Goal: Task Accomplishment & Management: Manage account settings

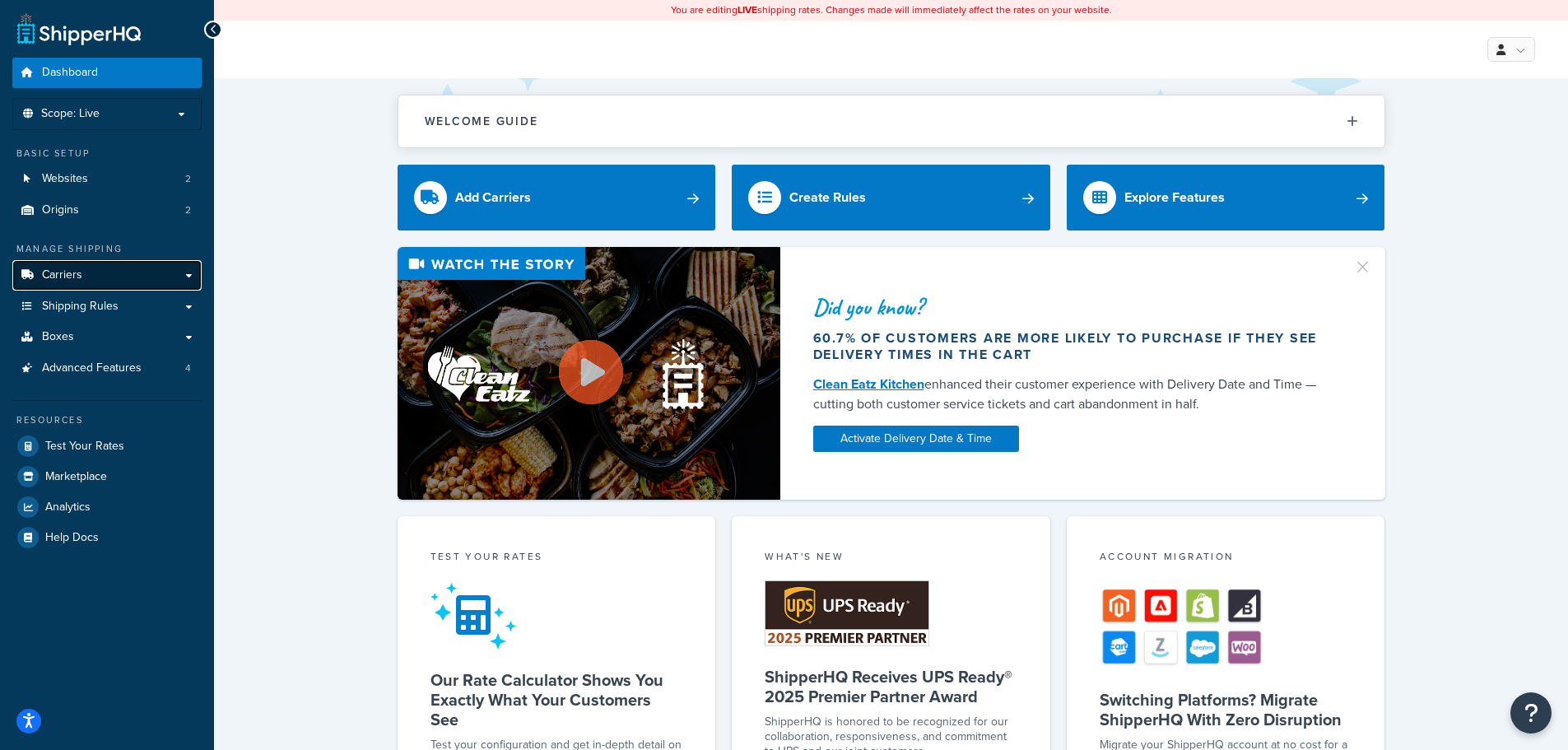
click at [68, 276] on span "Carriers" at bounding box center [62, 275] width 40 height 14
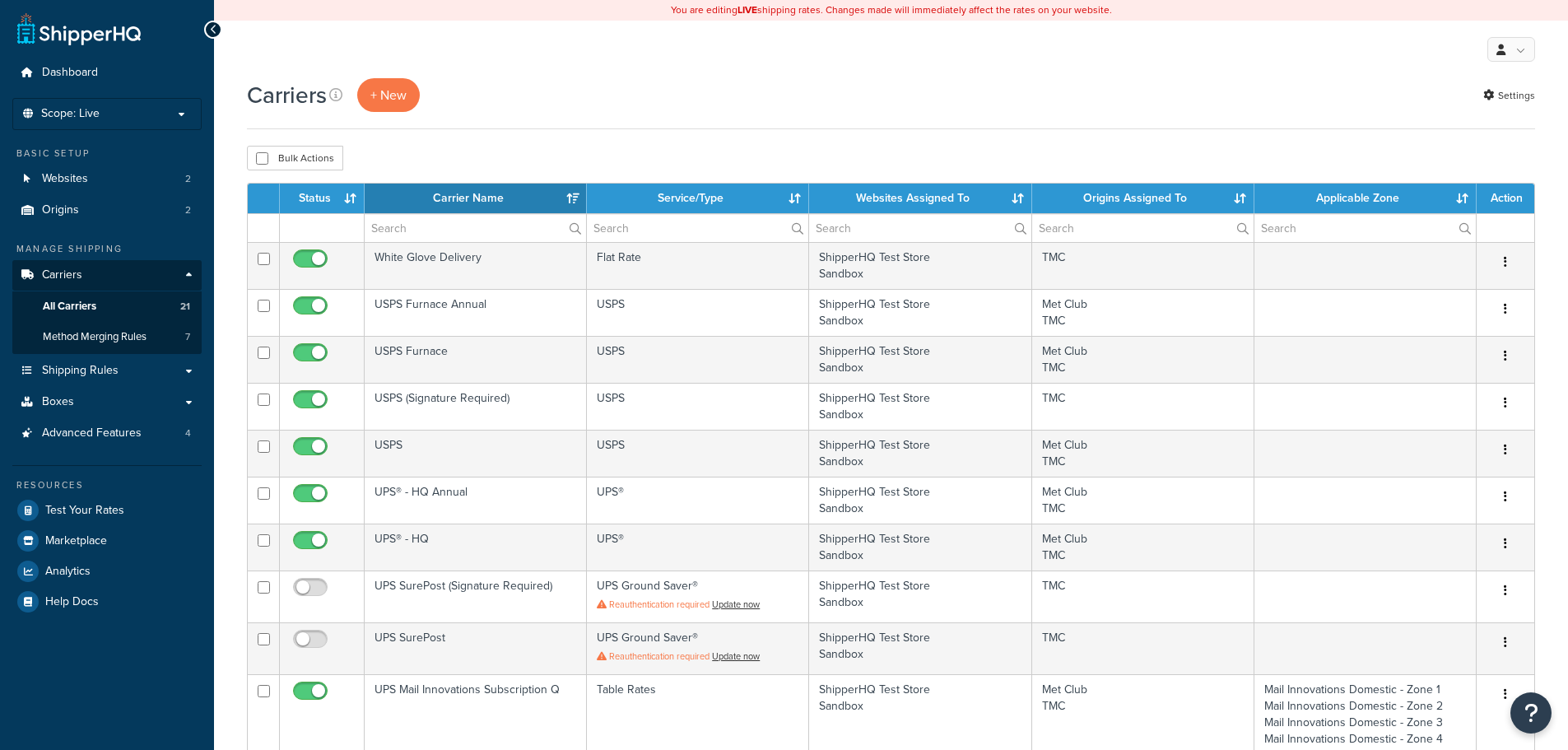
select select "15"
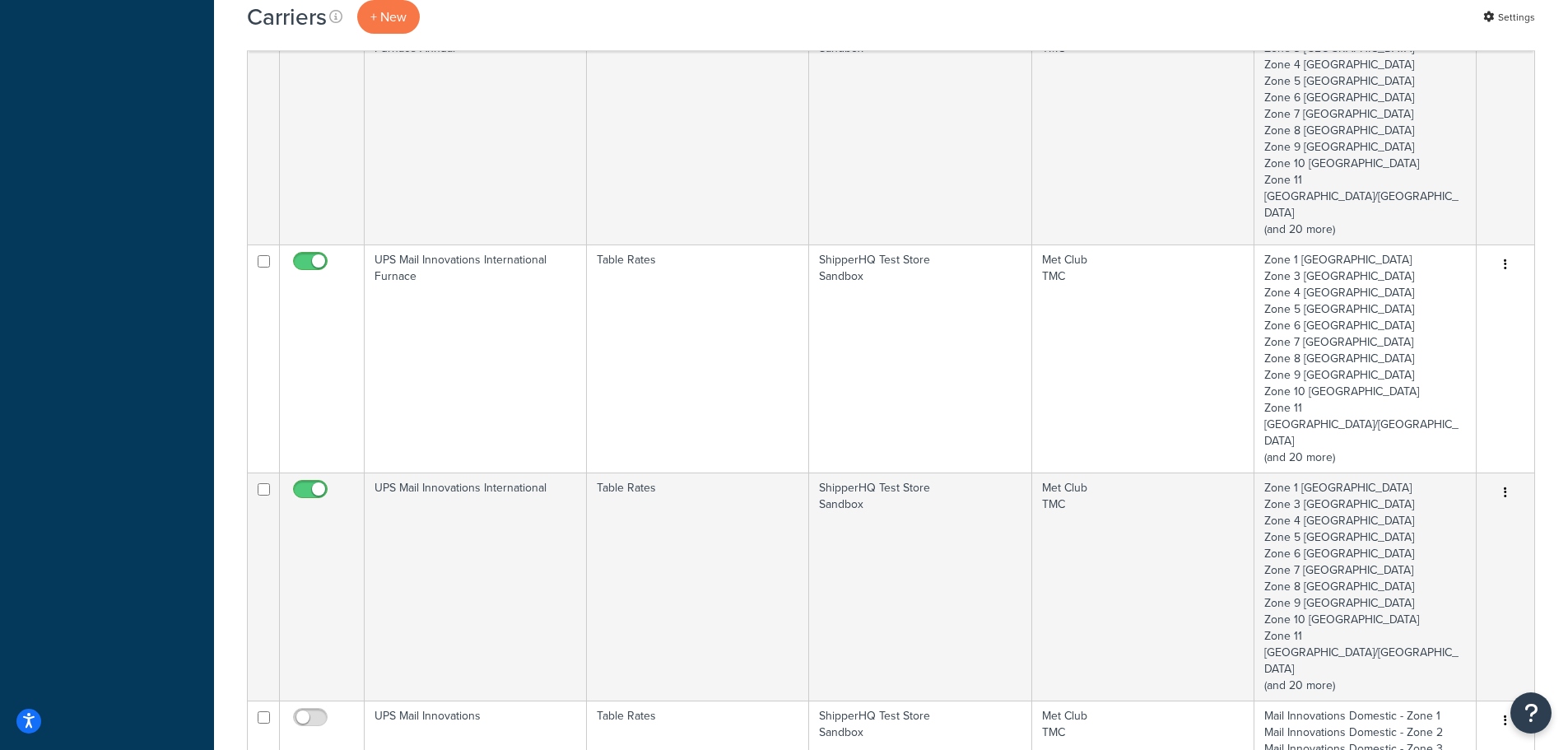
scroll to position [906, 0]
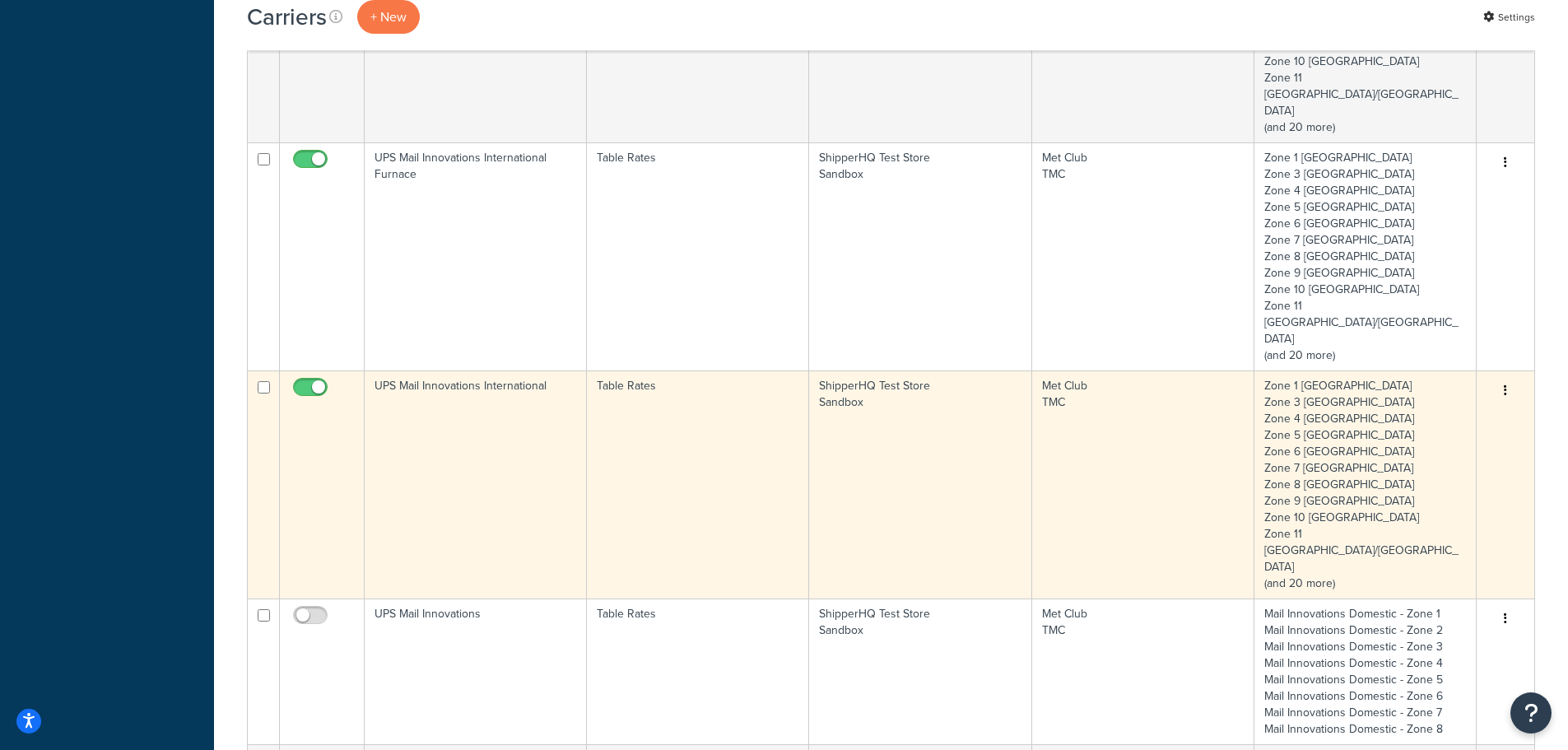
click at [399, 370] on td "UPS Mail Innovations International" at bounding box center [476, 484] width 223 height 228
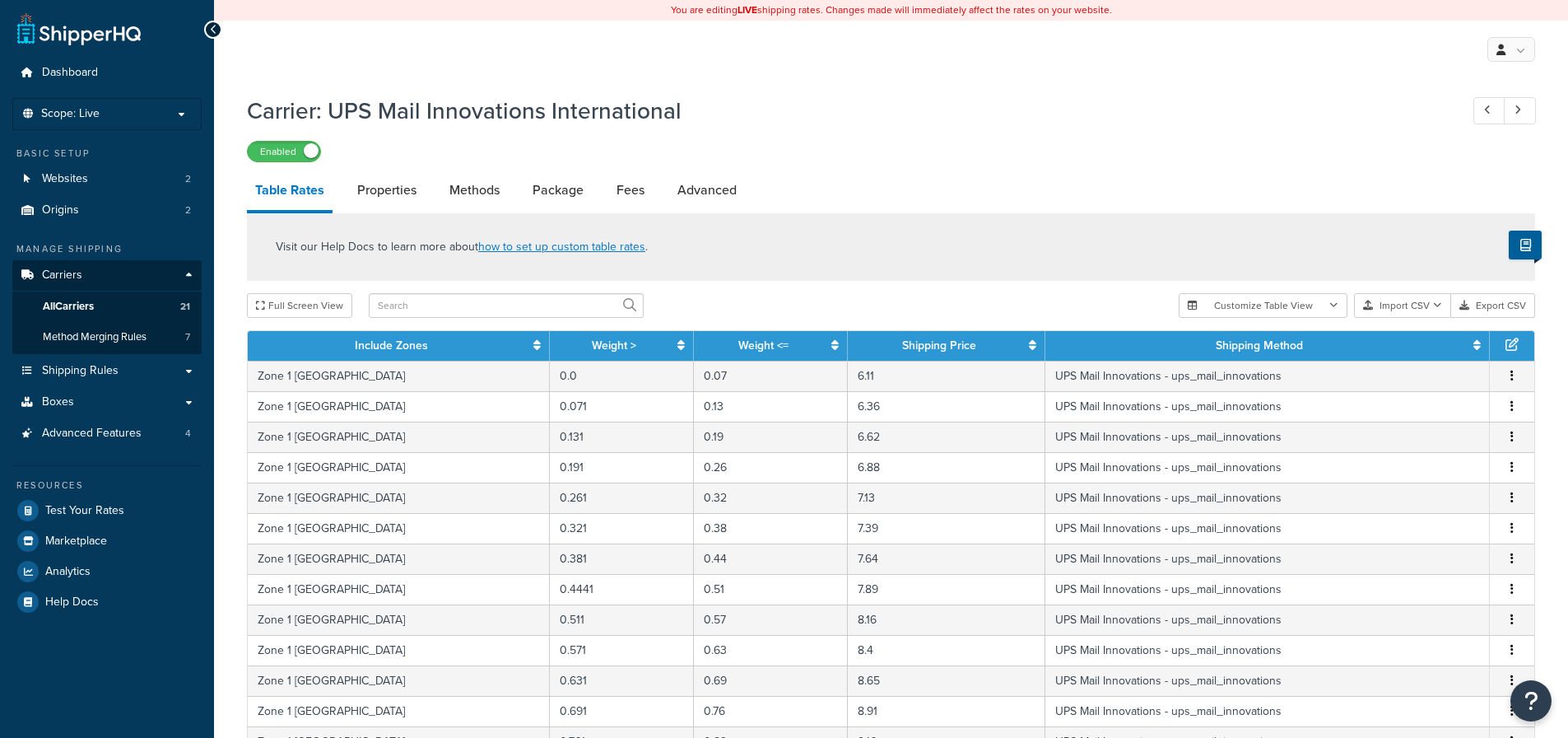
select select "25"
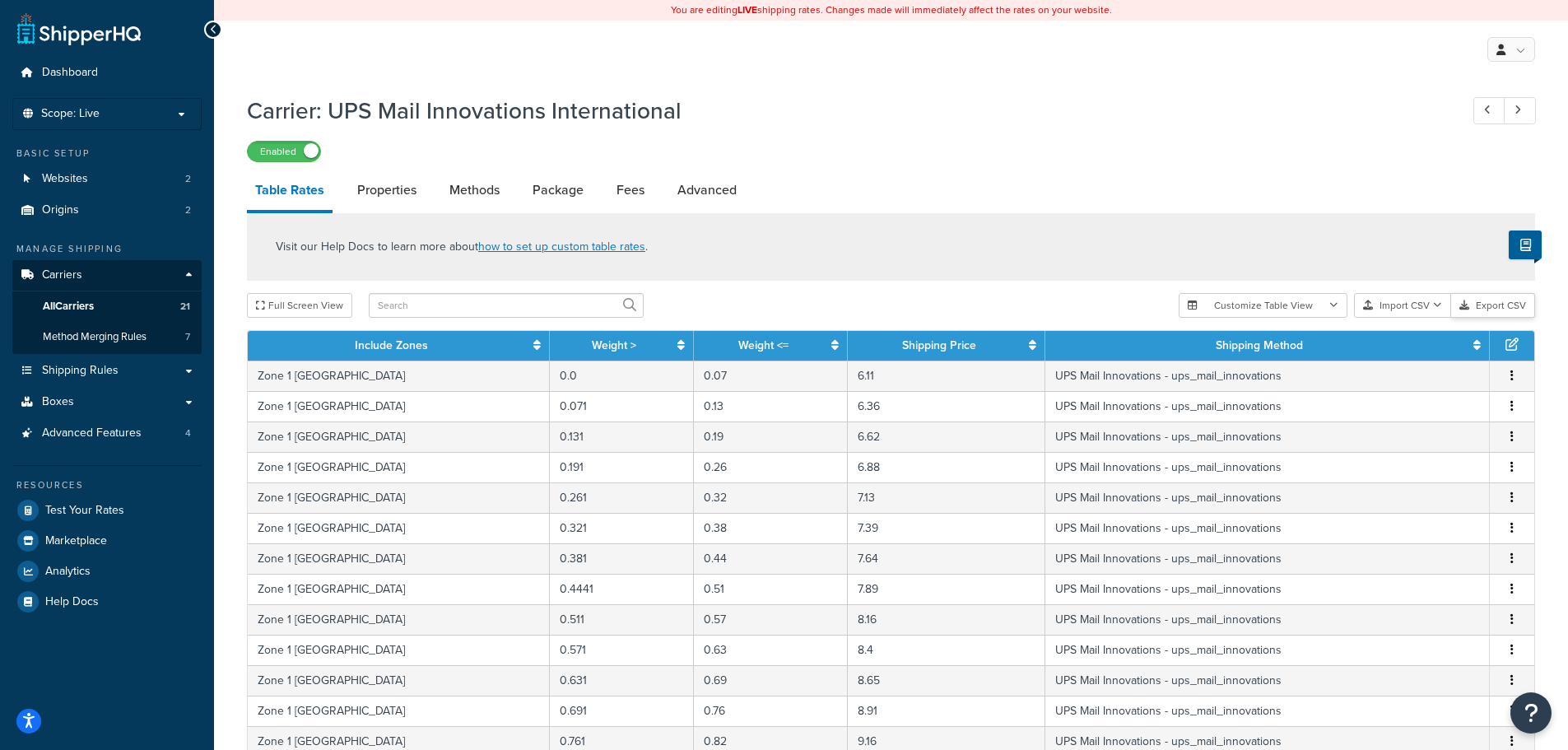
click at [1498, 307] on button "Export CSV" at bounding box center [1493, 305] width 84 height 25
click at [76, 273] on span "Carriers" at bounding box center [62, 275] width 40 height 14
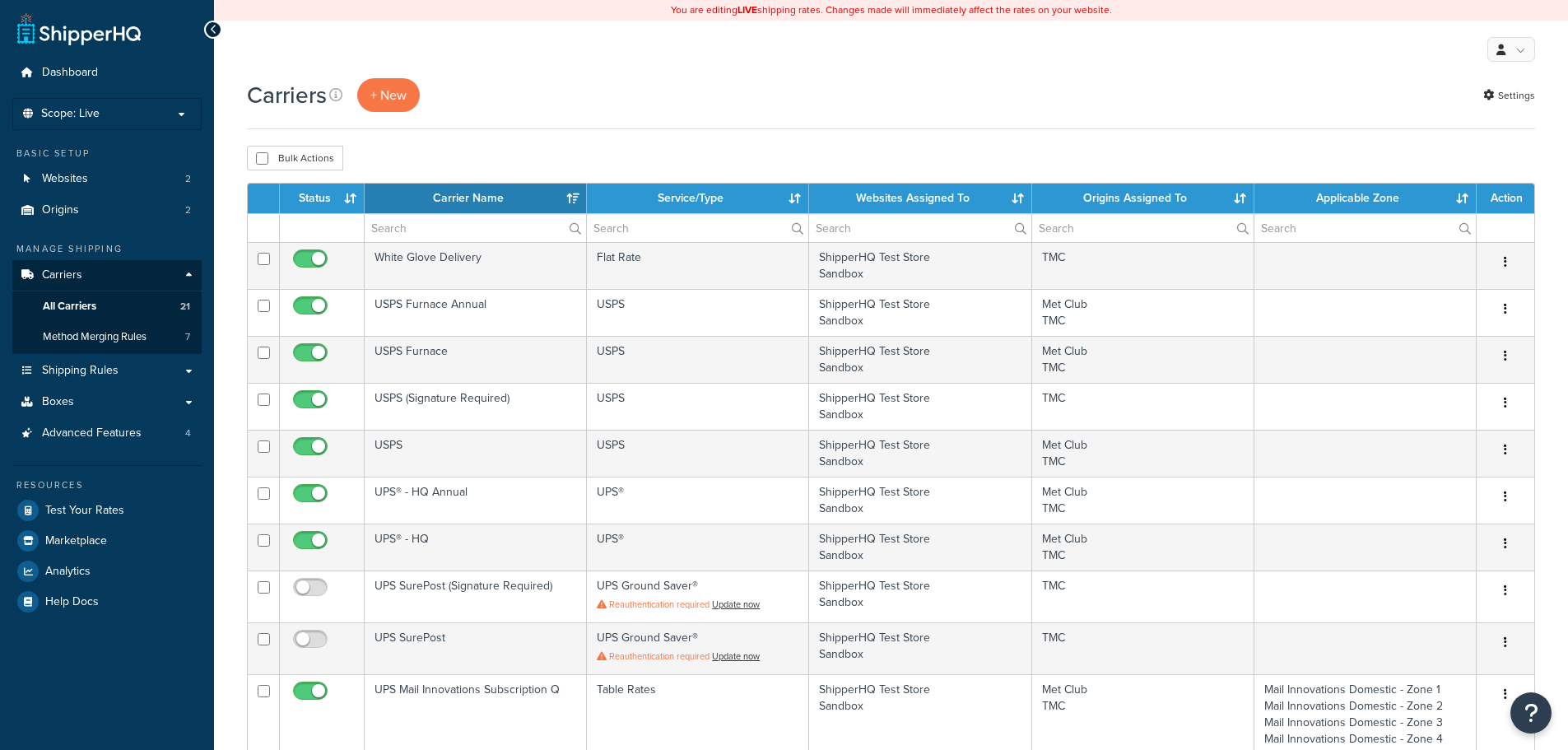
select select "15"
click at [394, 100] on button "+ New" at bounding box center [389, 95] width 63 height 34
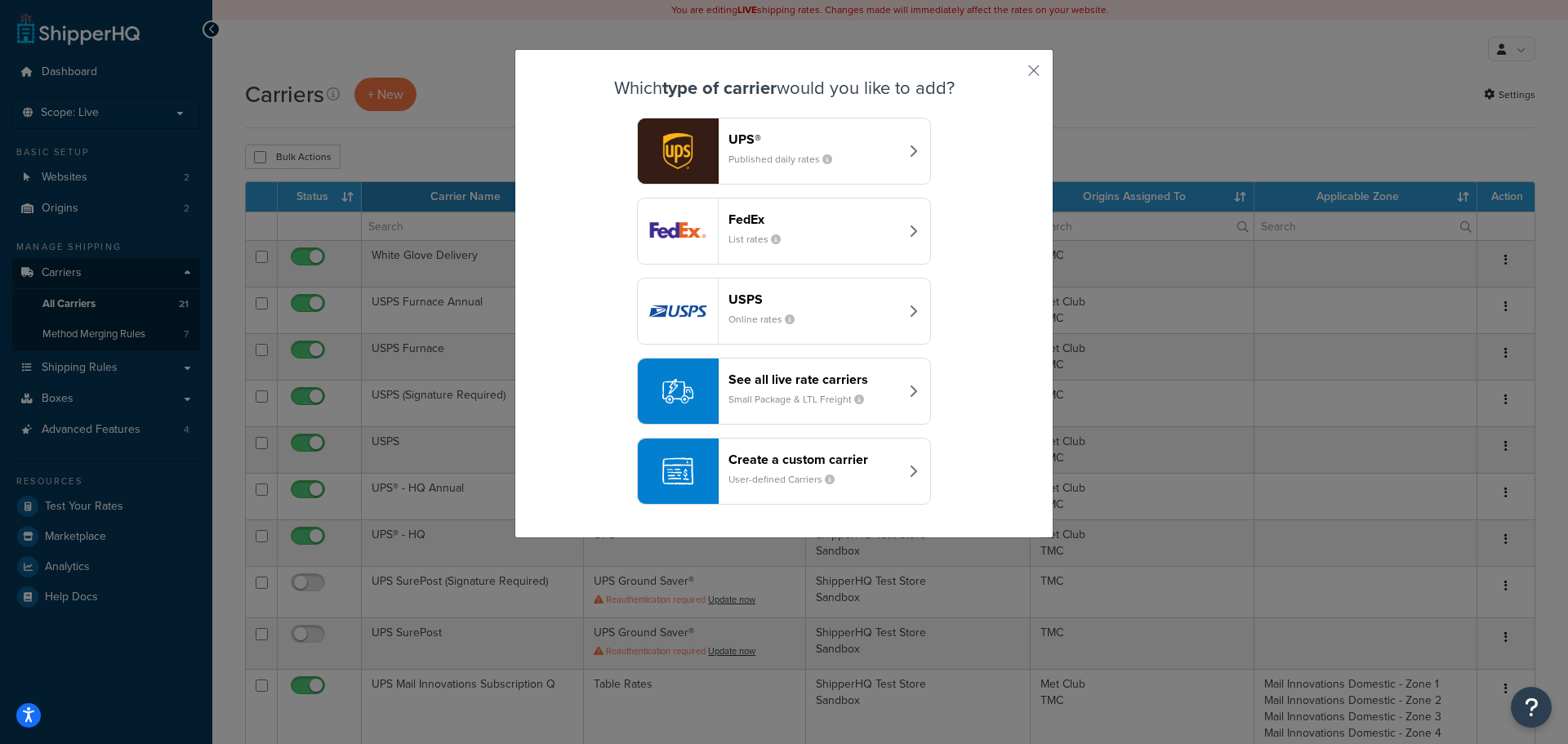
click at [785, 456] on header "Create a custom carrier" at bounding box center [813, 459] width 171 height 15
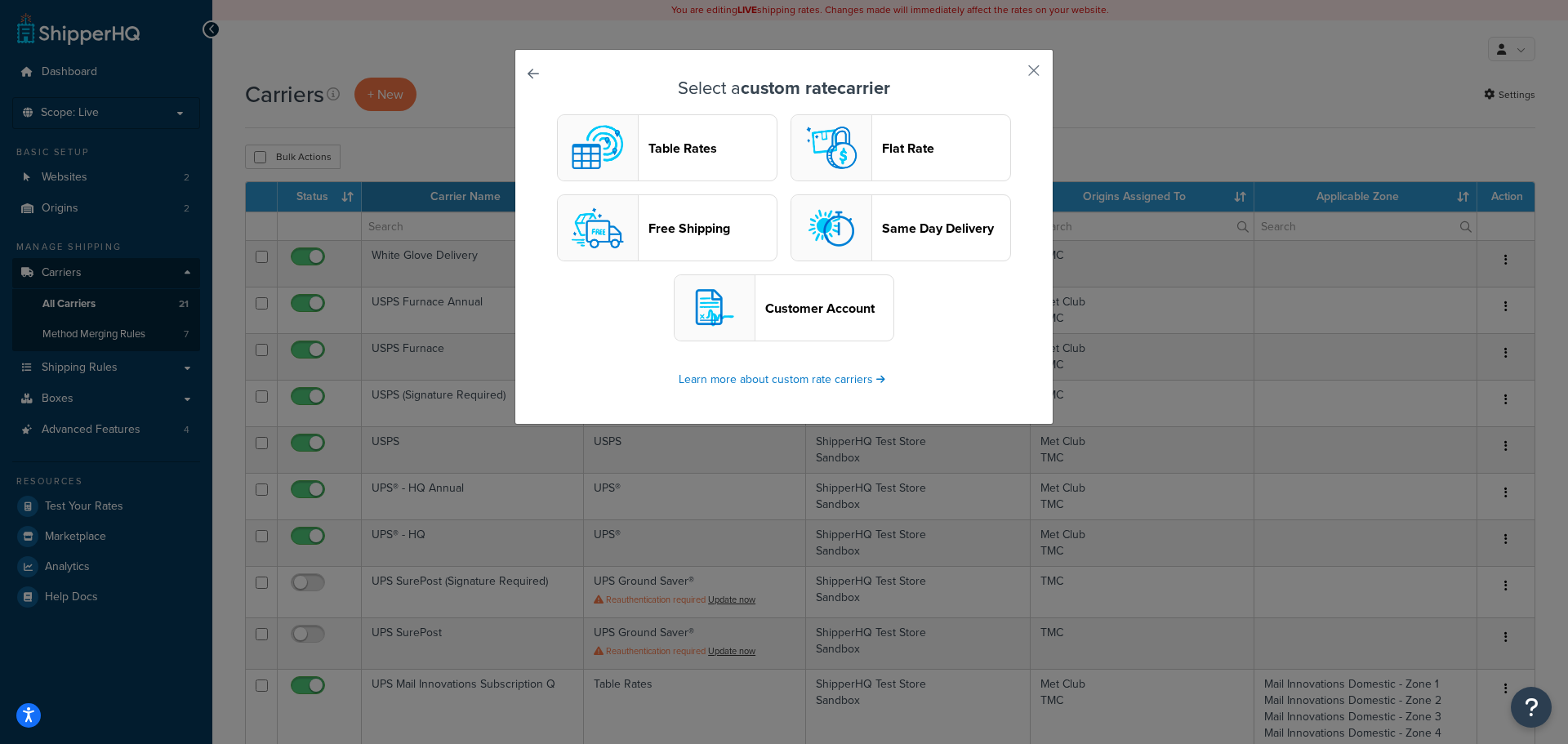
click at [658, 150] on header "Table Rates" at bounding box center [713, 148] width 128 height 15
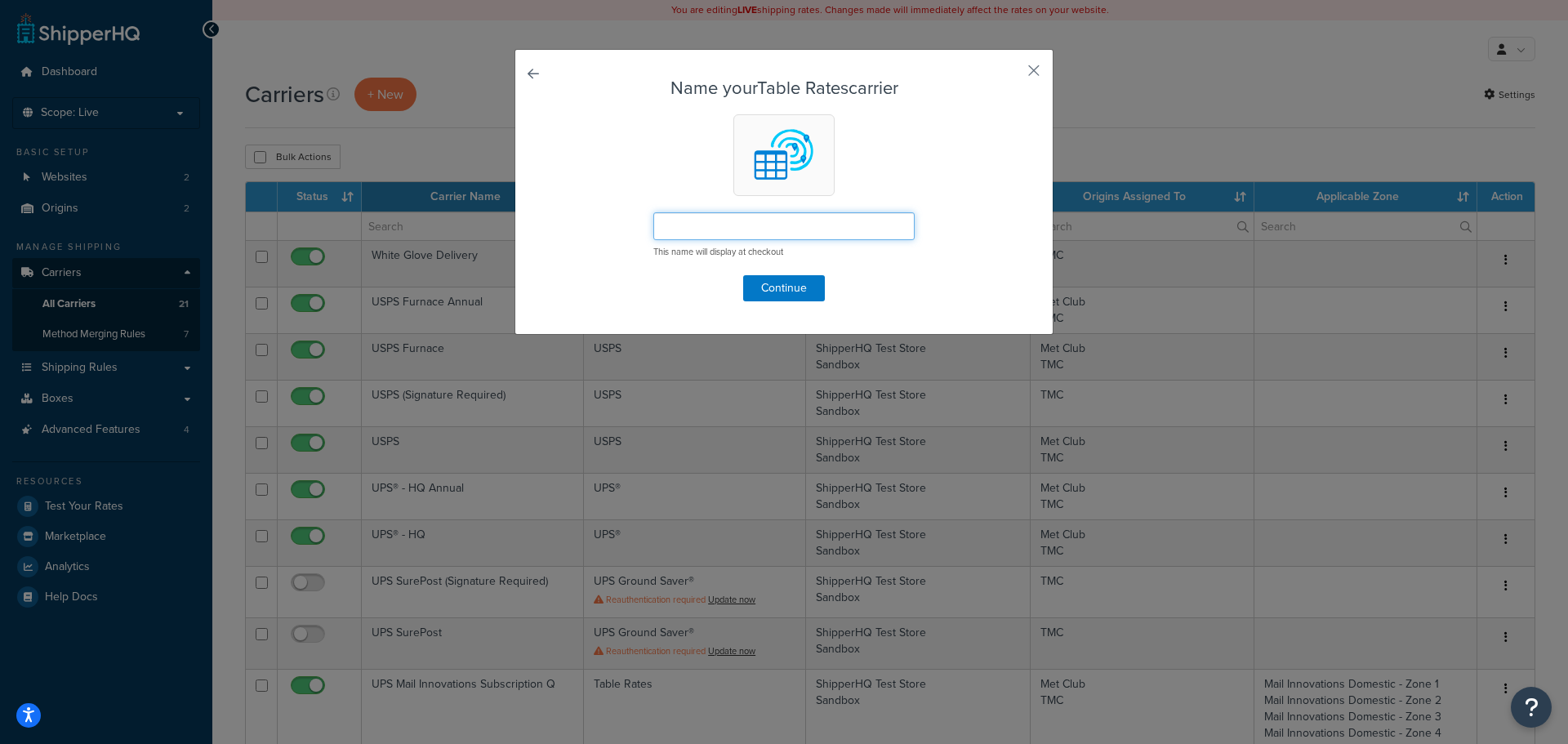
click at [669, 225] on input "text" at bounding box center [784, 226] width 261 height 28
type input "DHL Direct International"
click at [772, 289] on button "Continue" at bounding box center [784, 288] width 81 height 26
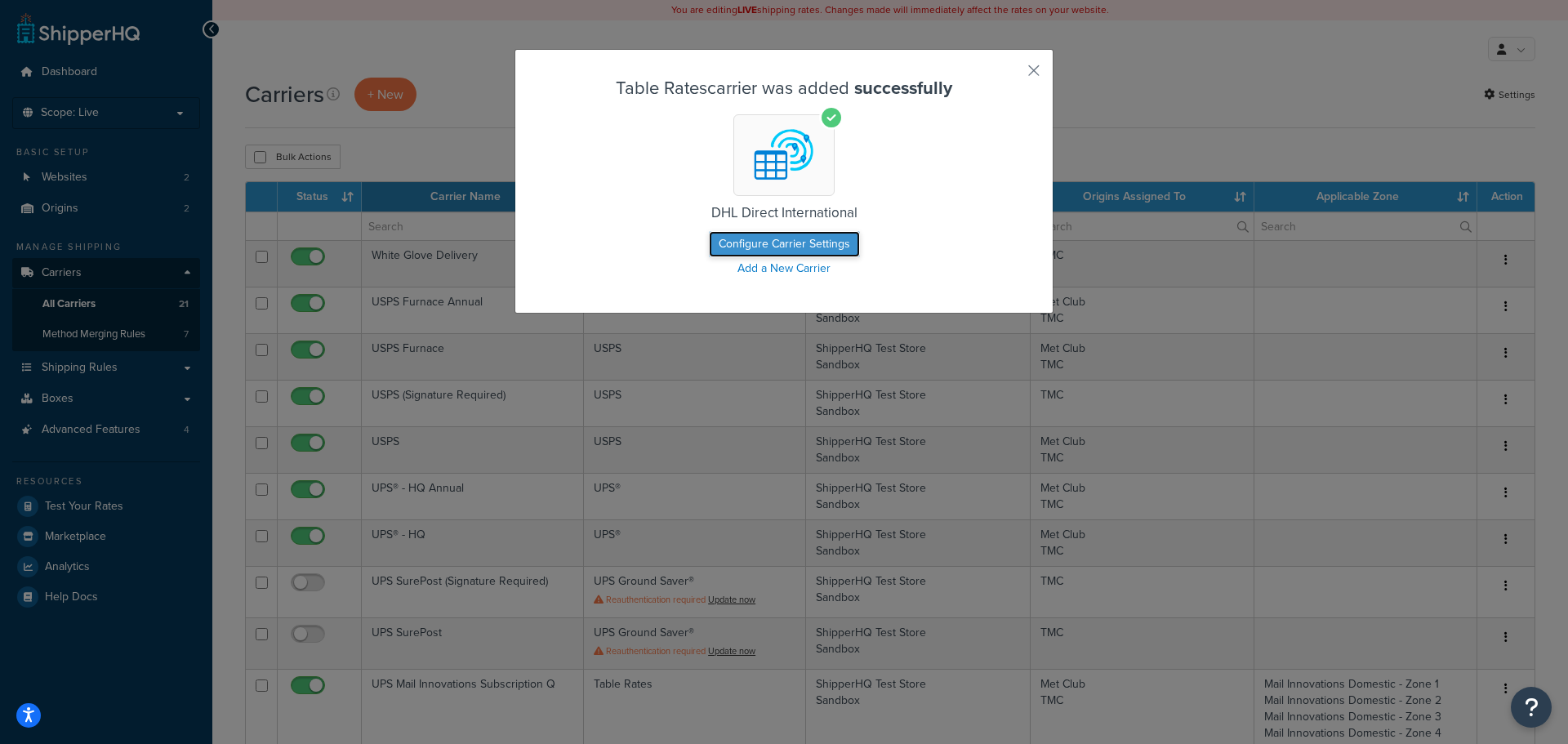
click at [783, 239] on button "Configure Carrier Settings" at bounding box center [784, 243] width 151 height 26
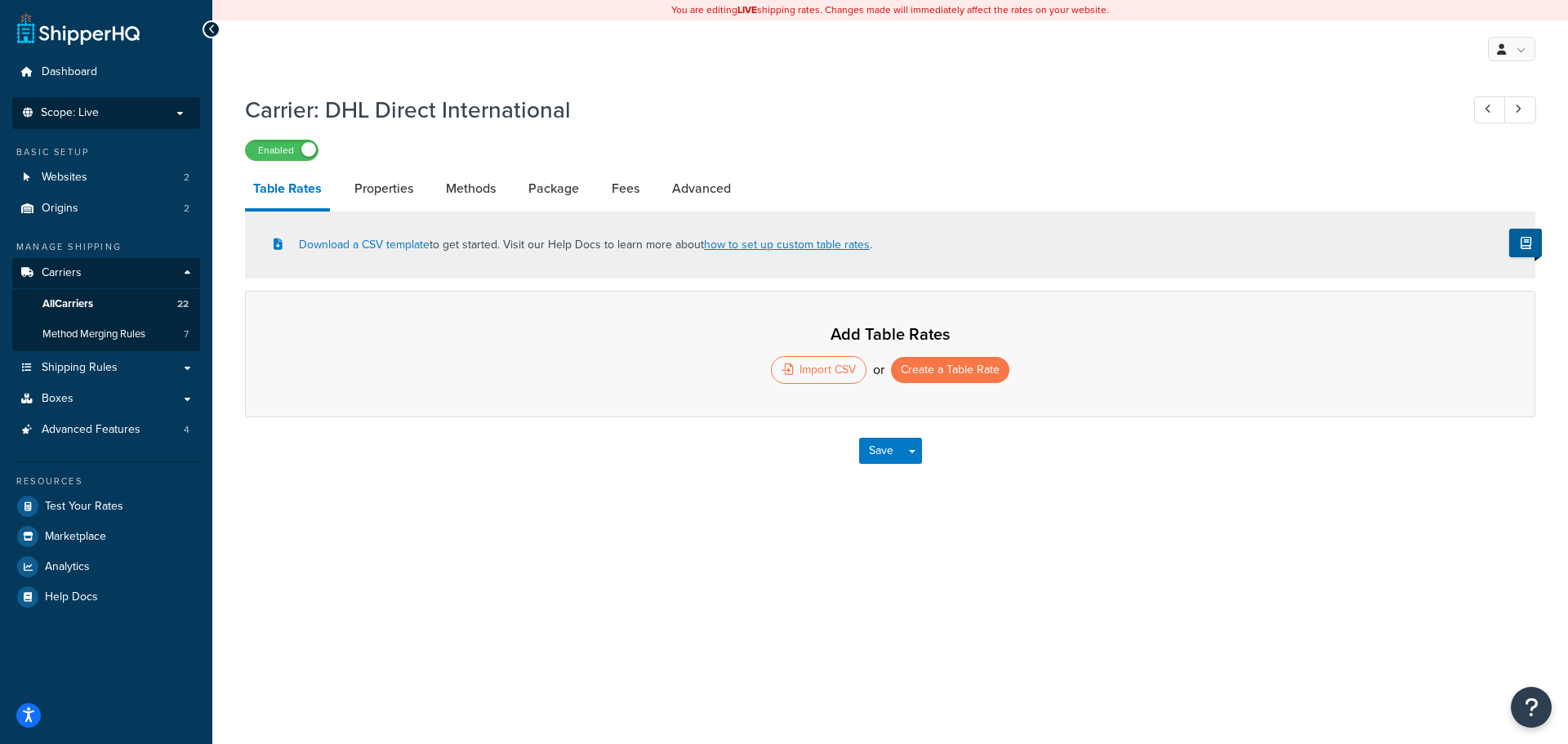
click at [67, 113] on span "Scope: Live" at bounding box center [70, 112] width 58 height 14
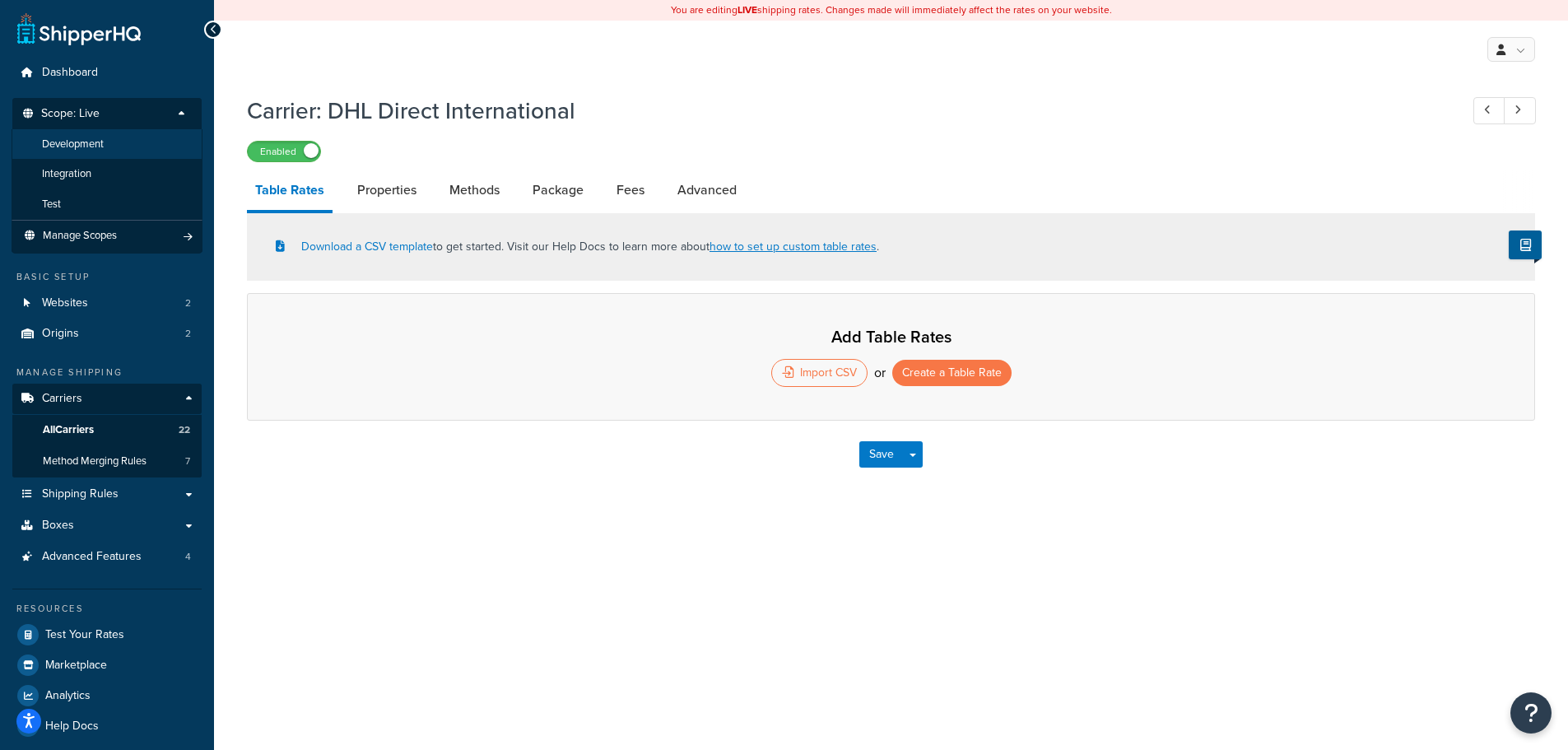
click at [67, 140] on span "Development" at bounding box center [73, 144] width 62 height 14
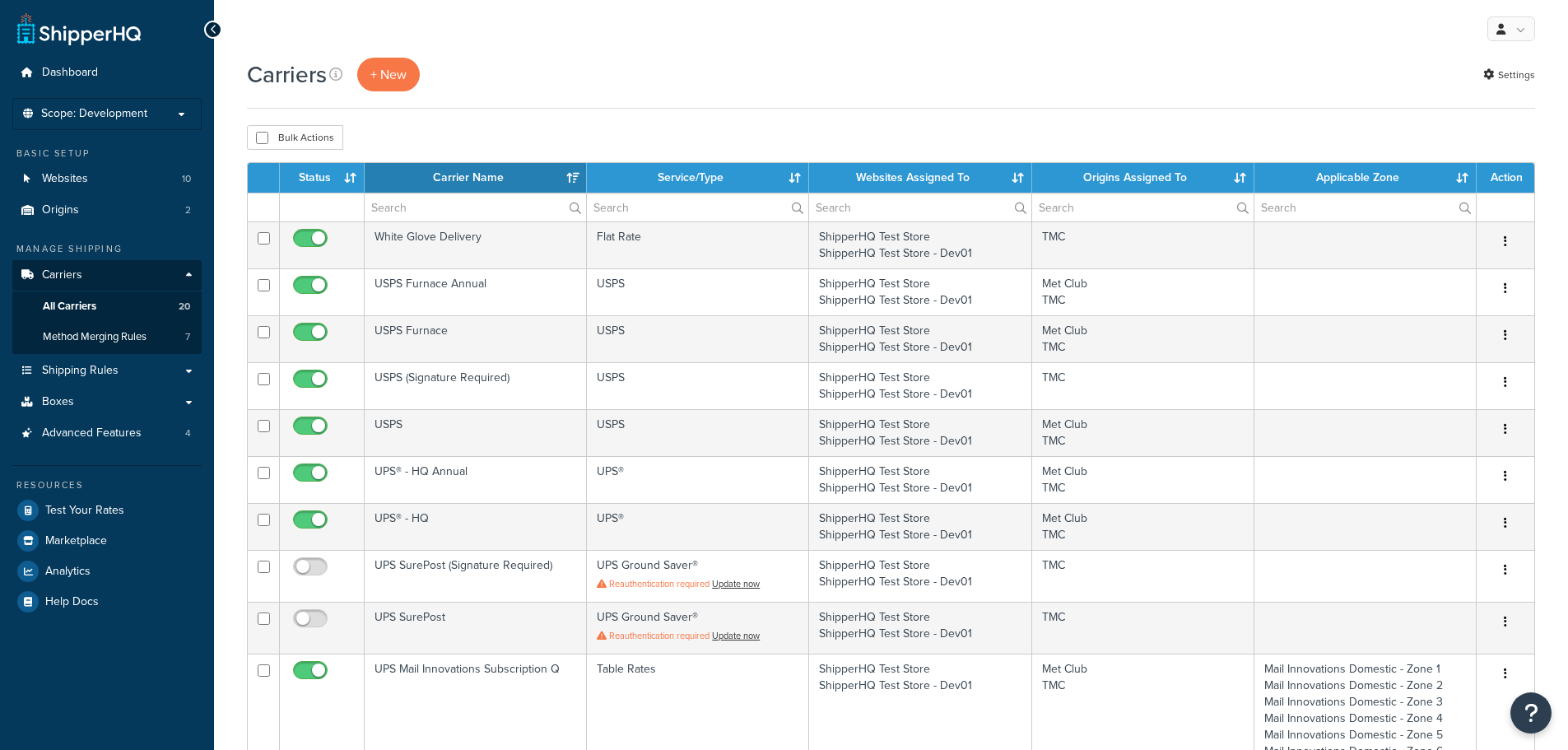
select select "15"
click at [112, 108] on span "Scope: Development" at bounding box center [94, 113] width 106 height 14
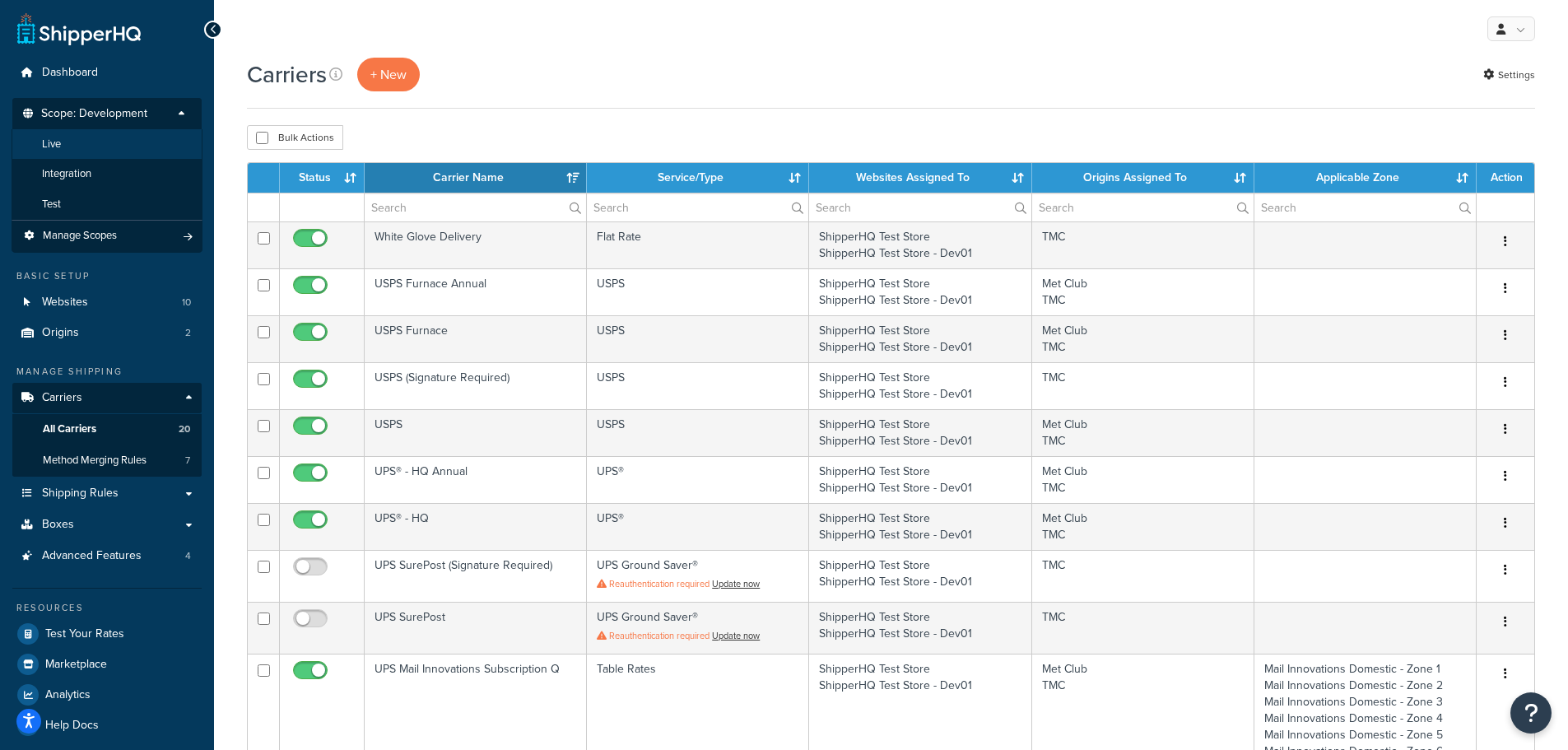
click at [114, 141] on li "Live" at bounding box center [107, 144] width 191 height 30
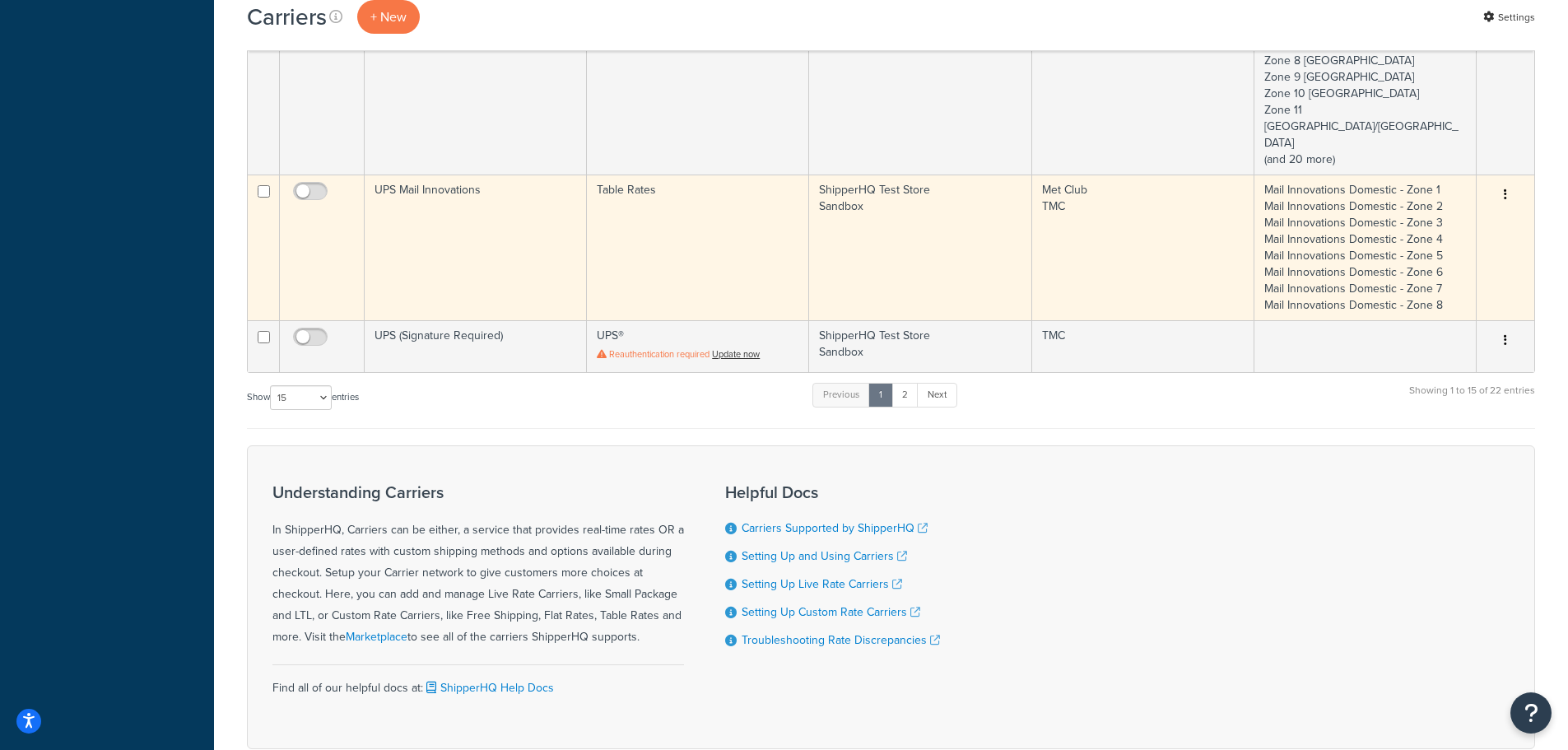
scroll to position [1000, 0]
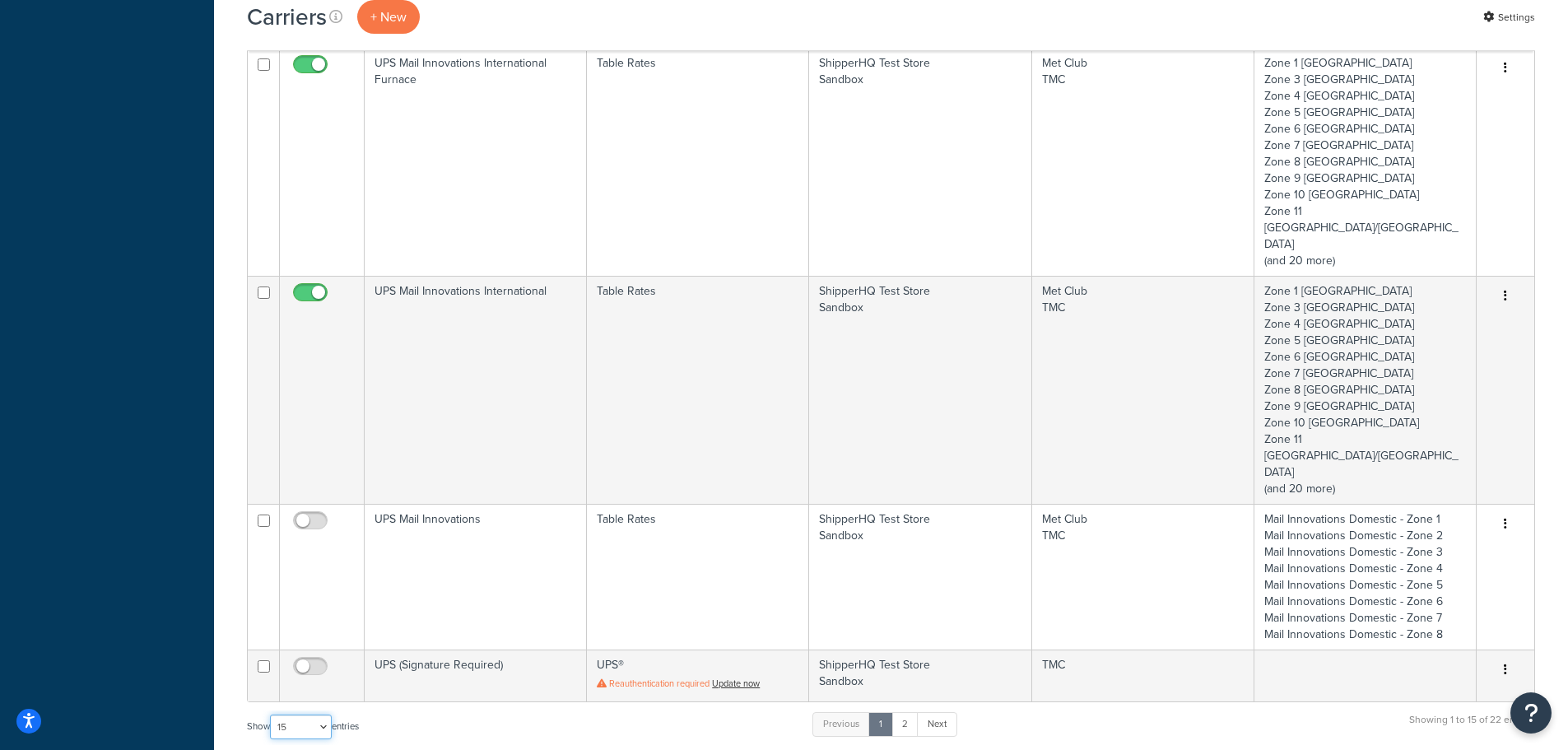
click at [313, 714] on select "10 15 25 50 100" at bounding box center [301, 726] width 62 height 25
select select "50"
click at [272, 739] on select "10 15 25 50 100" at bounding box center [301, 726] width 62 height 25
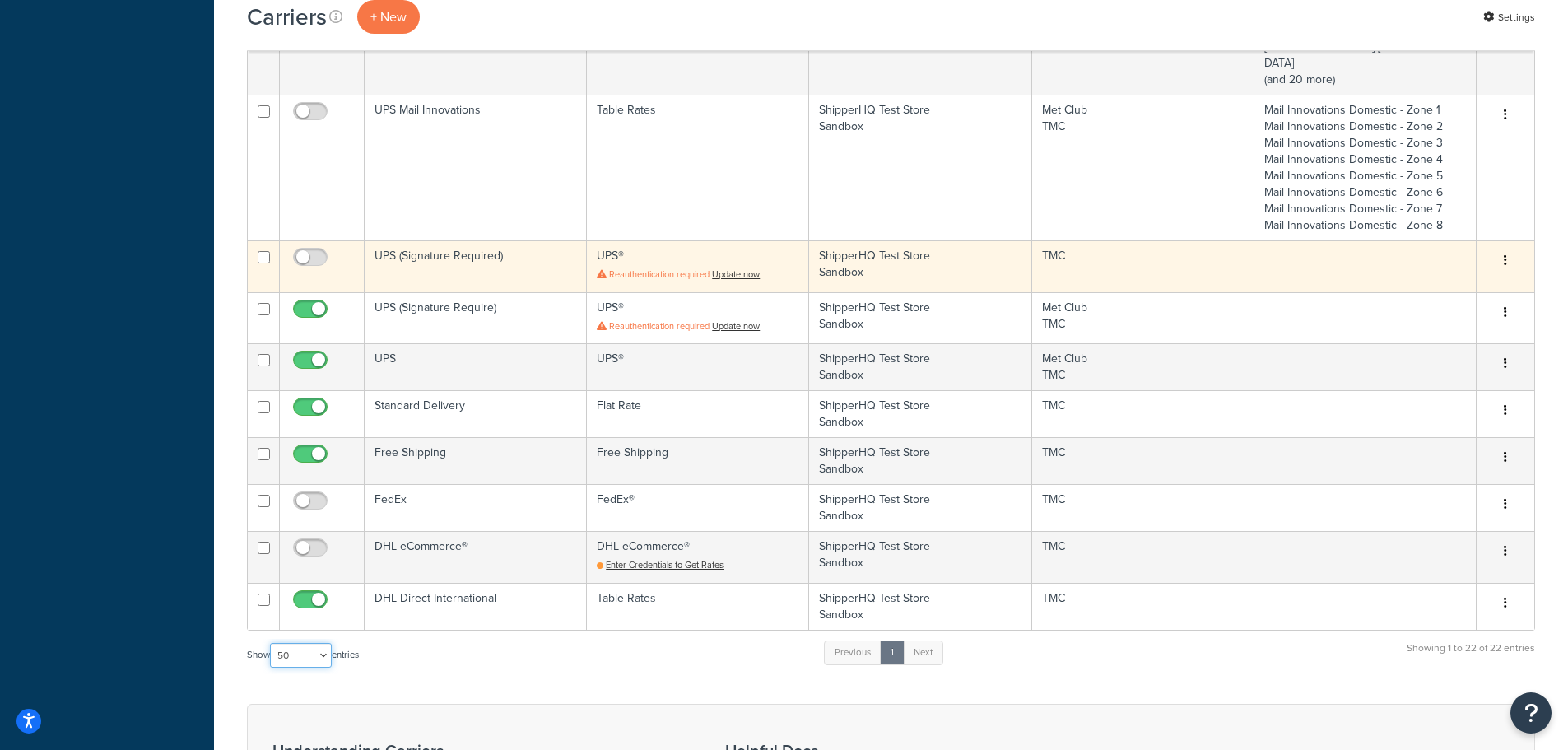
scroll to position [1412, 0]
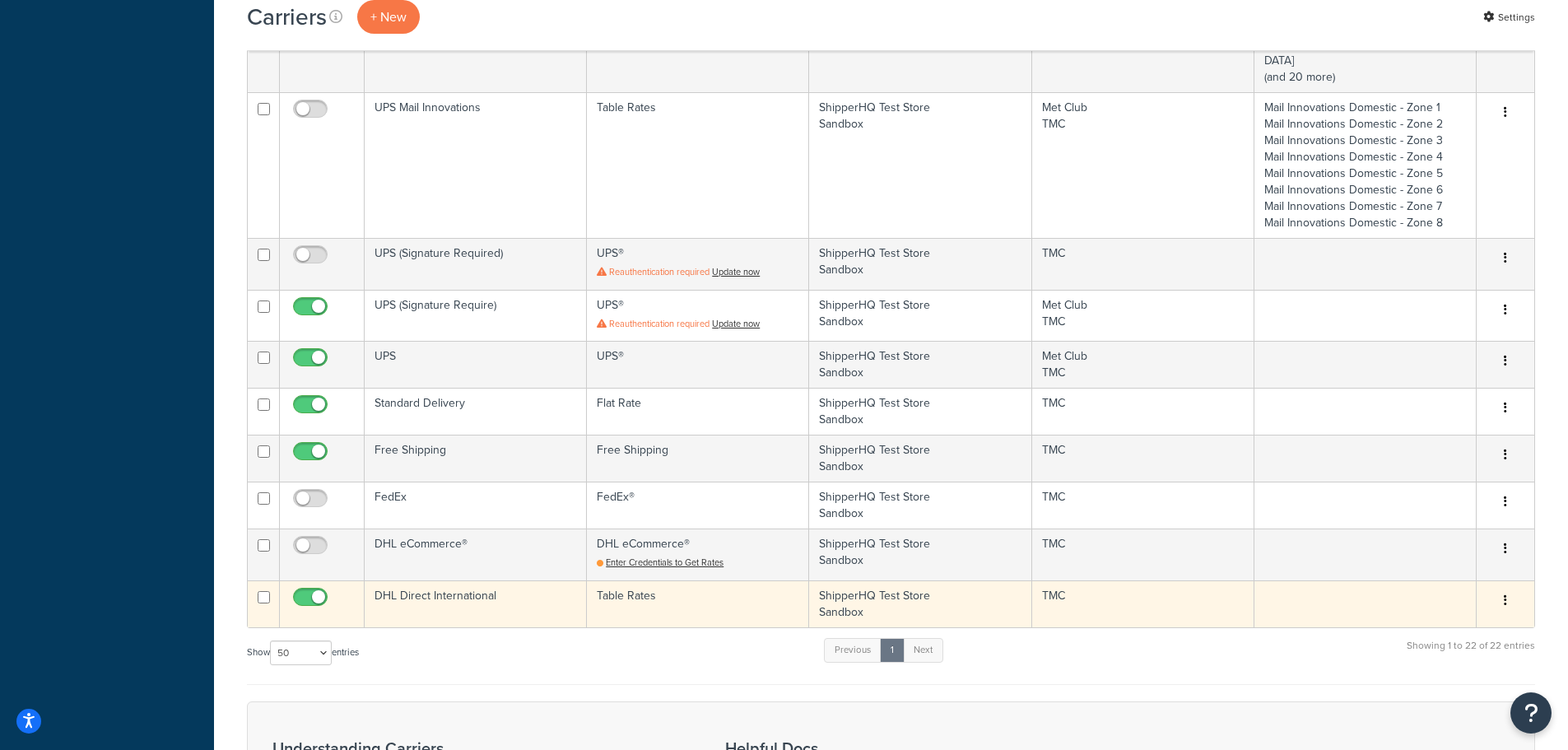
click at [1501, 588] on button "button" at bounding box center [1505, 600] width 23 height 26
click at [1446, 523] on link "Edit" at bounding box center [1438, 536] width 130 height 34
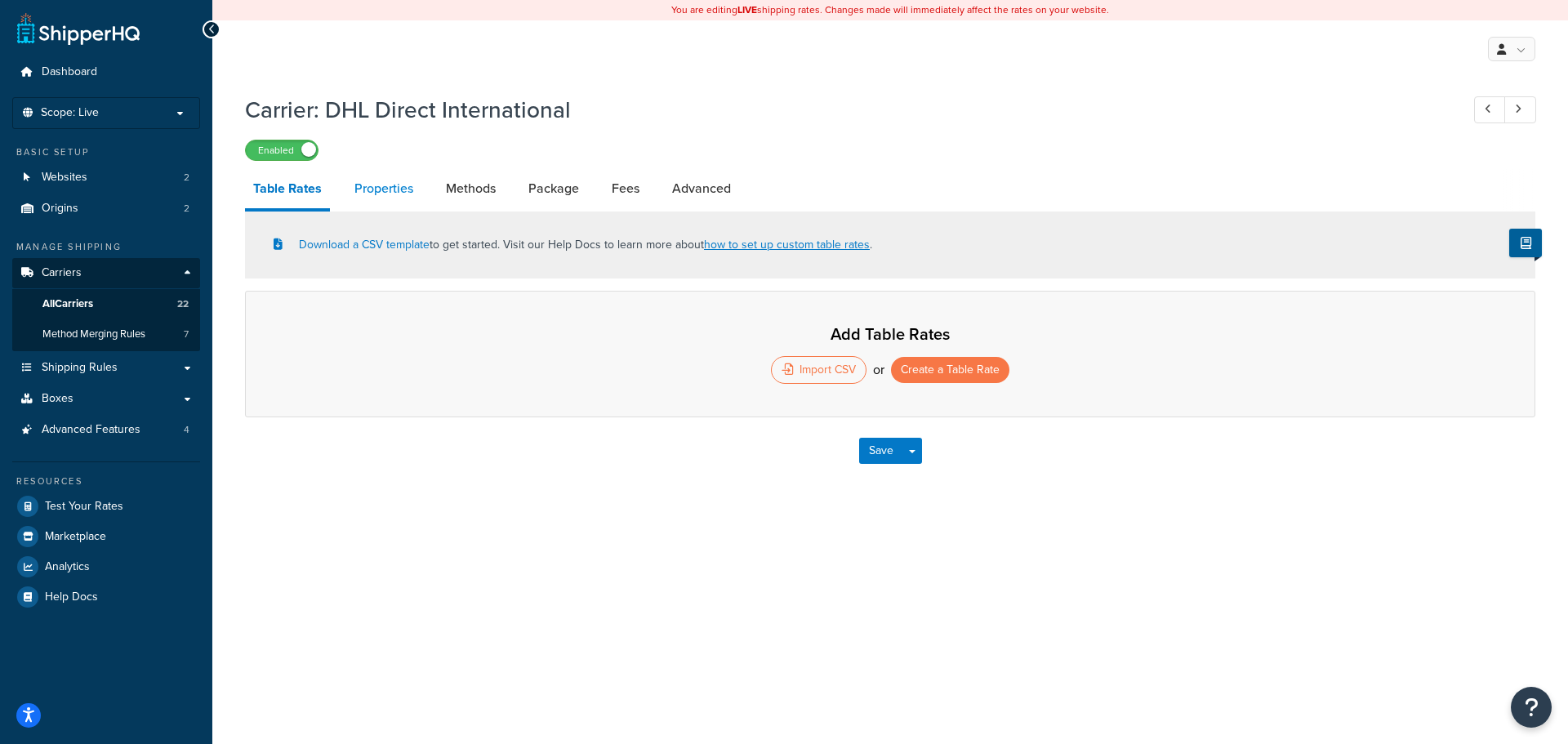
click at [389, 182] on link "Properties" at bounding box center [384, 188] width 75 height 39
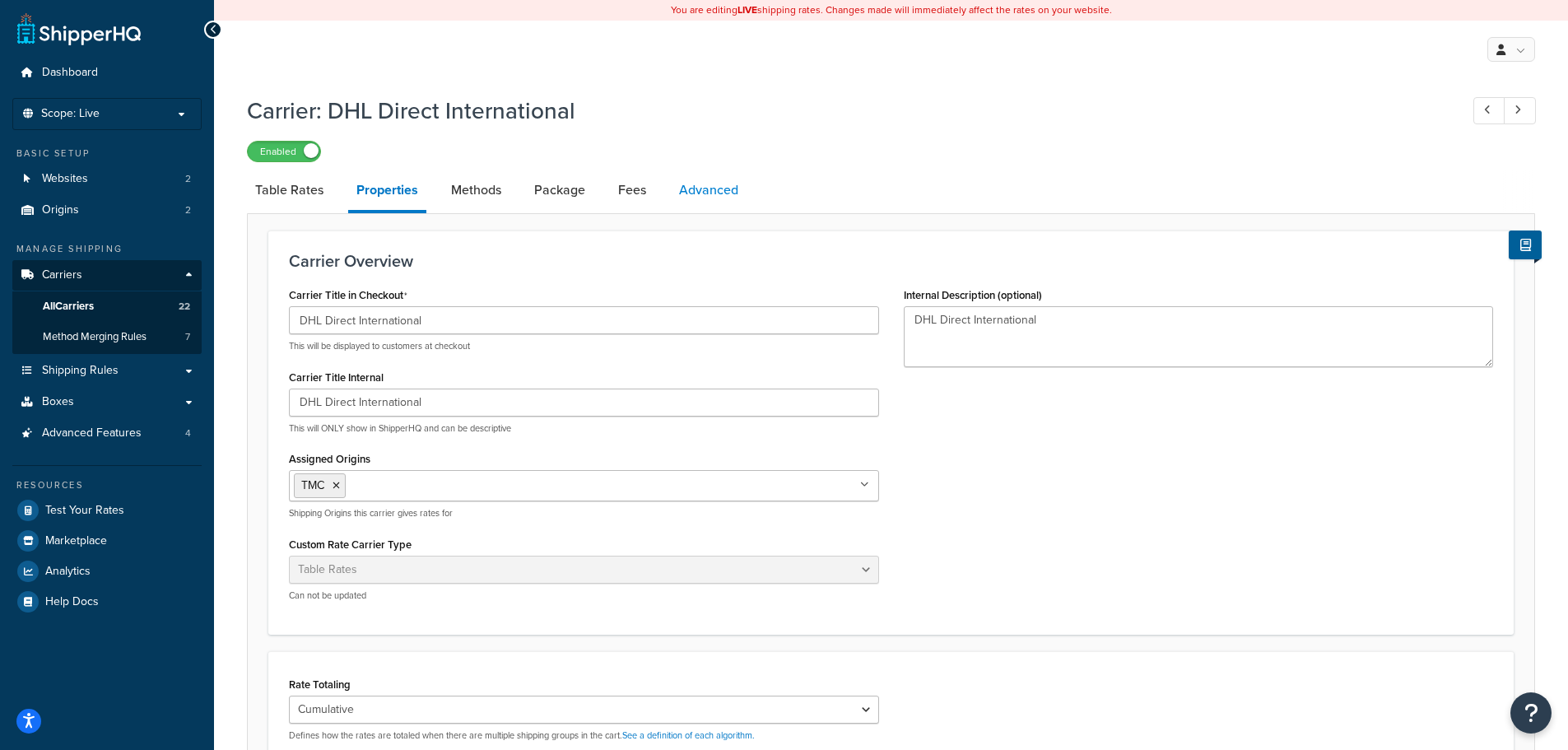
click at [715, 193] on link "Advanced" at bounding box center [709, 190] width 76 height 39
select select "false"
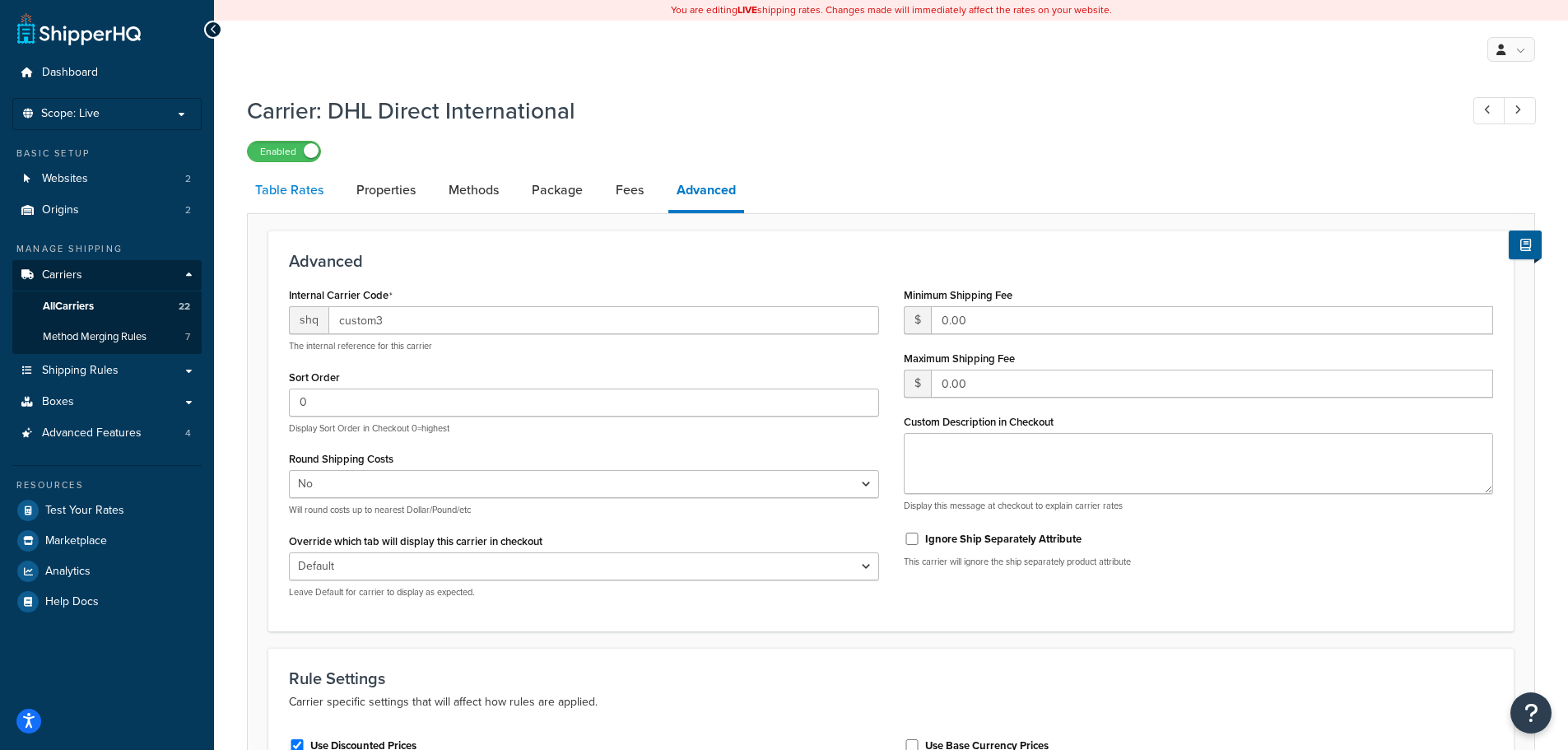
click at [292, 189] on link "Table Rates" at bounding box center [289, 190] width 85 height 39
select select "25"
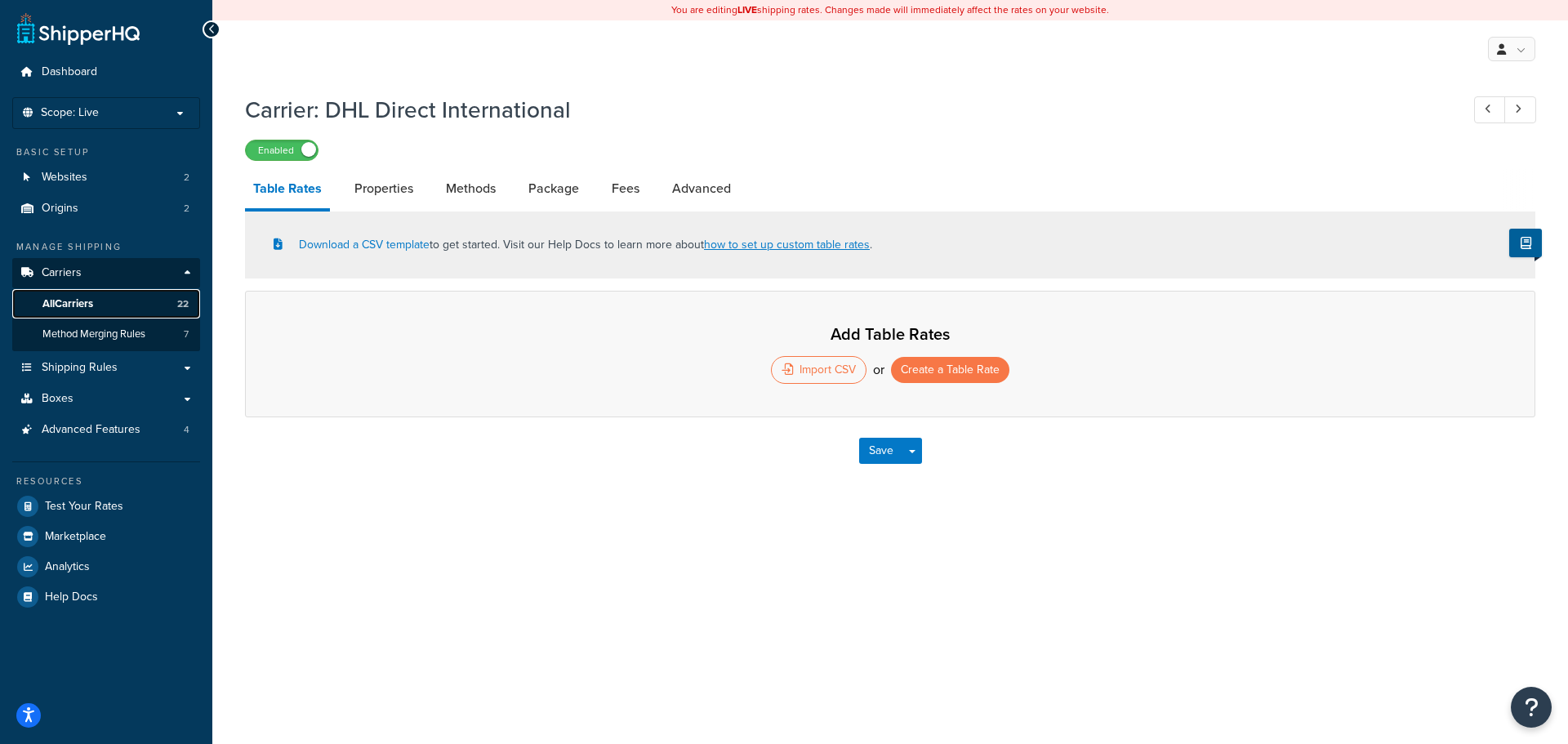
click at [71, 303] on span "All Carriers" at bounding box center [68, 303] width 51 height 14
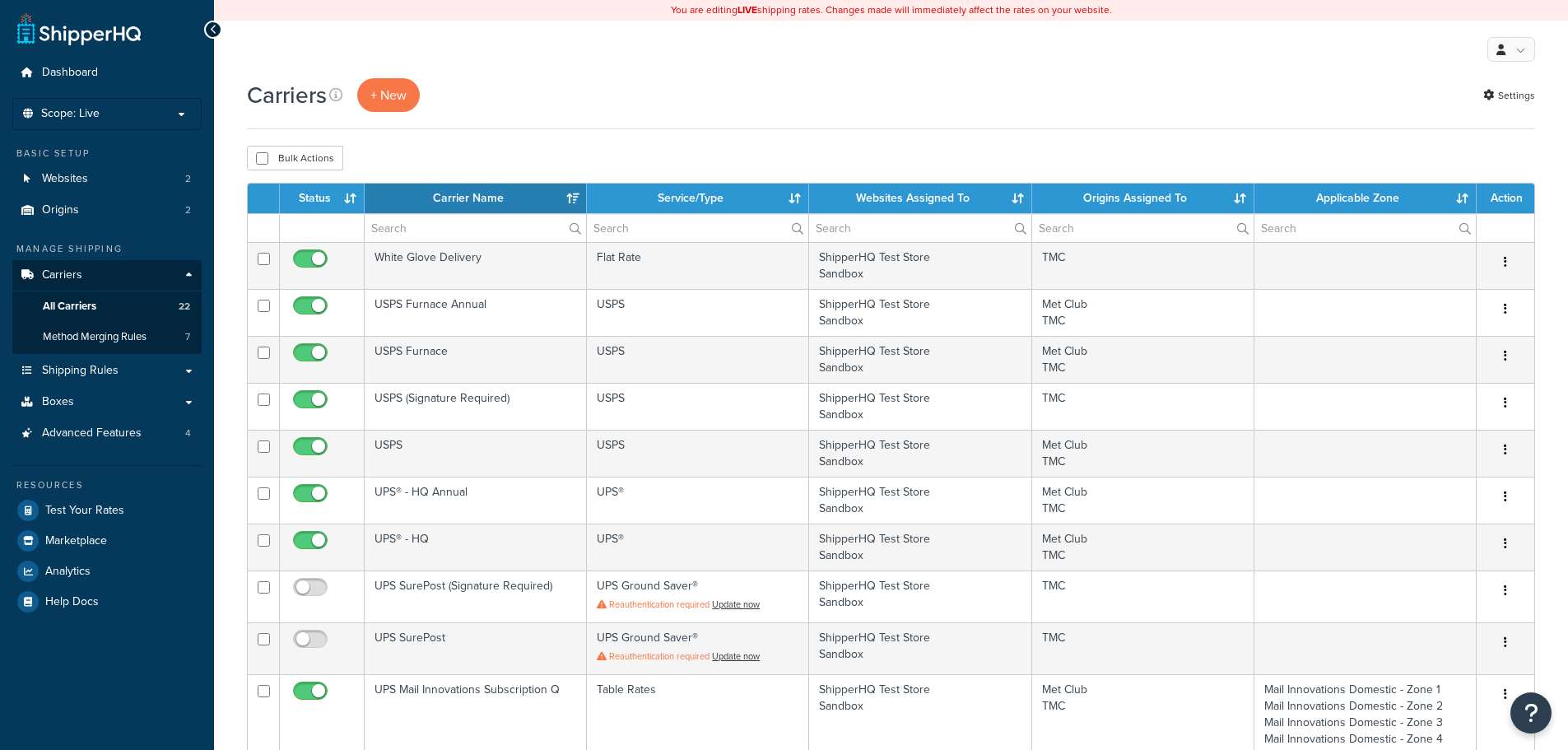
select select "15"
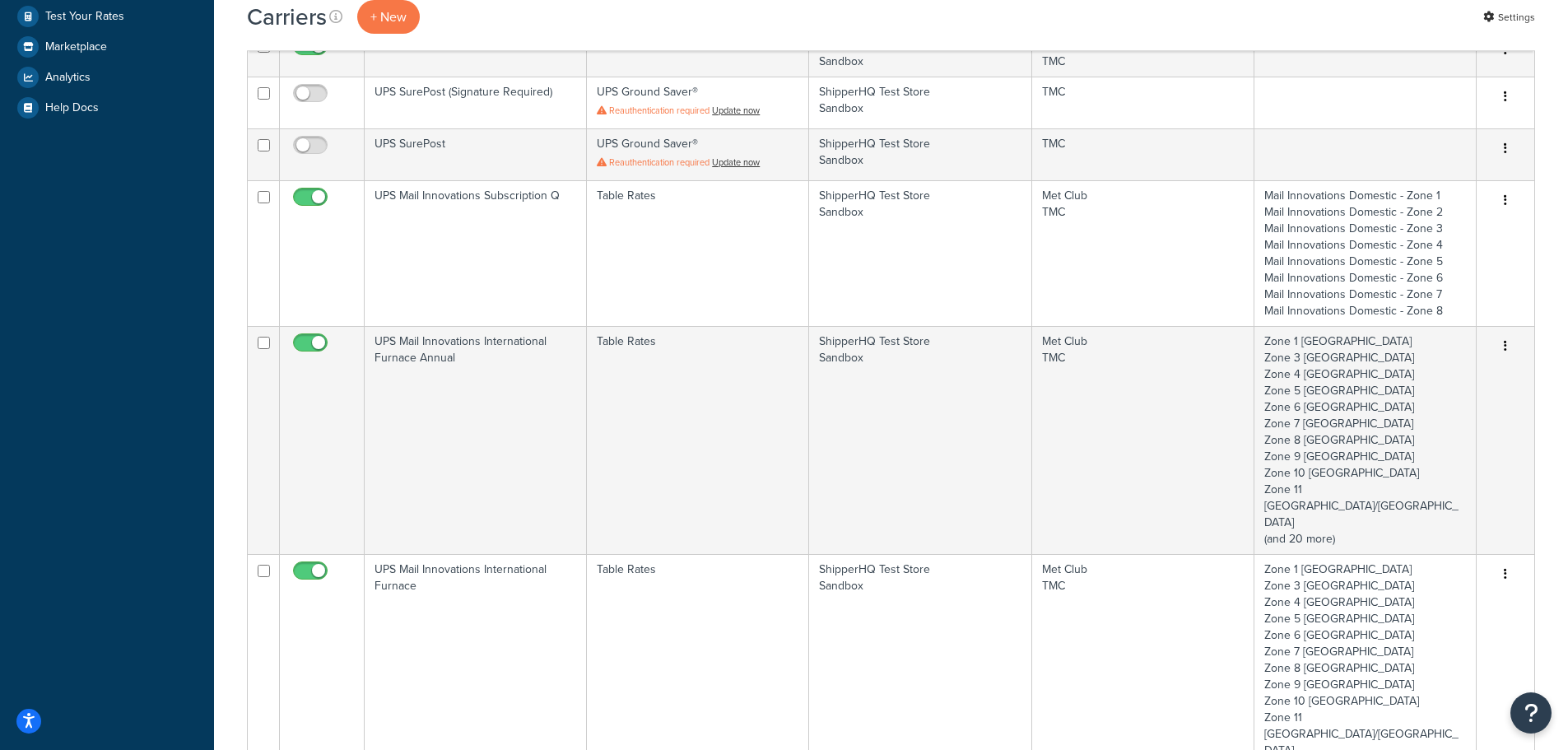
scroll to position [741, 0]
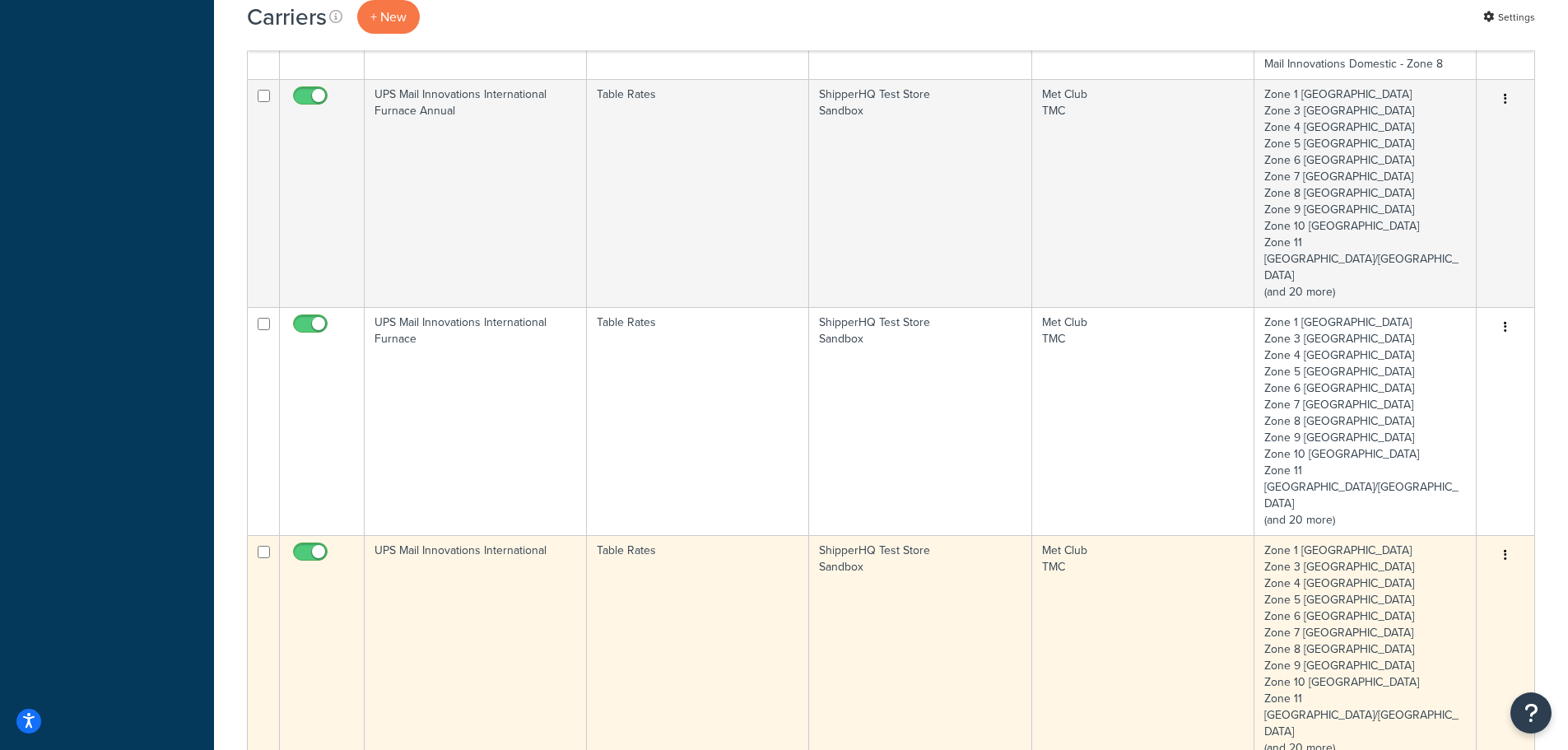
click at [1500, 543] on button "button" at bounding box center [1505, 556] width 23 height 26
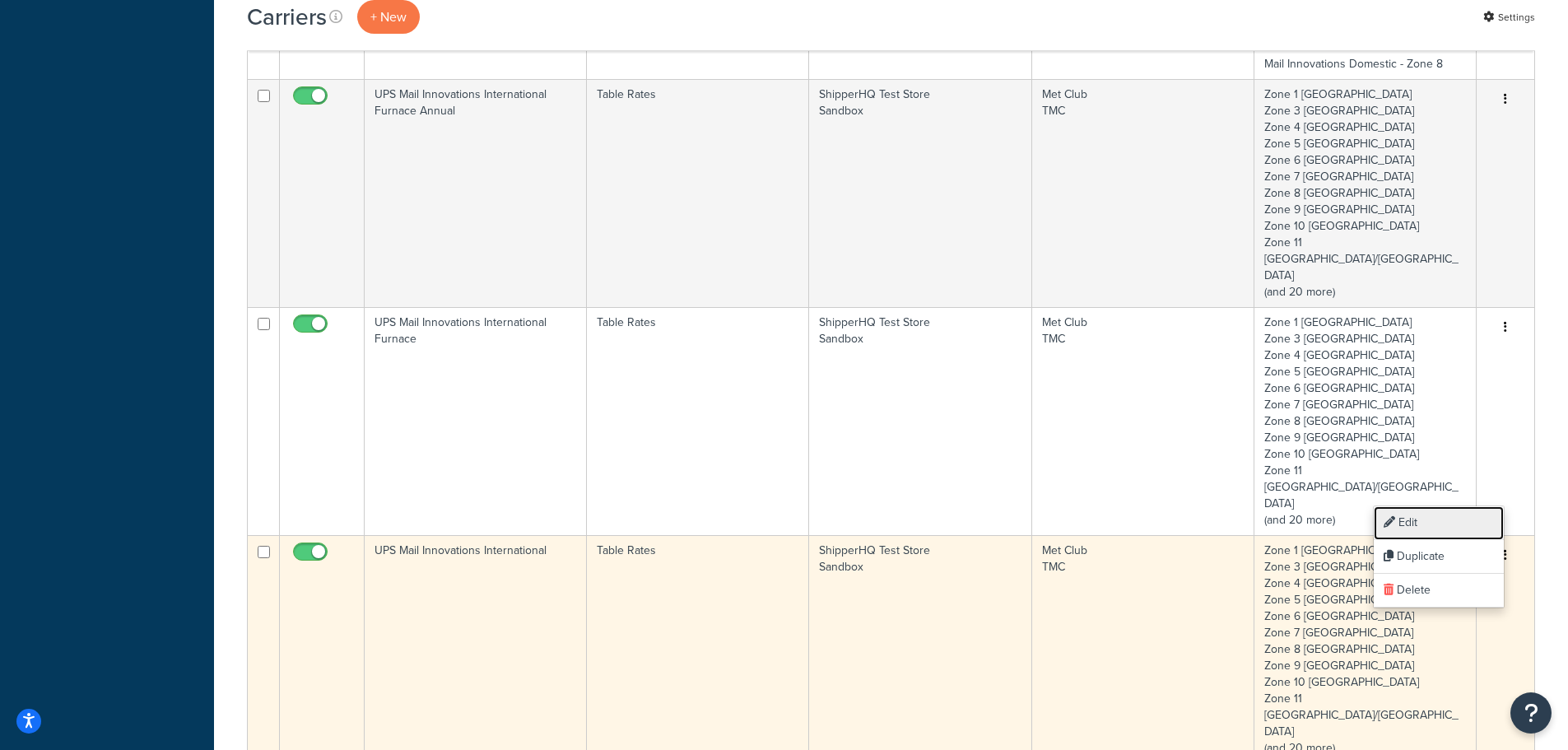
click at [1417, 522] on link "Edit" at bounding box center [1438, 523] width 130 height 34
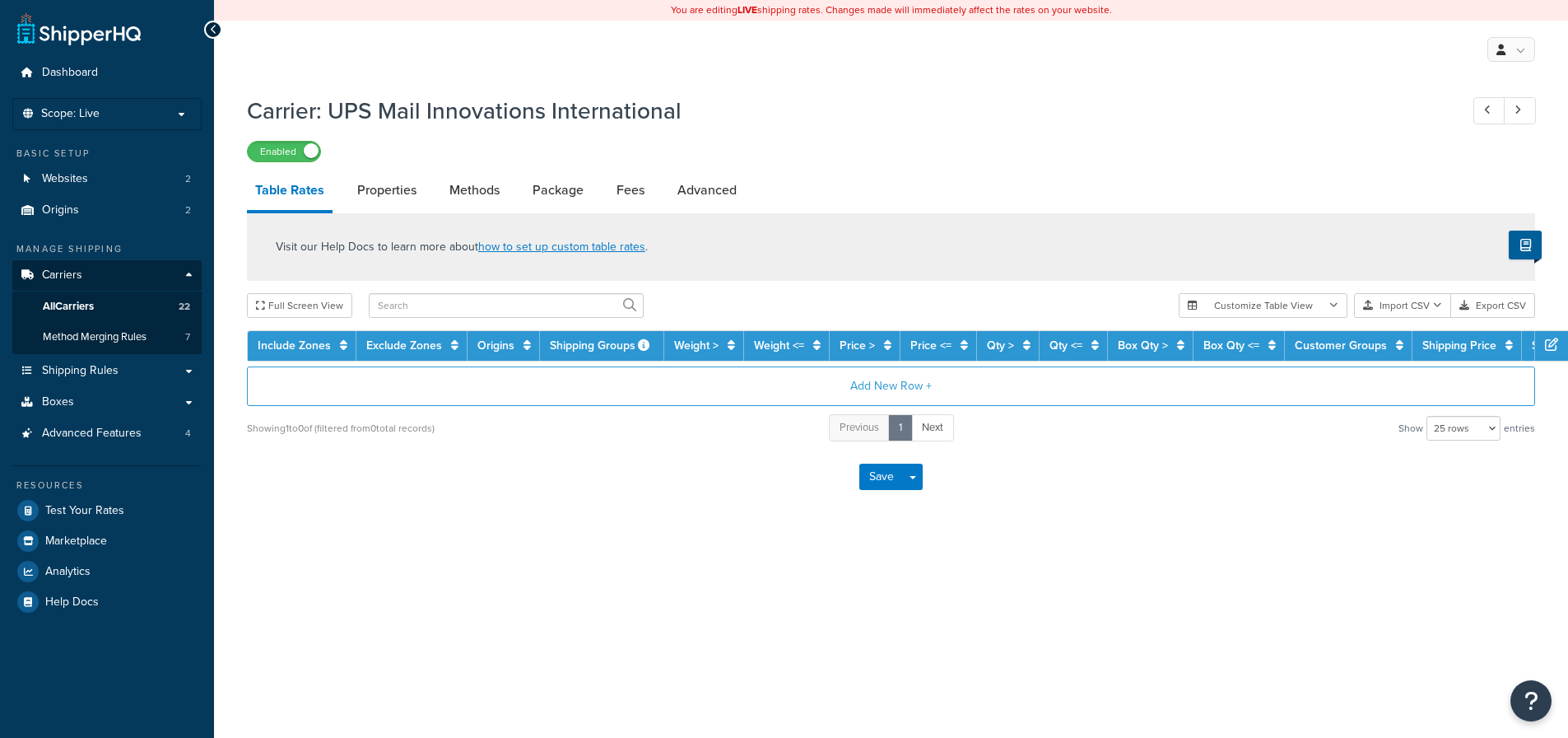
select select "25"
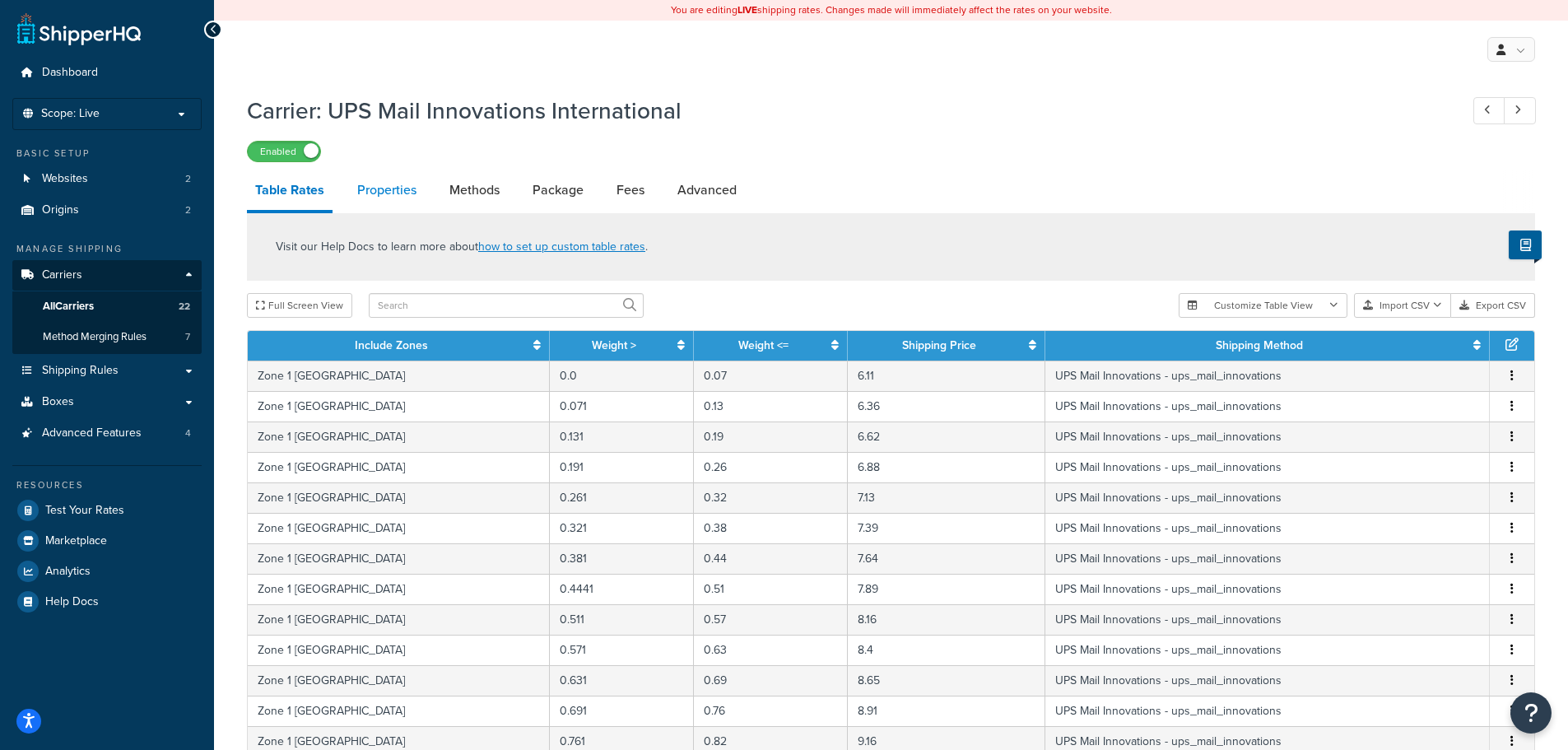
click at [407, 184] on link "Properties" at bounding box center [387, 190] width 76 height 39
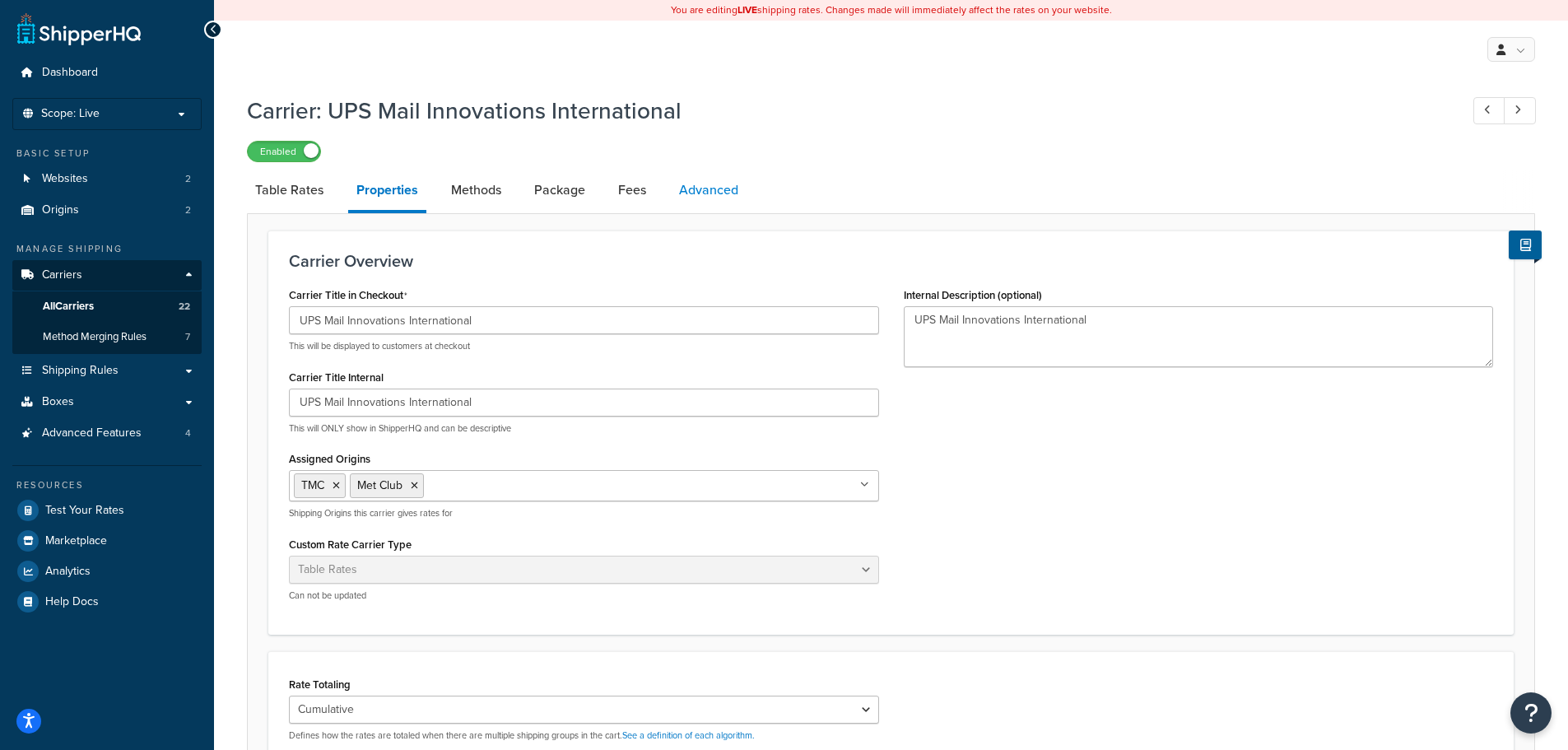
click at [716, 182] on link "Advanced" at bounding box center [709, 190] width 76 height 39
select select "false"
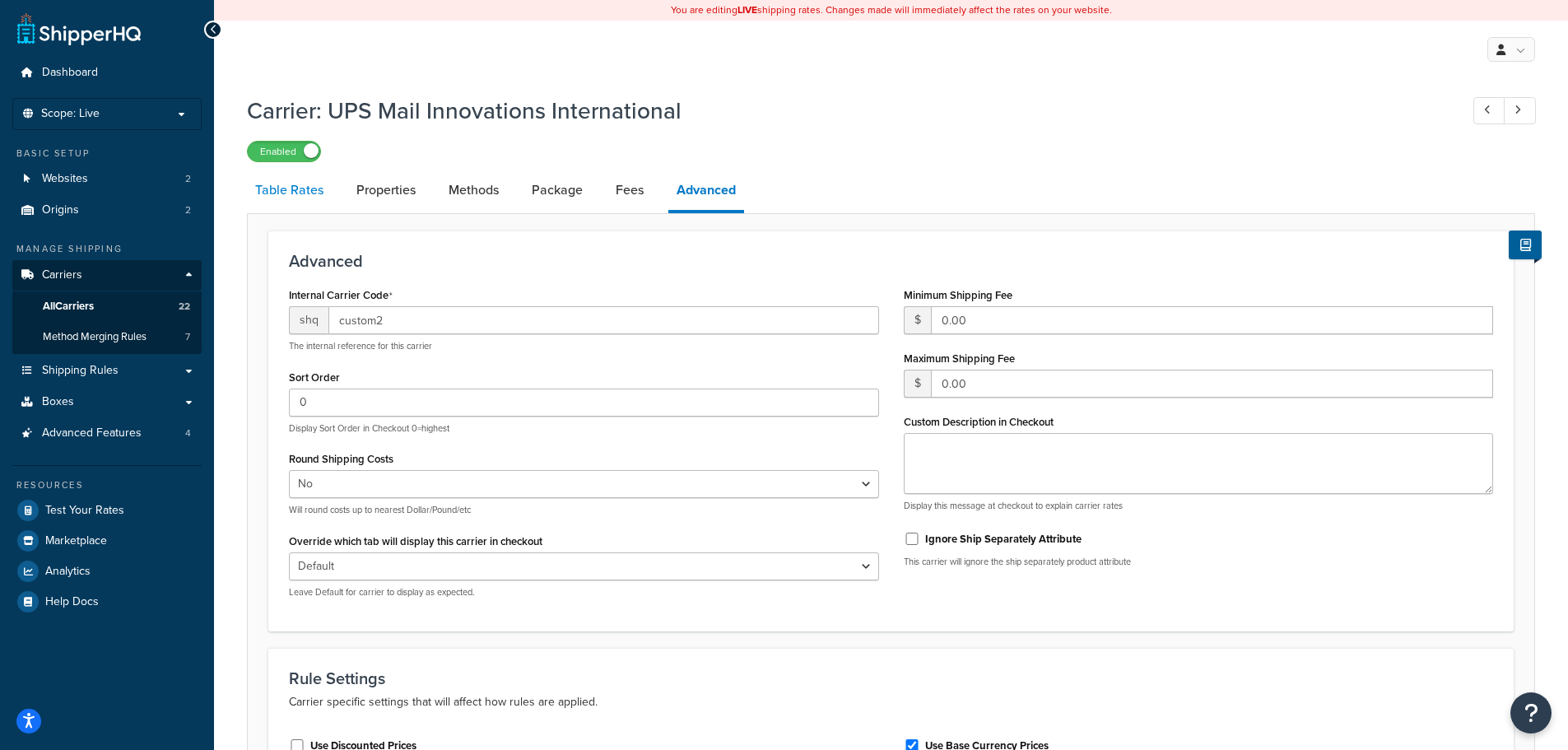
click at [291, 183] on link "Table Rates" at bounding box center [289, 190] width 85 height 39
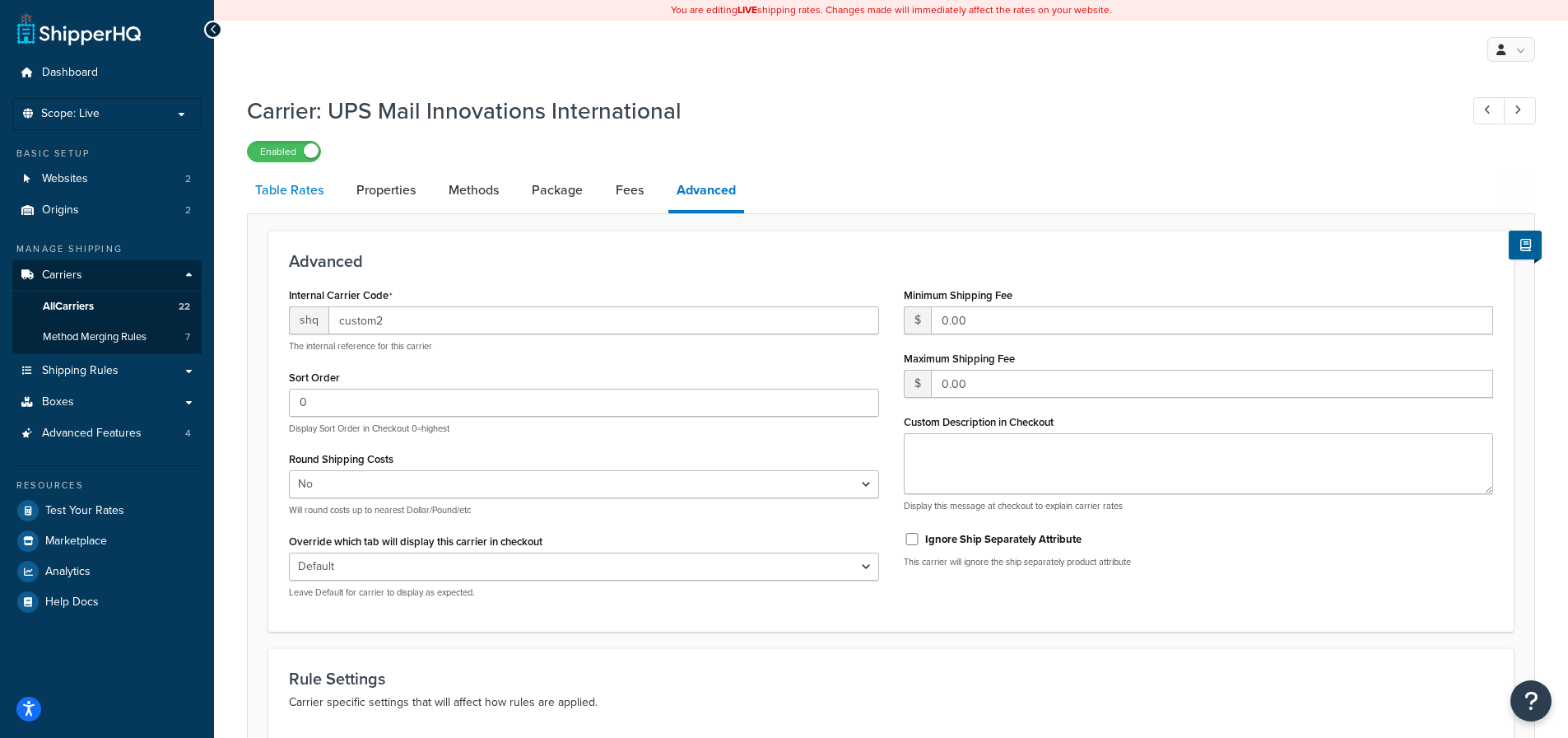
select select "25"
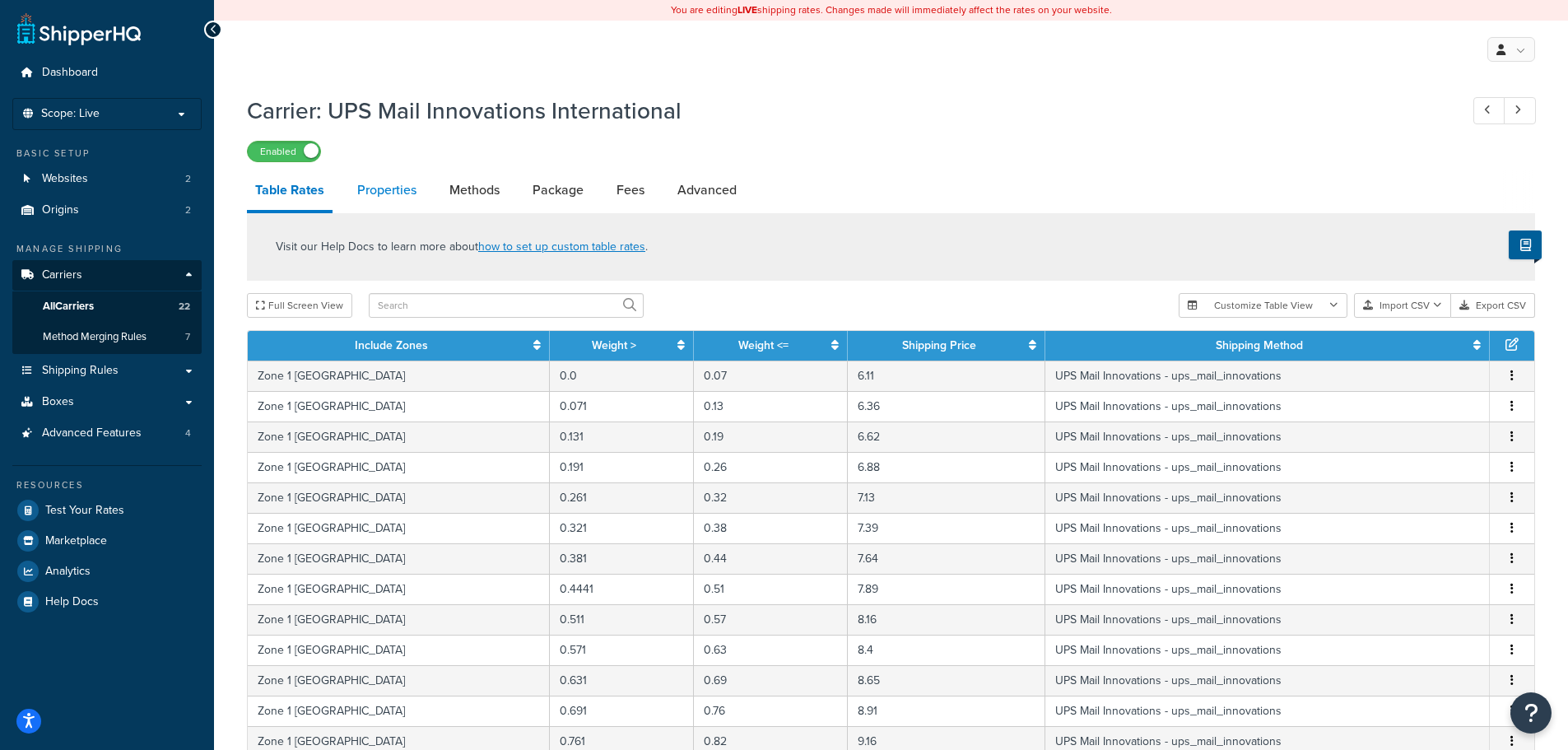
click at [384, 188] on link "Properties" at bounding box center [387, 190] width 76 height 39
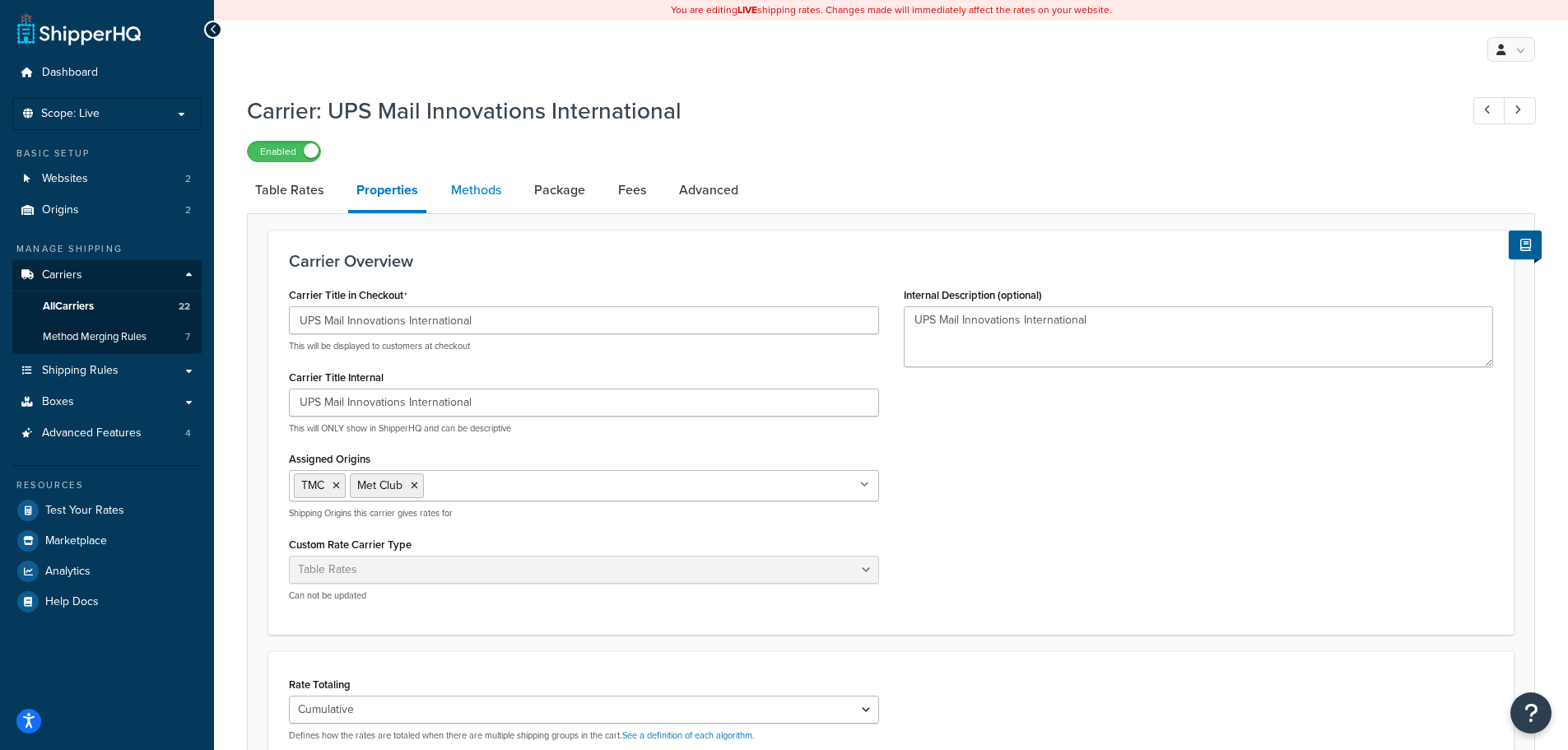
click at [466, 200] on link "Methods" at bounding box center [476, 190] width 67 height 39
select select "25"
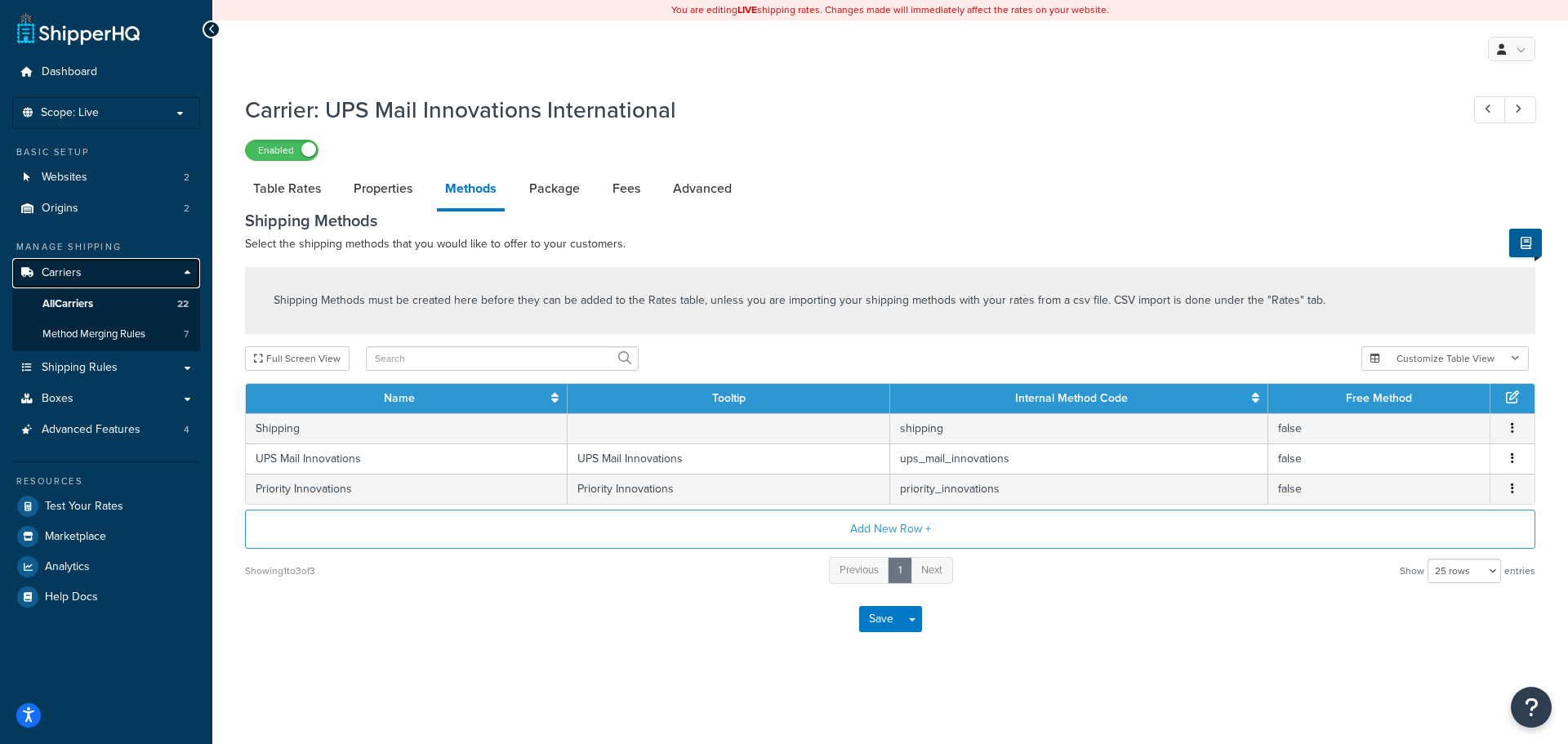
click at [67, 276] on span "Carriers" at bounding box center [62, 272] width 40 height 14
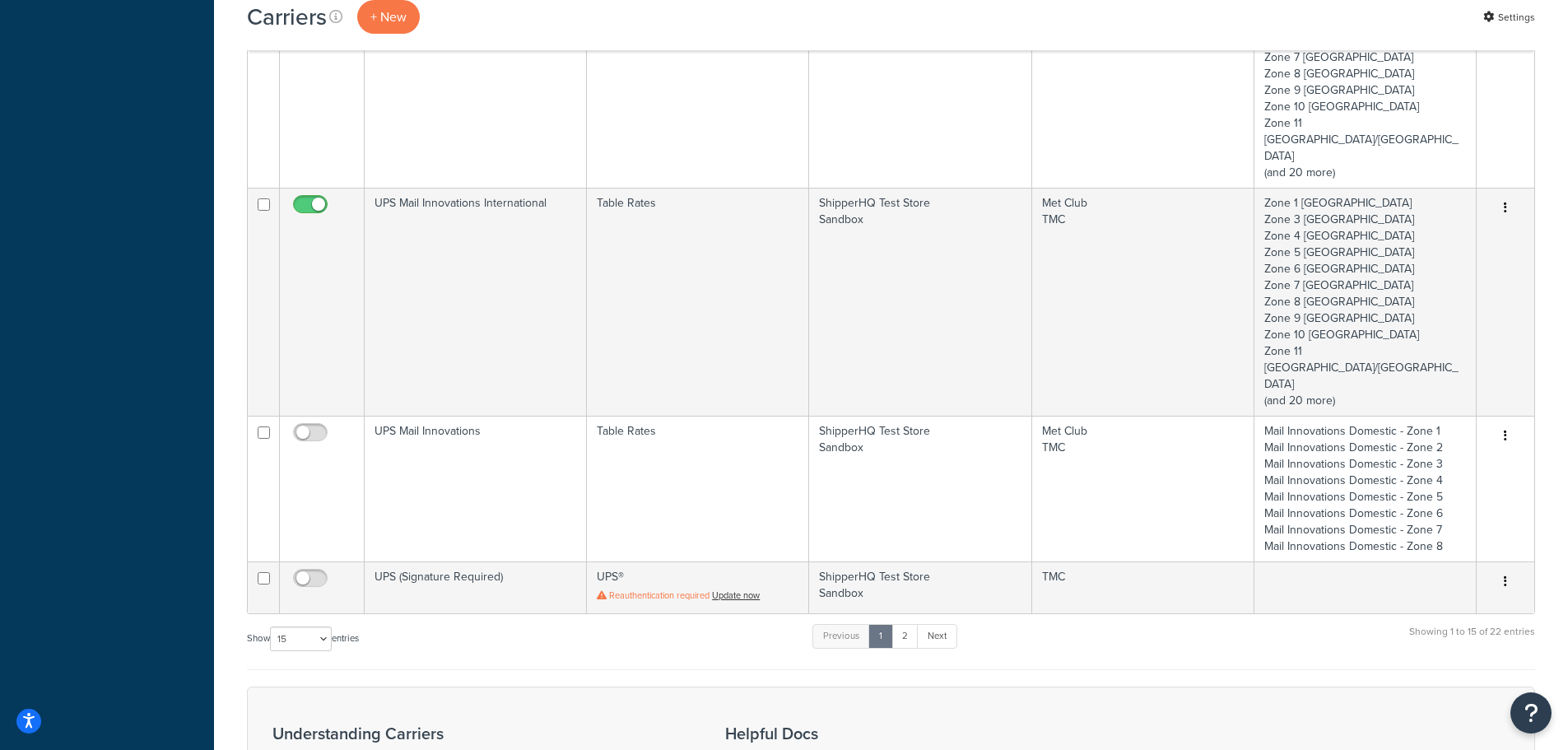
scroll to position [1083, 0]
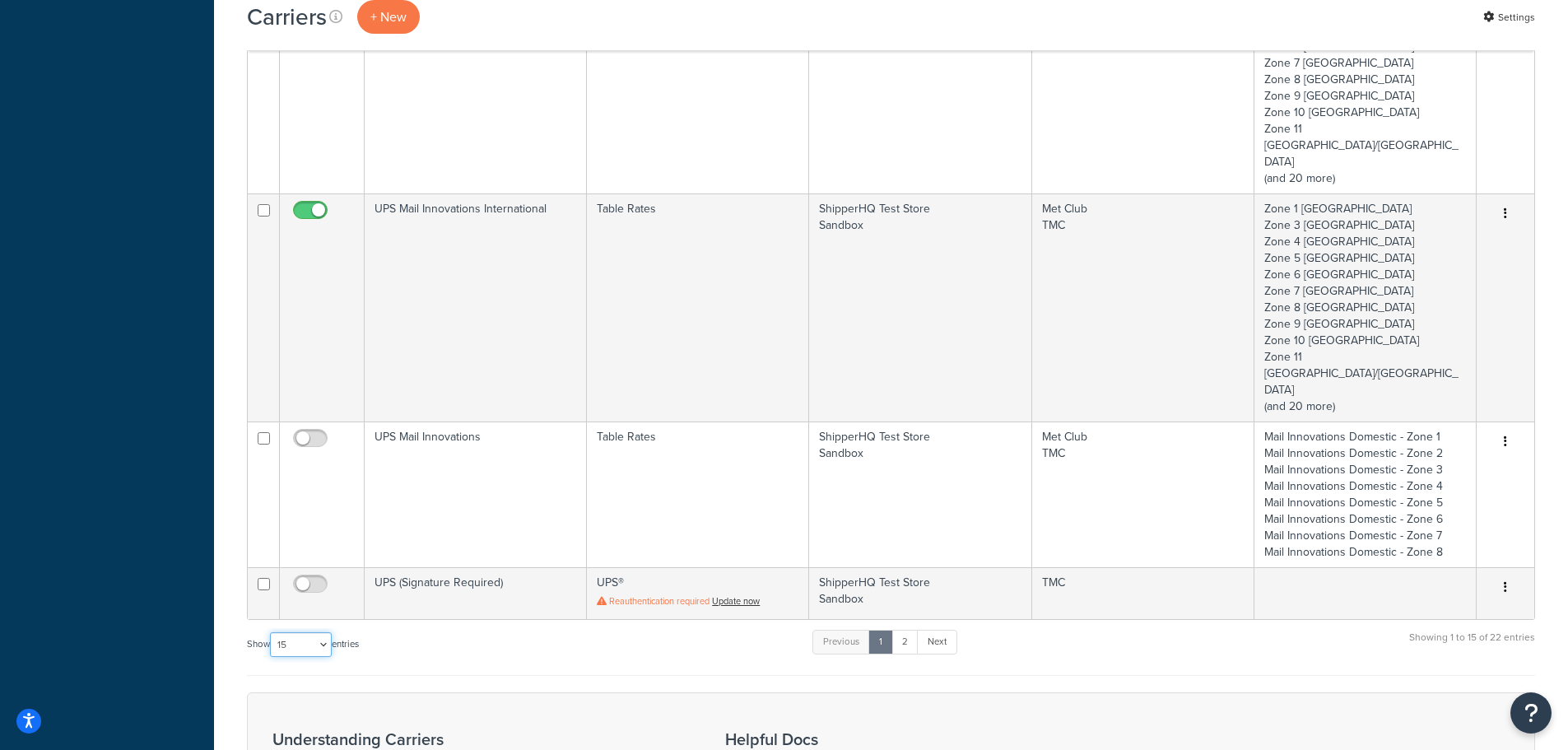
click at [286, 632] on select "10 15 25 50 100" at bounding box center [301, 644] width 62 height 25
select select "50"
click at [272, 657] on select "10 15 25 50 100" at bounding box center [301, 644] width 62 height 25
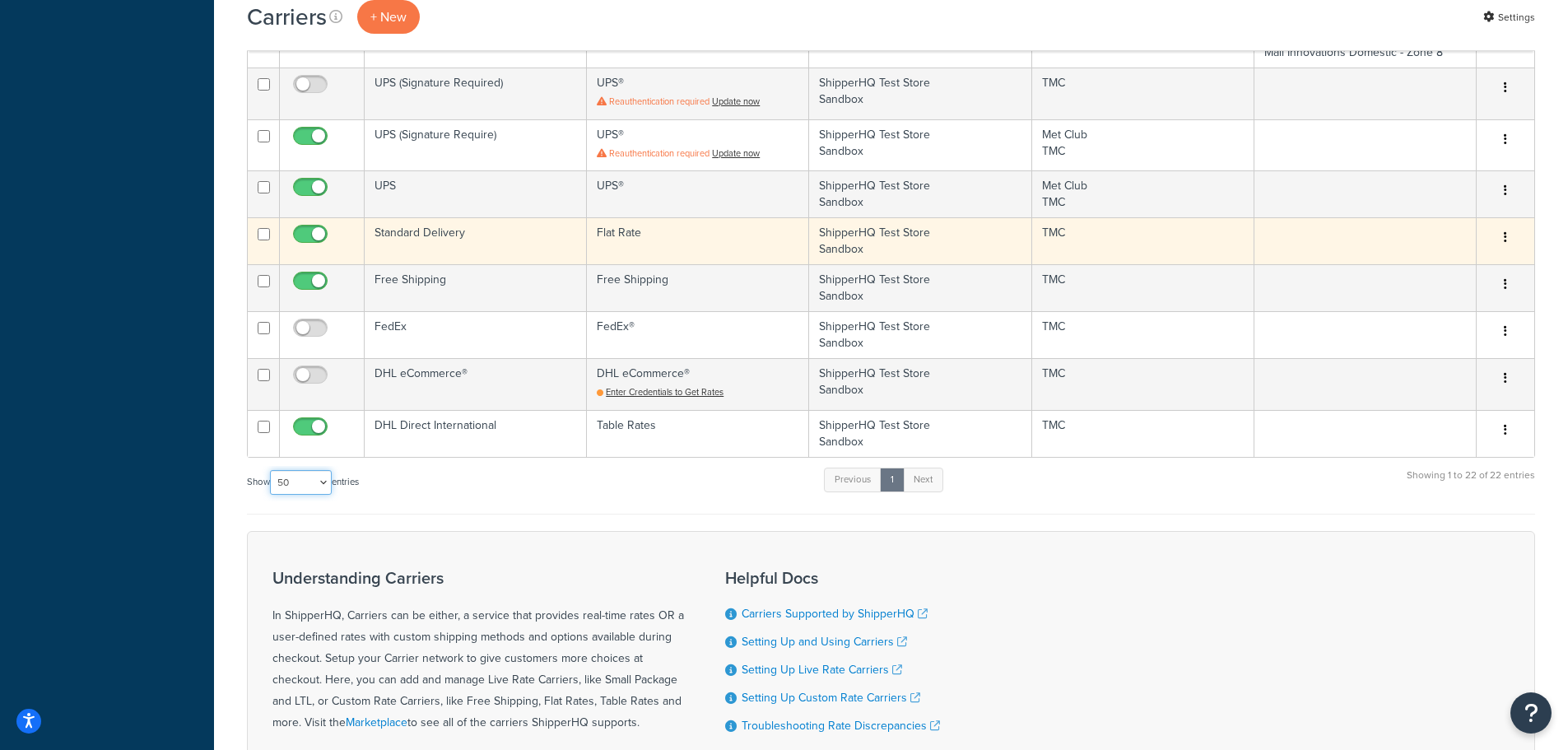
scroll to position [1668, 0]
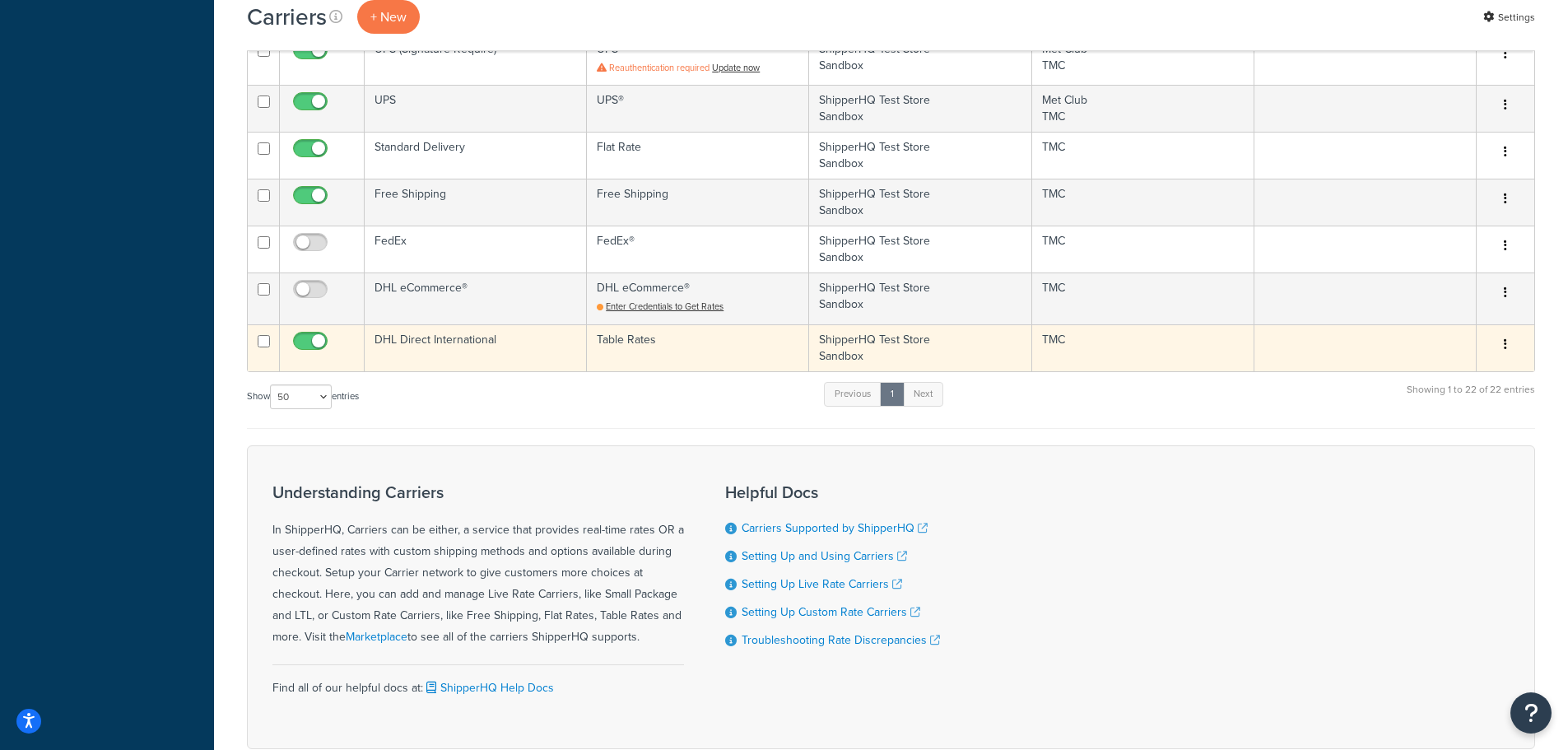
click at [1510, 332] on button "button" at bounding box center [1505, 345] width 23 height 26
click at [1446, 281] on link "Edit" at bounding box center [1438, 279] width 130 height 34
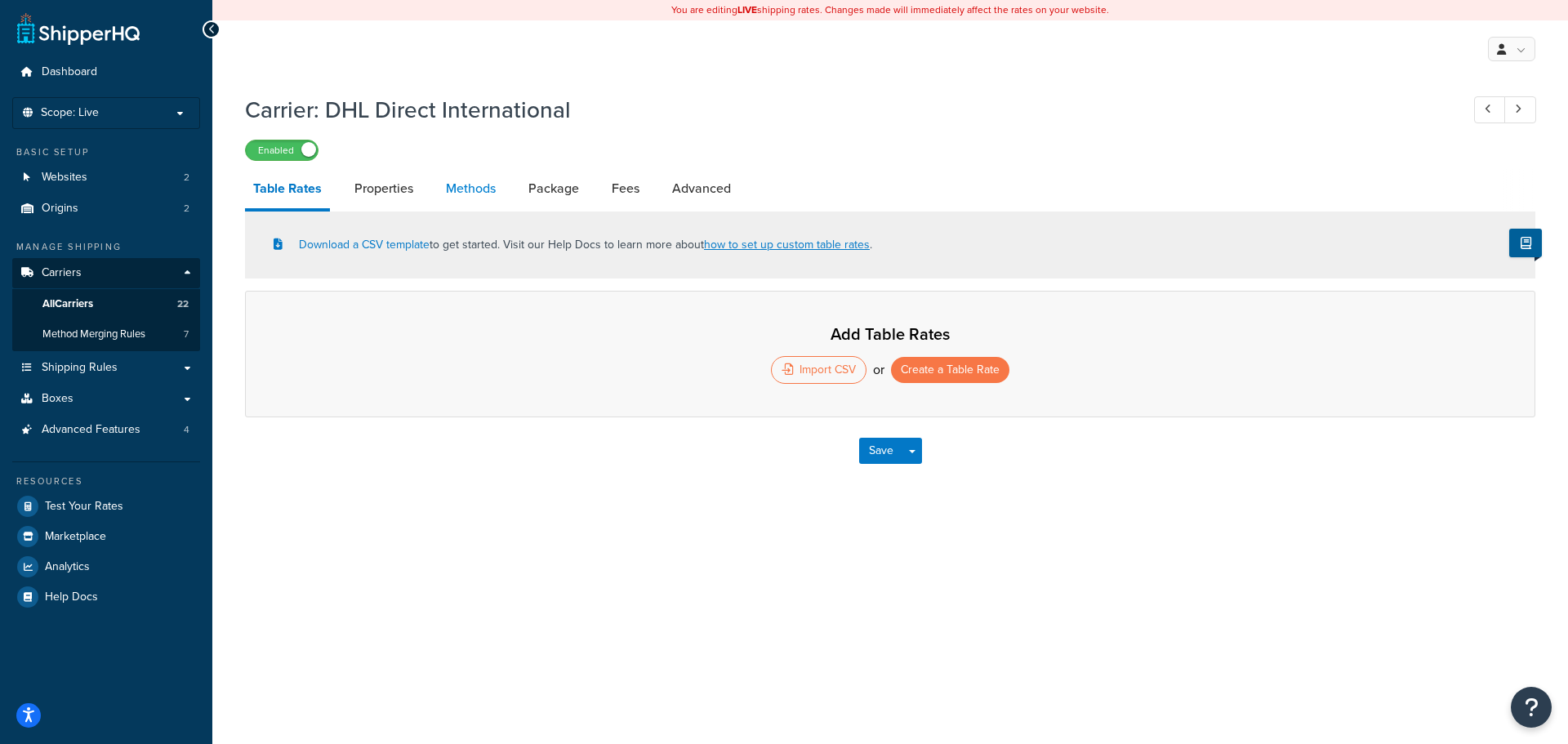
click at [477, 186] on link "Methods" at bounding box center [470, 188] width 66 height 39
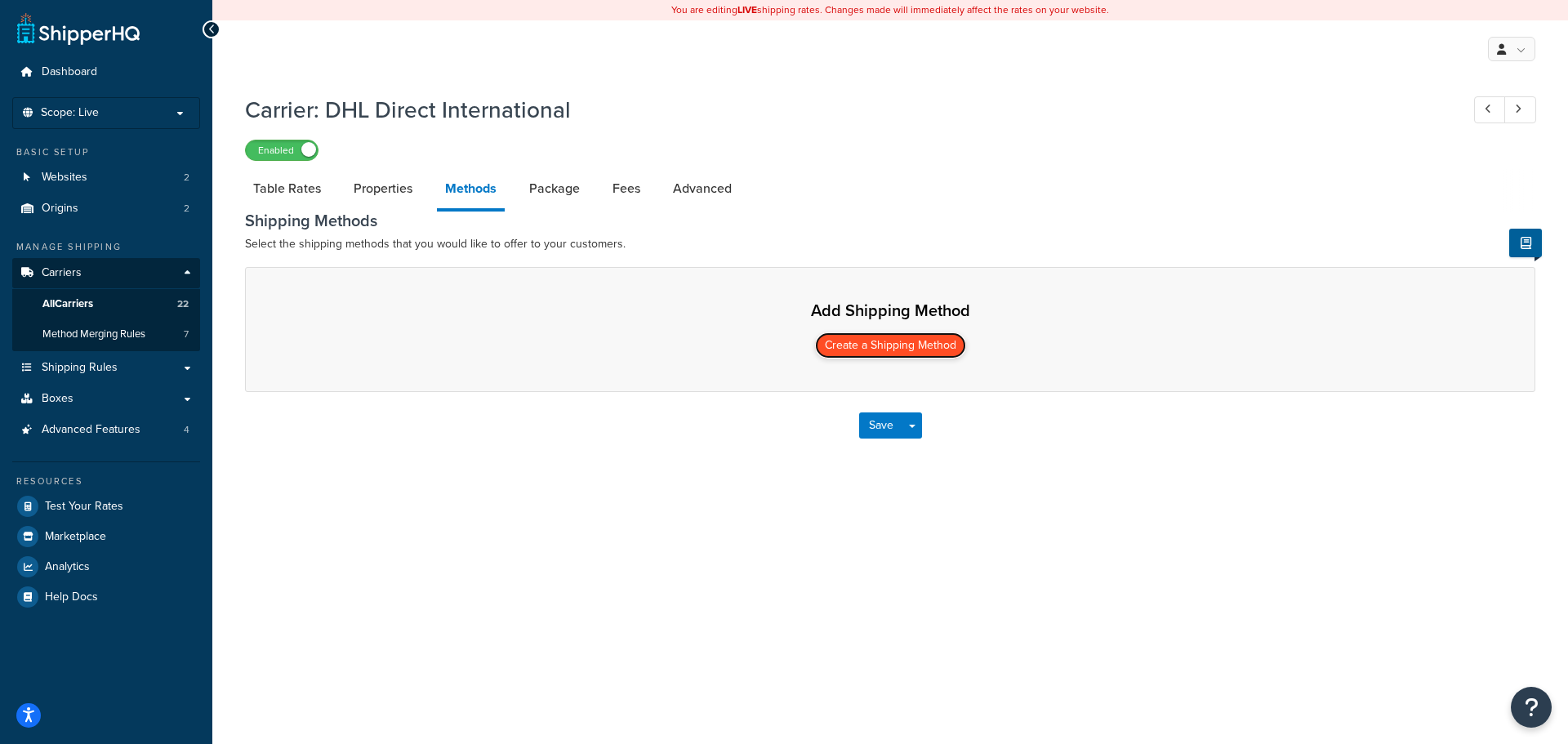
click at [907, 344] on button "Create a Shipping Method" at bounding box center [890, 345] width 151 height 26
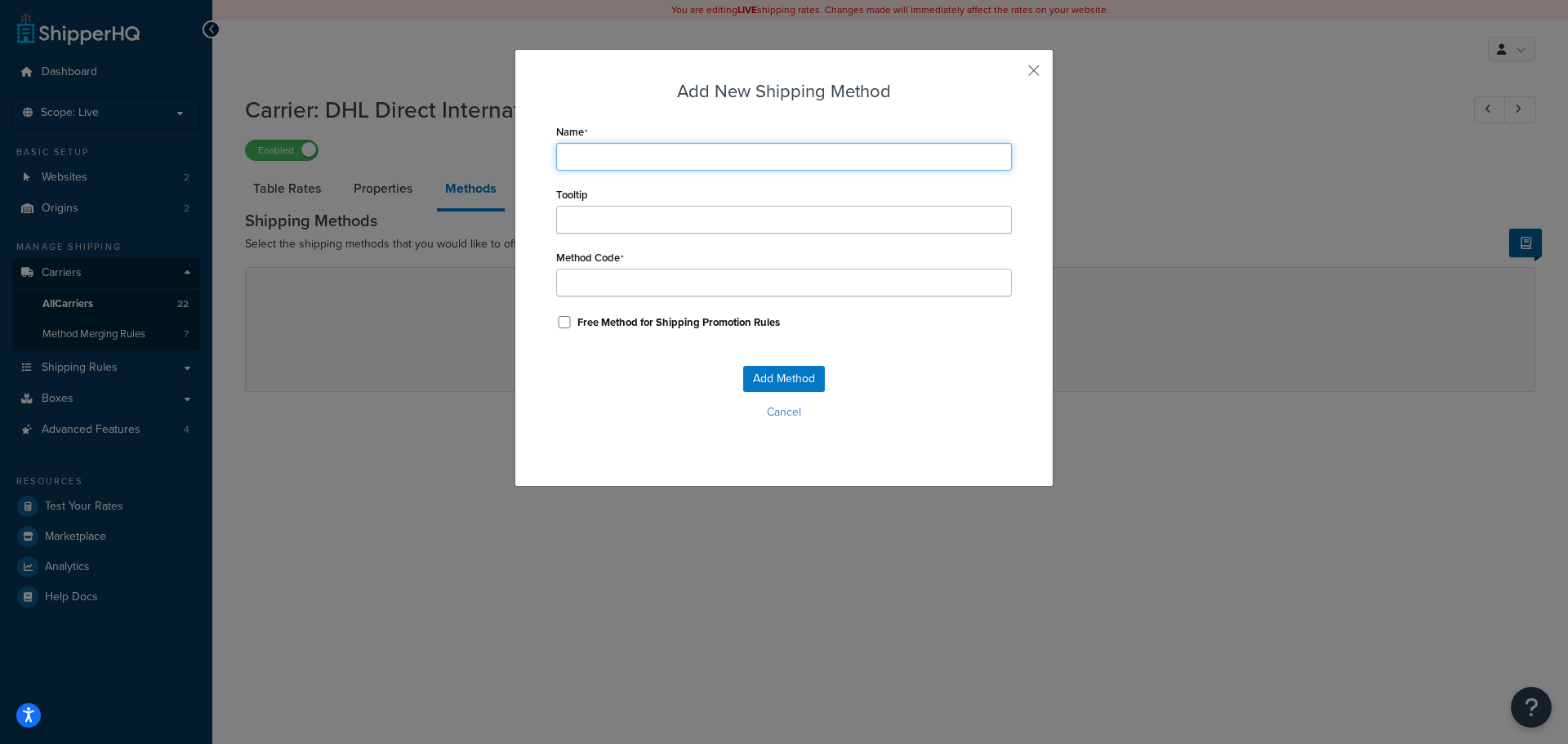
click at [628, 166] on input "Name" at bounding box center [784, 157] width 456 height 28
drag, startPoint x: 629, startPoint y: 162, endPoint x: 622, endPoint y: 148, distance: 15.7
click at [622, 148] on input "Name" at bounding box center [784, 157] width 456 height 28
type input "D"
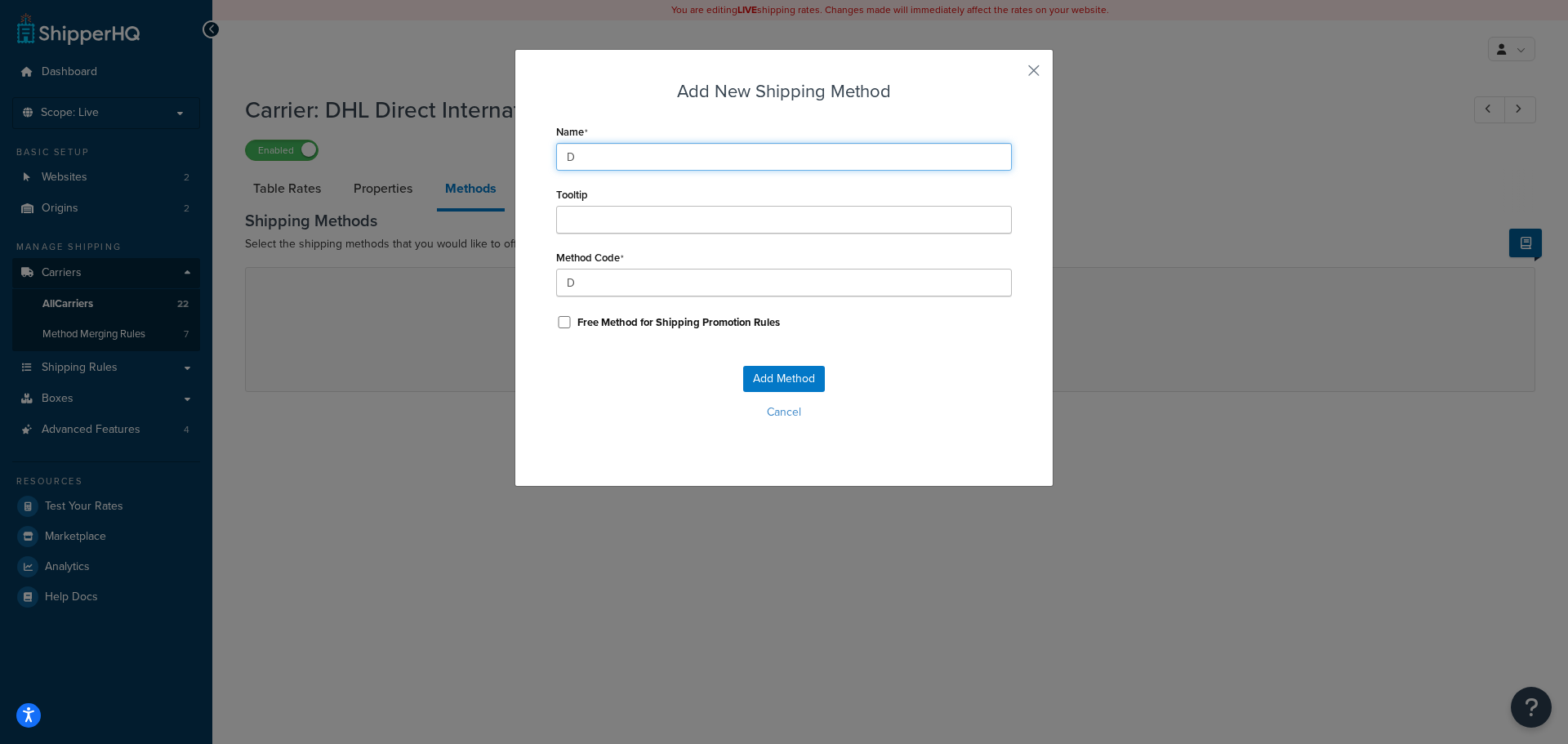
type input "DH"
type input "DHL Direct International"
type input "DHL_Direct_International"
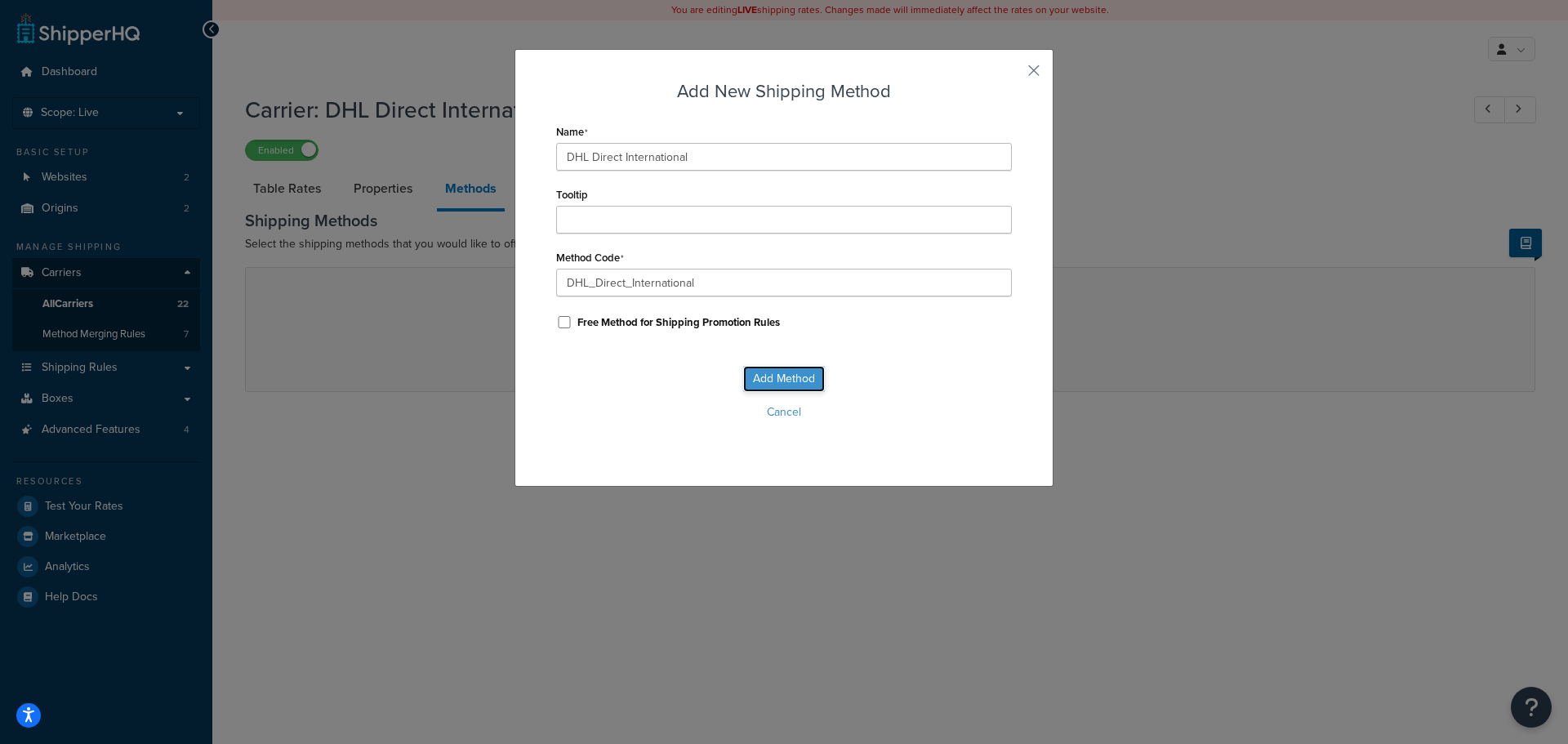
click at [766, 375] on button "Add Method" at bounding box center [784, 378] width 81 height 26
select select "25"
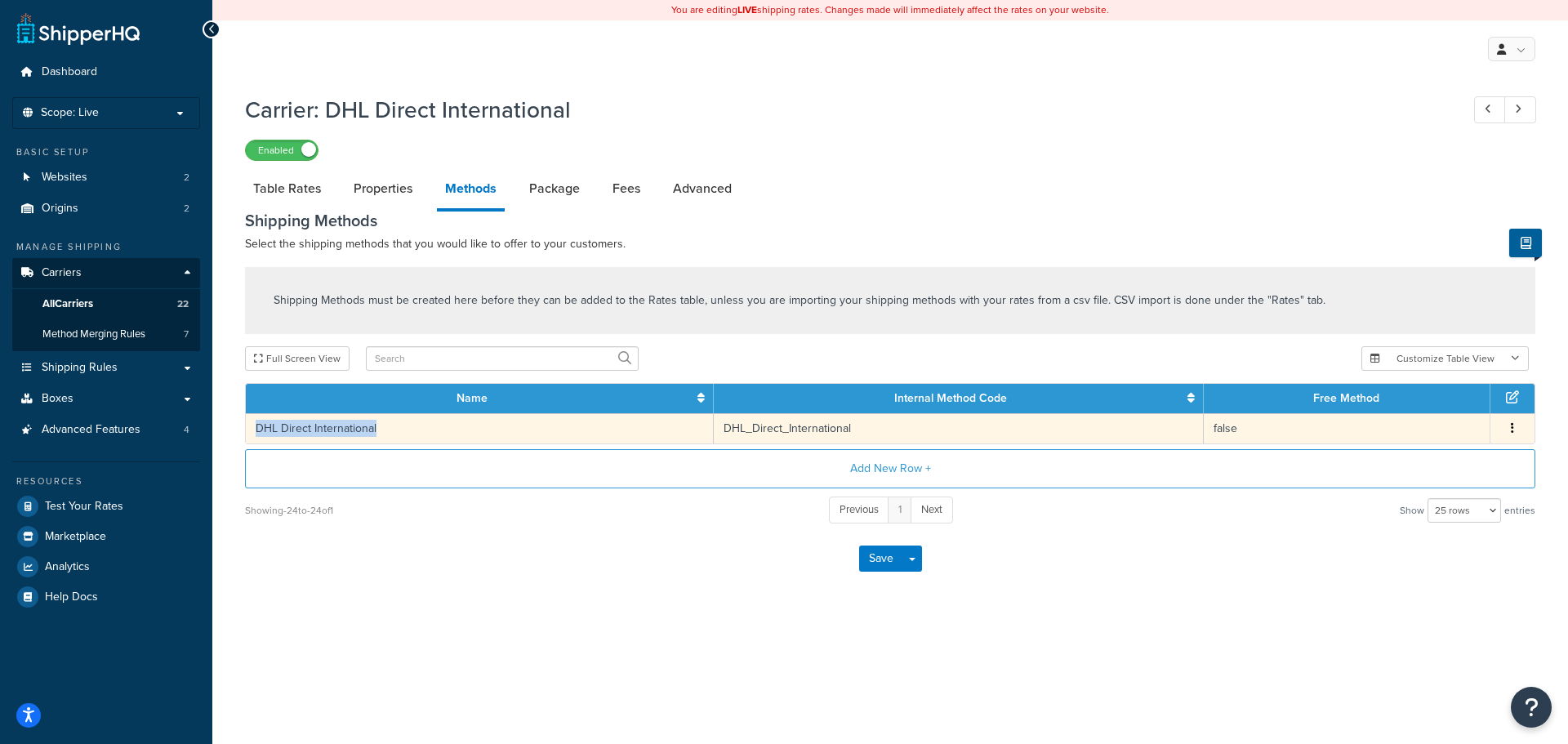
drag, startPoint x: 385, startPoint y: 431, endPoint x: 259, endPoint y: 430, distance: 126.0
click at [259, 430] on td "DHL Direct International" at bounding box center [480, 428] width 468 height 30
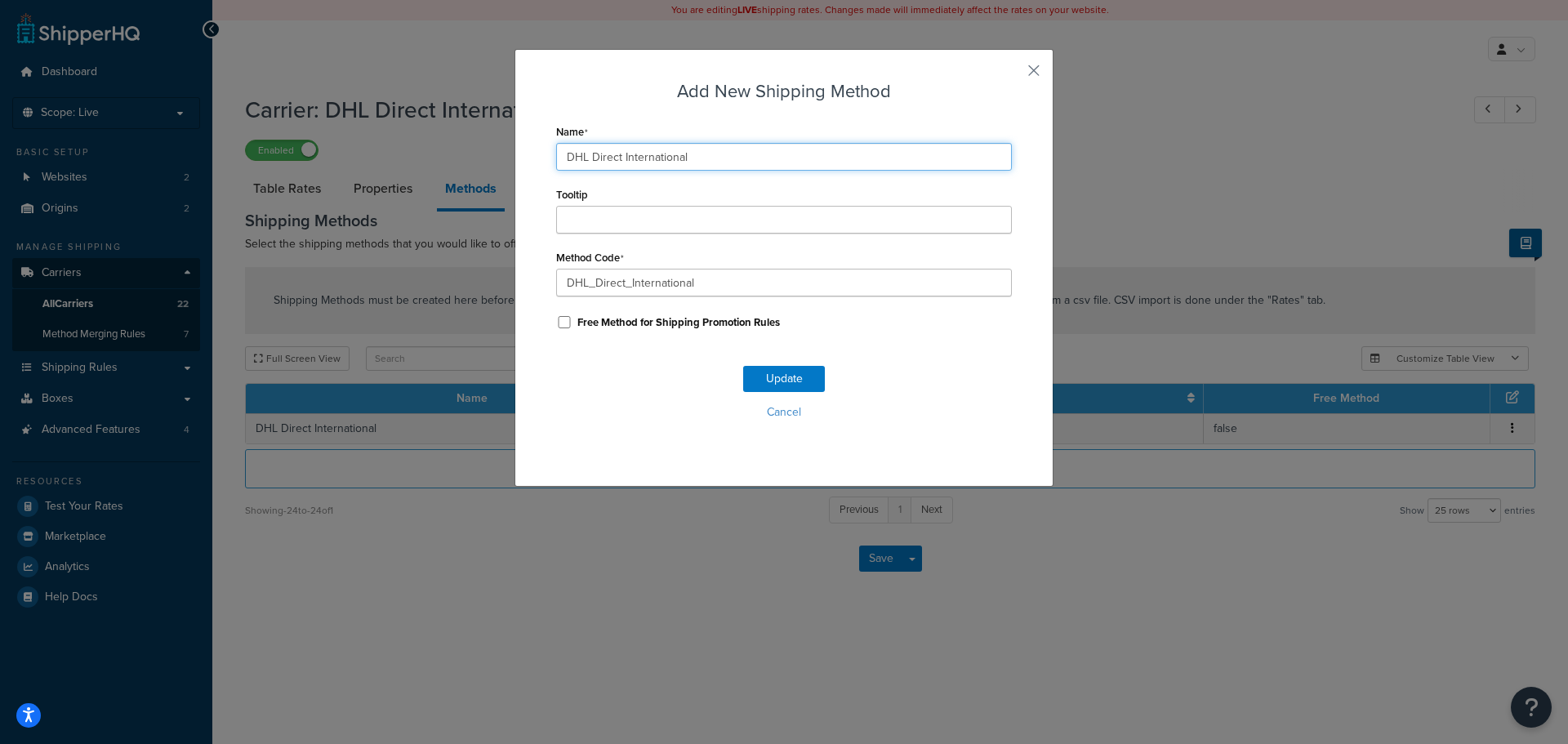
drag, startPoint x: 274, startPoint y: 432, endPoint x: 824, endPoint y: 170, distance: 609.2
click at [824, 170] on input "DHL Direct International" at bounding box center [784, 157] width 456 height 28
drag, startPoint x: 720, startPoint y: 156, endPoint x: 529, endPoint y: 159, distance: 191.0
click at [529, 159] on div "Add New Shipping Method Name DHL Direct International Tooltip Method Code DHL_D…" at bounding box center [784, 268] width 539 height 438
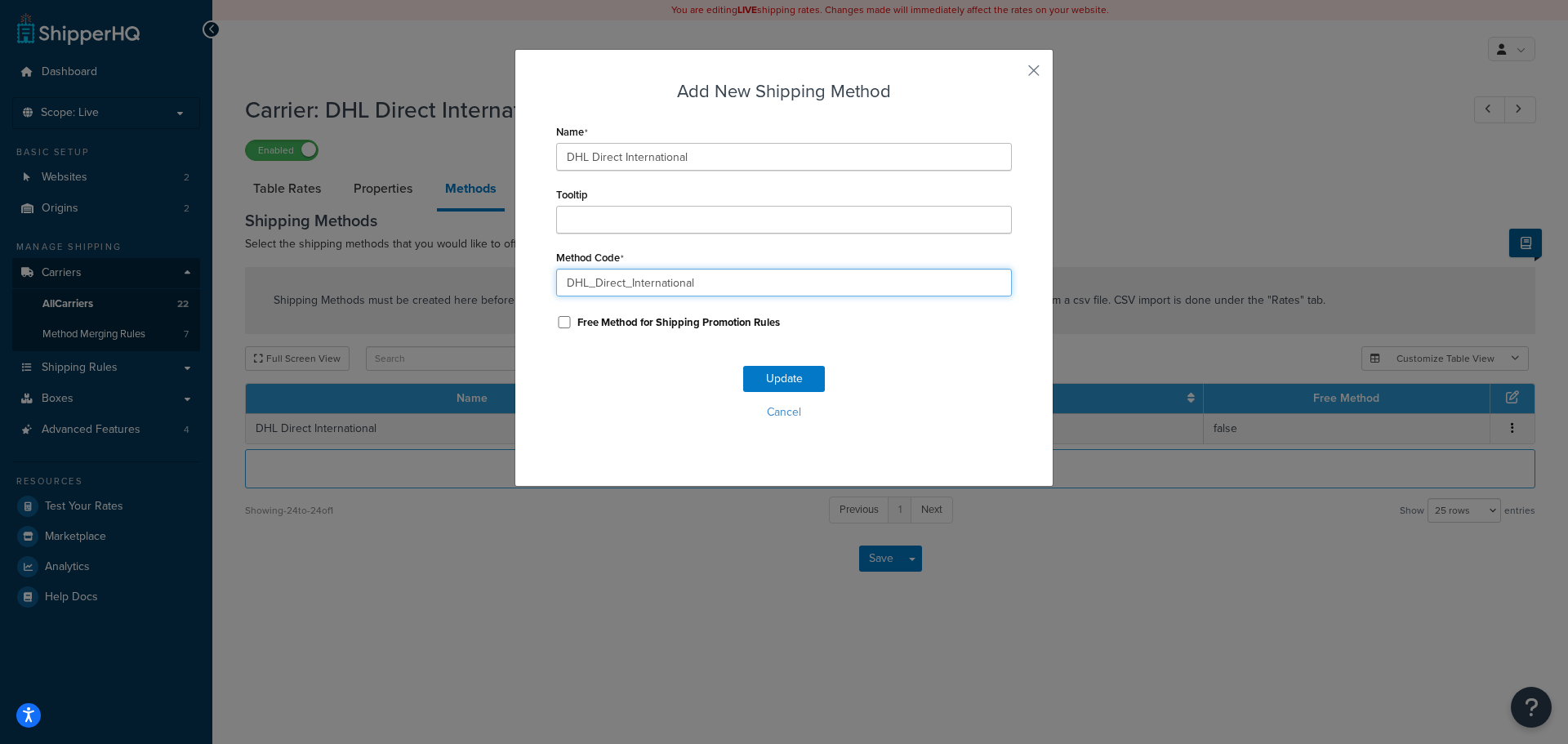
drag, startPoint x: 690, startPoint y: 281, endPoint x: 542, endPoint y: 289, distance: 148.2
click at [542, 289] on div "Add New Shipping Method Name DHL Direct International Tooltip Method Code DHL_D…" at bounding box center [784, 268] width 539 height 438
click at [1012, 74] on button "button" at bounding box center [1010, 76] width 5 height 5
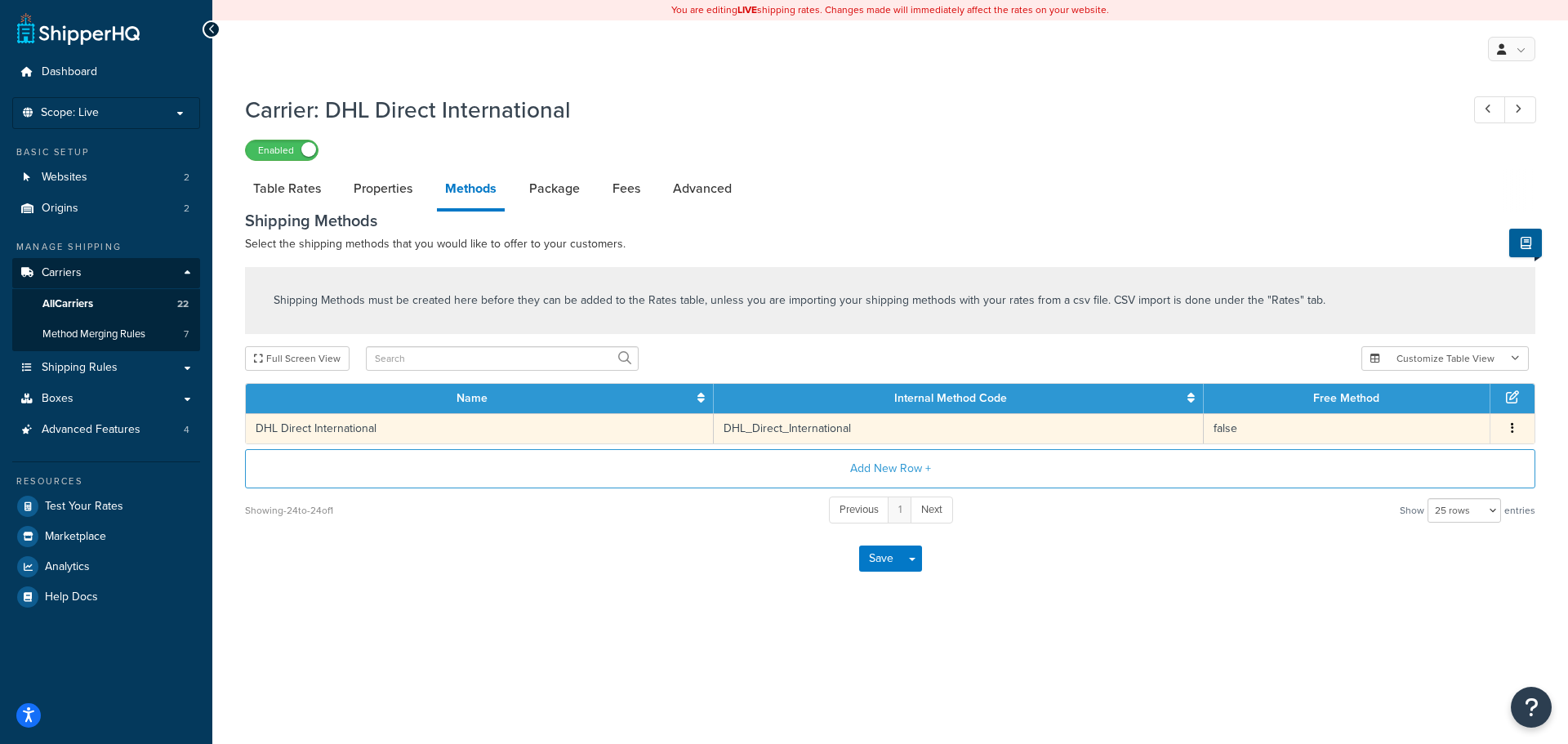
click at [1519, 424] on span "Edit Delete" at bounding box center [1512, 429] width 24 height 18
click at [1516, 426] on button "button" at bounding box center [1512, 429] width 13 height 18
click at [1428, 415] on div "Edit" at bounding box center [1429, 413] width 116 height 33
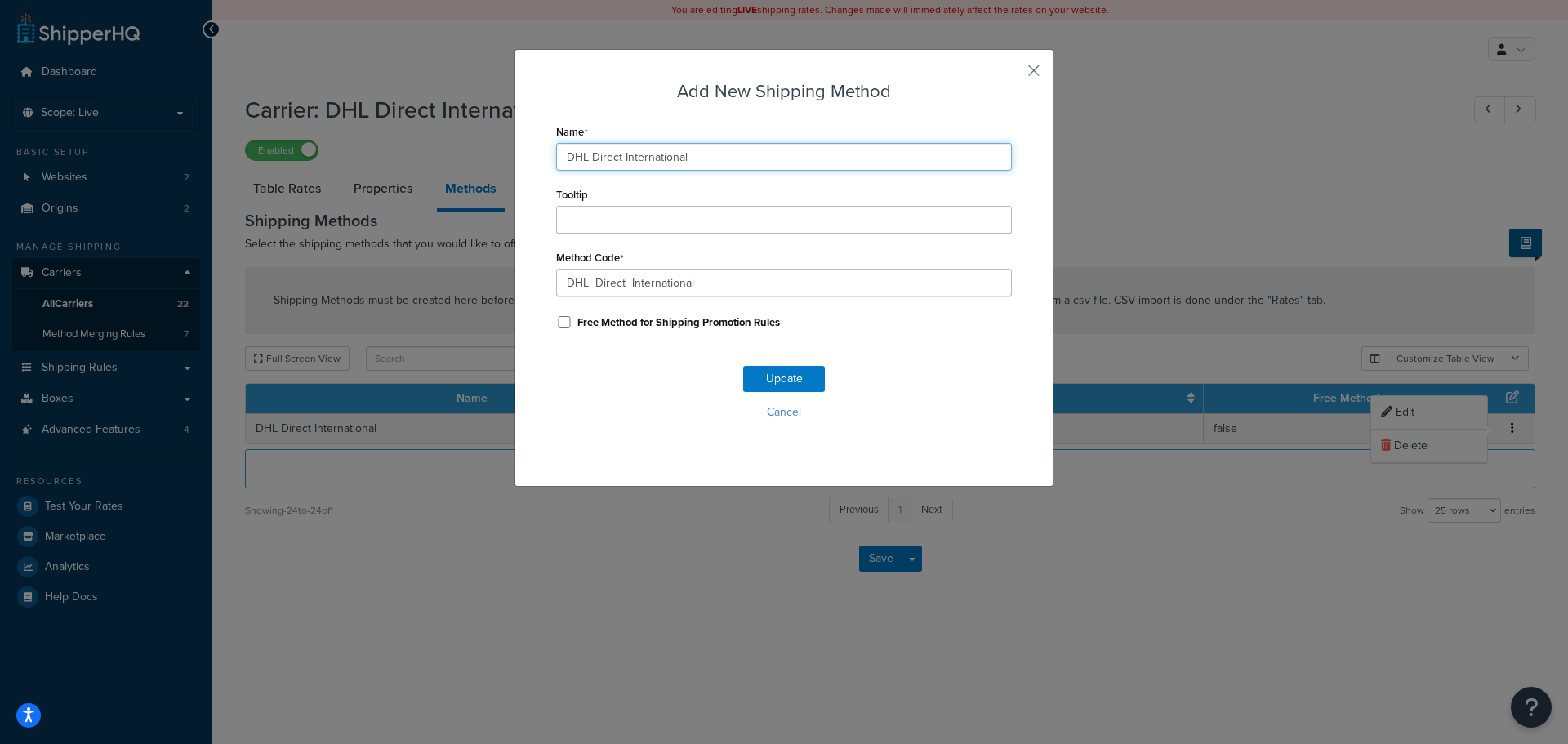
click at [615, 158] on input "DHL Direct International" at bounding box center [784, 157] width 456 height 28
type input "DHL International"
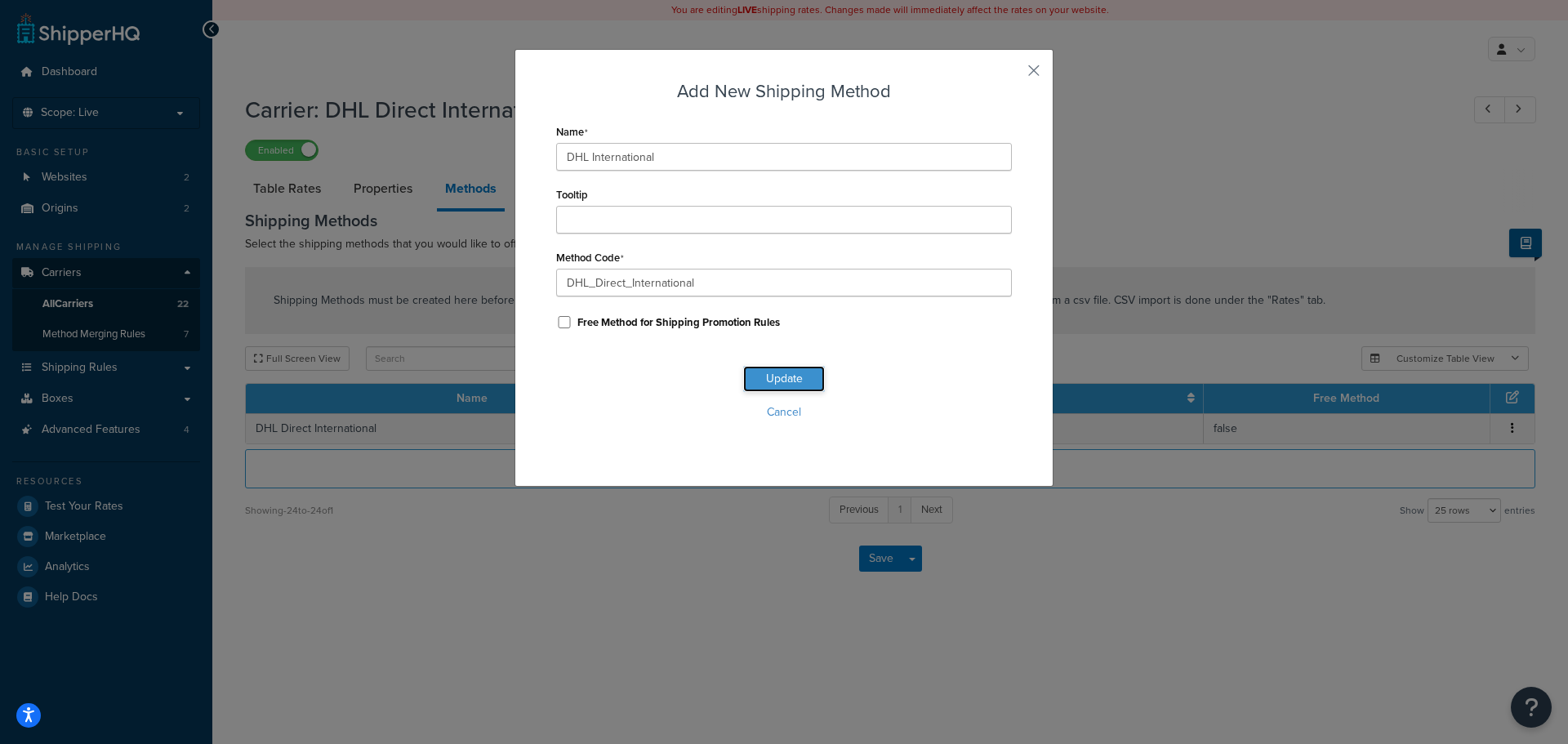
click at [774, 372] on button "Update" at bounding box center [784, 378] width 81 height 26
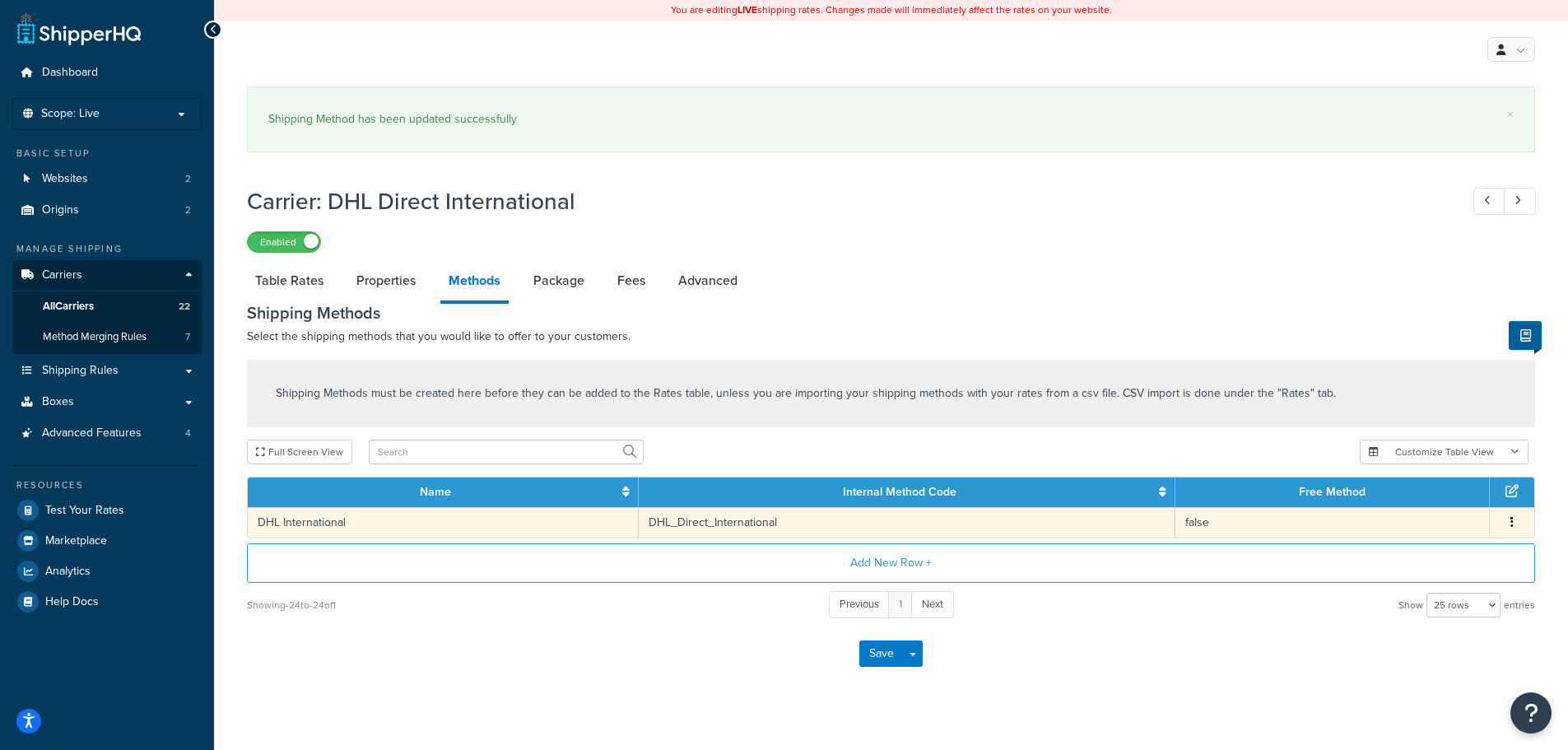
click at [1512, 518] on icon "button" at bounding box center [1512, 522] width 4 height 12
click at [1438, 535] on div "Delete" at bounding box center [1428, 540] width 117 height 34
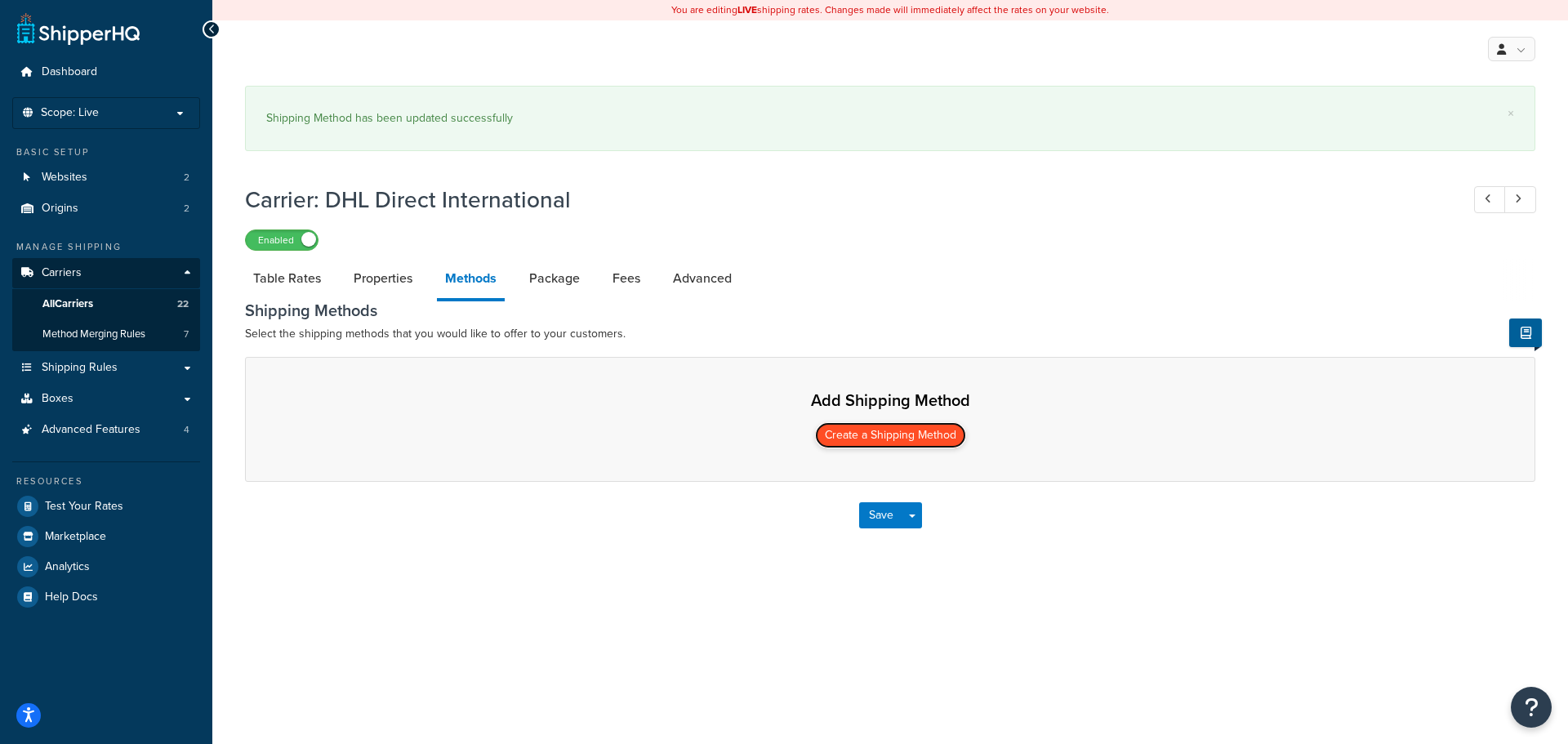
click at [884, 432] on button "Create a Shipping Method" at bounding box center [890, 435] width 151 height 26
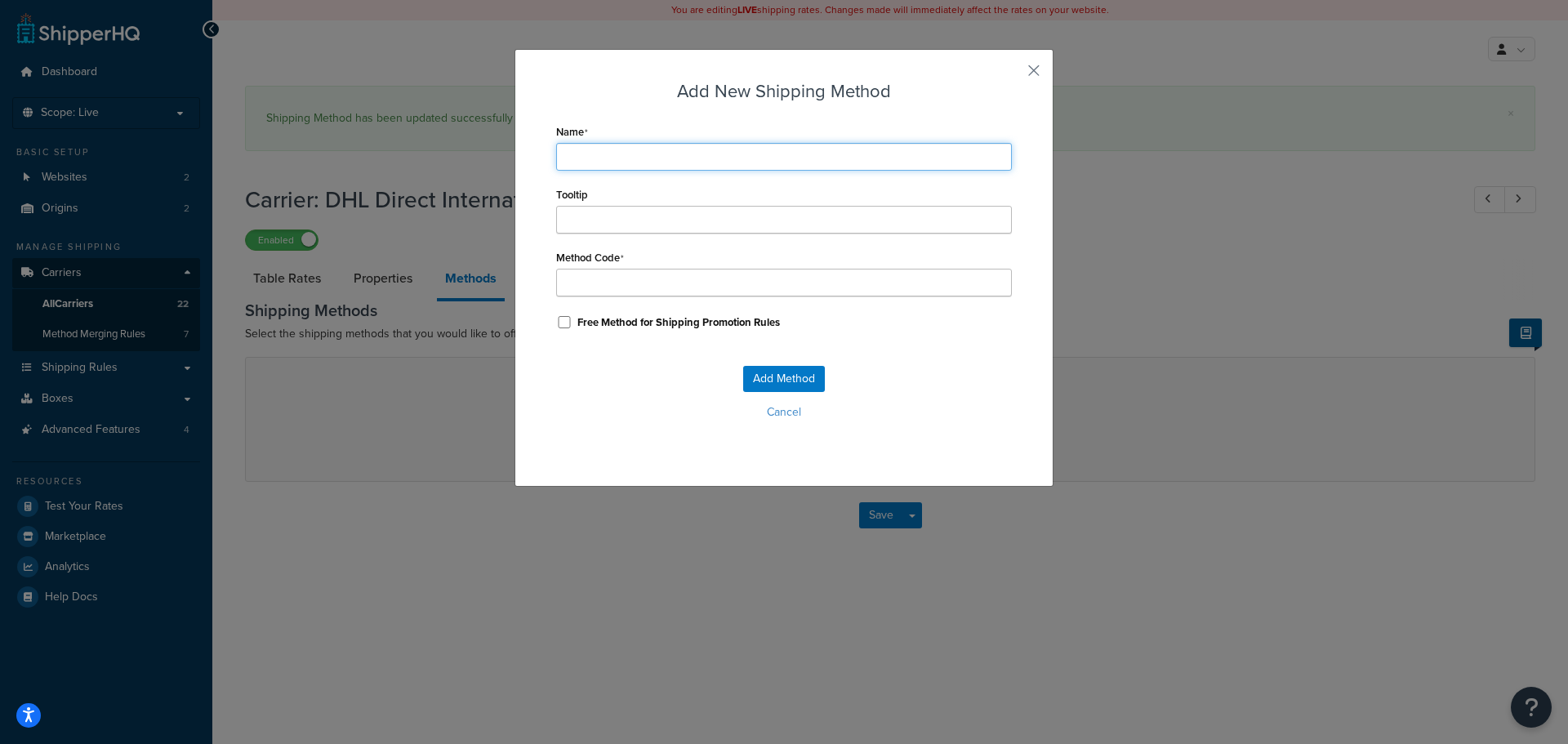
click at [580, 162] on input "Name" at bounding box center [784, 157] width 456 height 28
type input "d"
type input "dh"
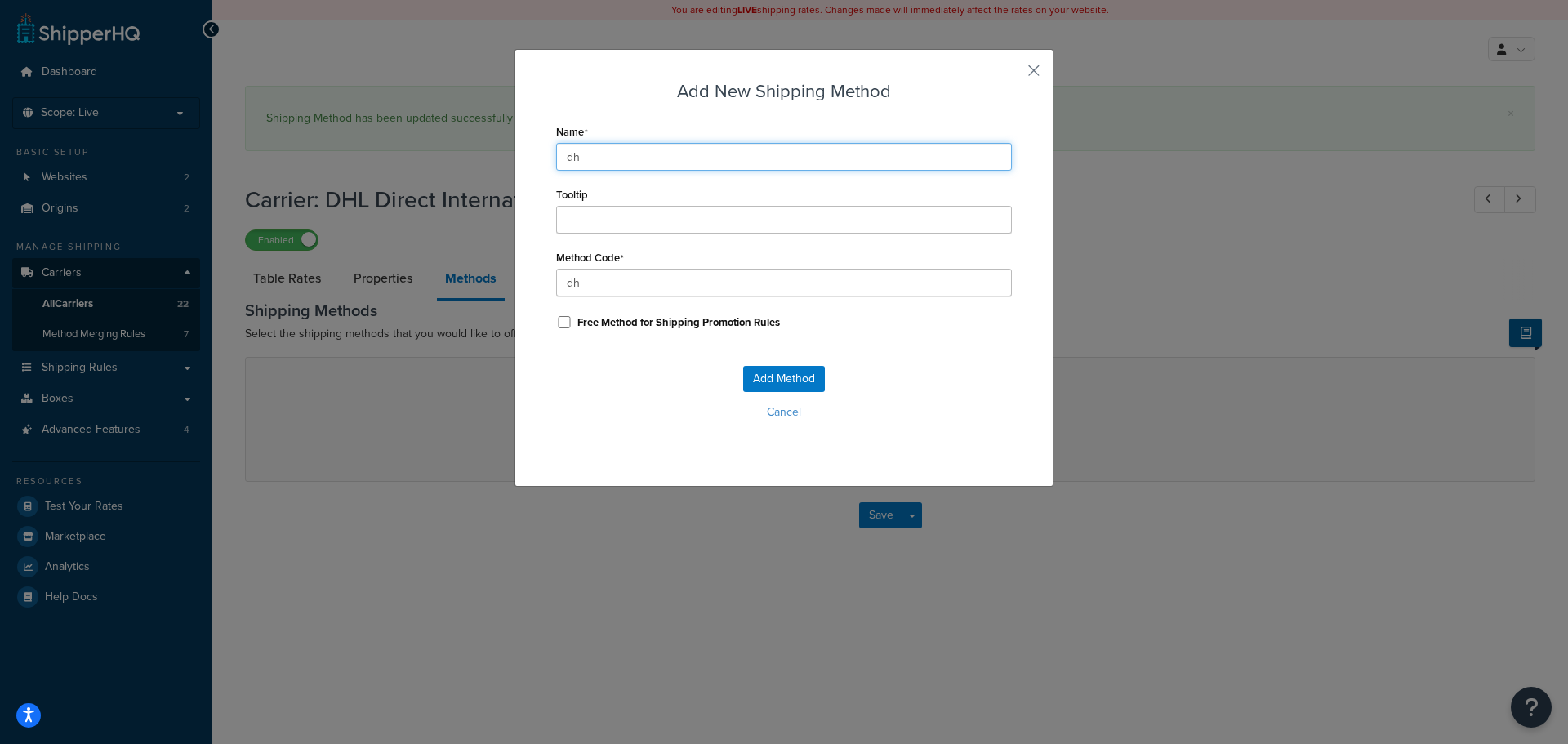
type input "d"
type input "D"
type input "DH"
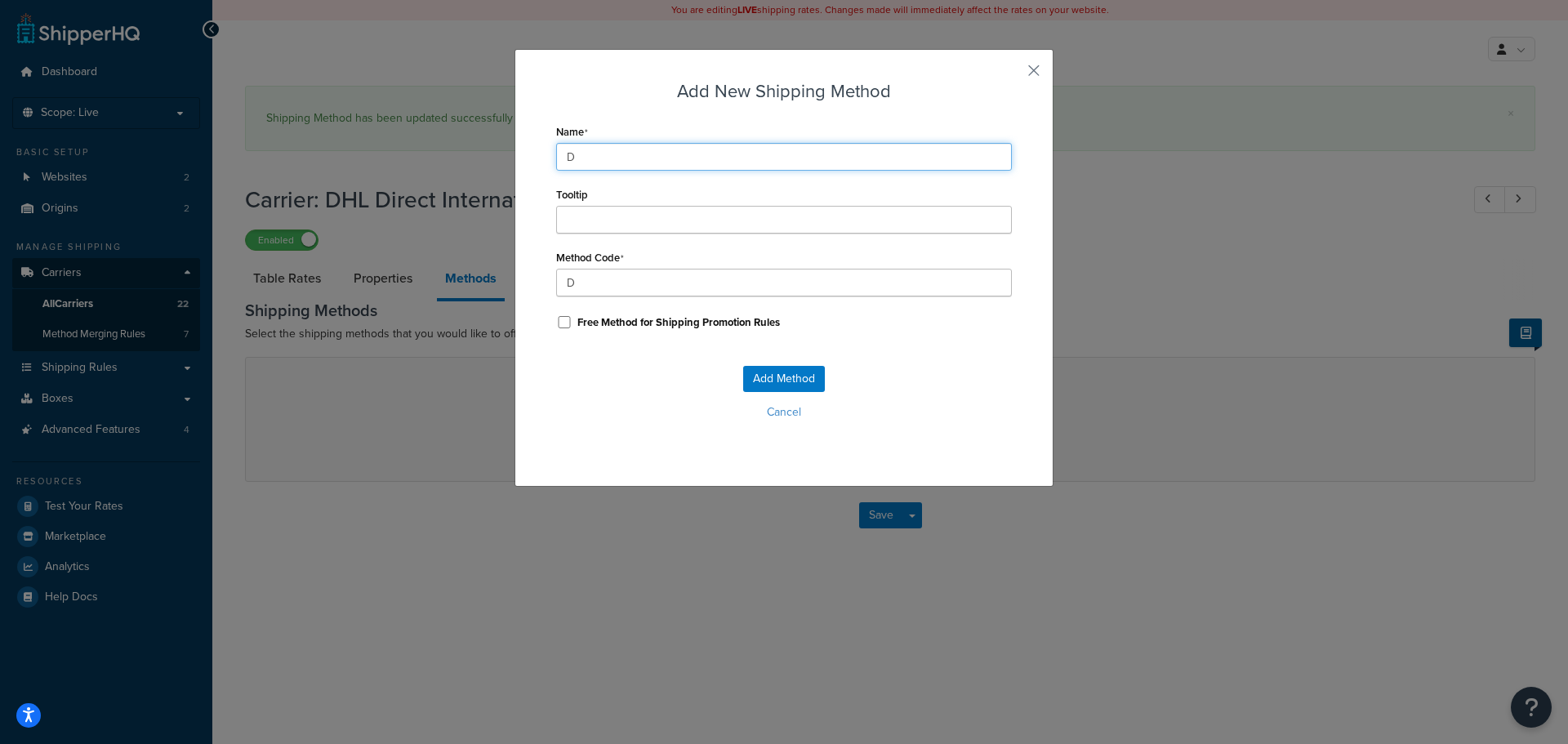
type input "DH"
type input "DHL"
type input "DHL_"
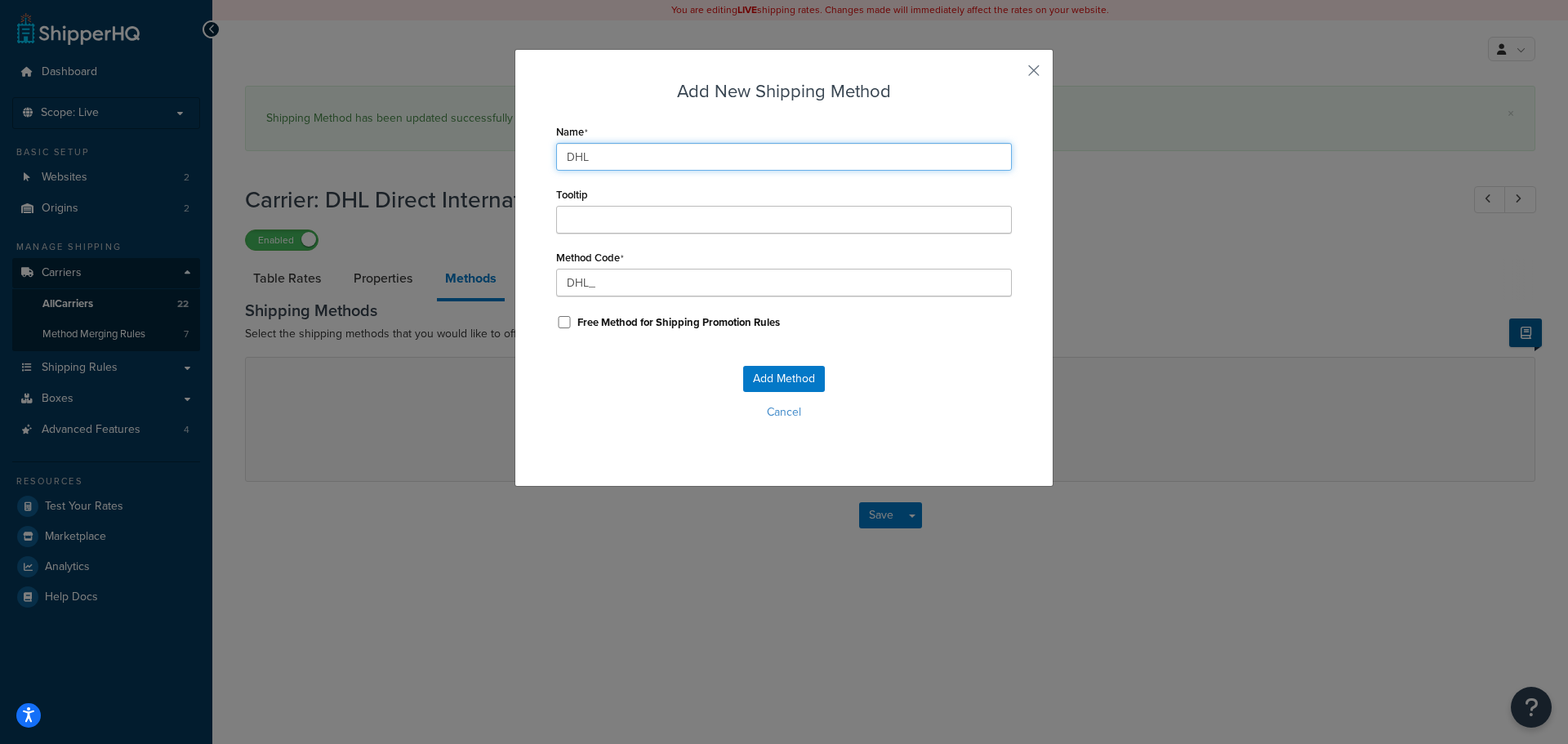
type input "DHL I"
type input "DHL_I"
type input "DHL IN"
type input "DHL_IN"
type input "DHL I"
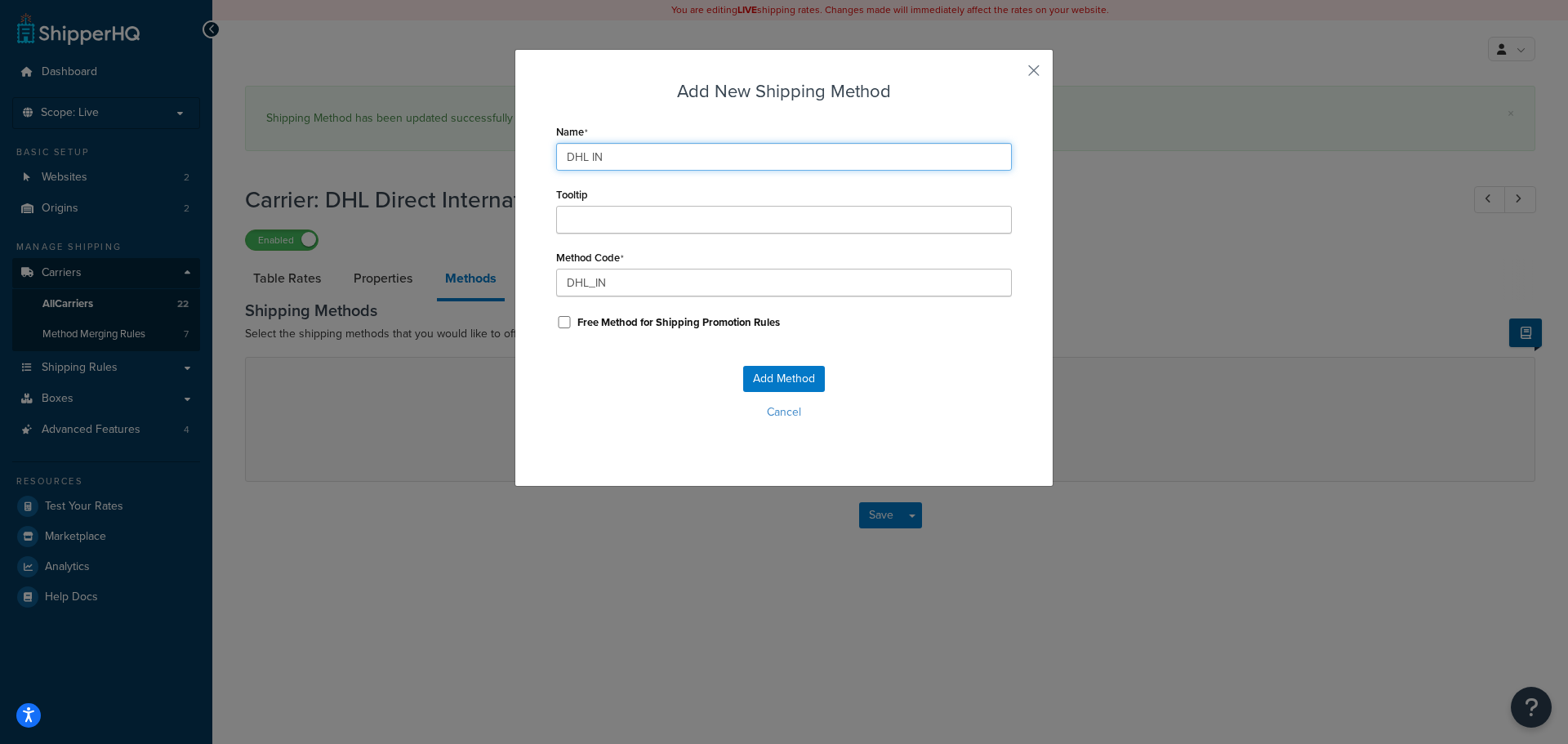
type input "DHL_I"
type input "DHL In"
type input "DHL_In"
type input "DHL Int"
type input "DHL_Int"
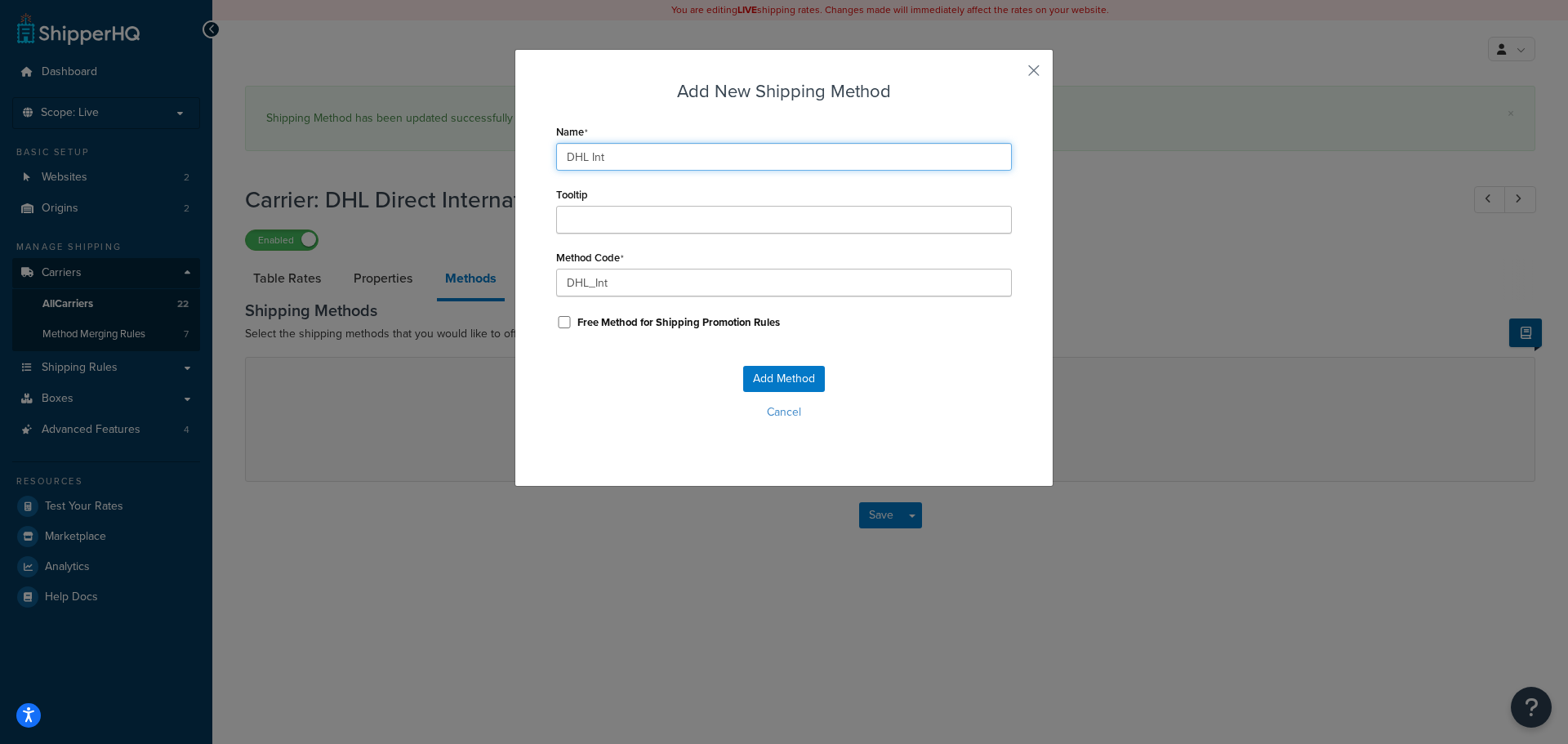
type input "DHL Inte"
type input "DHL_Inte"
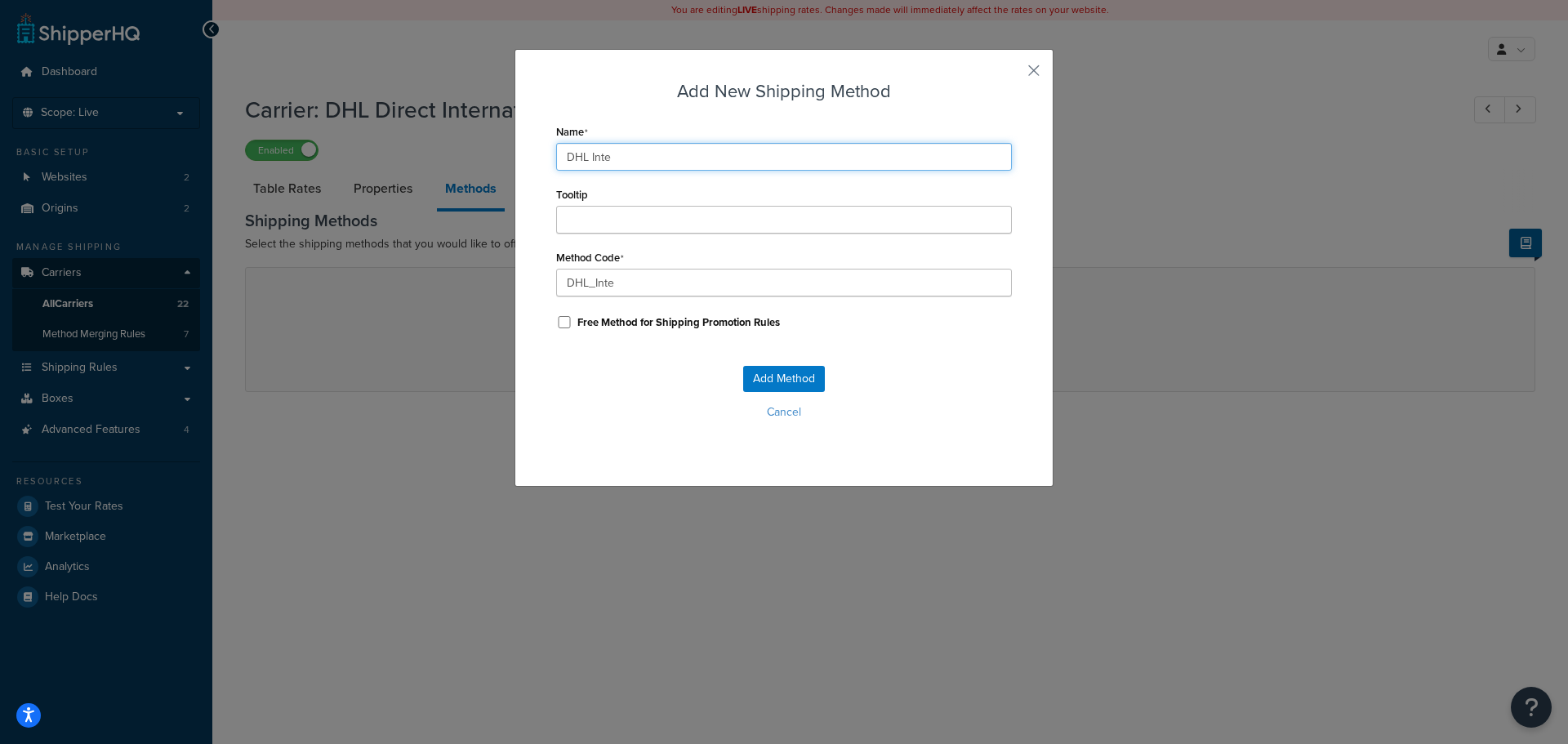
type input "DHL Inter"
type input "DHL_Inter"
type input "DHL Intern"
type input "DHL_Intern"
type input "DHL Interna"
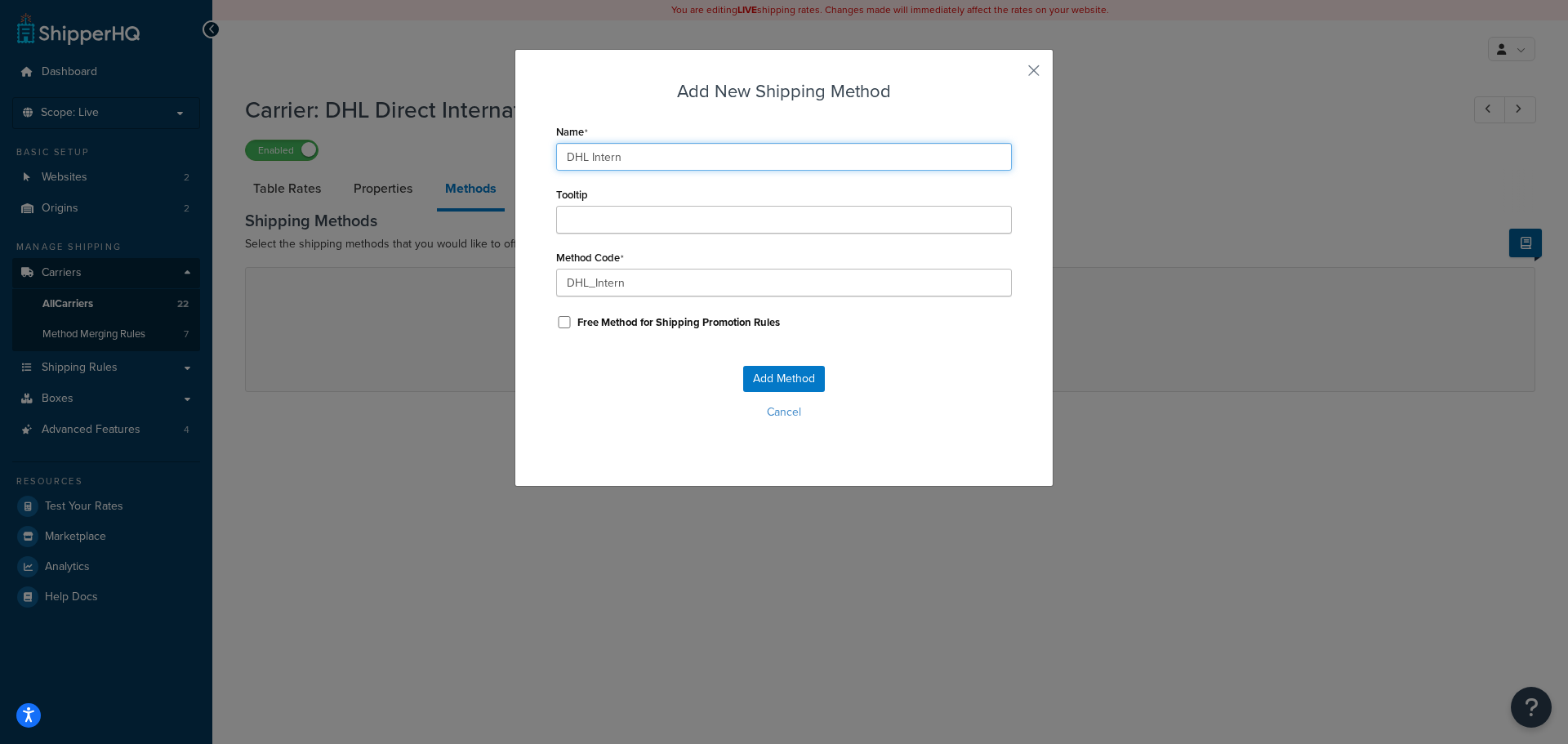
type input "DHL_Interna"
type input "DHL Internat"
type input "DHL_Internat"
type input "DHL Internati"
type input "DHL_Internati"
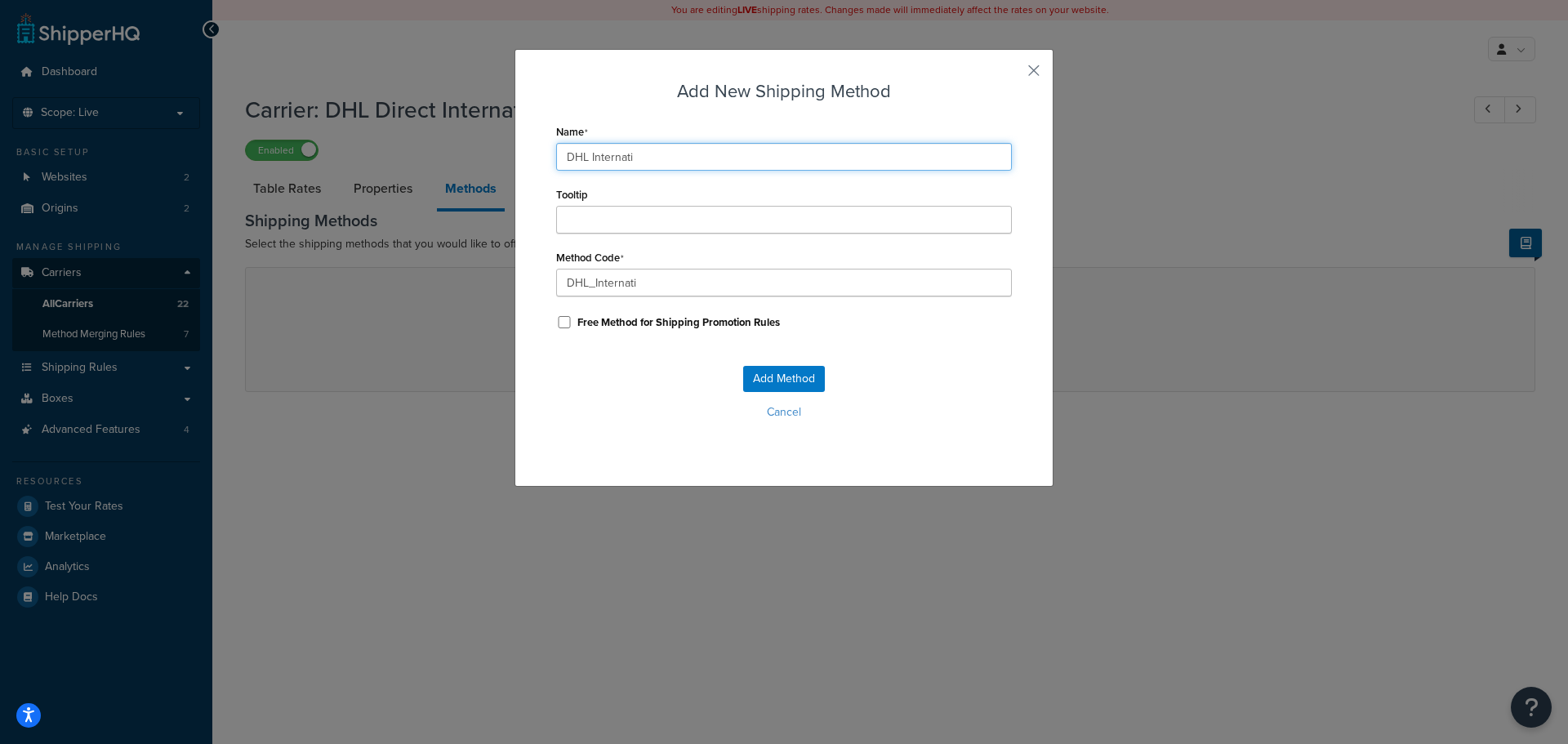
type input "DHL Internatio"
type input "DHL_Internatio"
type input "DHL Internation"
type input "DHL_Internation"
type input "DHL Internationa"
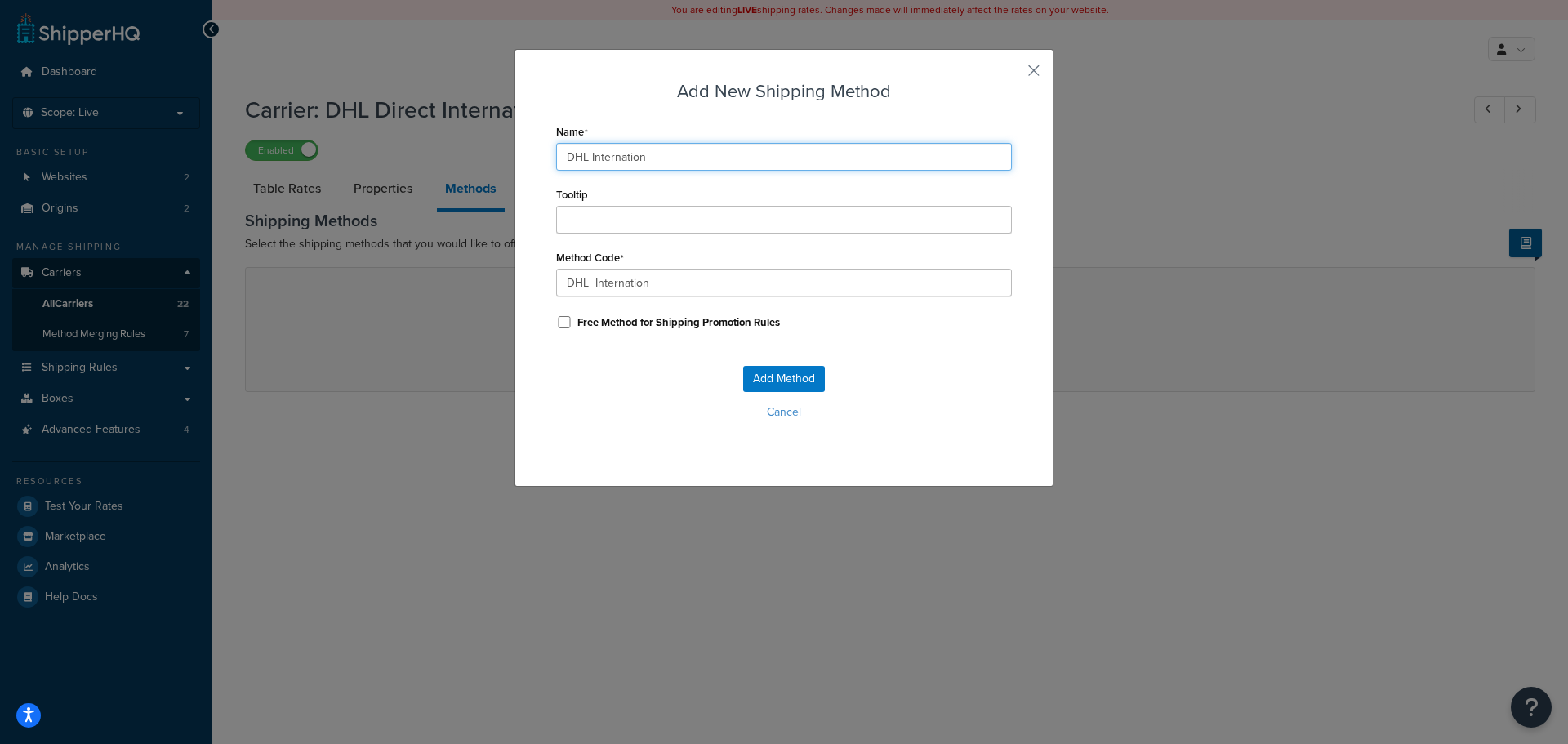
type input "DHL_Internationa"
type input "DHL International"
type input "DHL_International"
type input "DHL International"
type input "DHL_International_"
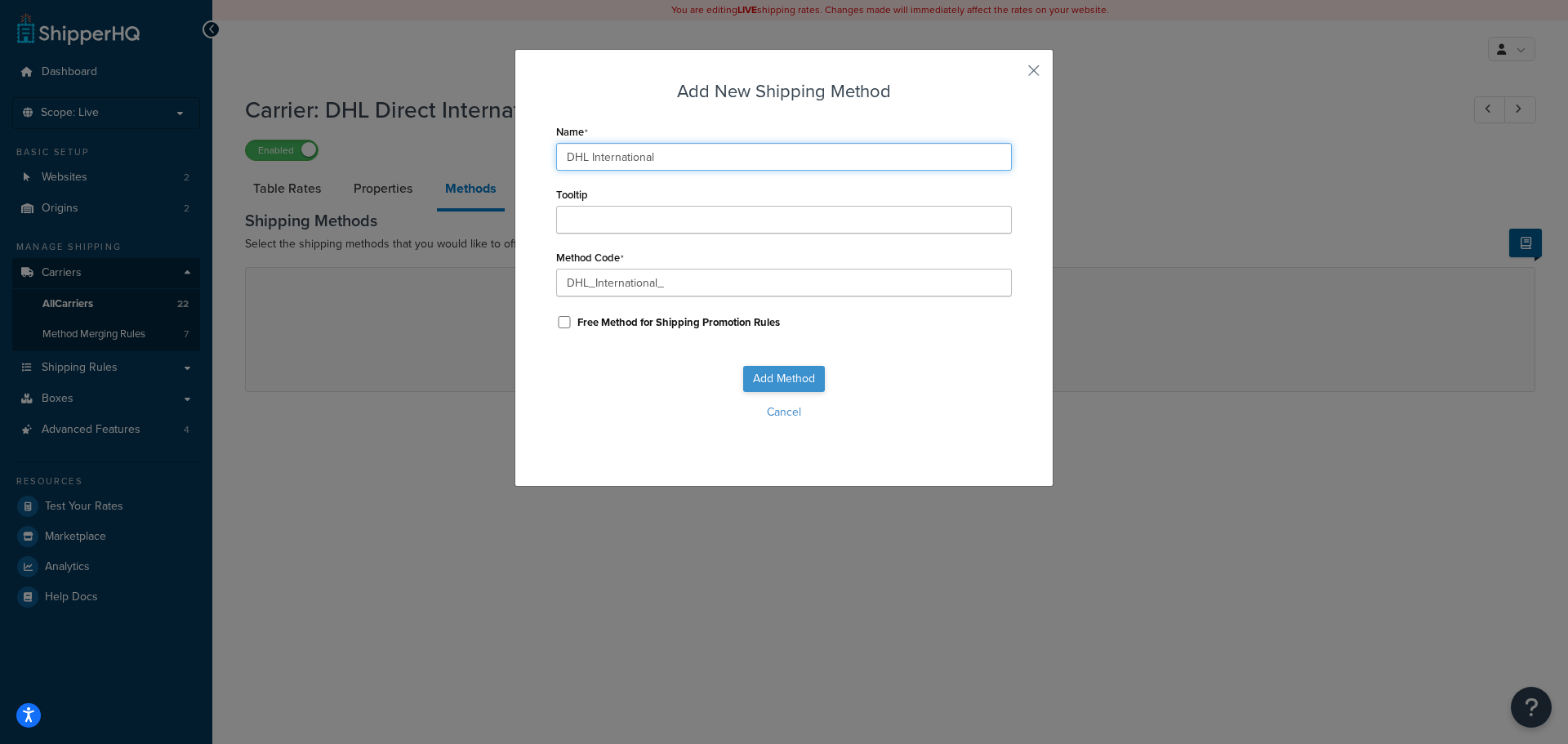
type input "DHL International"
click at [767, 382] on button "Add Method" at bounding box center [784, 378] width 81 height 26
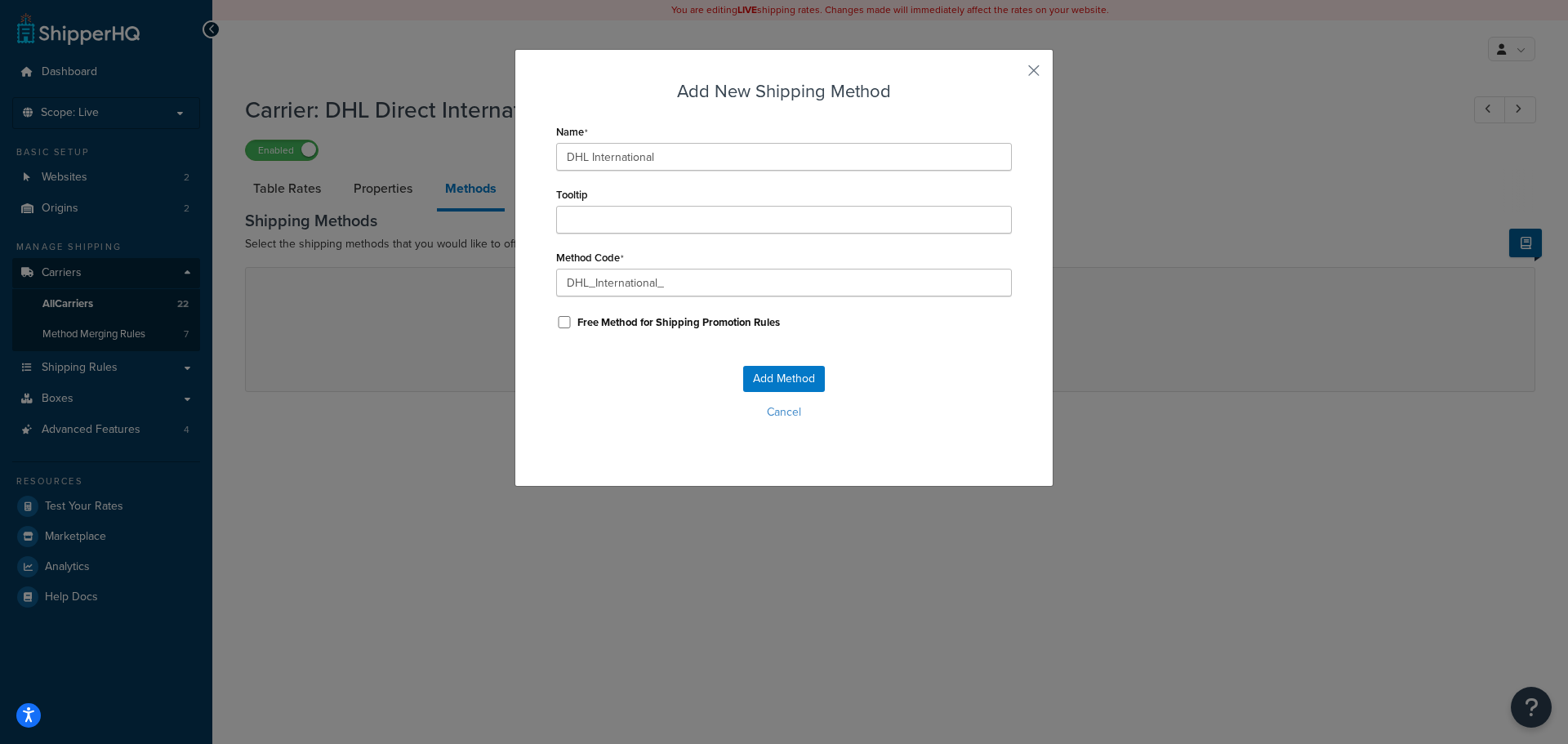
select select "25"
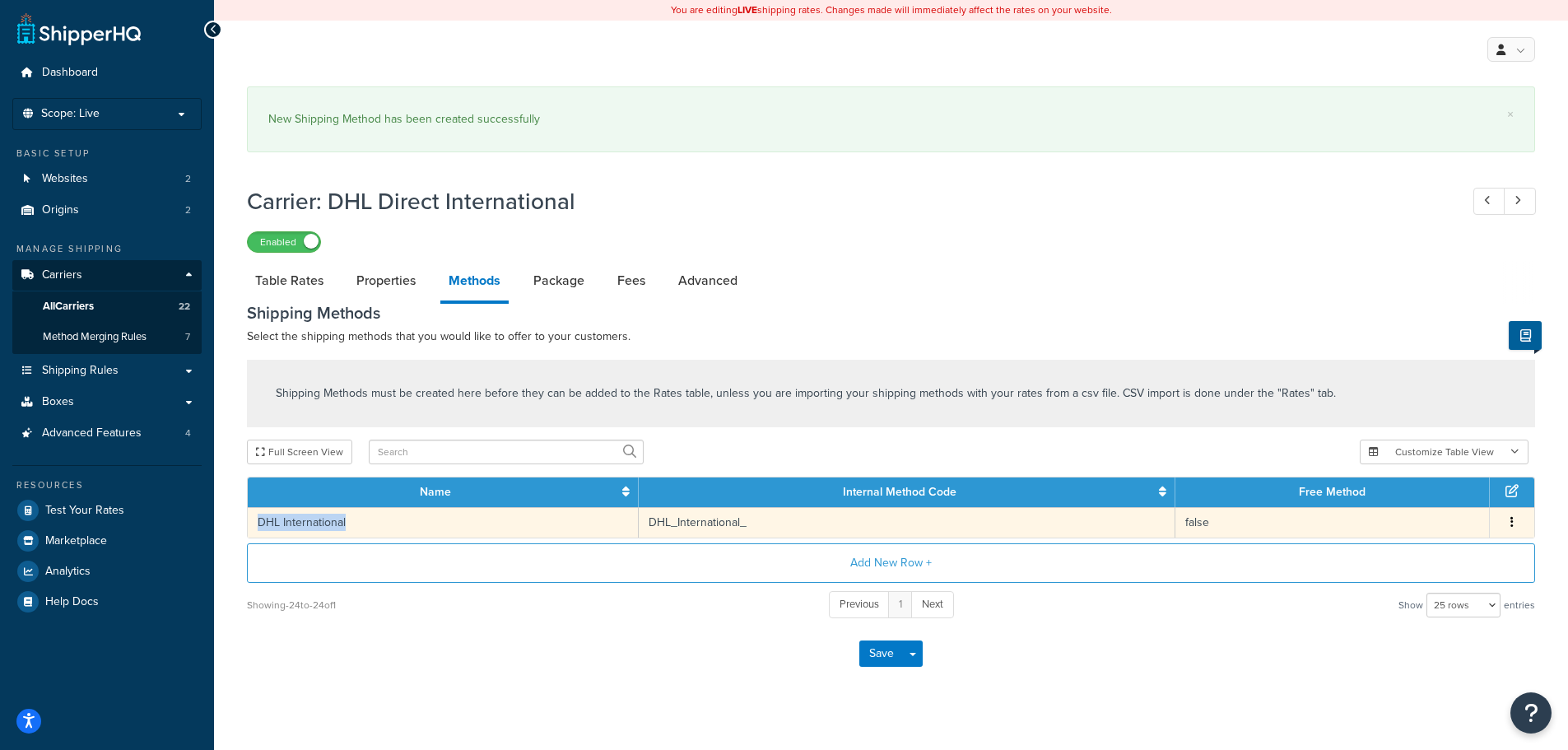
drag, startPoint x: 355, startPoint y: 527, endPoint x: 261, endPoint y: 524, distance: 94.0
click at [261, 524] on td "DHL International" at bounding box center [443, 522] width 391 height 30
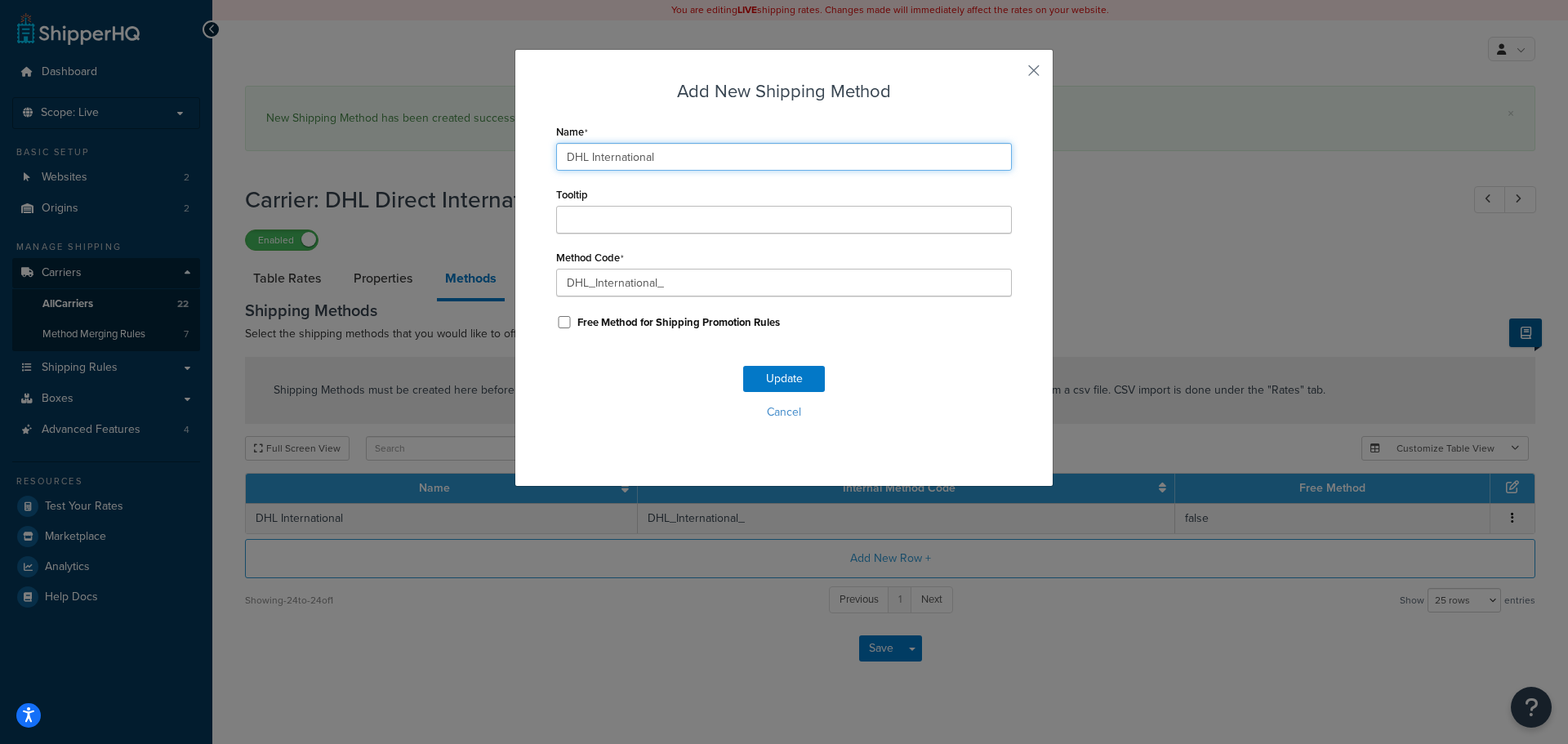
drag, startPoint x: 658, startPoint y: 159, endPoint x: 518, endPoint y: 155, distance: 140.1
click at [518, 155] on div "Add New Shipping Method Name DHL International Tooltip Method Code DHL_Internat…" at bounding box center [784, 268] width 539 height 438
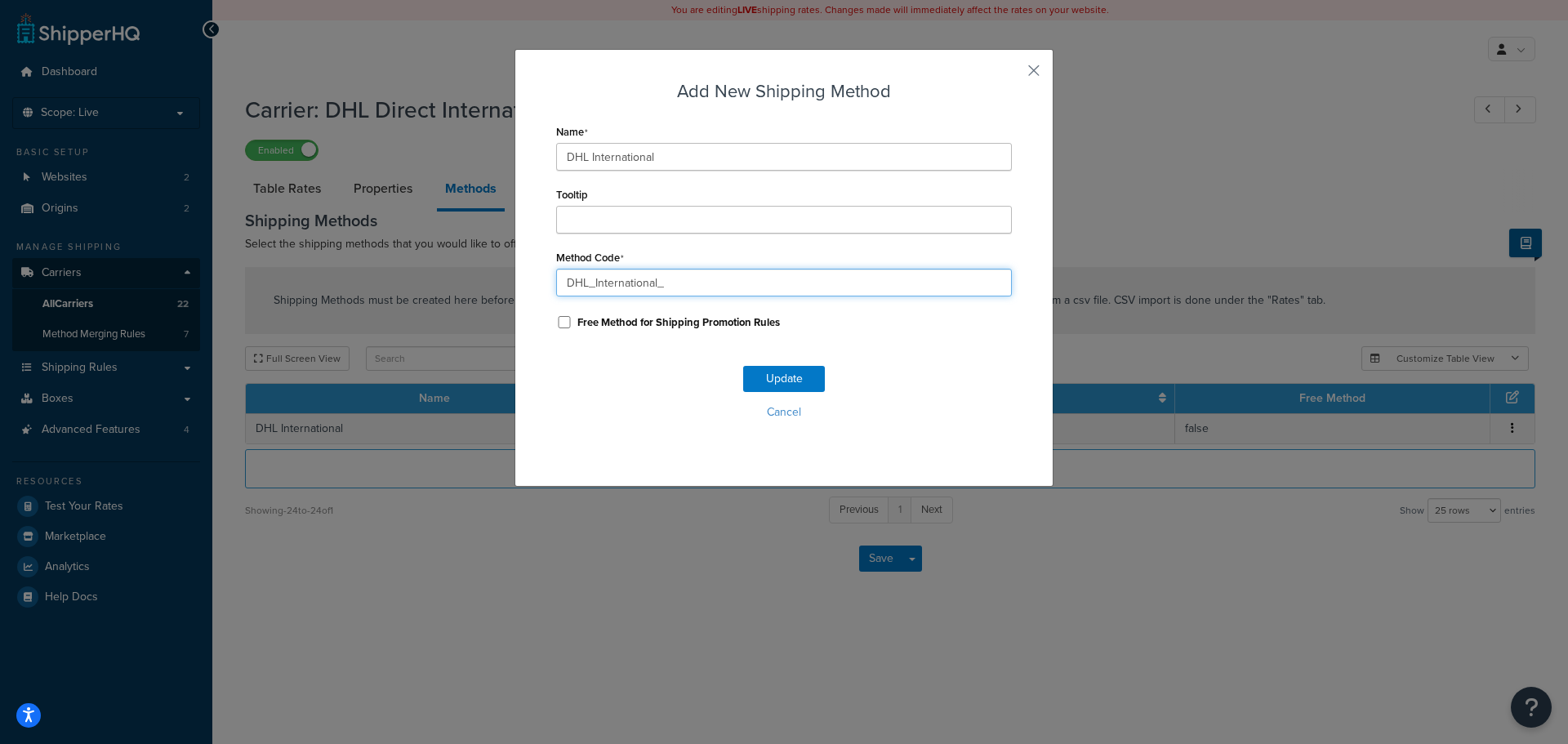
drag, startPoint x: 684, startPoint y: 279, endPoint x: 556, endPoint y: 284, distance: 128.1
click at [556, 284] on input "DHL_International_" at bounding box center [784, 282] width 456 height 28
click at [1034, 64] on div "Add New Shipping Method Name DHL International Tooltip Method Code DHL_Internat…" at bounding box center [784, 268] width 539 height 438
click at [1012, 74] on button "button" at bounding box center [1010, 76] width 5 height 5
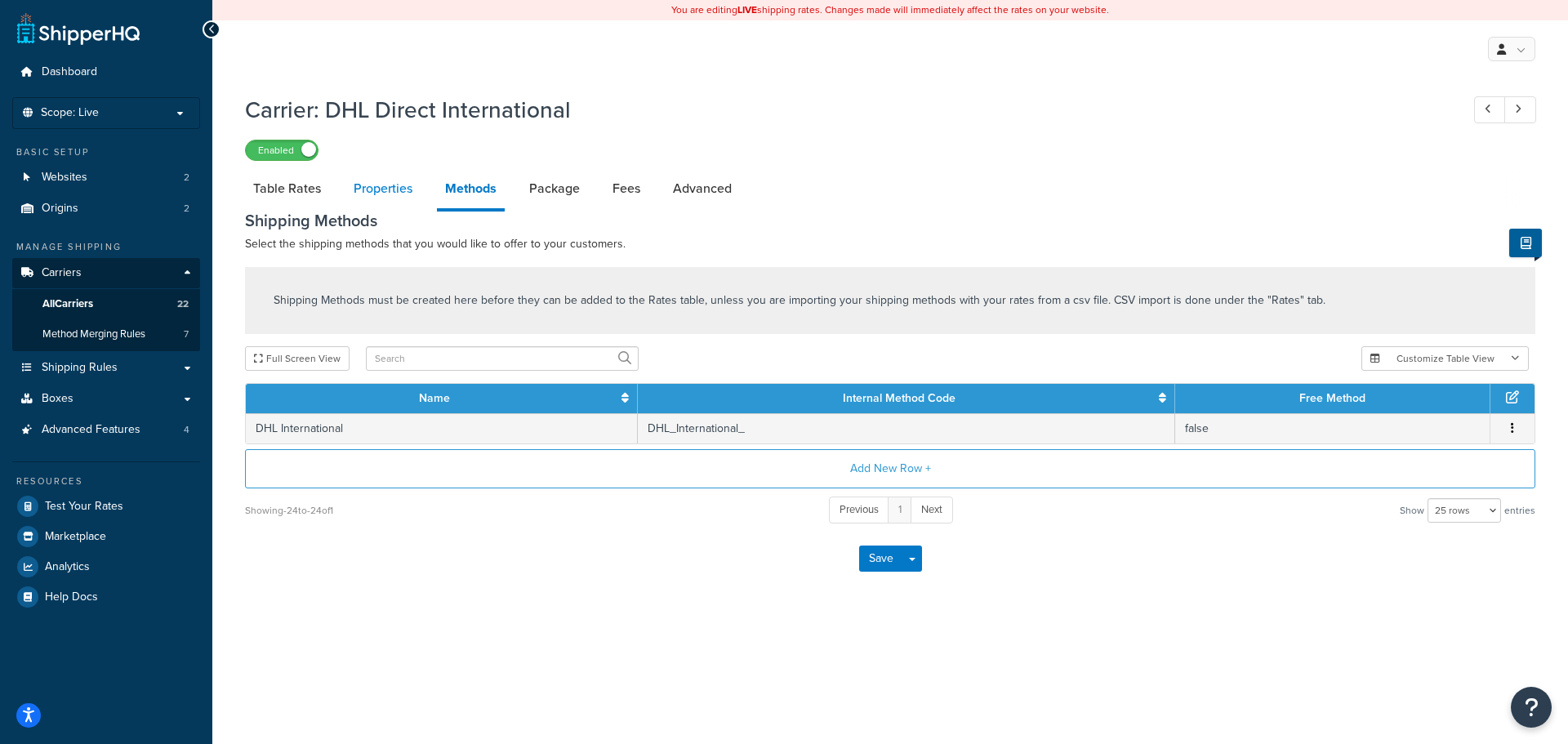
click at [394, 189] on link "Properties" at bounding box center [383, 188] width 75 height 39
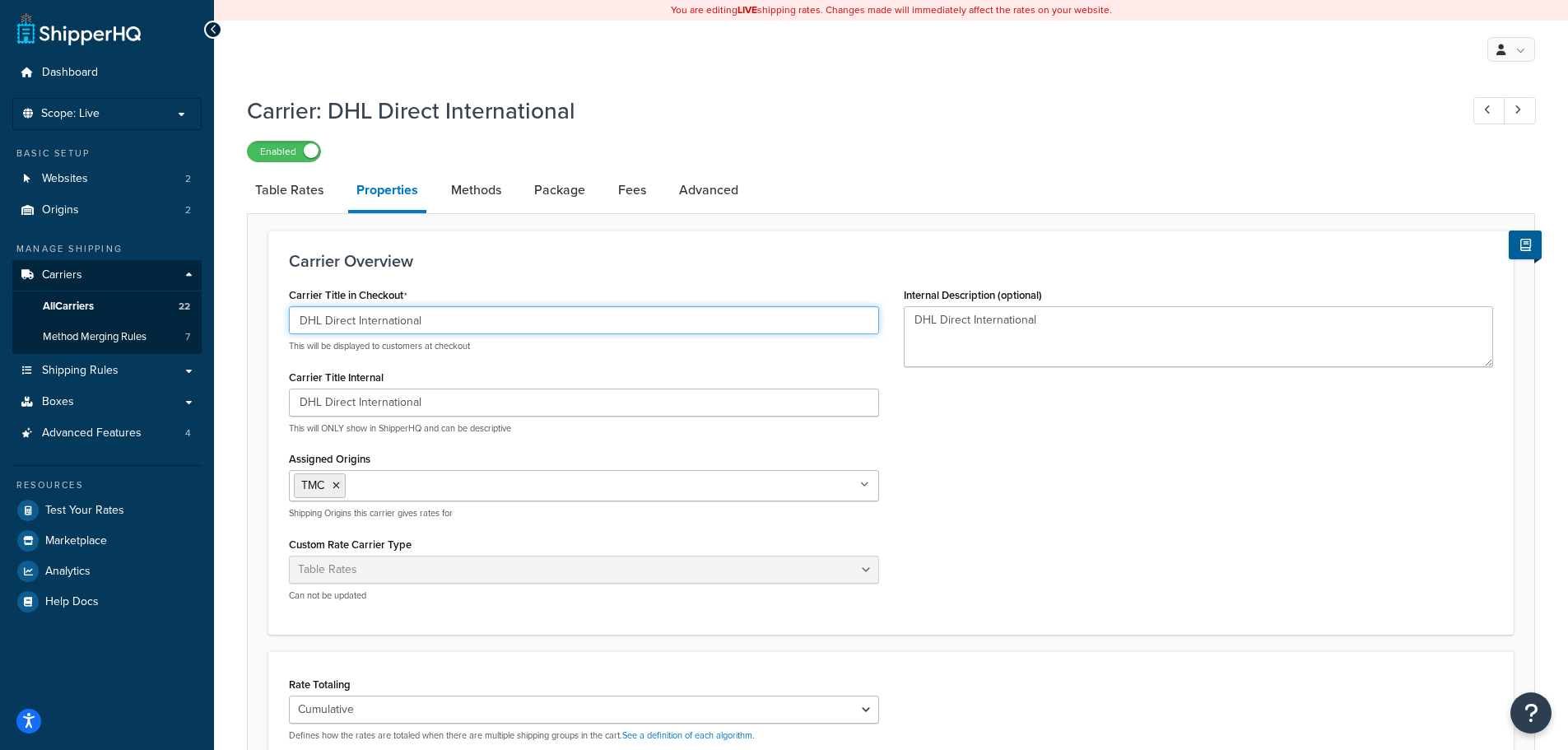
click at [354, 324] on input "DHL Direct International" at bounding box center [584, 320] width 590 height 28
type input "DHL International"
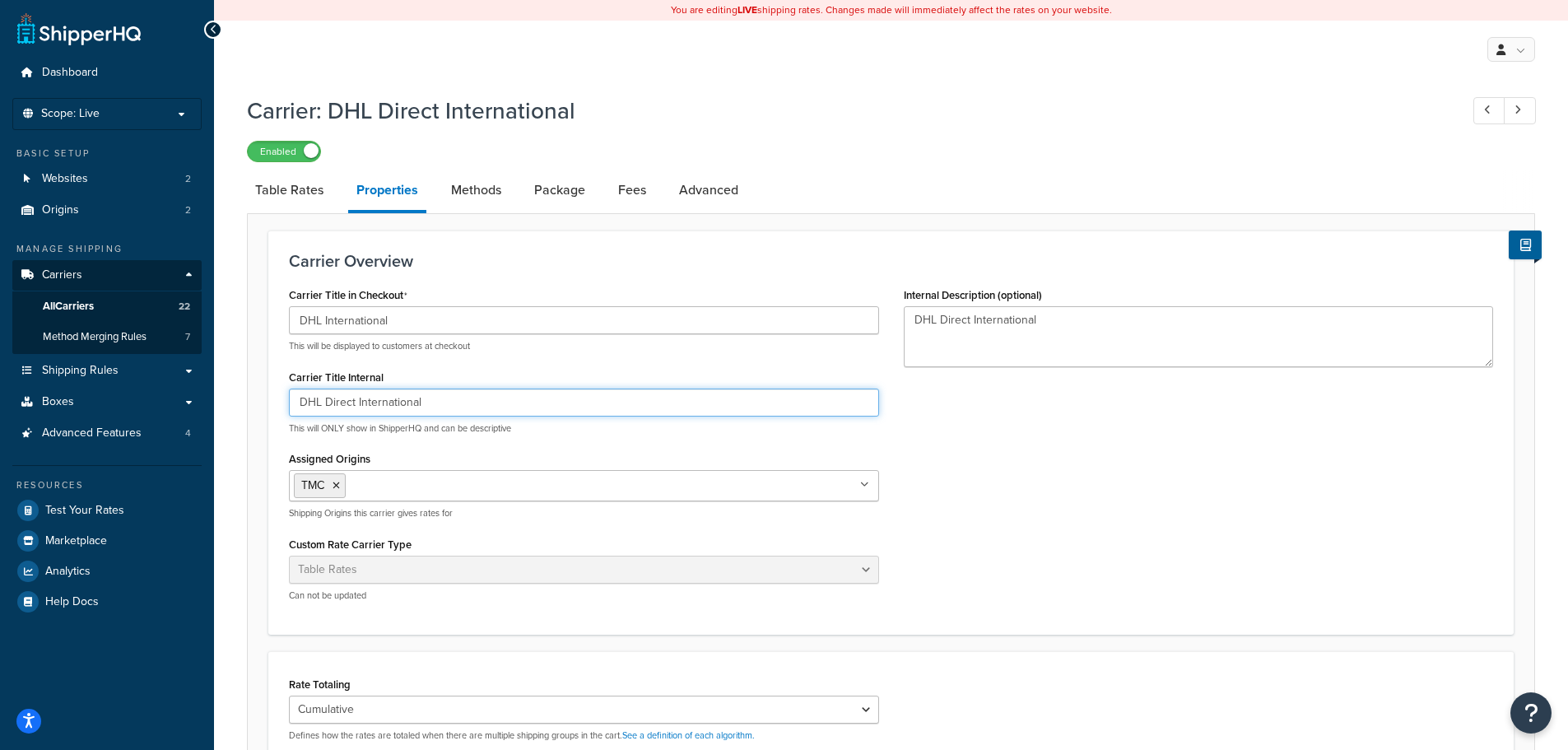
click at [354, 407] on input "DHL Direct International" at bounding box center [584, 402] width 590 height 28
type input "DHL International"
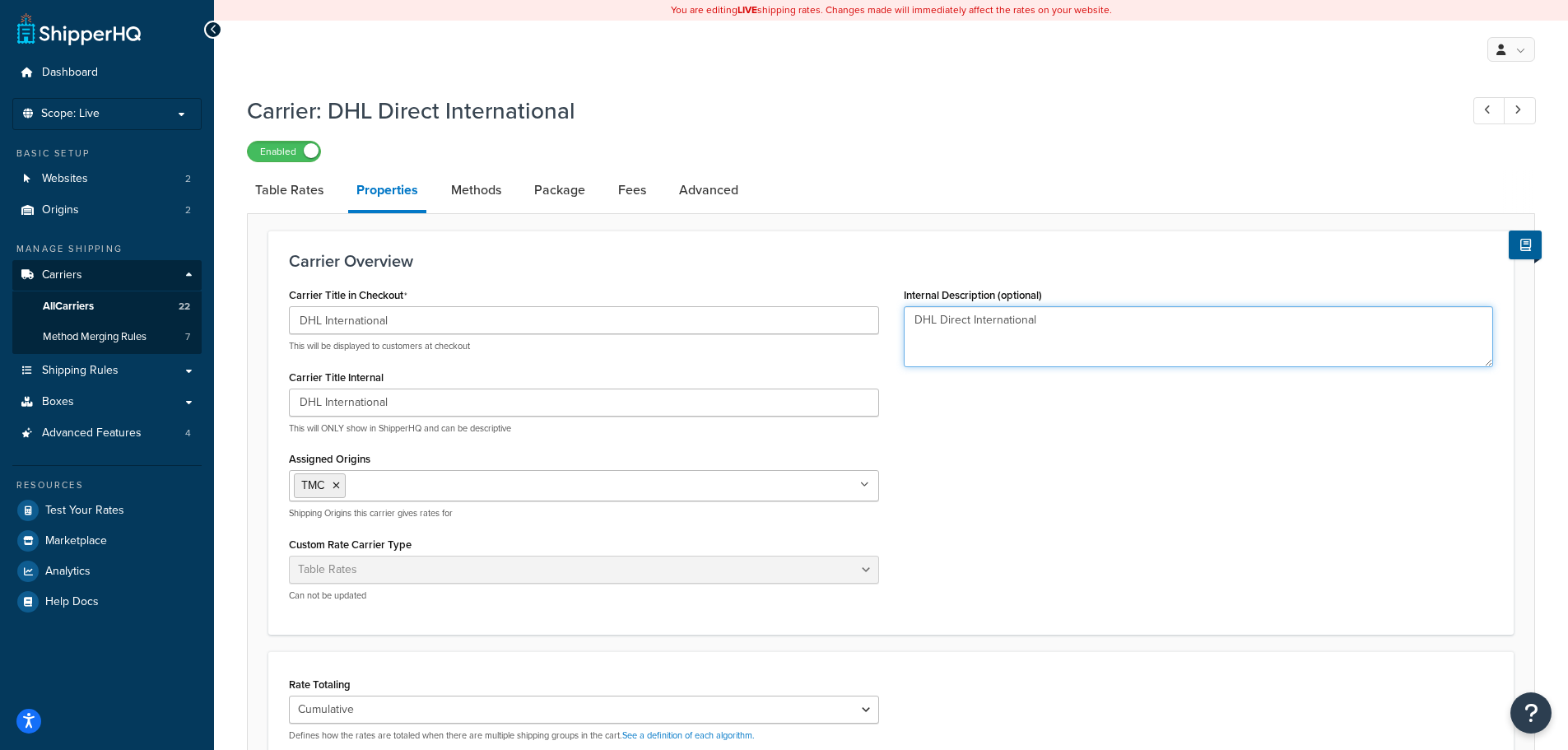
click at [970, 320] on textarea "DHL Direct International" at bounding box center [1199, 337] width 590 height 61
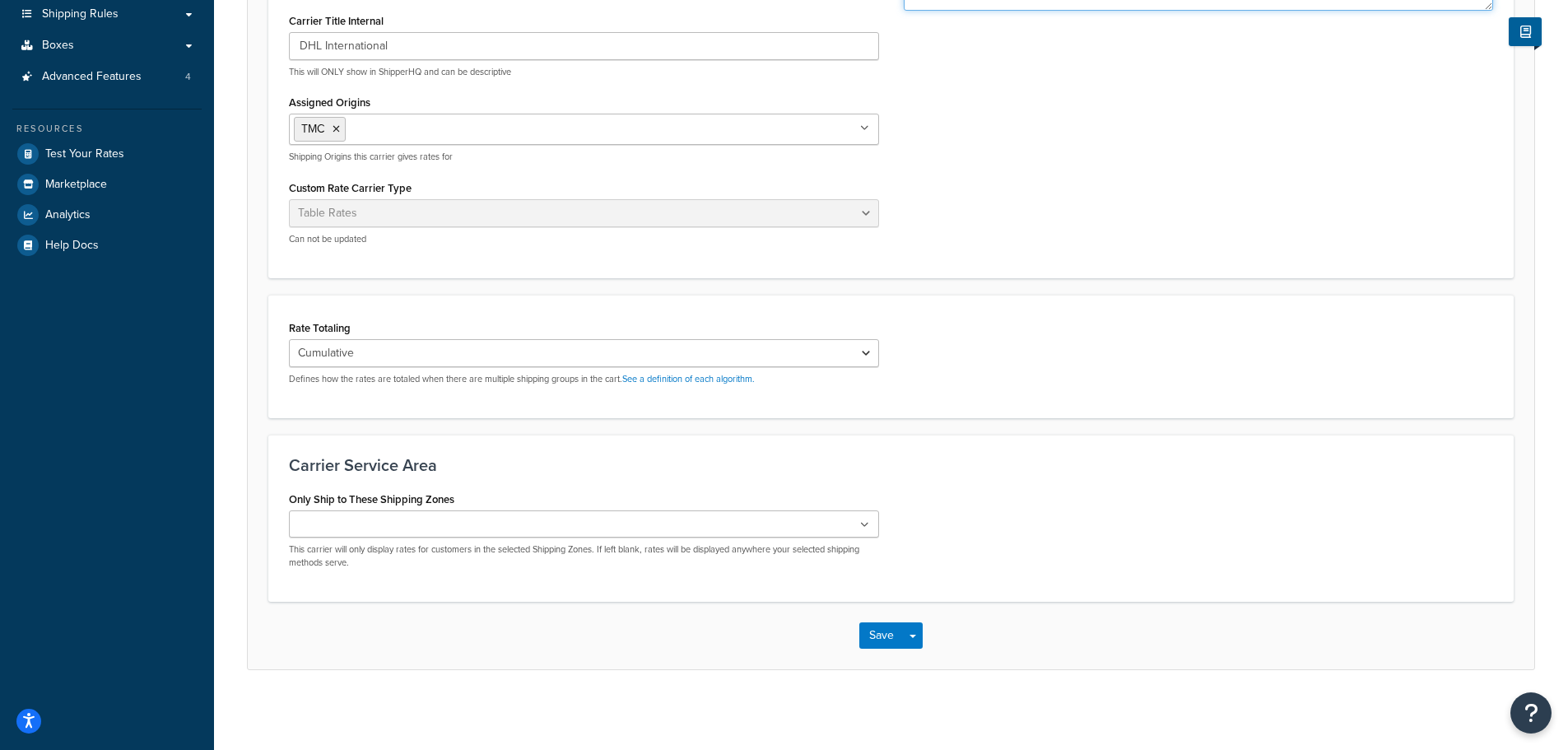
scroll to position [359, 0]
type textarea "DHL International"
click at [876, 638] on button "Save" at bounding box center [881, 633] width 45 height 26
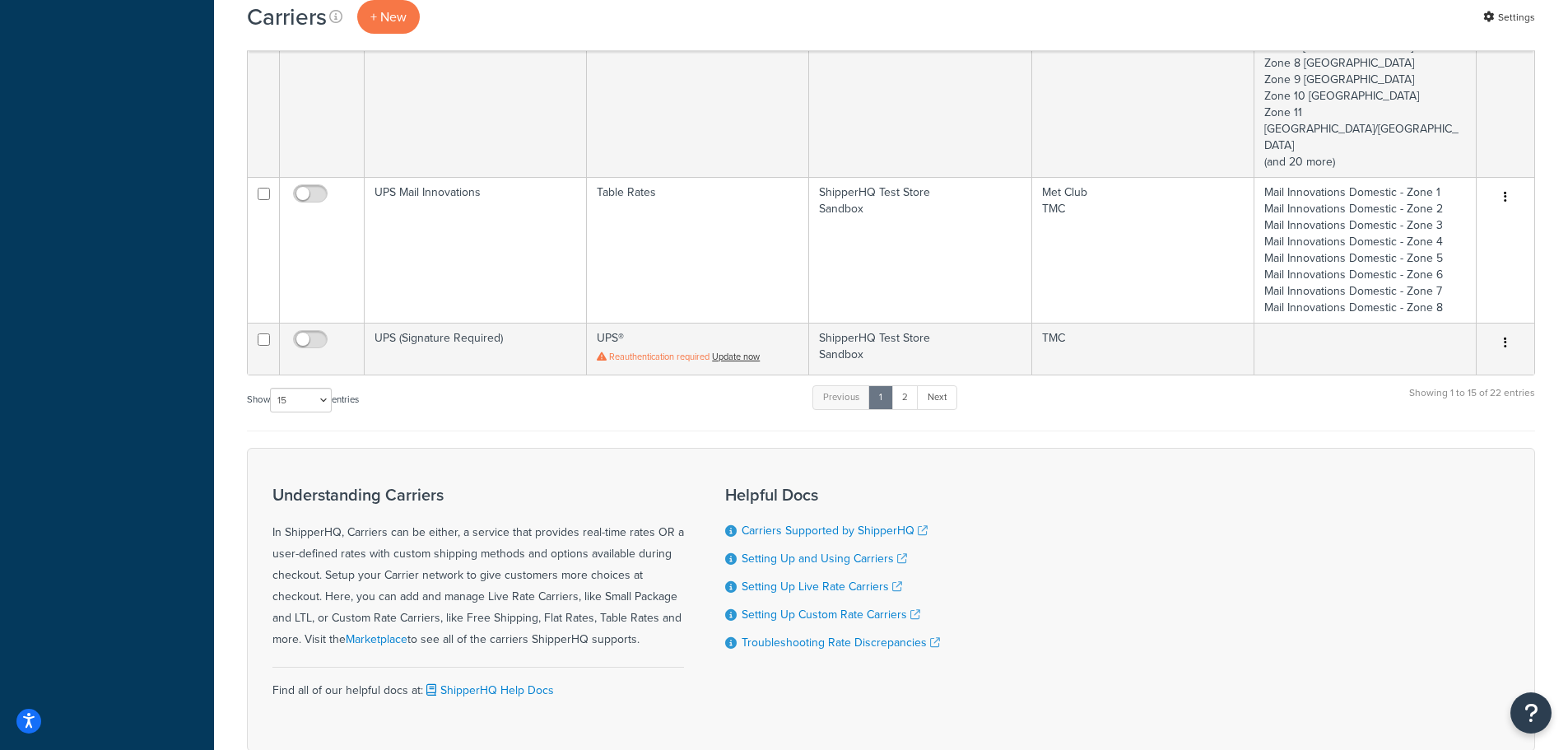
scroll to position [1412, 0]
click at [300, 385] on select "10 15 25 50 100" at bounding box center [301, 397] width 62 height 25
select select "100"
click at [272, 410] on select "10 15 25 50 100" at bounding box center [301, 397] width 62 height 25
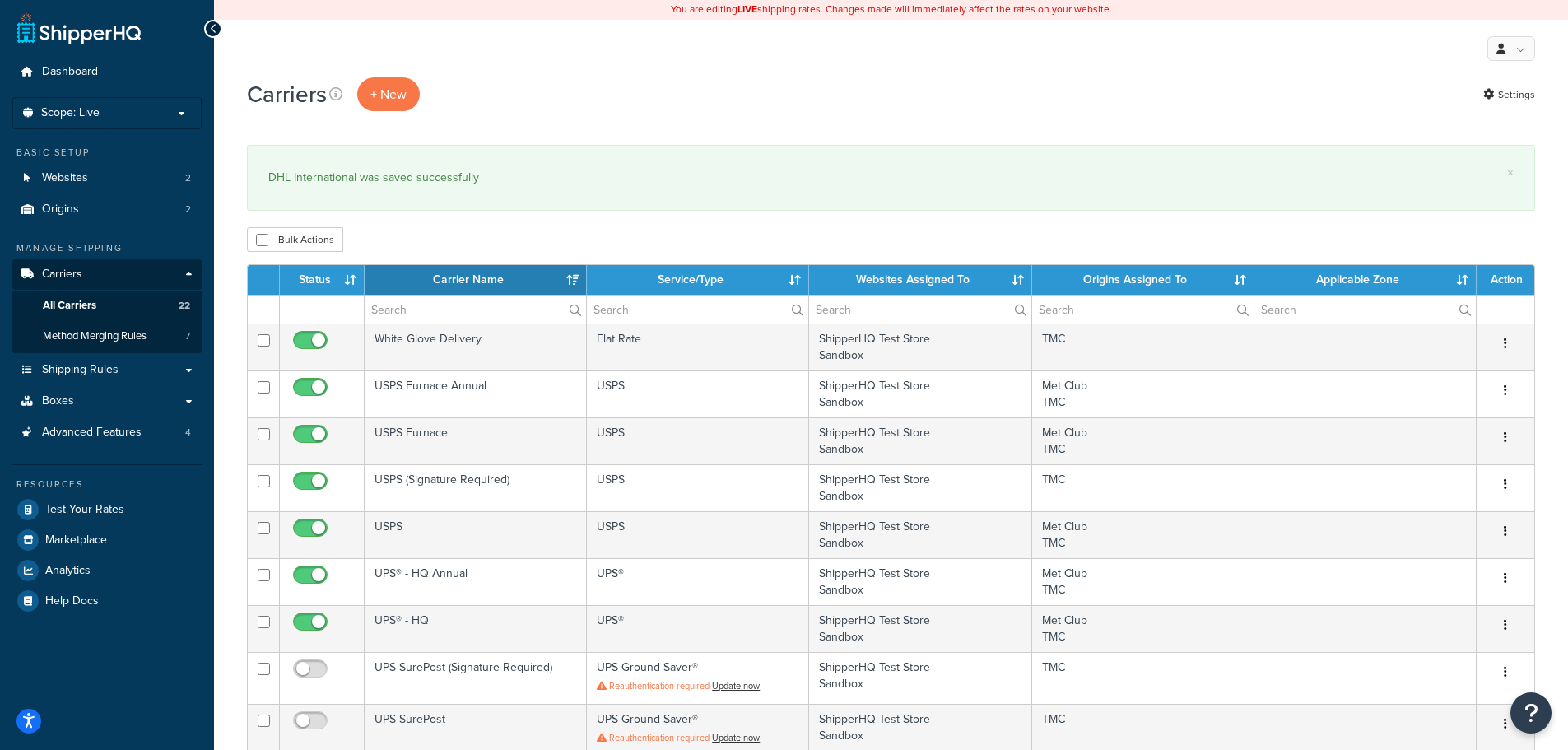
scroll to position [0, 0]
click at [114, 373] on span "Shipping Rules" at bounding box center [80, 370] width 77 height 14
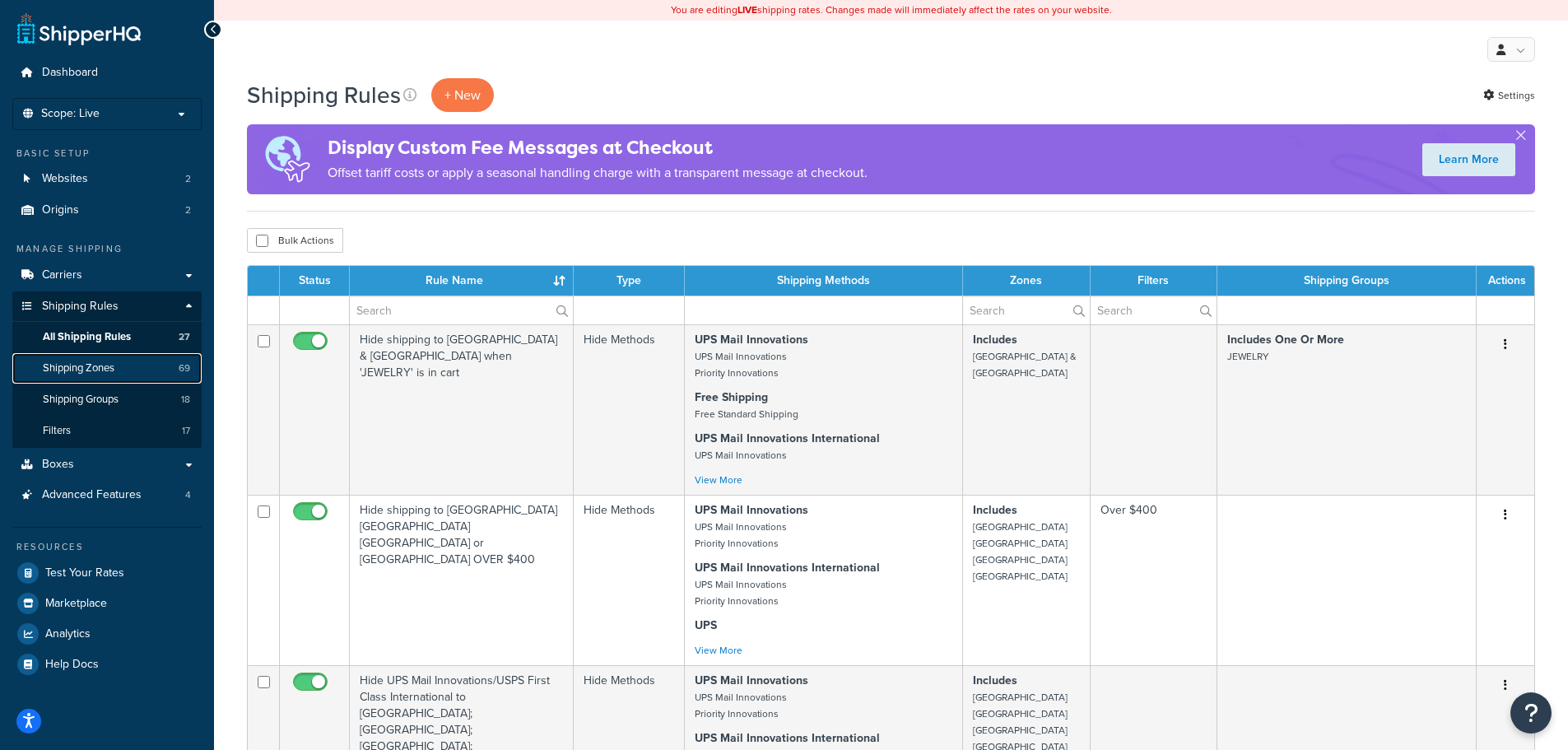
click at [110, 372] on span "Shipping Zones" at bounding box center [78, 368] width 72 height 14
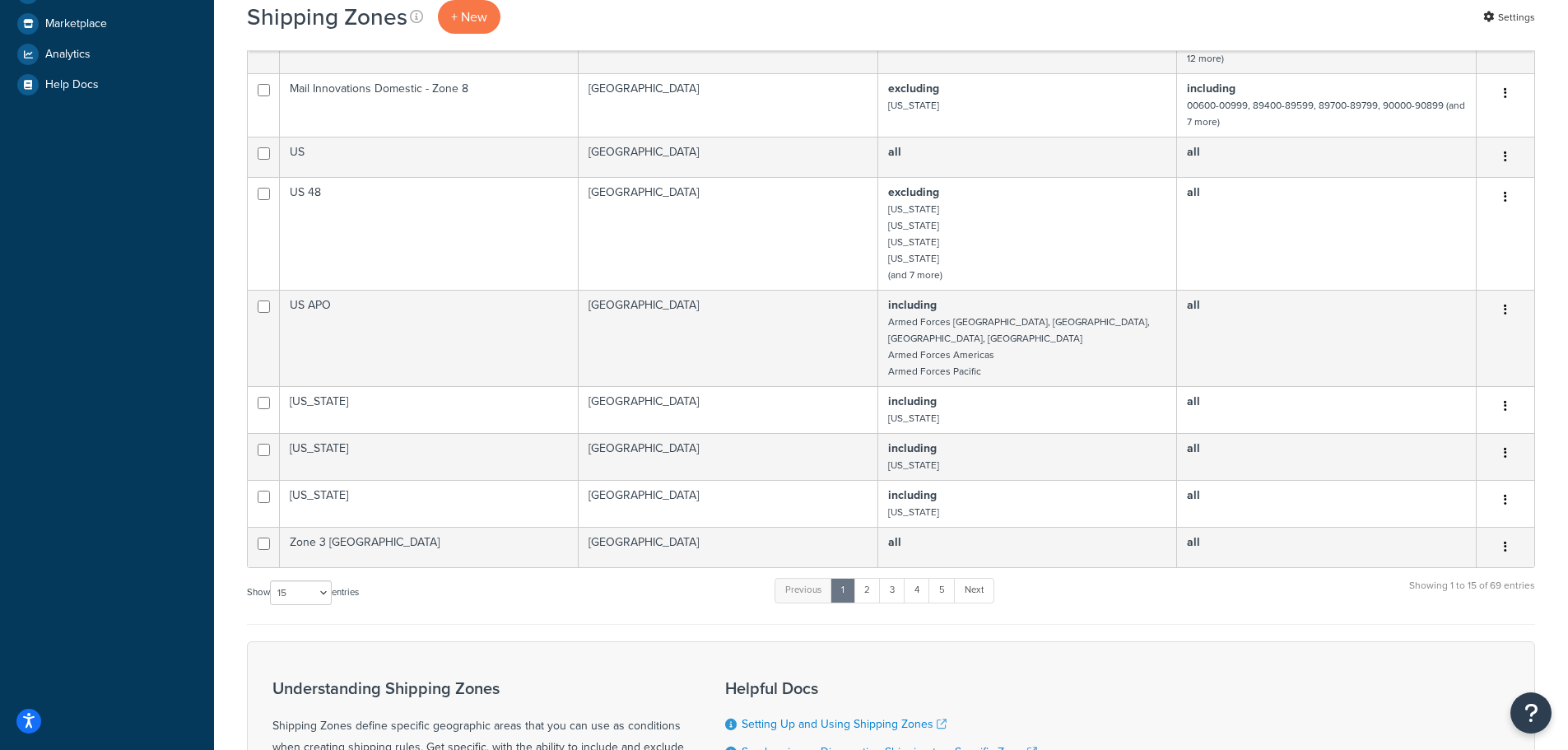
scroll to position [805, 0]
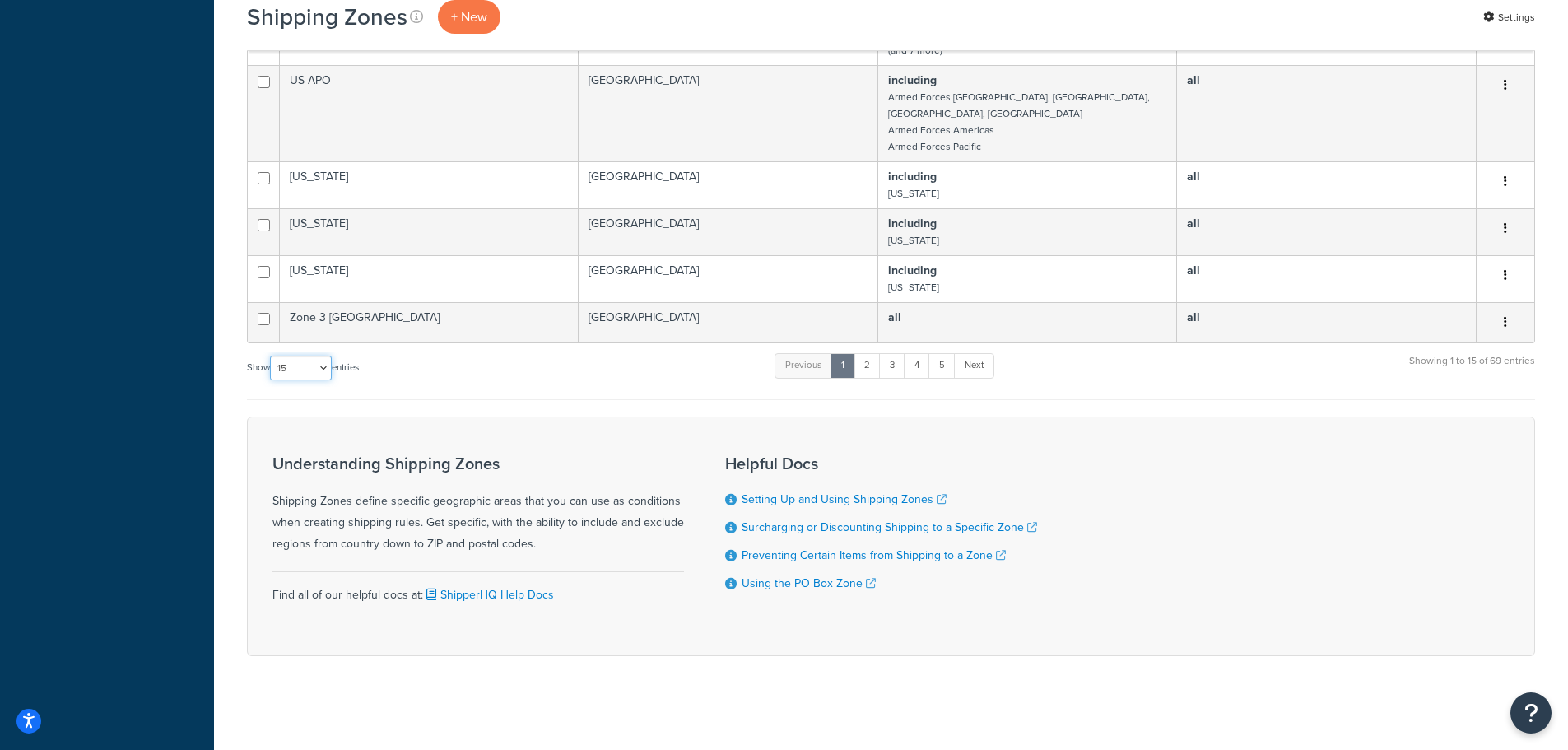
click at [281, 360] on select "10 15 25 50 100" at bounding box center [301, 368] width 62 height 25
select select "100"
click at [272, 380] on select "10 15 25 50 100" at bounding box center [301, 368] width 62 height 25
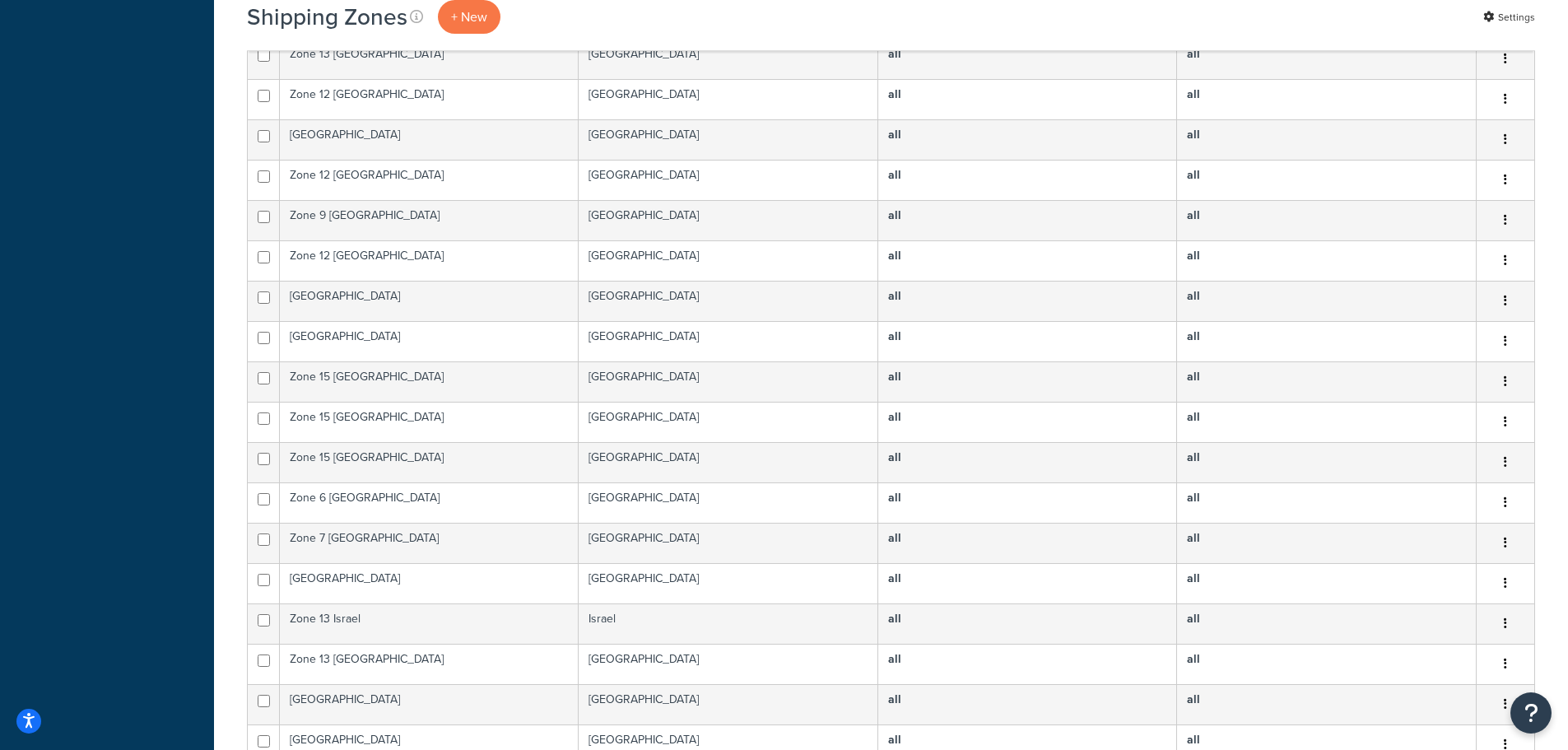
scroll to position [1628, 0]
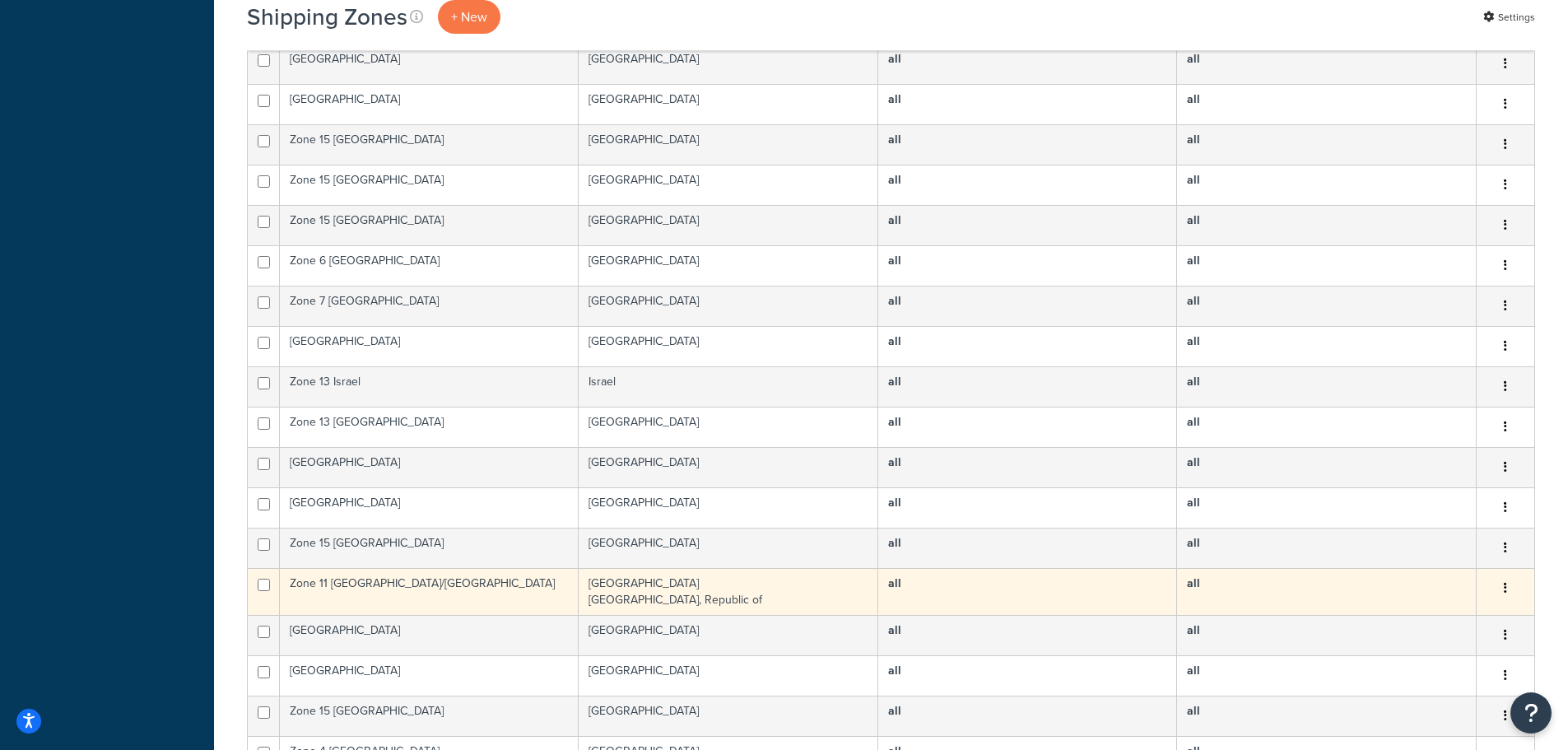
click at [1507, 589] on icon "button" at bounding box center [1506, 588] width 4 height 12
click at [1433, 612] on link "Edit" at bounding box center [1438, 616] width 130 height 34
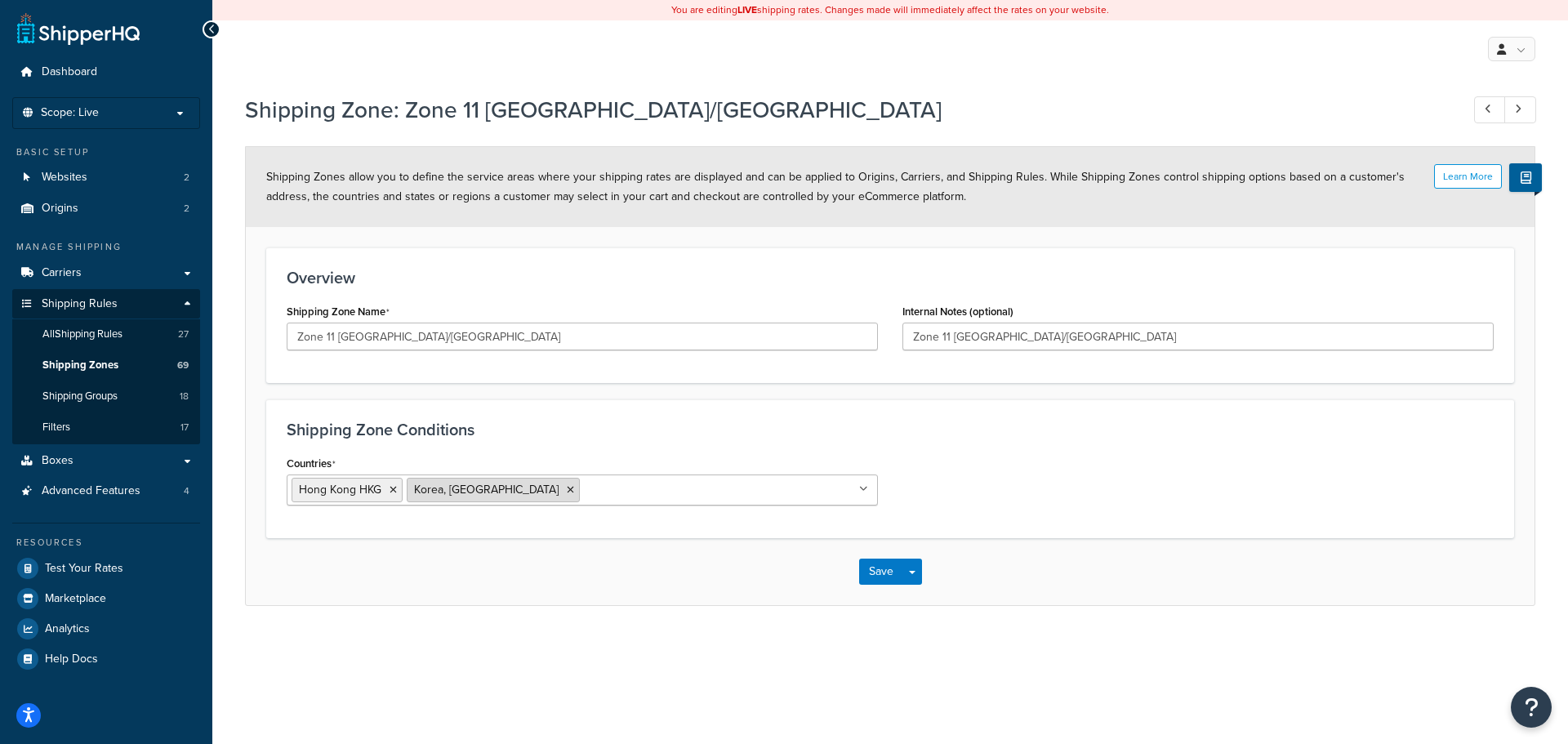
click at [566, 492] on icon at bounding box center [570, 490] width 7 height 10
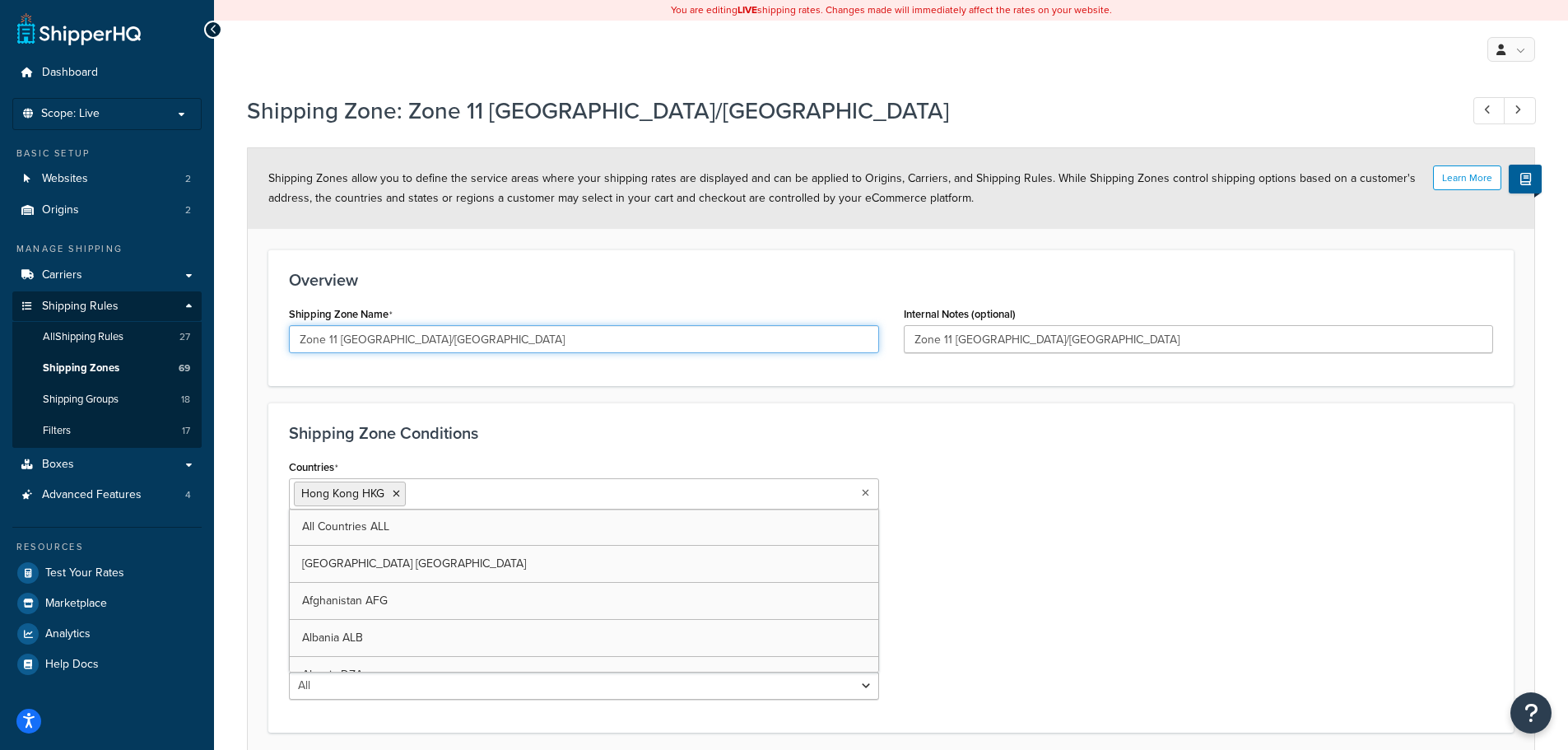
click at [517, 335] on input "Zone 11 [GEOGRAPHIC_DATA]/[GEOGRAPHIC_DATA]" at bounding box center [584, 339] width 590 height 28
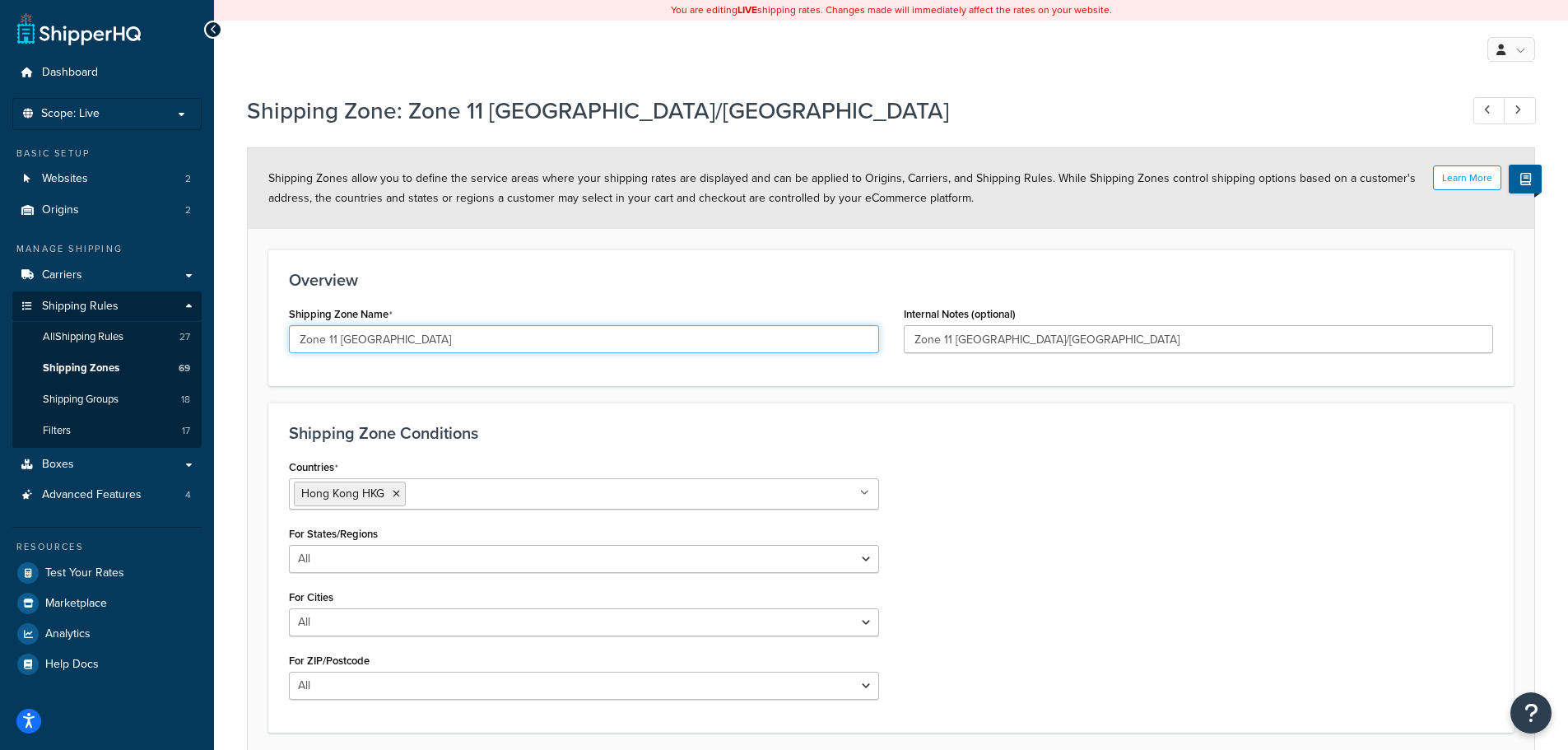
type input "Zone 11 [GEOGRAPHIC_DATA]"
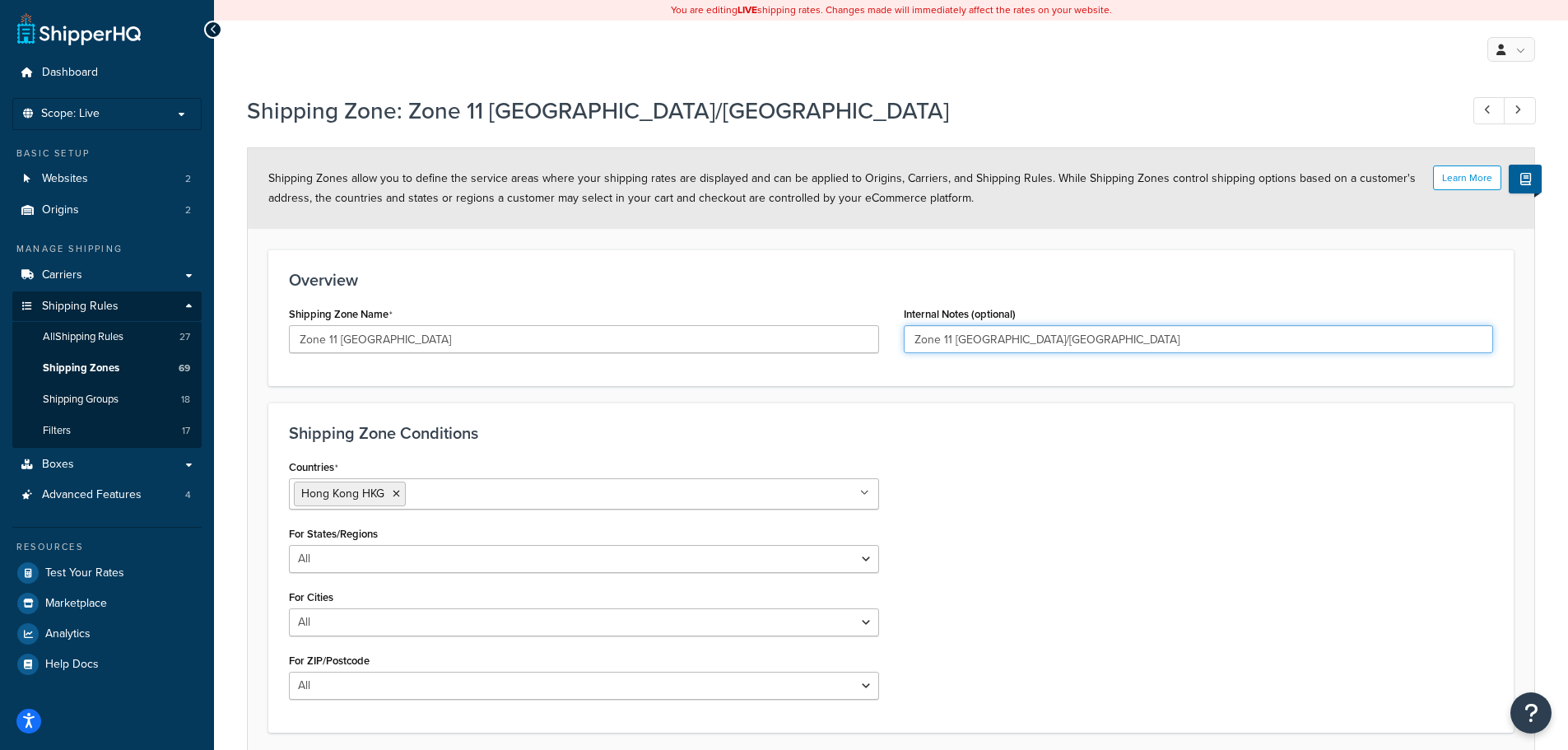
click at [1129, 345] on input "Zone 11 [GEOGRAPHIC_DATA]/[GEOGRAPHIC_DATA]" at bounding box center [1199, 339] width 590 height 28
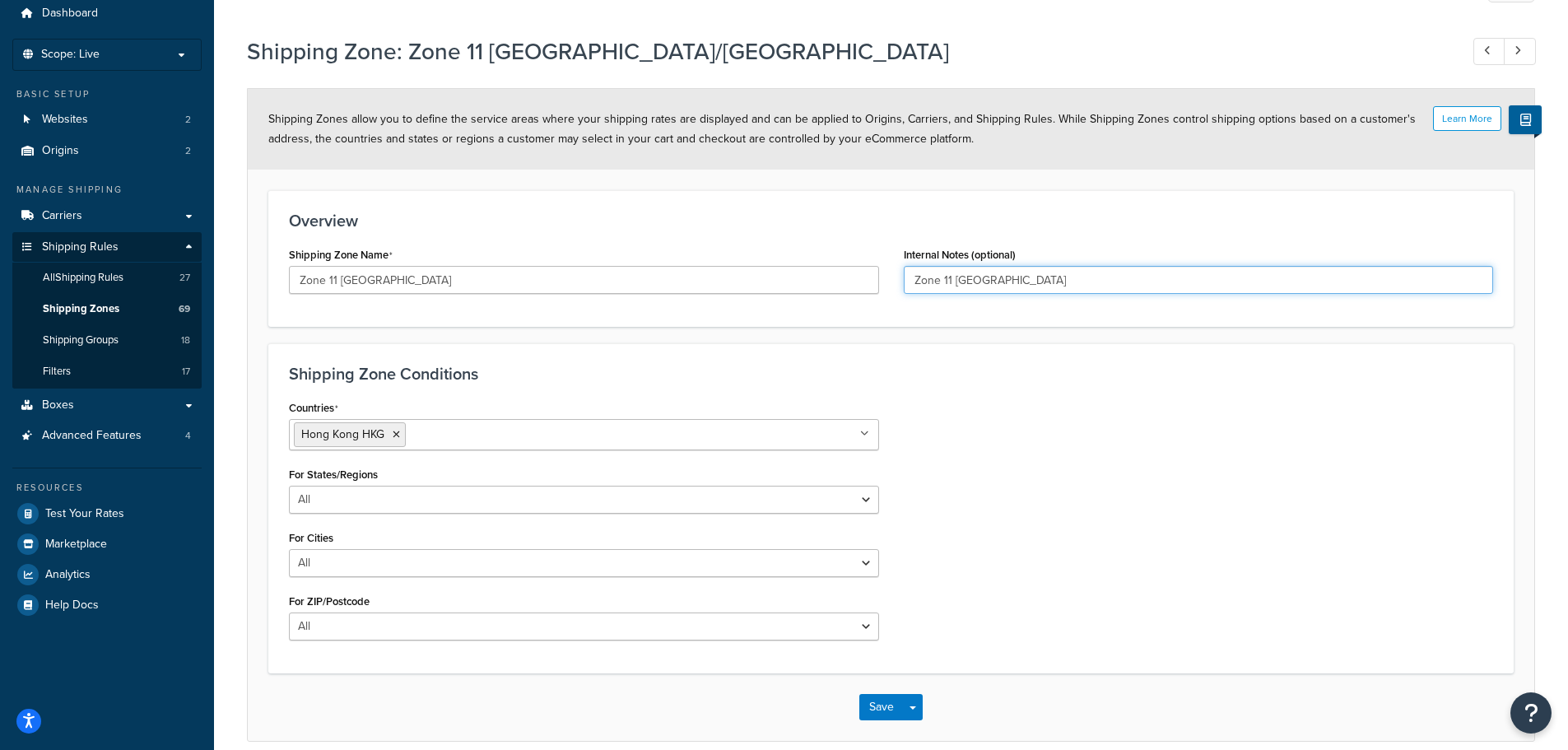
scroll to position [134, 0]
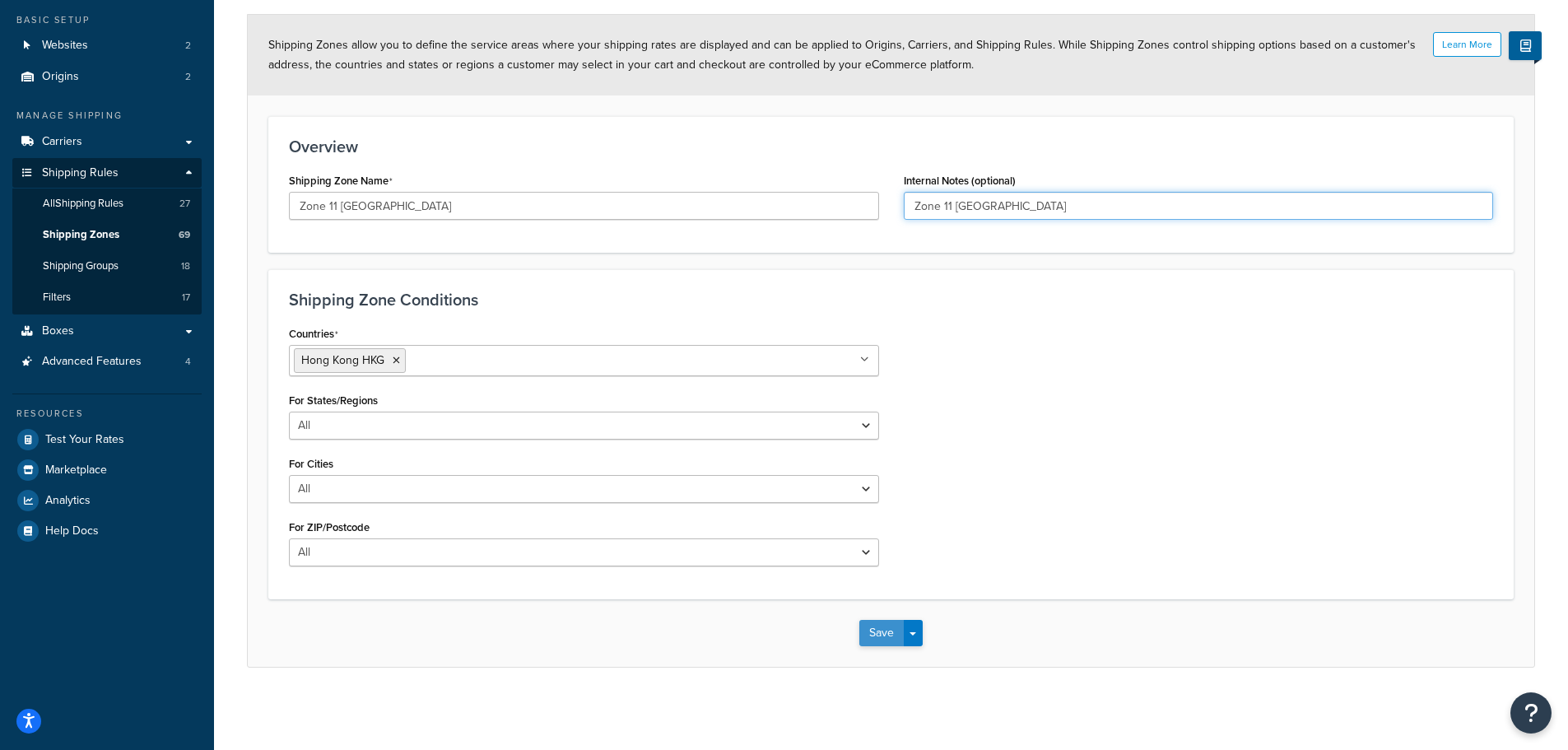
type input "Zone 11 [GEOGRAPHIC_DATA]"
click at [890, 629] on button "Save" at bounding box center [881, 633] width 45 height 26
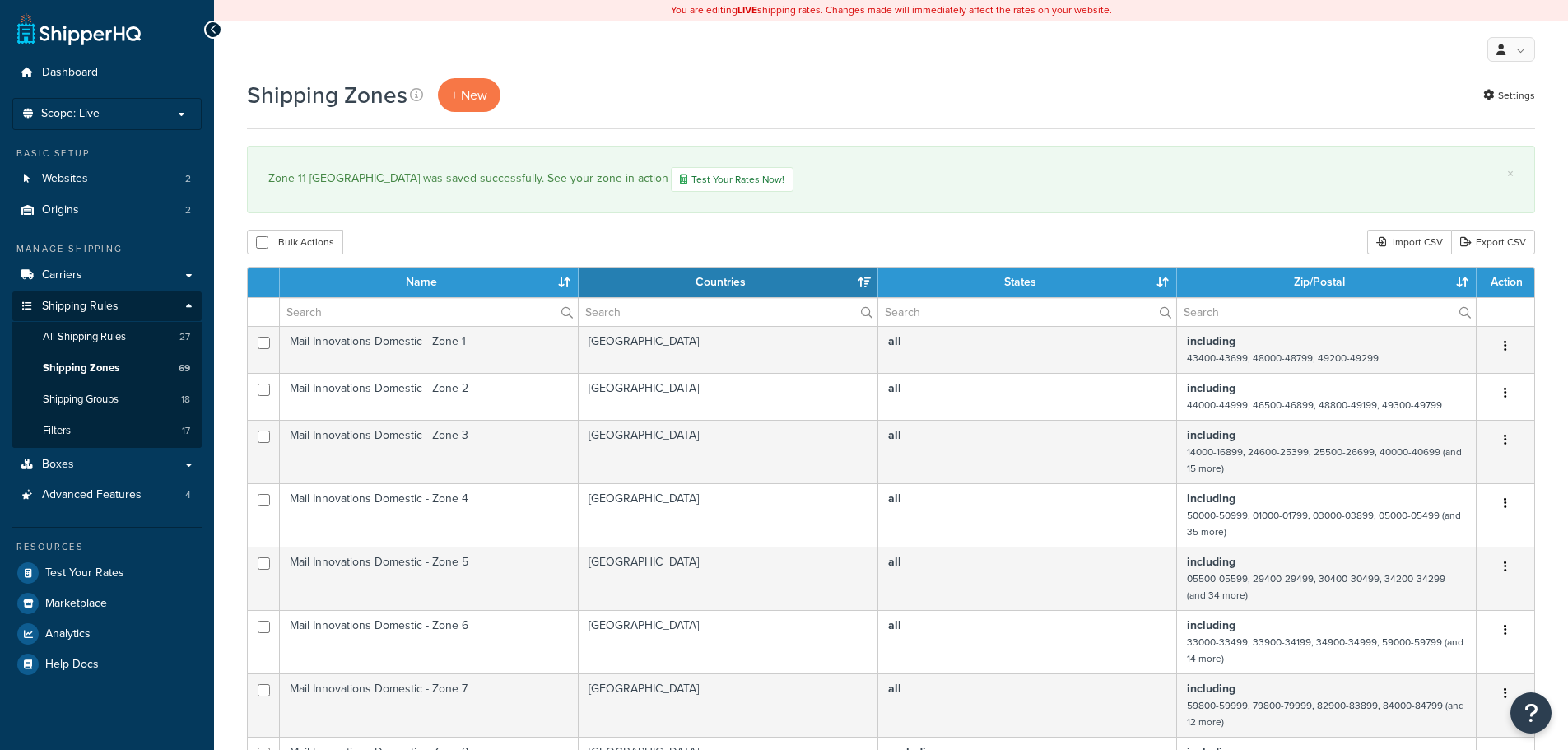
select select "15"
click at [457, 103] on span "+ New" at bounding box center [470, 95] width 36 height 19
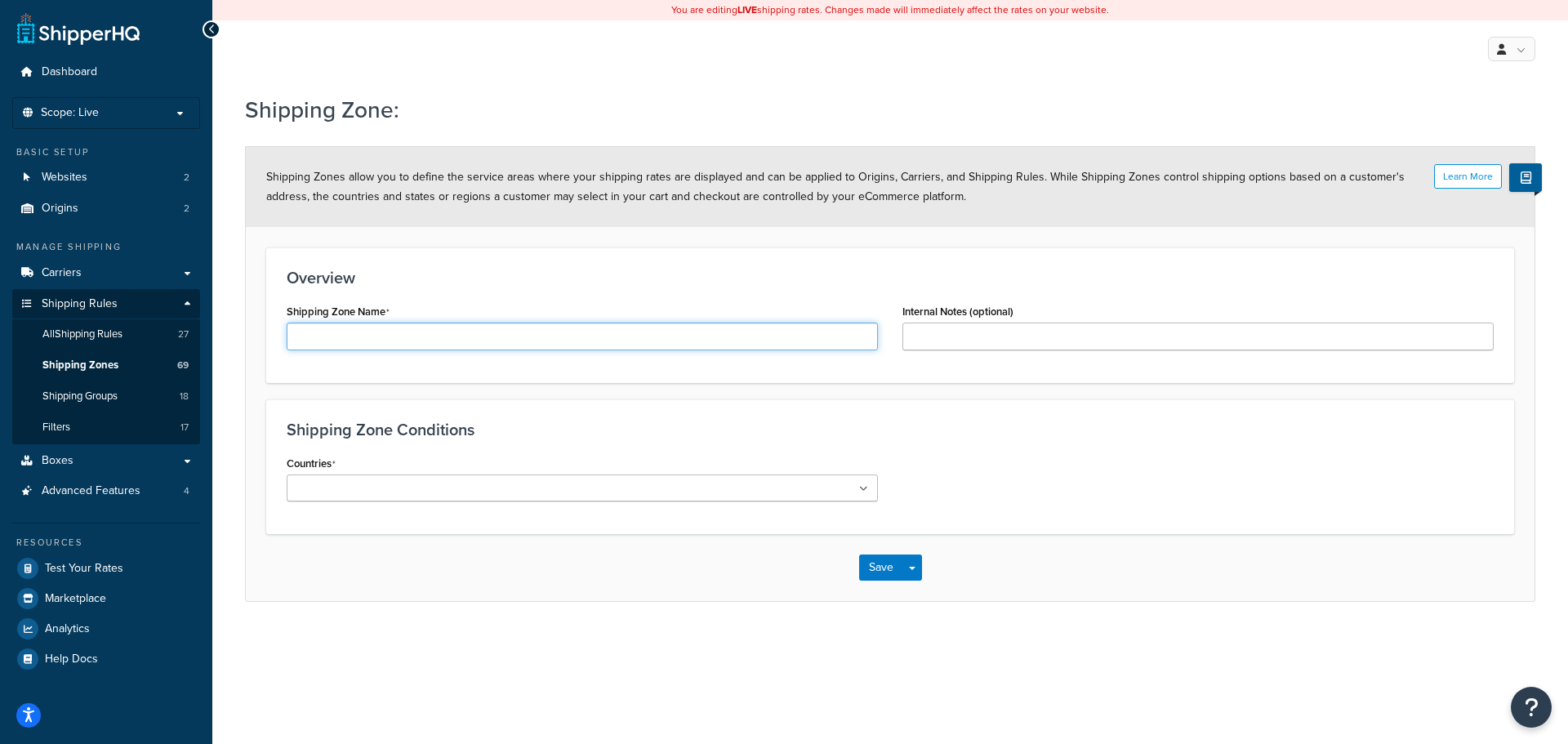
click at [347, 345] on input "Shipping Zone Name" at bounding box center [582, 336] width 591 height 28
drag, startPoint x: 413, startPoint y: 331, endPoint x: 257, endPoint y: 331, distance: 156.0
click at [257, 331] on form "Learn More Shipping Zones allow you to define the service areas where your ship…" at bounding box center [890, 374] width 1288 height 454
type input "Zone 11 [GEOGRAPHIC_DATA]"
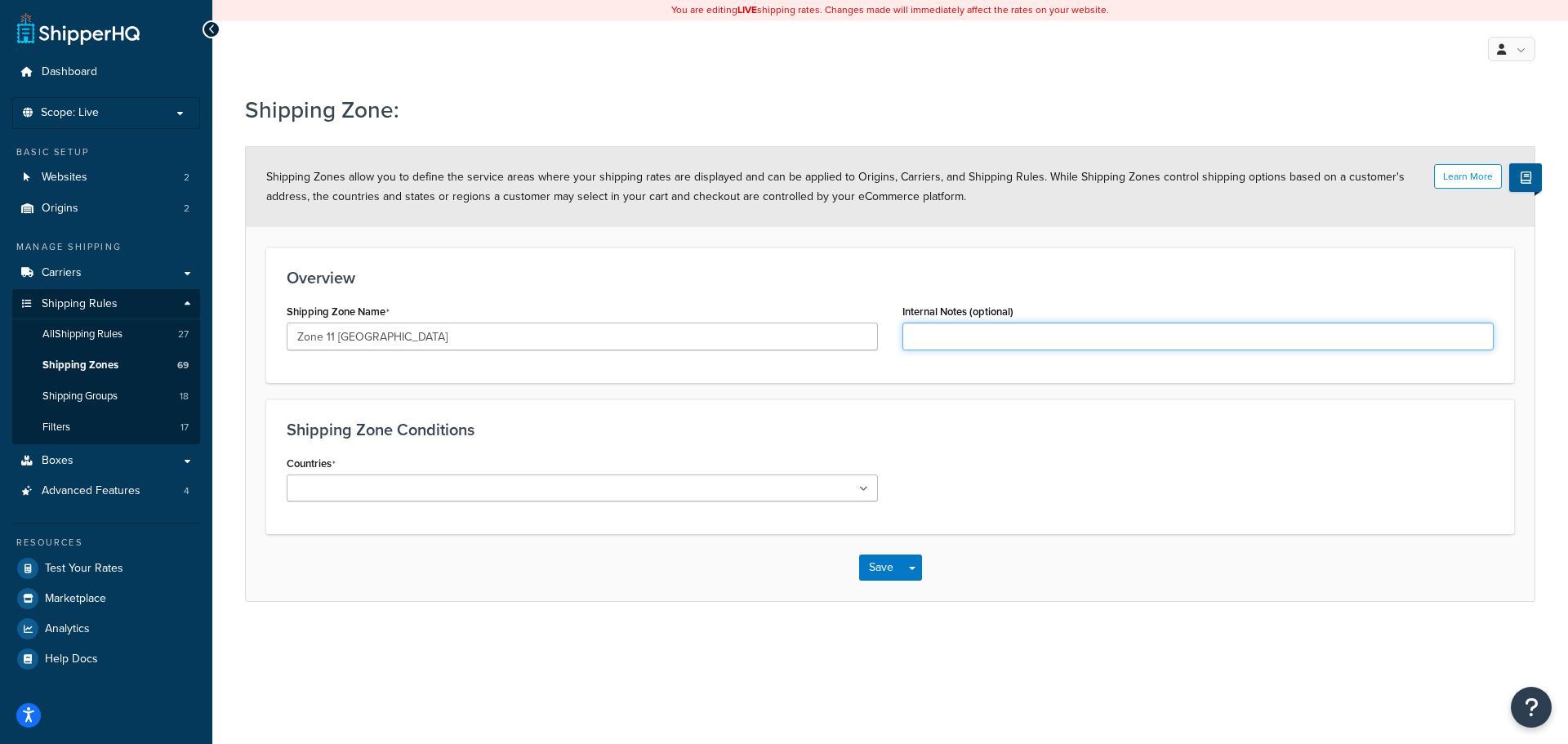
click at [968, 329] on input "Internal Notes (optional)" at bounding box center [1197, 336] width 591 height 28
paste input "Zone 11 South Korea"
type input "Zone 11 [GEOGRAPHIC_DATA]"
click at [522, 499] on ul at bounding box center [582, 488] width 591 height 27
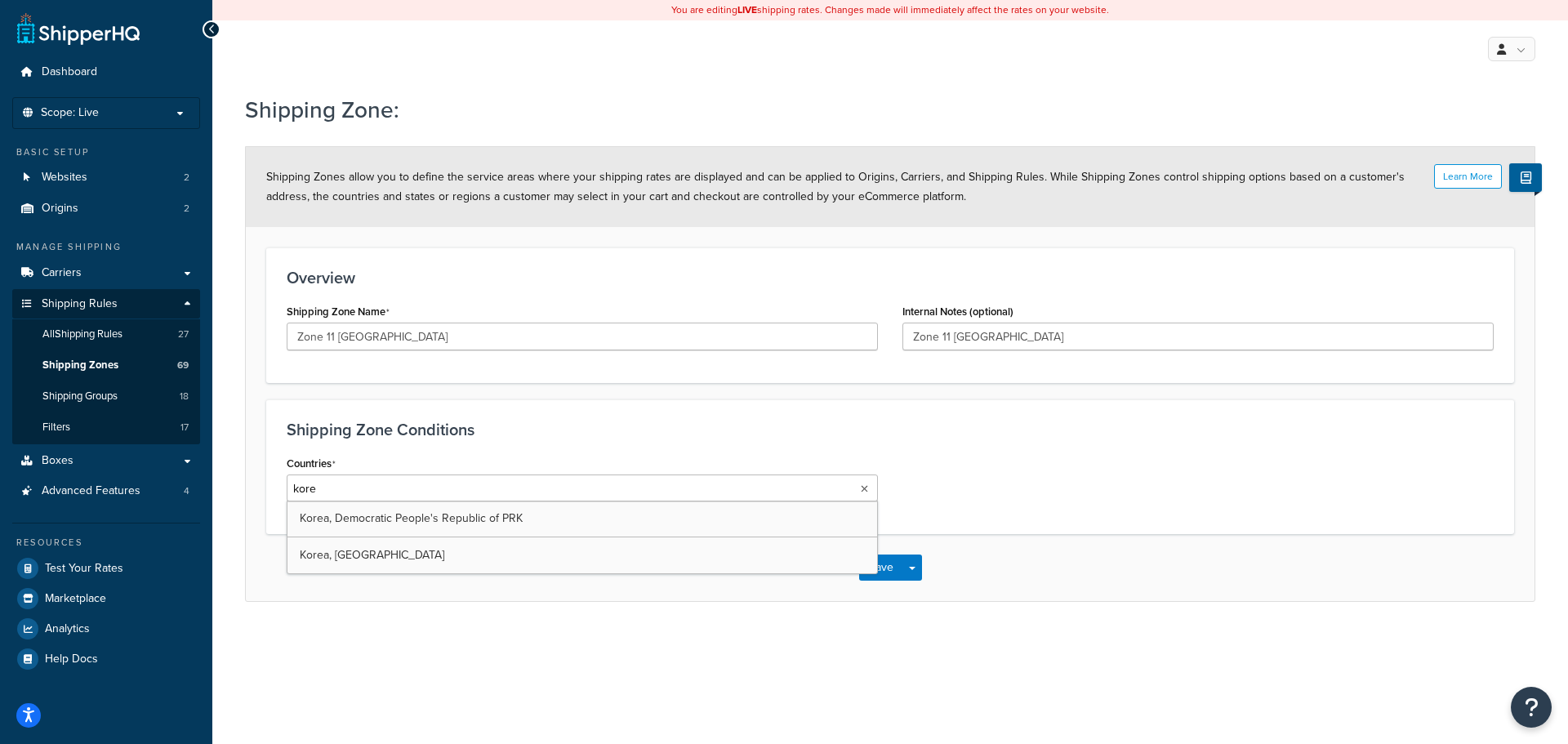
type input "korea"
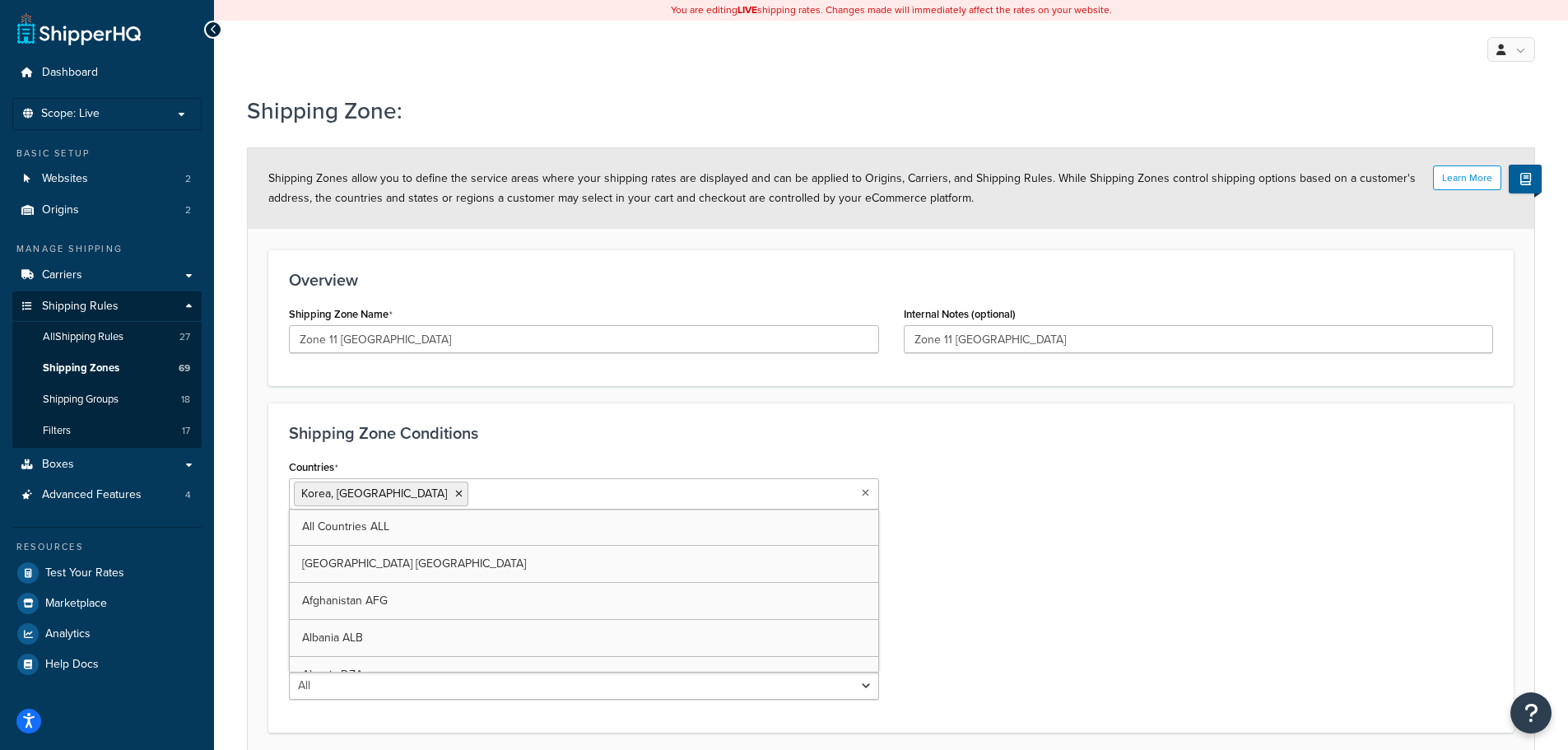
click at [1005, 617] on div "Countries Korea, Republic of KOR All Countries ALL United States USA Afghanista…" at bounding box center [890, 584] width 1229 height 257
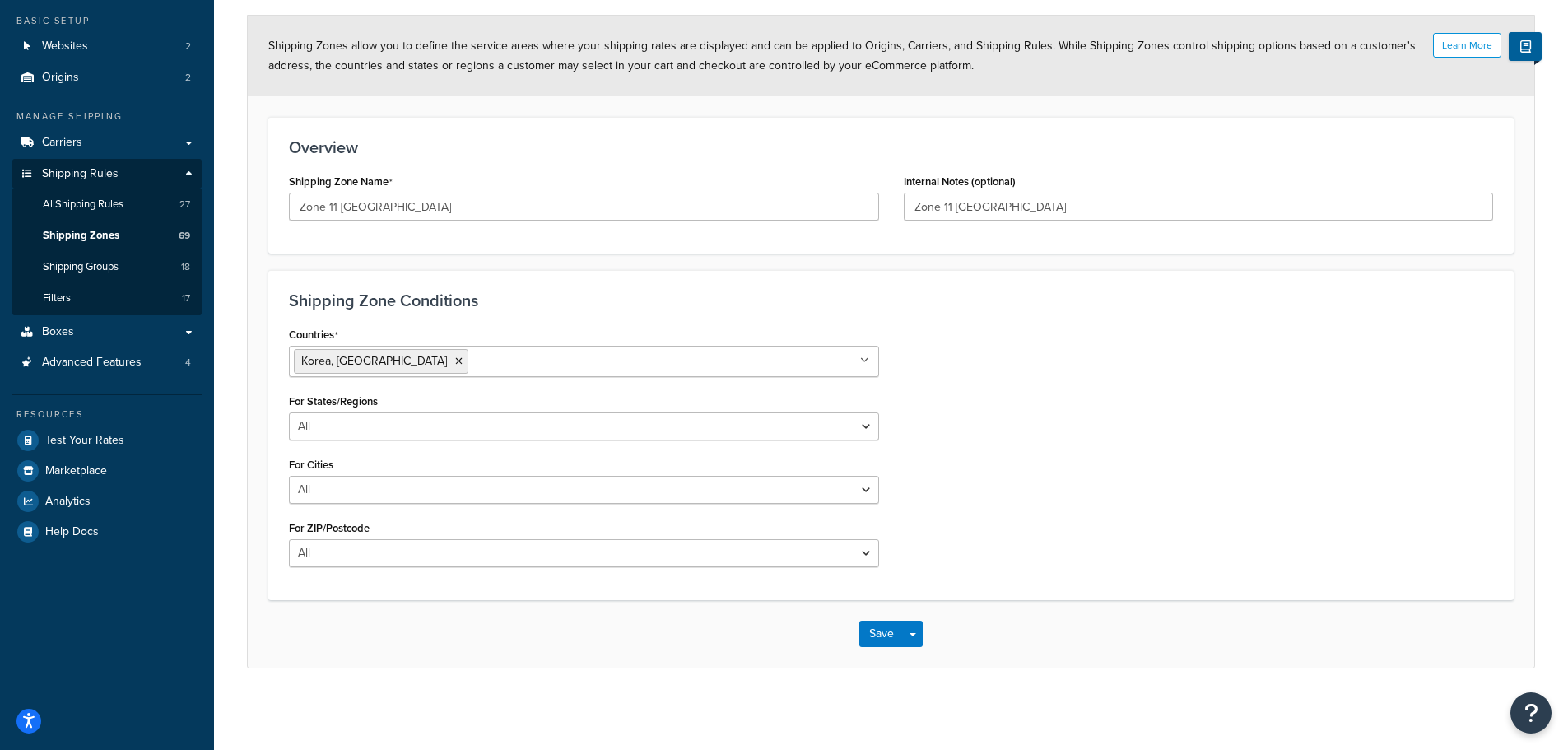
scroll to position [134, 0]
click at [873, 633] on button "Save" at bounding box center [881, 633] width 45 height 26
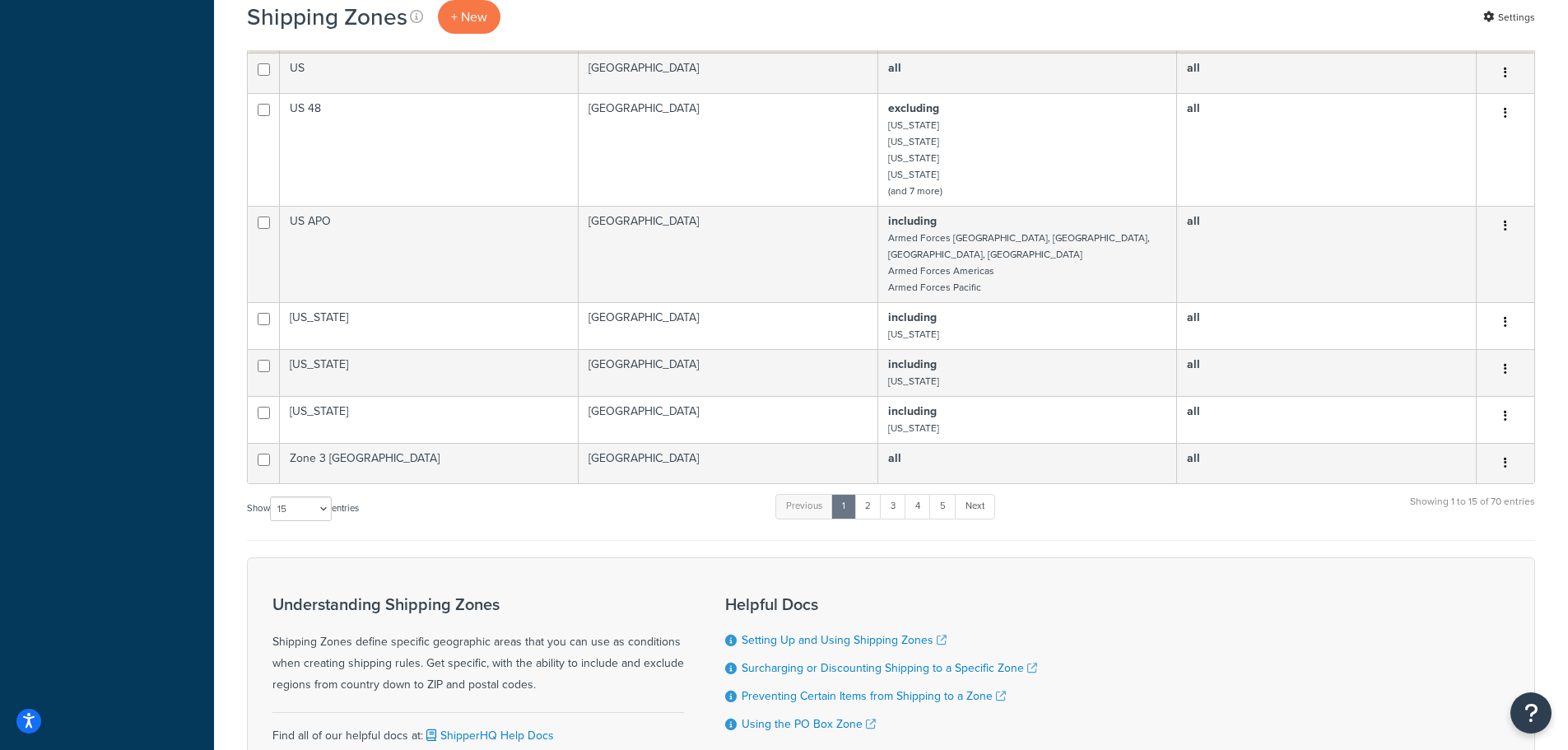
scroll to position [889, 0]
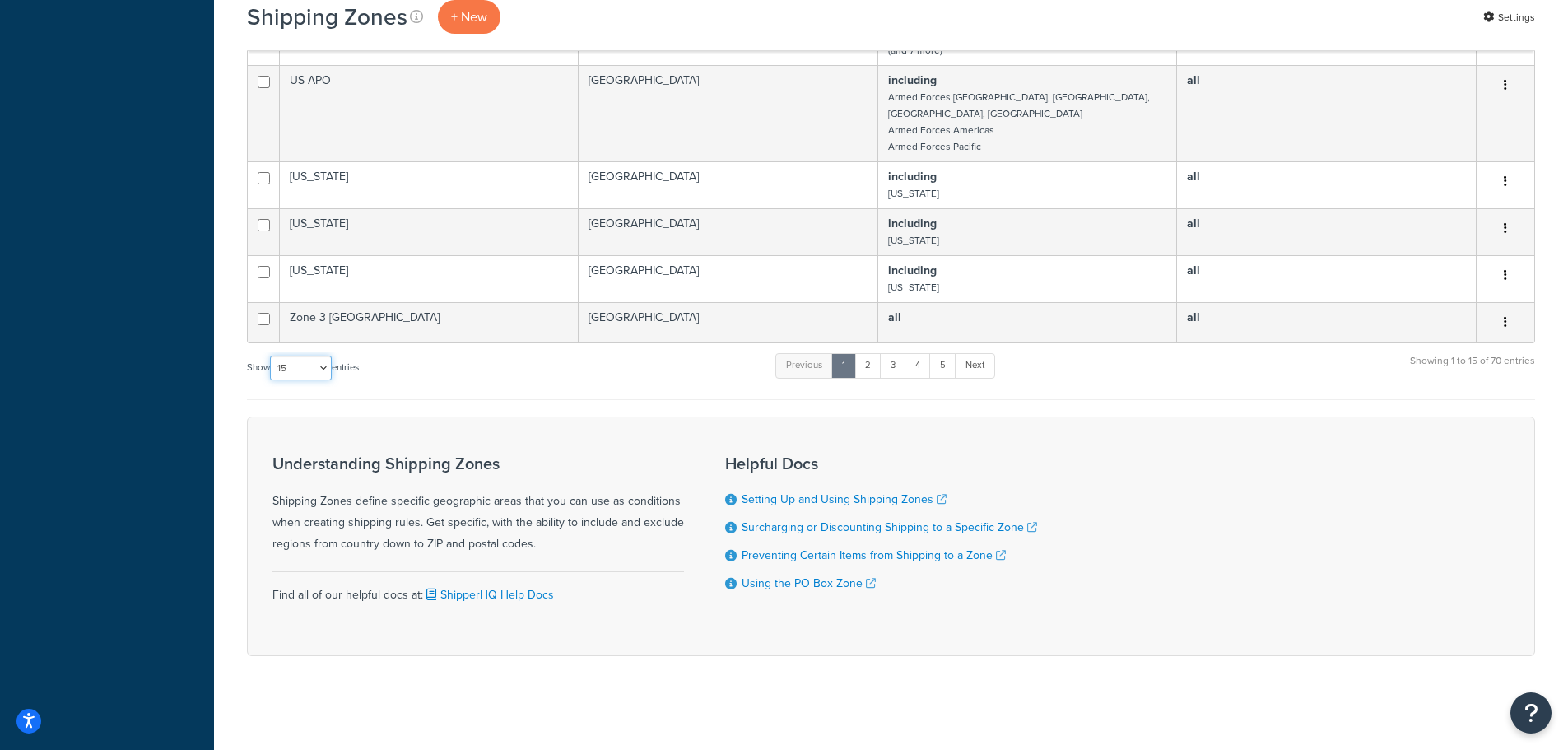
click at [318, 368] on select "10 15 25 50 100" at bounding box center [301, 368] width 62 height 25
select select "100"
click at [272, 380] on select "10 15 25 50 100" at bounding box center [301, 368] width 62 height 25
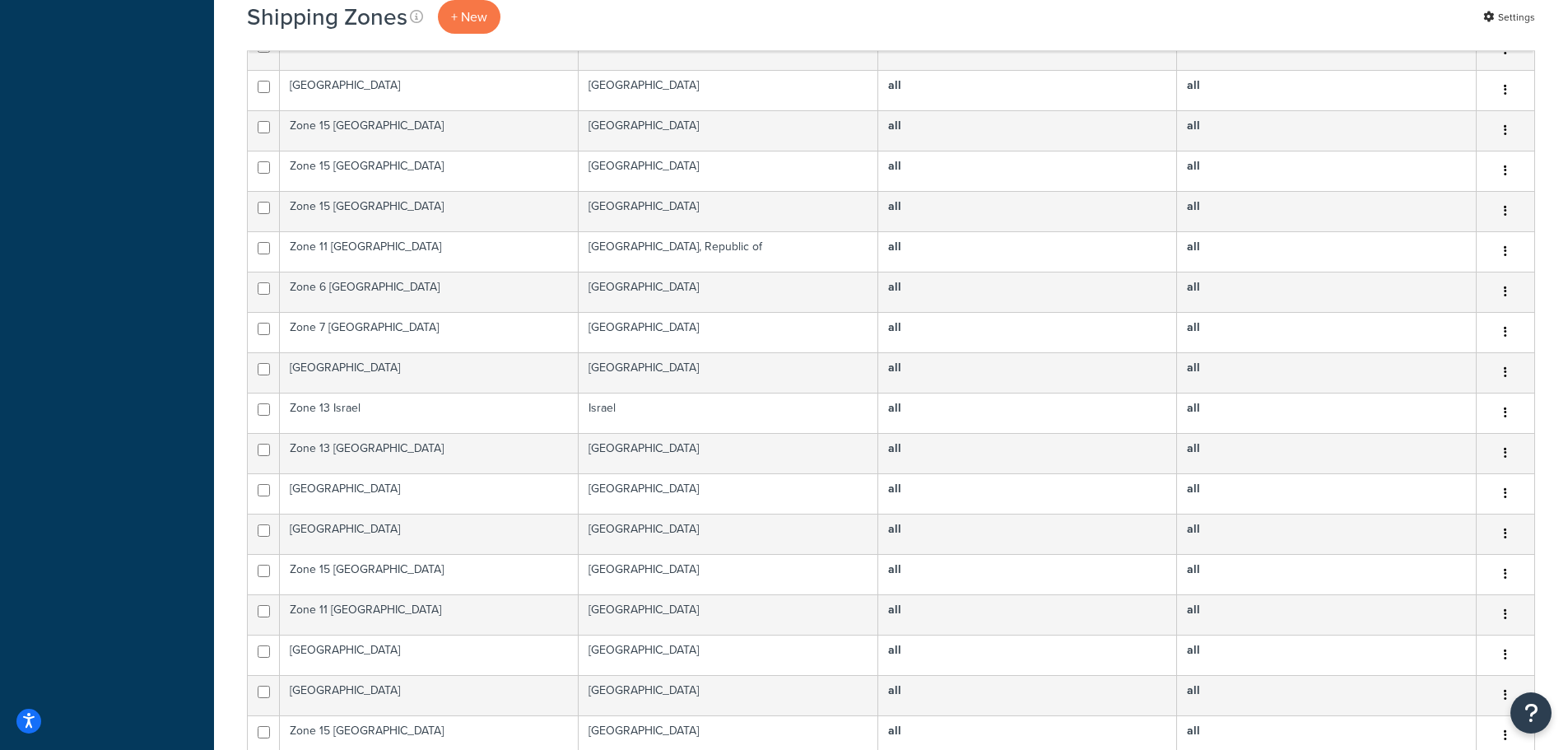
scroll to position [1712, 0]
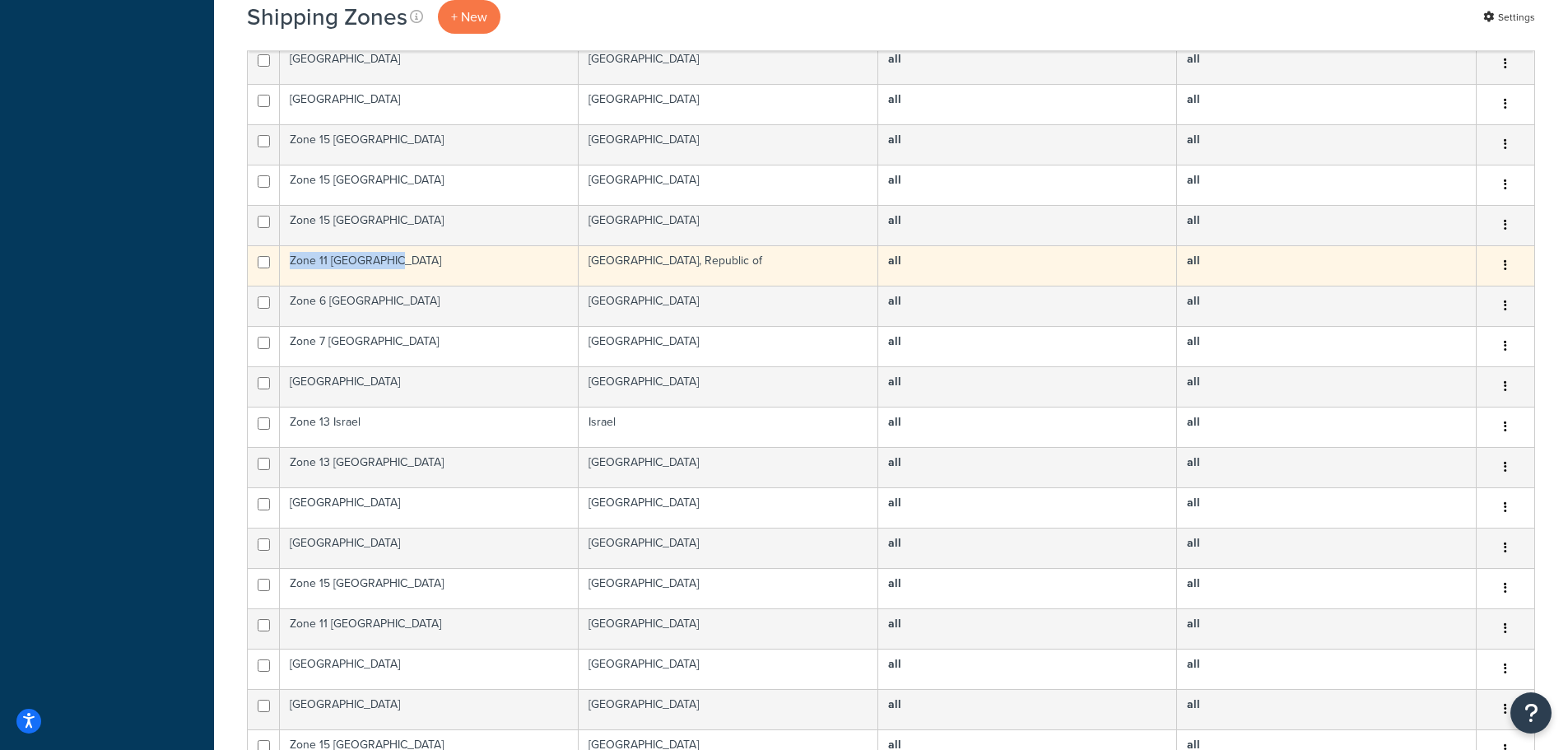
drag, startPoint x: 393, startPoint y: 255, endPoint x: 290, endPoint y: 255, distance: 103.0
click at [290, 255] on td "Zone 11 [GEOGRAPHIC_DATA]" at bounding box center [430, 266] width 299 height 40
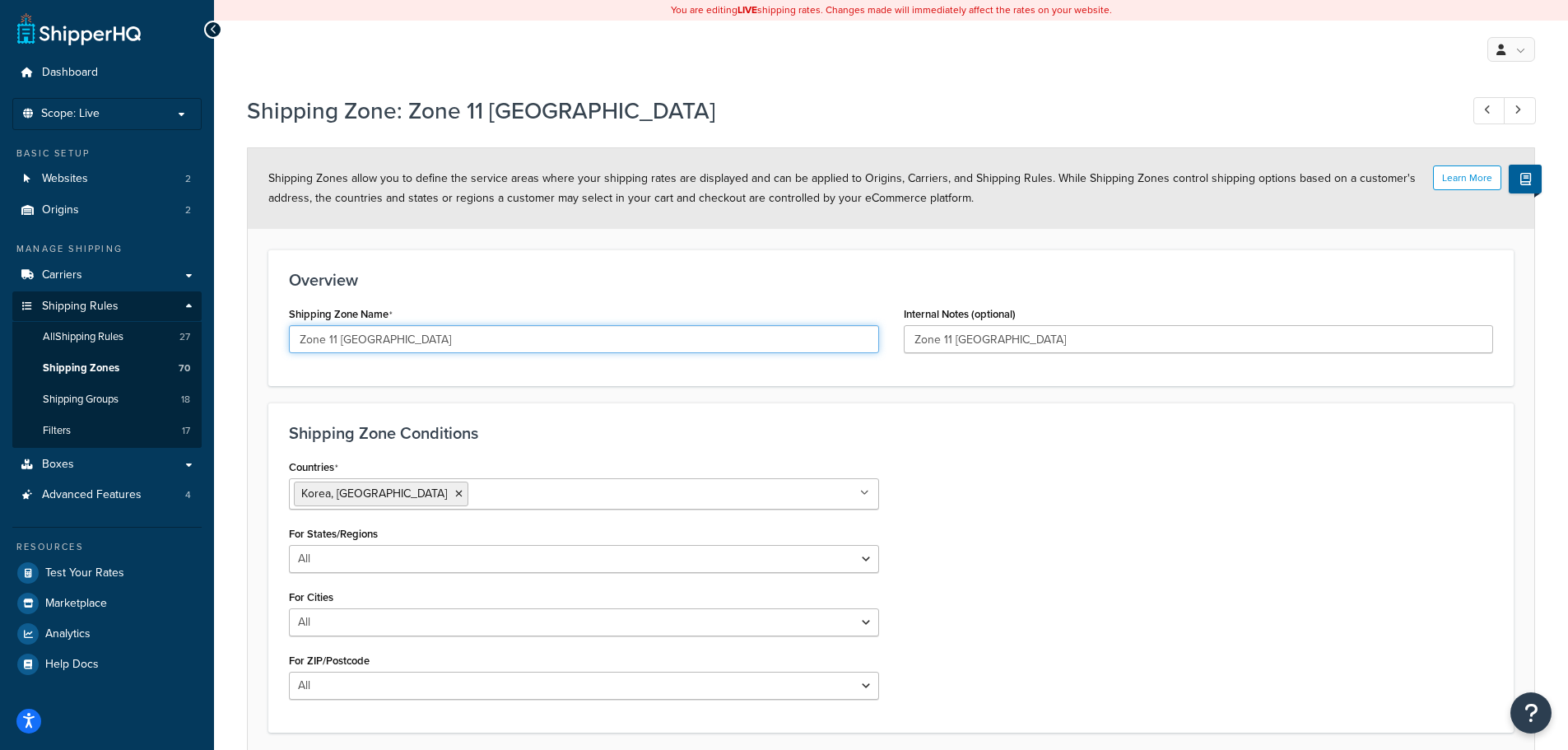
drag, startPoint x: 410, startPoint y: 341, endPoint x: 293, endPoint y: 328, distance: 117.7
click at [293, 328] on input "Zone 11 South Korea" at bounding box center [584, 339] width 590 height 28
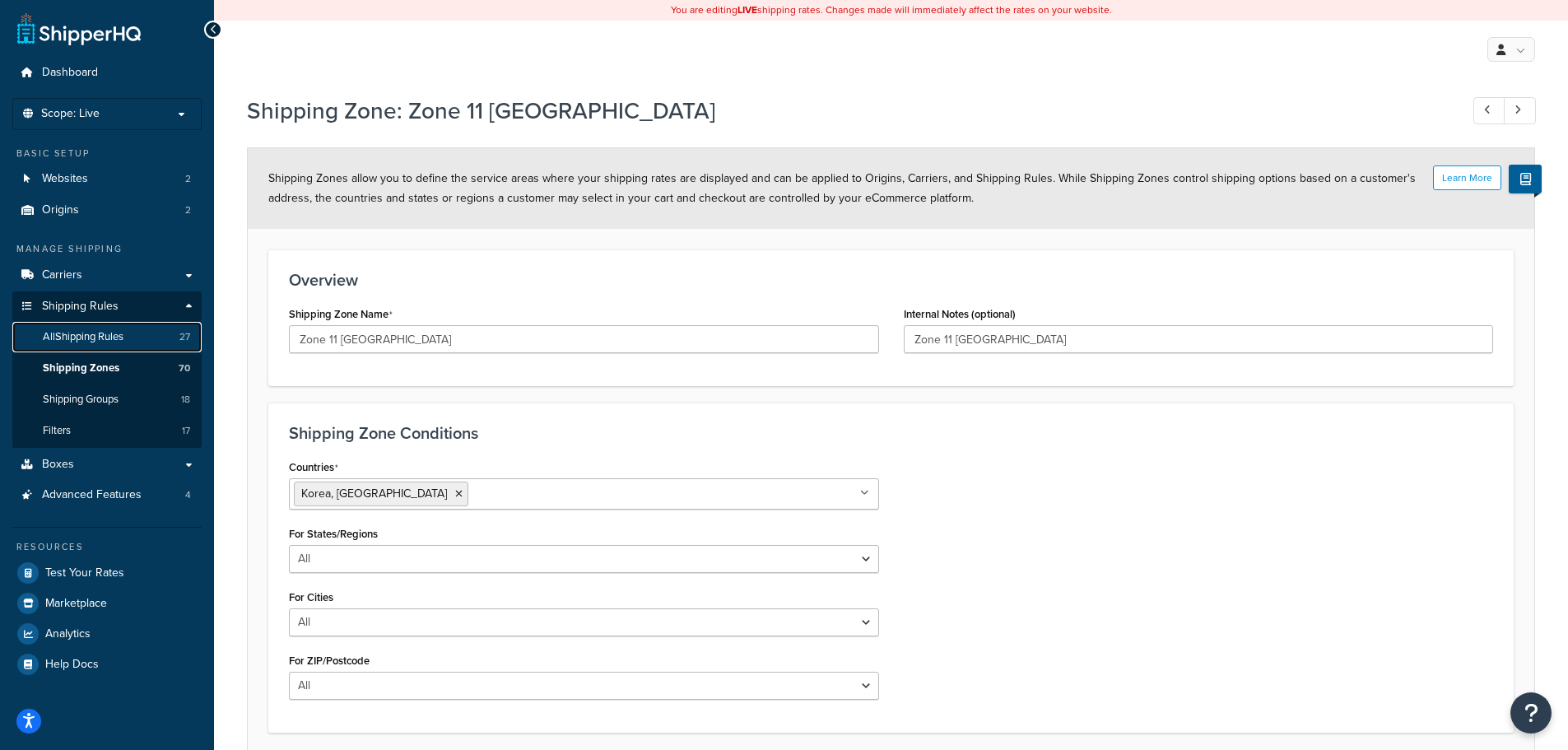
click at [132, 333] on link "All Shipping Rules 27" at bounding box center [108, 337] width 190 height 30
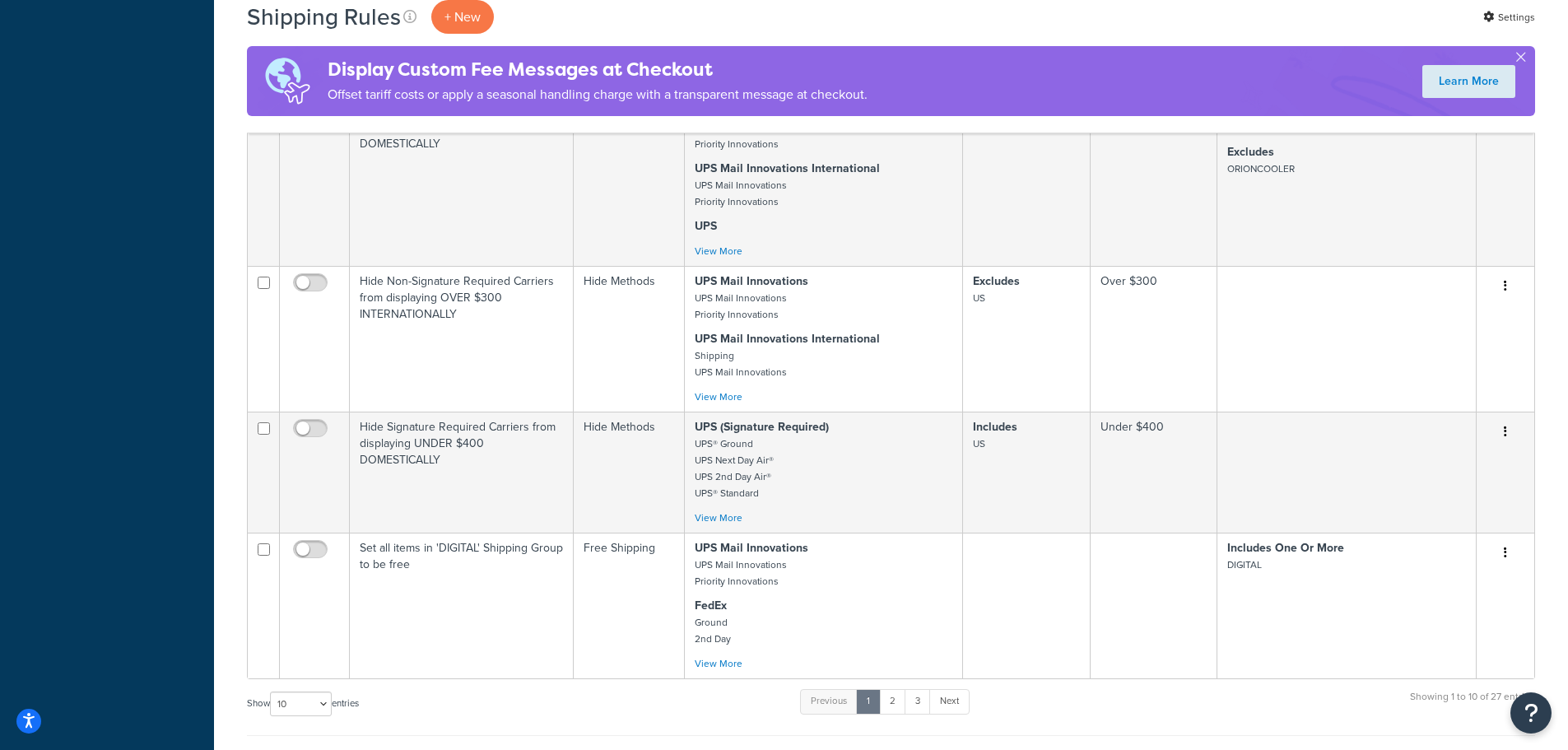
scroll to position [1318, 0]
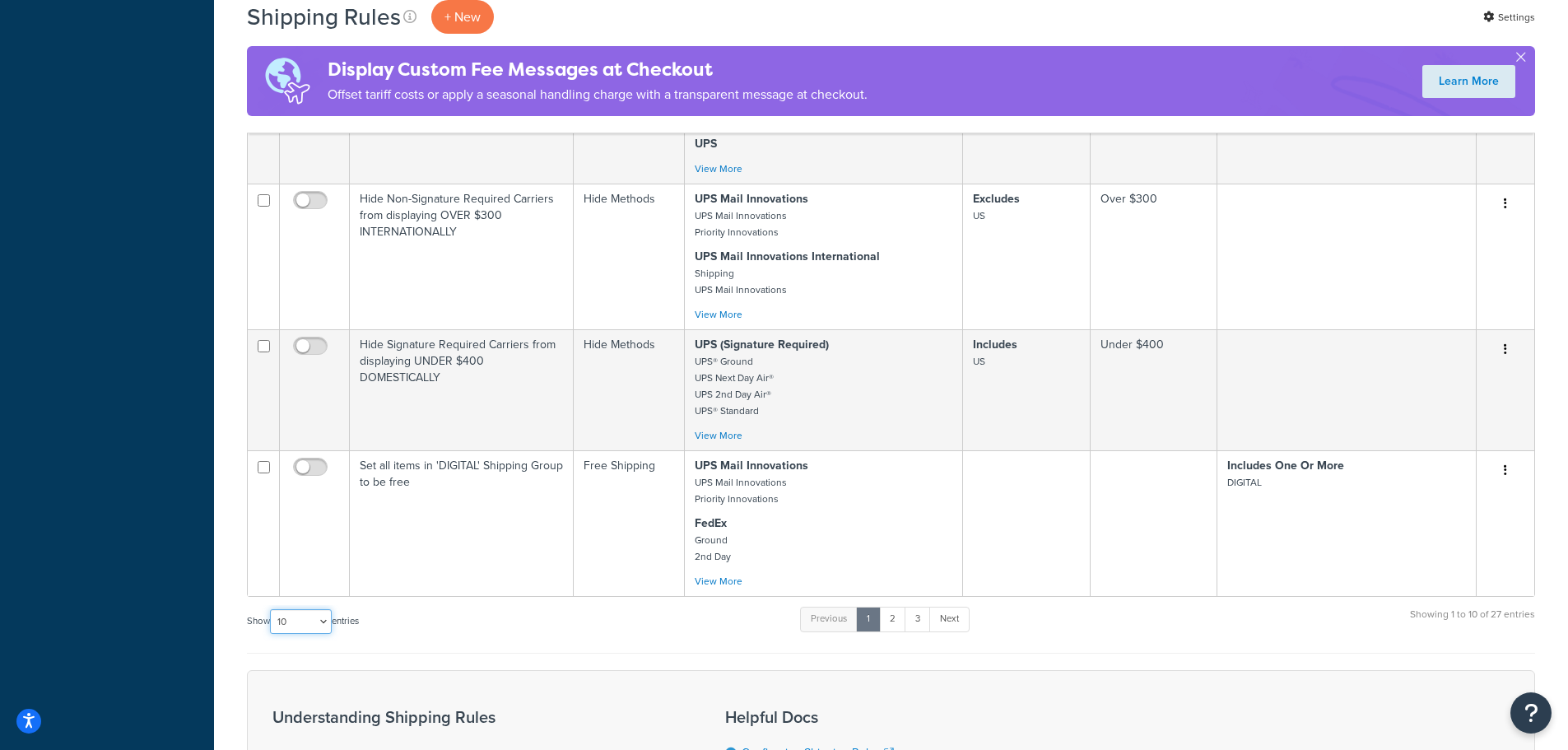
click at [313, 609] on select "10 15 25 50 100 1000" at bounding box center [301, 621] width 62 height 25
select select "1000"
click at [272, 609] on select "10 15 25 50 100 1000" at bounding box center [301, 621] width 62 height 25
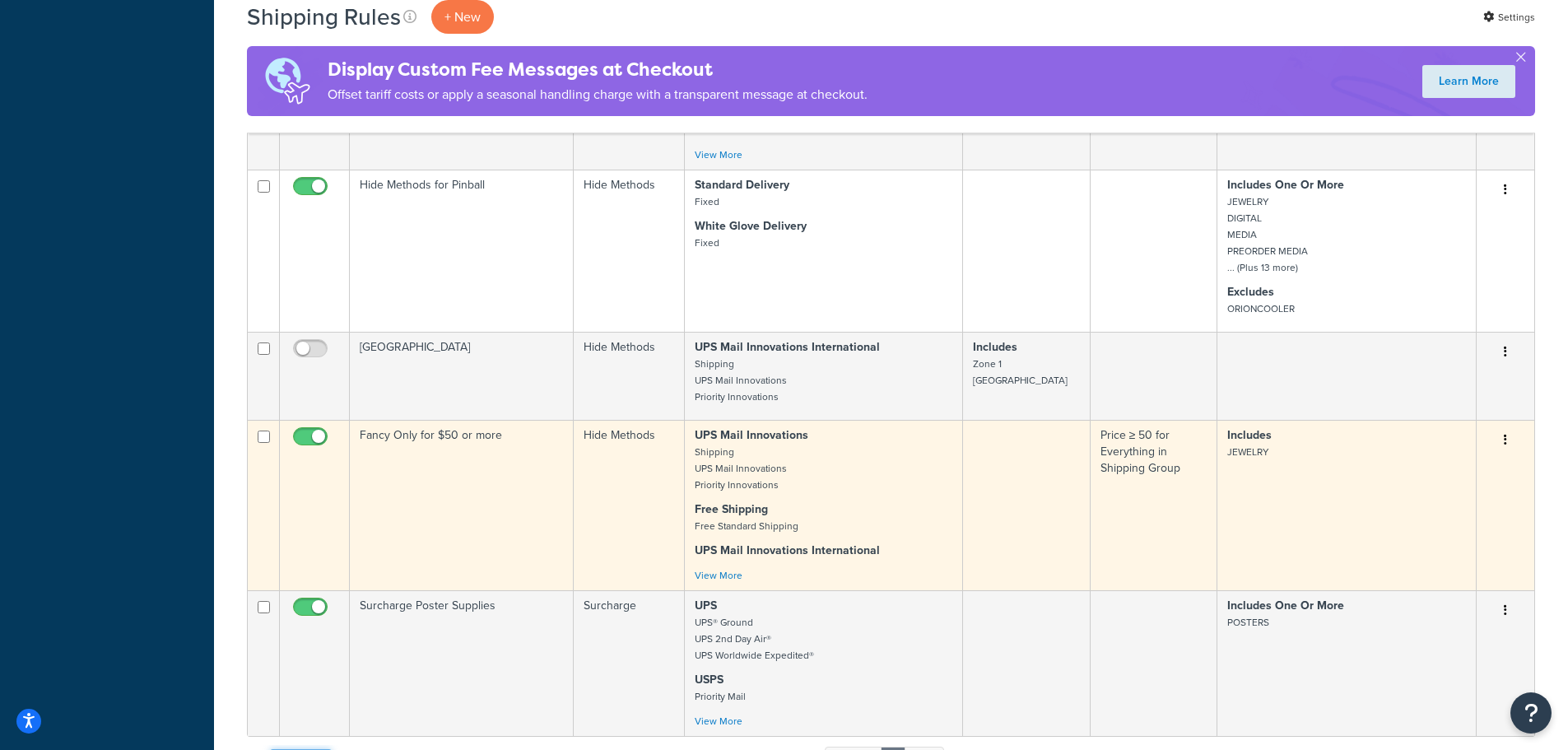
scroll to position [3623, 0]
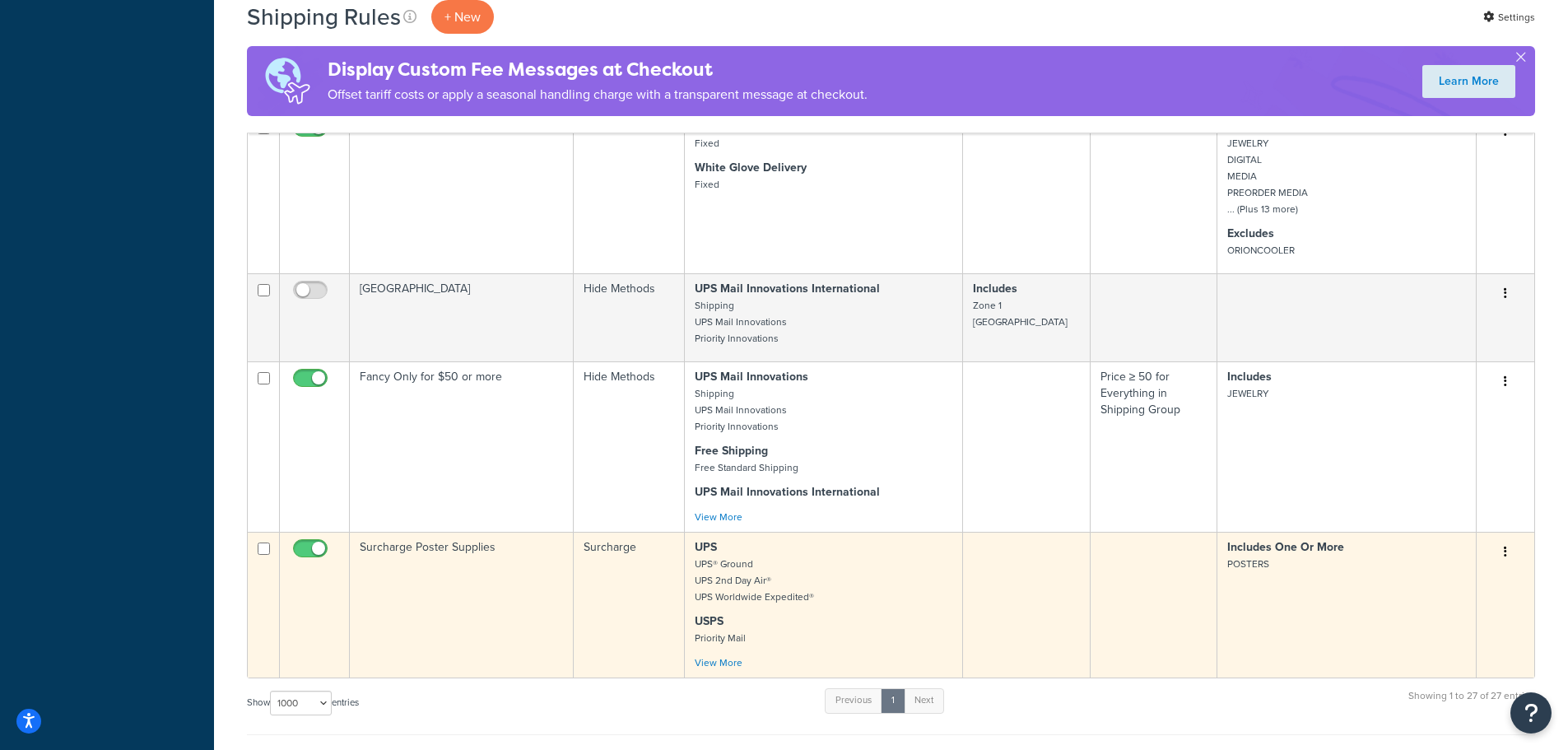
click at [1501, 544] on button "button" at bounding box center [1505, 552] width 23 height 26
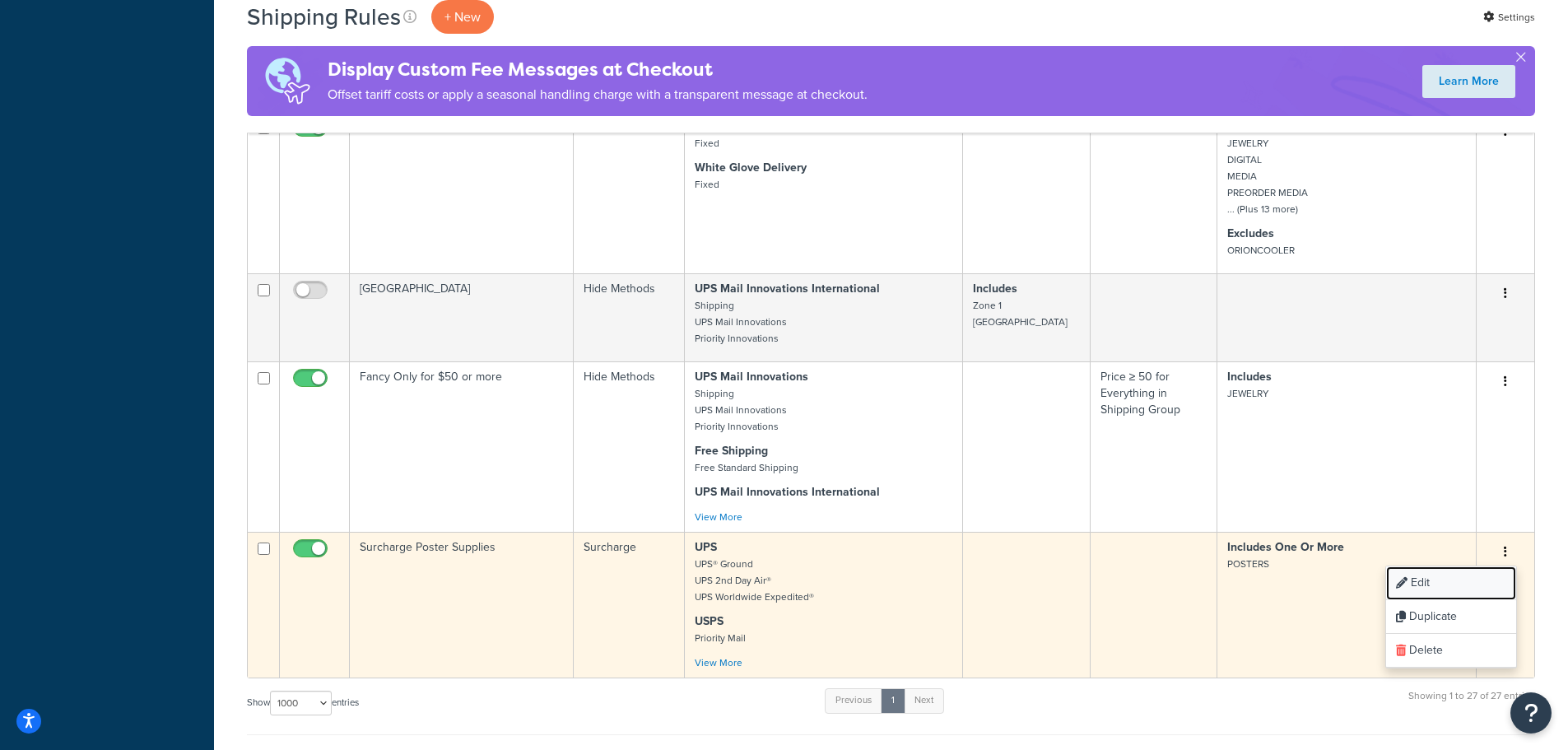
click at [1421, 569] on link "Edit" at bounding box center [1451, 583] width 130 height 34
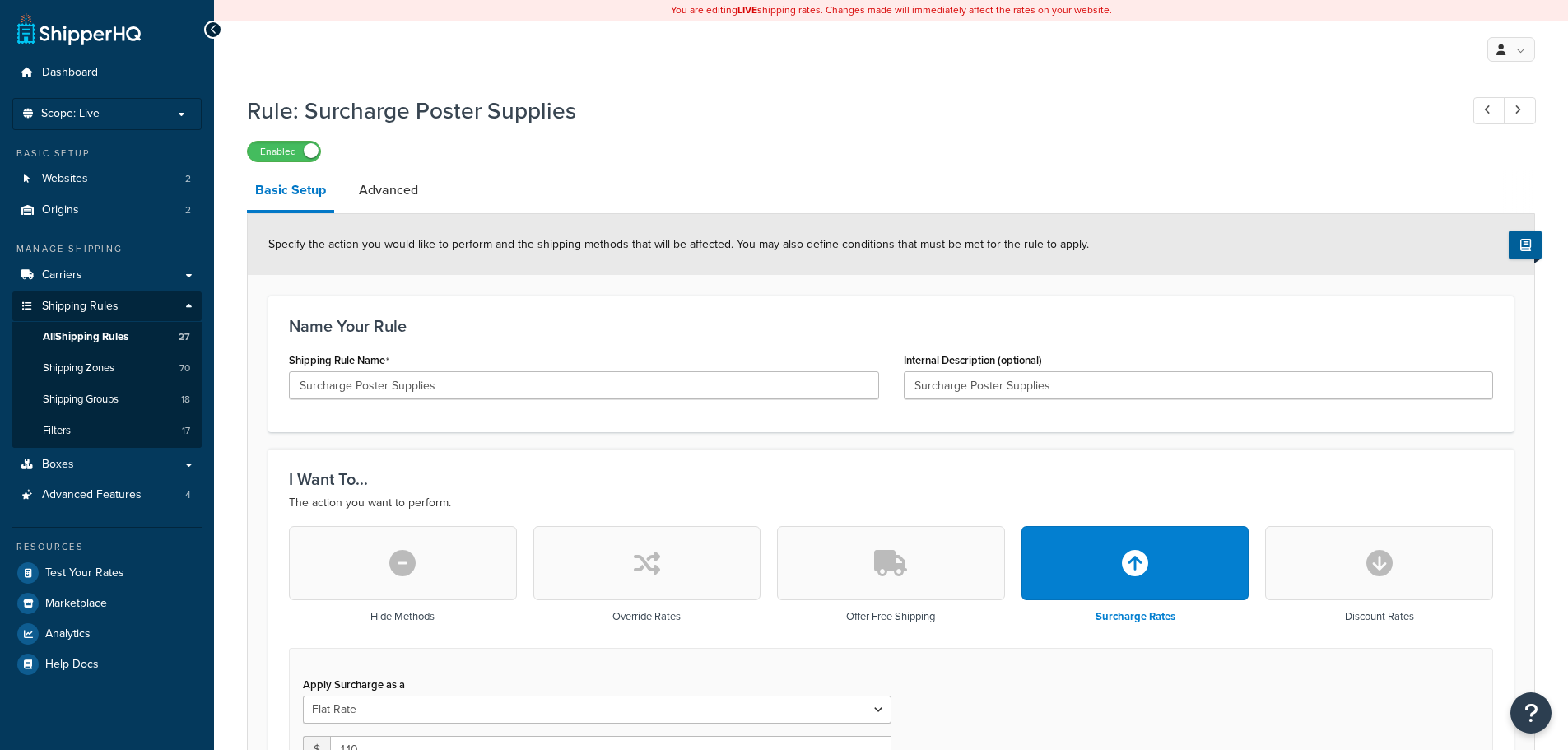
select select "ITEM"
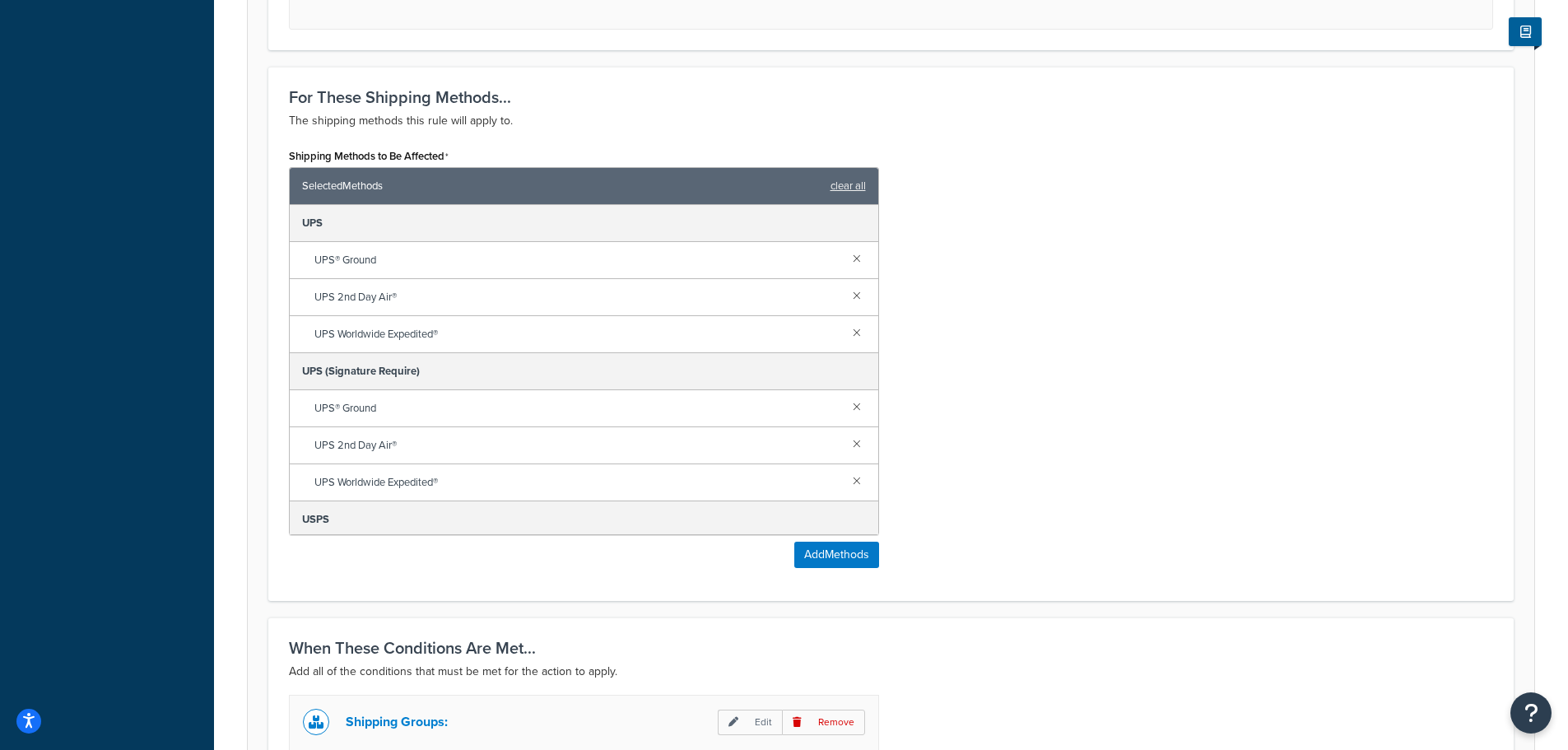
scroll to position [988, 0]
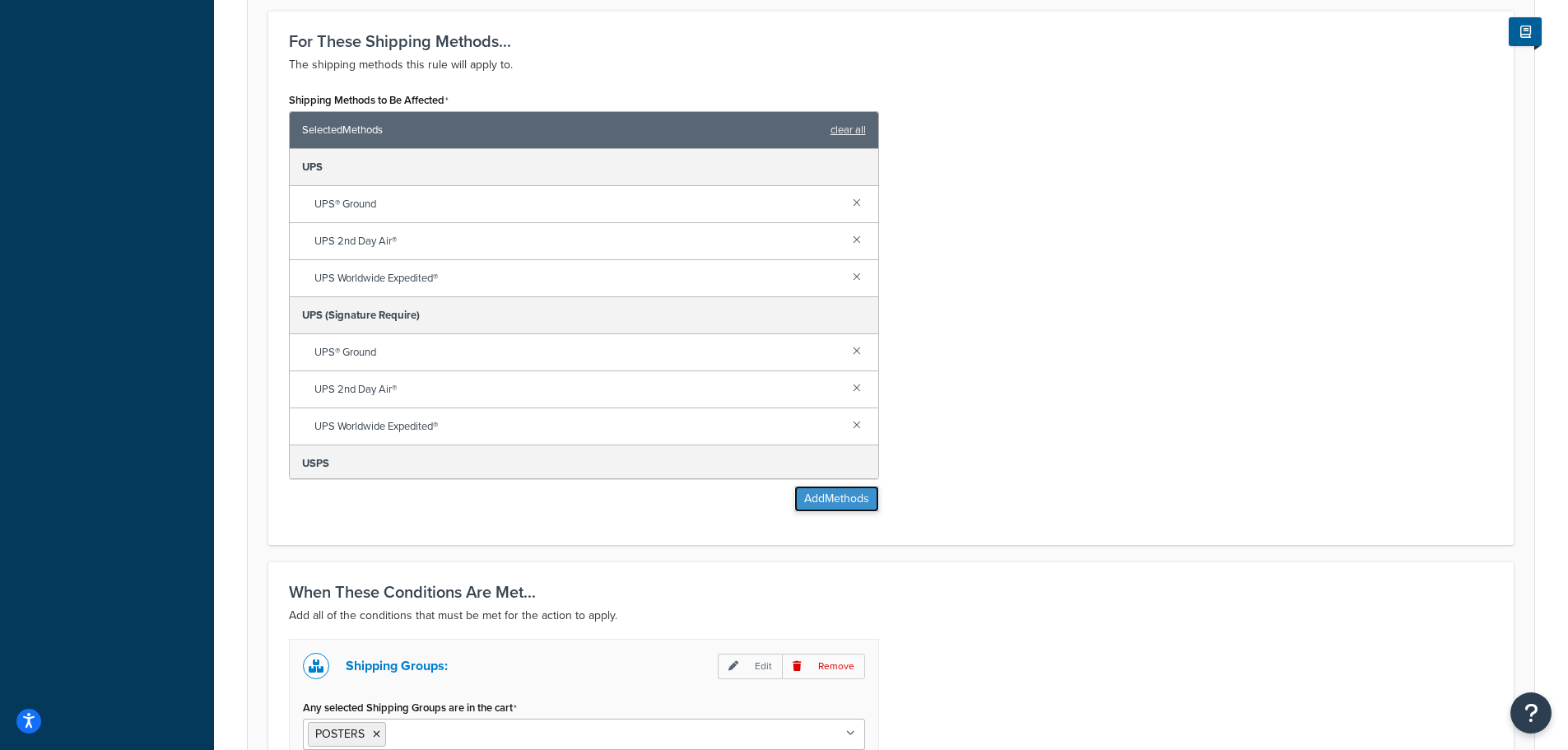
click at [825, 498] on button "Add Methods" at bounding box center [836, 498] width 85 height 26
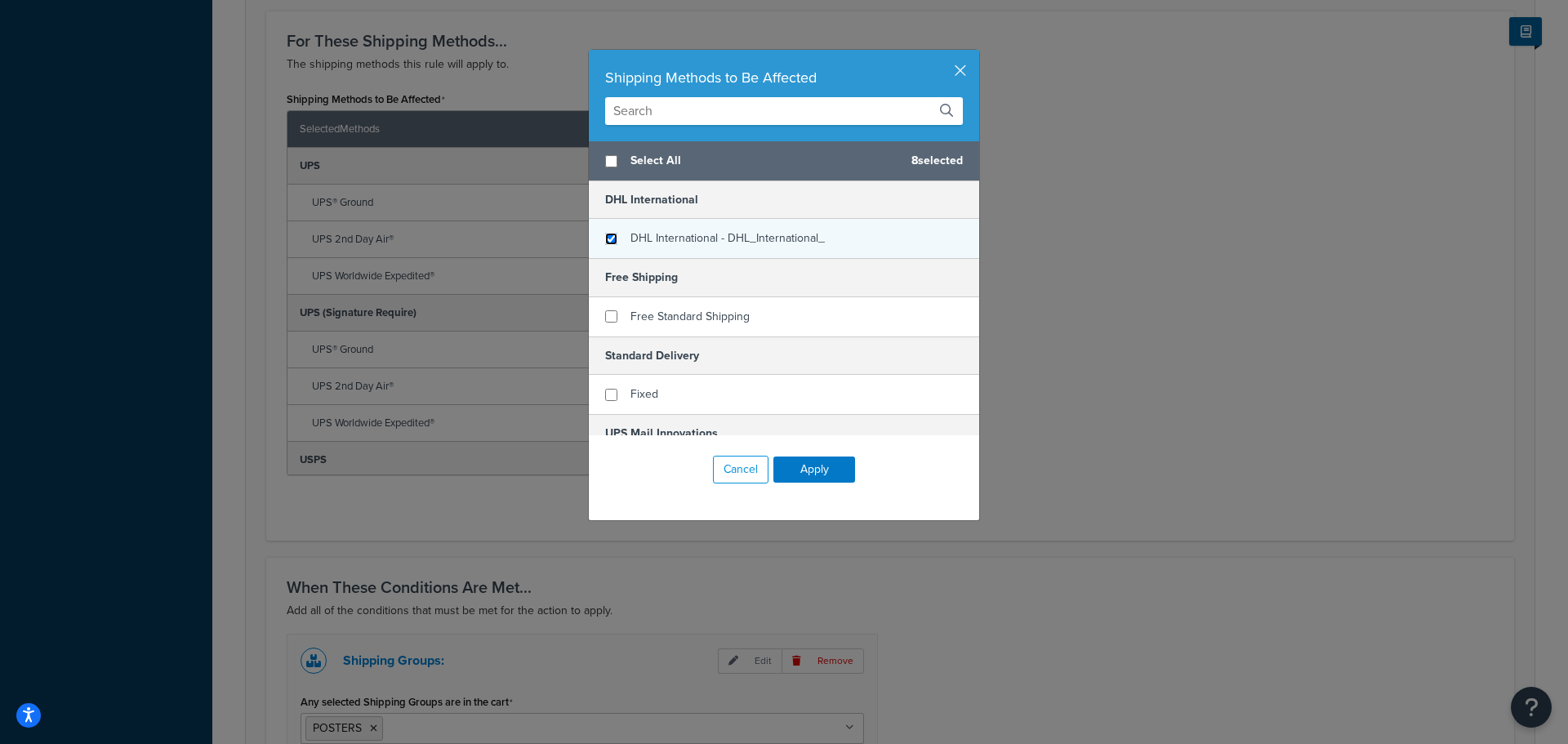
click at [605, 242] on input "checkbox" at bounding box center [612, 239] width 13 height 13
checkbox input "true"
click at [817, 465] on button "Apply" at bounding box center [814, 469] width 81 height 26
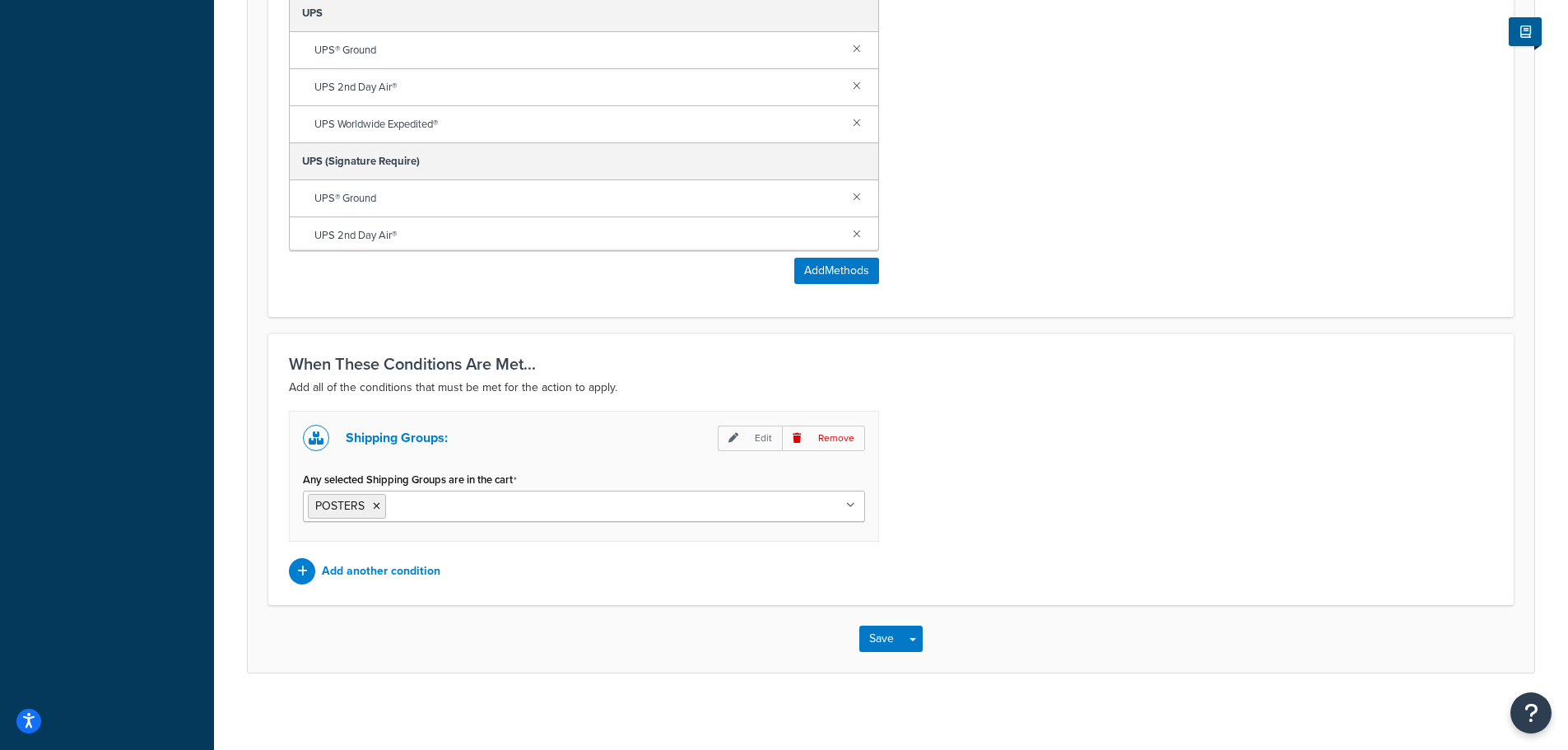
scroll to position [1223, 0]
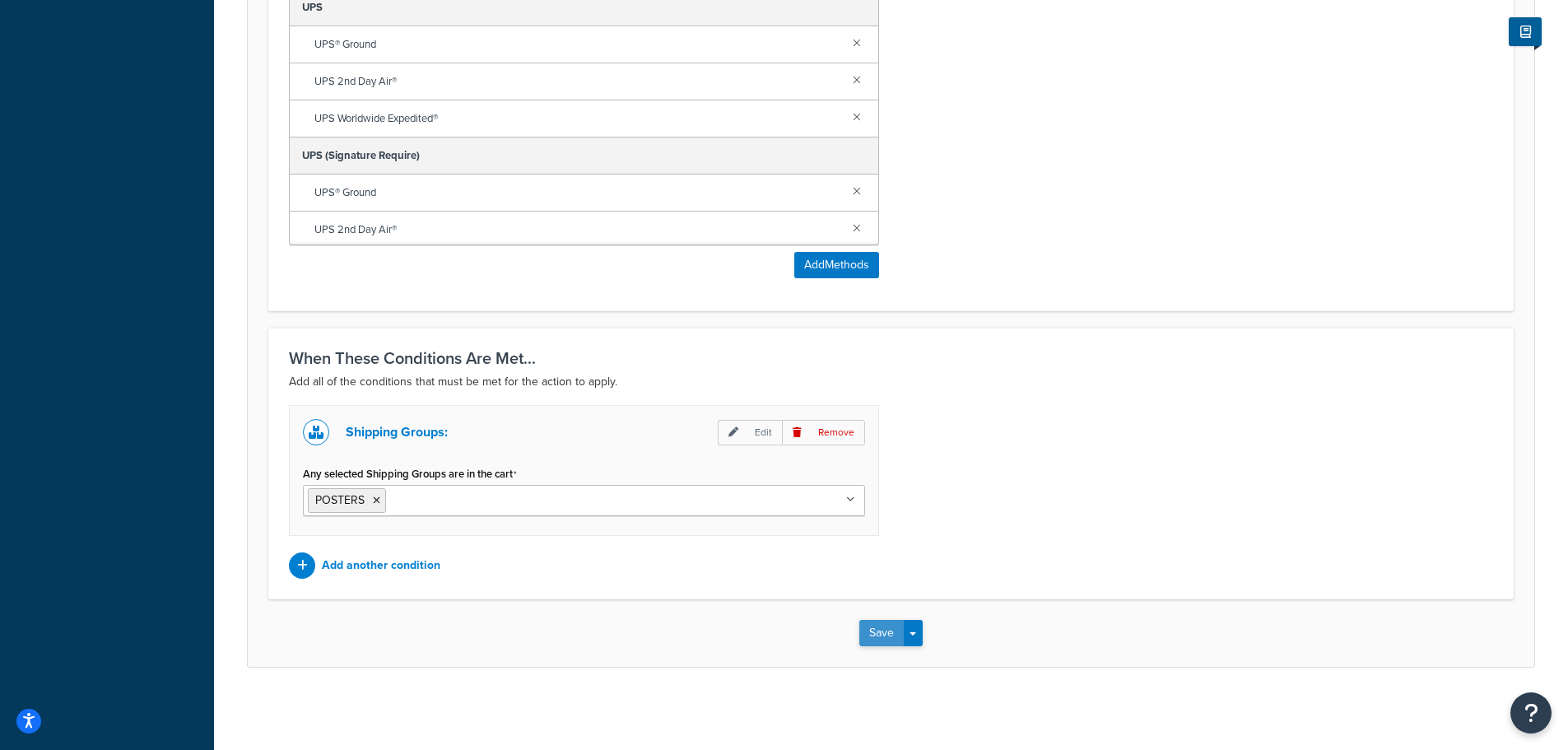
click at [870, 633] on button "Save" at bounding box center [881, 633] width 45 height 26
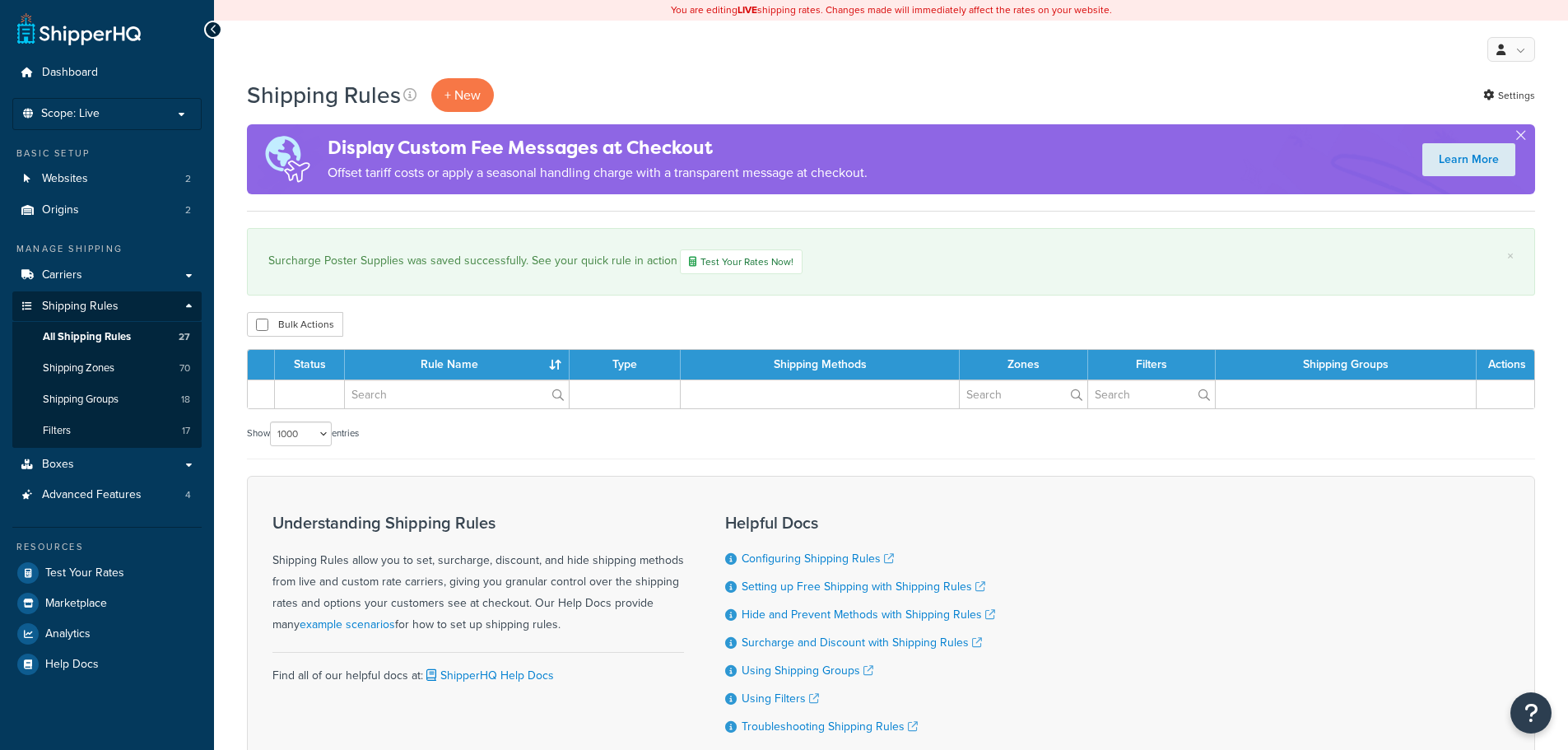
select select "1000"
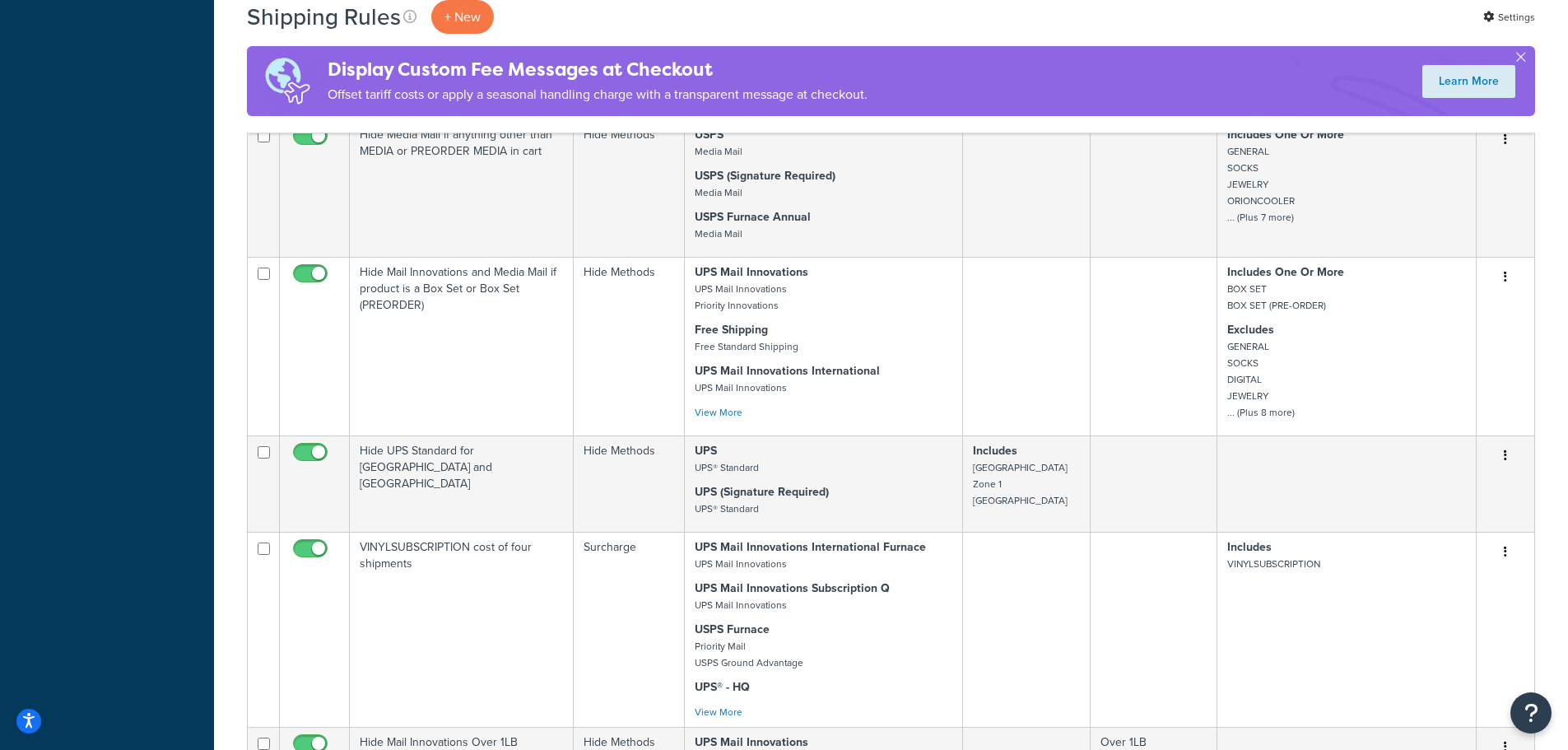
scroll to position [2470, 0]
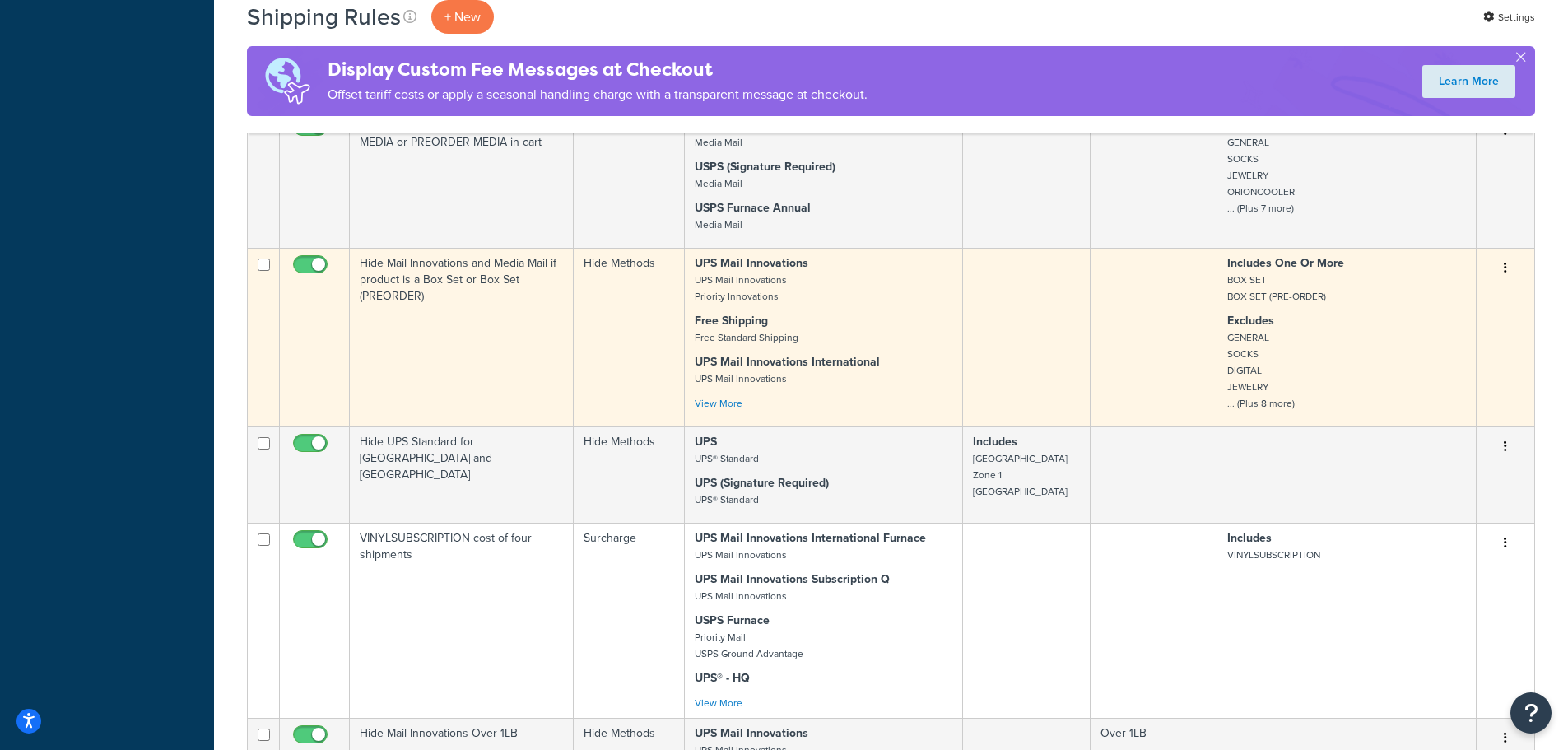
click at [1511, 255] on button "button" at bounding box center [1505, 268] width 23 height 26
click at [1448, 283] on link "Edit" at bounding box center [1451, 299] width 130 height 34
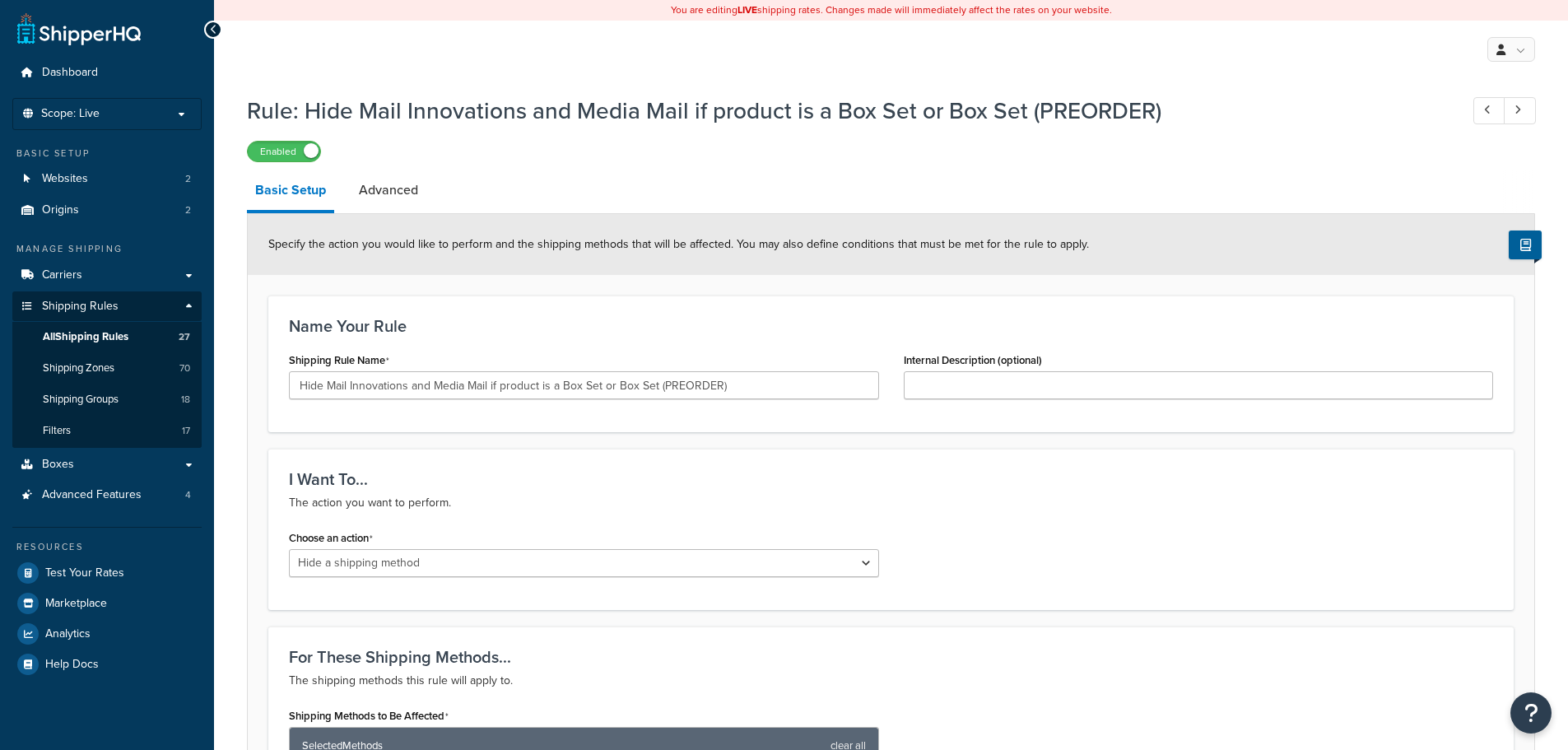
select select "HIDE"
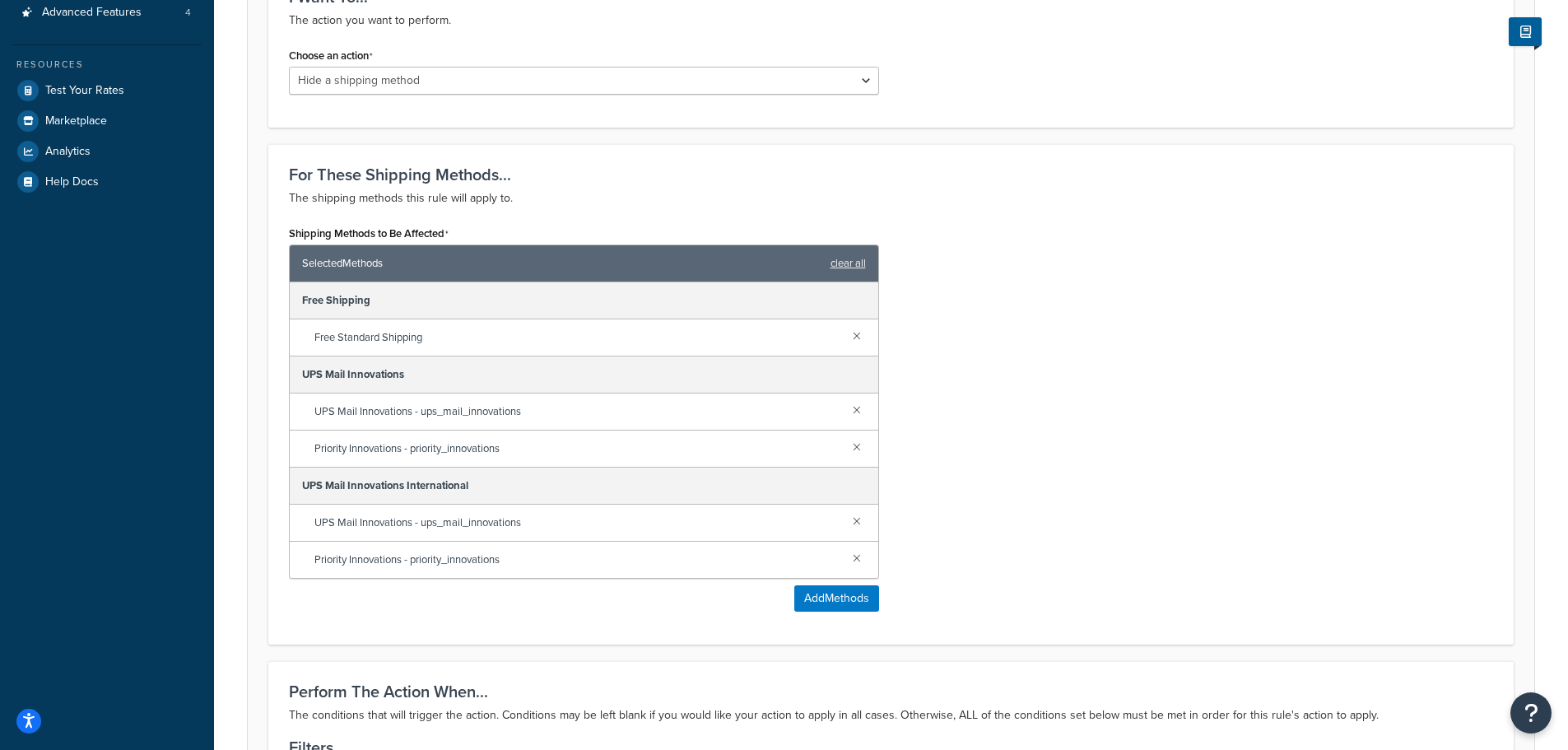
scroll to position [494, 0]
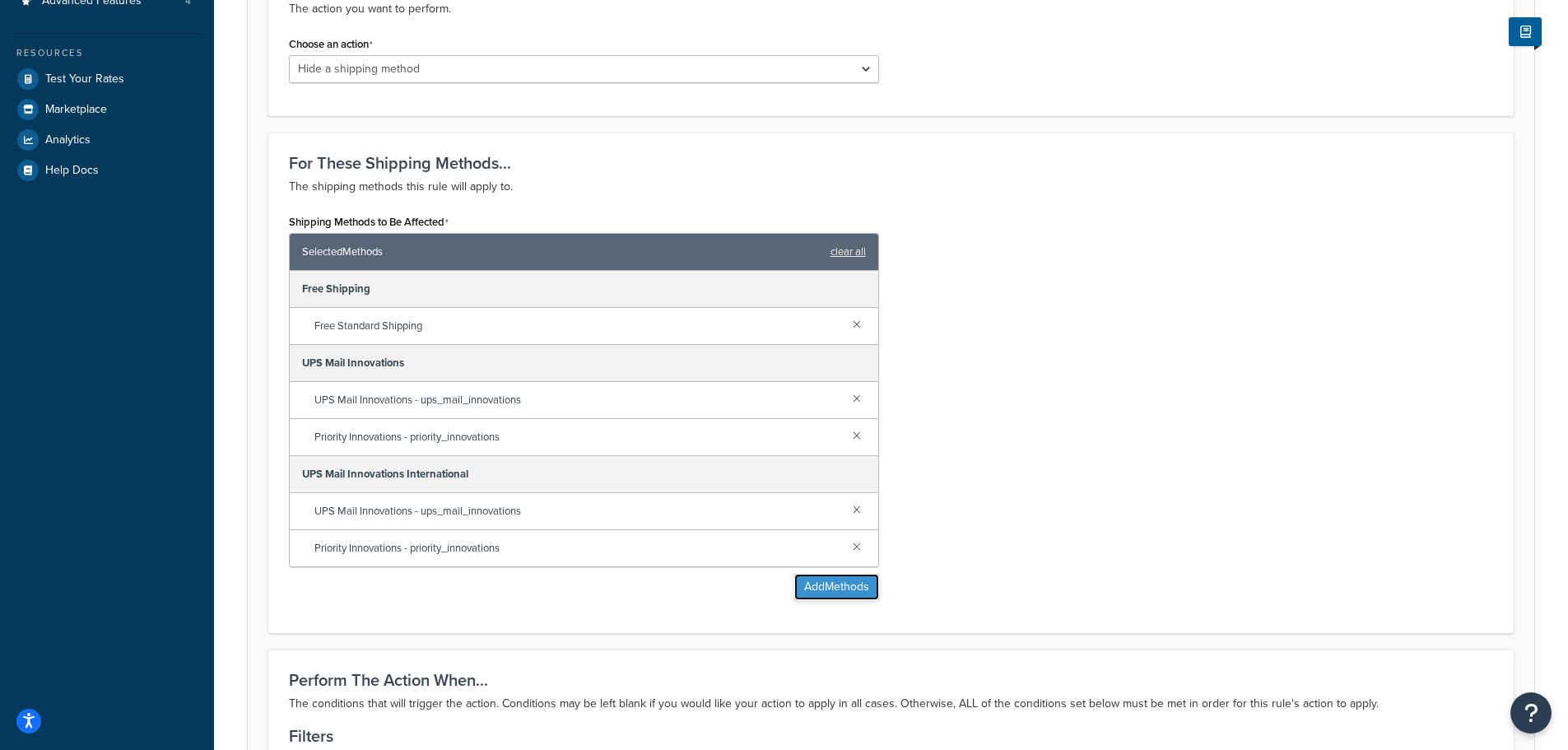
click at [838, 589] on button "Add Methods" at bounding box center [836, 587] width 85 height 26
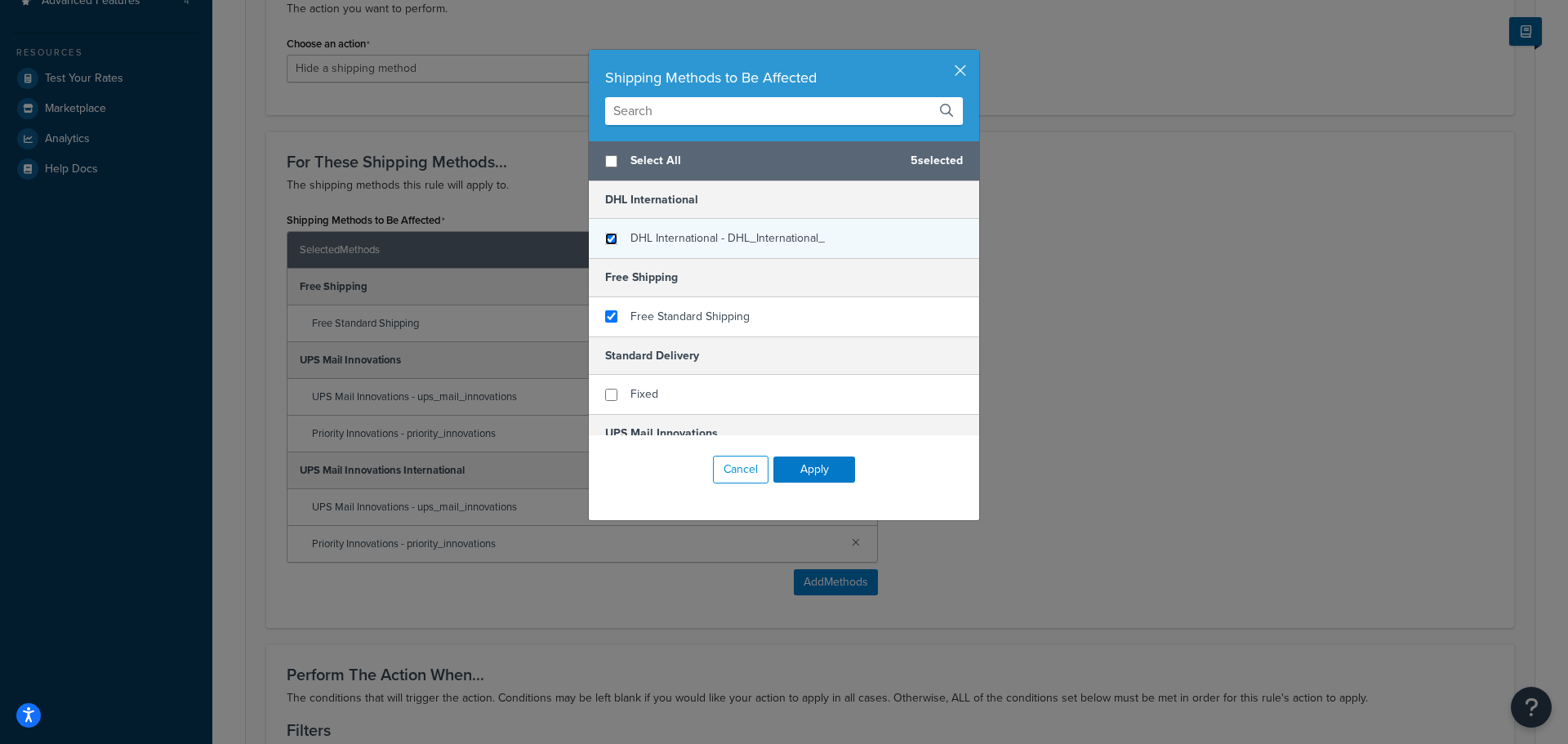
click at [610, 243] on input "checkbox" at bounding box center [612, 239] width 13 height 13
checkbox input "true"
click at [814, 465] on button "Apply" at bounding box center [814, 469] width 81 height 26
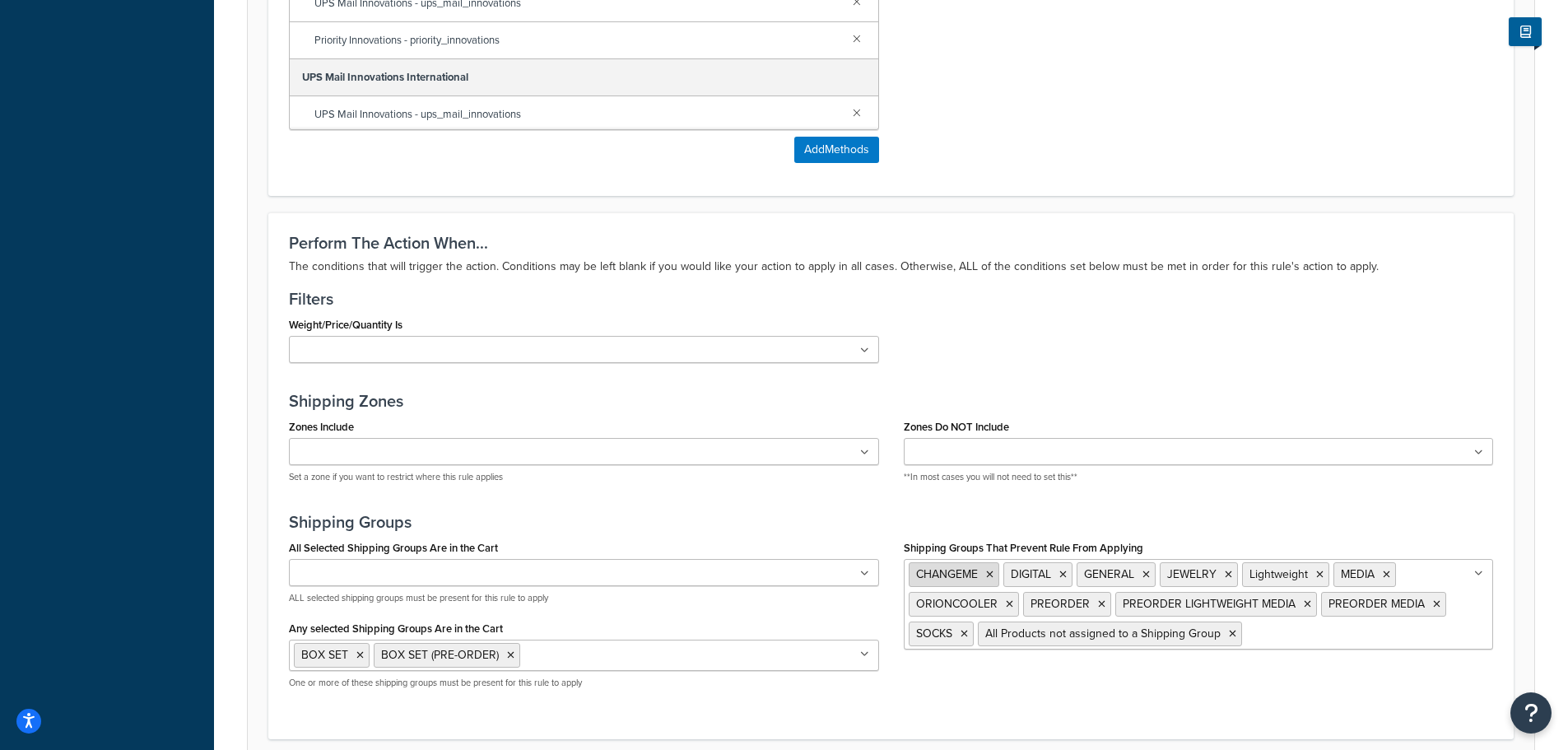
scroll to position [1106, 0]
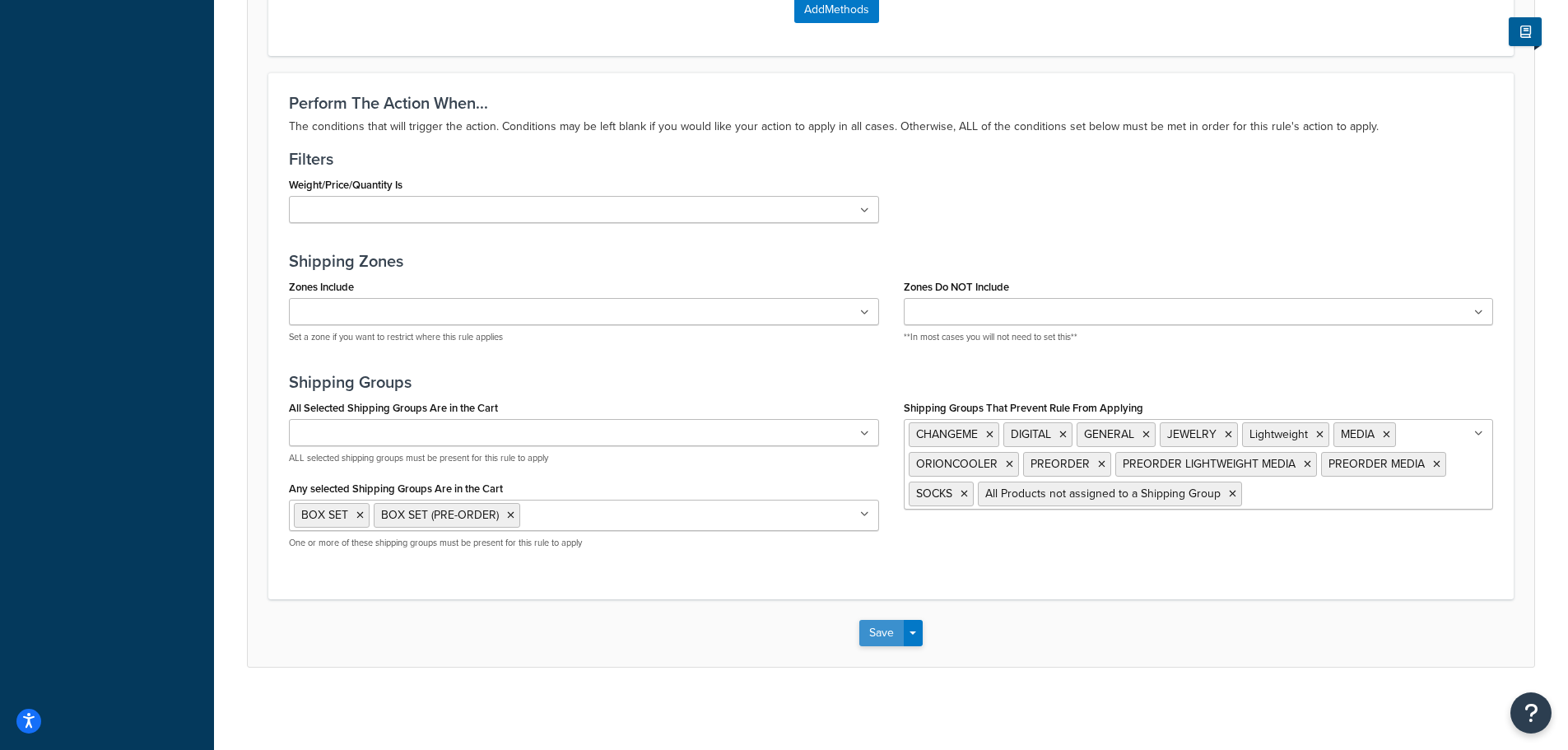
click at [898, 629] on button "Save" at bounding box center [881, 633] width 45 height 26
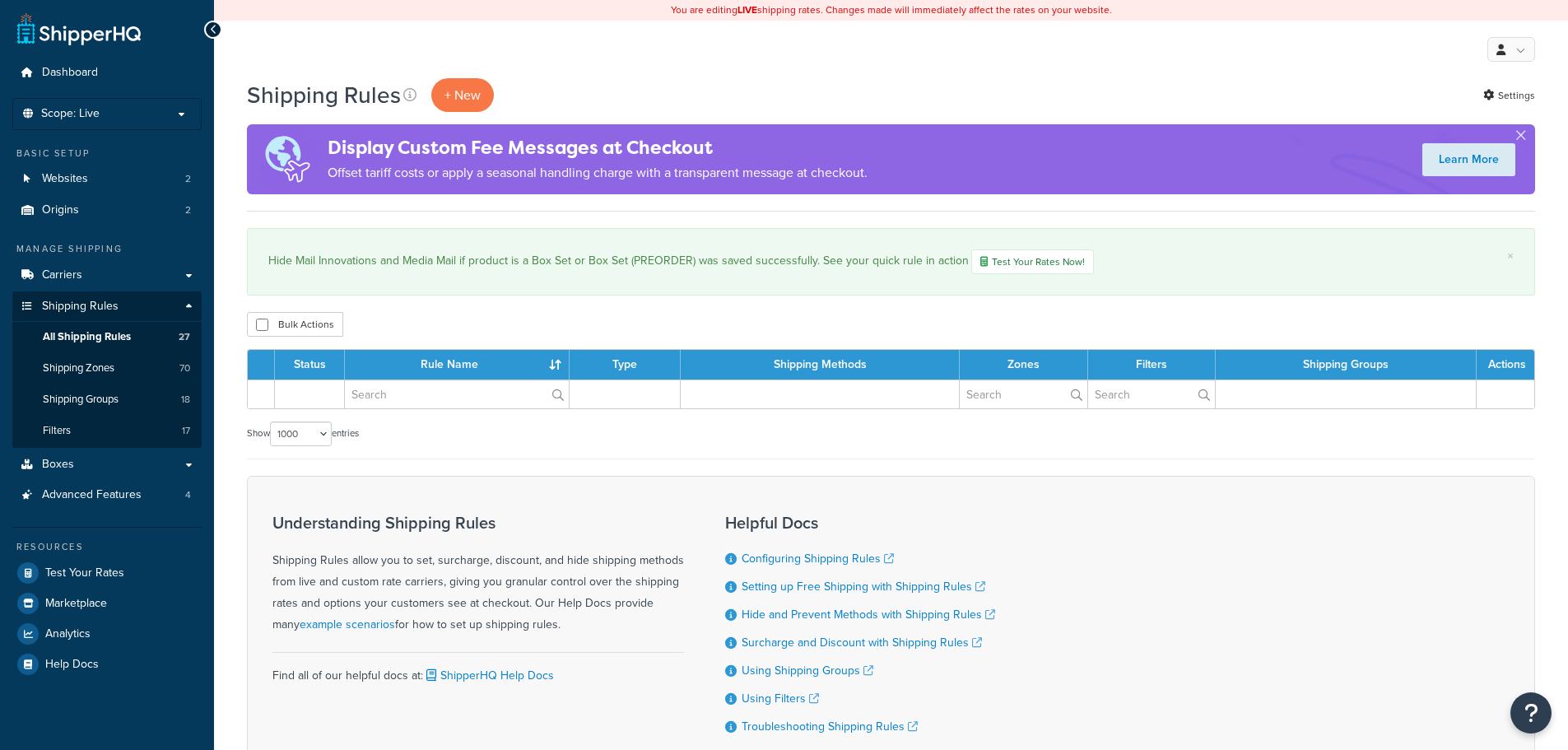
select select "1000"
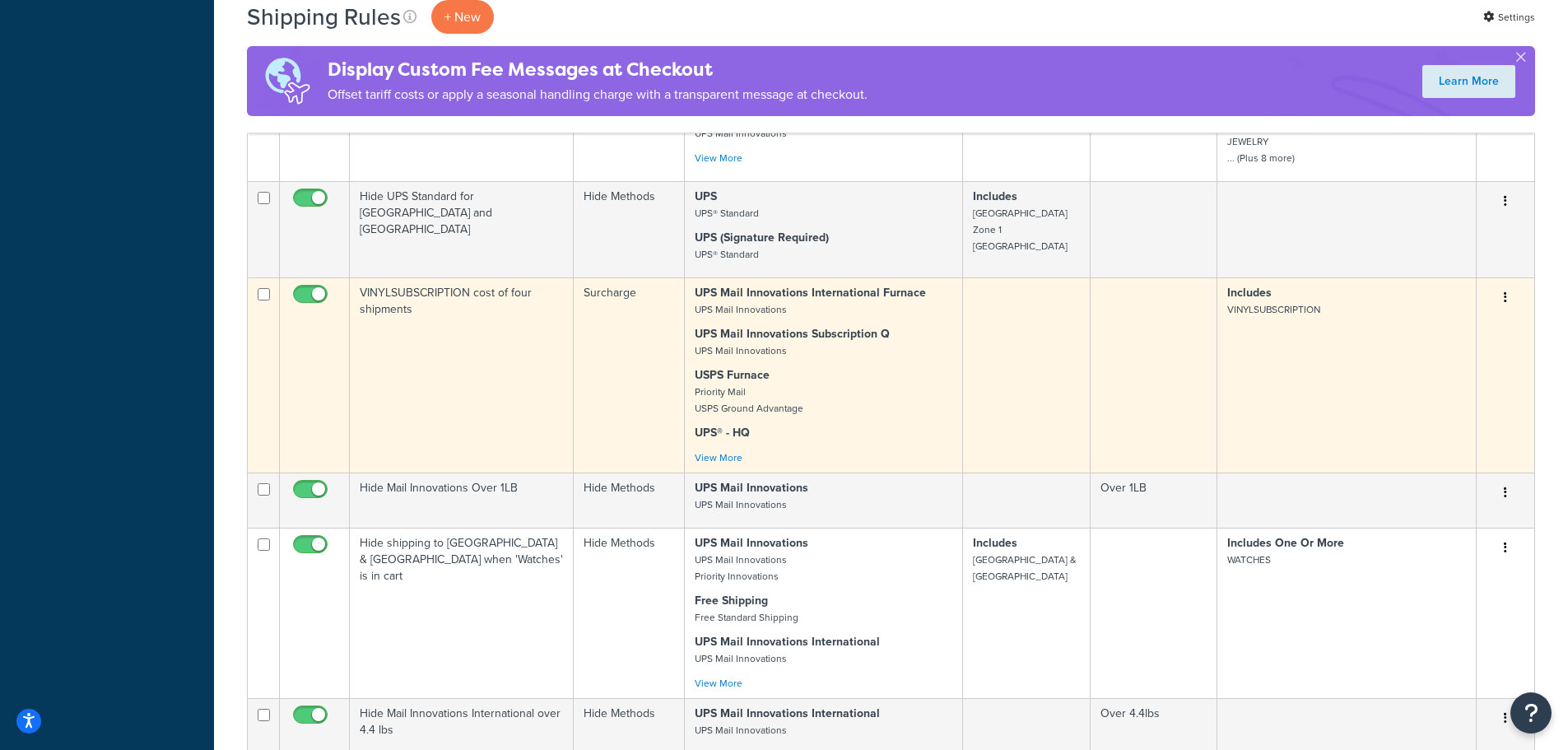
scroll to position [2717, 0]
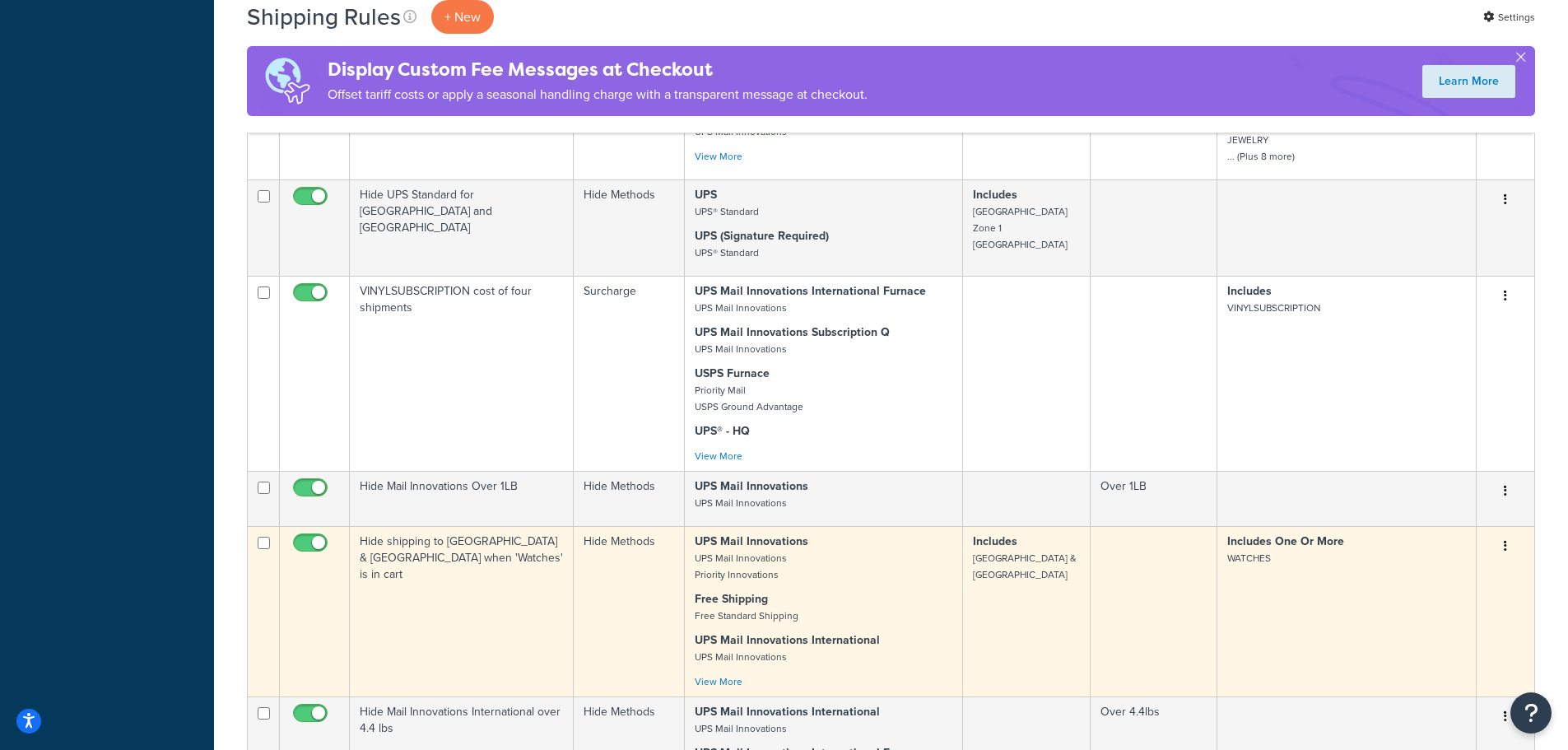
click at [1505, 540] on icon "button" at bounding box center [1506, 546] width 4 height 12
click at [1441, 561] on link "Edit" at bounding box center [1451, 578] width 130 height 34
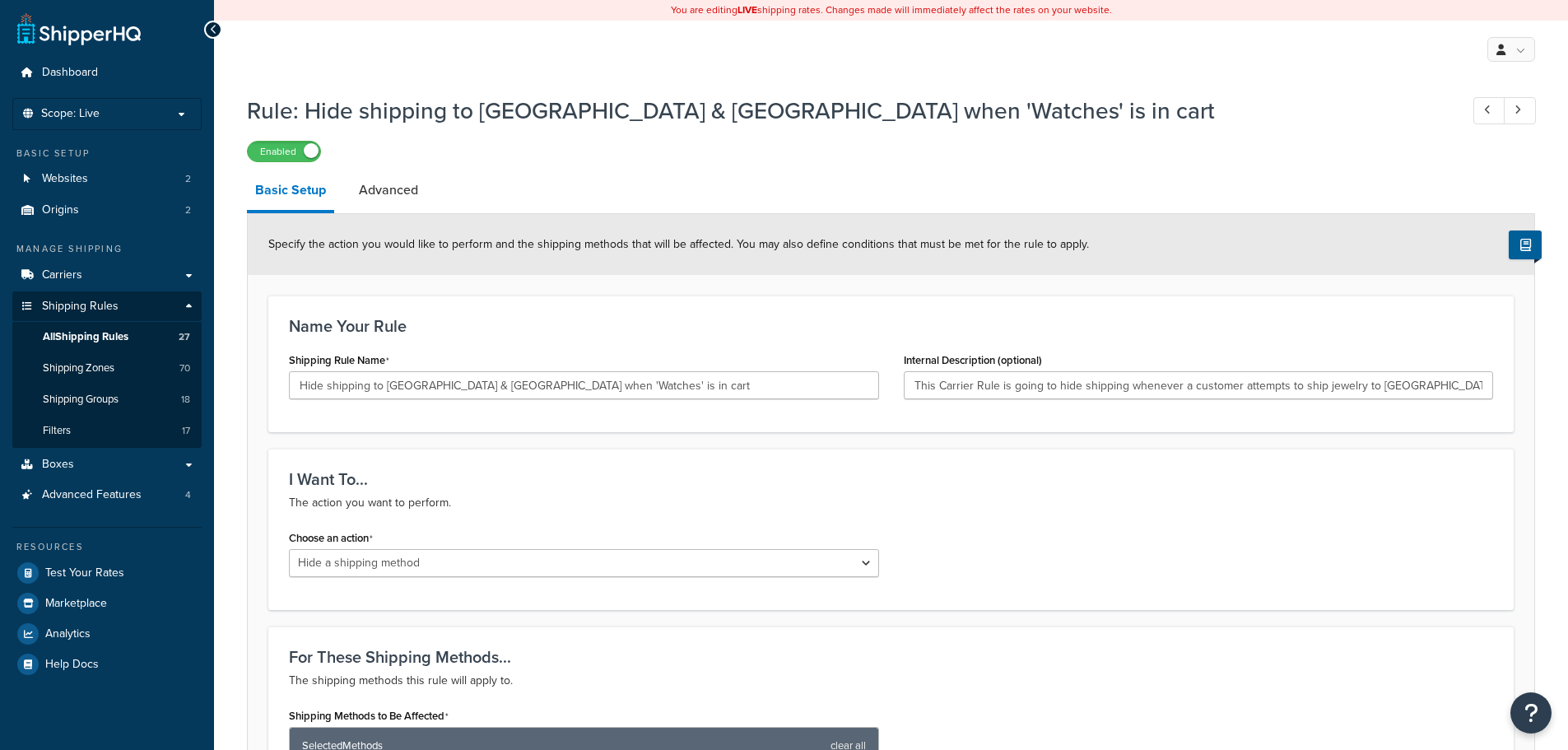
select select "HIDE"
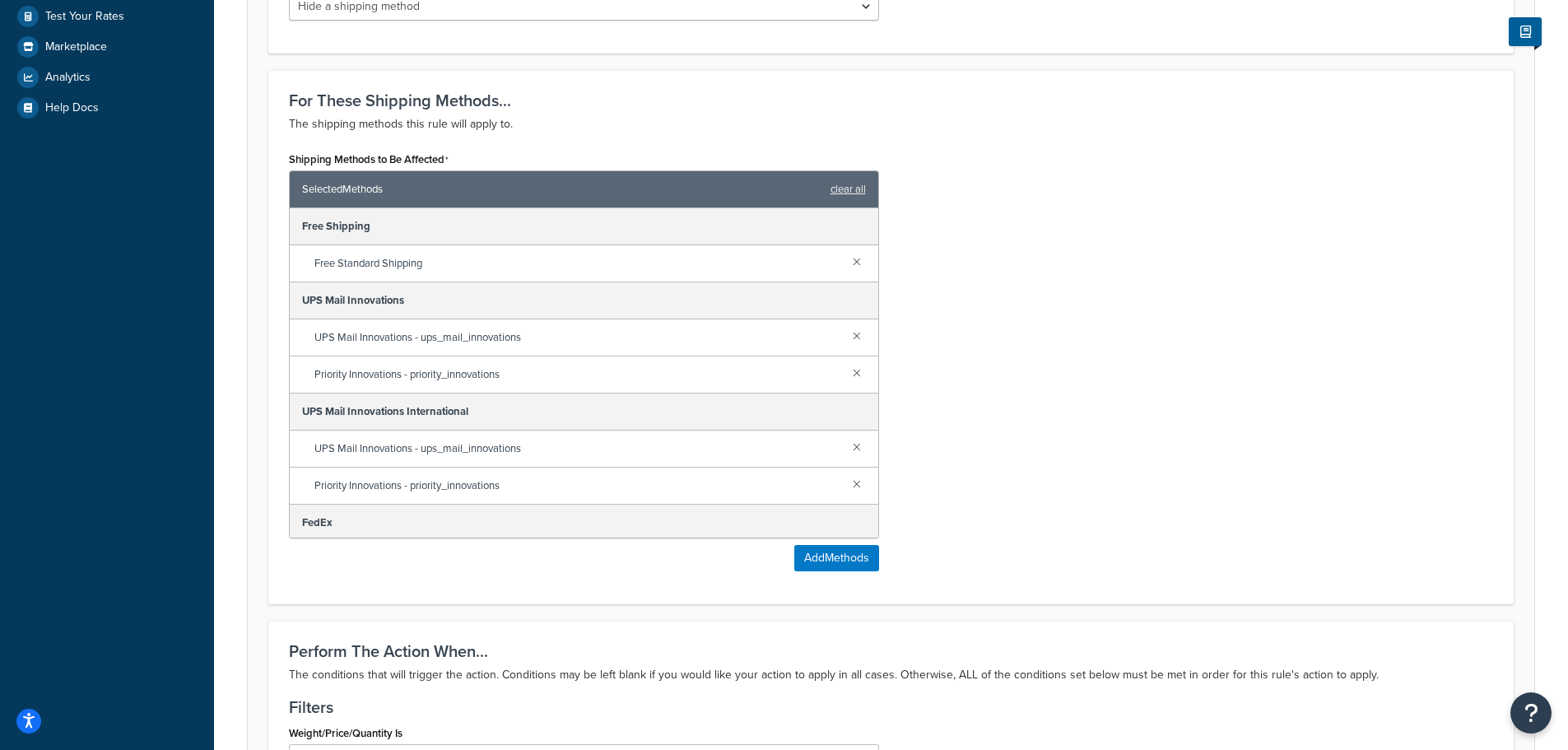
scroll to position [577, 0]
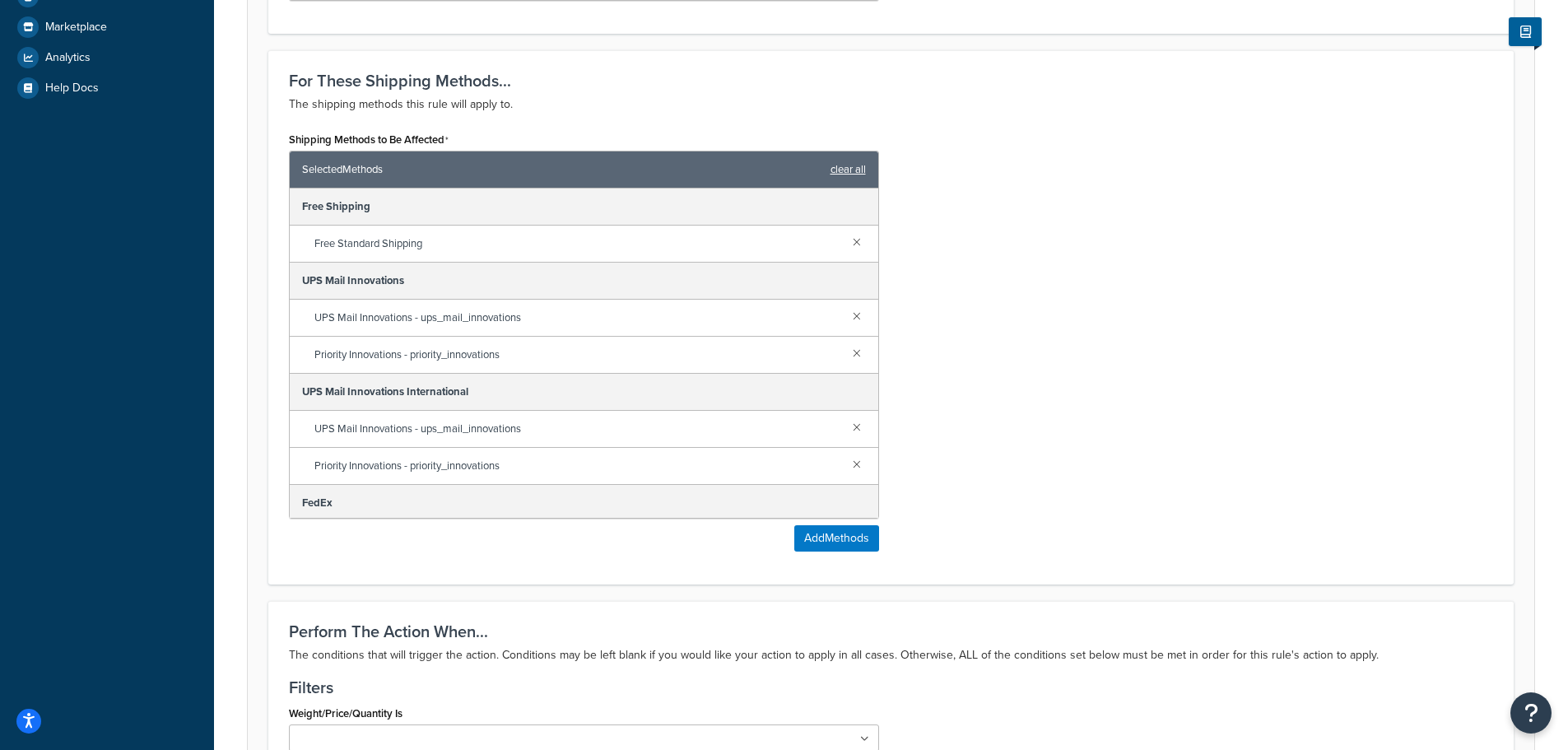
click at [843, 161] on link "clear all" at bounding box center [848, 169] width 36 height 23
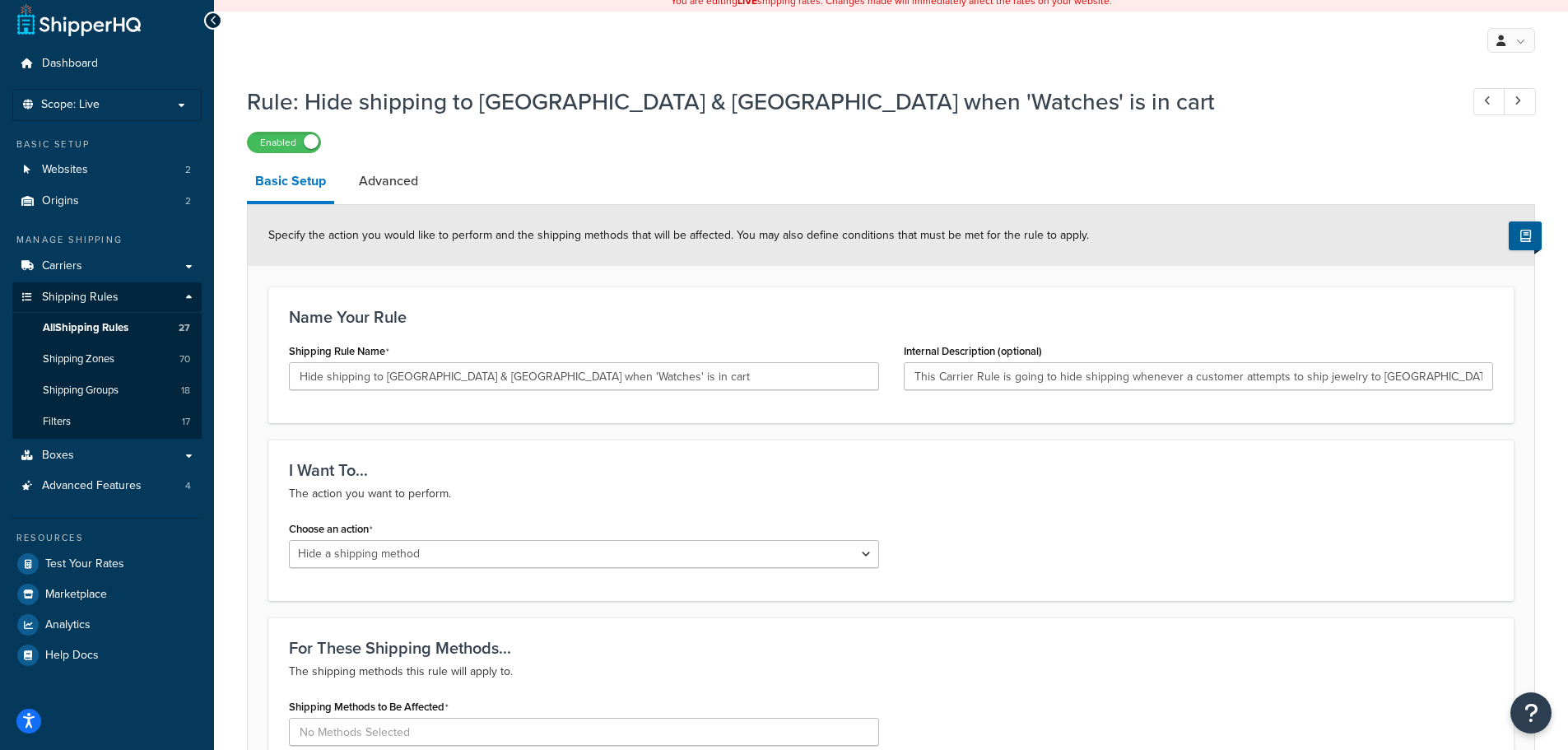
scroll to position [0, 0]
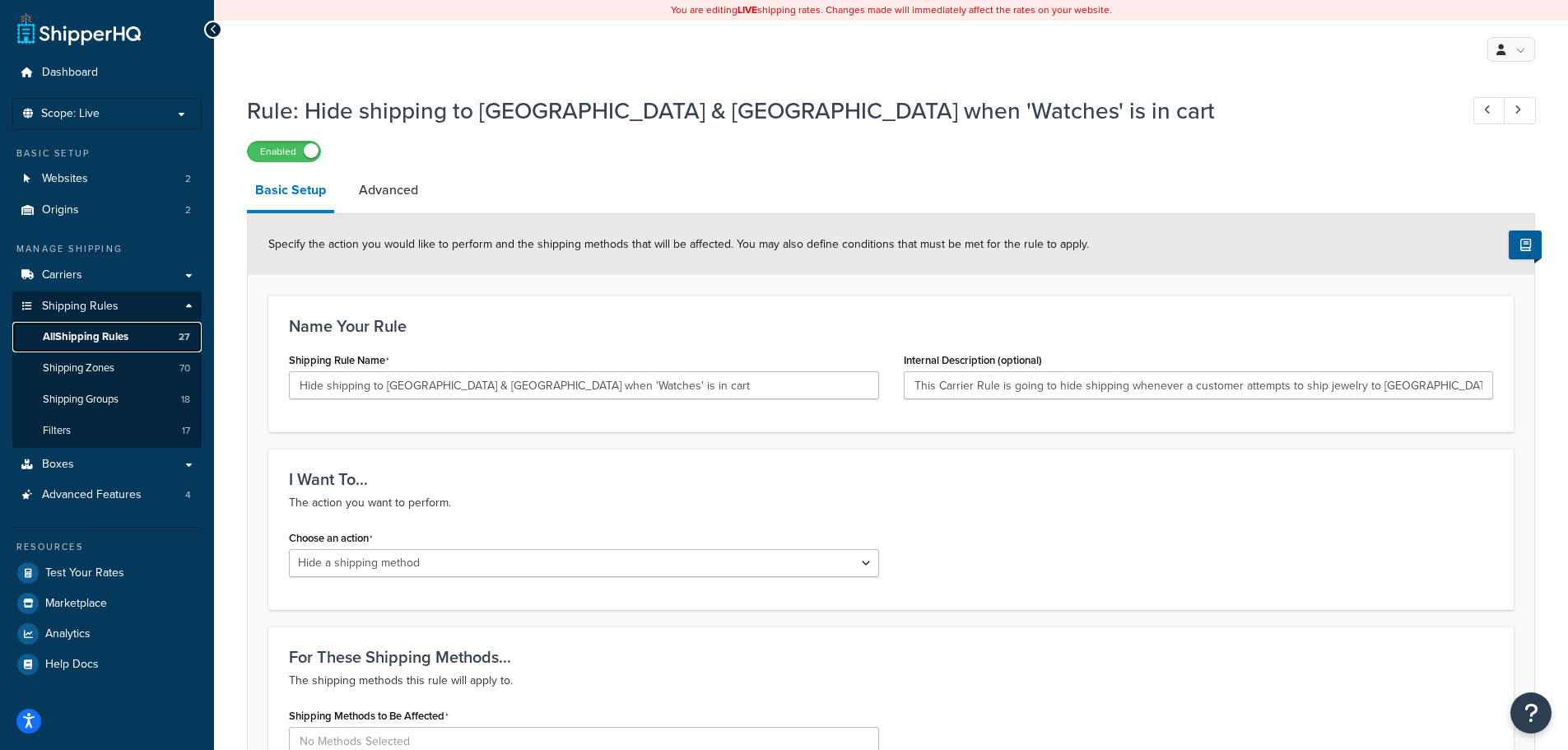
click at [89, 342] on span "All Shipping Rules" at bounding box center [86, 337] width 86 height 14
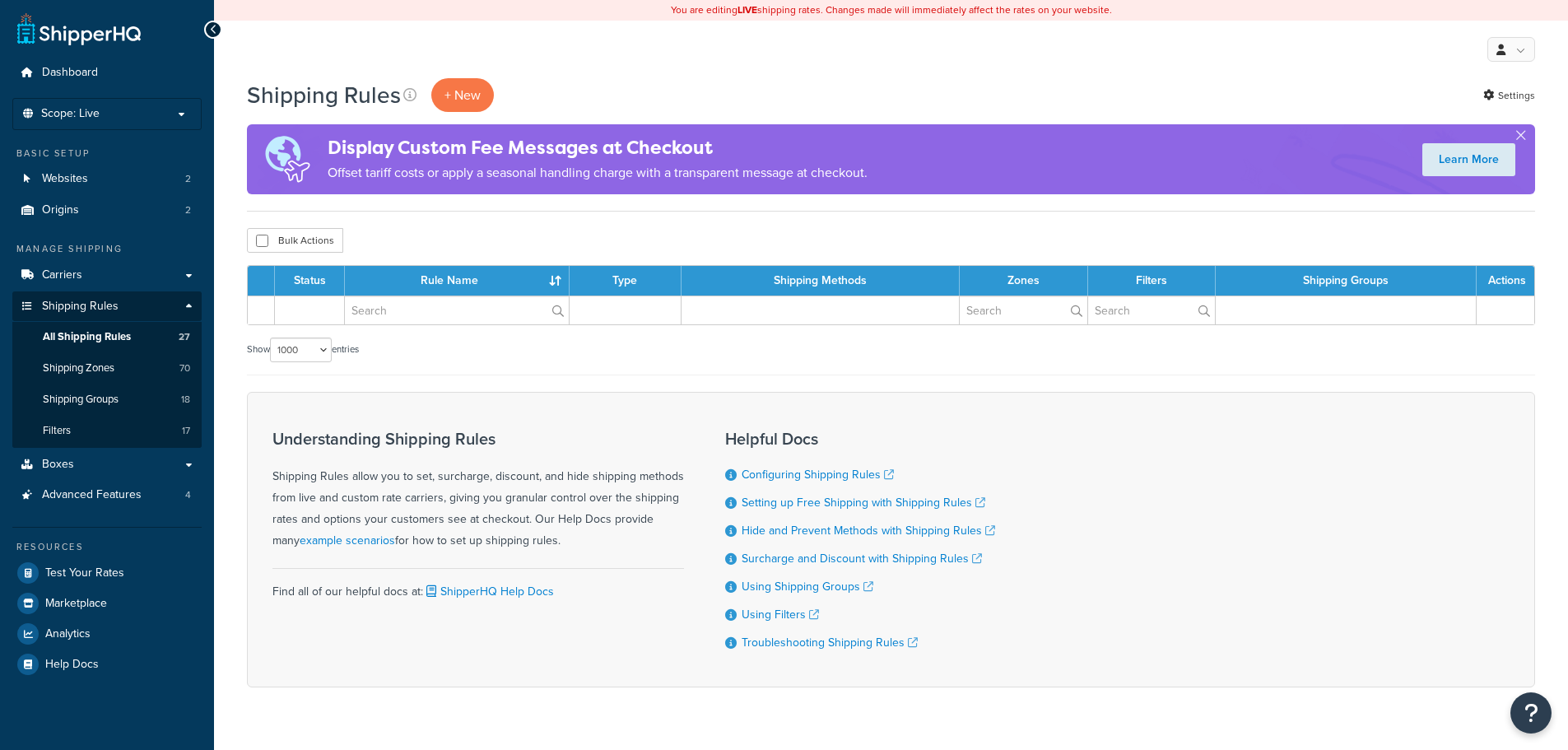
select select "1000"
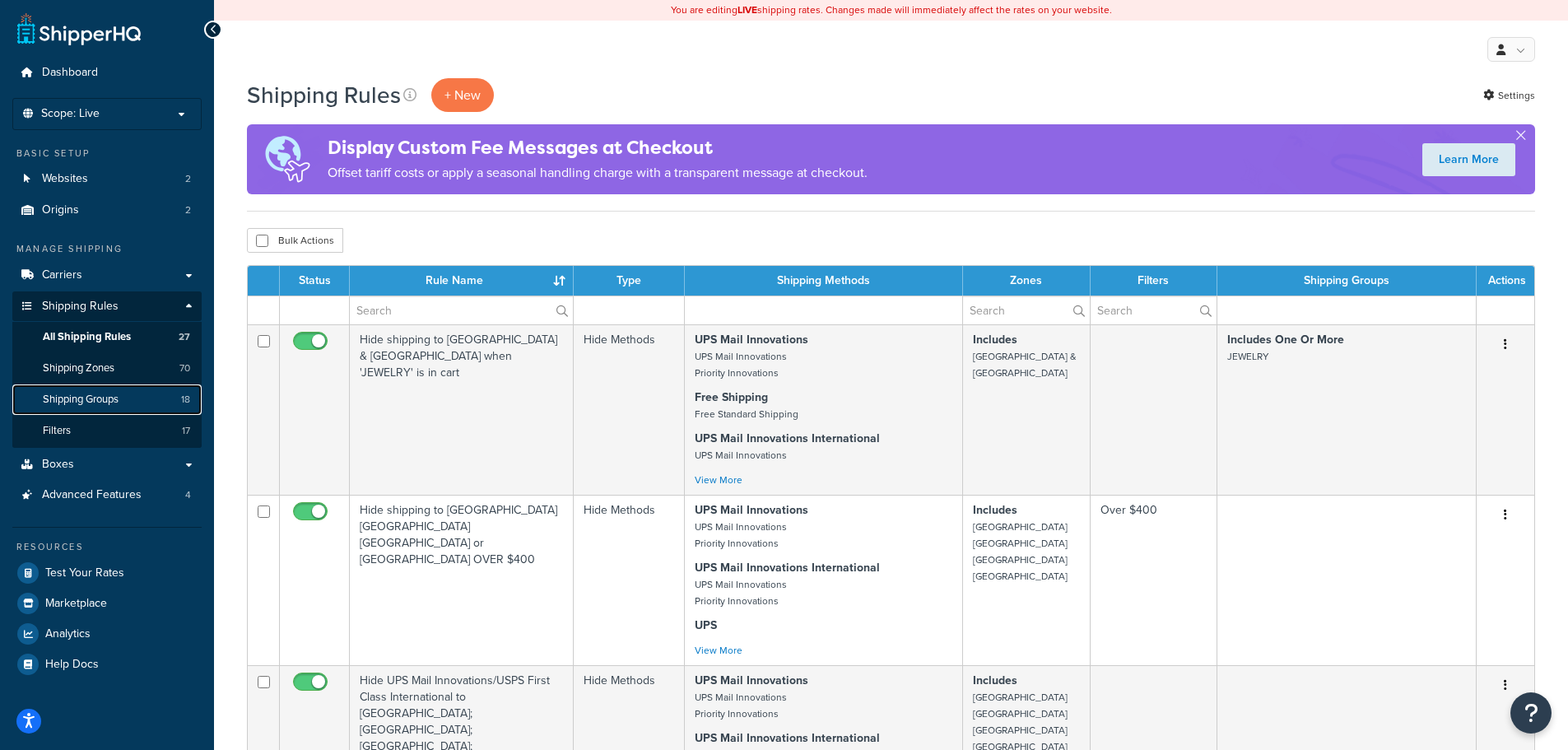
click at [118, 392] on span "Shipping Groups" at bounding box center [80, 399] width 76 height 14
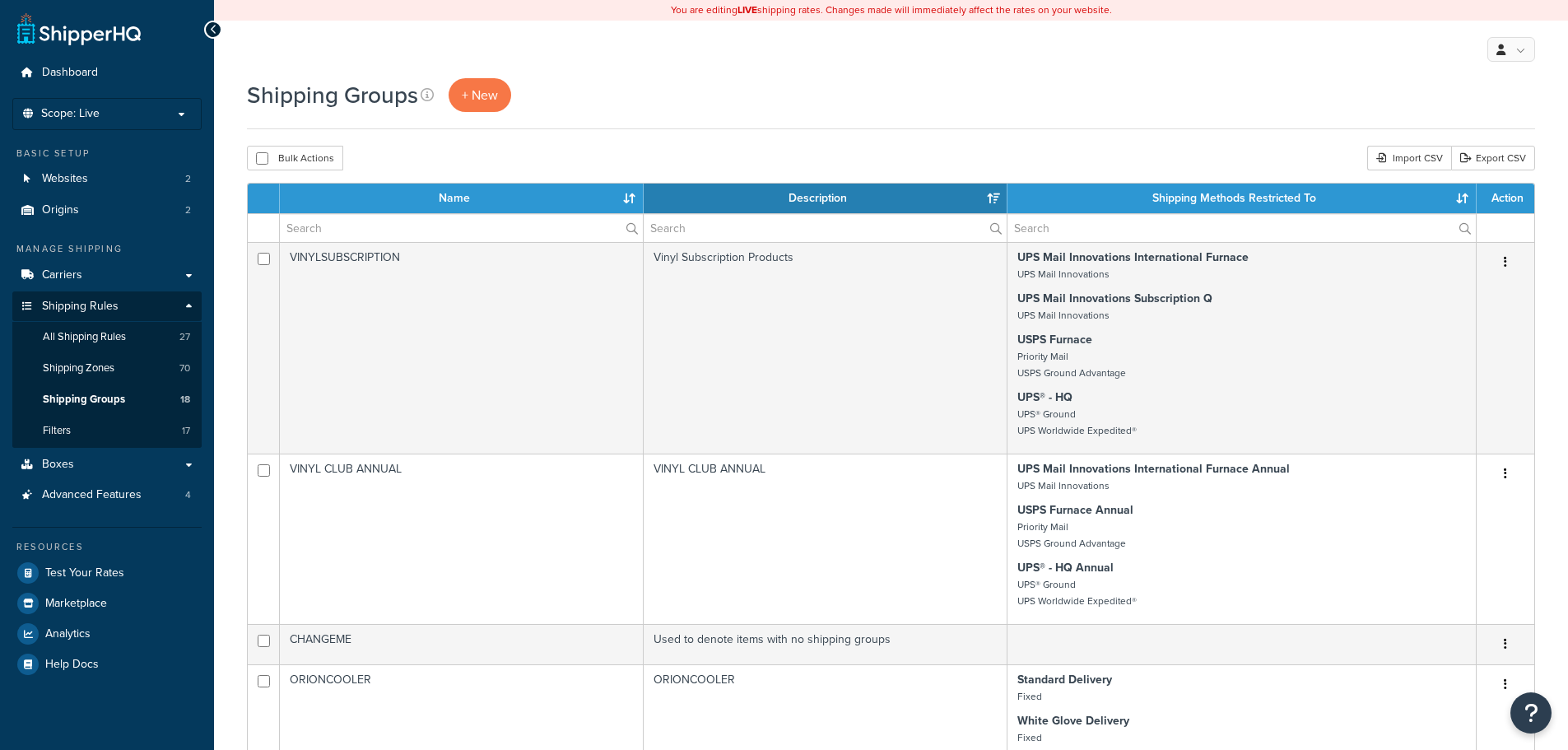
select select "15"
click at [96, 371] on span "Shipping Zones" at bounding box center [78, 368] width 72 height 14
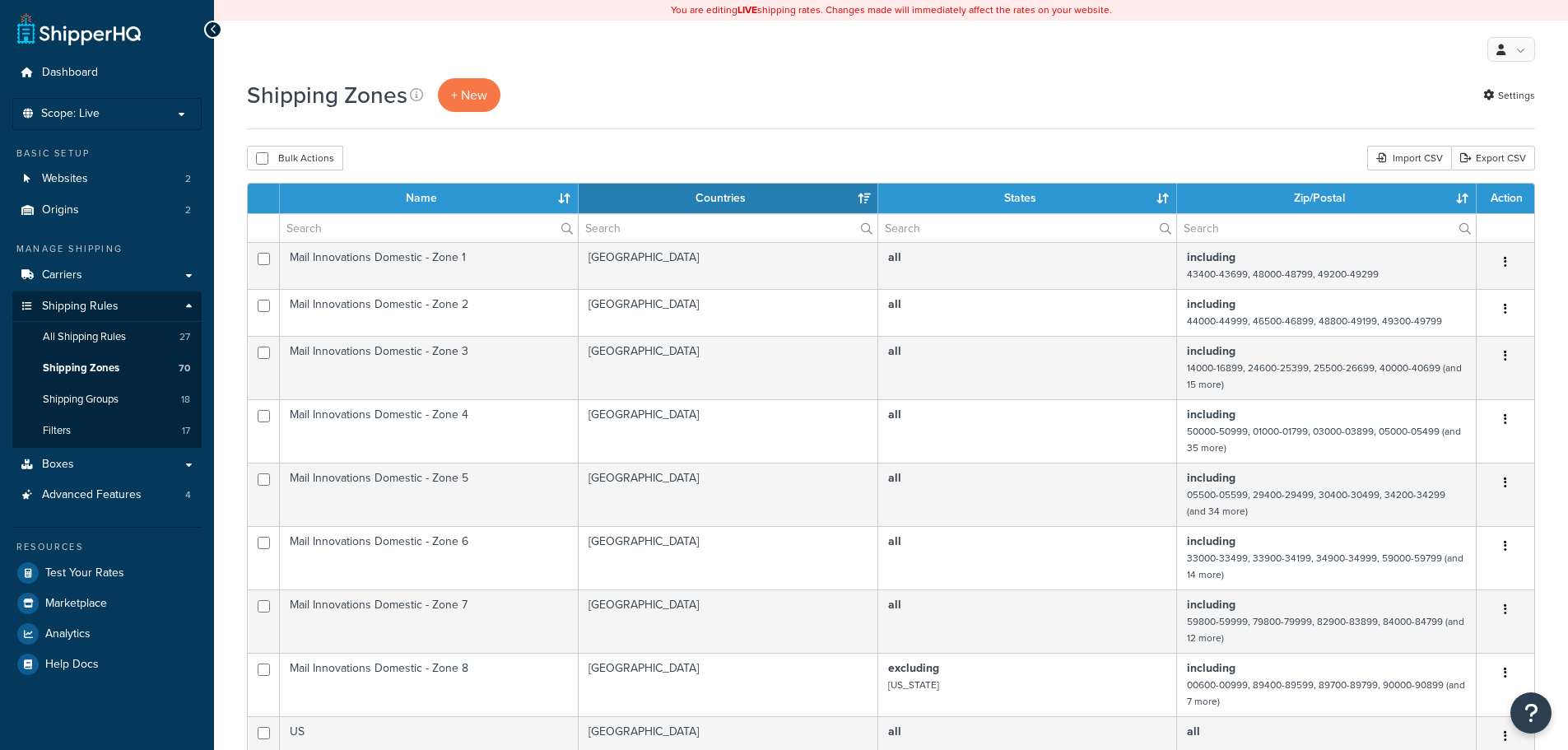
select select "15"
click at [99, 342] on span "All Shipping Rules" at bounding box center [84, 337] width 83 height 14
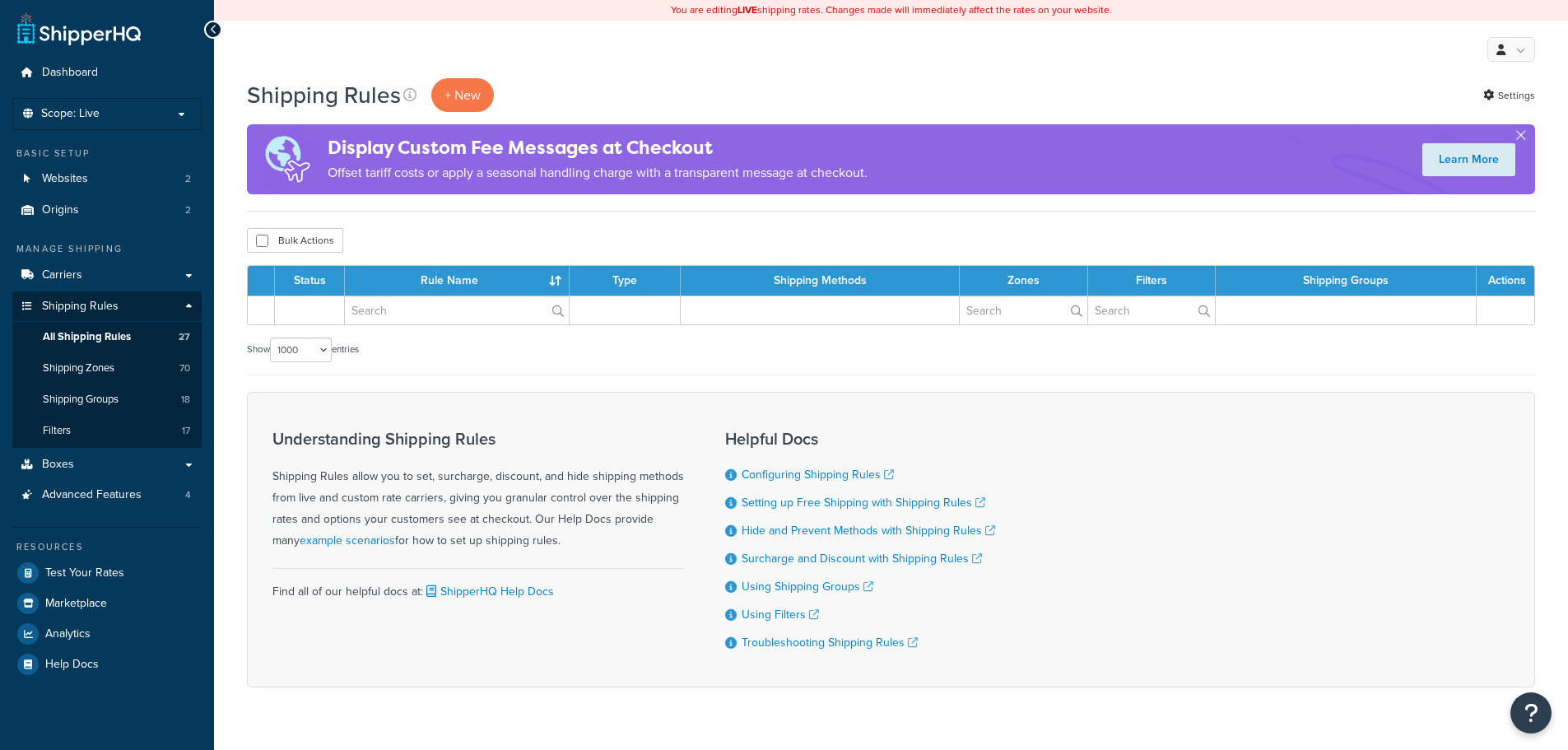
select select "1000"
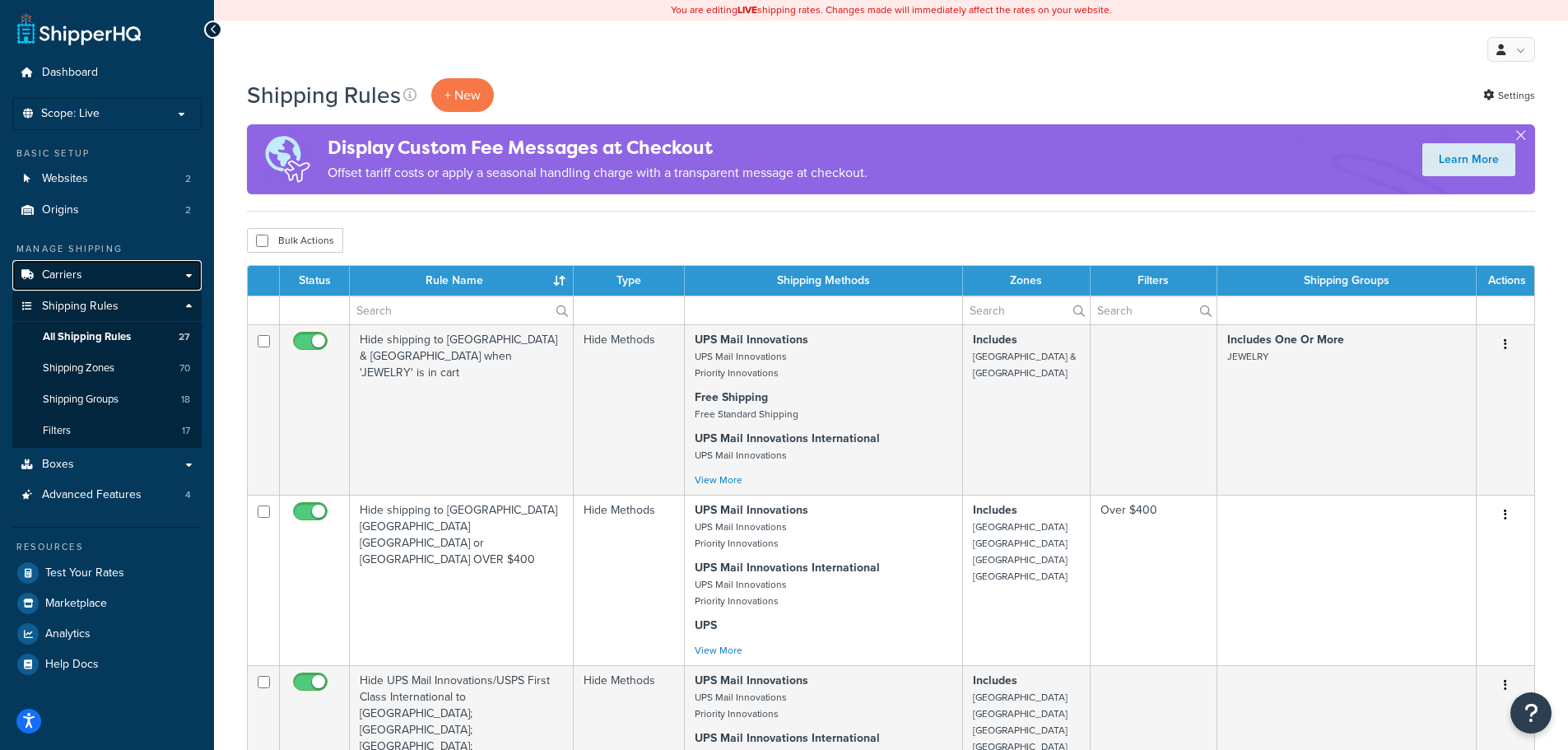
click at [86, 282] on link "Carriers" at bounding box center [108, 275] width 190 height 30
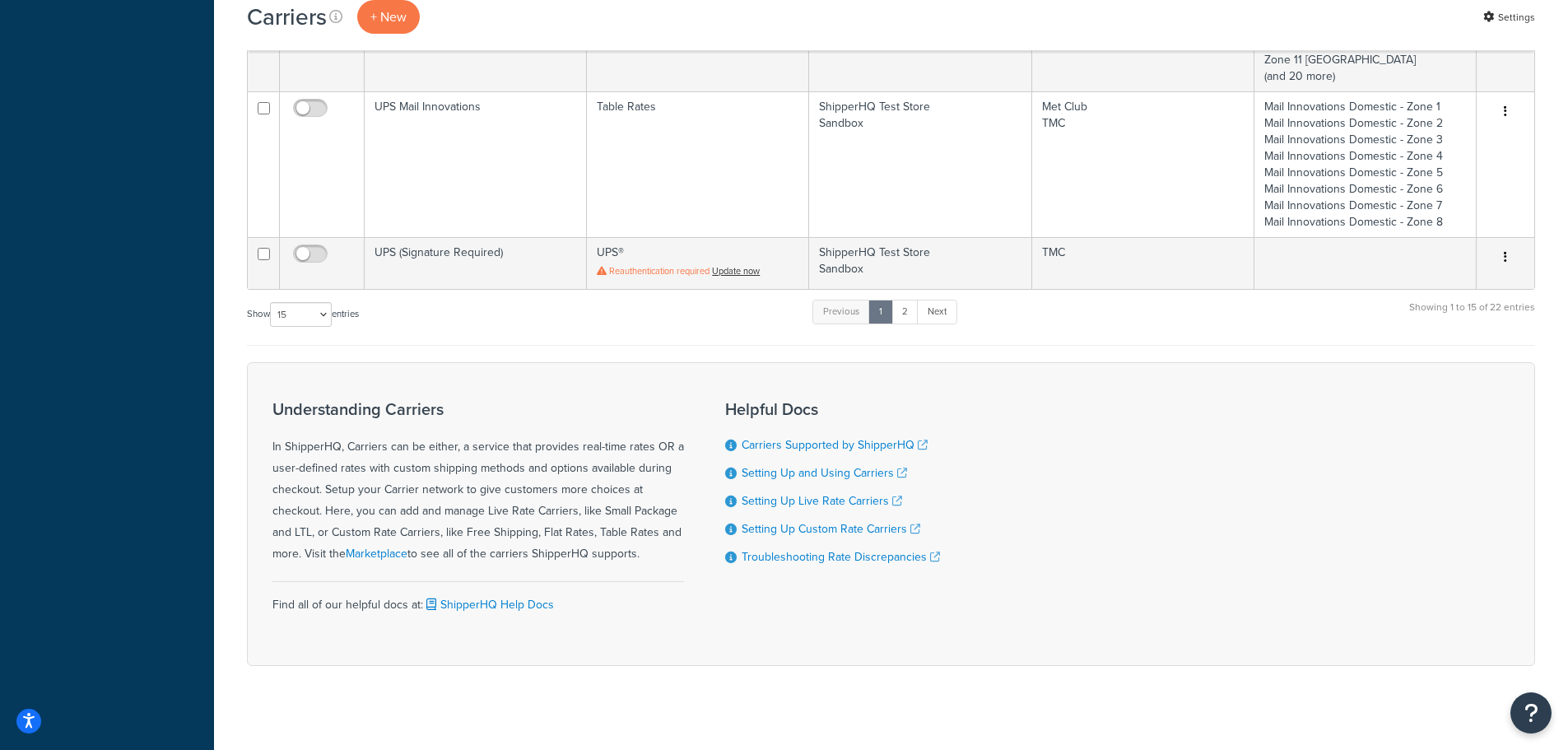
scroll to position [1318, 0]
click at [308, 306] on select "10 15 25 50 100" at bounding box center [301, 311] width 62 height 25
select select "100"
click at [272, 324] on select "10 15 25 50 100" at bounding box center [301, 311] width 62 height 25
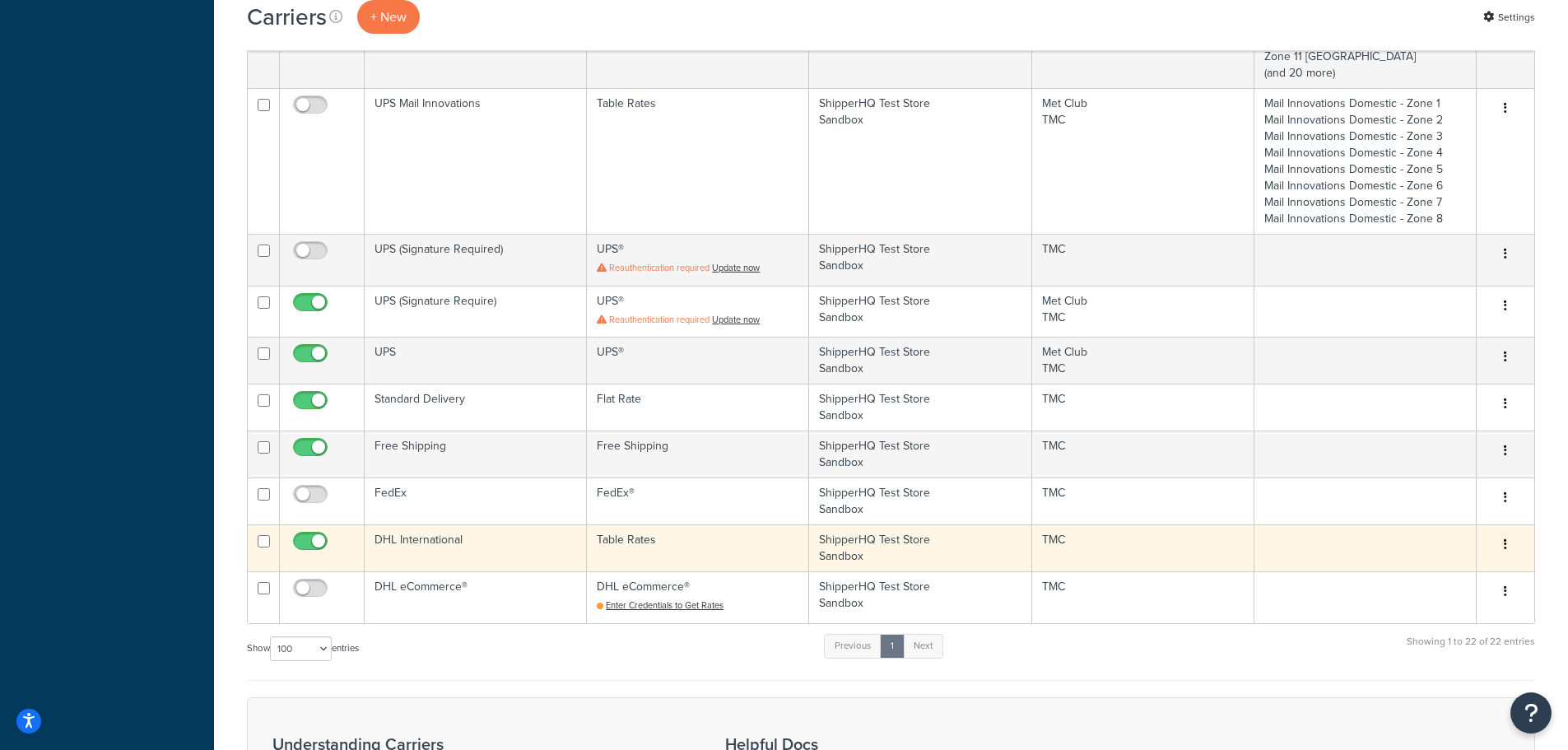
click at [1501, 547] on button "button" at bounding box center [1505, 545] width 23 height 26
click at [1437, 573] on link "Edit" at bounding box center [1438, 578] width 130 height 34
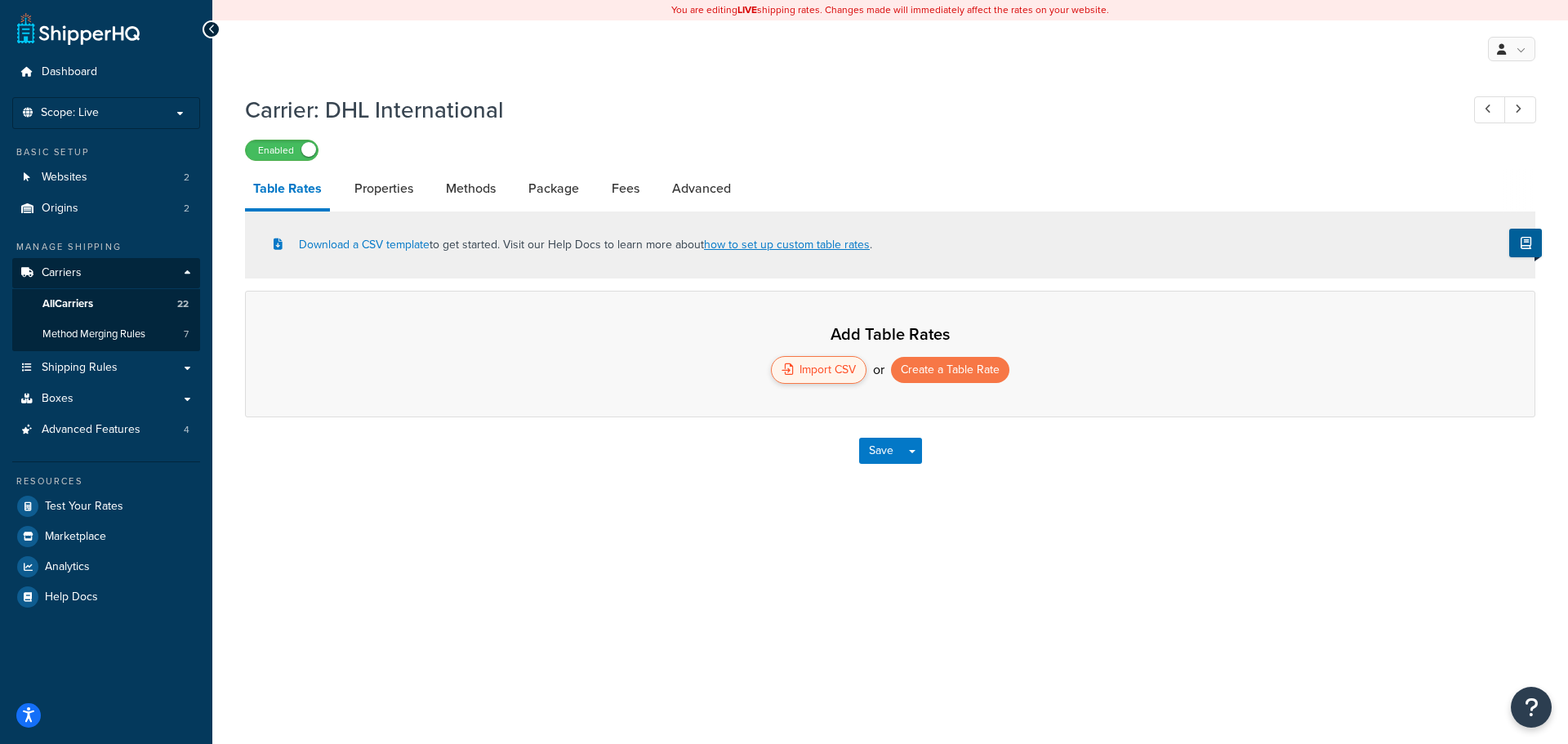
click at [835, 367] on div "Import CSV" at bounding box center [819, 369] width 96 height 28
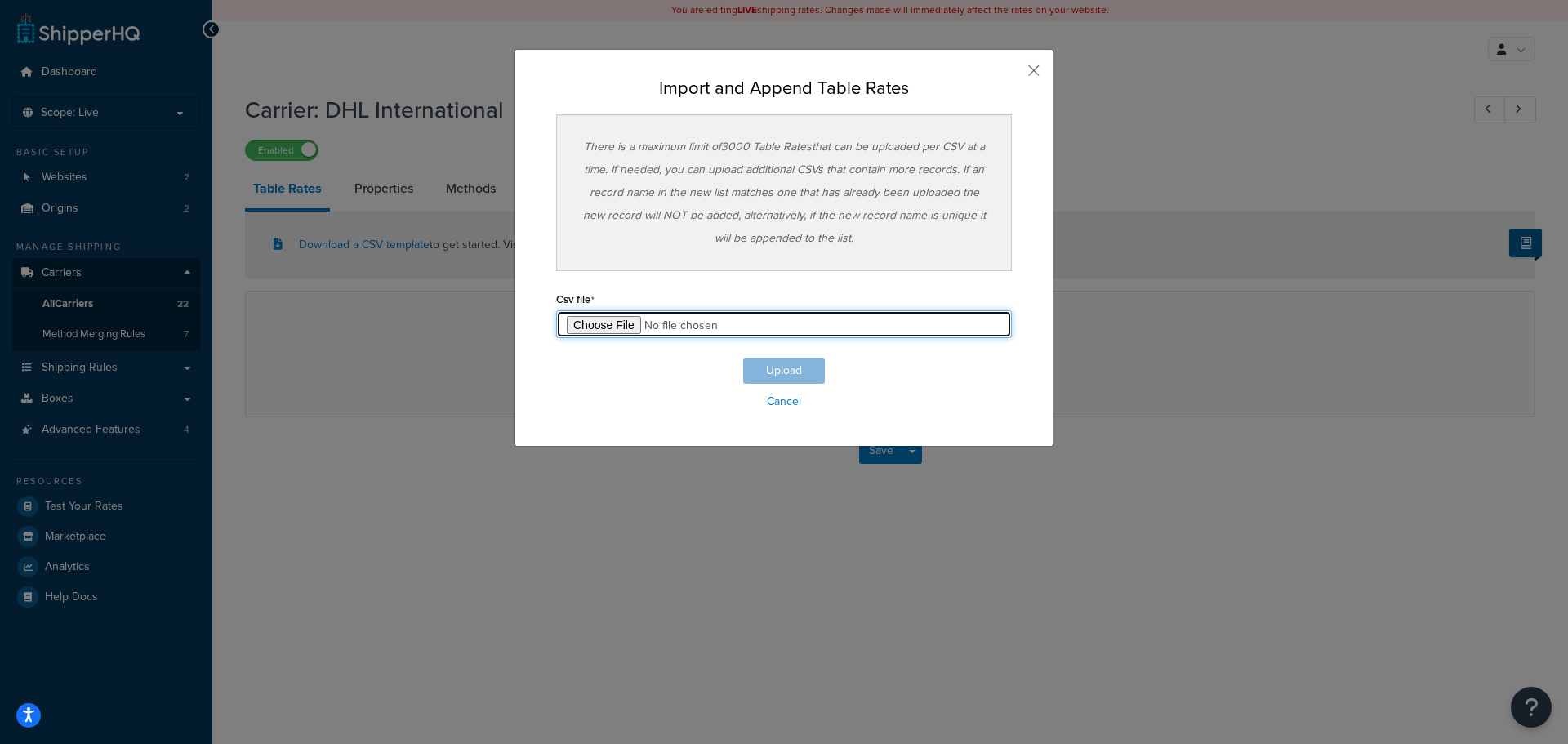
click at [586, 323] on input "file" at bounding box center [784, 324] width 456 height 28
type input "C:\fakepath\DHL INTL RATES.csv"
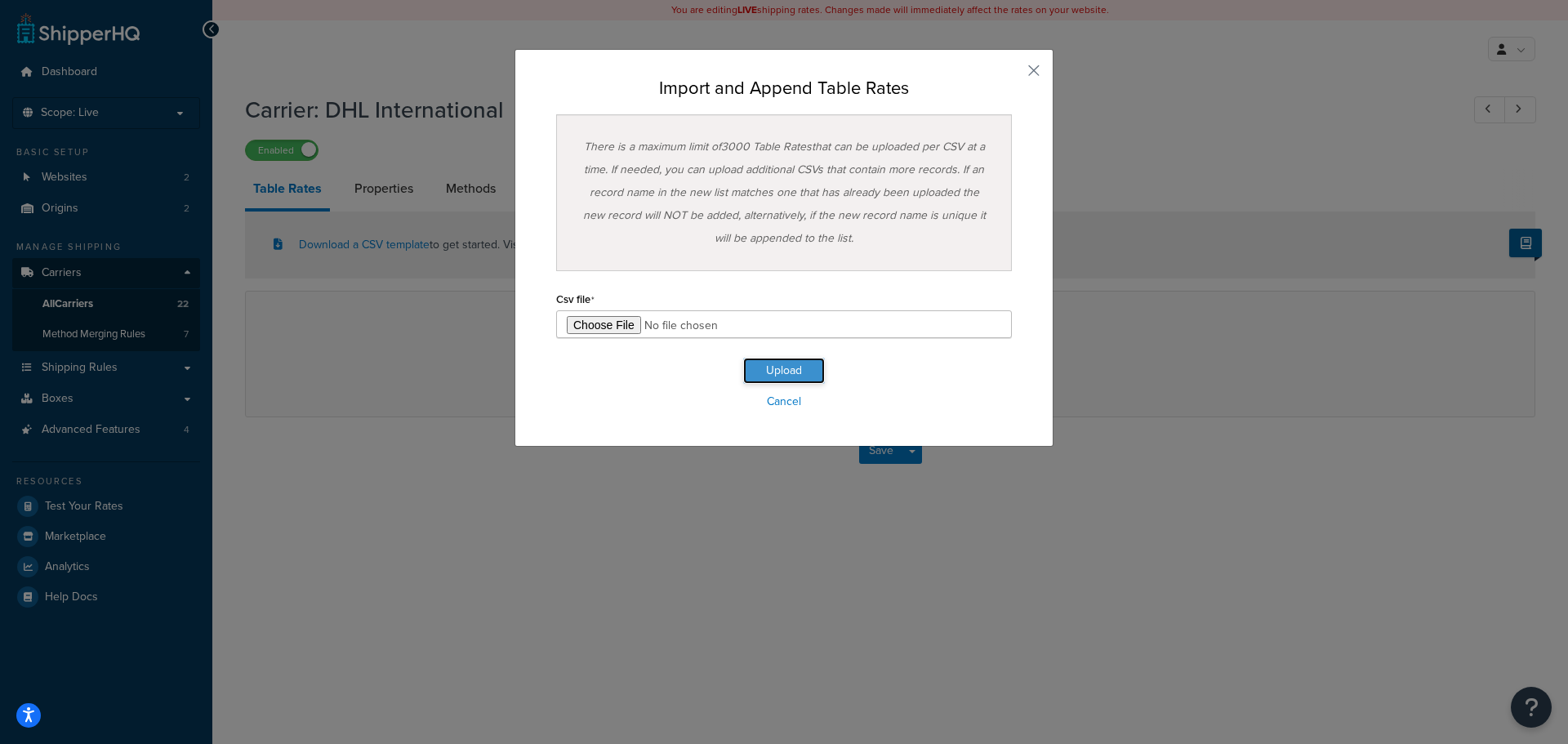
click at [803, 372] on button "Upload" at bounding box center [784, 370] width 81 height 26
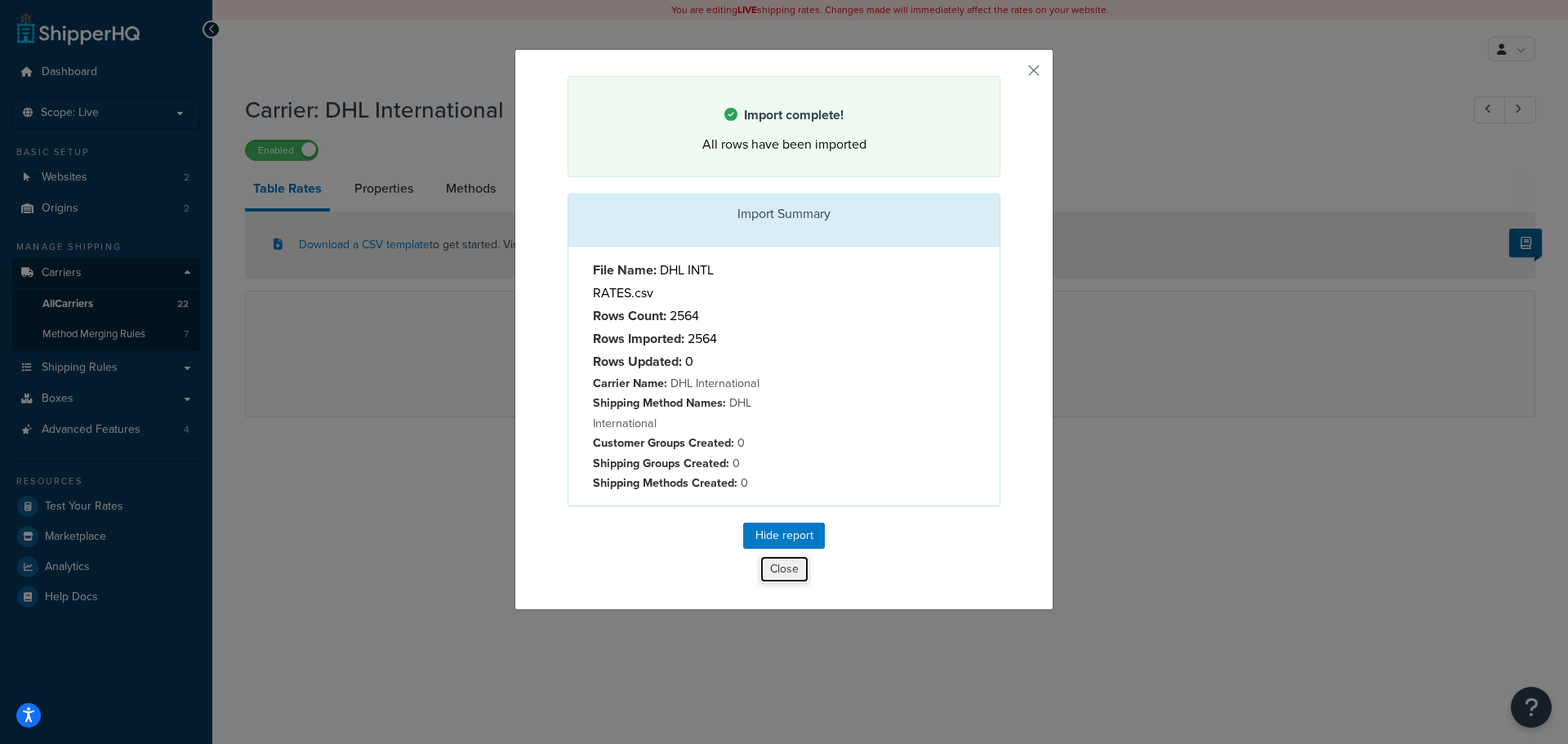
click at [782, 566] on button "Close" at bounding box center [784, 569] width 50 height 28
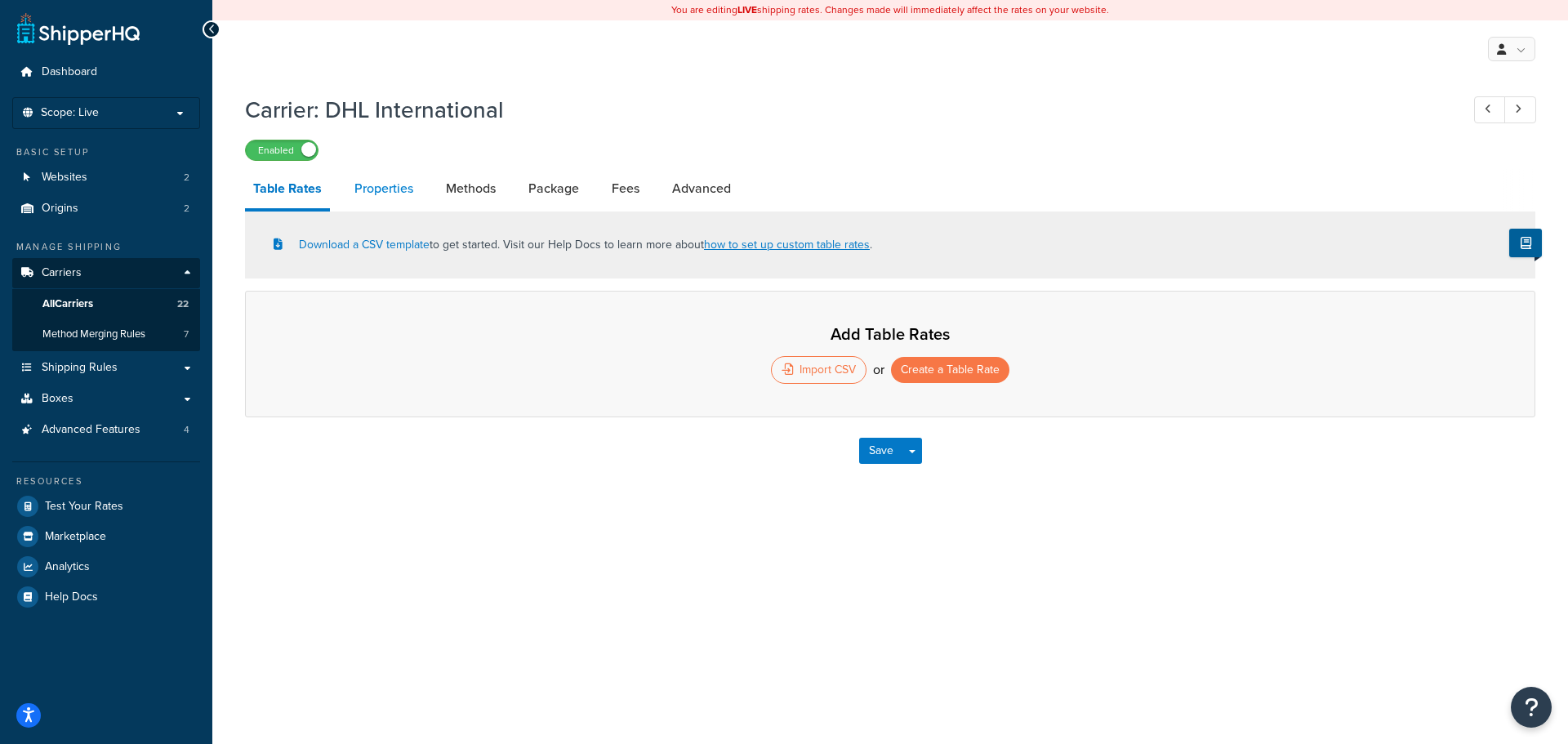
select select "25"
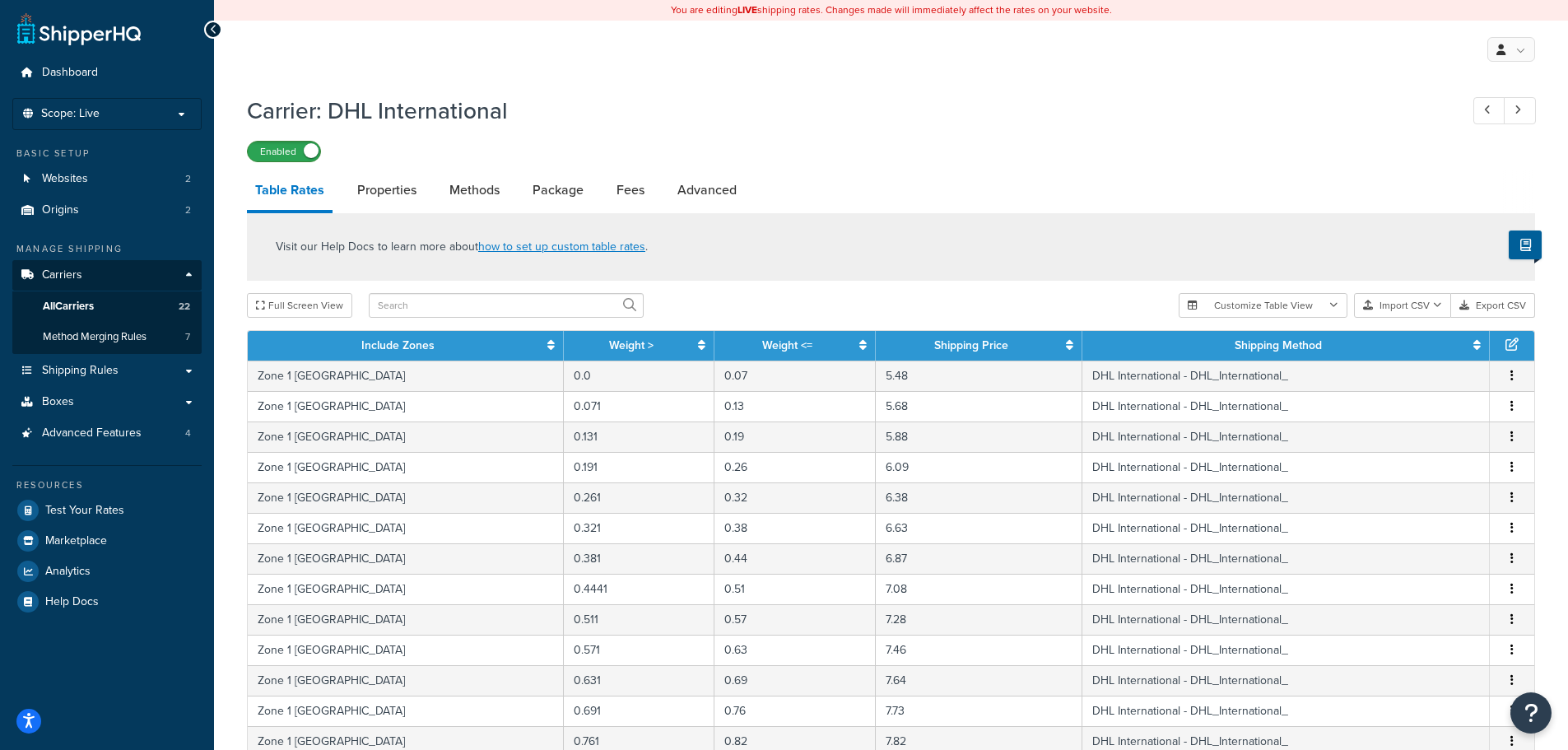
click at [264, 154] on label "Enabled" at bounding box center [284, 151] width 72 height 20
click at [490, 189] on link "Methods" at bounding box center [474, 190] width 67 height 39
select select "25"
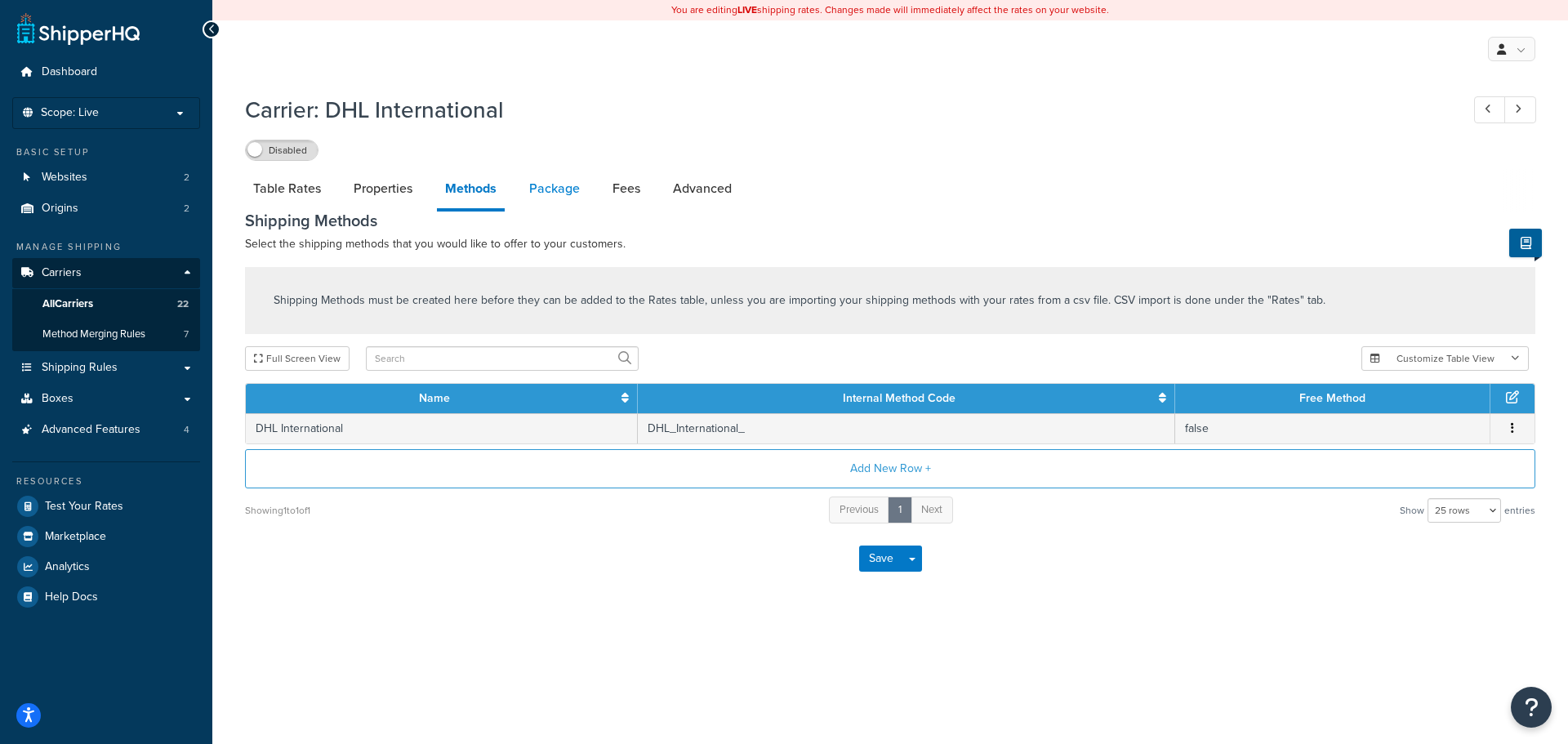
click at [532, 184] on link "Package" at bounding box center [555, 188] width 67 height 39
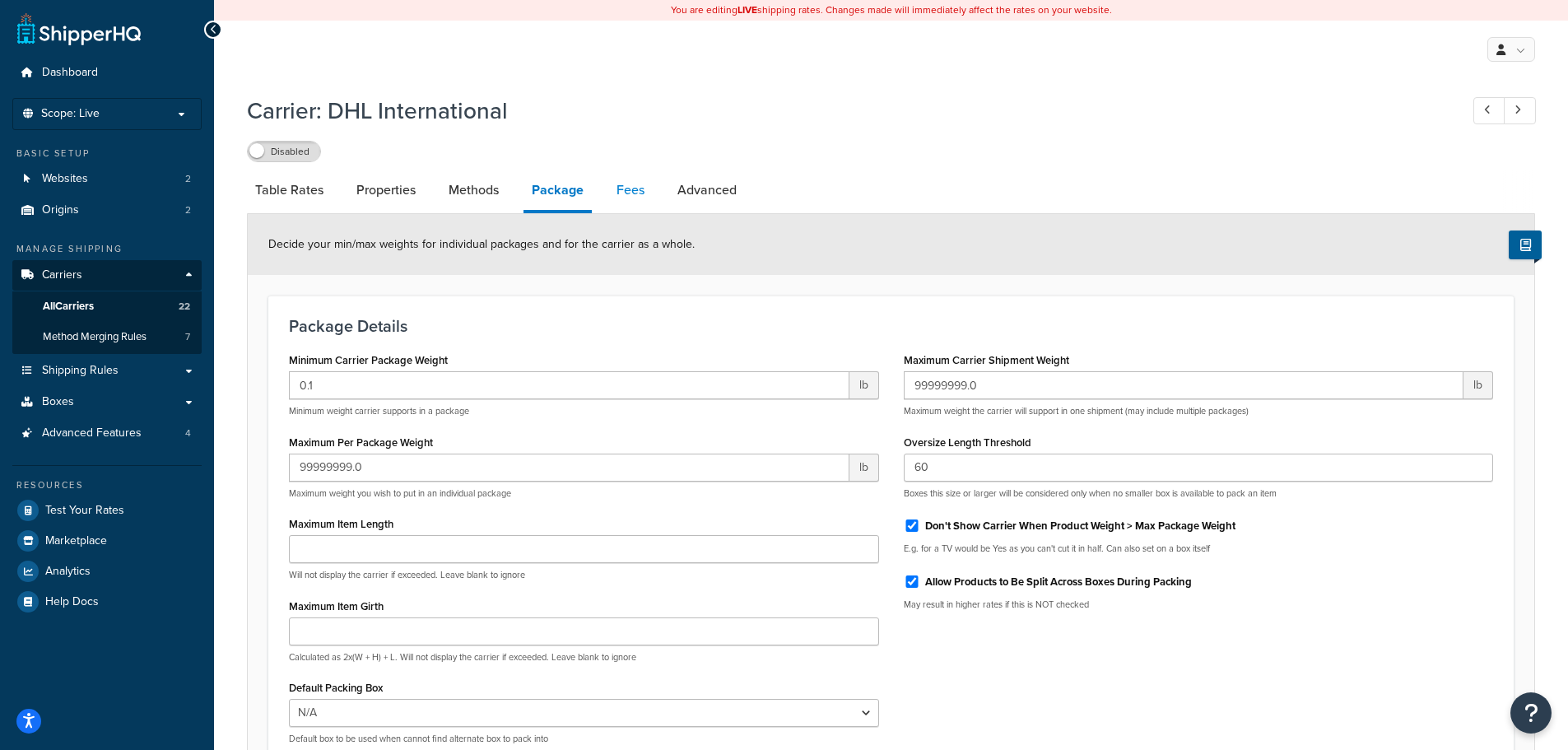
click at [645, 195] on link "Fees" at bounding box center [630, 190] width 45 height 39
select select "AFTER"
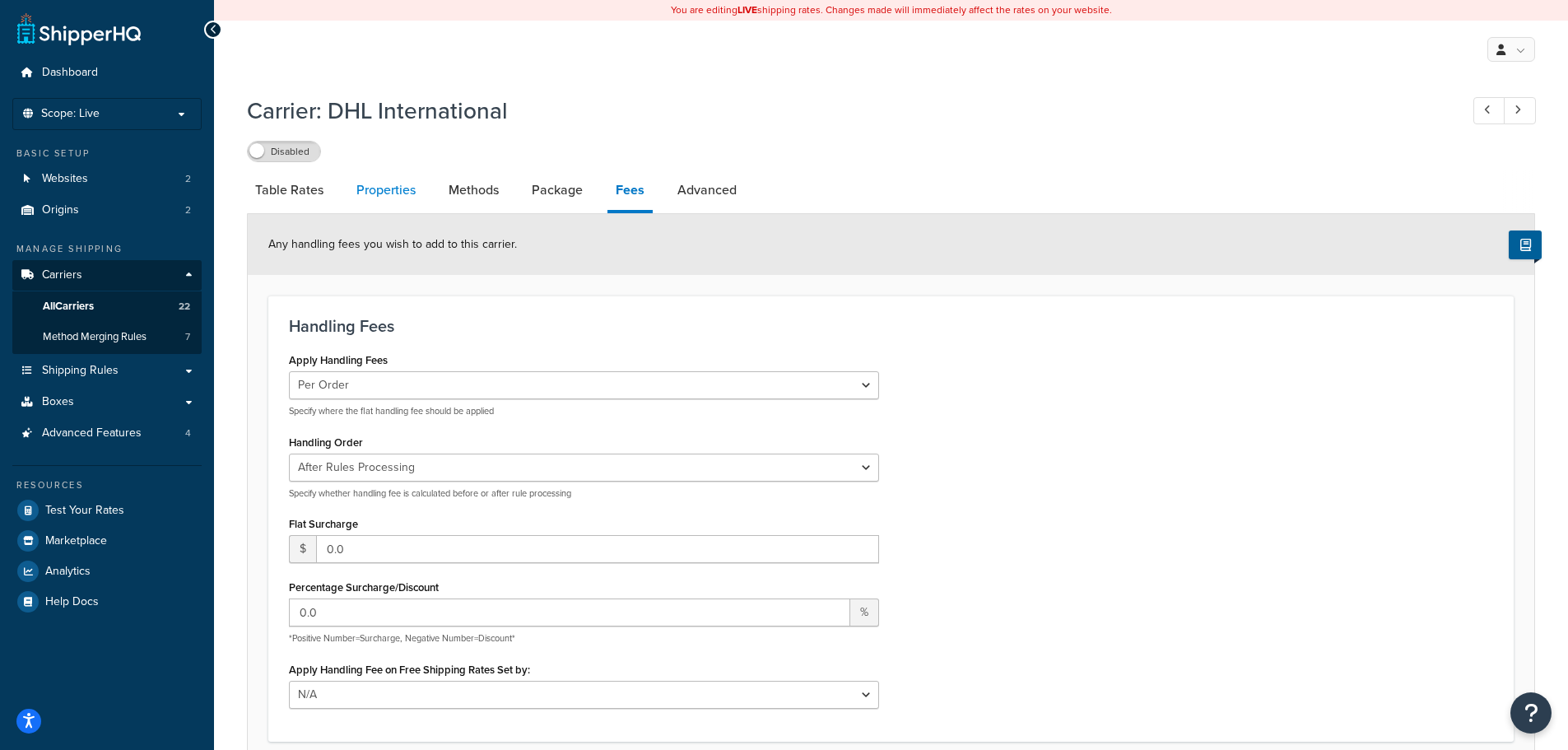
click at [393, 201] on link "Properties" at bounding box center [386, 190] width 76 height 39
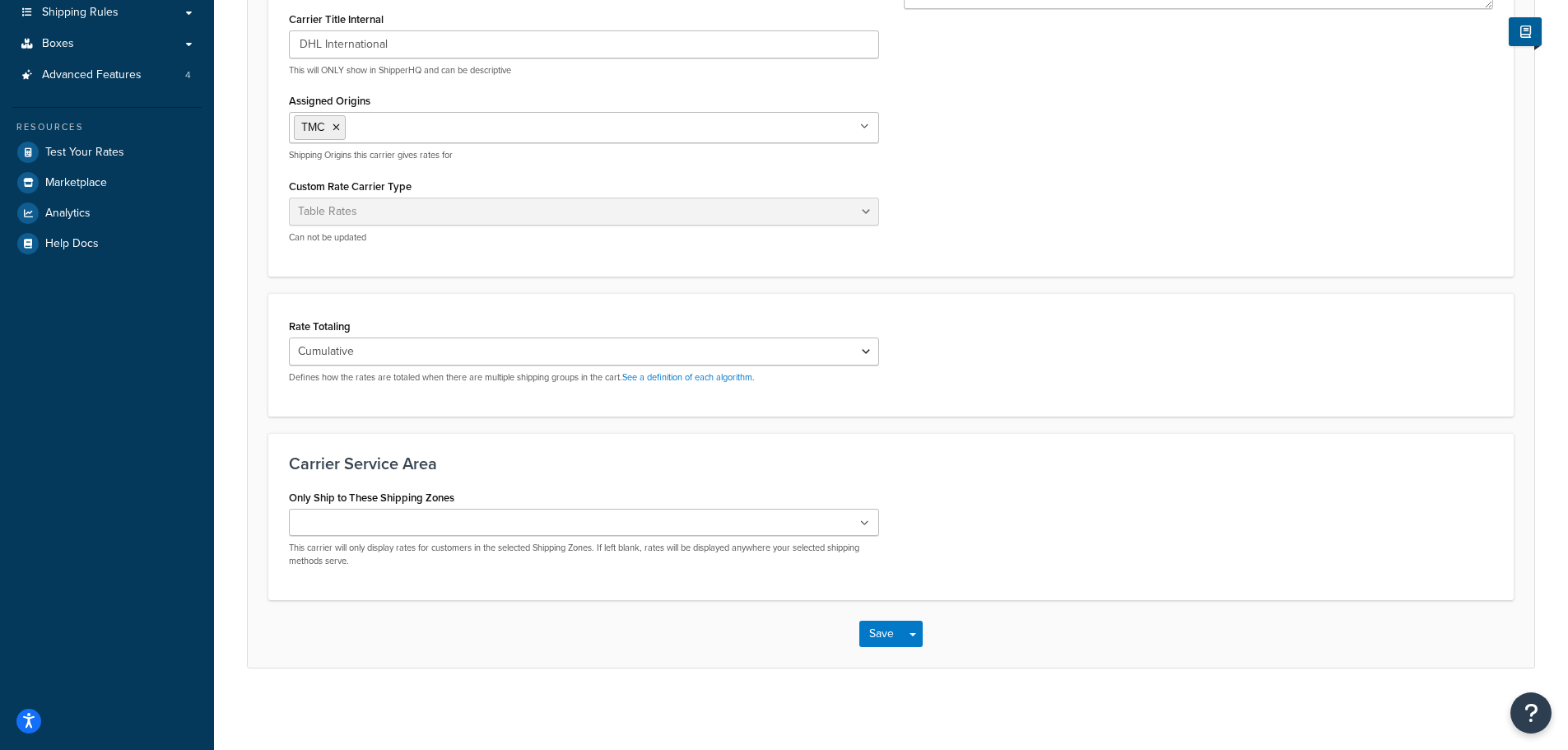
scroll to position [359, 0]
click at [400, 525] on input "Only Ship to These Shipping Zones" at bounding box center [367, 523] width 146 height 18
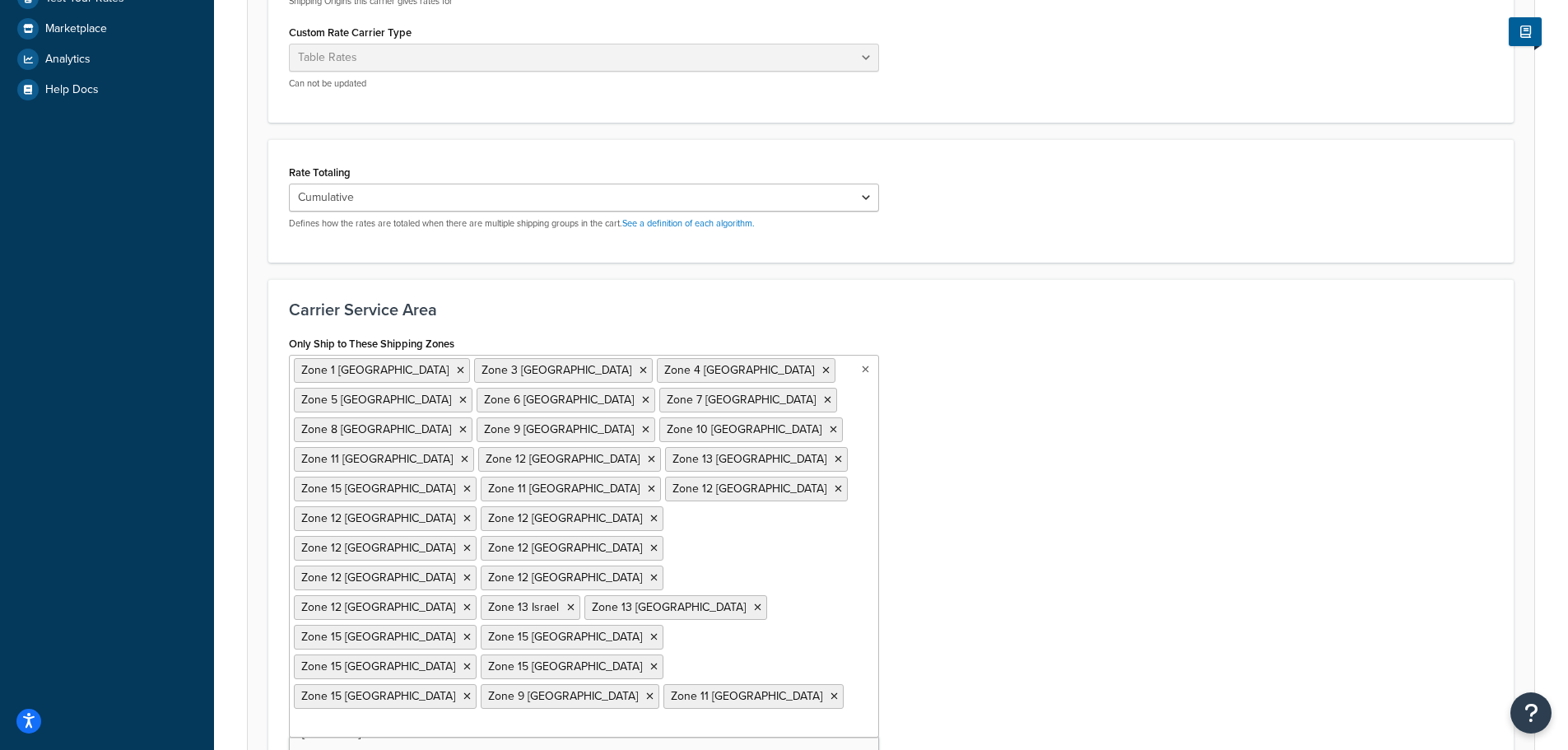
scroll to position [483, 0]
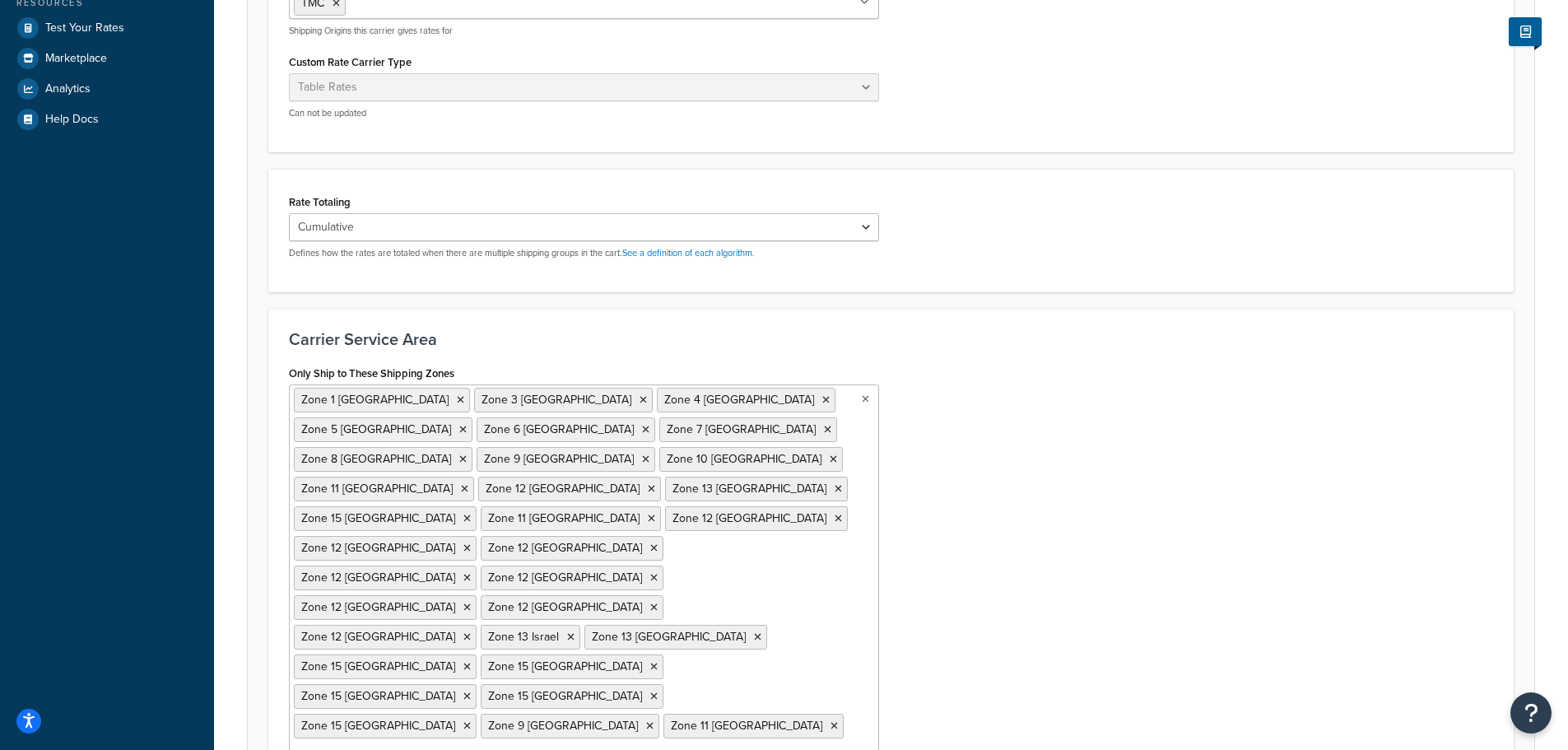
click at [1126, 589] on div "Carrier Service Area Only Ship to These Shipping Zones Zone 1 Canada Zone 3 Gre…" at bounding box center [890, 569] width 1245 height 523
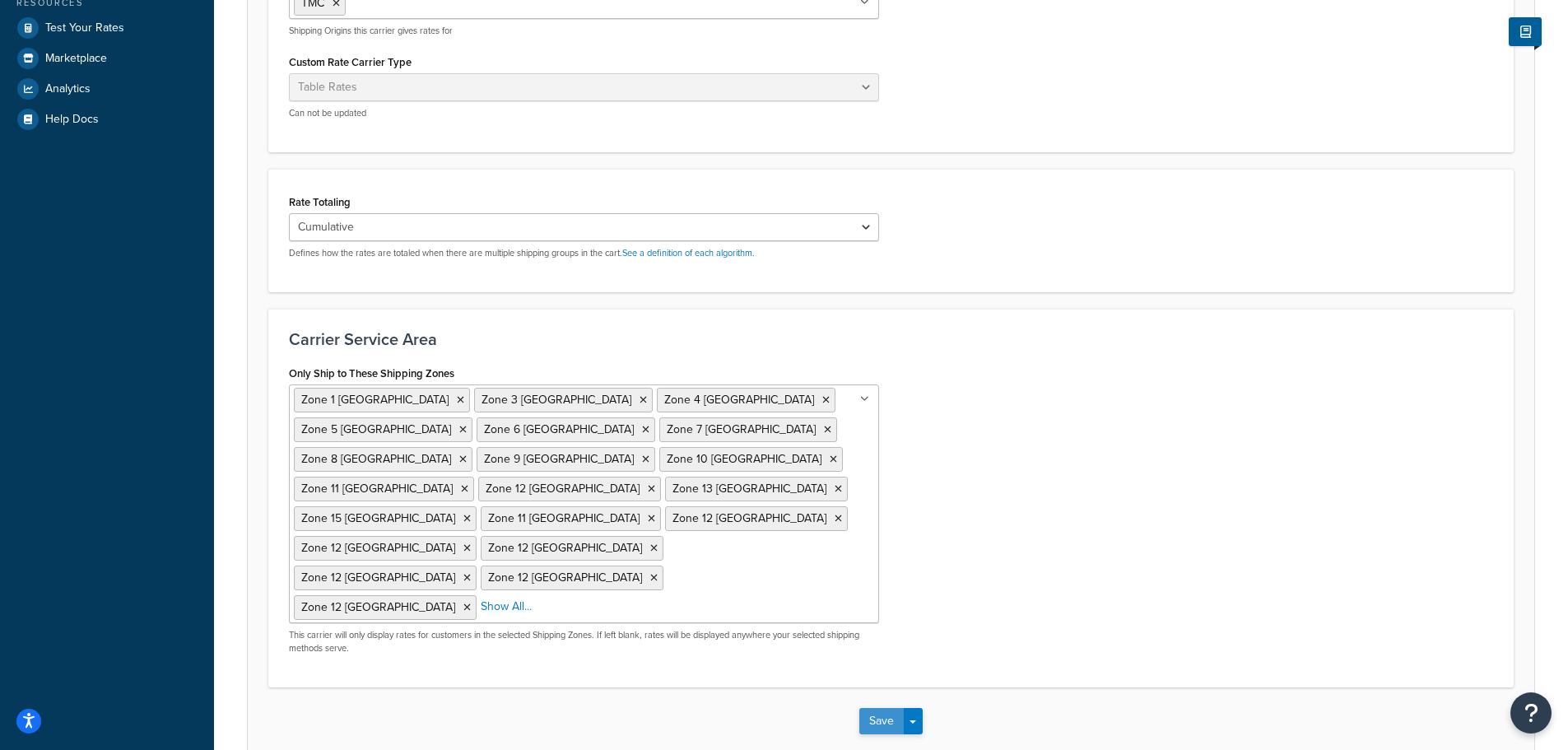
click at [872, 708] on button "Save" at bounding box center [881, 721] width 45 height 26
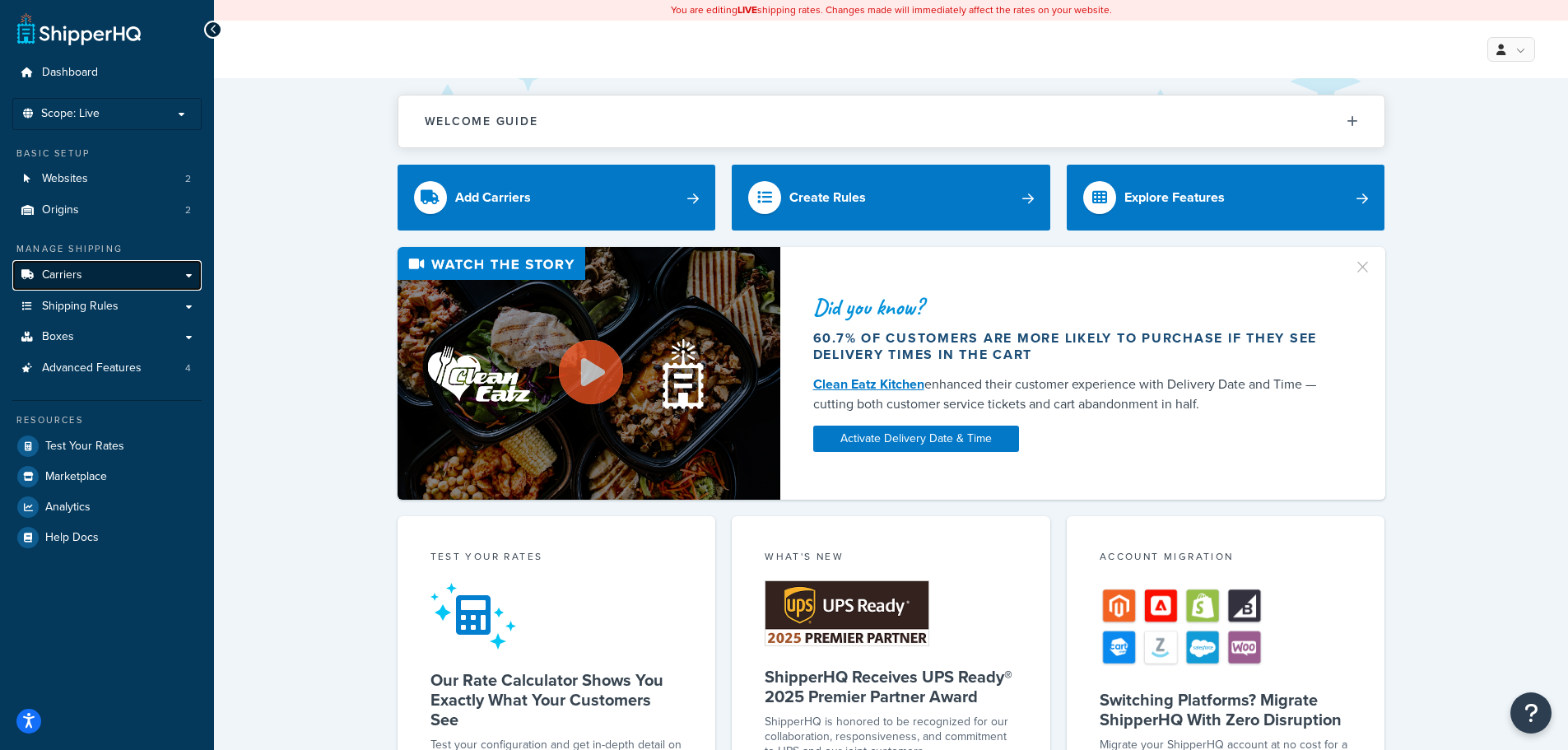
click at [69, 283] on link "Carriers" at bounding box center [108, 275] width 190 height 30
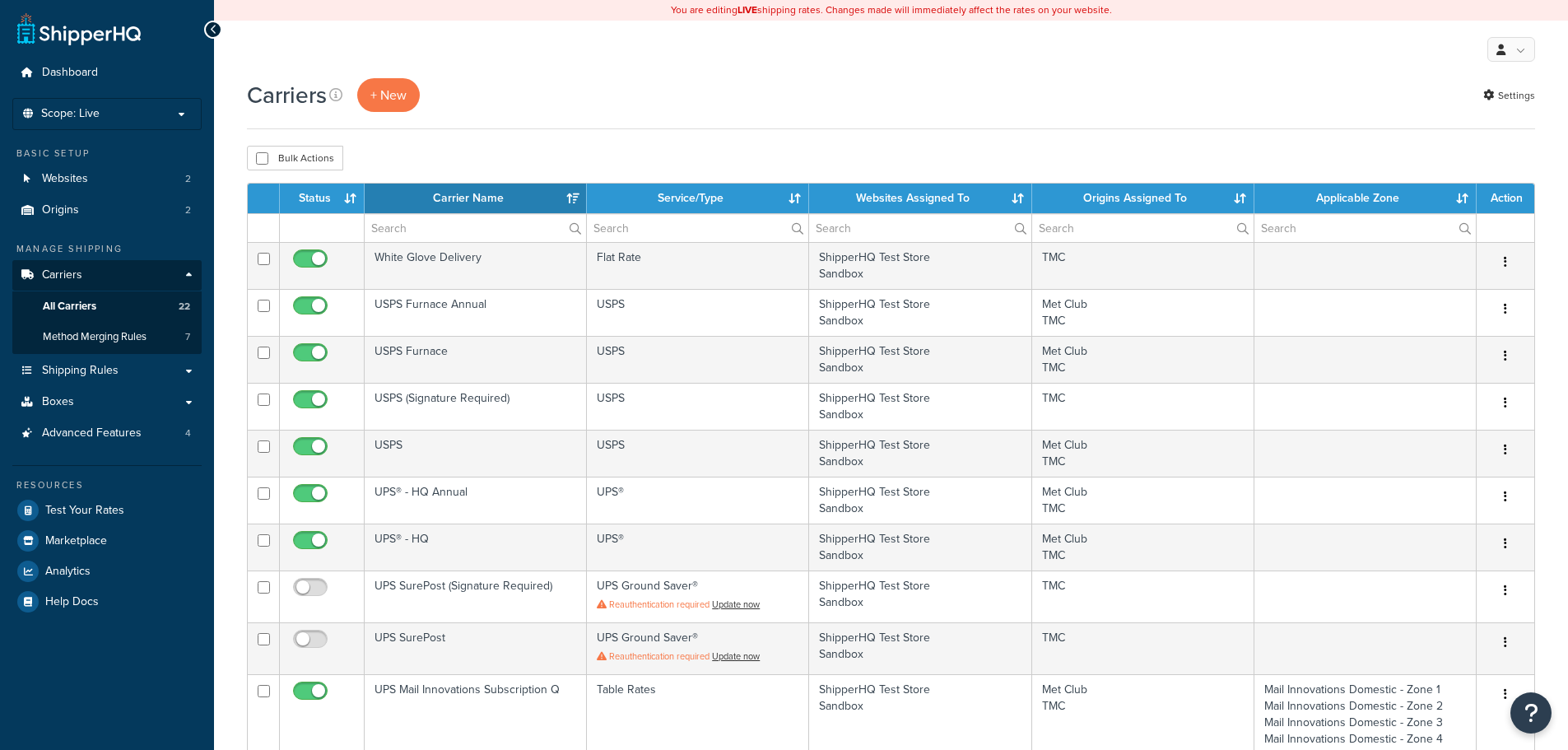
select select "15"
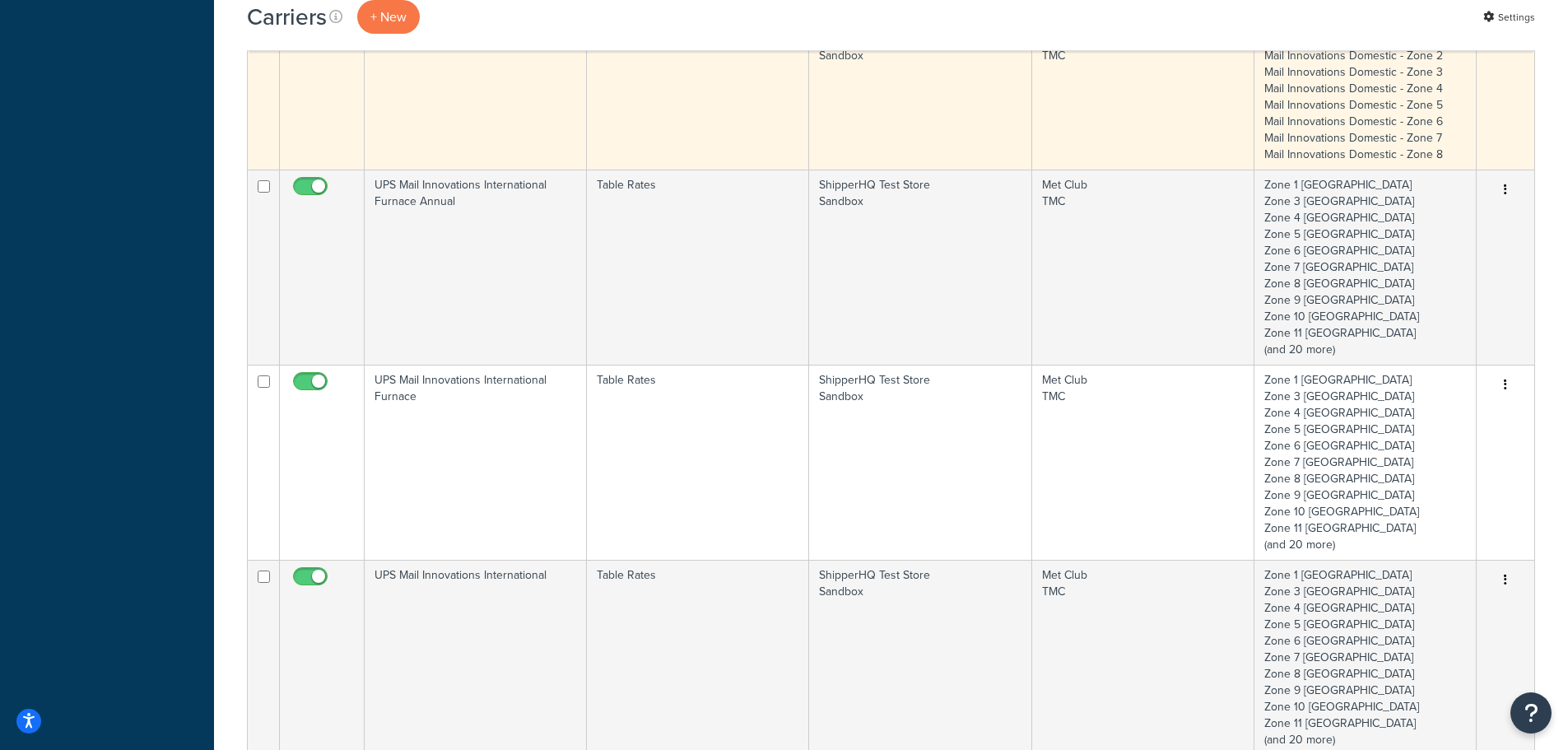
scroll to position [741, 0]
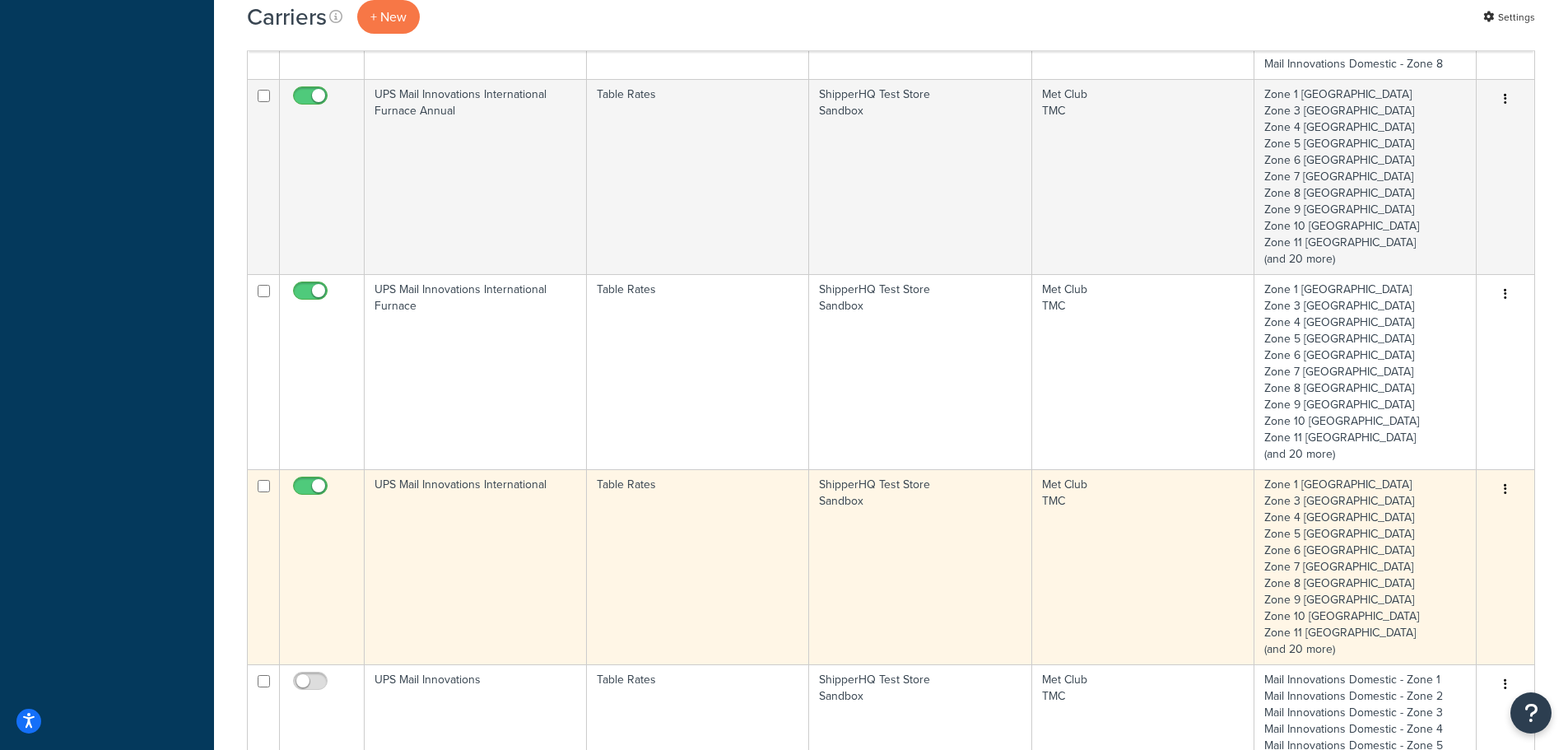
click at [1506, 488] on icon "button" at bounding box center [1506, 489] width 4 height 12
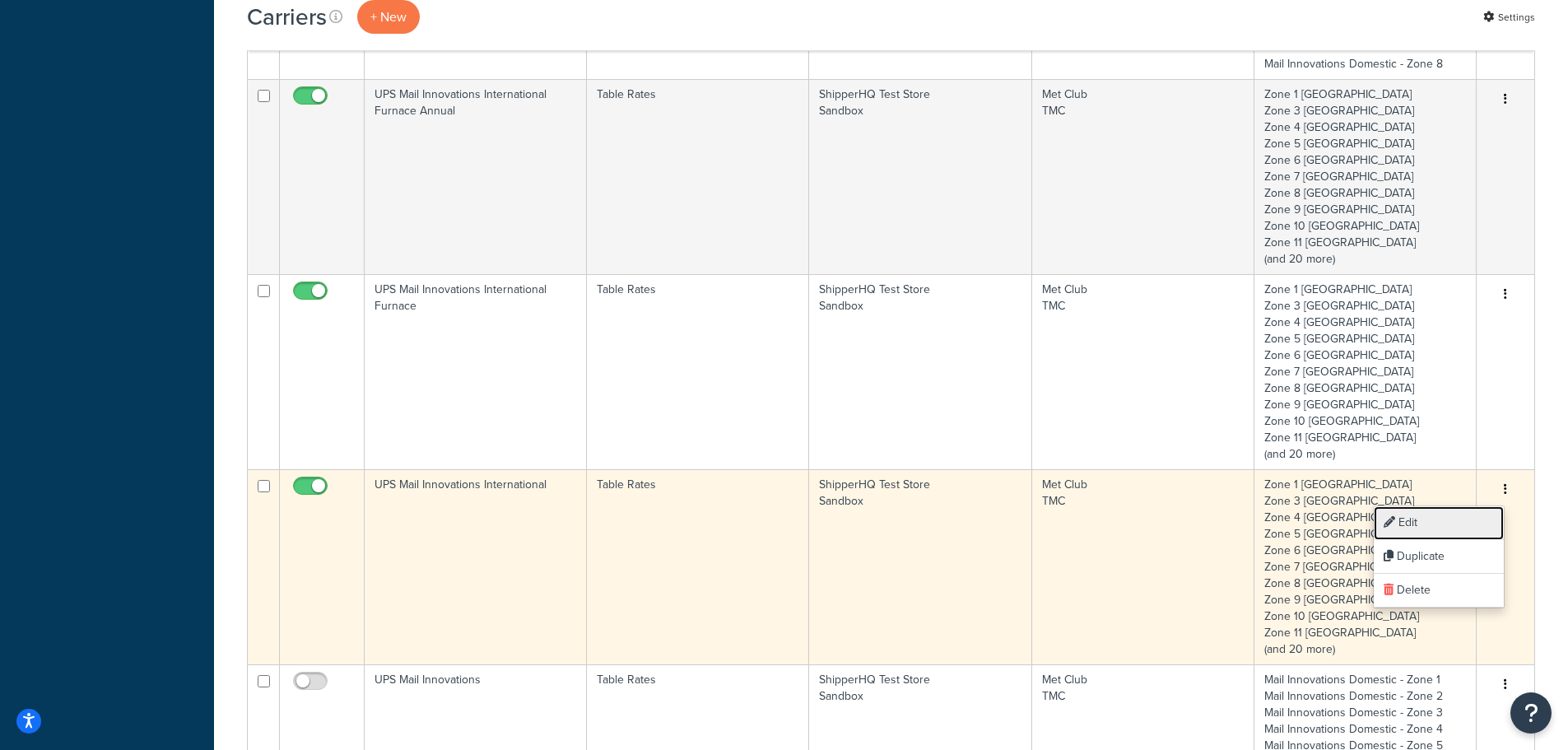
click at [1449, 516] on link "Edit" at bounding box center [1438, 523] width 130 height 34
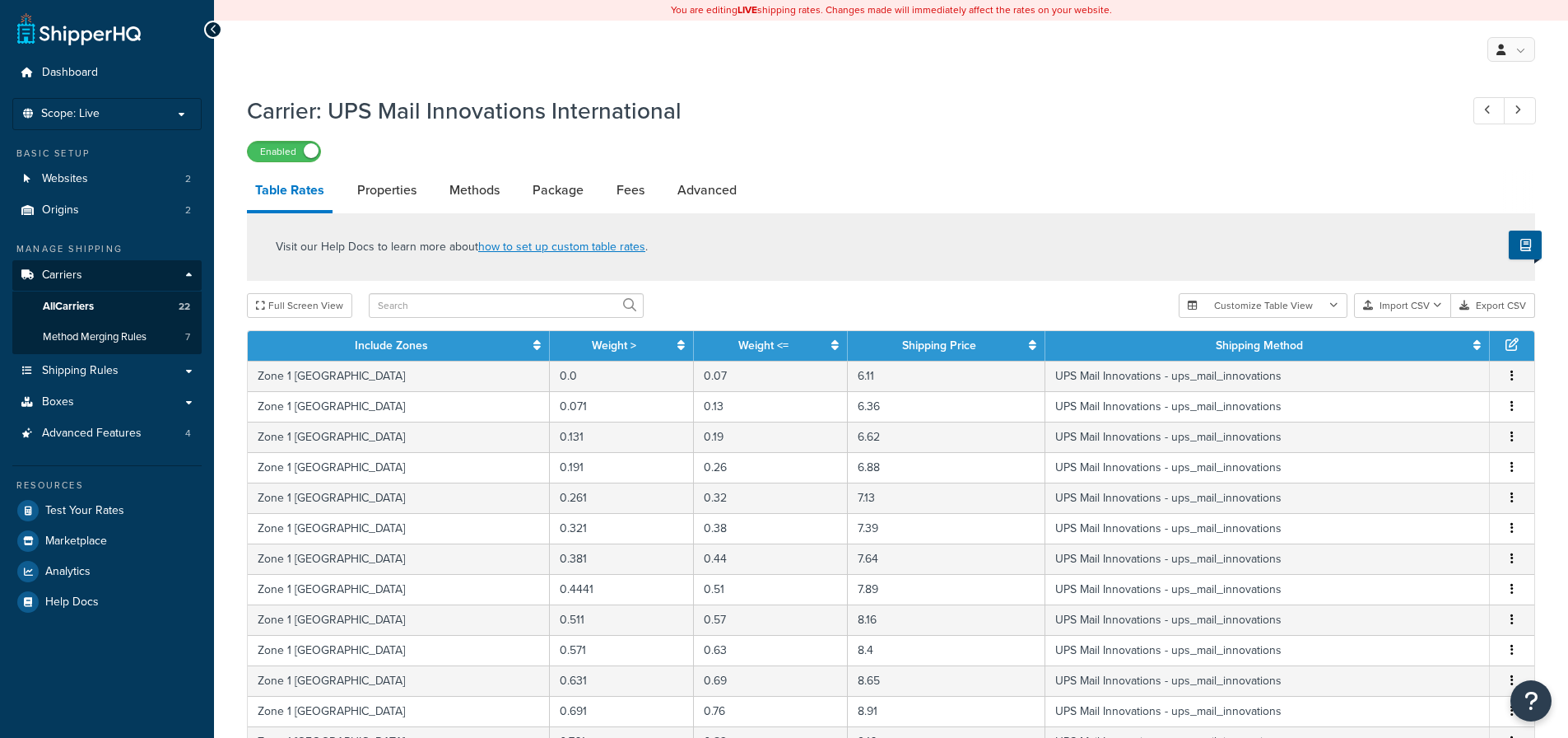
select select "25"
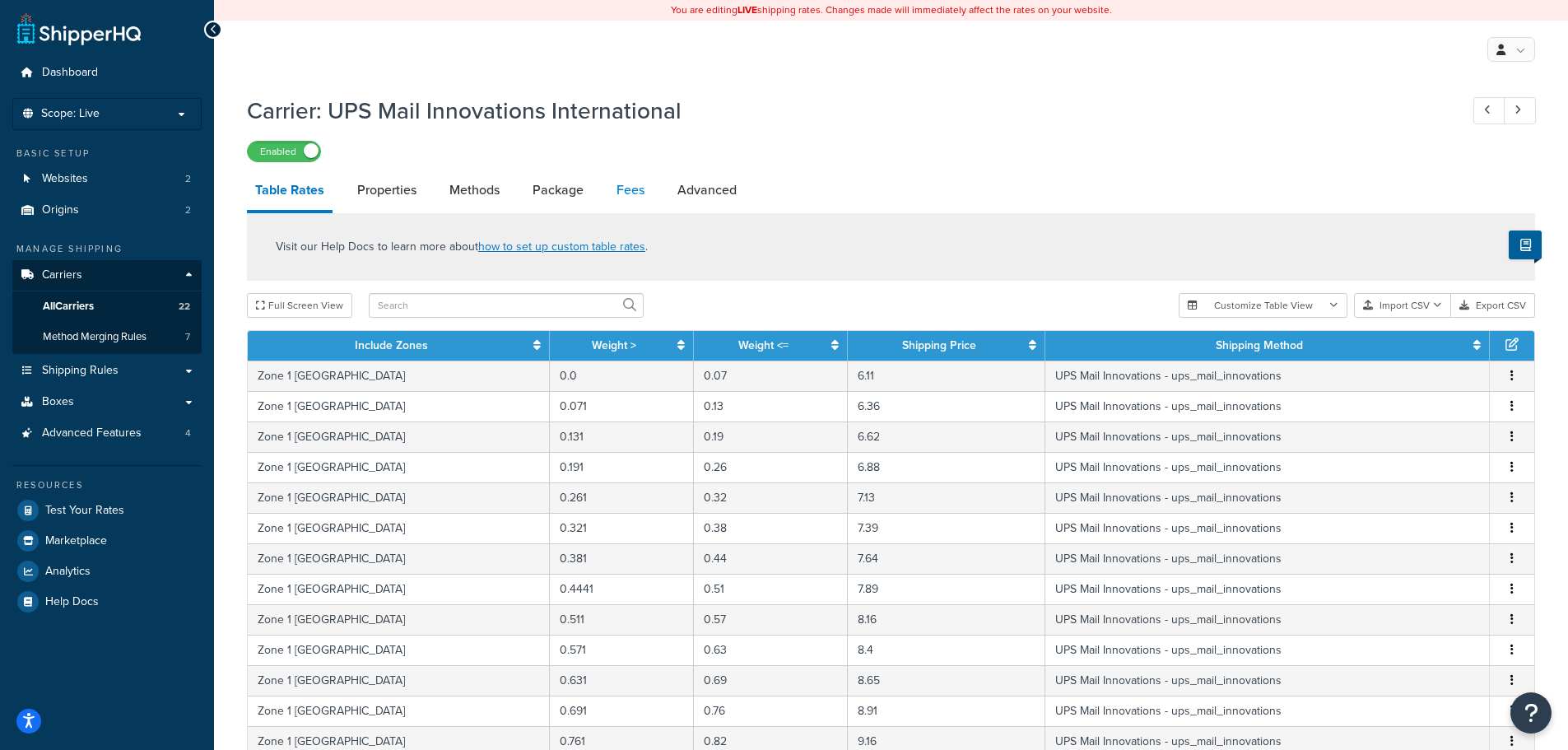
click at [618, 197] on link "Fees" at bounding box center [630, 190] width 45 height 39
select select "package"
select select "AFTER"
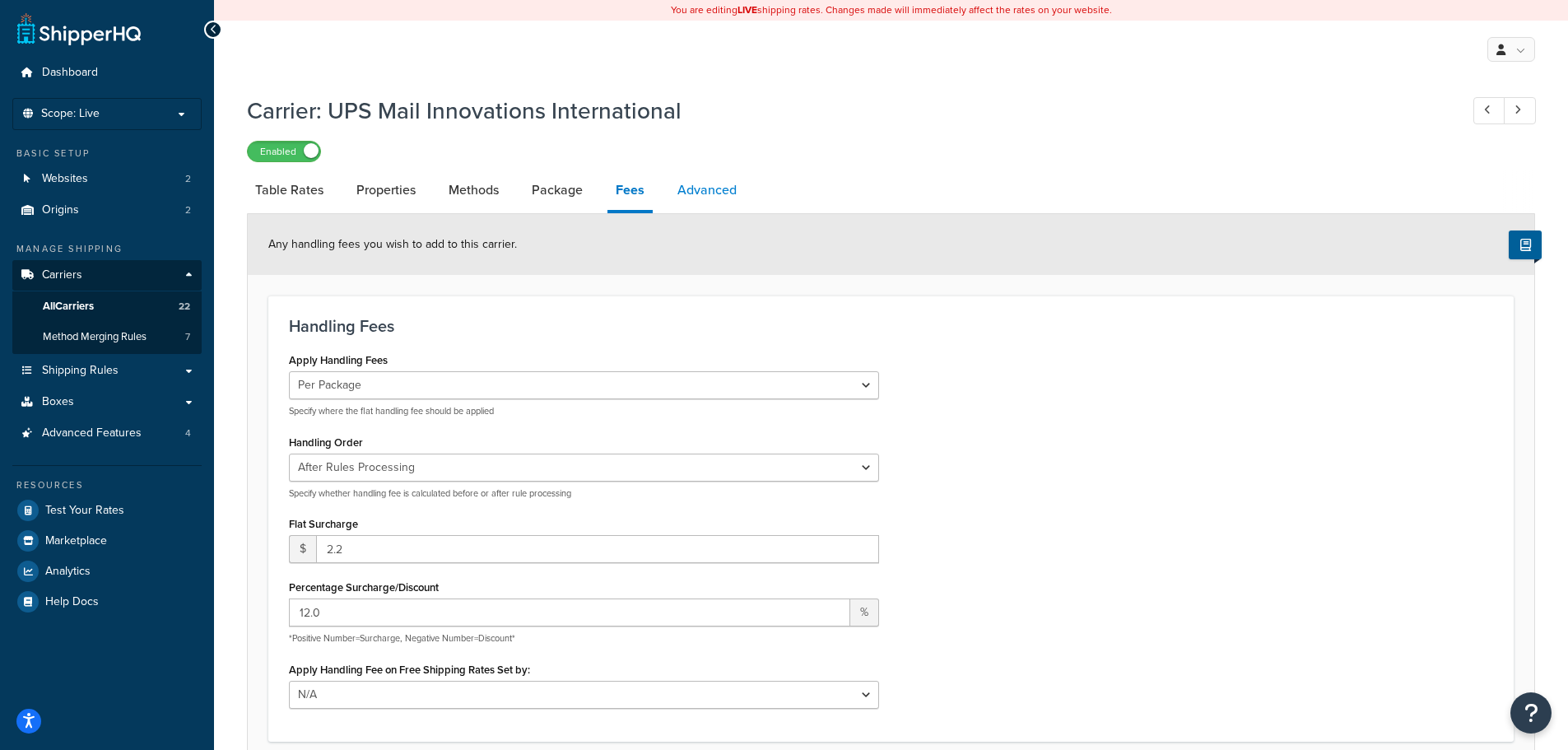
click at [720, 194] on link "Advanced" at bounding box center [707, 190] width 76 height 39
select select "false"
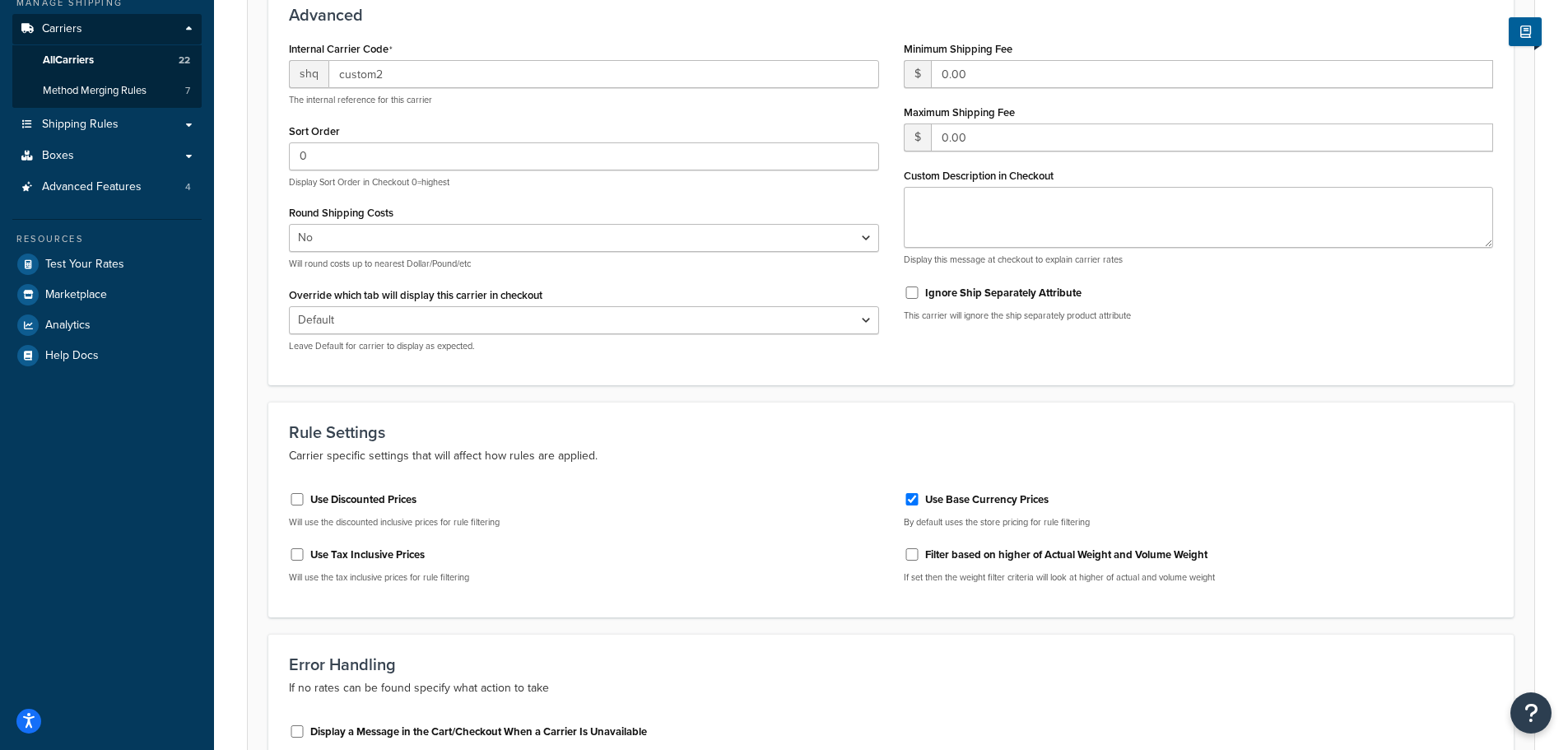
scroll to position [247, 0]
click at [296, 505] on div "Use Discounted Prices" at bounding box center [584, 497] width 590 height 25
click at [291, 501] on input "Use Discounted Prices" at bounding box center [297, 499] width 16 height 13
checkbox input "true"
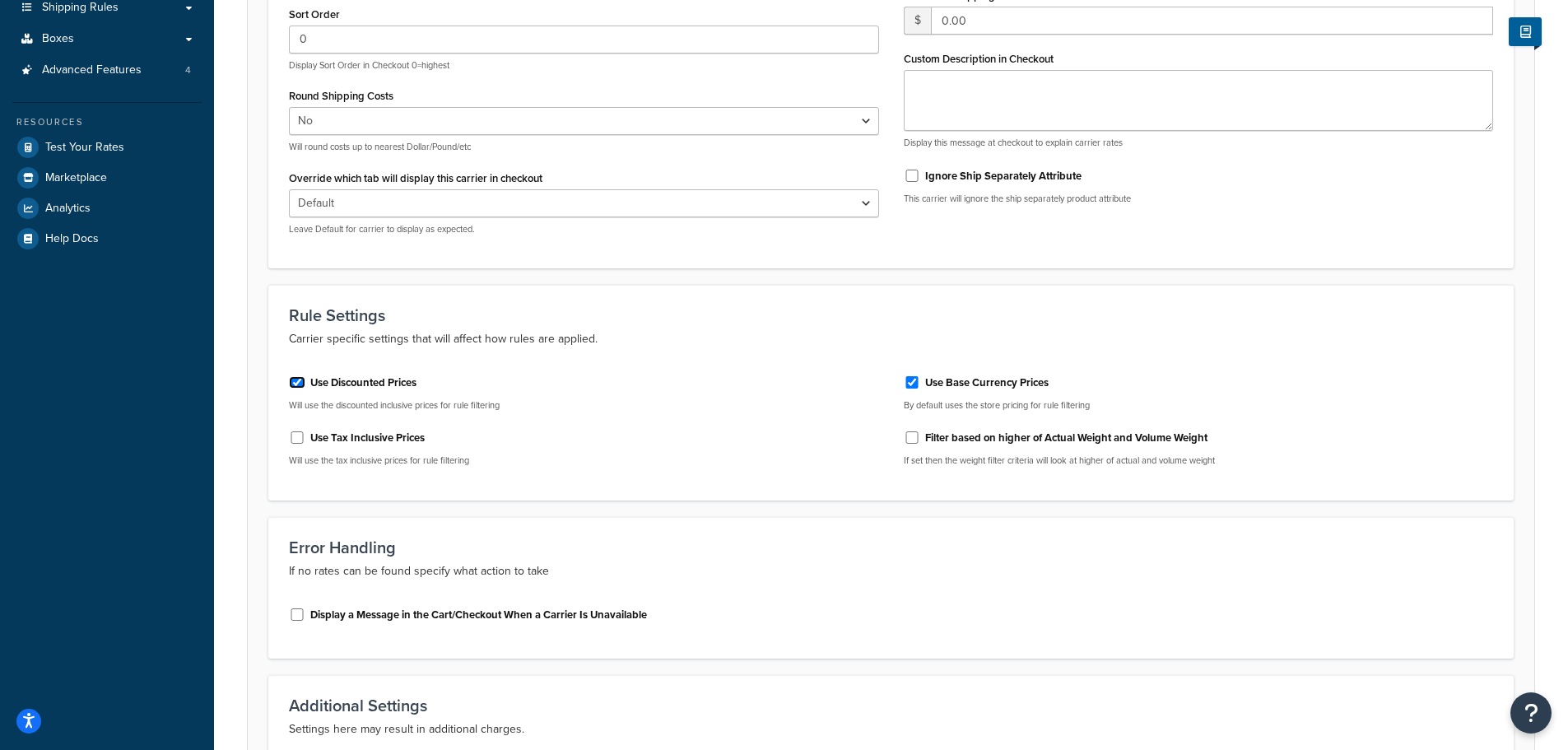
scroll to position [577, 0]
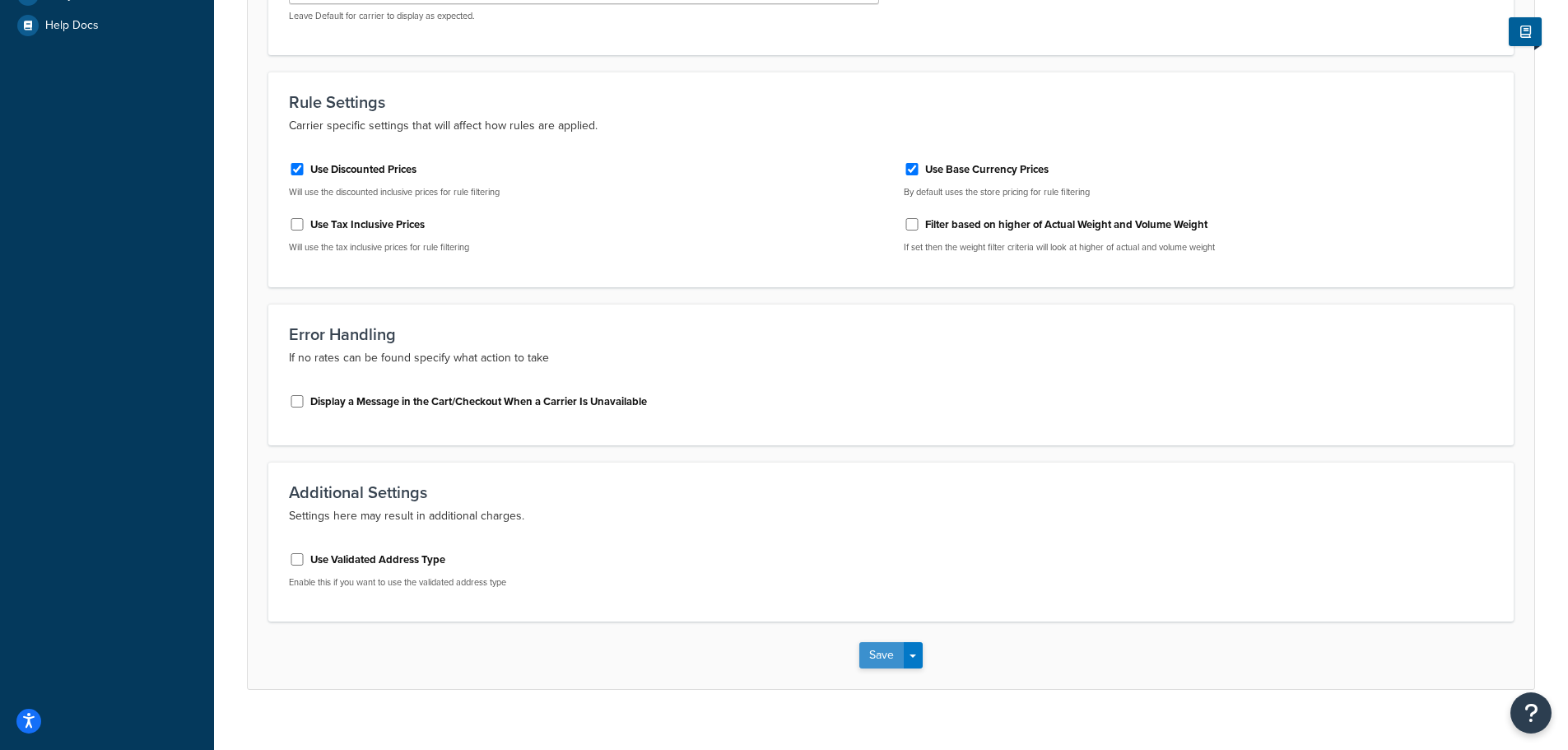
click at [873, 655] on button "Save" at bounding box center [881, 655] width 45 height 26
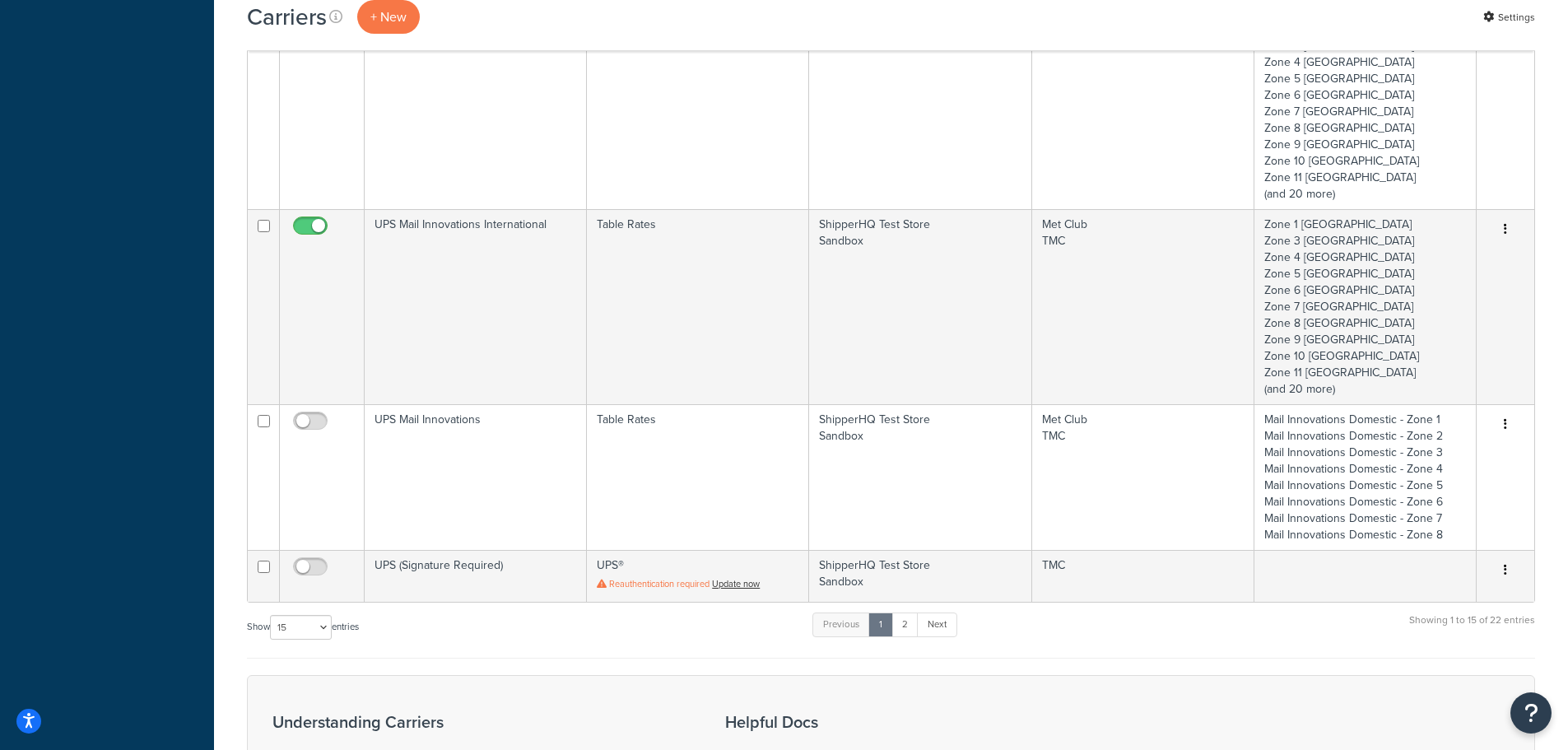
scroll to position [1400, 0]
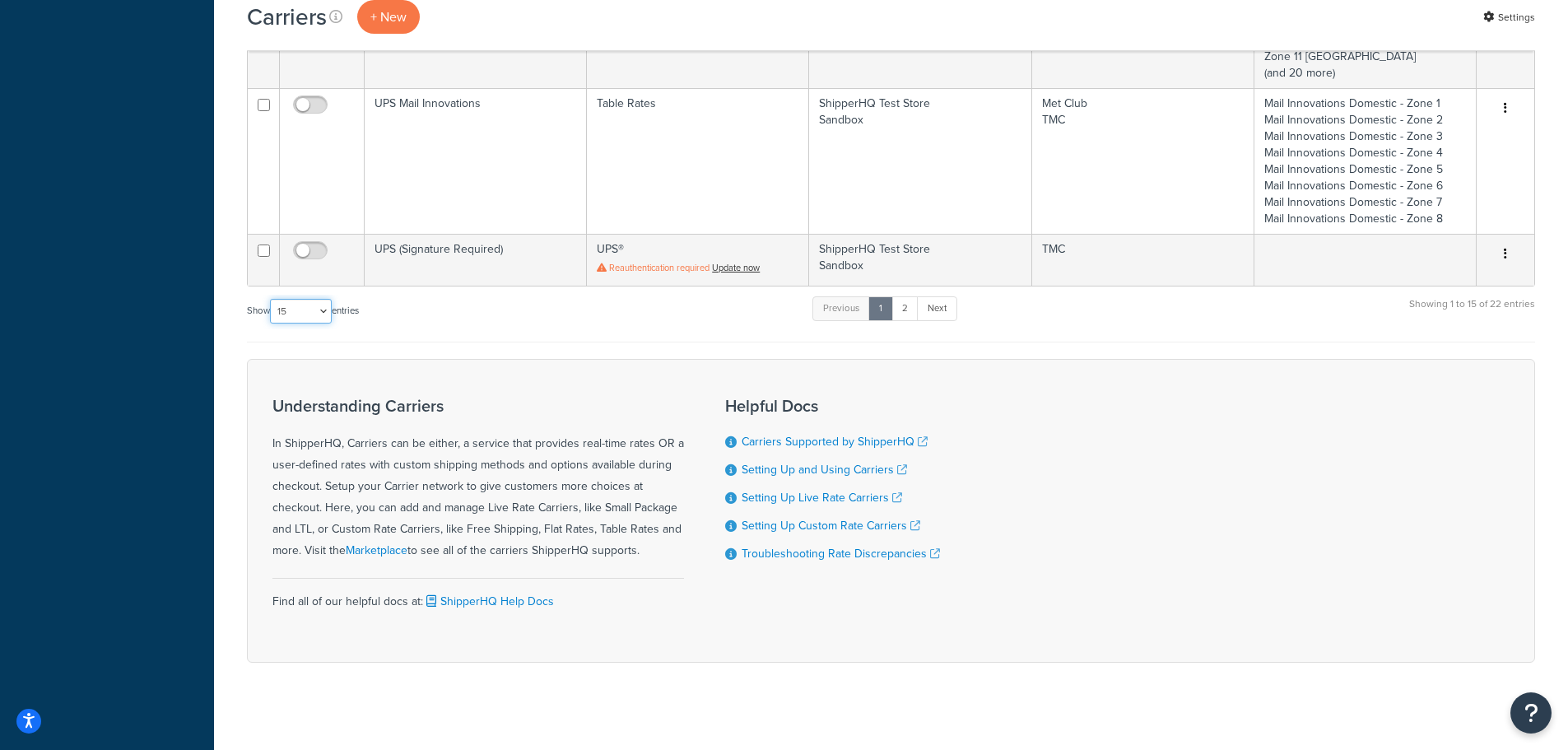
click at [325, 315] on select "10 15 25 50 100" at bounding box center [301, 311] width 62 height 25
select select "50"
click at [272, 324] on select "10 15 25 50 100" at bounding box center [301, 311] width 62 height 25
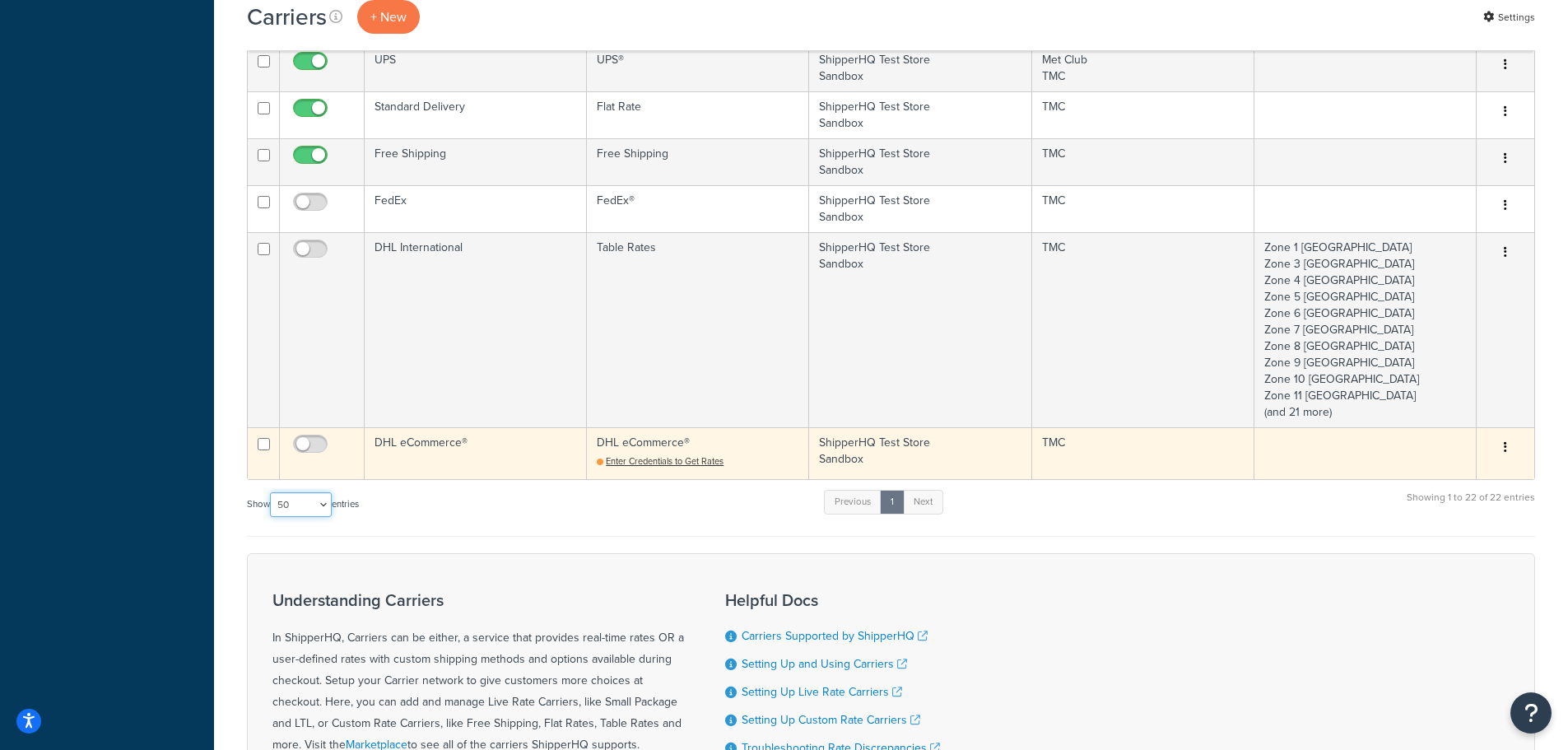
scroll to position [1651, 0]
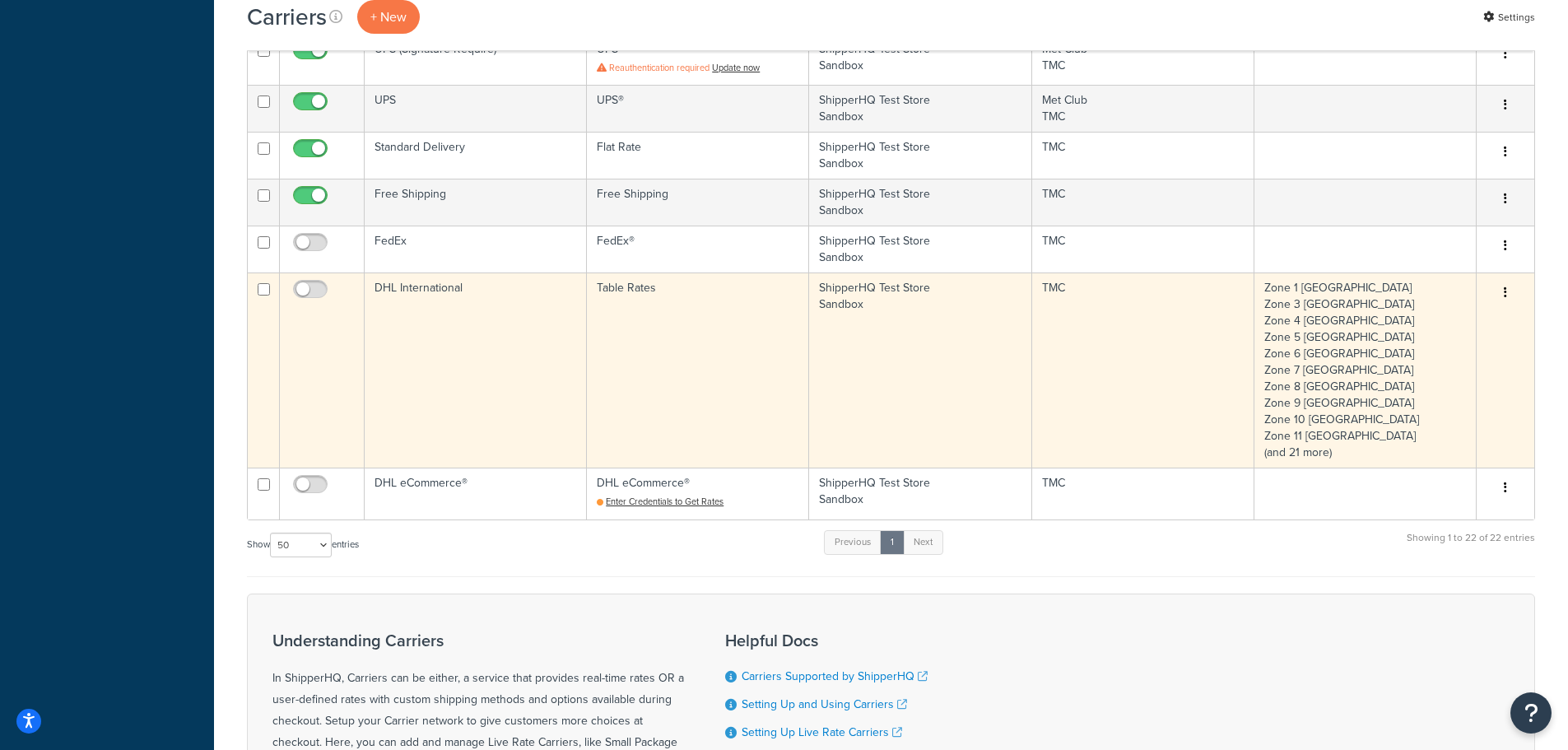
click at [1503, 294] on button "button" at bounding box center [1505, 293] width 23 height 26
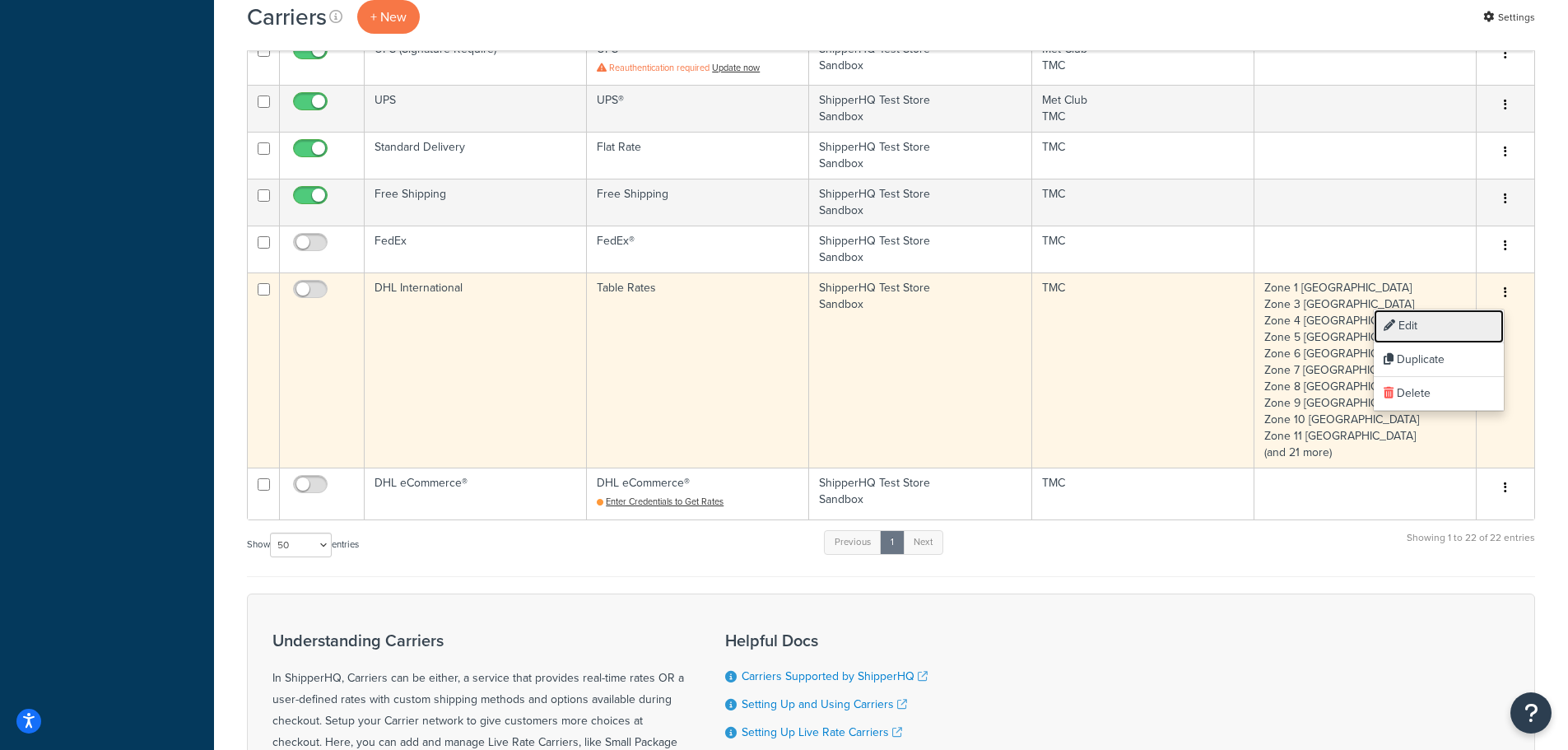
click at [1444, 326] on link "Edit" at bounding box center [1438, 326] width 130 height 34
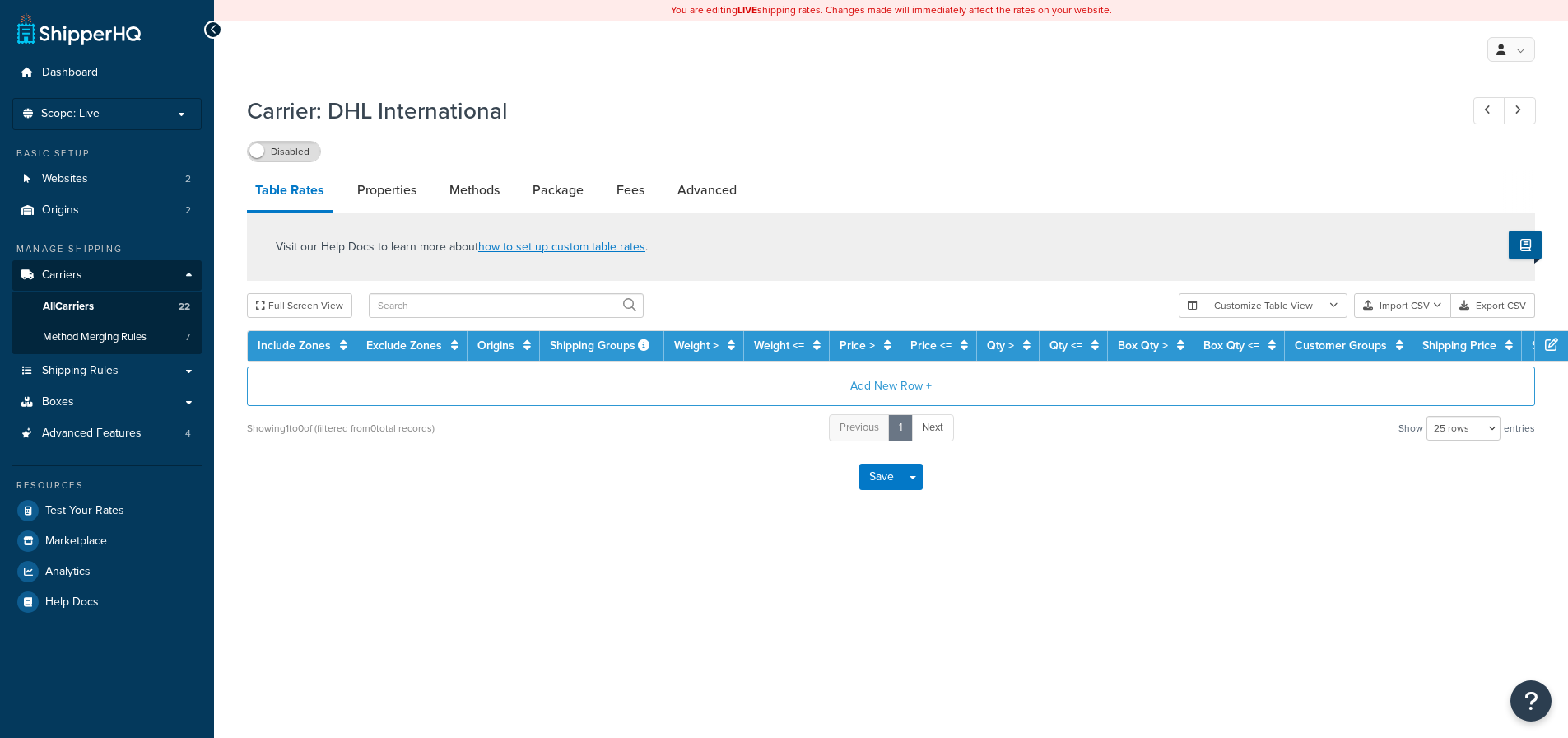
select select "25"
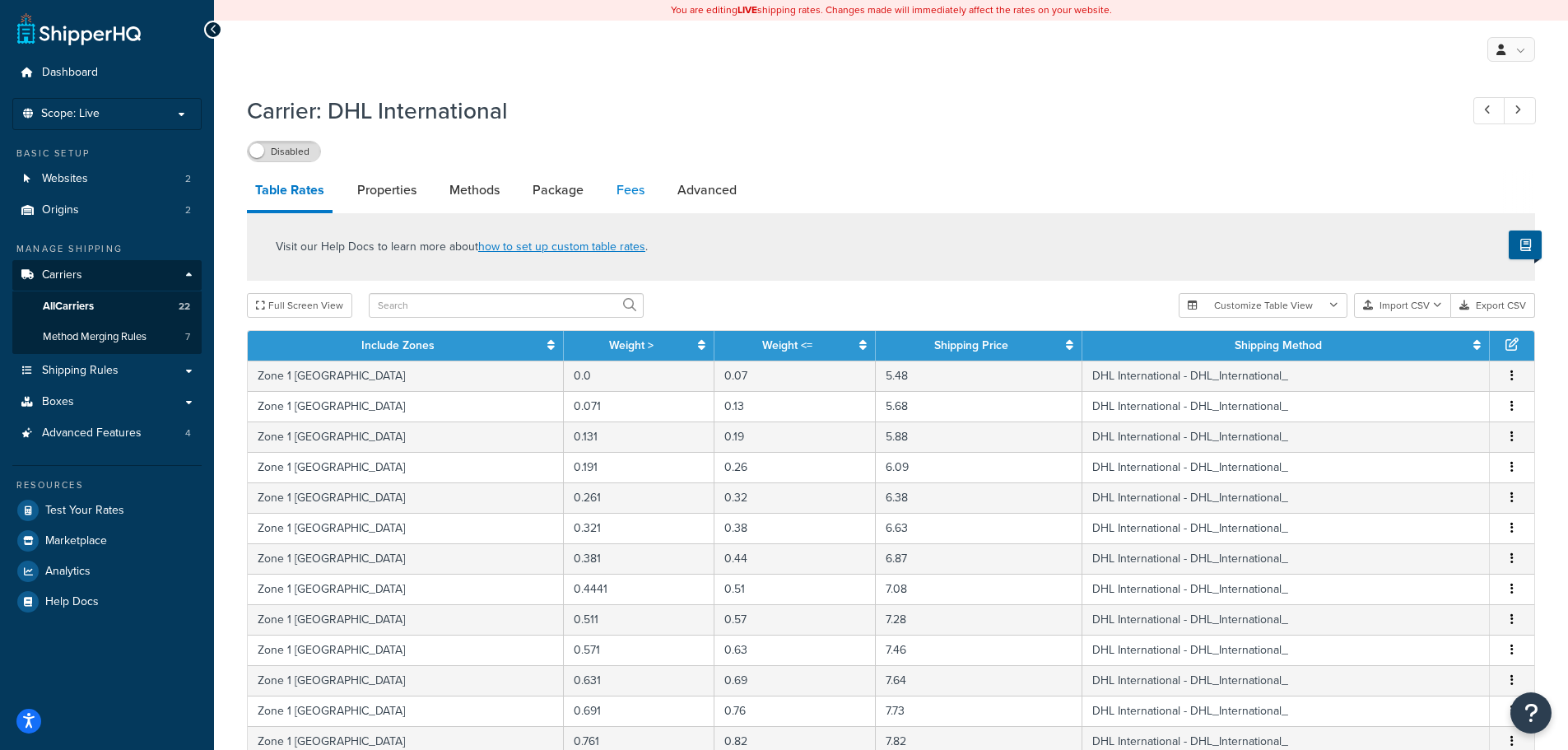
click at [625, 190] on link "Fees" at bounding box center [630, 190] width 45 height 39
select select "AFTER"
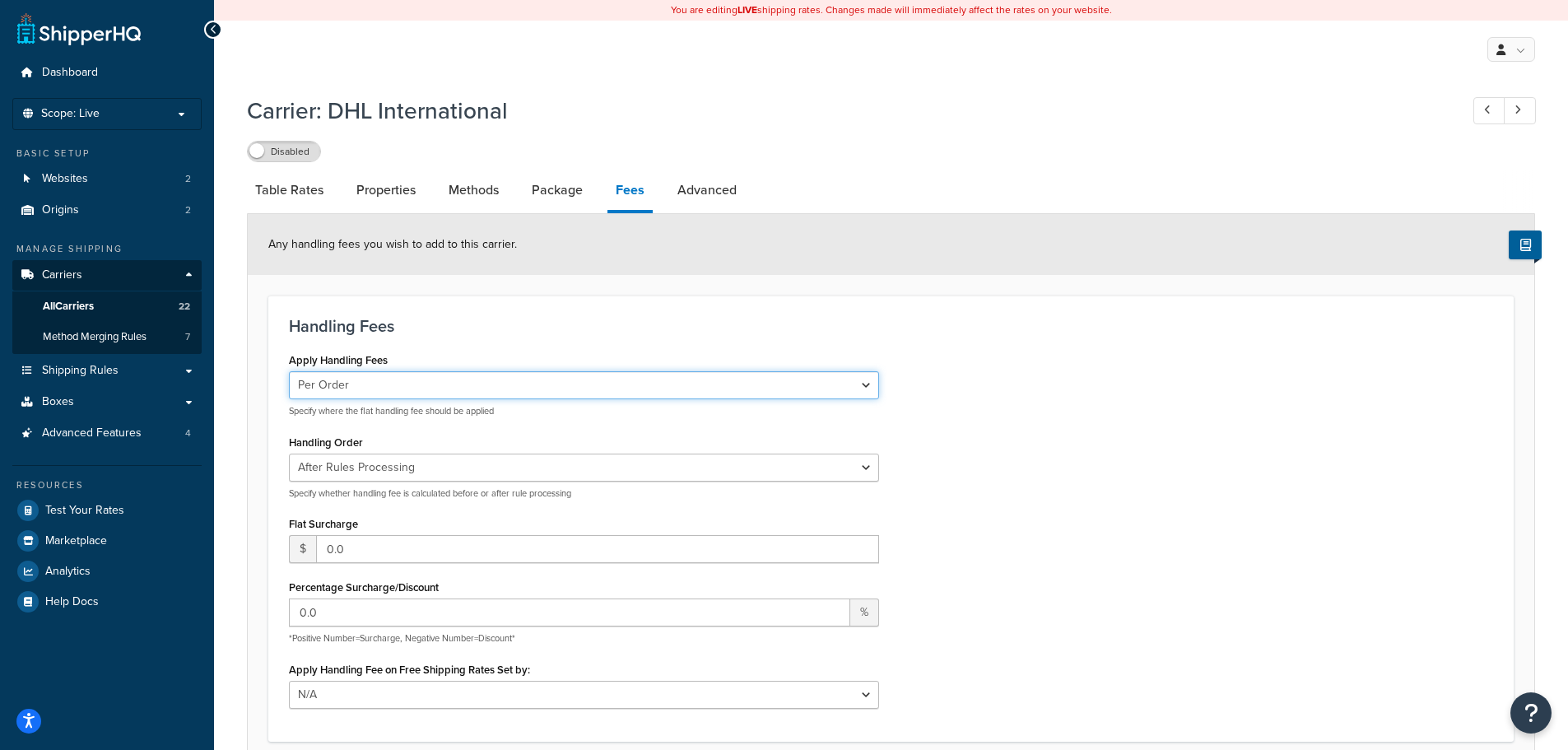
click at [407, 384] on select "Per Order Per Item Per Package" at bounding box center [584, 385] width 590 height 28
select select "package"
click at [289, 372] on select "Per Order Per Item Per Package" at bounding box center [584, 385] width 590 height 28
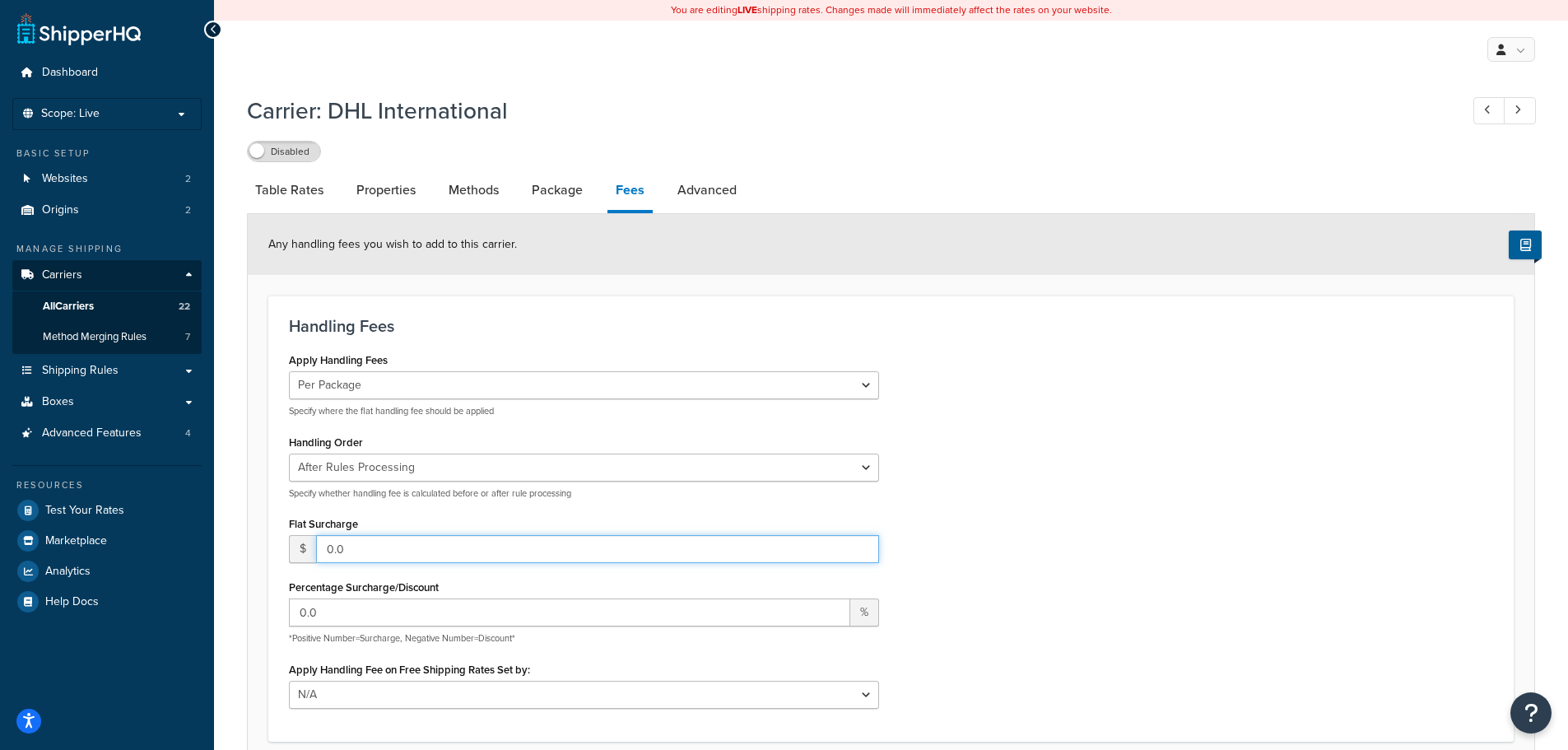
click at [363, 546] on input "0.0" at bounding box center [597, 549] width 563 height 28
type input "0"
type input "2.2"
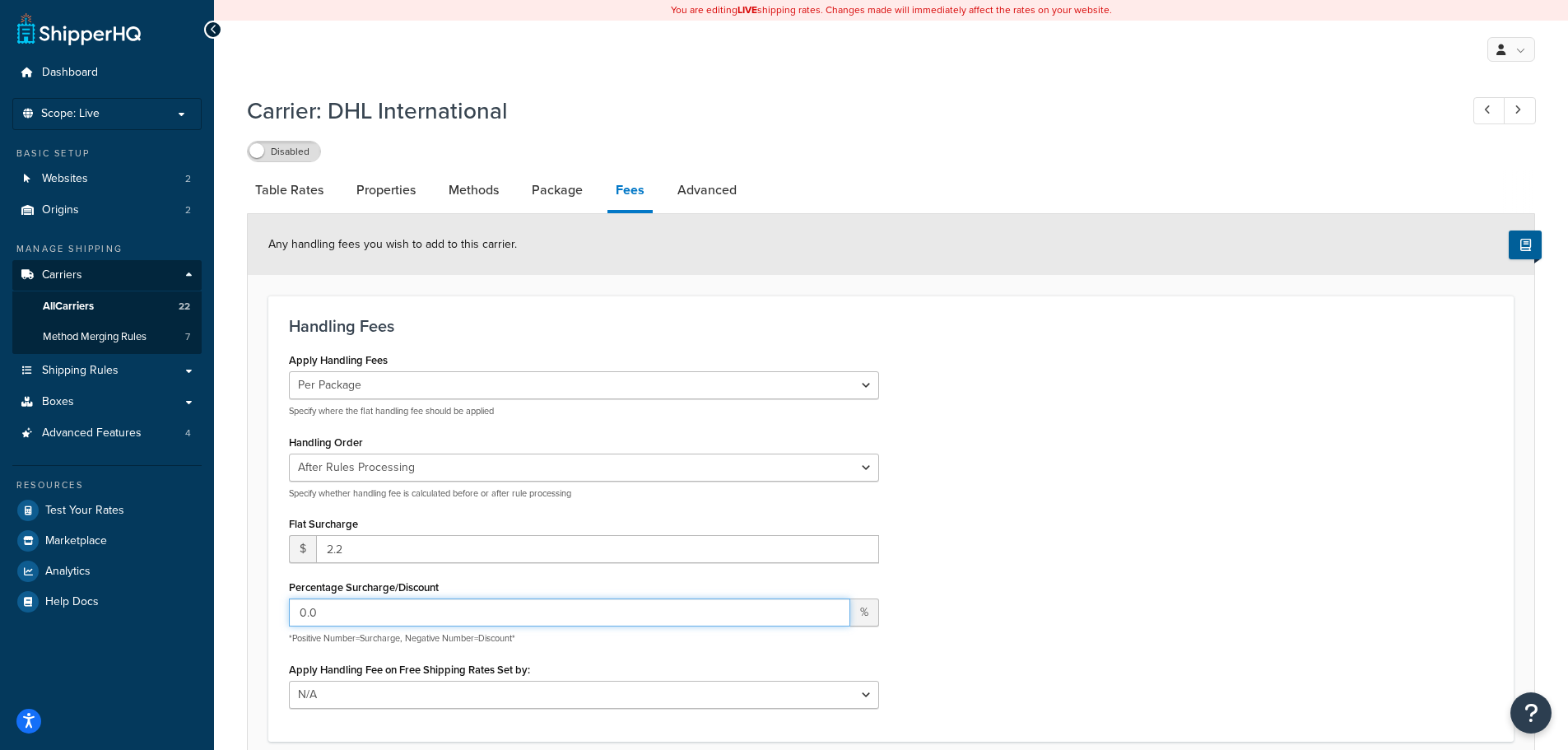
drag, startPoint x: 324, startPoint y: 615, endPoint x: 206, endPoint y: 600, distance: 118.9
click at [206, 600] on div "Dashboard Scope: Live Basic Setup Websites 2 Origins 2 Manage Shipping Carriers…" at bounding box center [784, 544] width 1568 height 1089
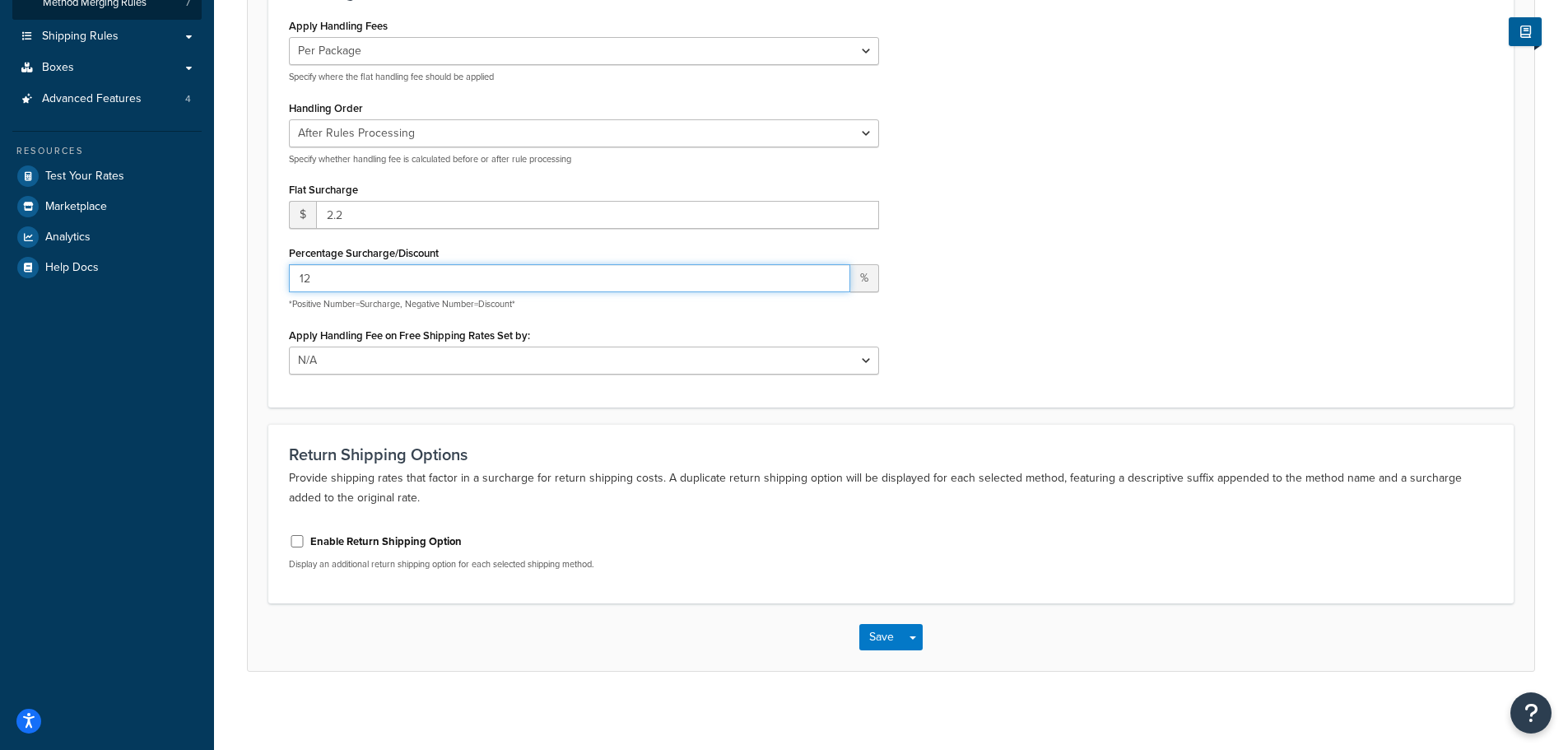
scroll to position [339, 0]
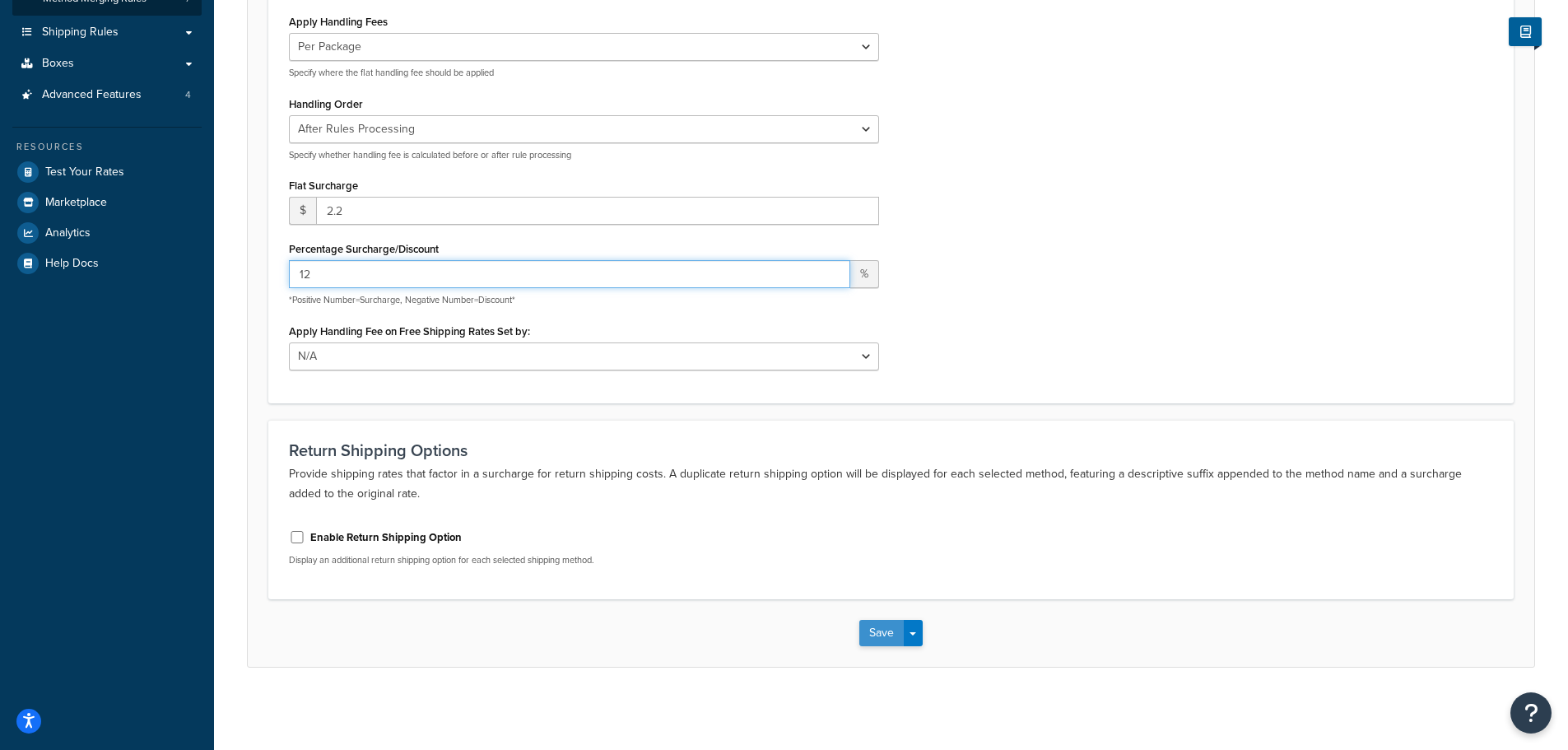
type input "12"
click at [876, 630] on button "Save" at bounding box center [881, 633] width 45 height 26
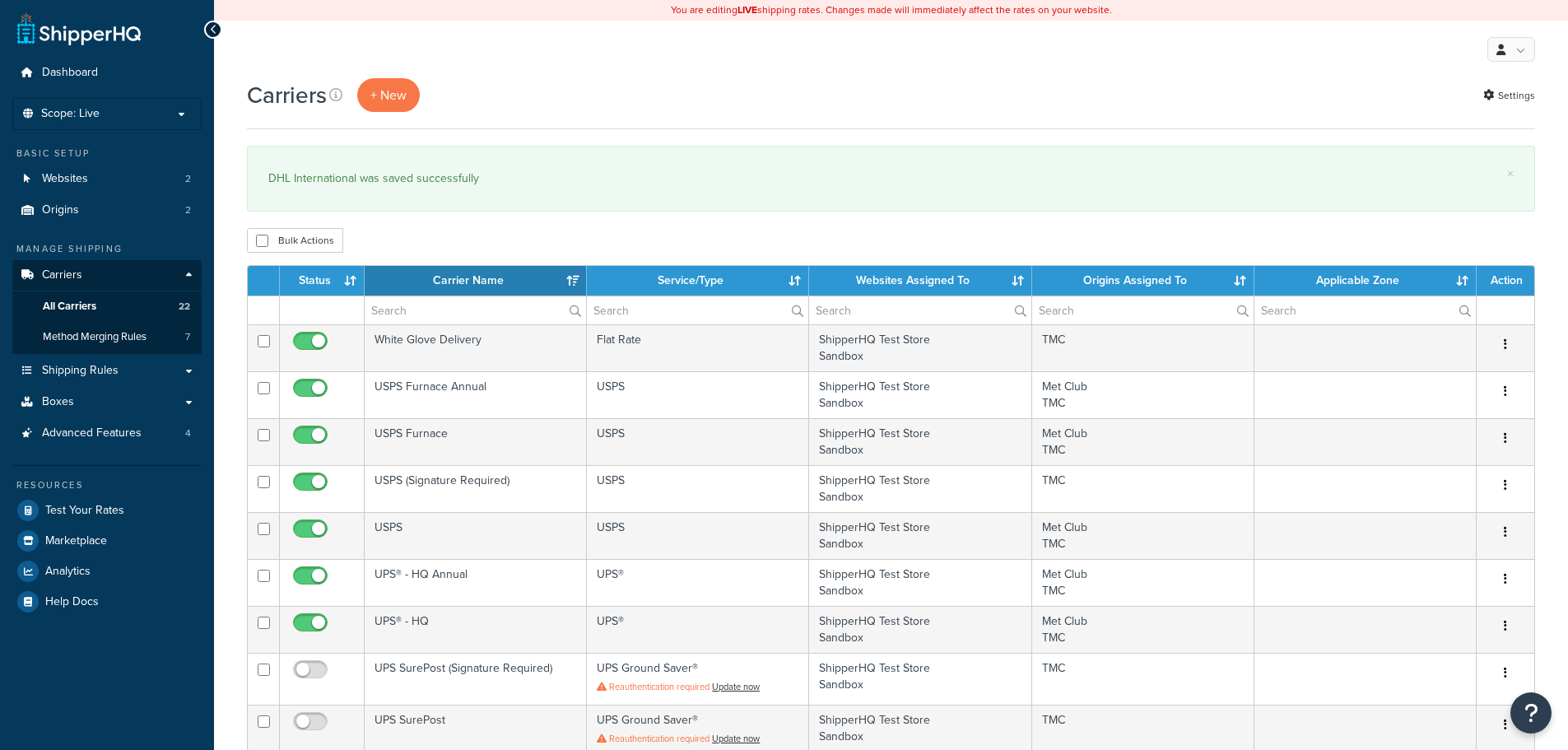
select select "15"
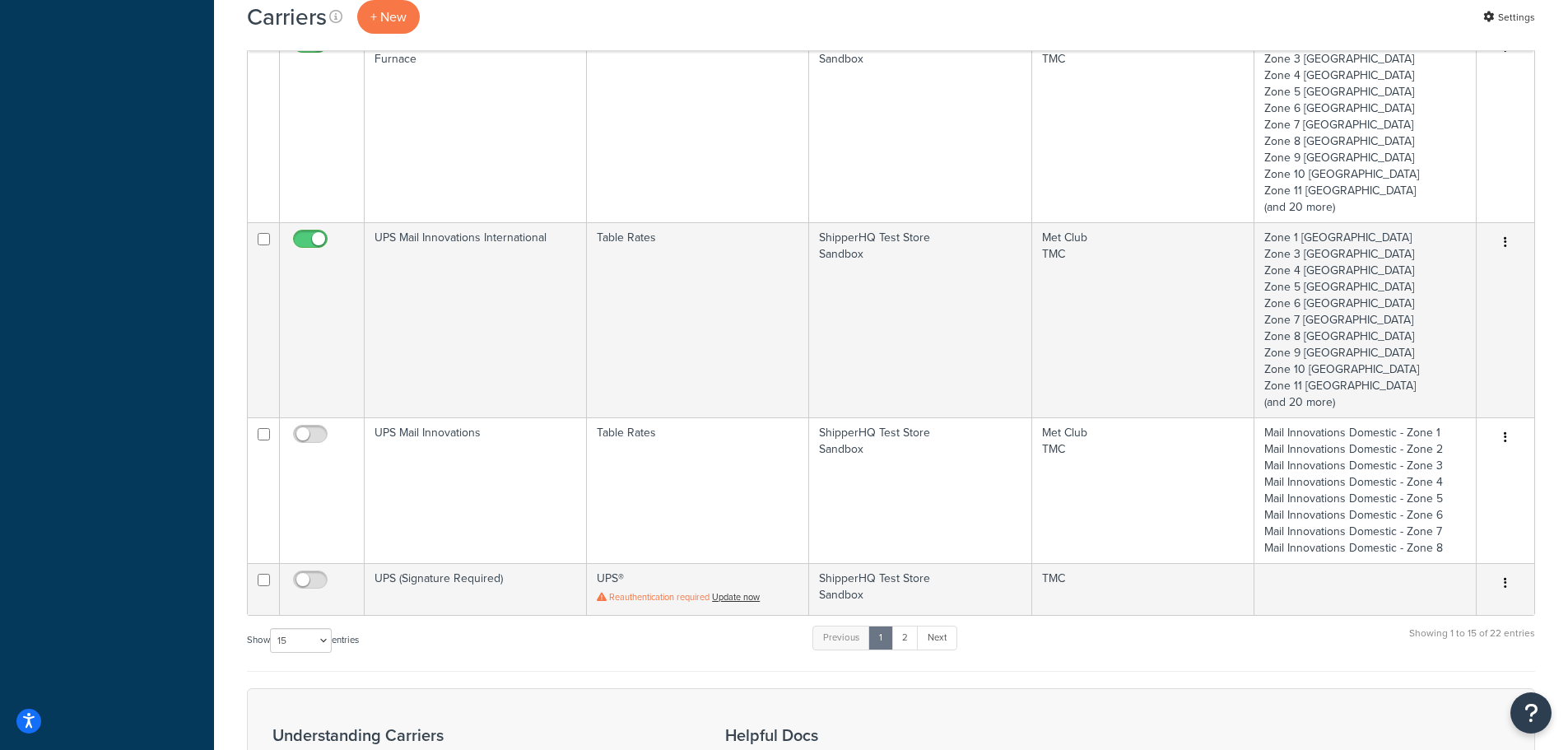
scroll to position [1412, 0]
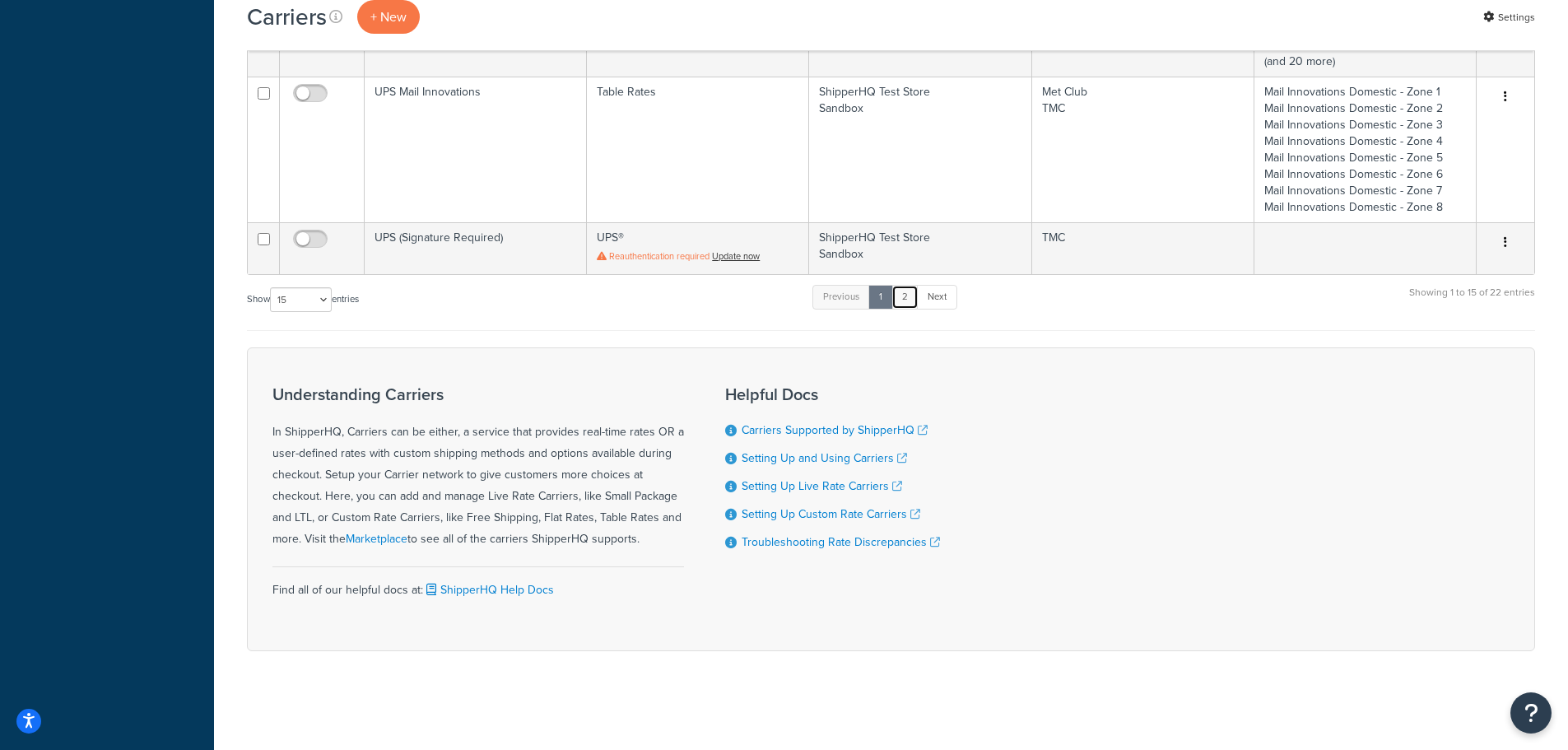
click at [907, 298] on link "2" at bounding box center [905, 297] width 27 height 25
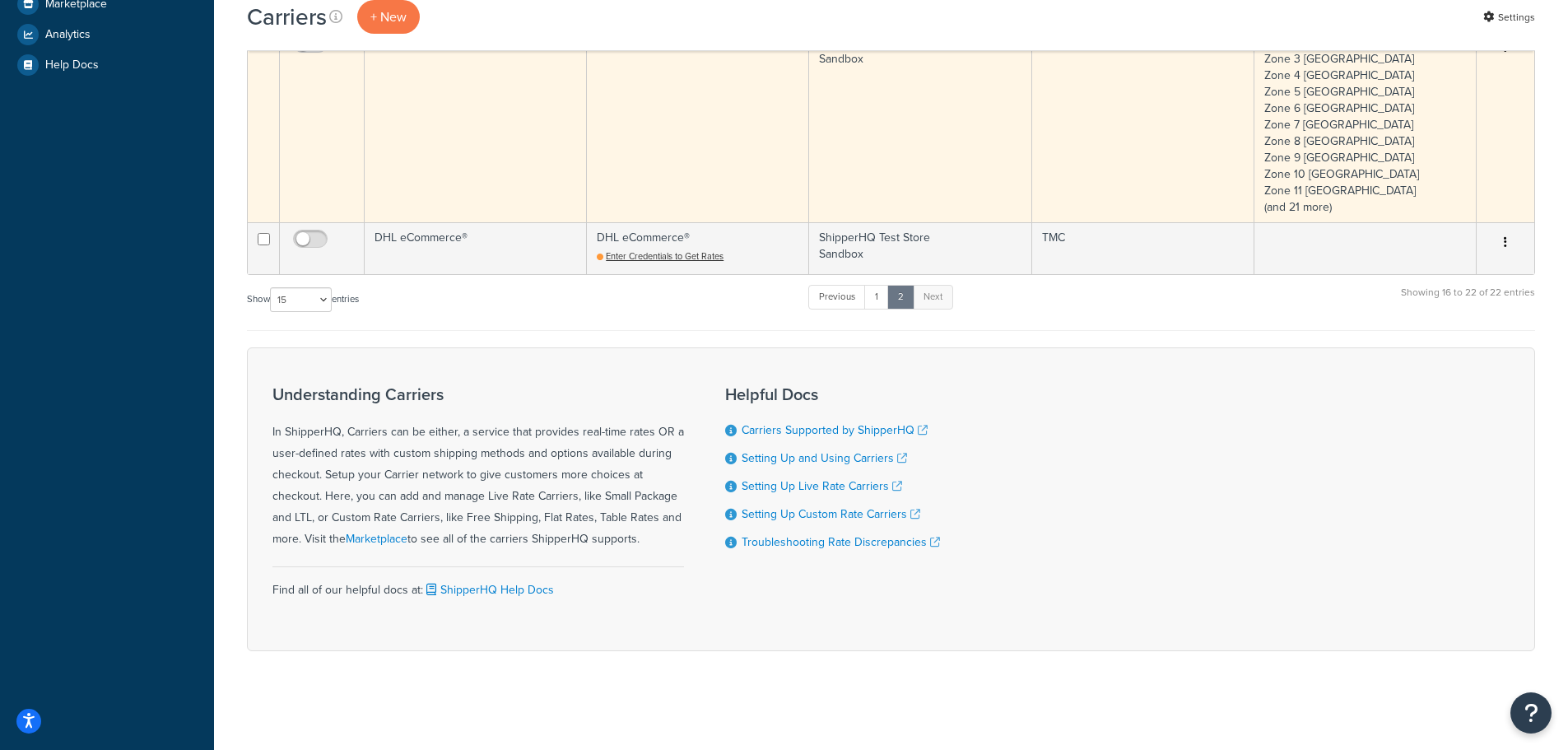
scroll to position [208, 0]
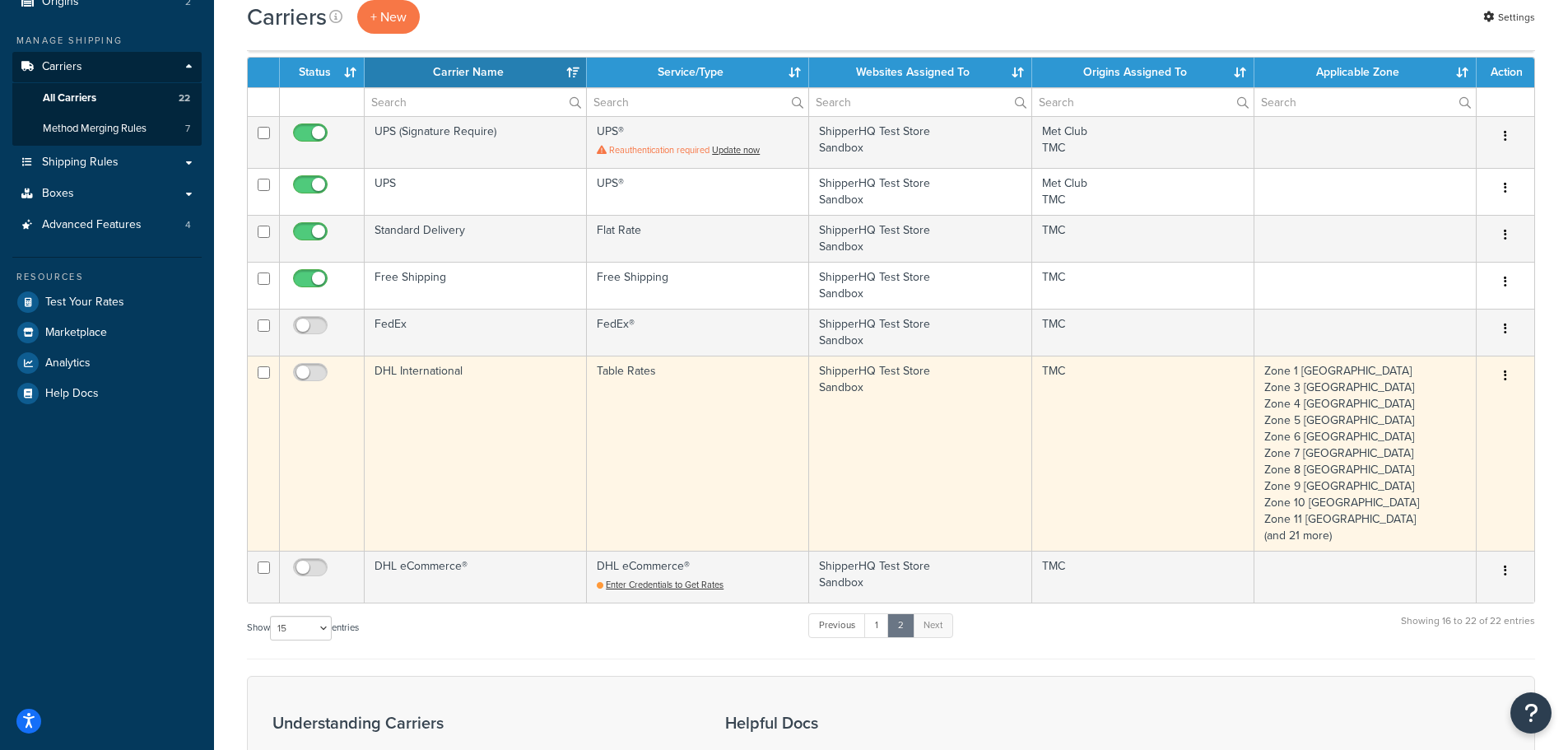
click at [1506, 373] on icon "button" at bounding box center [1506, 375] width 4 height 12
click at [1445, 411] on link "Edit" at bounding box center [1438, 409] width 130 height 34
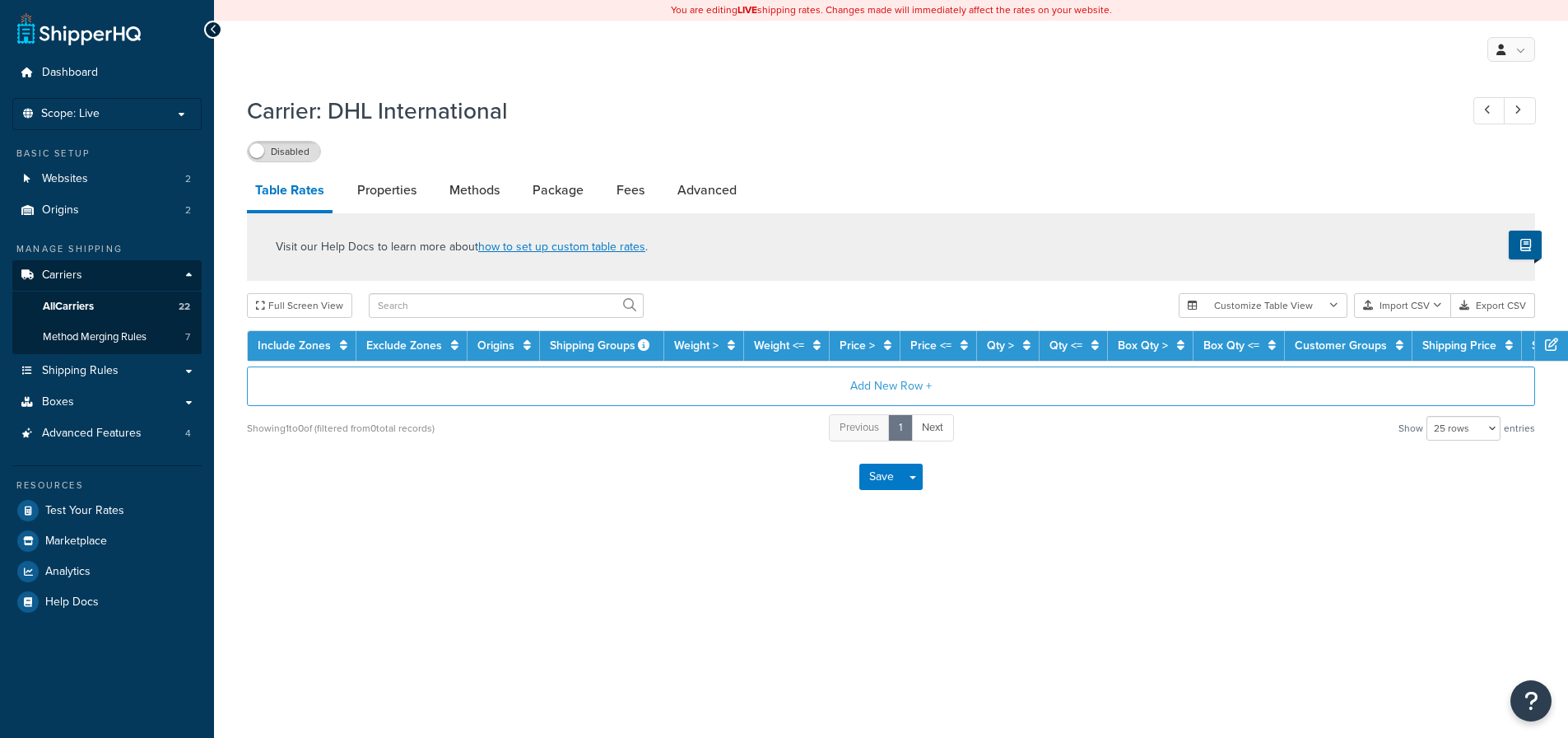
select select "25"
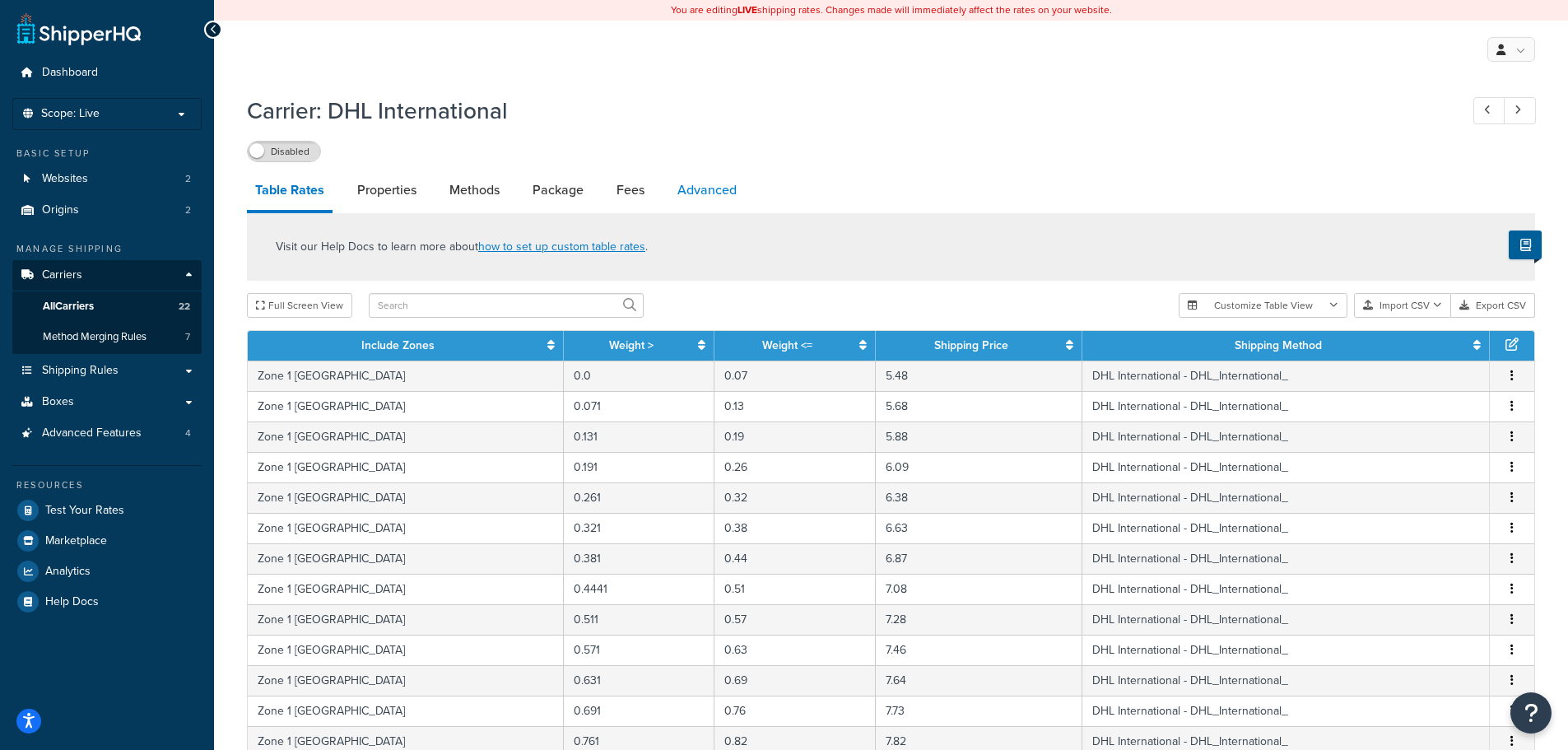
click at [719, 197] on link "Advanced" at bounding box center [707, 190] width 76 height 39
select select "false"
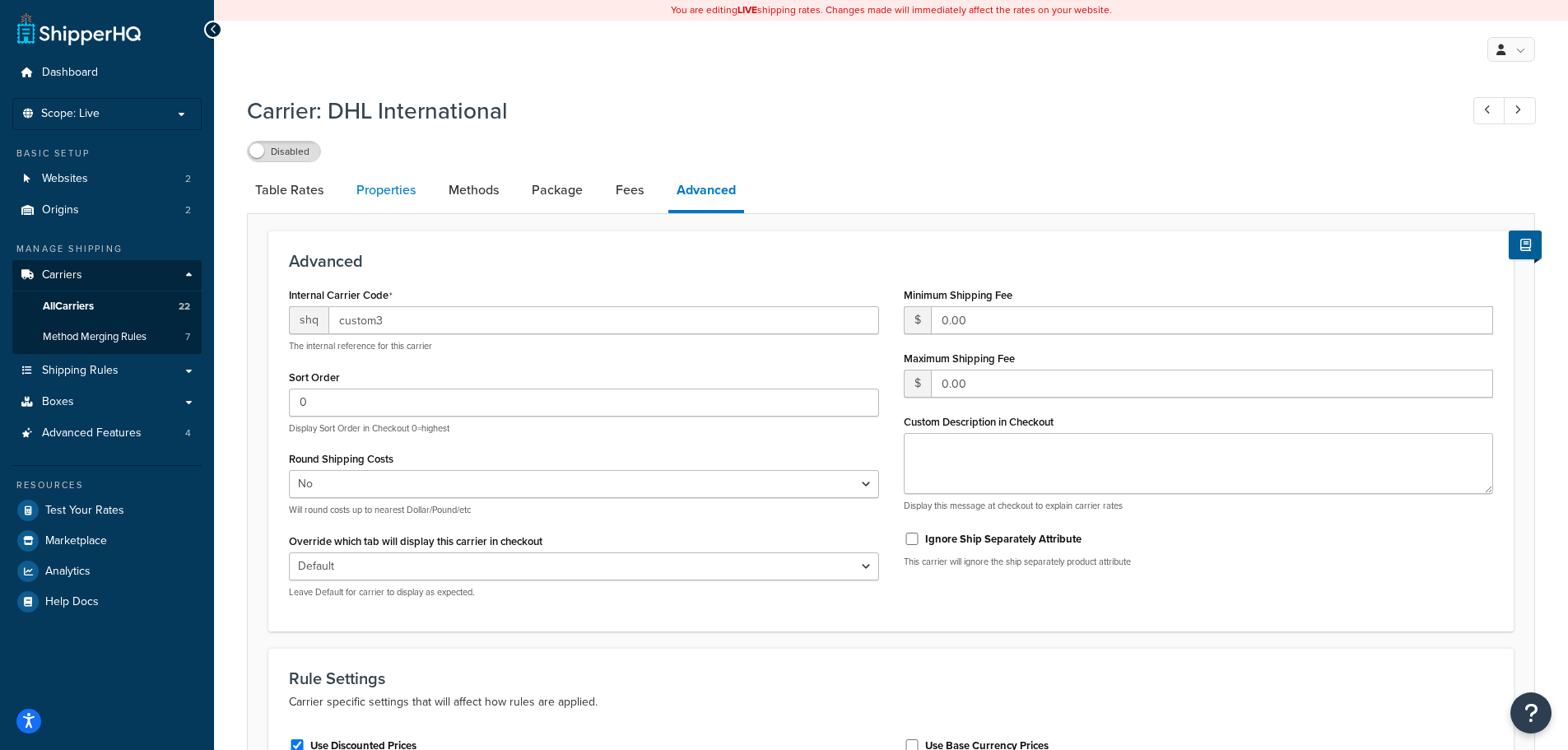
click at [384, 189] on link "Properties" at bounding box center [386, 190] width 76 height 39
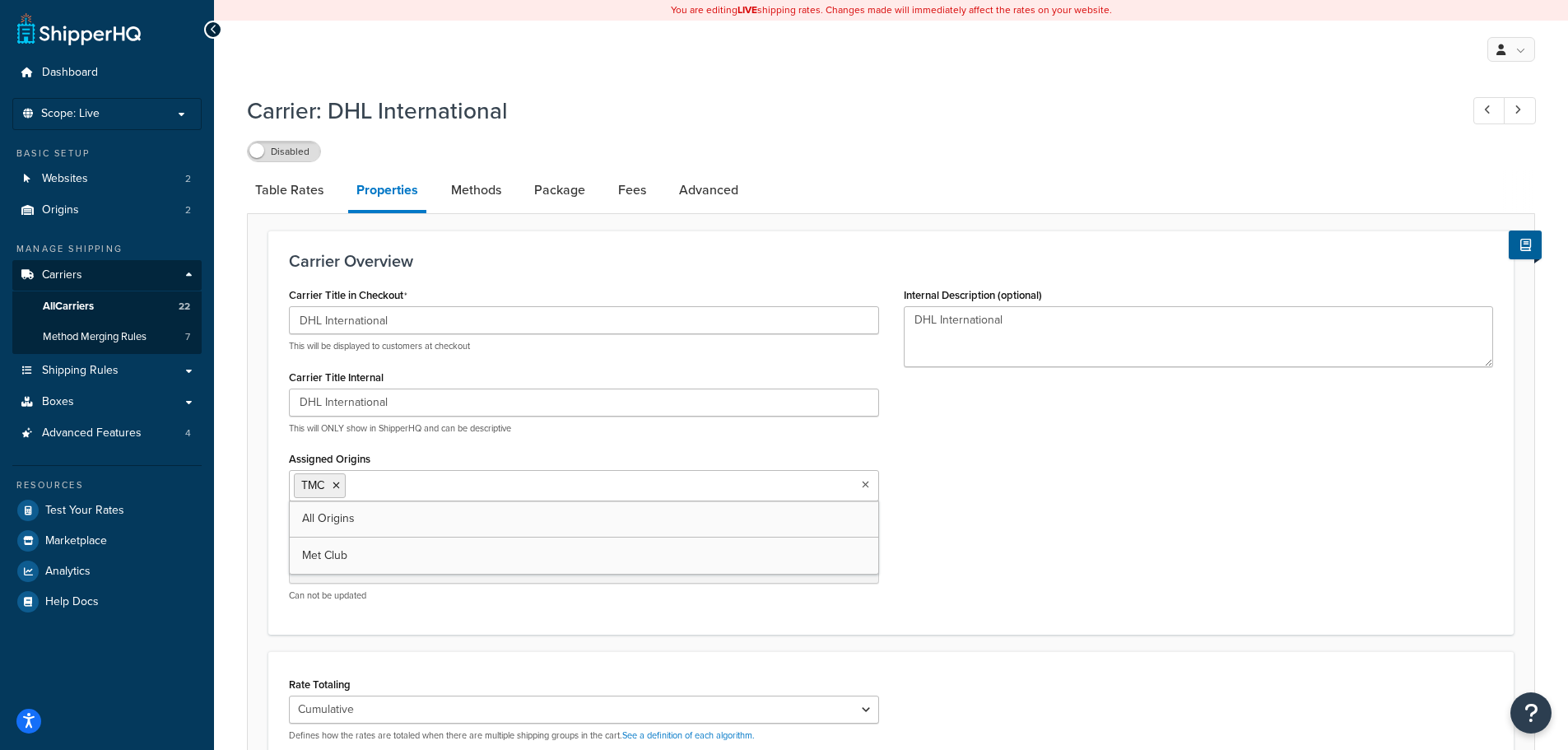
click at [402, 477] on input "Assigned Origins" at bounding box center [423, 485] width 146 height 18
click at [1077, 525] on div "Carrier Title in Checkout DHL International This will be displayed to customers…" at bounding box center [890, 448] width 1229 height 331
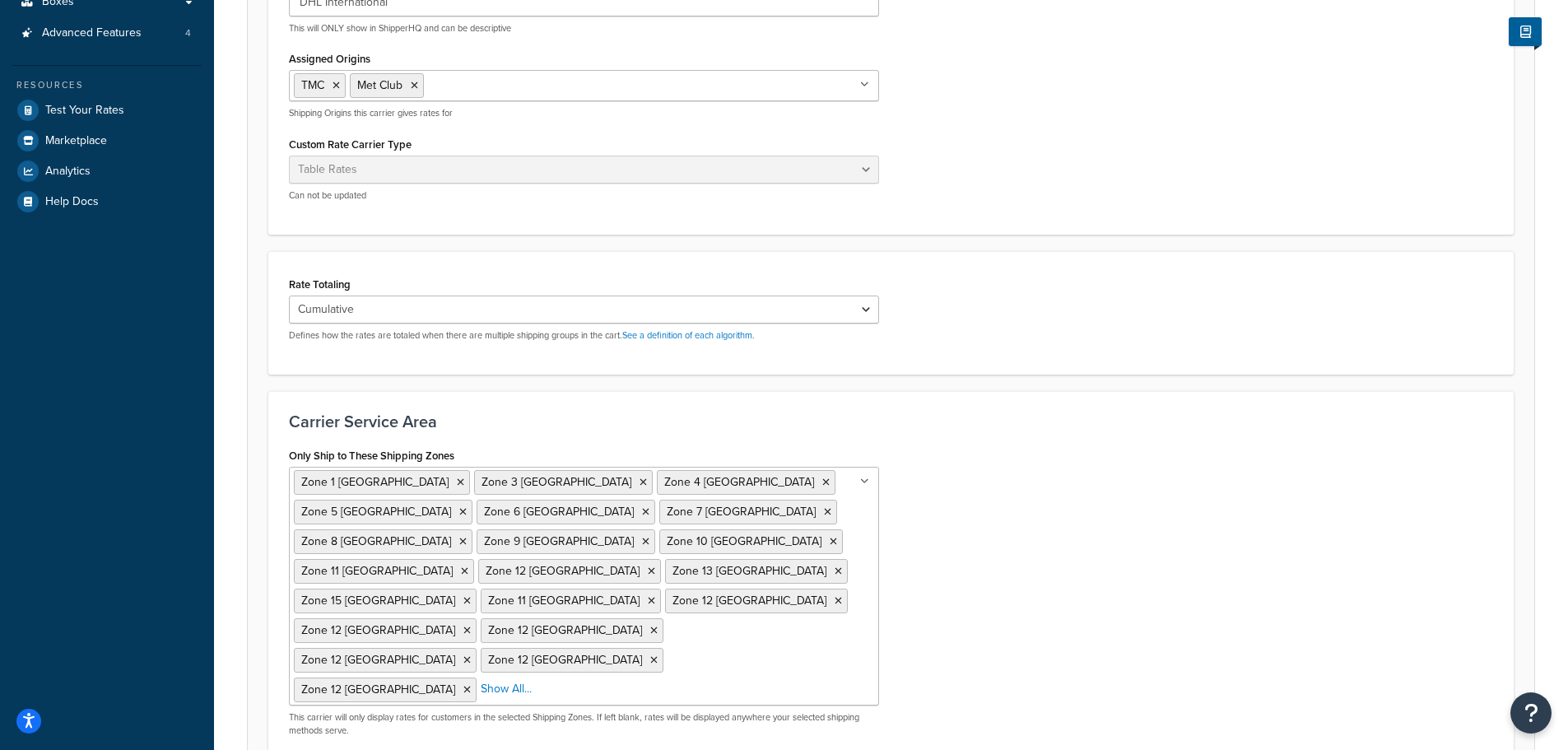
scroll to position [483, 0]
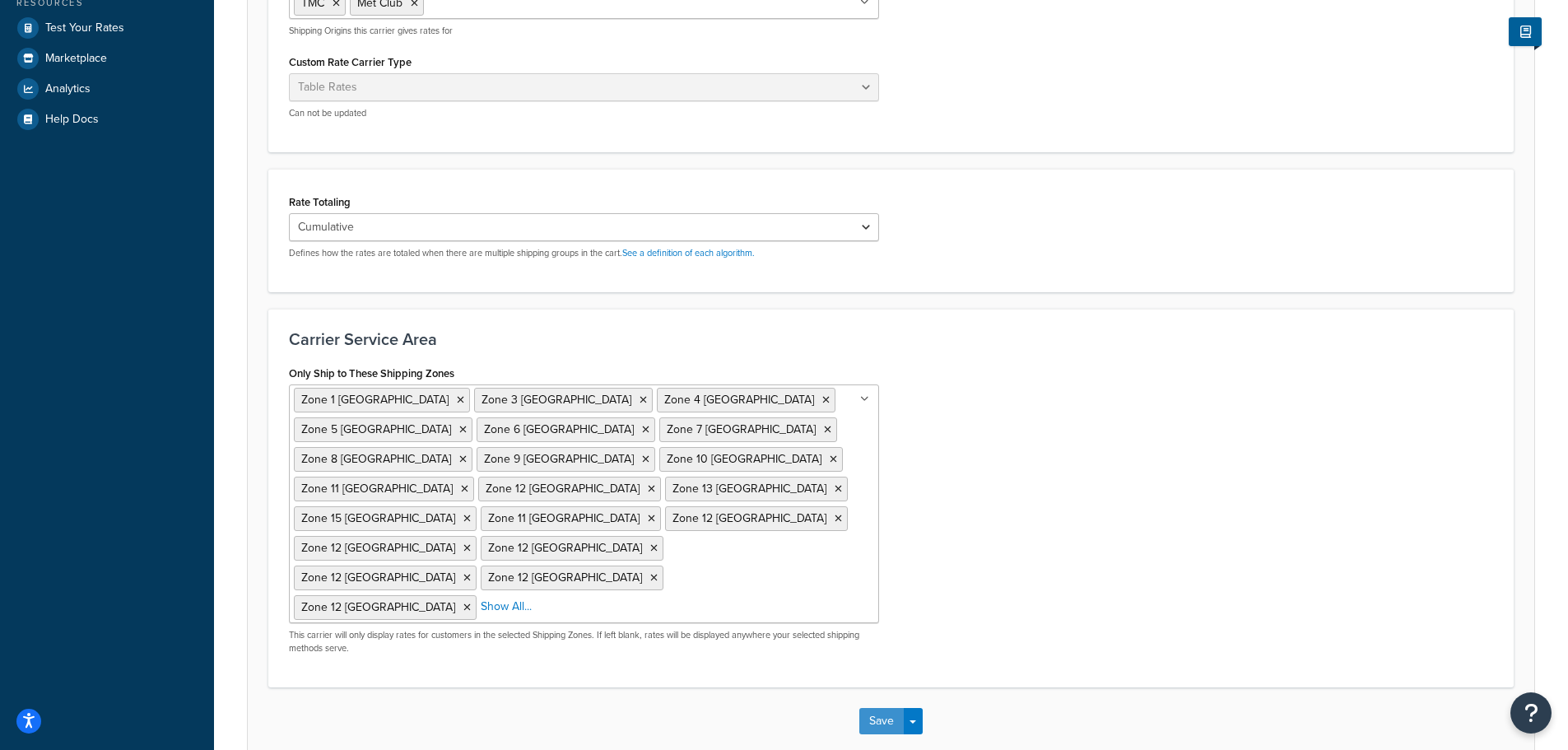
click at [881, 708] on button "Save" at bounding box center [881, 721] width 45 height 26
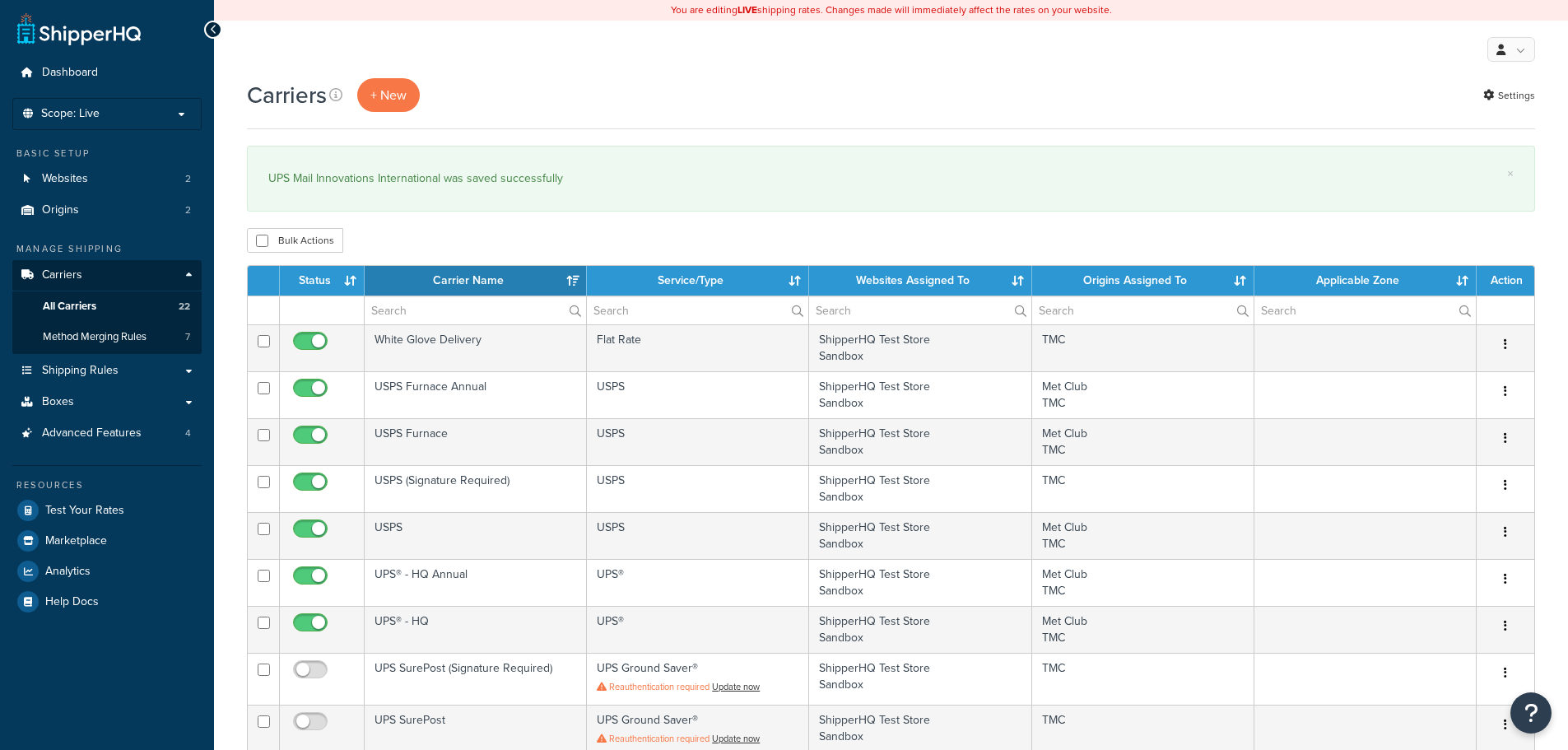
select select "15"
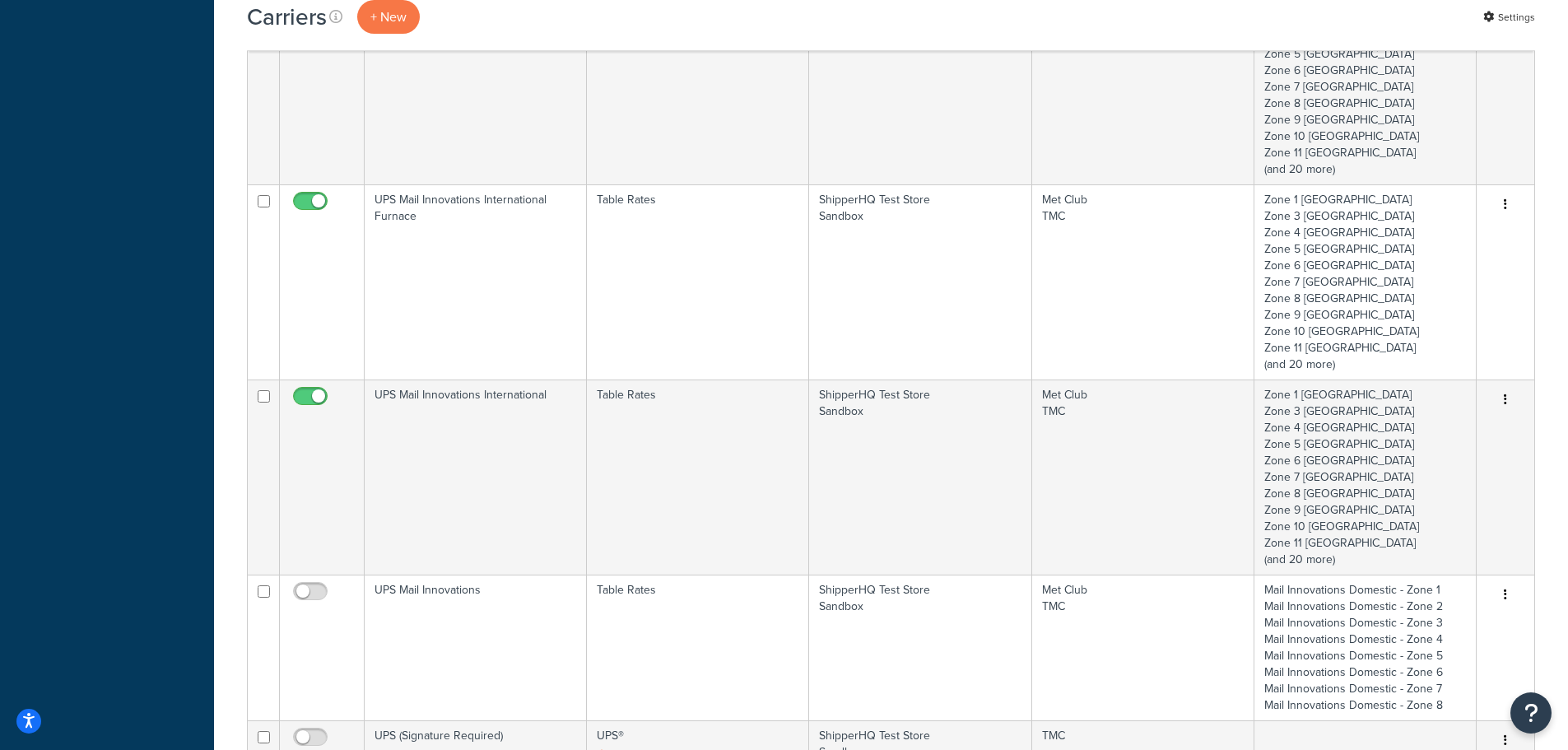
scroll to position [906, 0]
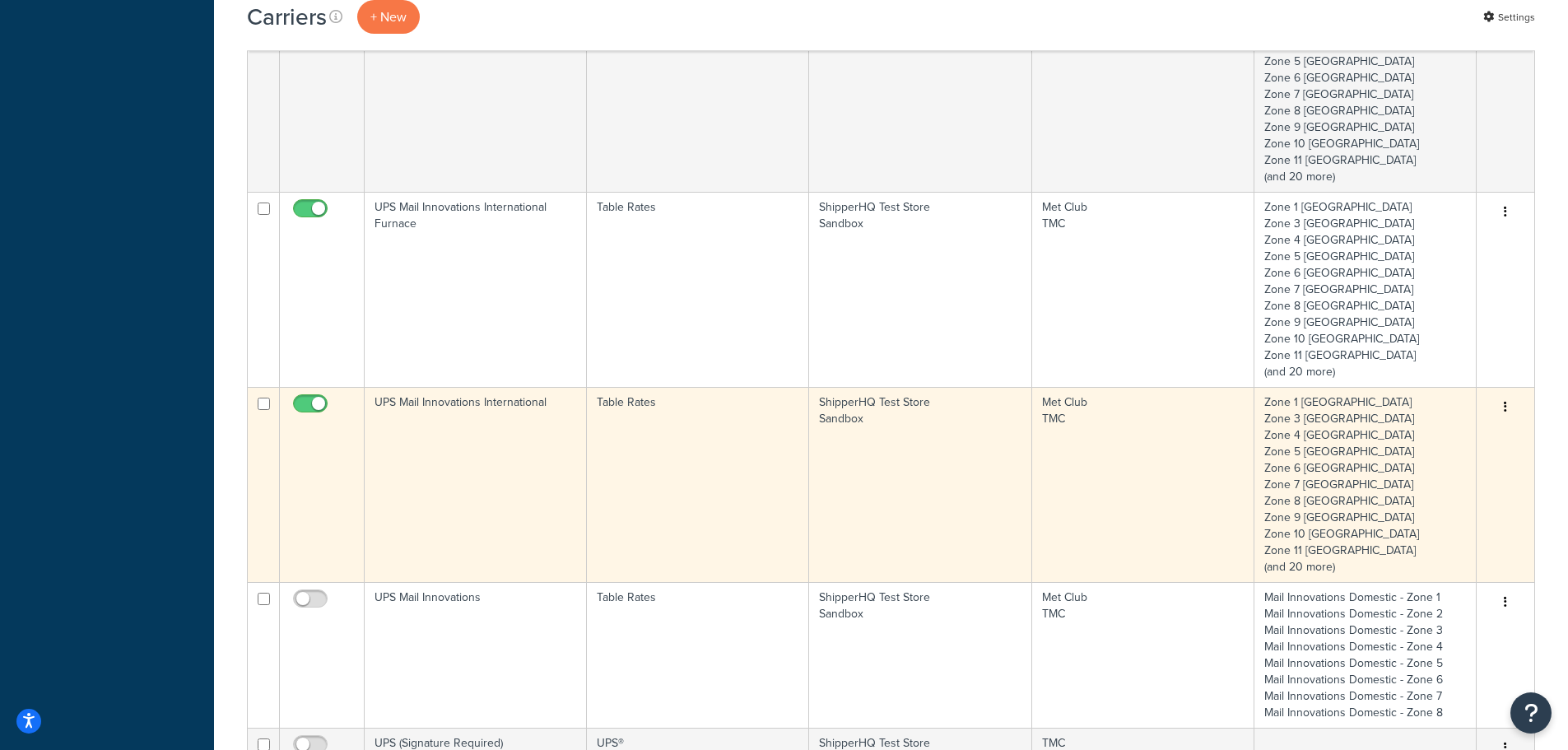
click at [1505, 409] on icon "button" at bounding box center [1506, 406] width 4 height 12
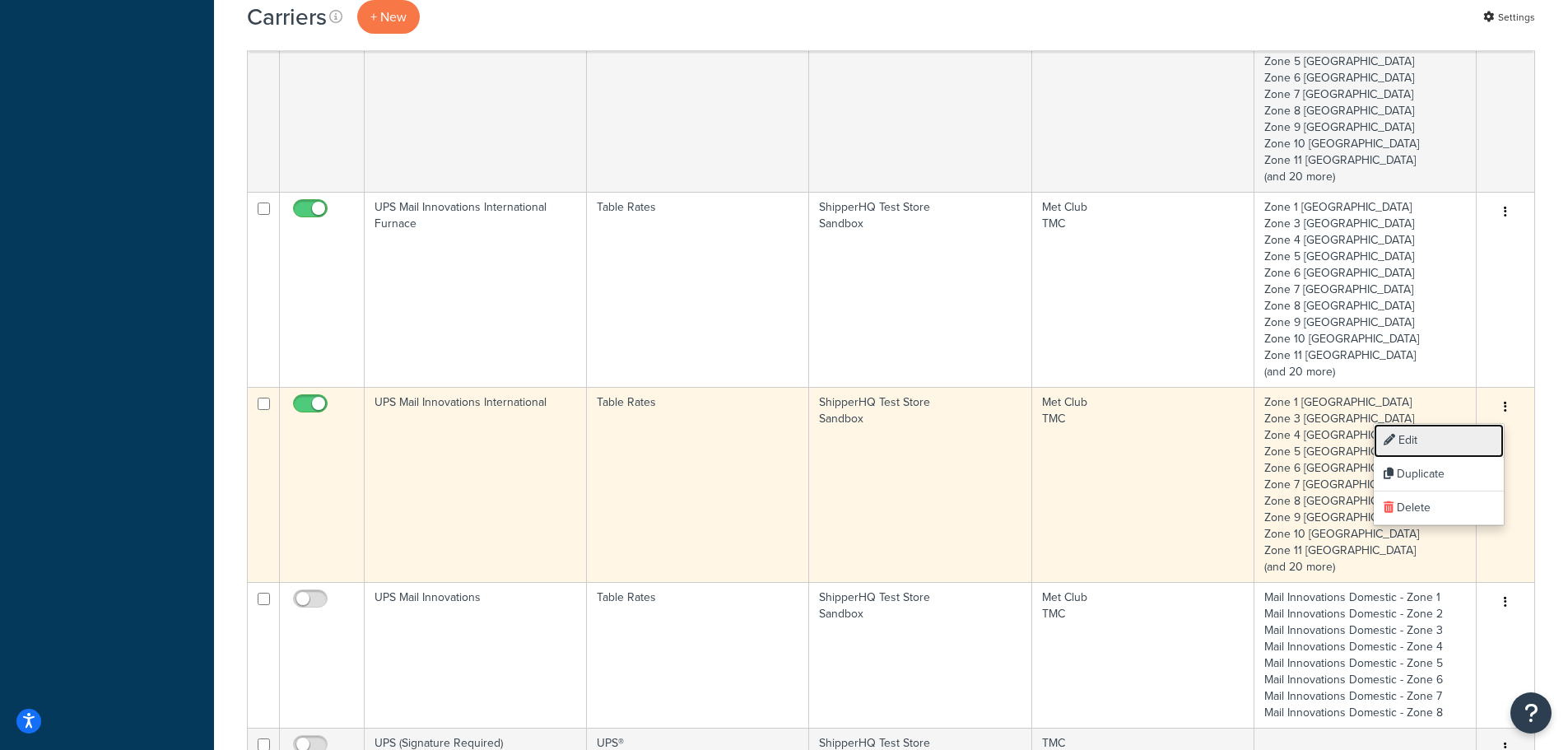
click at [1441, 429] on link "Edit" at bounding box center [1438, 441] width 130 height 34
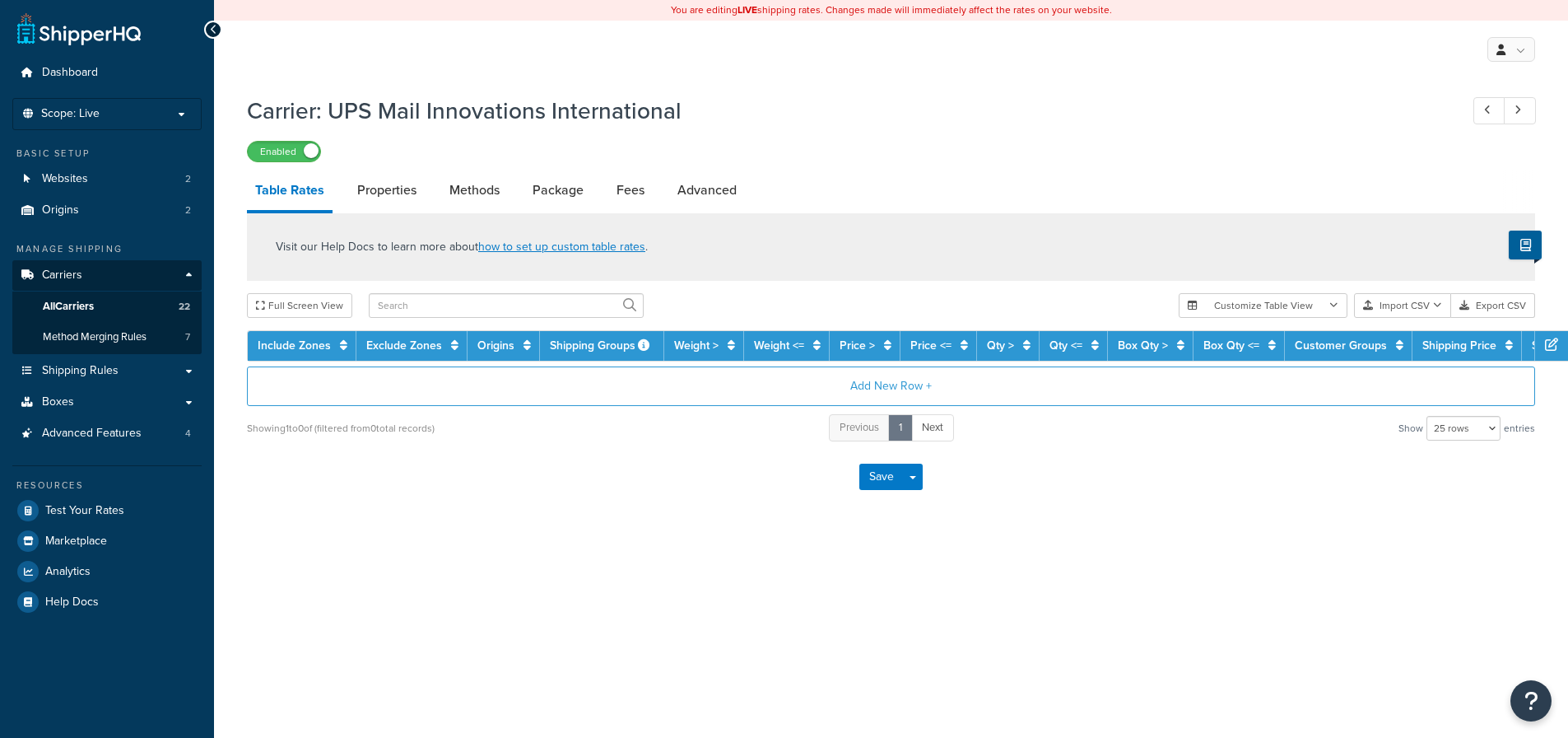
select select "25"
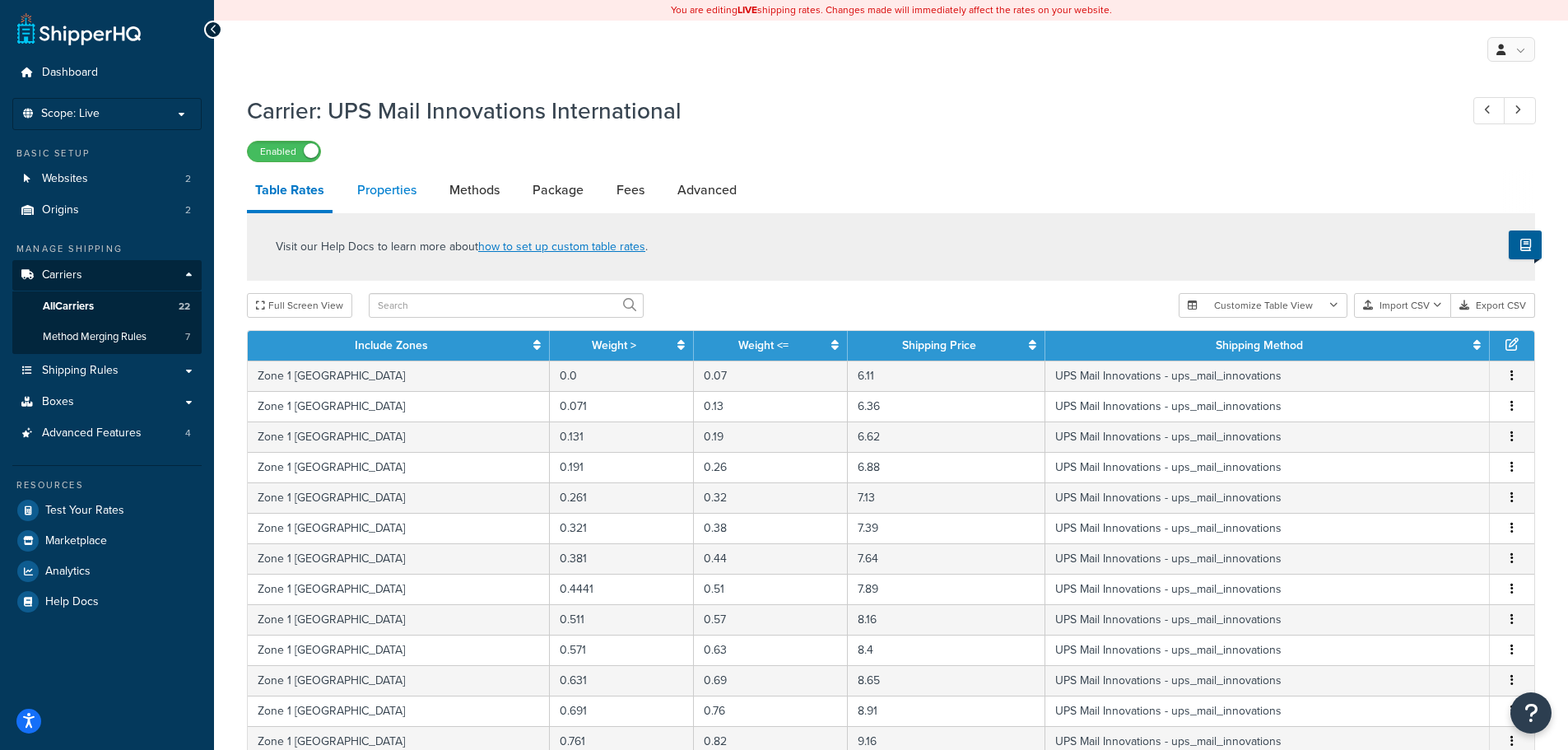
click at [379, 190] on link "Properties" at bounding box center [387, 190] width 76 height 39
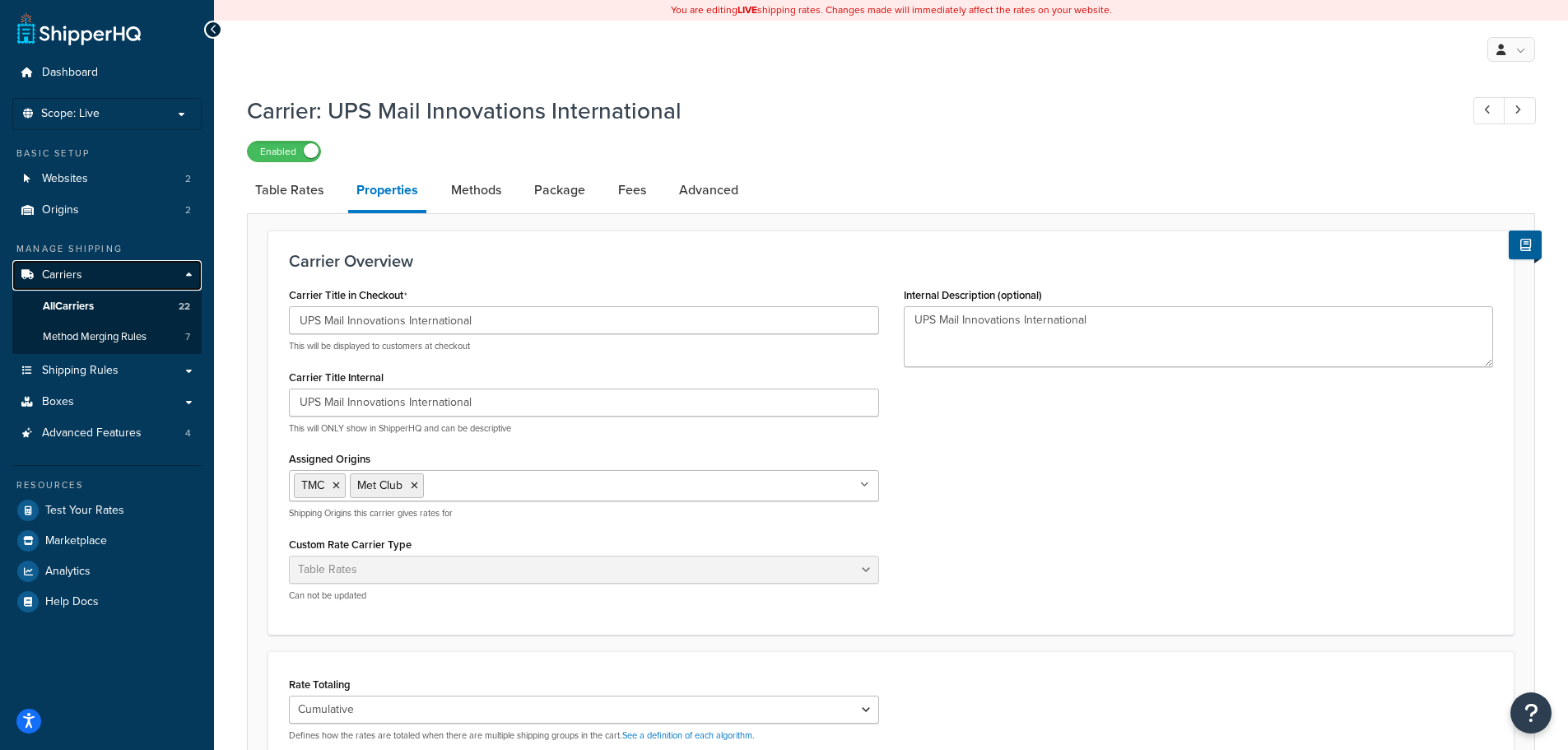
click at [77, 275] on span "Carriers" at bounding box center [62, 275] width 40 height 14
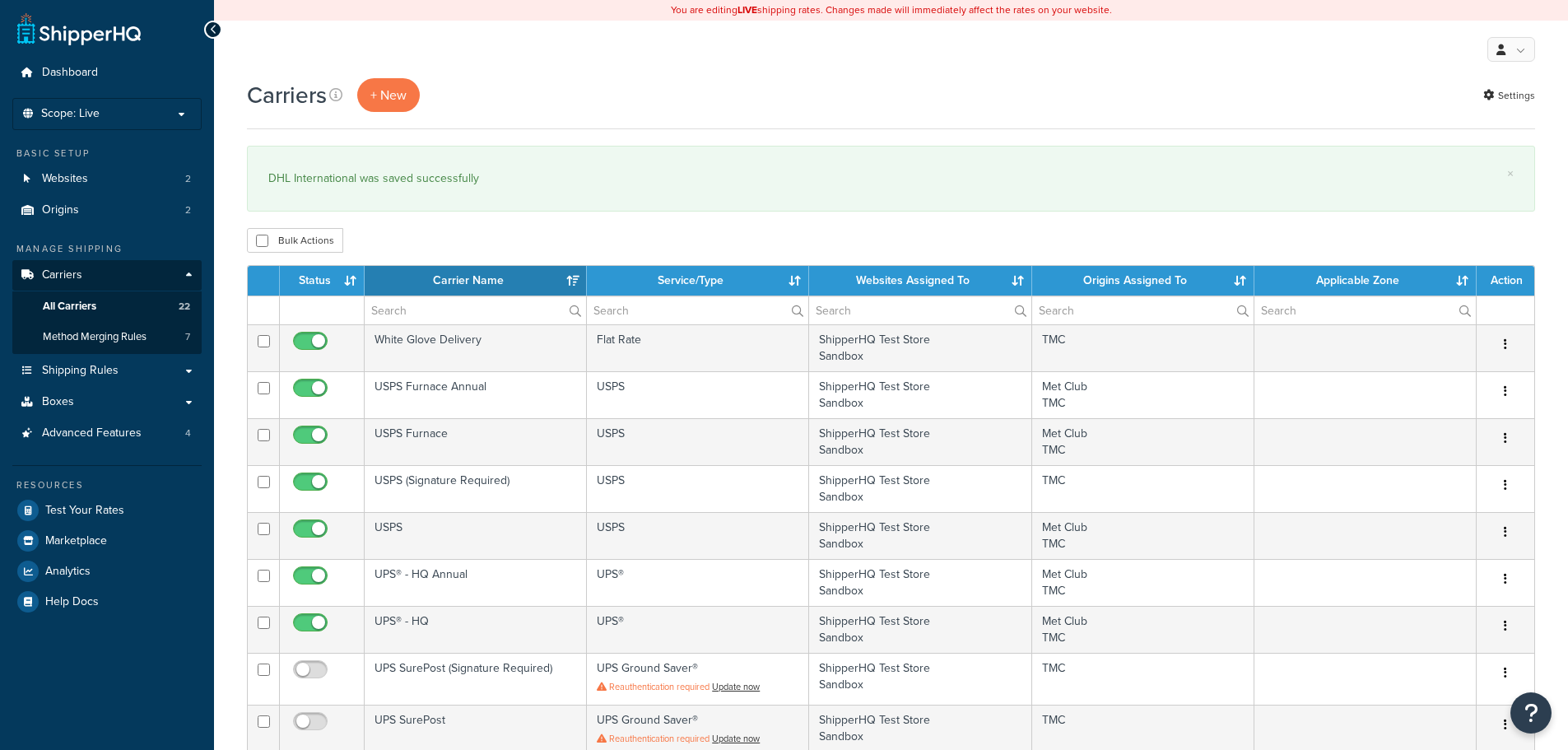
select select "15"
click at [64, 359] on link "Shipping Rules" at bounding box center [108, 370] width 190 height 30
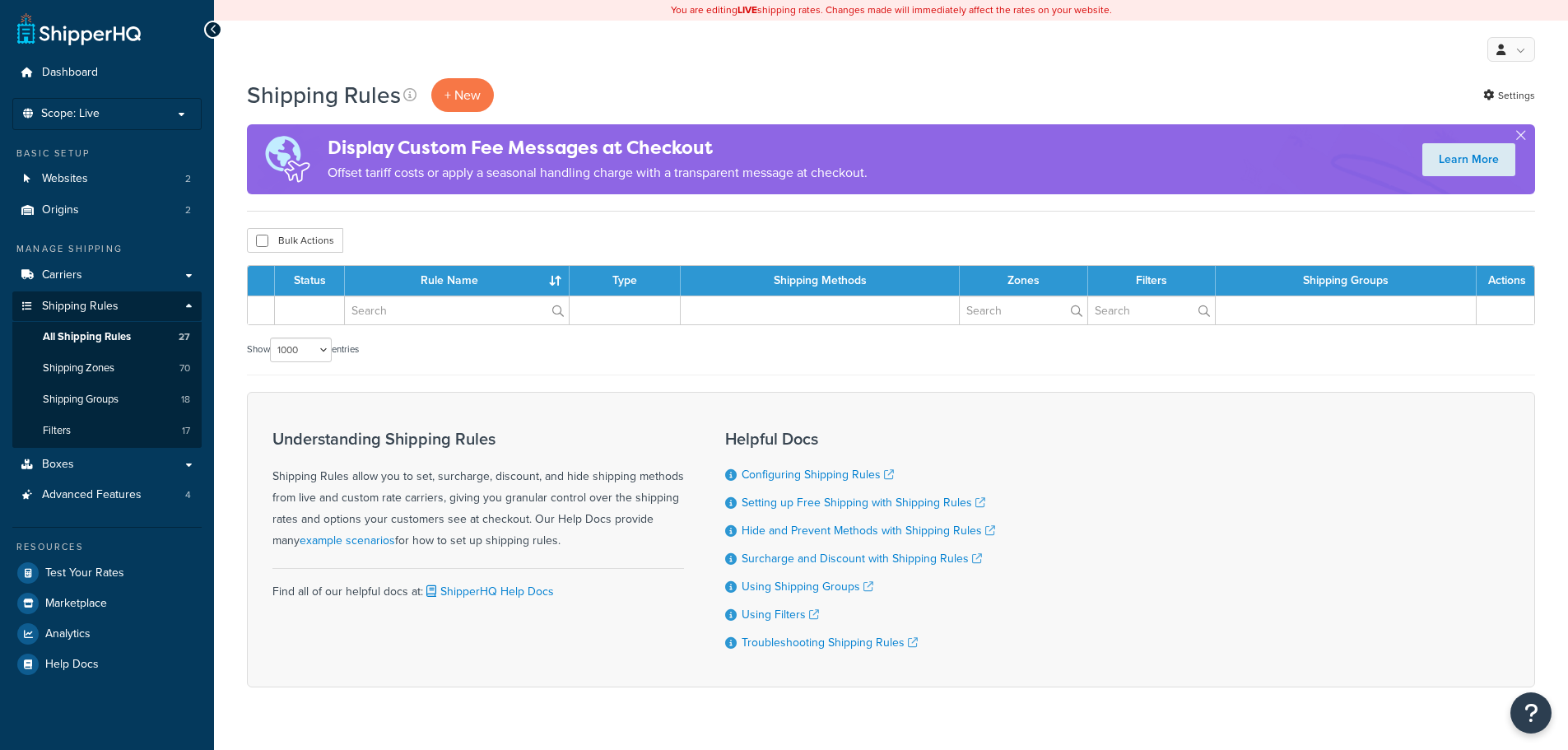
select select "1000"
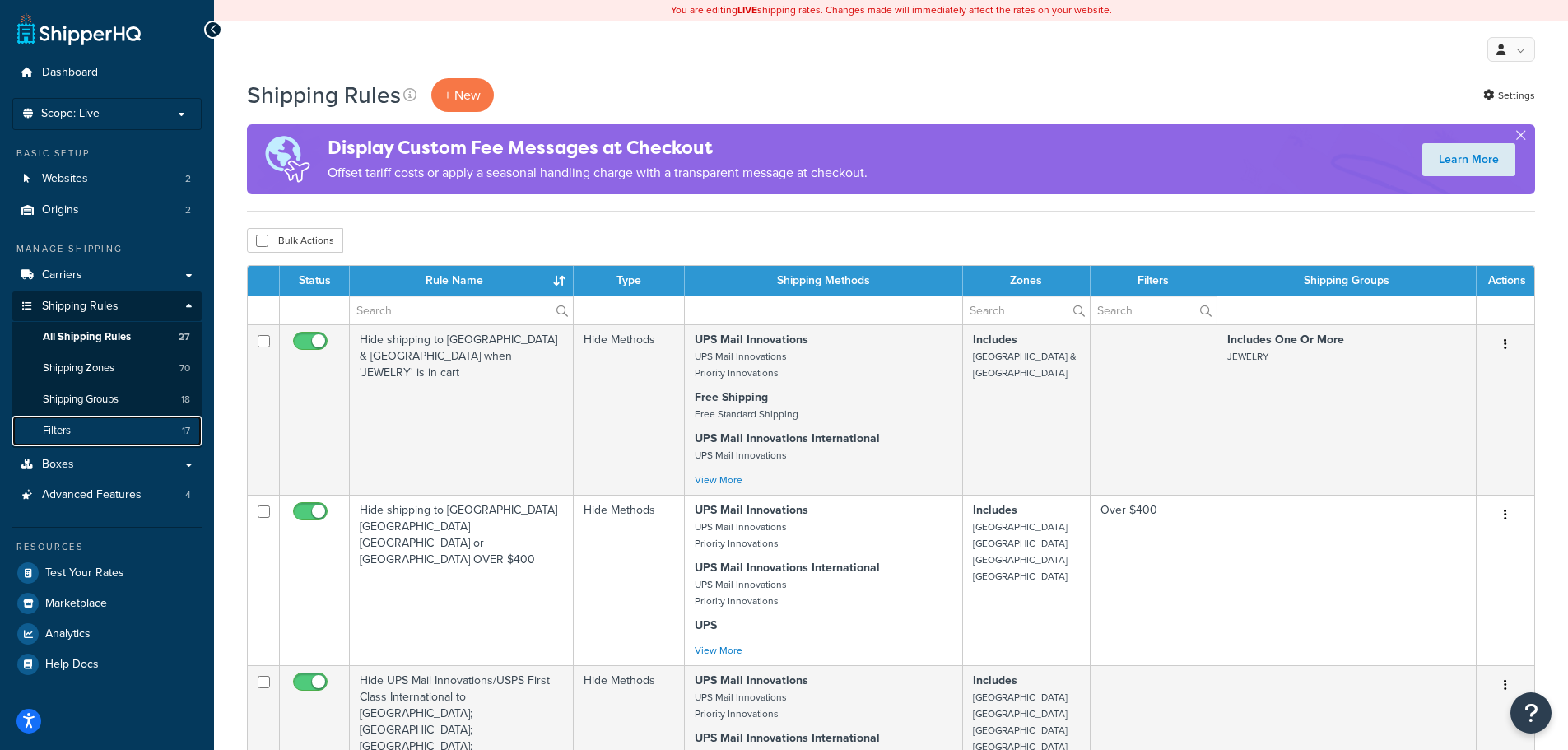
click at [110, 418] on link "Filters 17" at bounding box center [108, 431] width 190 height 30
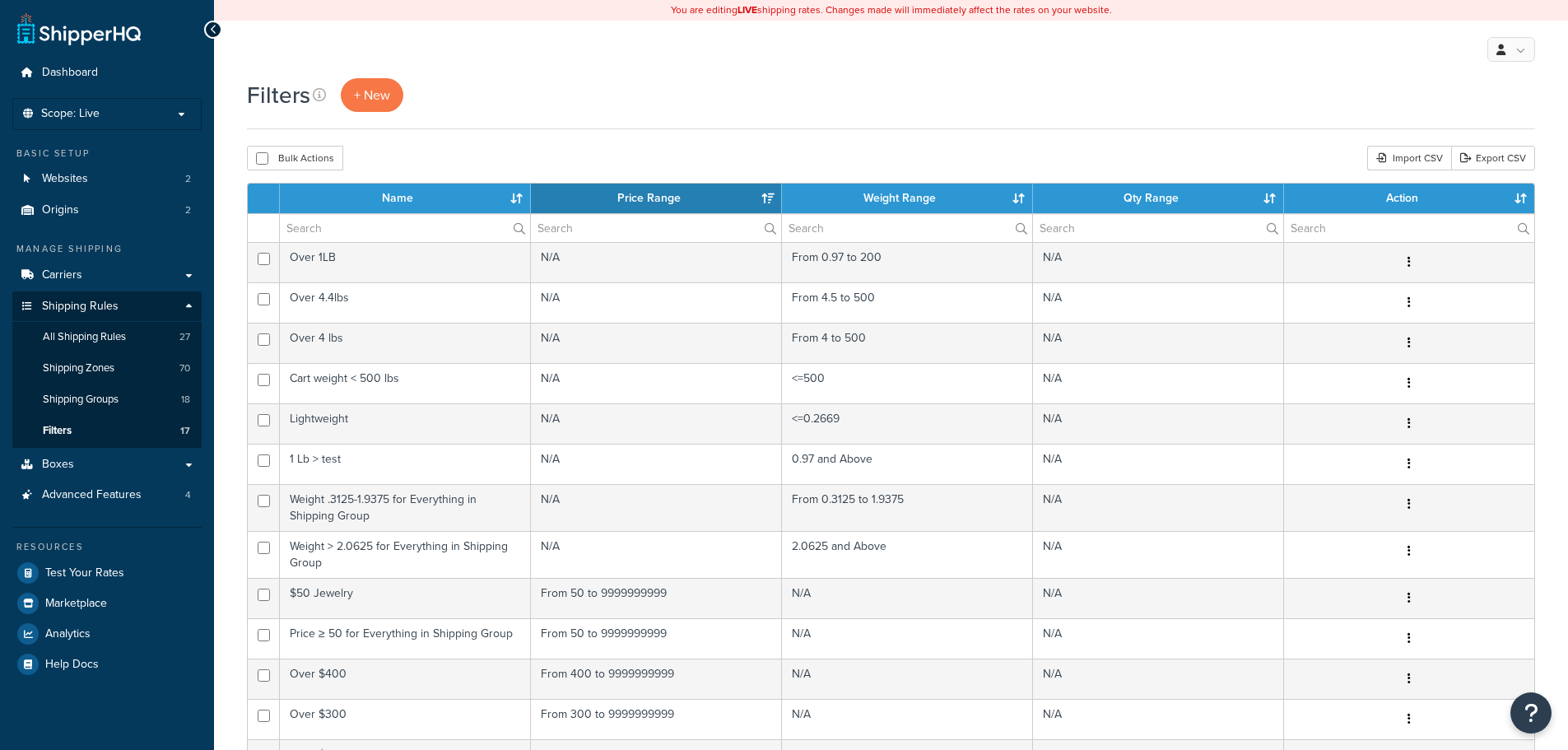
select select "15"
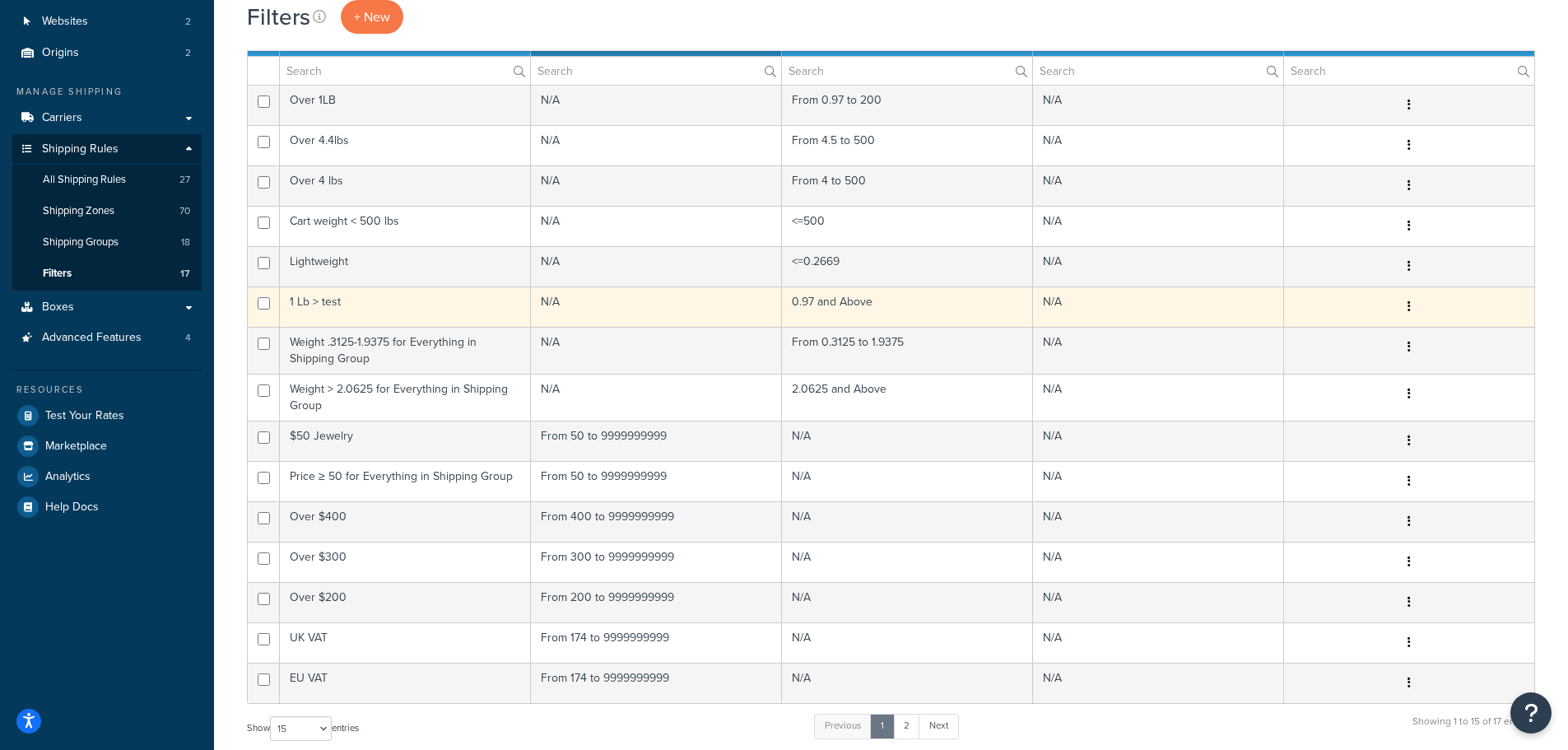
scroll to position [164, 0]
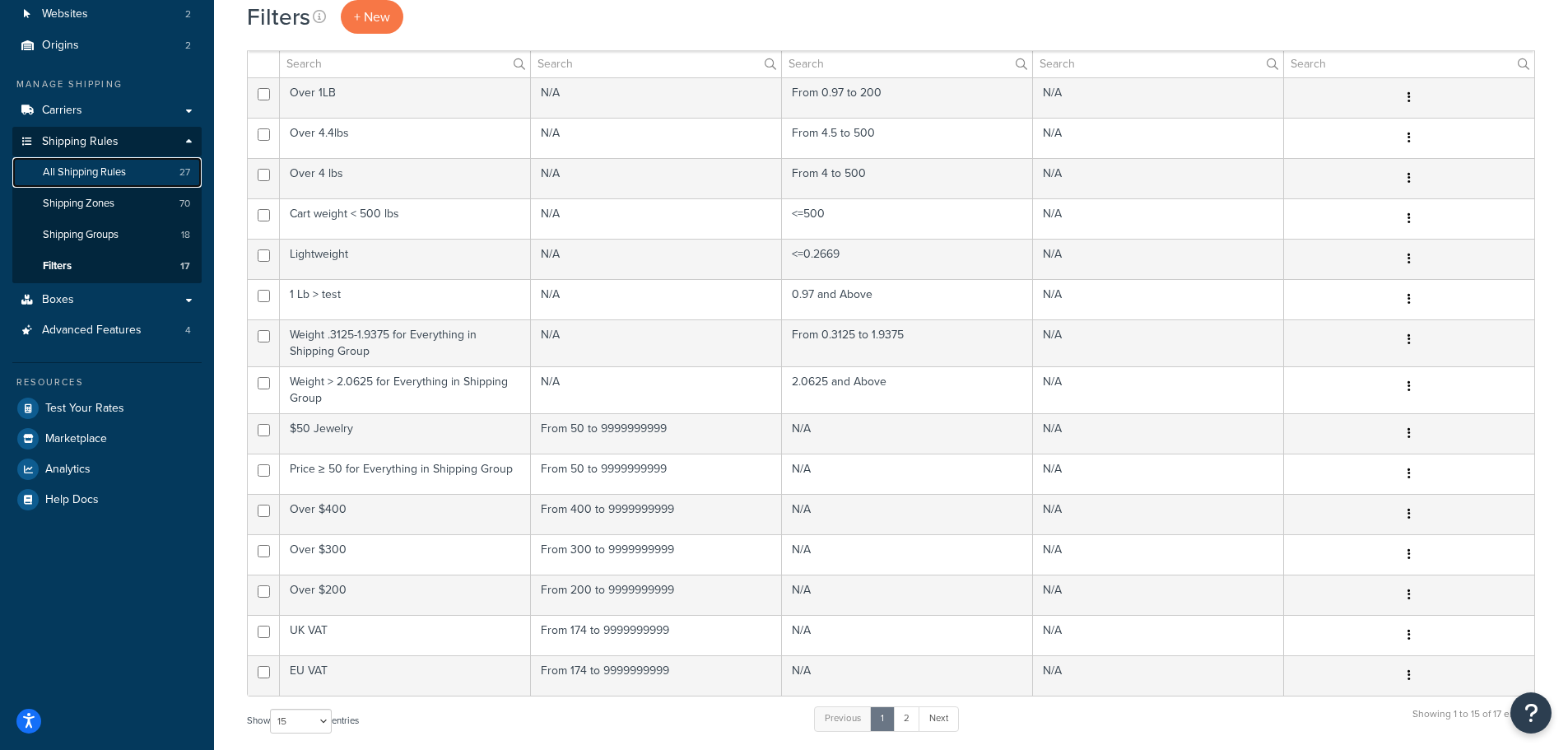
click at [93, 171] on span "All Shipping Rules" at bounding box center [84, 172] width 83 height 14
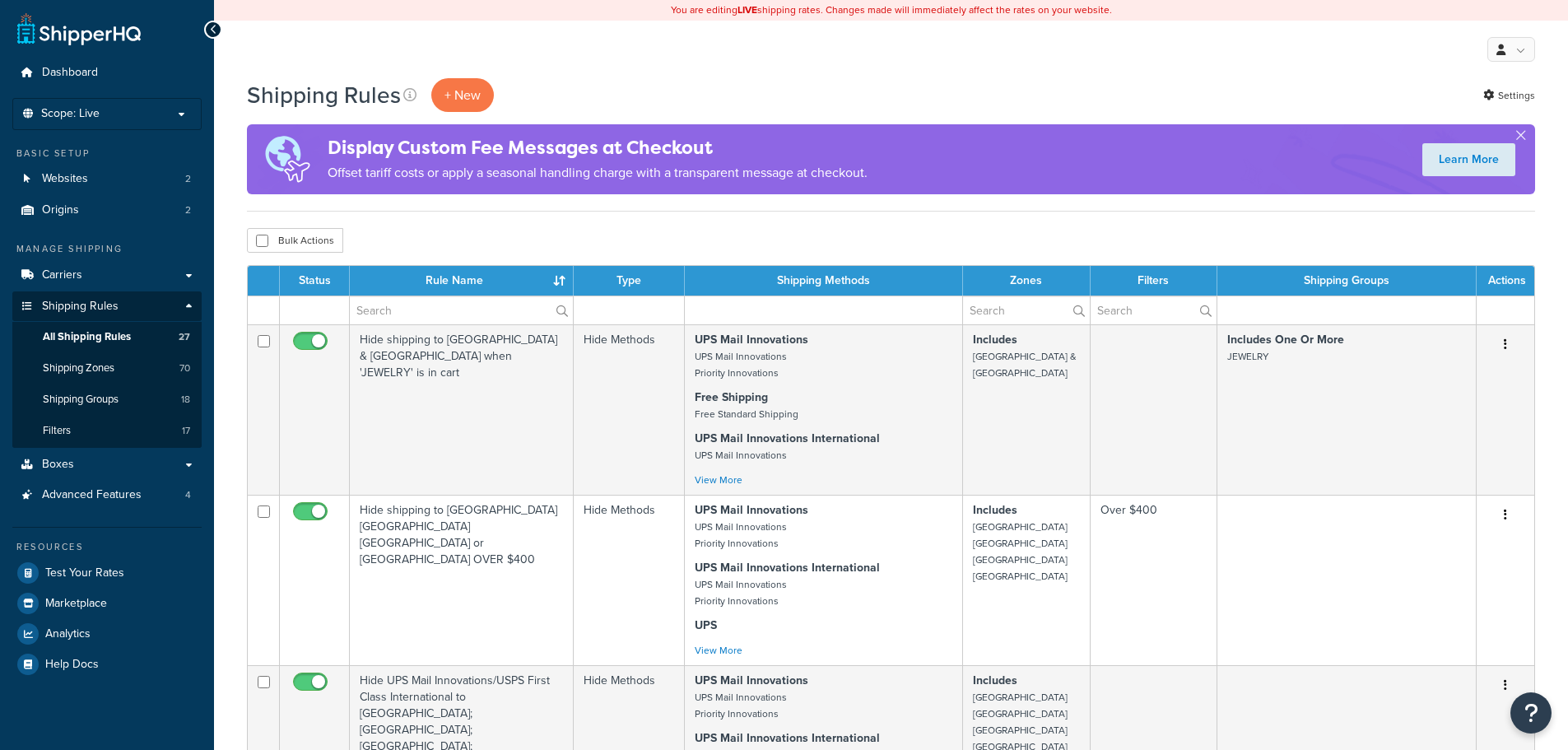
select select "1000"
click at [452, 92] on p "+ New" at bounding box center [462, 95] width 63 height 34
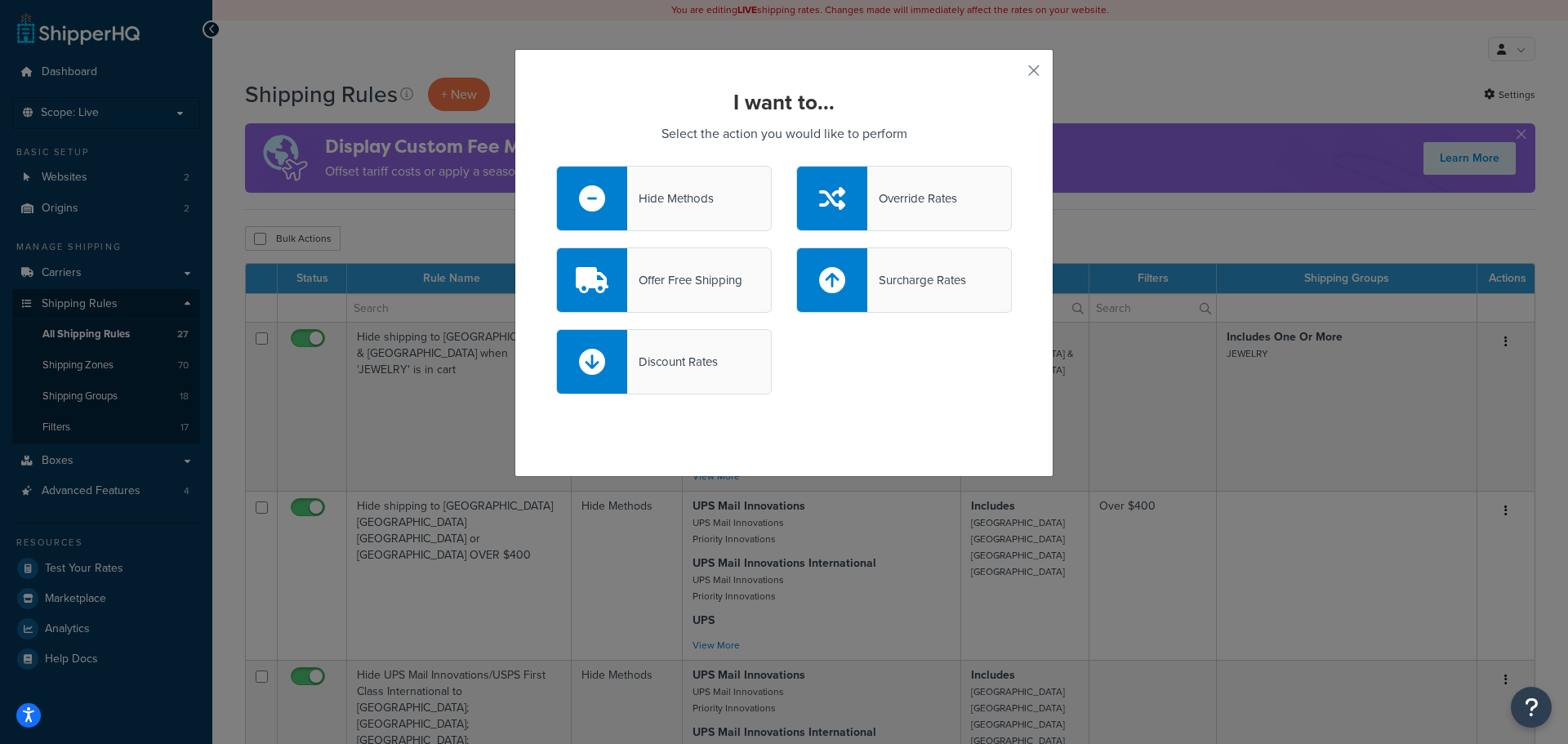
click at [669, 196] on div "Hide Methods" at bounding box center [670, 198] width 87 height 23
click at [0, 0] on input "Hide Methods" at bounding box center [0, 0] width 0 height 0
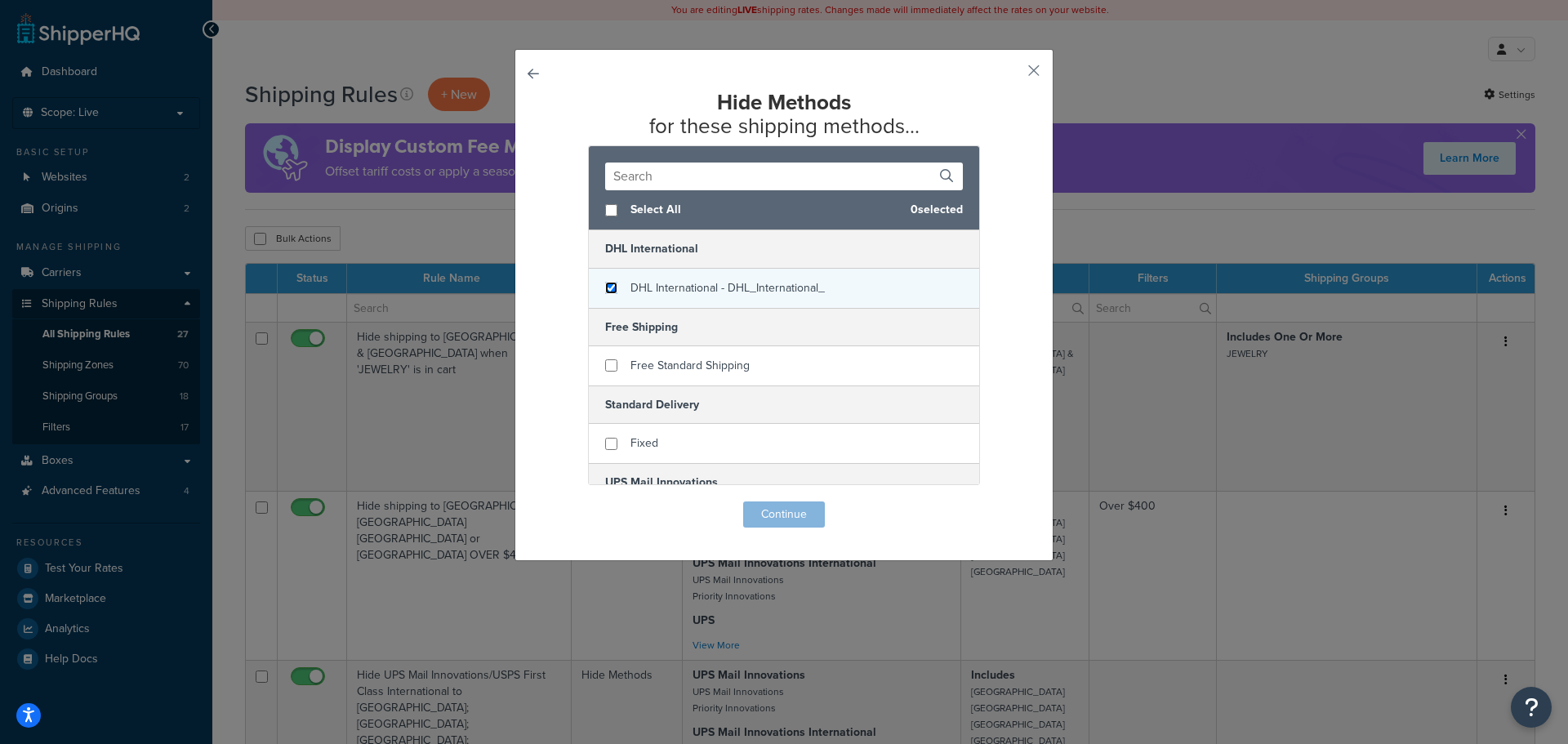
click at [607, 281] on input "checkbox" at bounding box center [612, 288] width 13 height 13
checkbox input "true"
click at [762, 527] on button "Continue" at bounding box center [784, 514] width 81 height 26
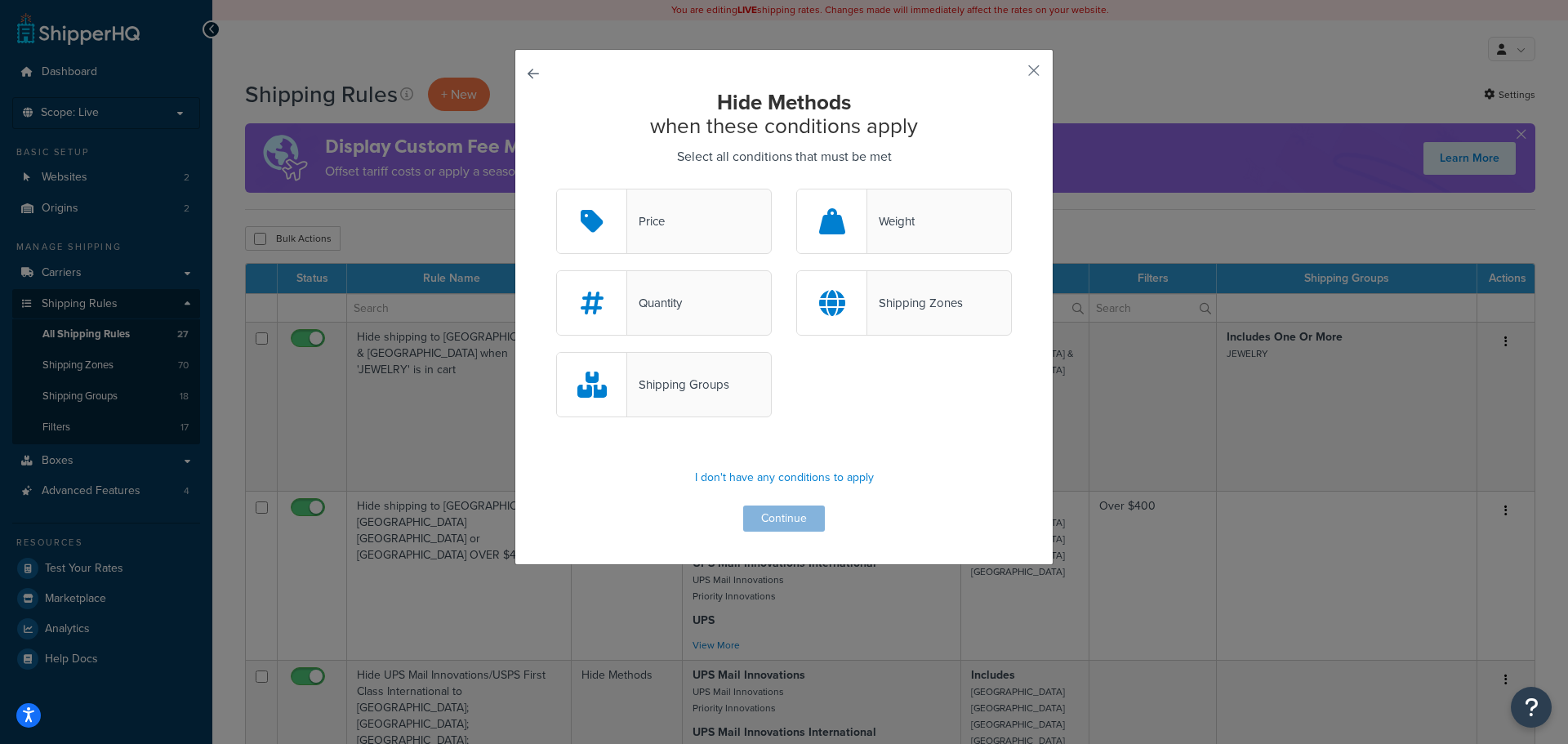
click at [660, 216] on div "Price" at bounding box center [664, 221] width 215 height 65
click at [0, 0] on input "Price" at bounding box center [0, 0] width 0 height 0
click at [773, 526] on button "Continue" at bounding box center [784, 519] width 81 height 26
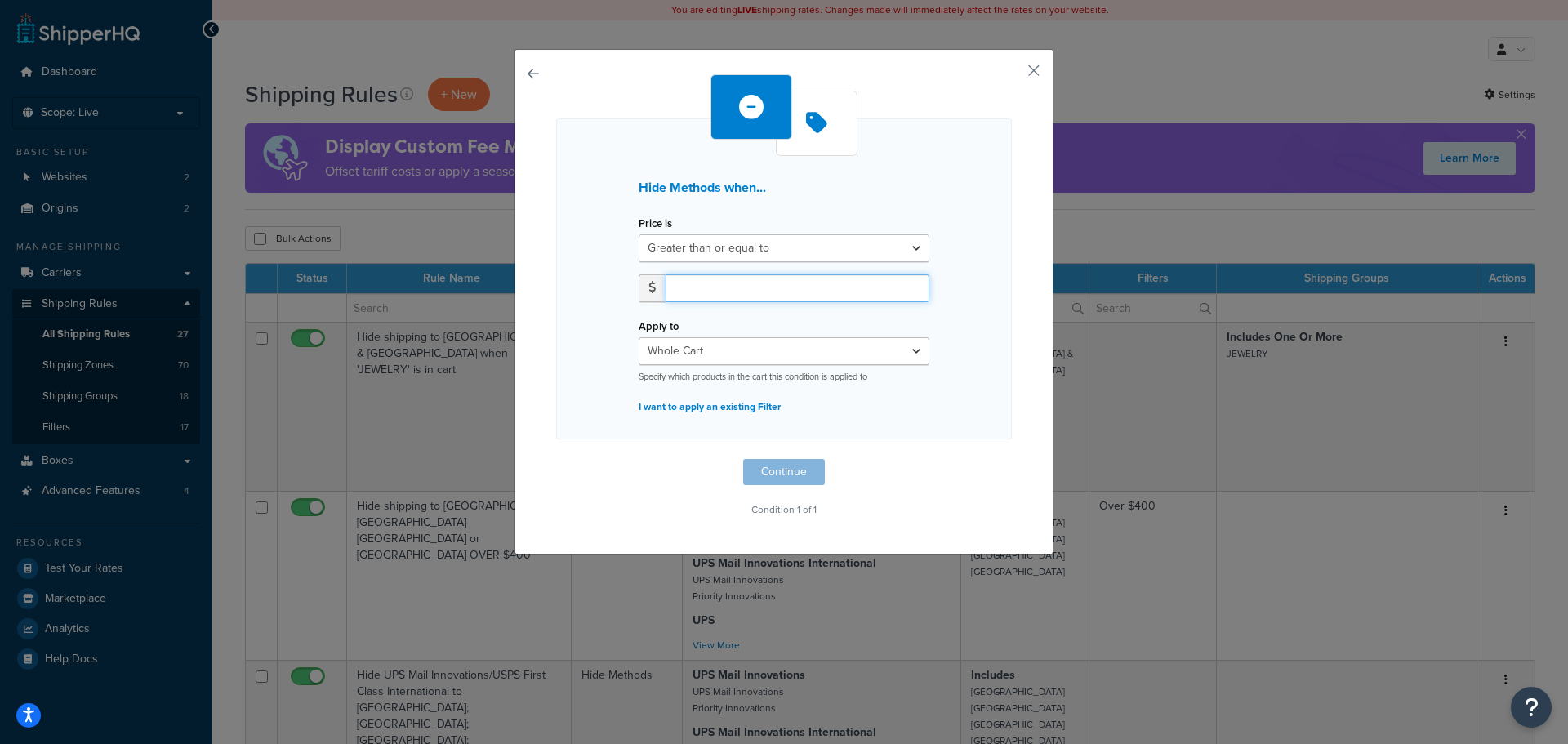
click at [702, 280] on input "number" at bounding box center [797, 288] width 263 height 28
type input "300.00"
click at [785, 473] on button "Continue" at bounding box center [784, 472] width 81 height 26
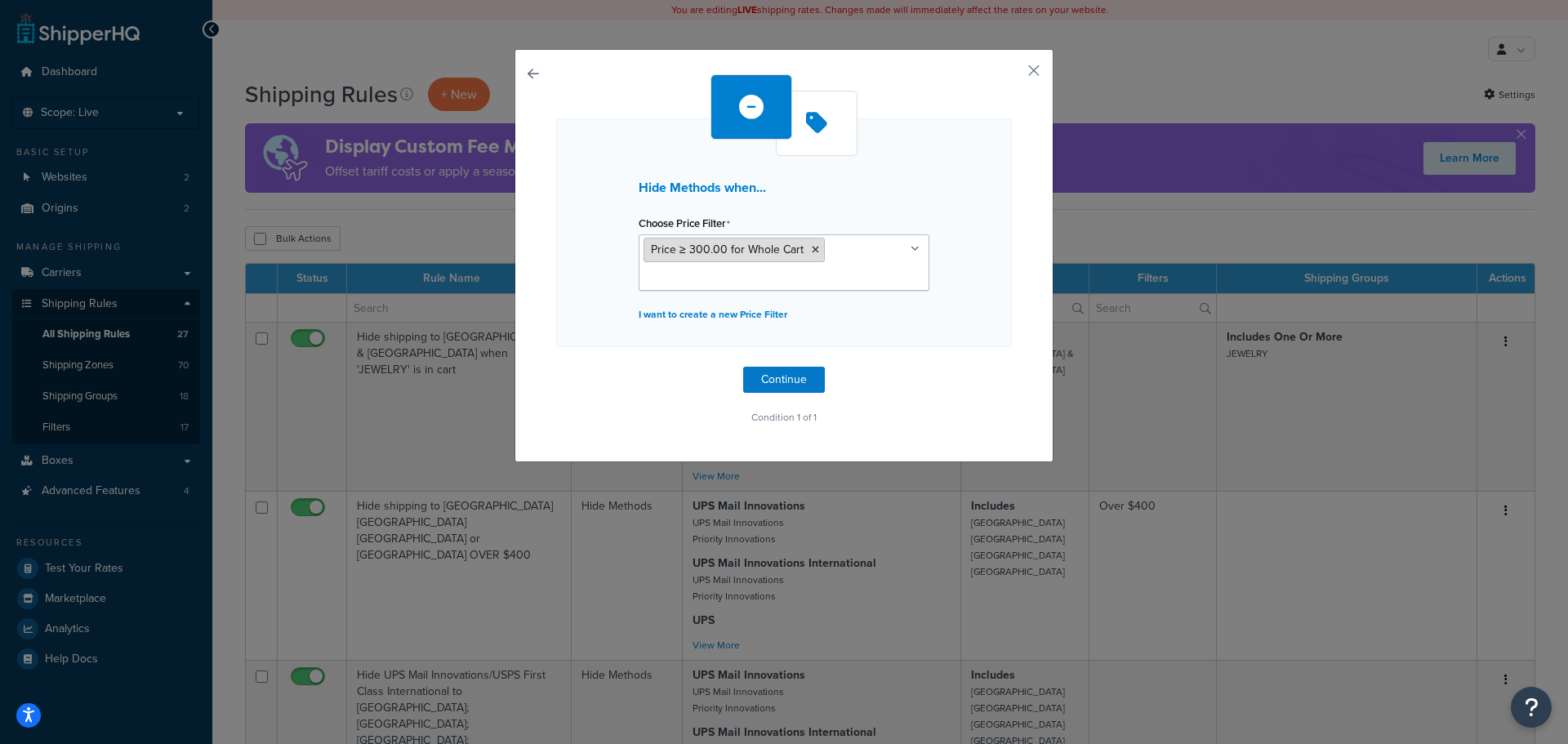
click at [737, 251] on span "Price ≥ 300.00 for Whole Cart" at bounding box center [727, 249] width 153 height 17
click at [777, 381] on button "Continue" at bounding box center [784, 379] width 81 height 26
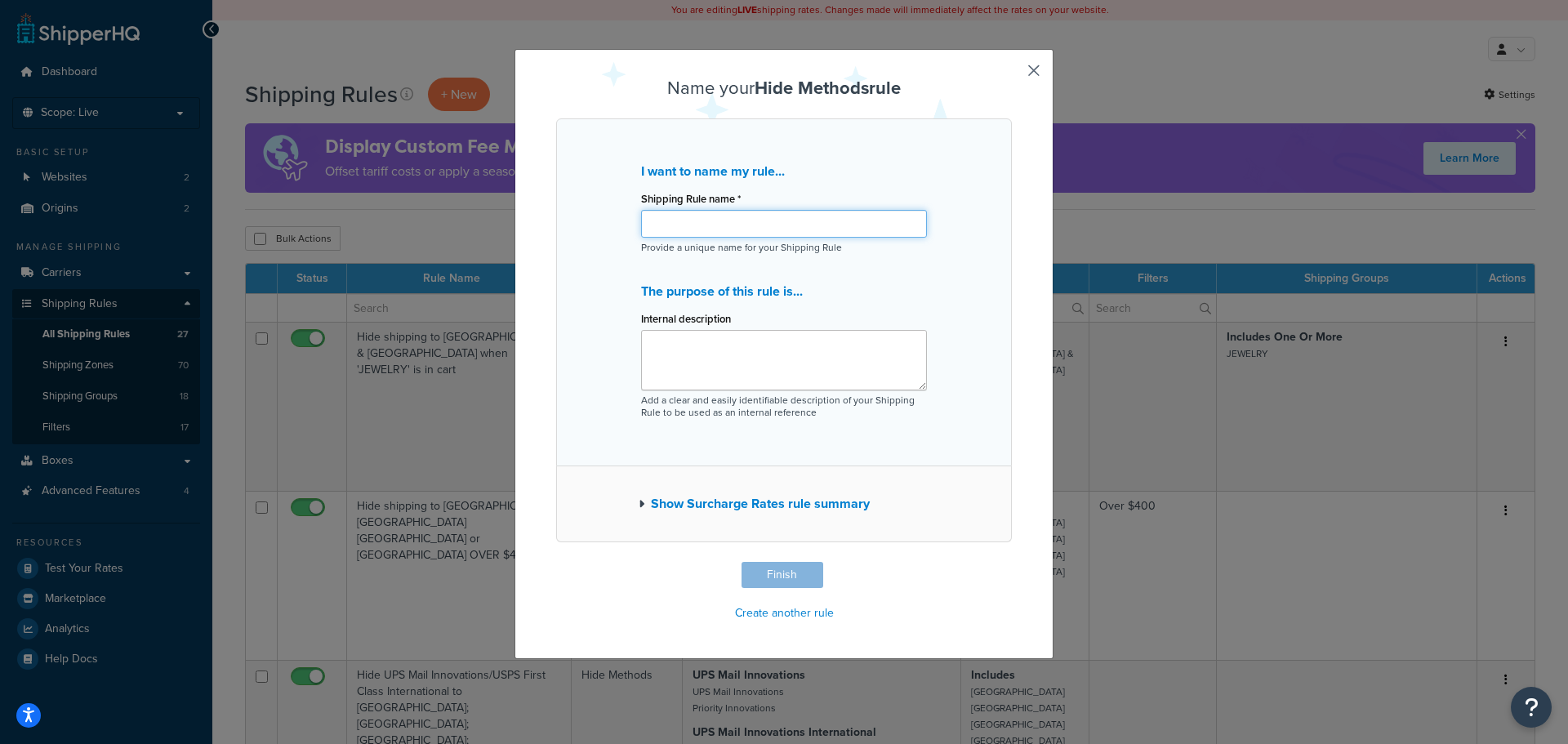
click at [698, 228] on input "Shipping Rule name *" at bounding box center [784, 224] width 286 height 28
type input "Hide DHL INTL Over $300"
click at [767, 576] on button "Finish" at bounding box center [782, 575] width 81 height 26
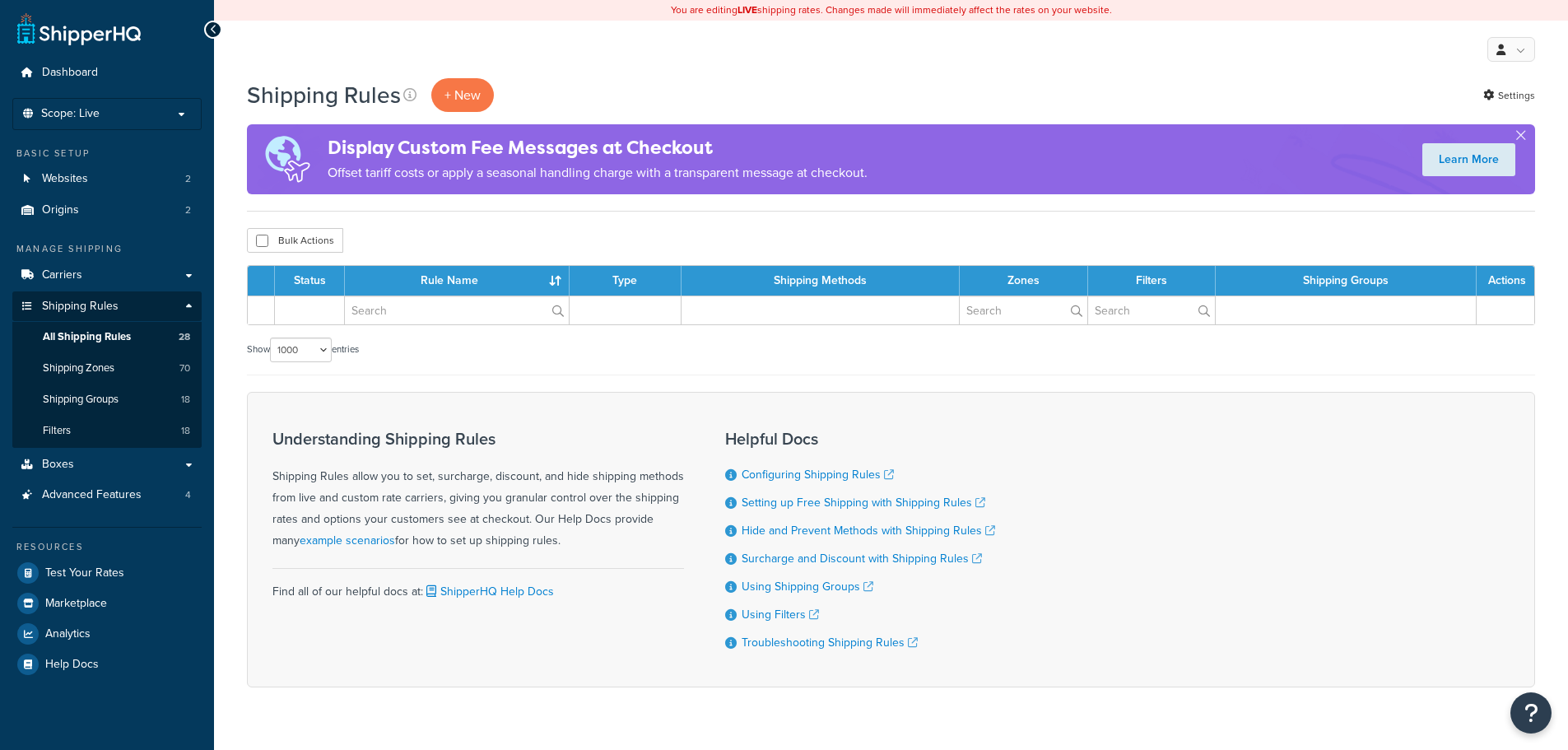
select select "1000"
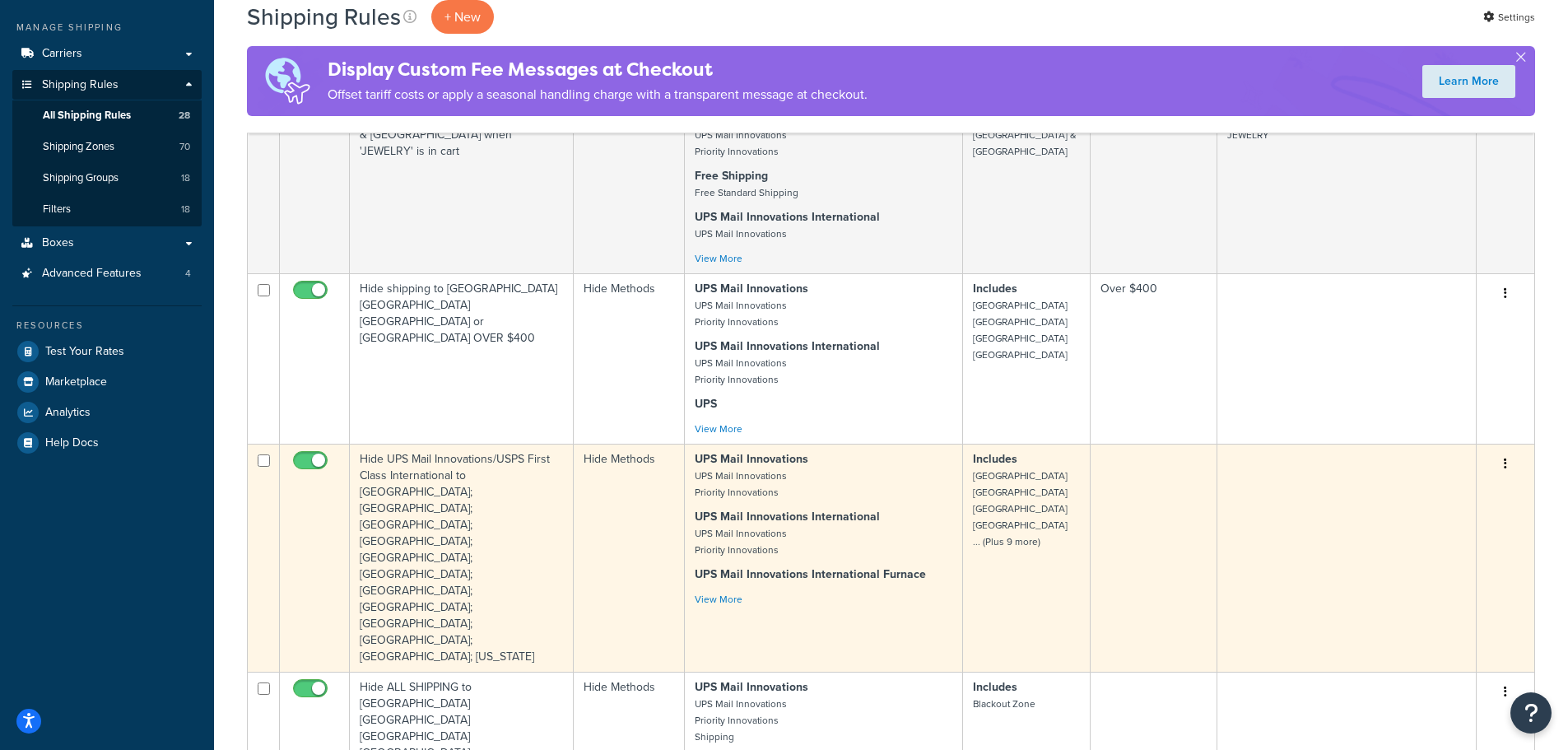
scroll to position [164, 0]
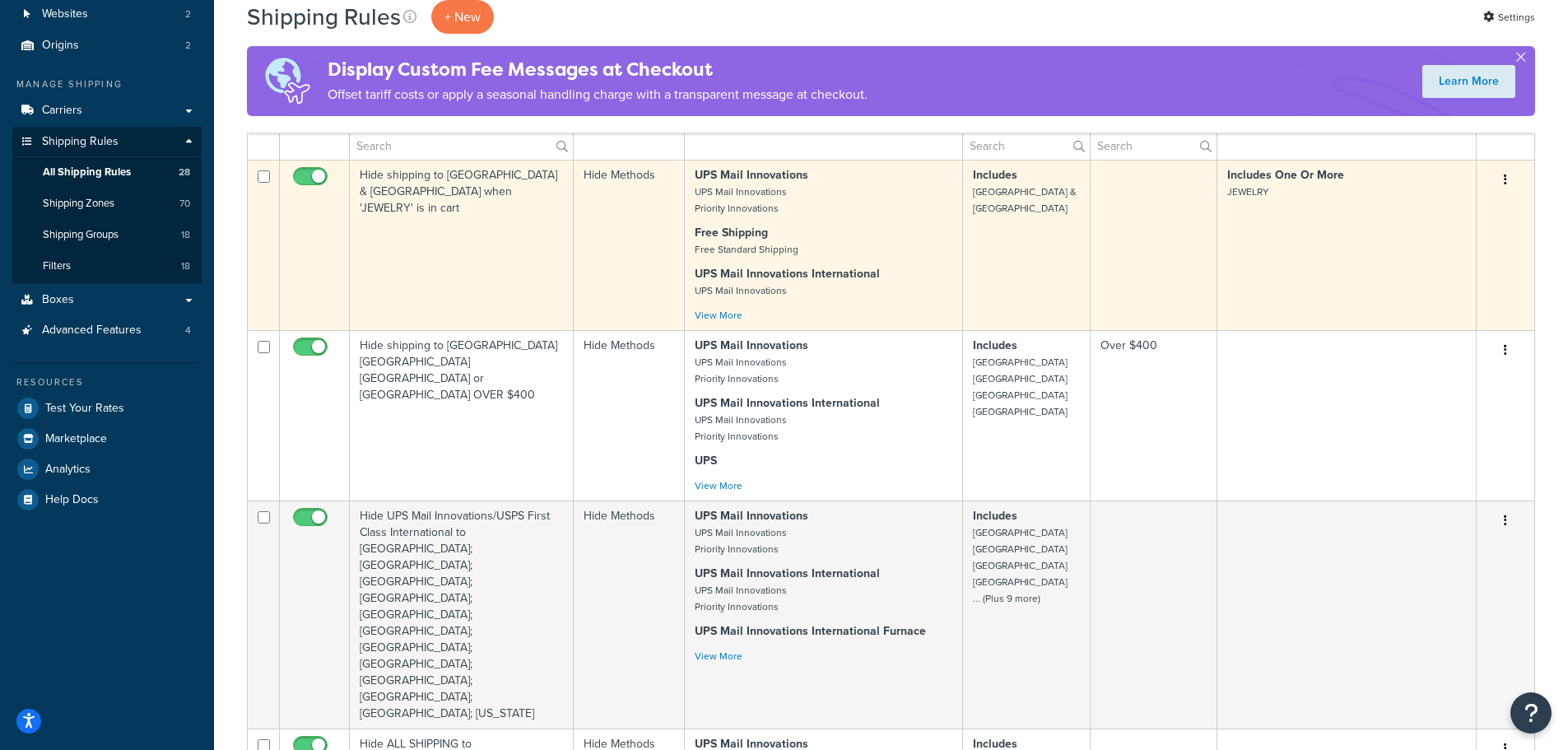
click at [1508, 182] on button "button" at bounding box center [1505, 180] width 23 height 26
click at [1476, 205] on link "Edit" at bounding box center [1451, 211] width 130 height 34
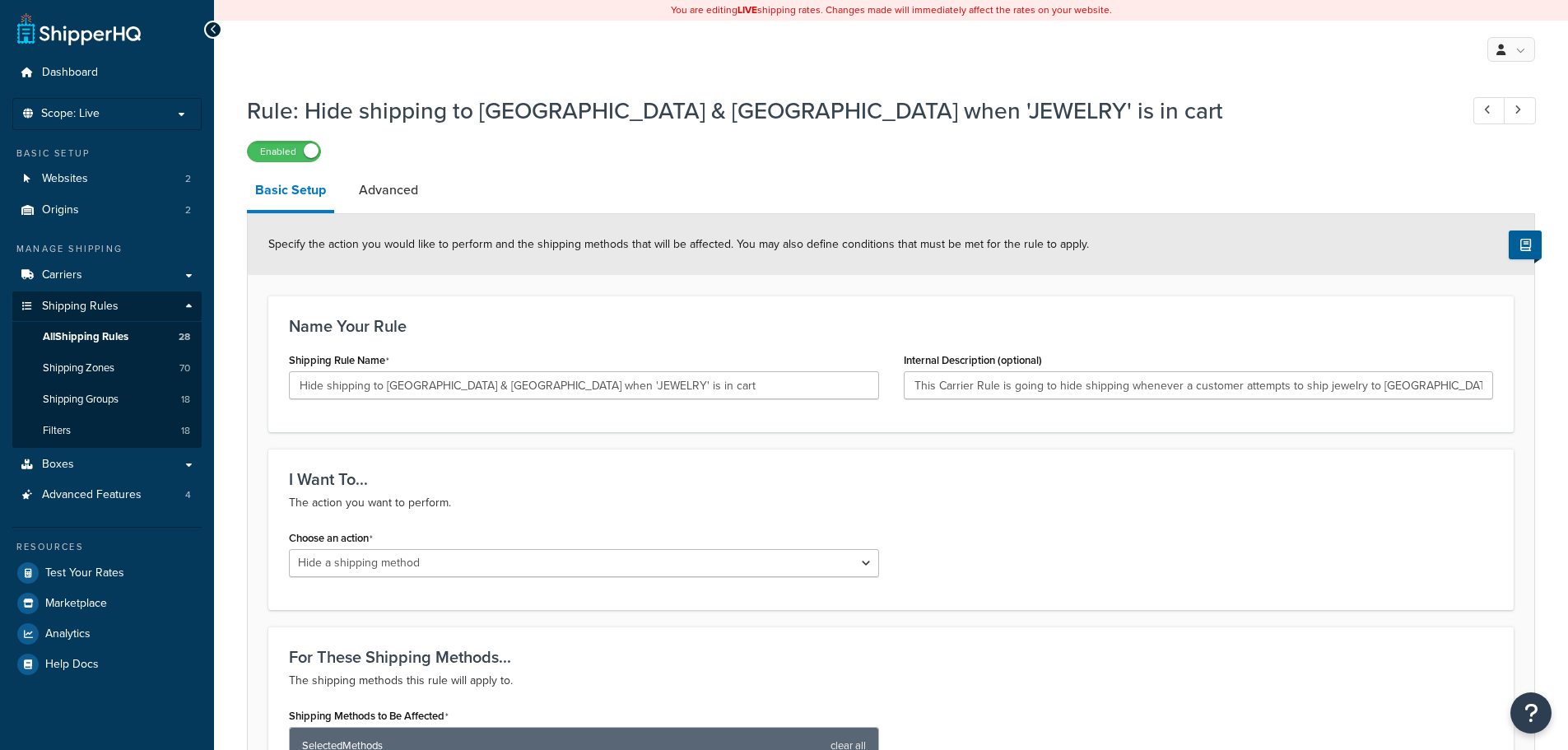
select select "HIDE"
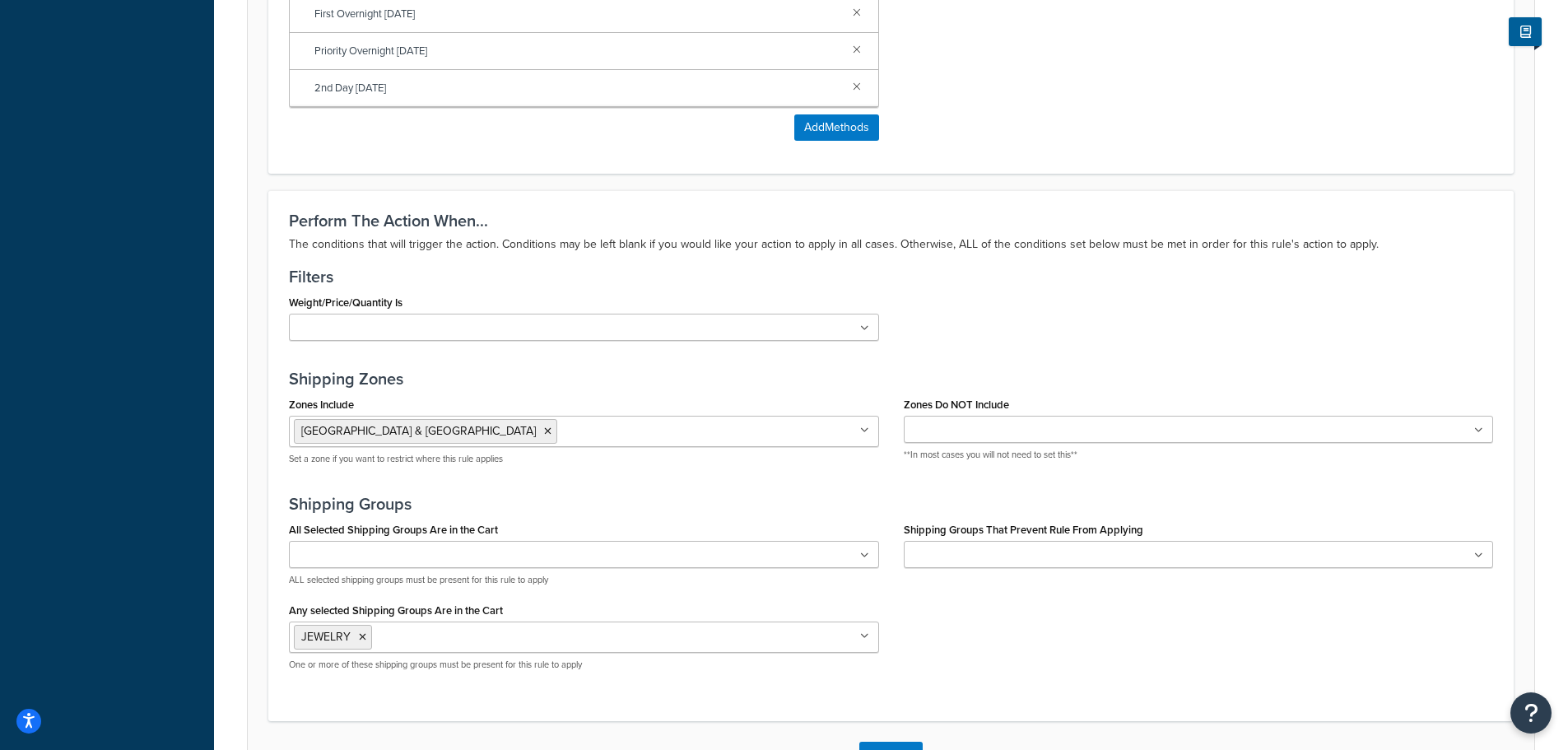
scroll to position [988, 0]
click at [836, 129] on button "Add Methods" at bounding box center [836, 127] width 85 height 26
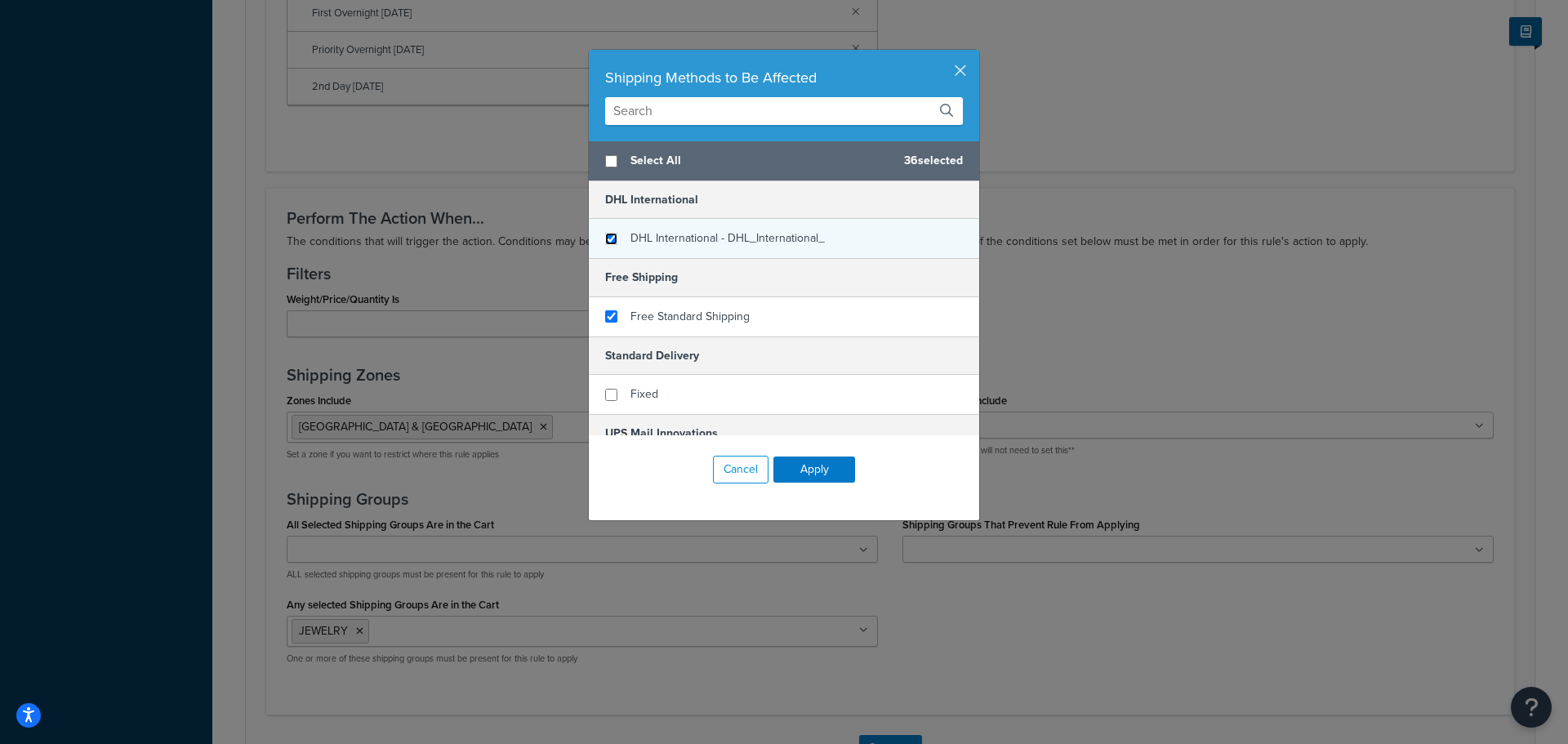
click at [605, 237] on input "checkbox" at bounding box center [612, 239] width 13 height 13
checkbox input "true"
click at [793, 467] on button "Apply" at bounding box center [814, 469] width 81 height 26
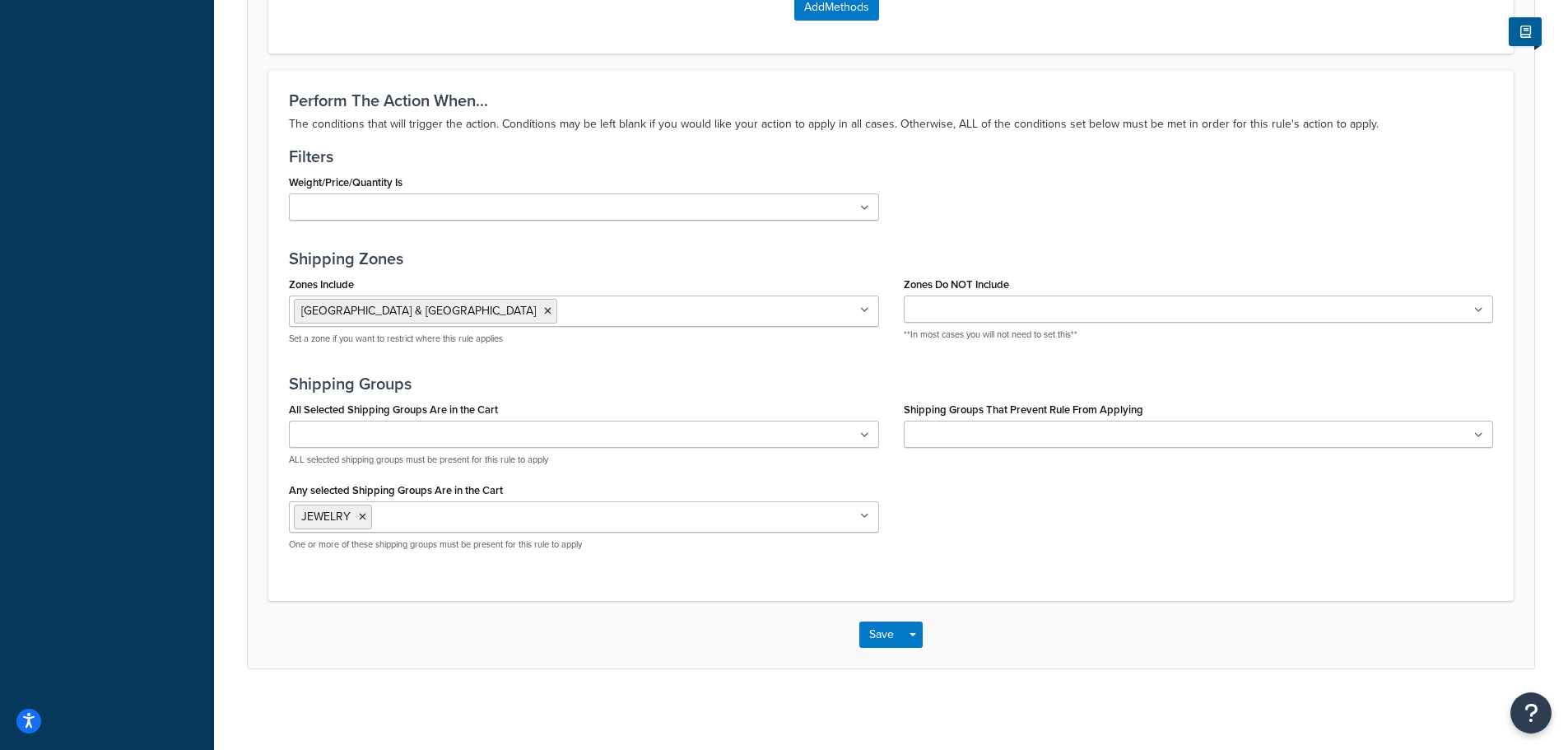
scroll to position [1110, 0]
click at [890, 630] on button "Save" at bounding box center [881, 633] width 45 height 26
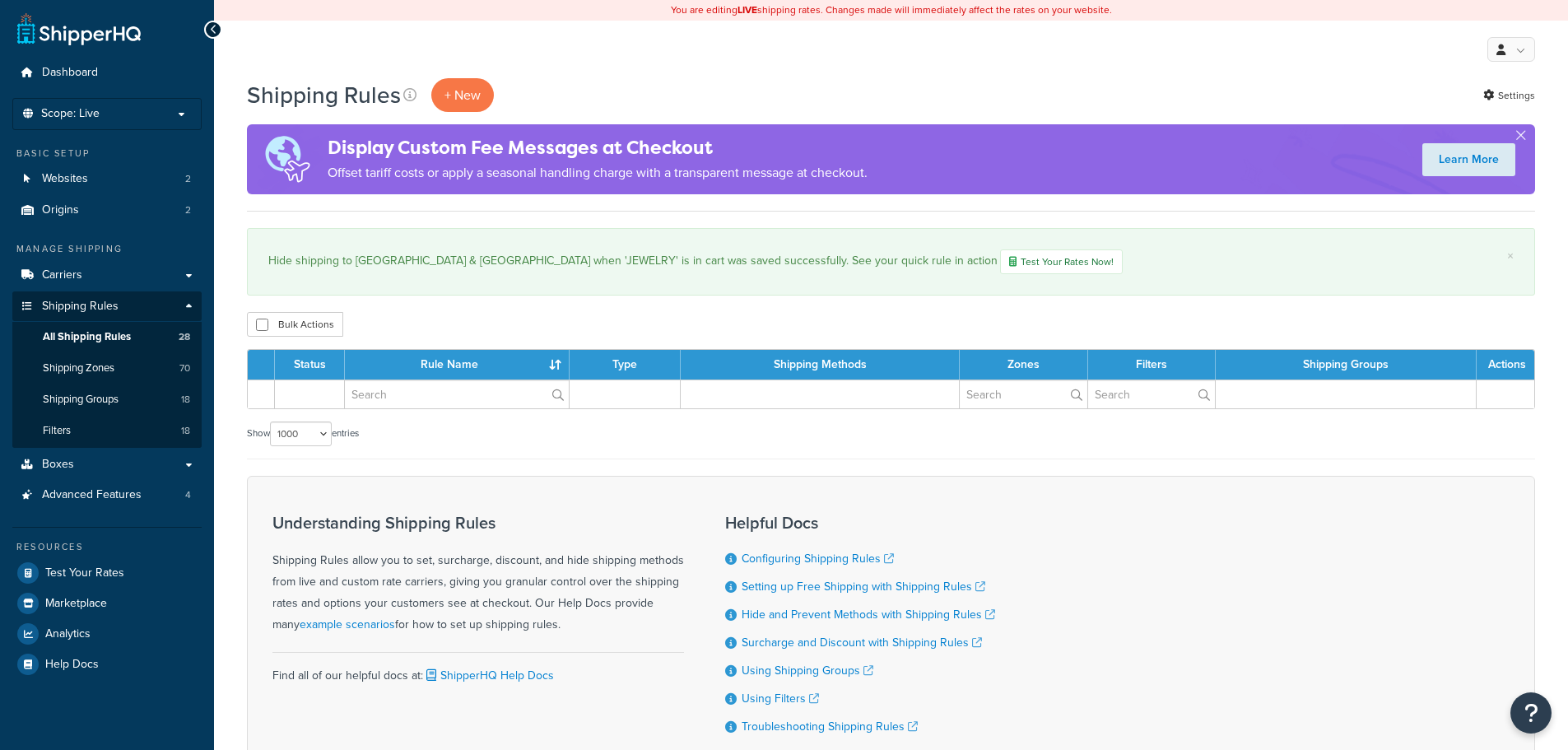
select select "1000"
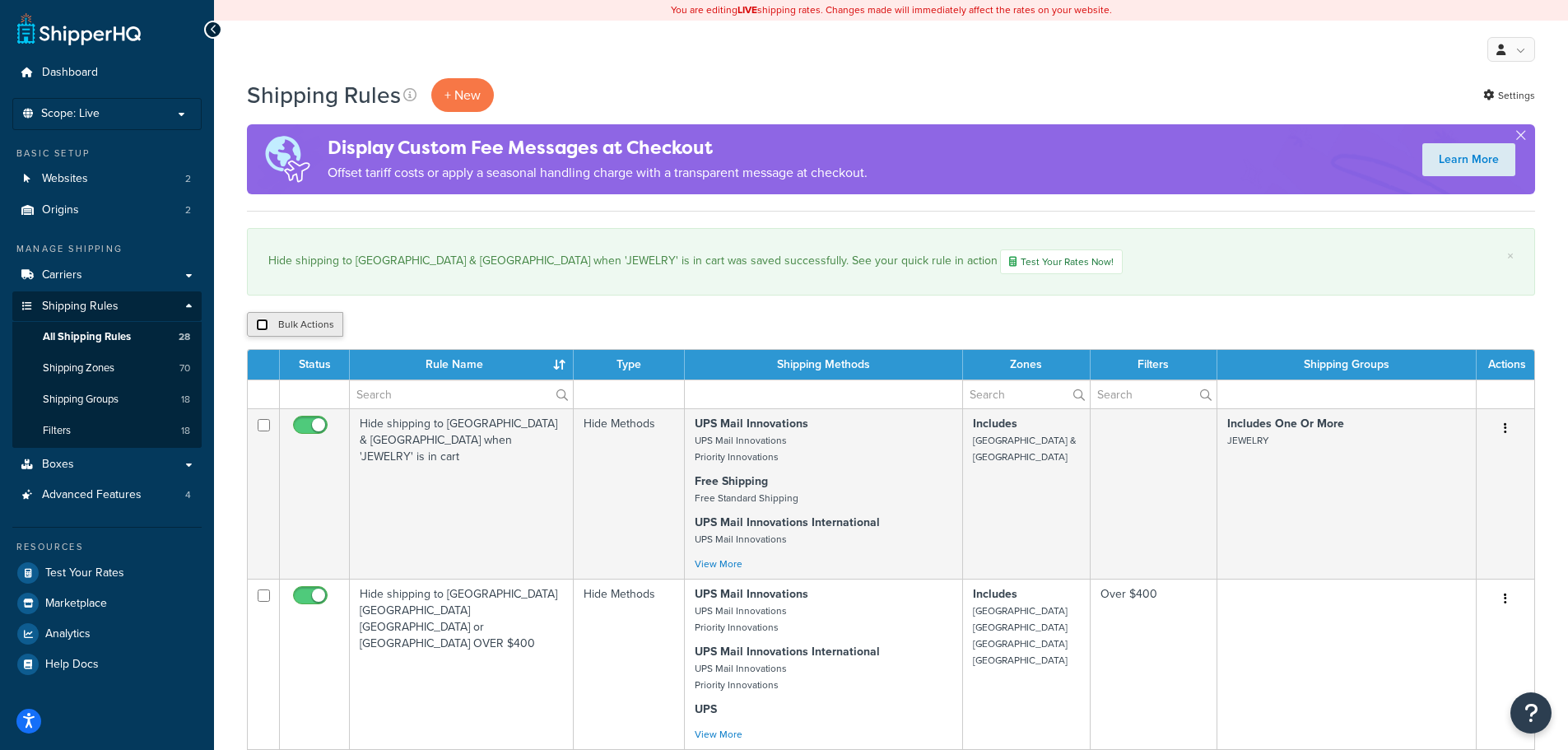
click at [259, 328] on input "checkbox" at bounding box center [263, 325] width 13 height 13
checkbox input "true"
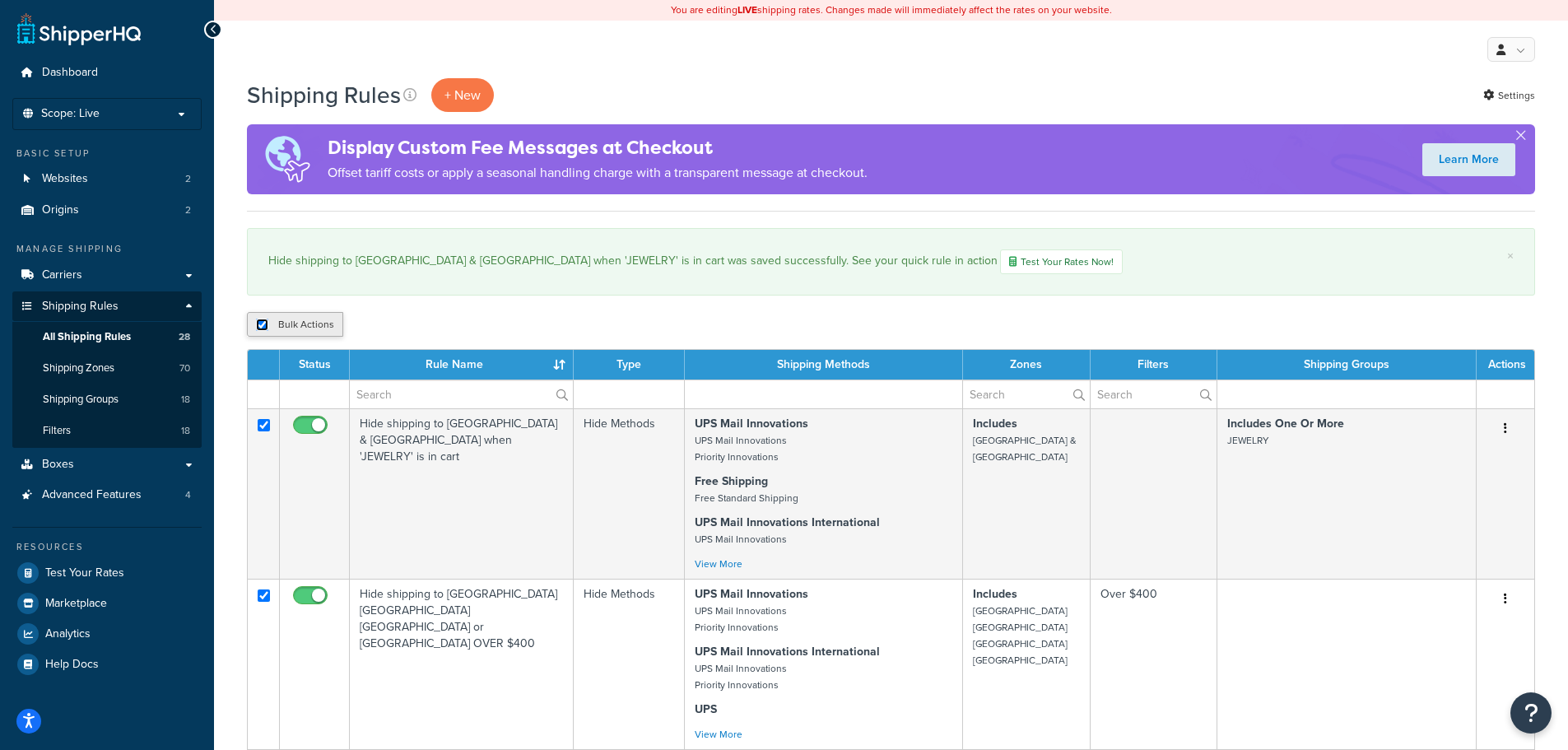
checkbox input "true"
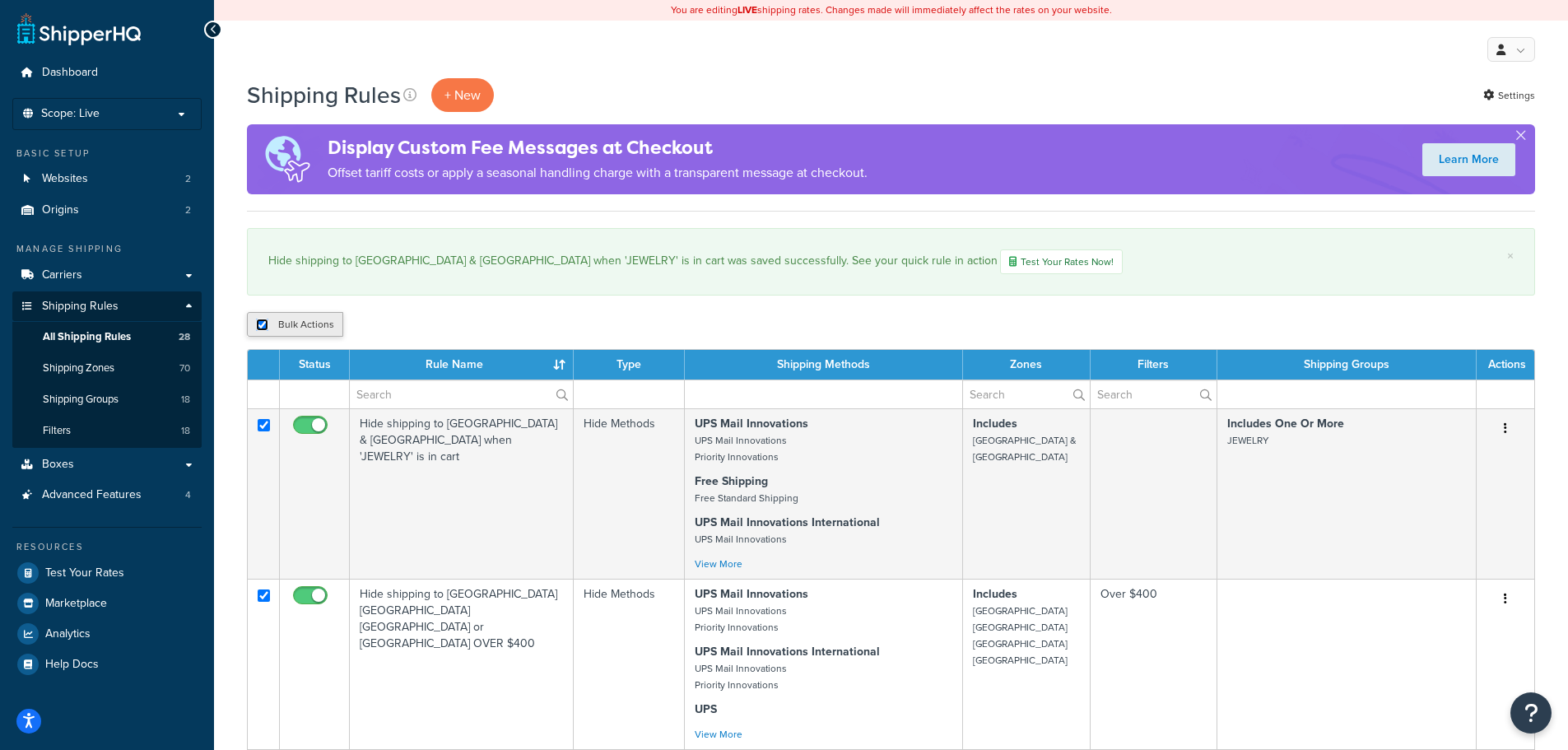
checkbox input "true"
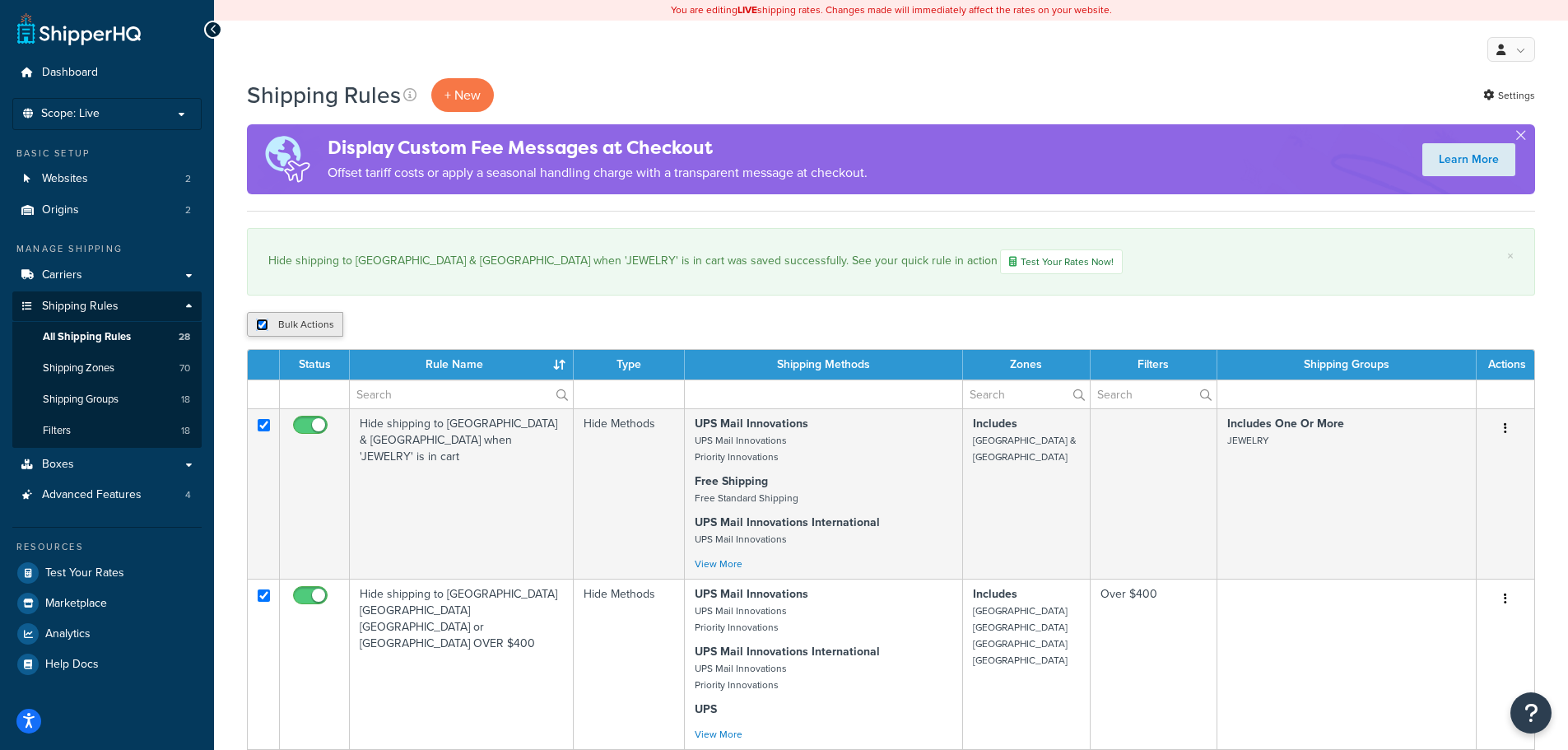
checkbox input "true"
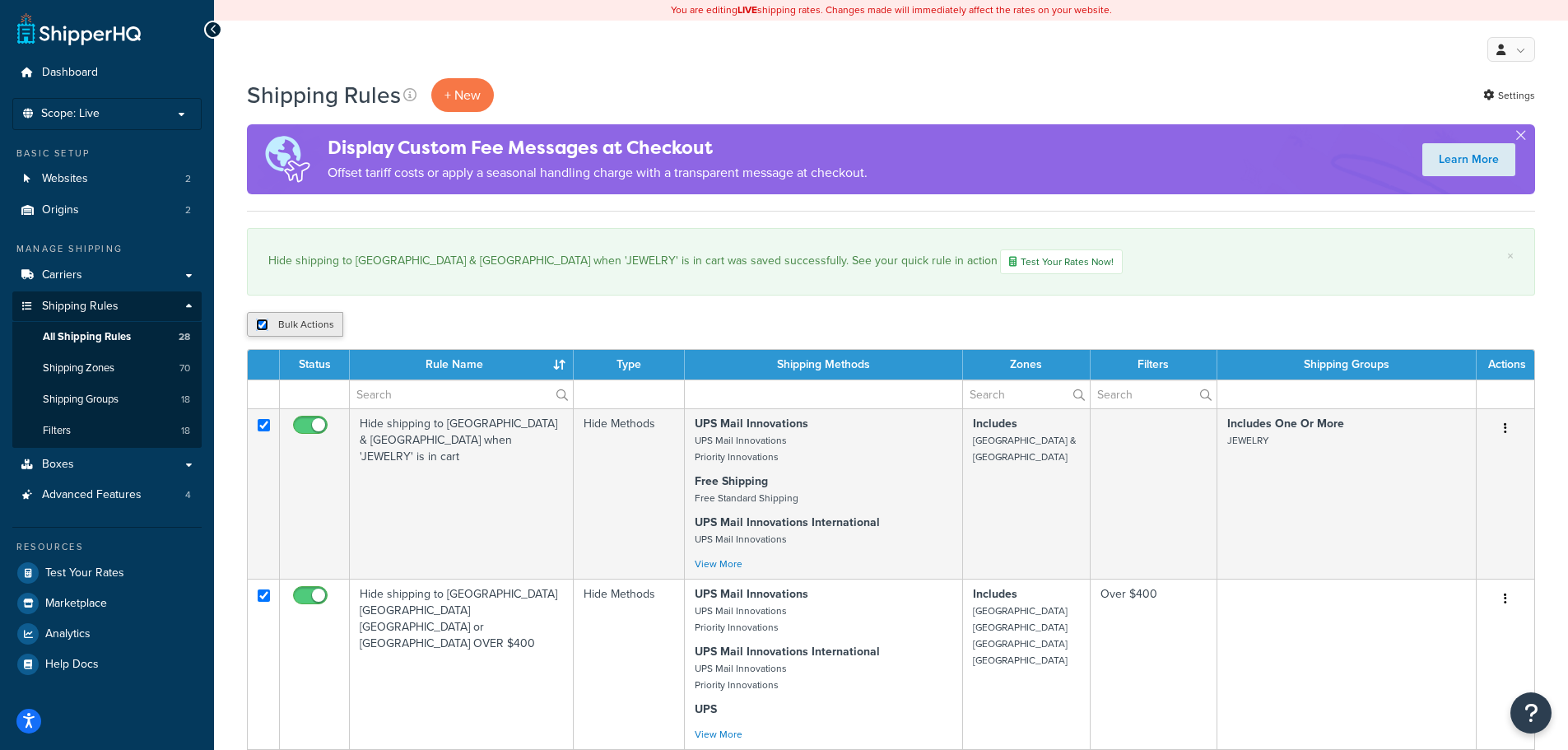
checkbox input "true"
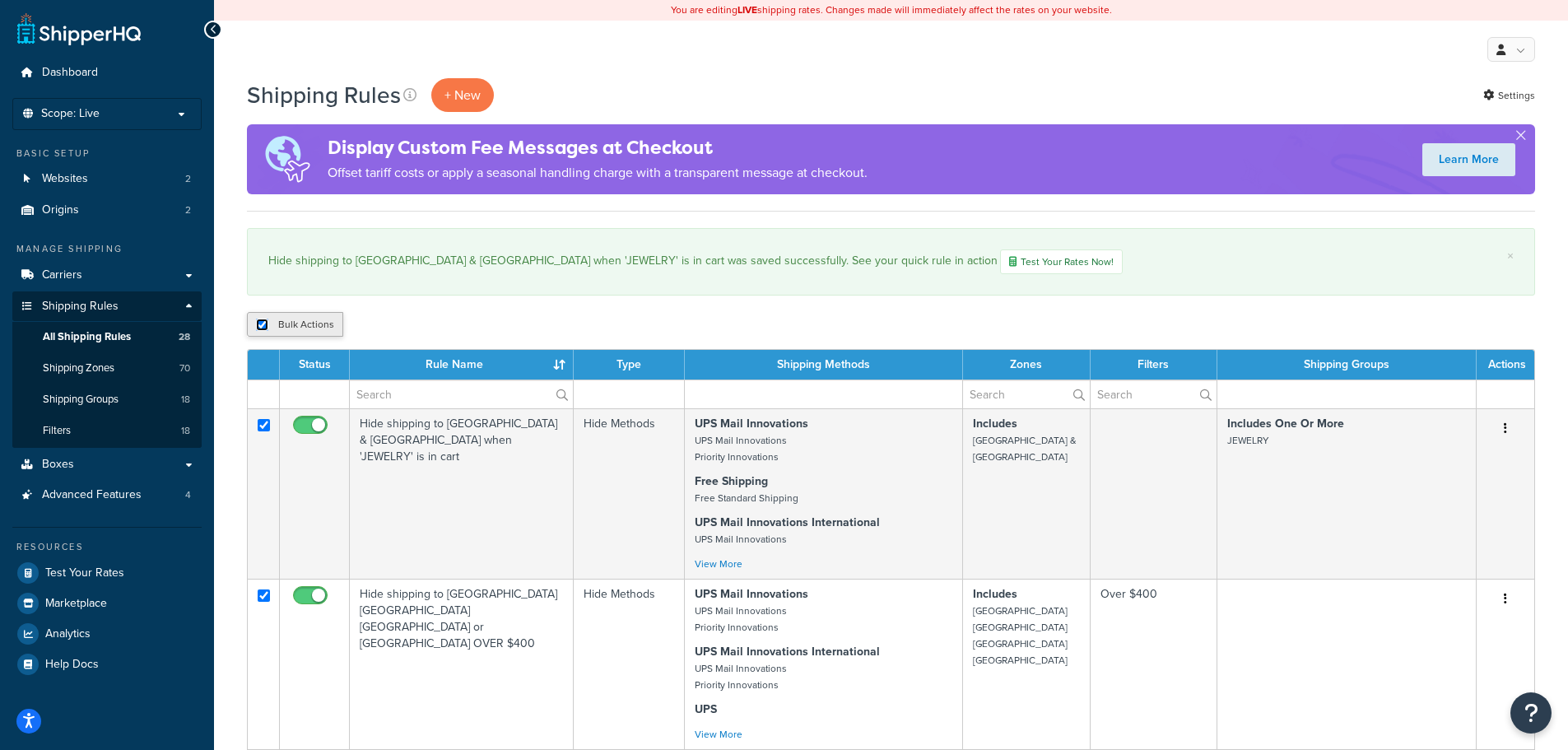
checkbox input "true"
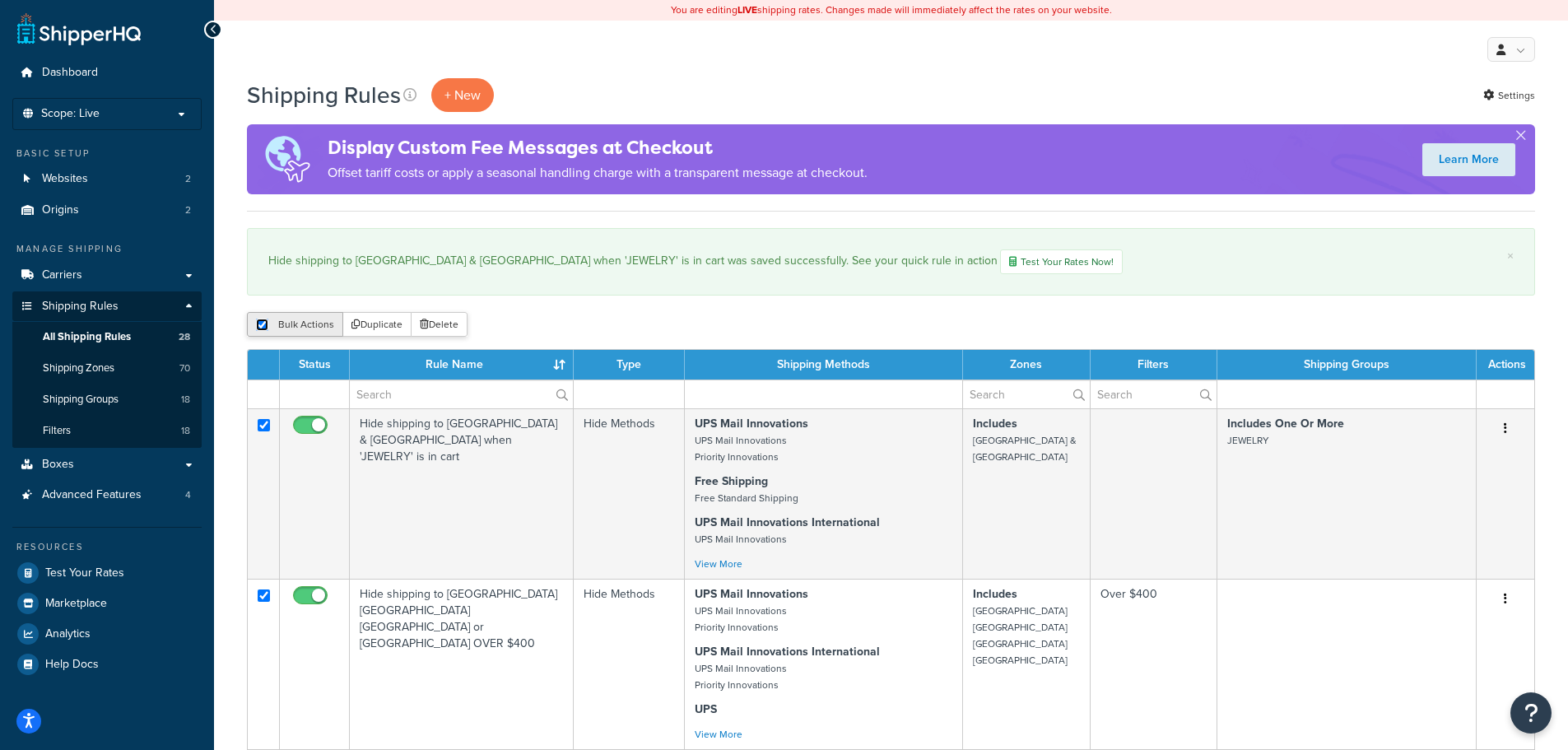
click at [259, 328] on input "checkbox" at bounding box center [263, 325] width 13 height 13
checkbox input "false"
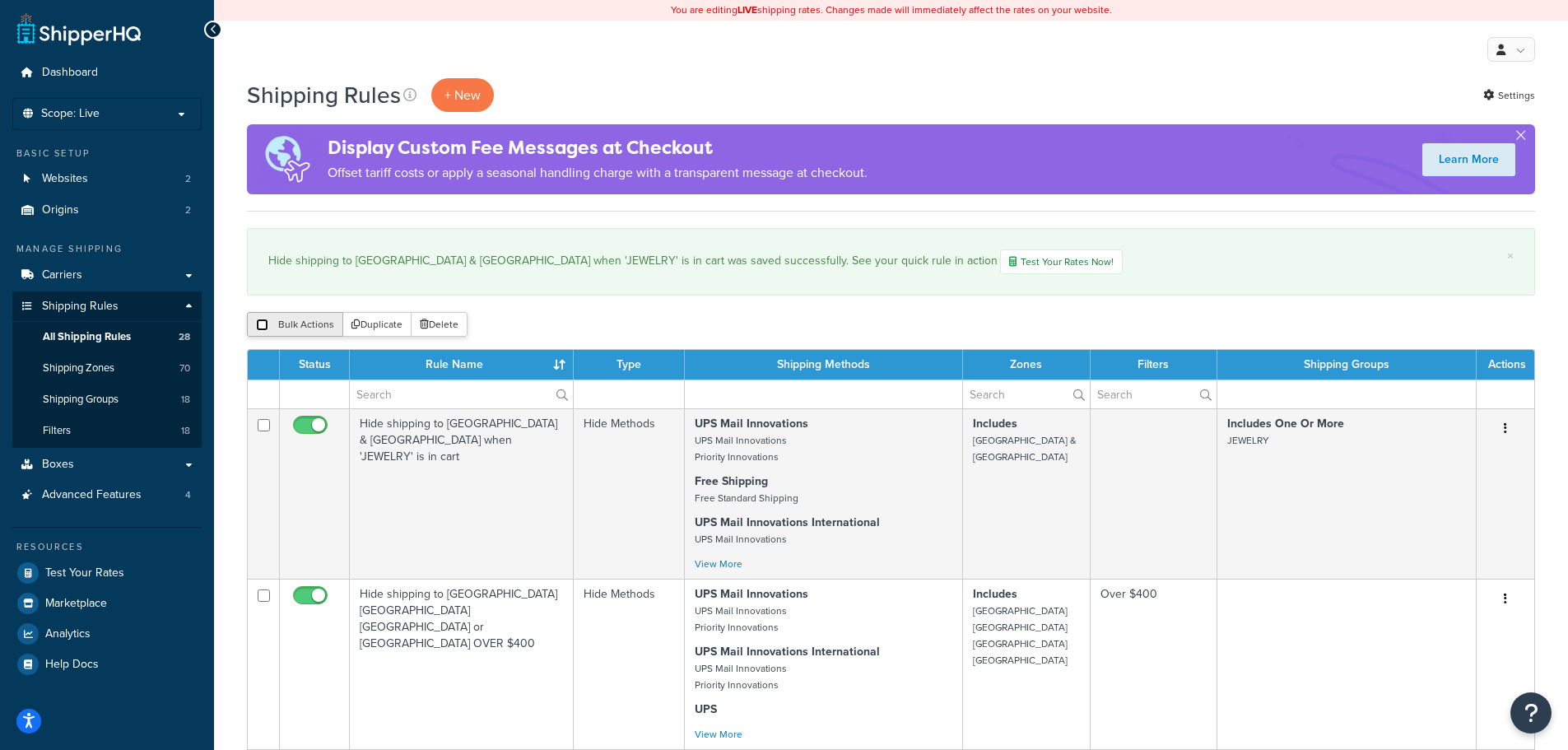
checkbox input "false"
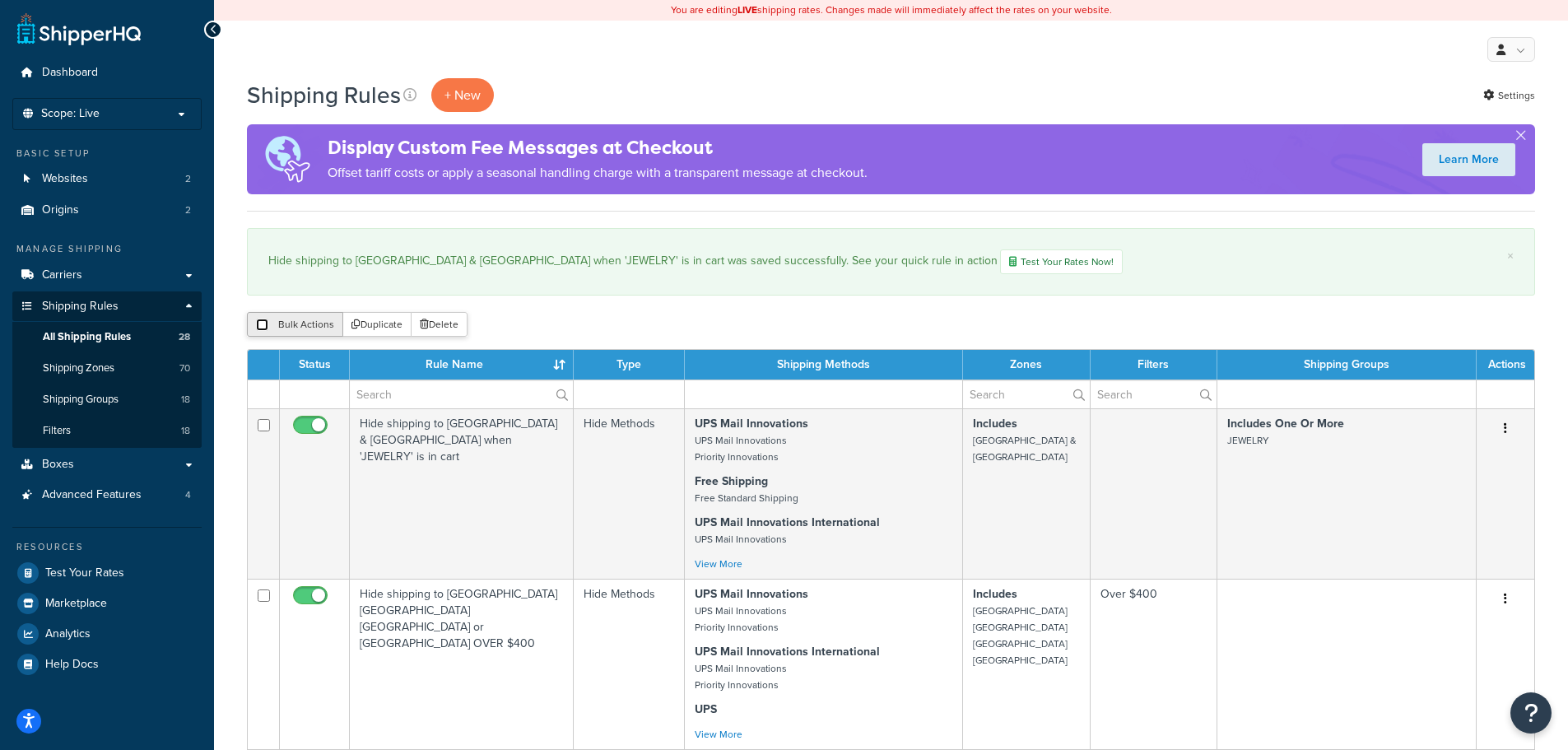
checkbox input "false"
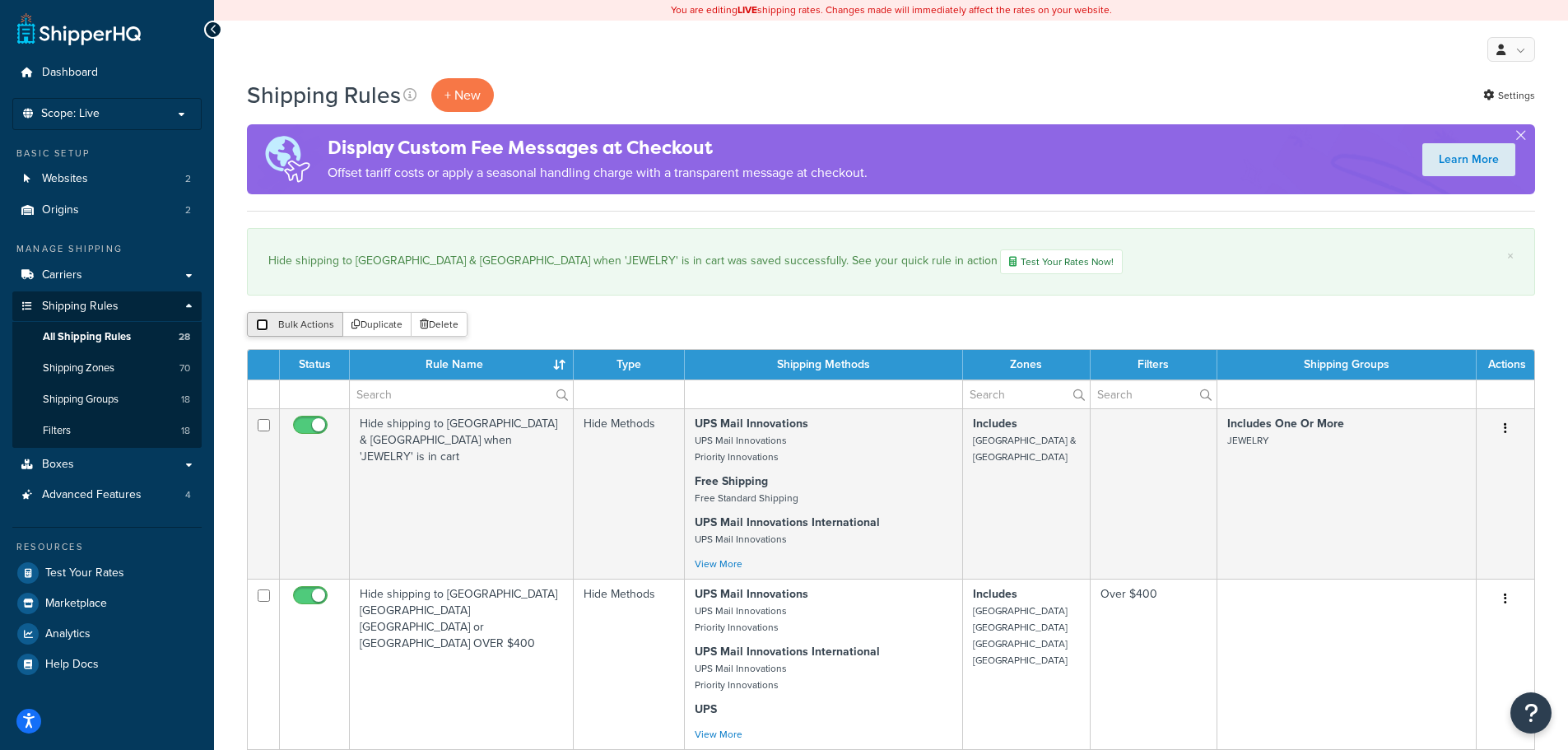
checkbox input "false"
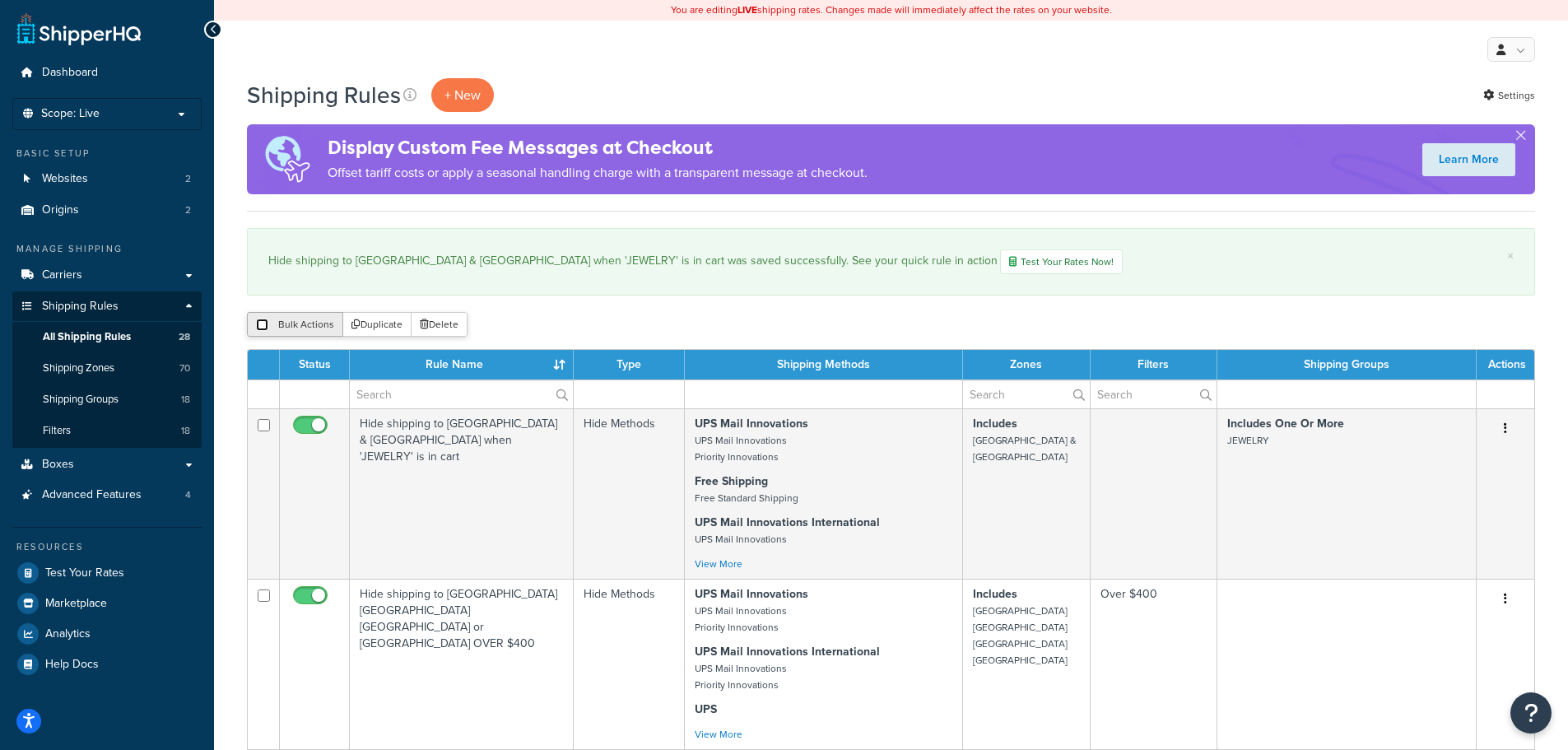
checkbox input "false"
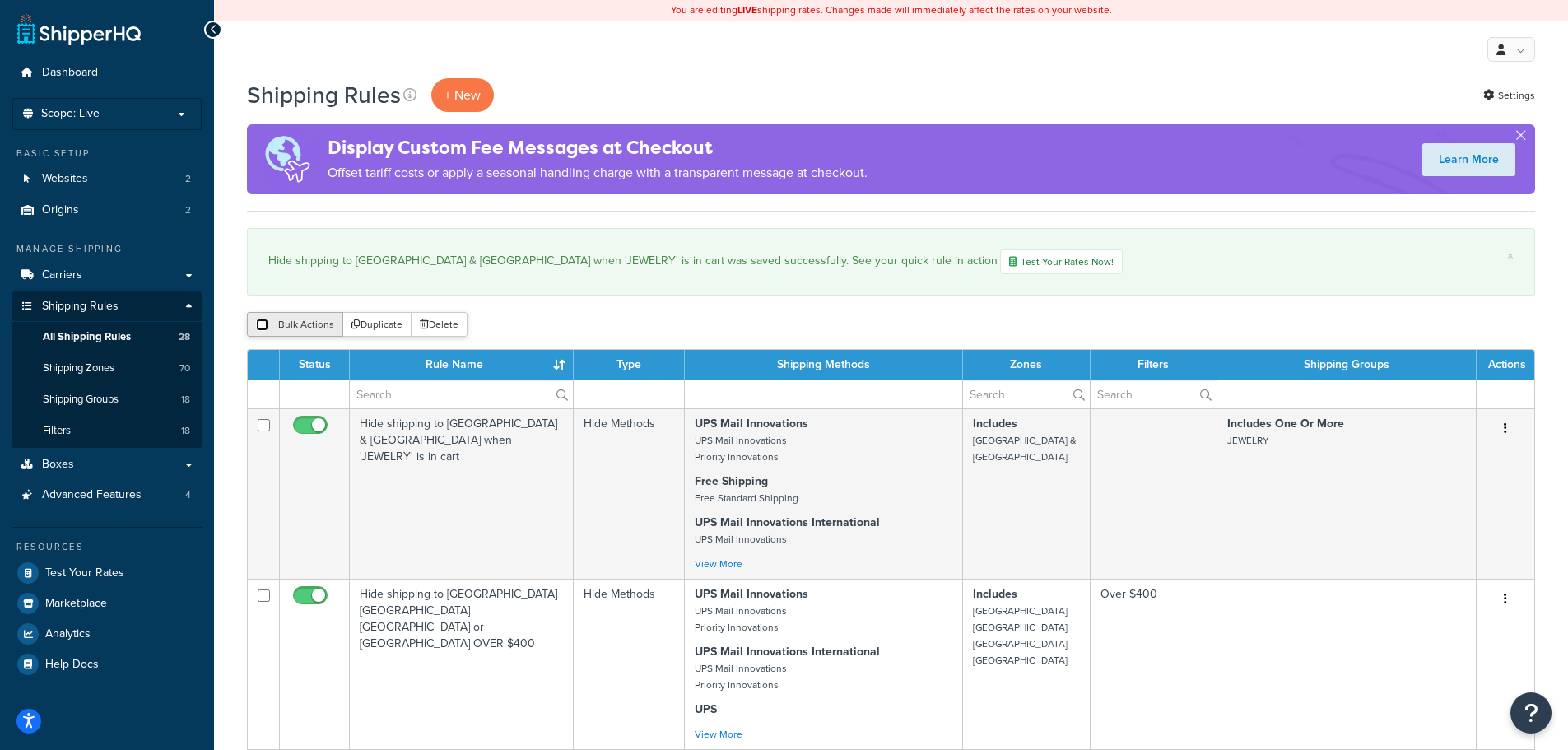
checkbox input "false"
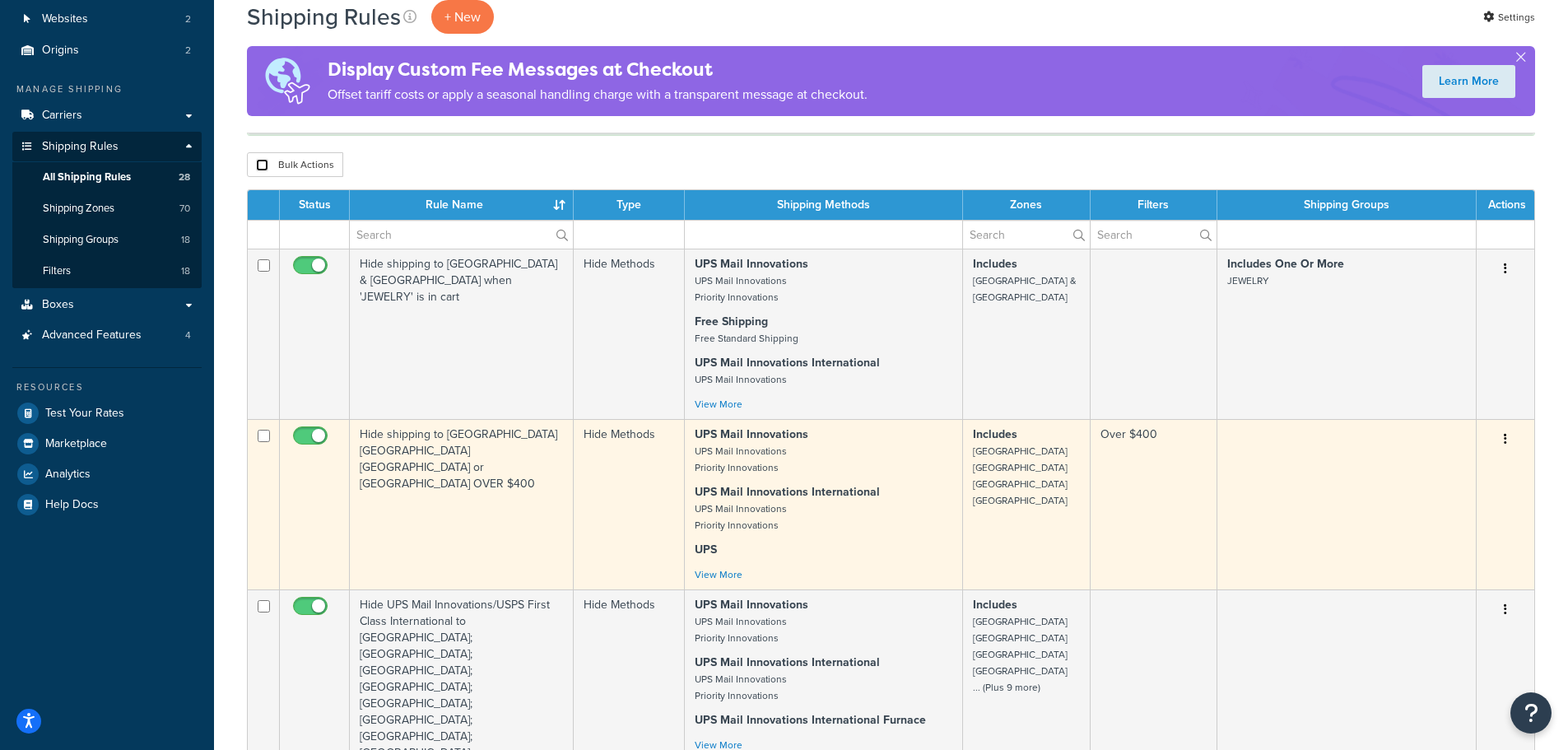
scroll to position [164, 0]
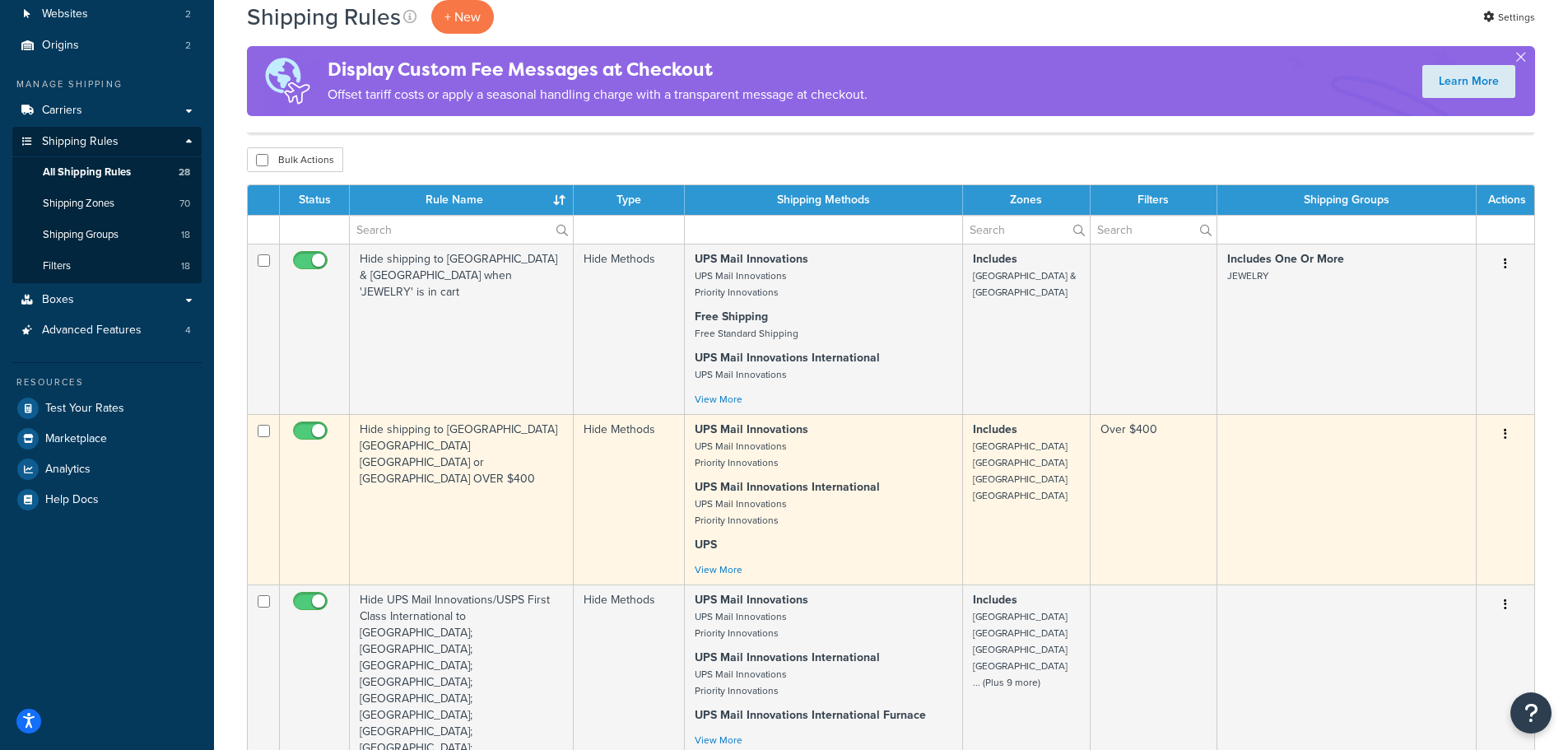
click at [1506, 440] on icon "button" at bounding box center [1506, 433] width 4 height 12
click at [1431, 464] on link "Edit" at bounding box center [1451, 465] width 130 height 34
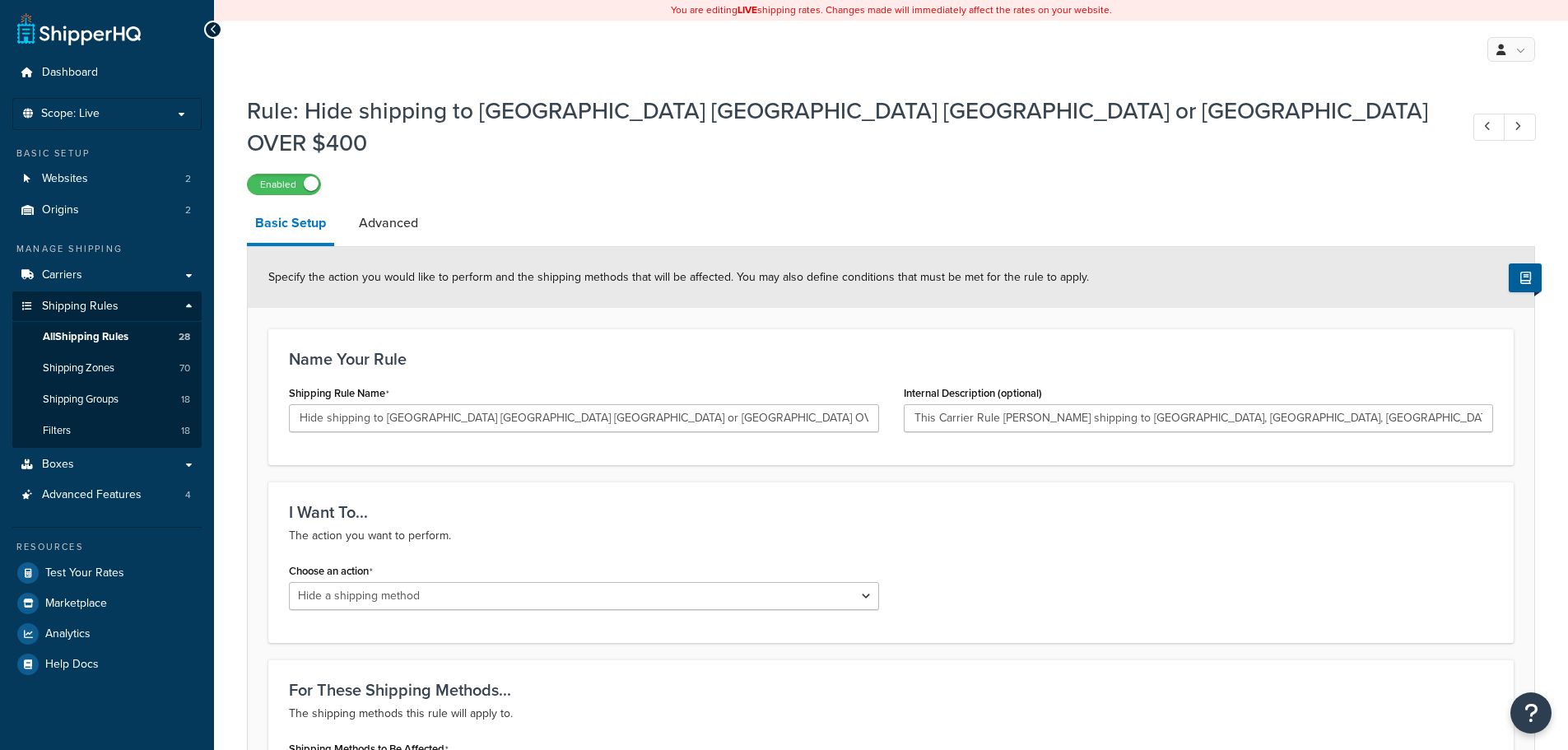
select select "HIDE"
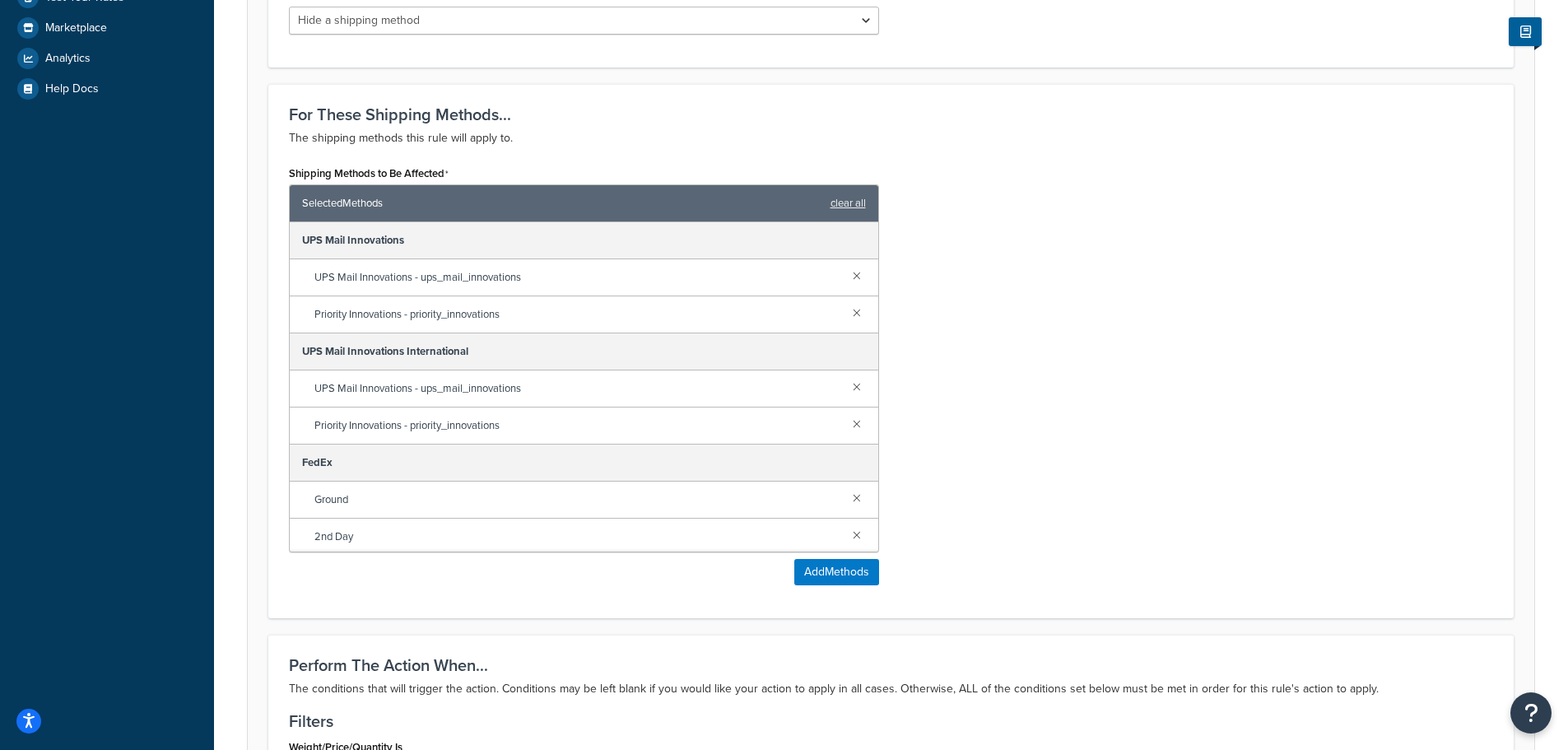
scroll to position [577, 0]
click at [842, 558] on button "Add Methods" at bounding box center [836, 571] width 85 height 26
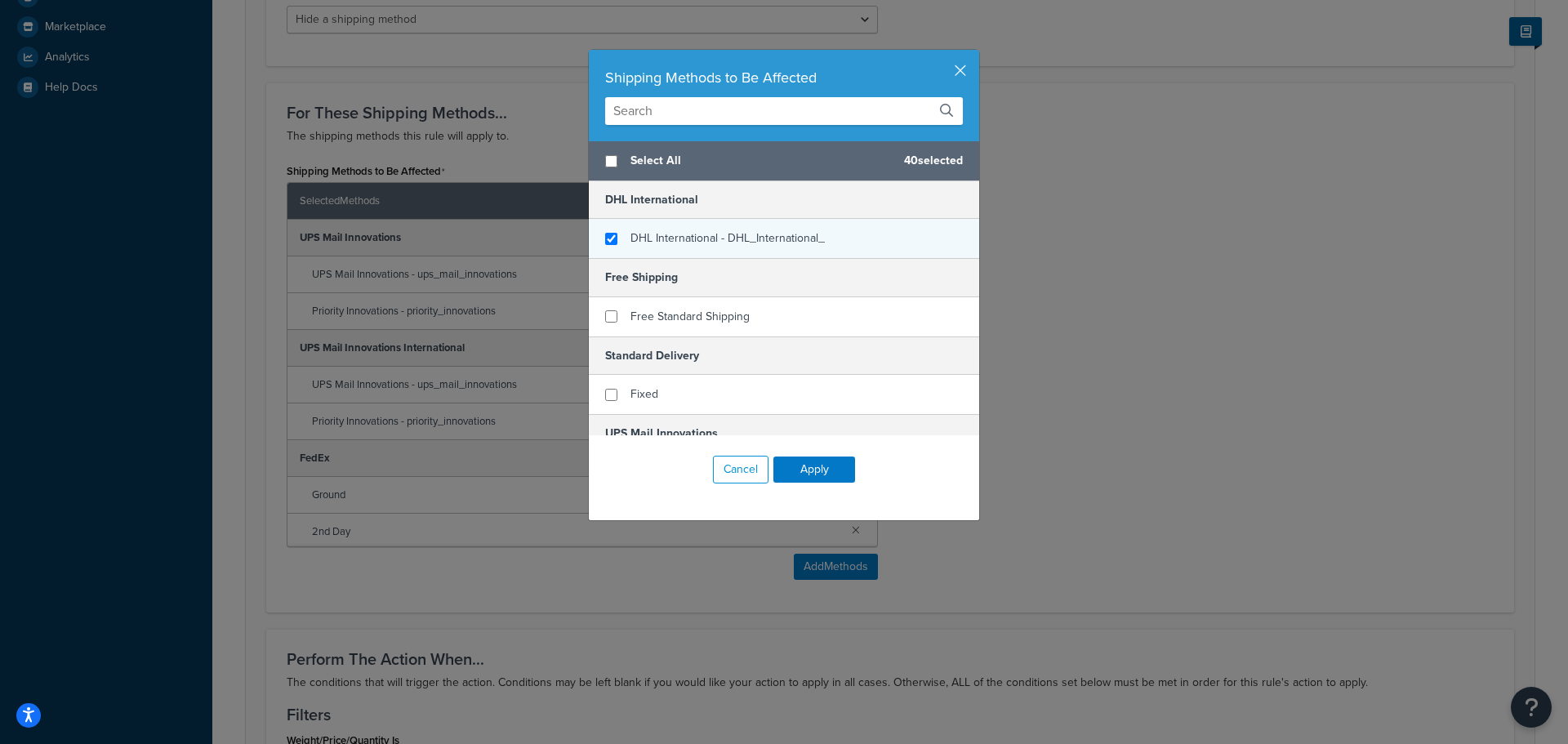
checkbox input "true"
click at [612, 235] on div "DHL International - DHL_International_" at bounding box center [784, 238] width 390 height 39
click at [816, 466] on button "Apply" at bounding box center [814, 469] width 81 height 26
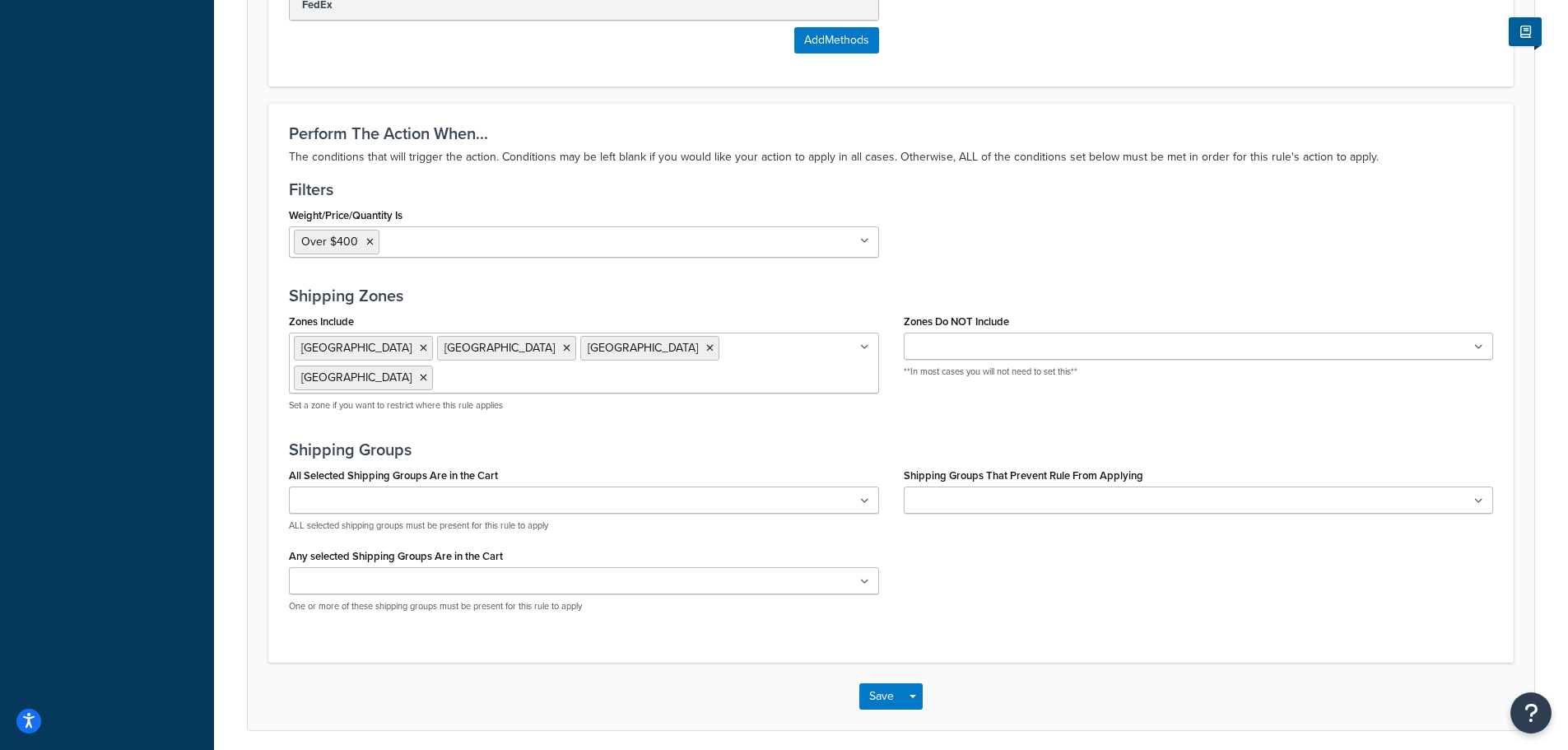
scroll to position [1110, 0]
click at [881, 681] on button "Save" at bounding box center [881, 693] width 45 height 26
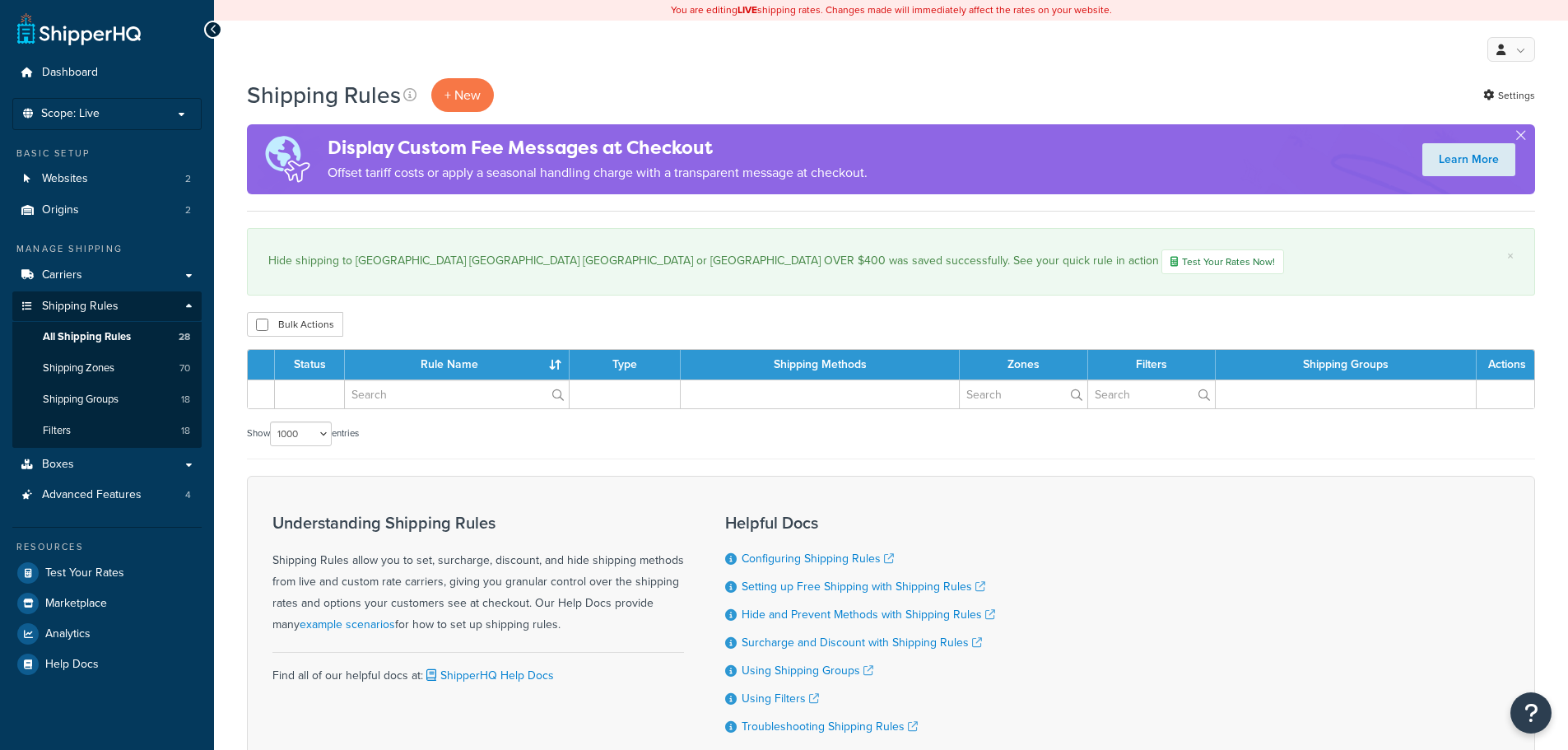
select select "1000"
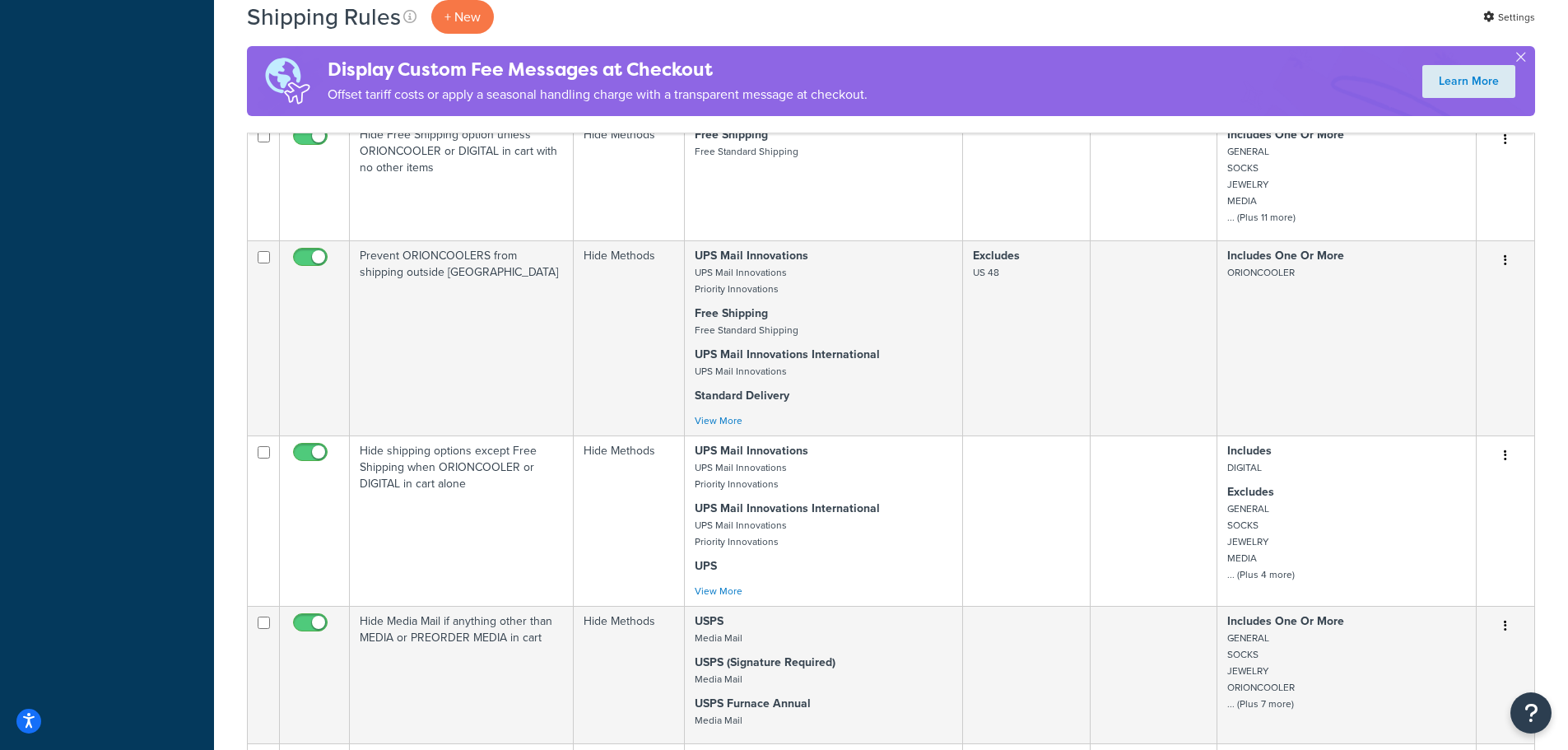
scroll to position [1976, 0]
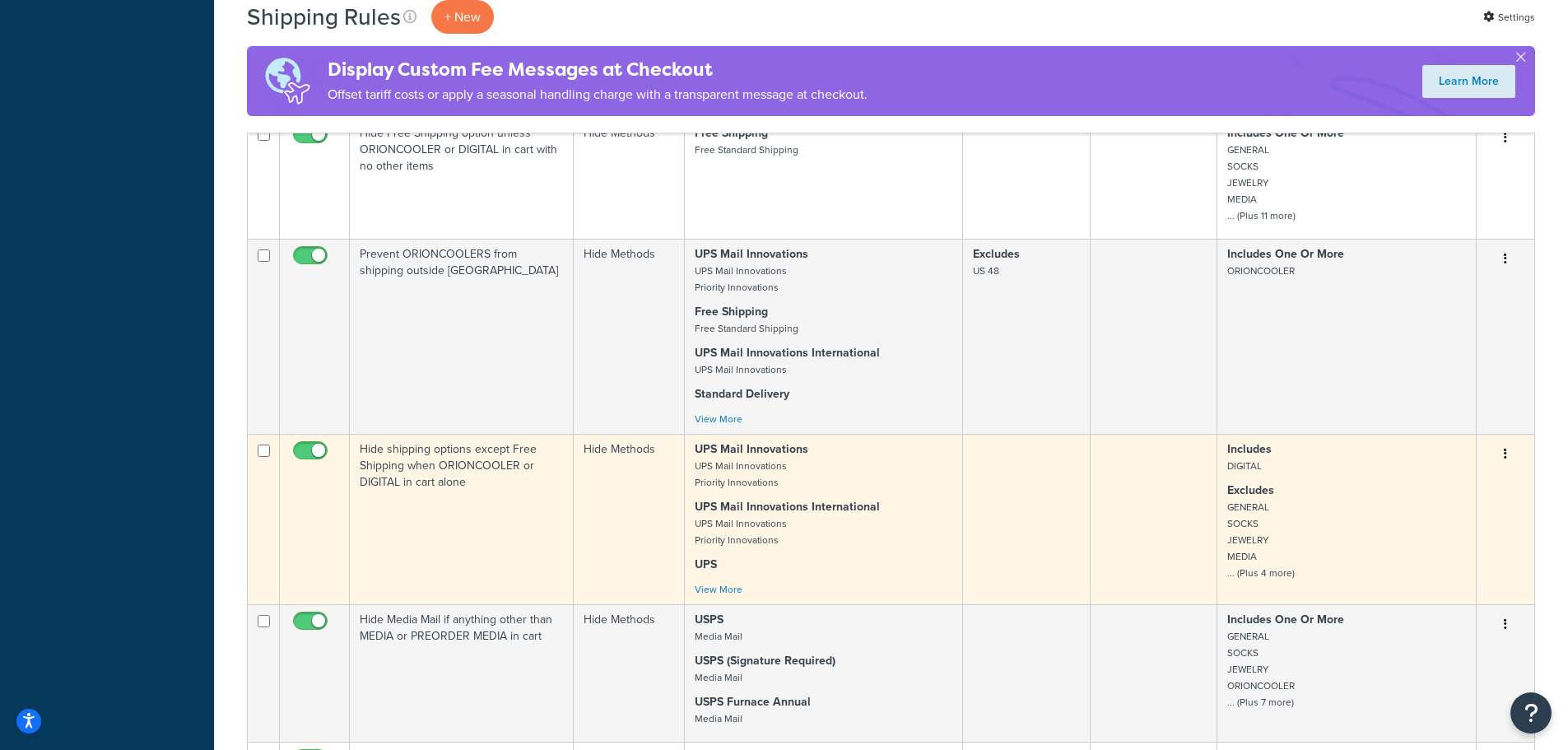
click at [1506, 448] on icon "button" at bounding box center [1506, 453] width 4 height 12
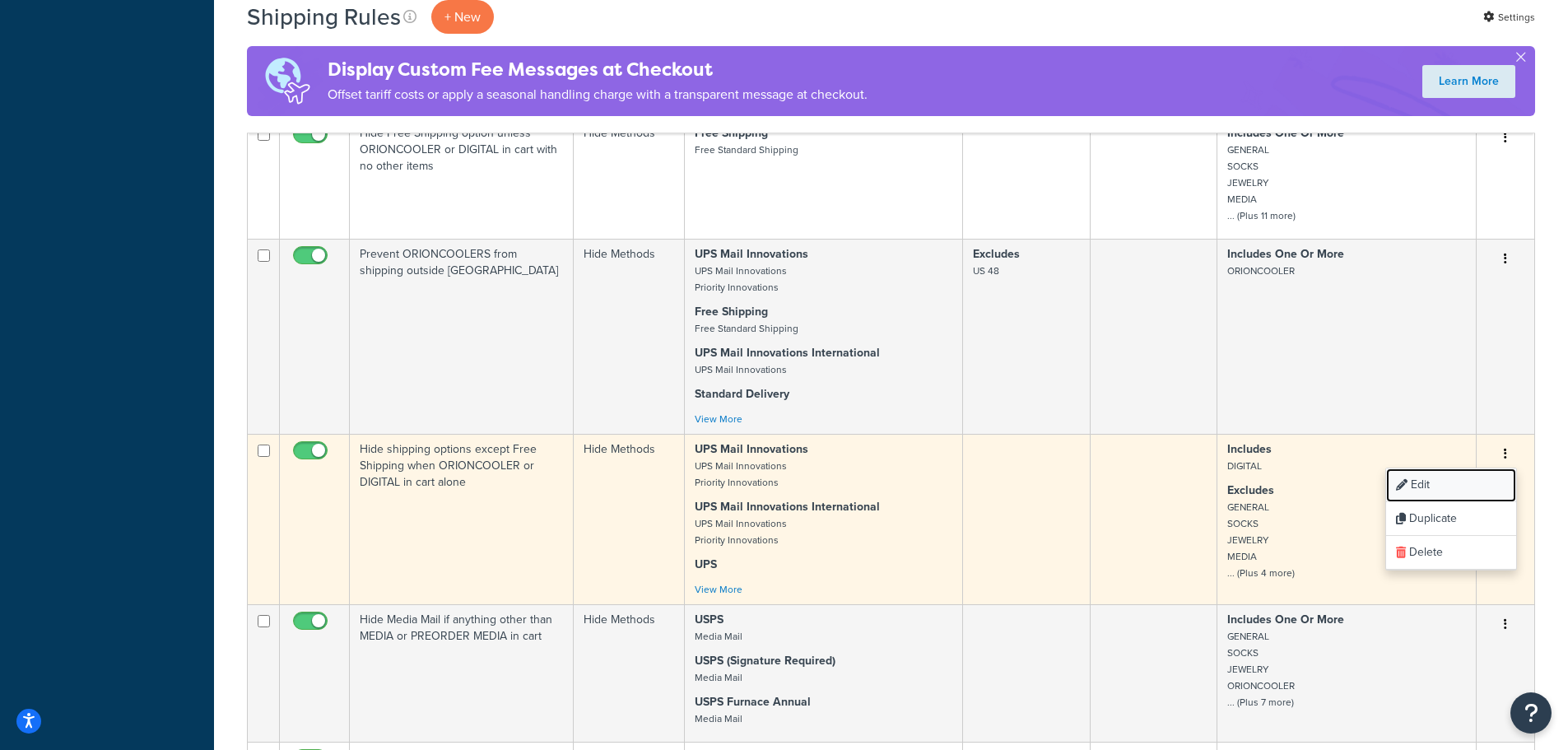
click at [1428, 469] on link "Edit" at bounding box center [1451, 485] width 130 height 34
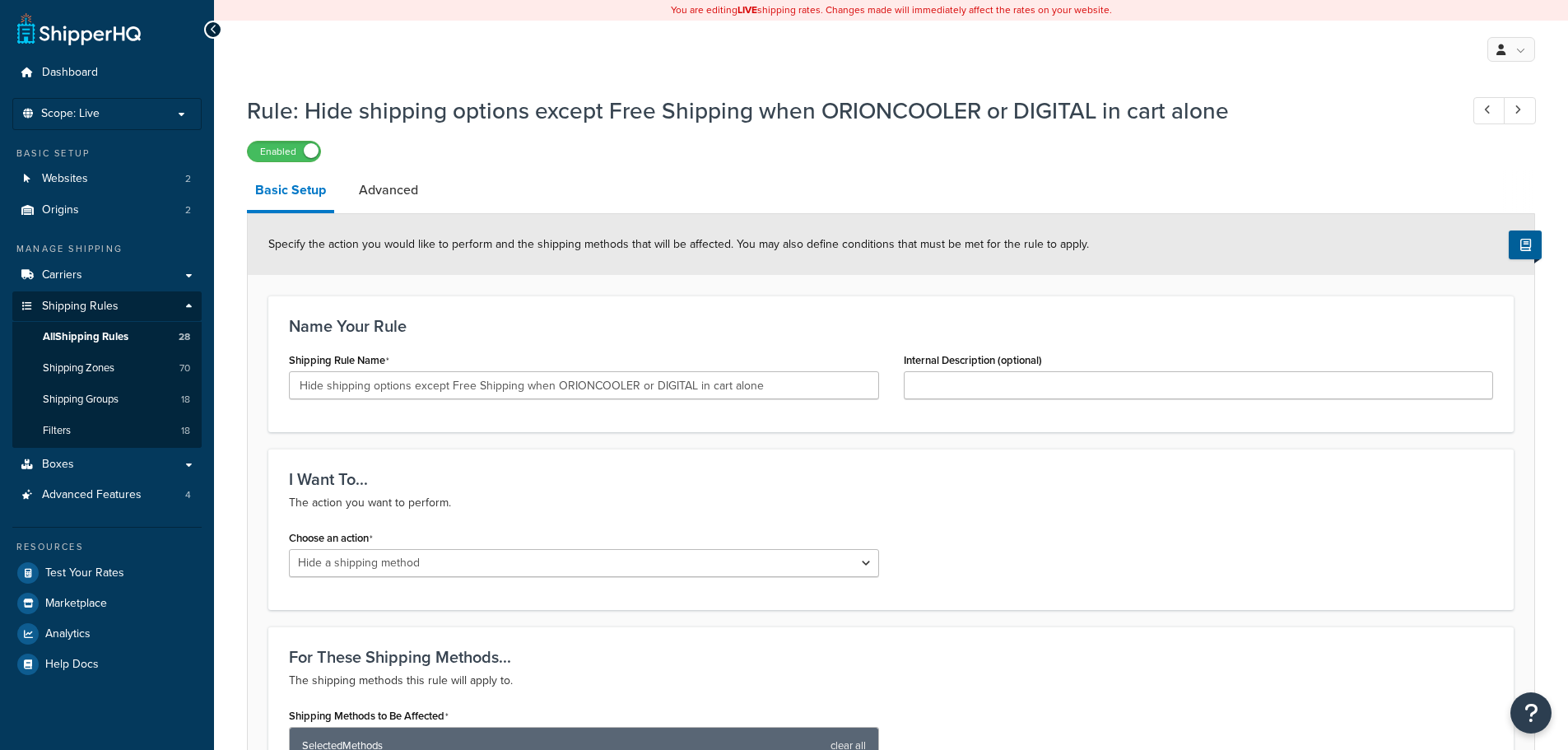
select select "HIDE"
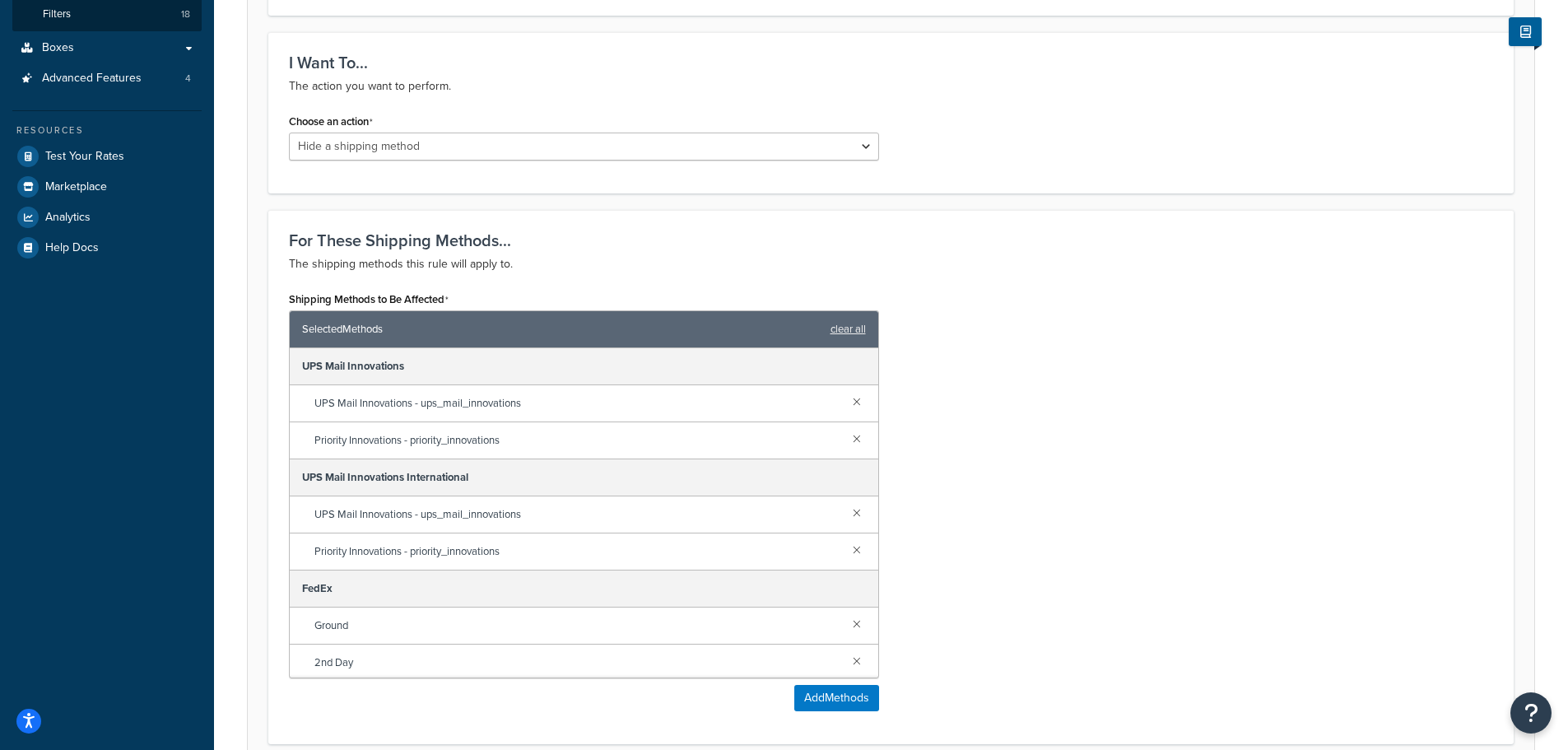
scroll to position [659, 0]
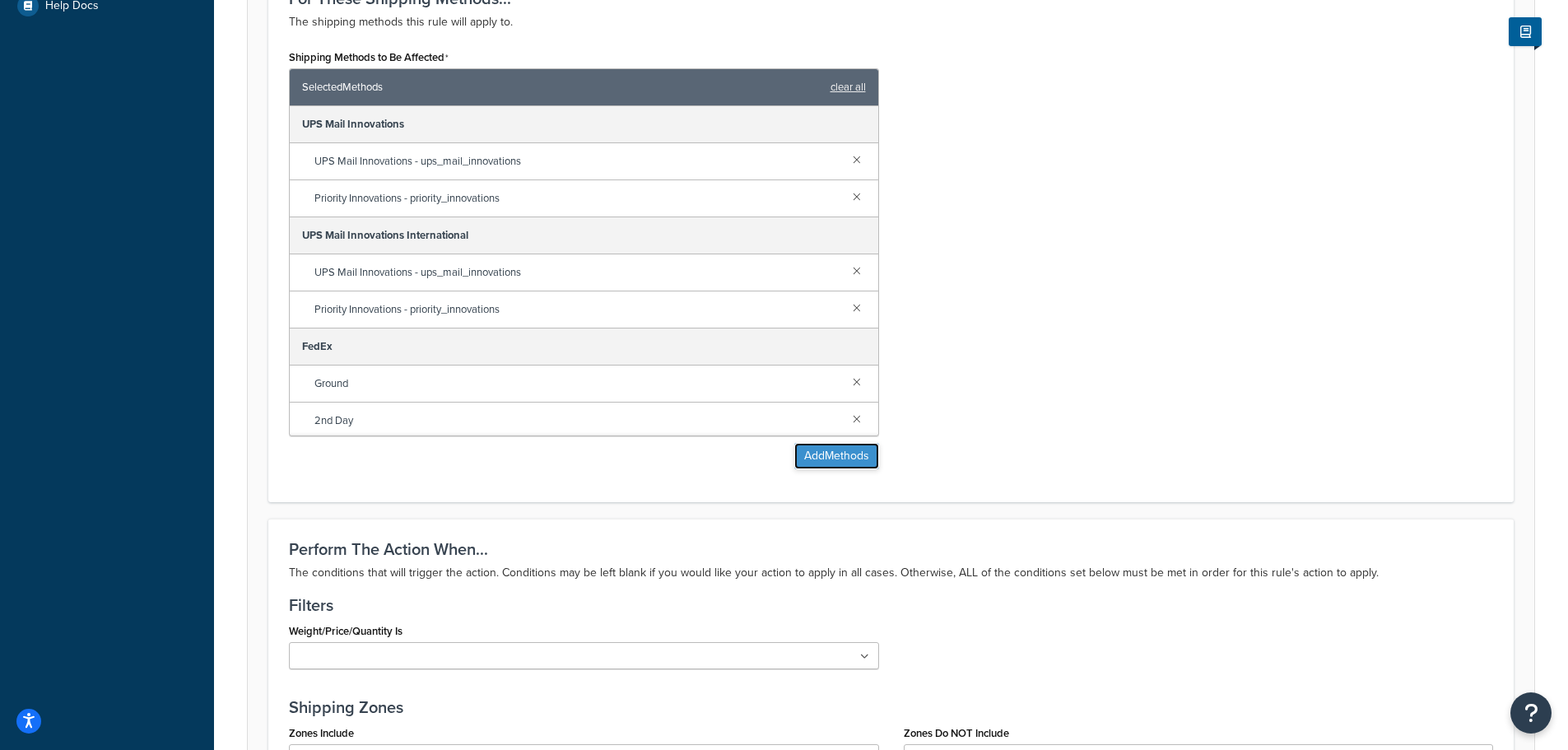
click at [846, 456] on button "Add Methods" at bounding box center [836, 456] width 85 height 26
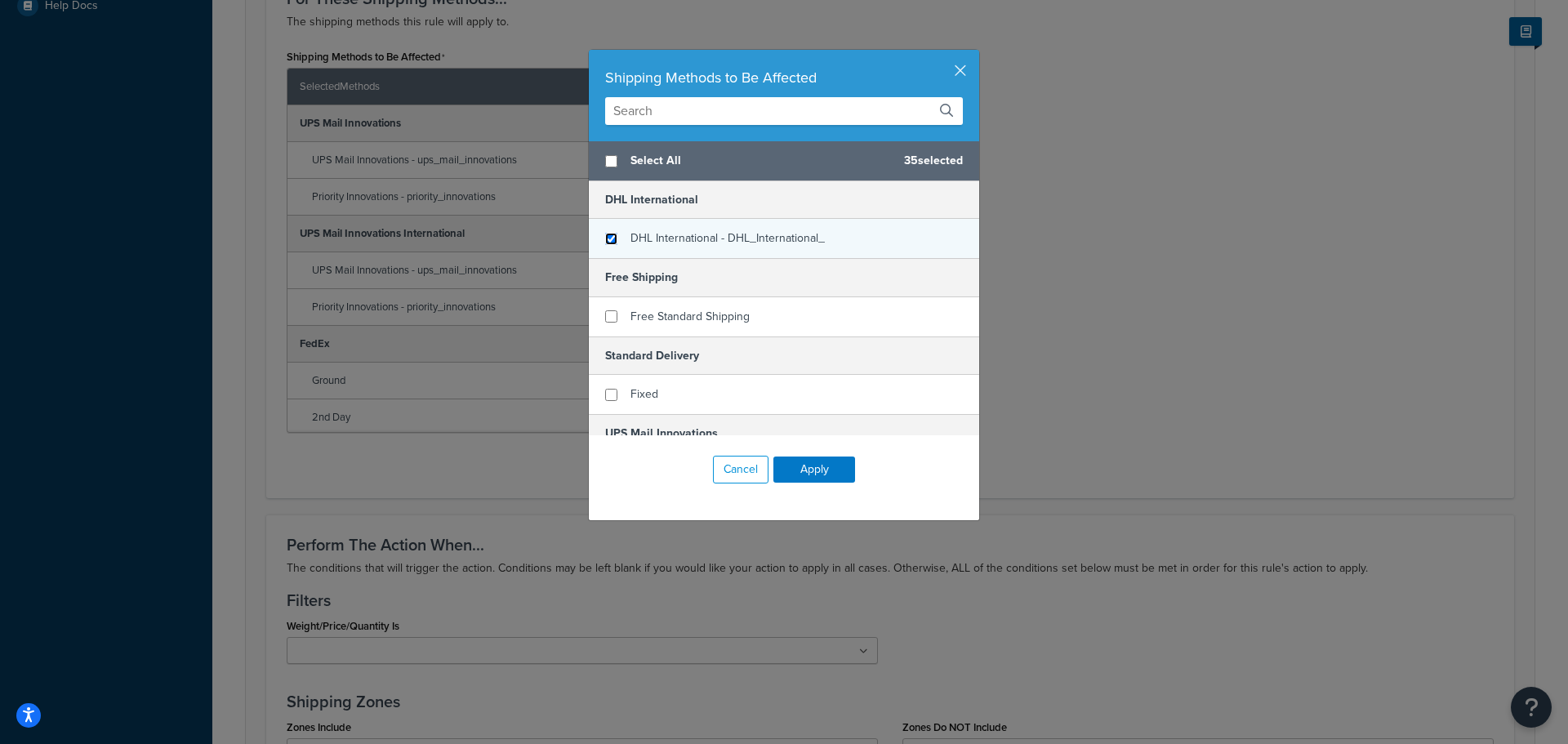
click at [605, 239] on input "checkbox" at bounding box center [612, 239] width 13 height 13
checkbox input "true"
click at [796, 471] on button "Apply" at bounding box center [814, 469] width 81 height 26
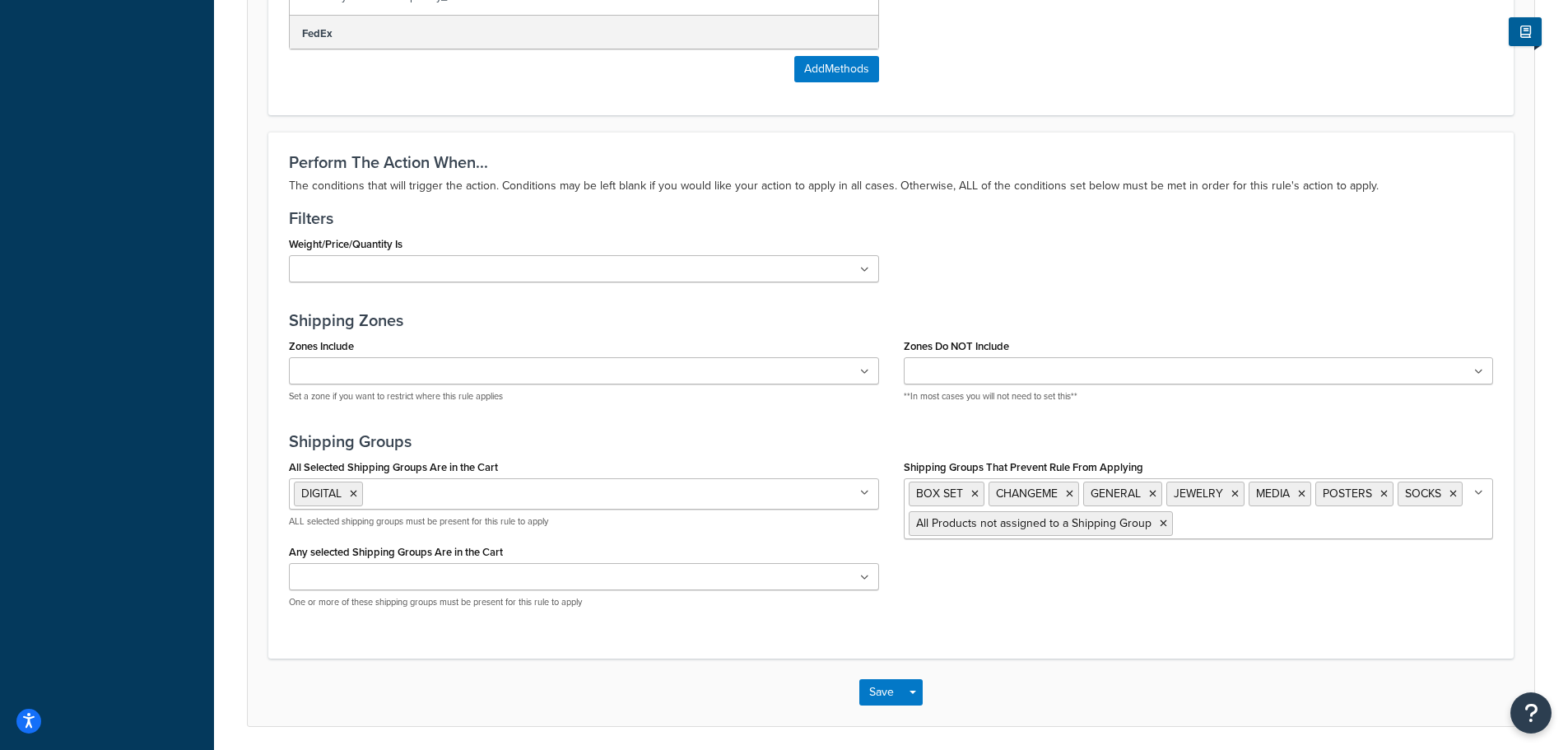
scroll to position [1106, 0]
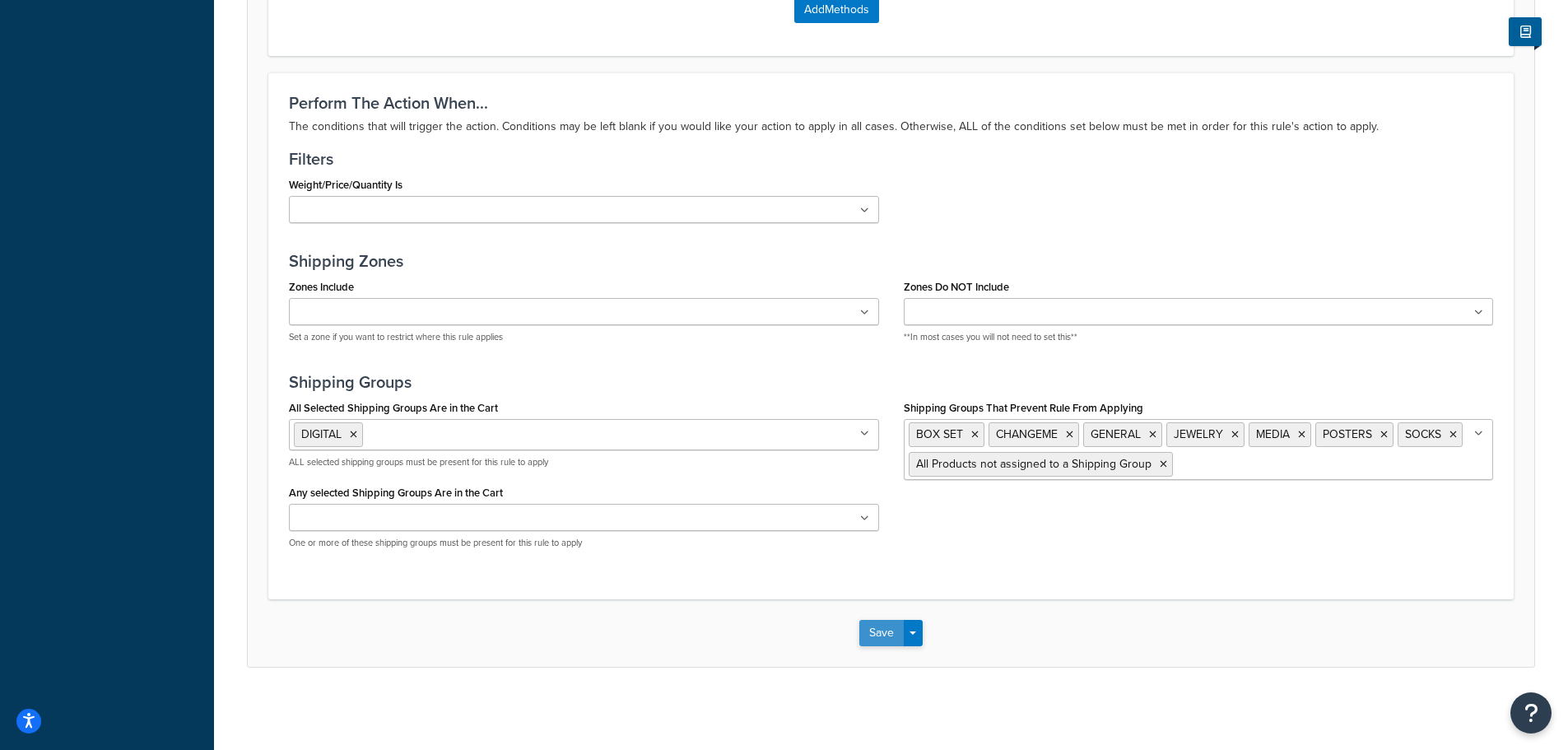
click at [874, 625] on button "Save" at bounding box center [881, 633] width 45 height 26
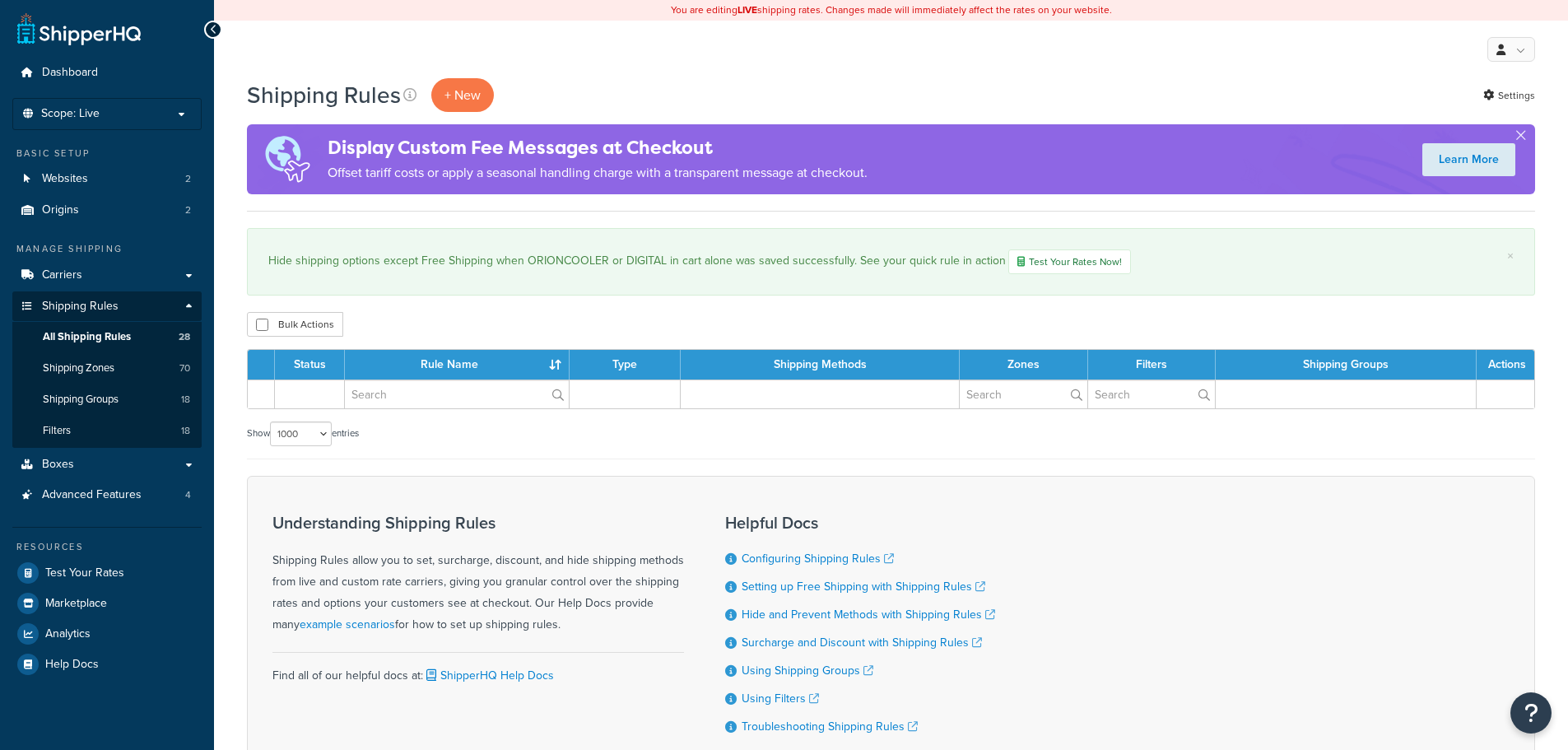
select select "1000"
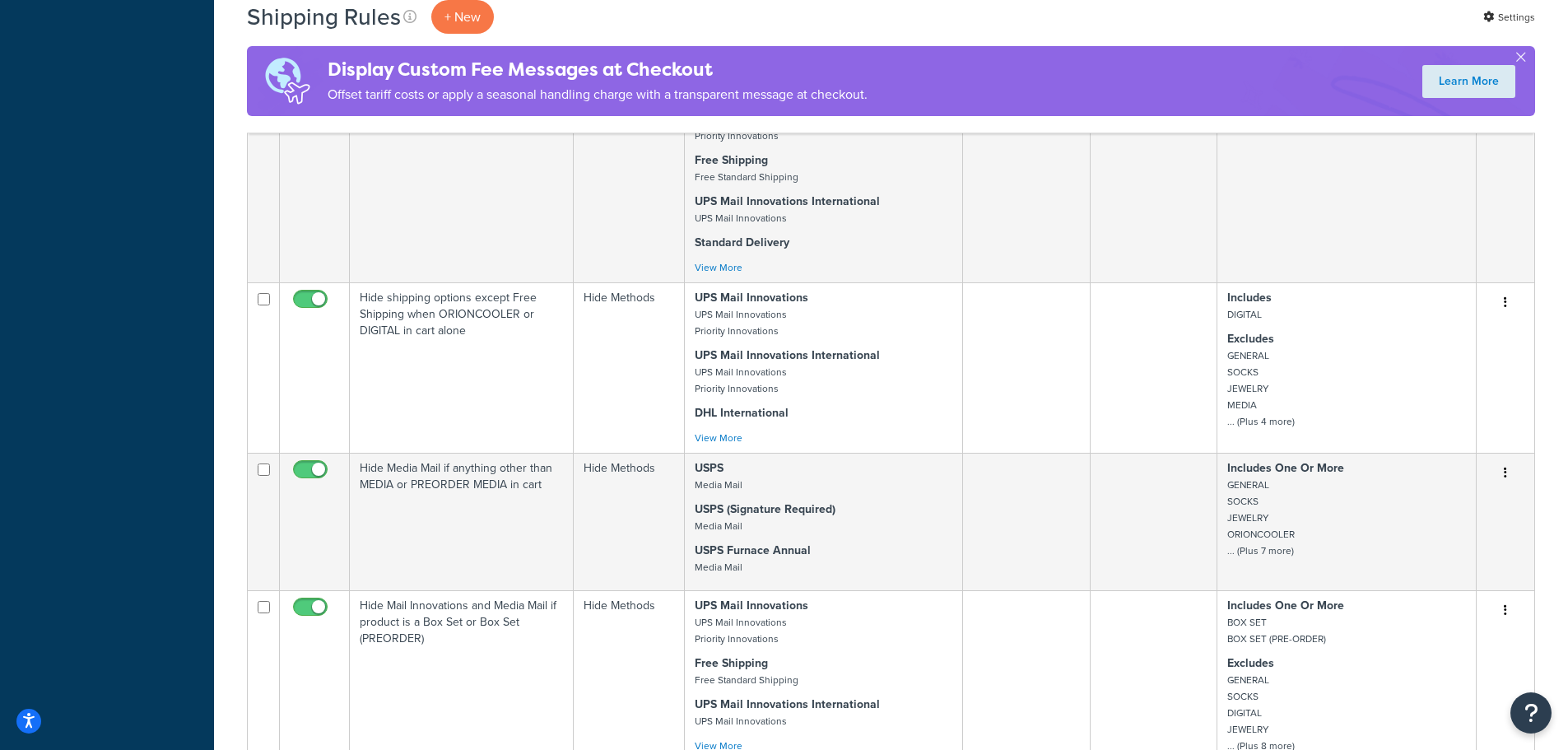
scroll to position [2224, 0]
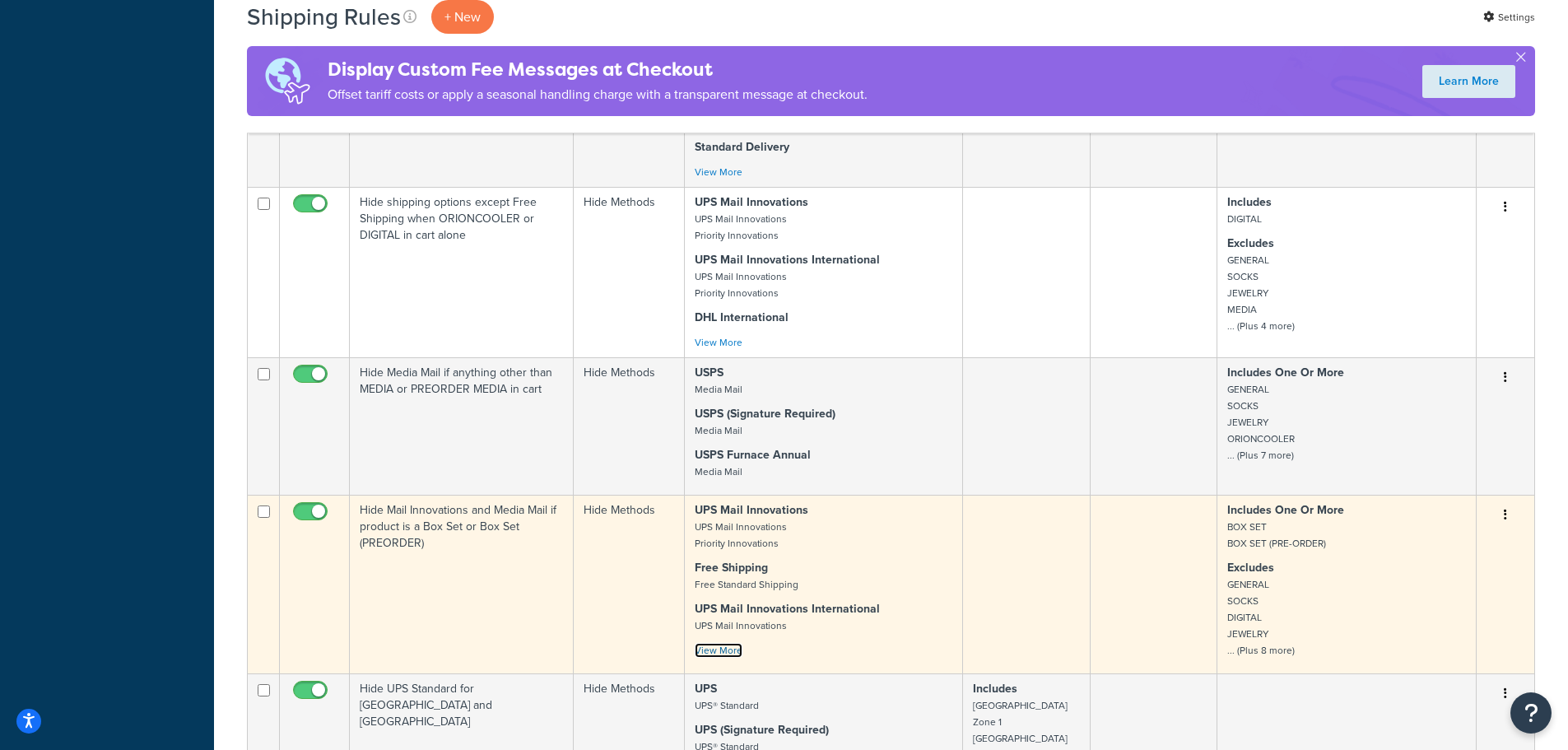
click at [735, 643] on link "View More" at bounding box center [719, 651] width 47 height 15
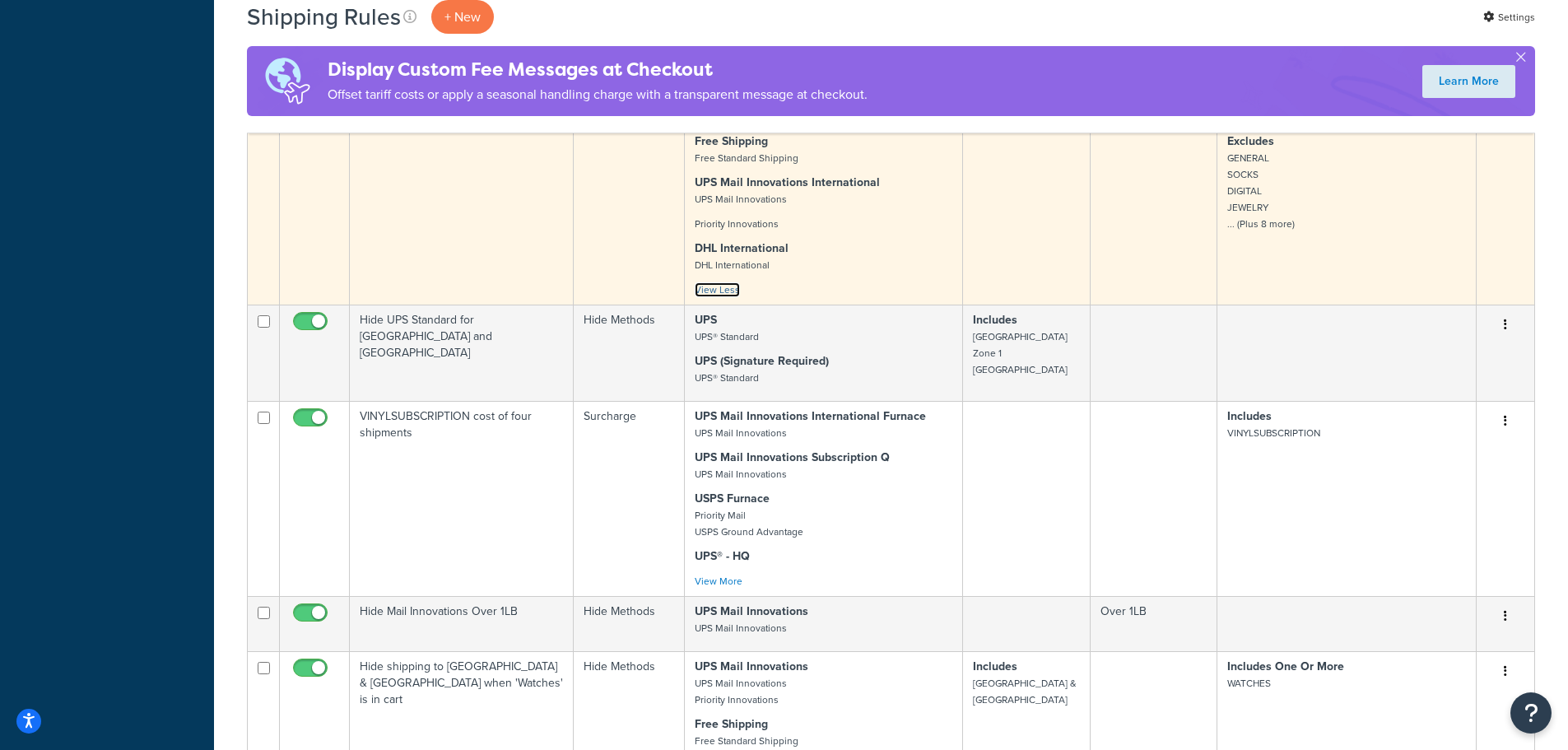
scroll to position [2717, 0]
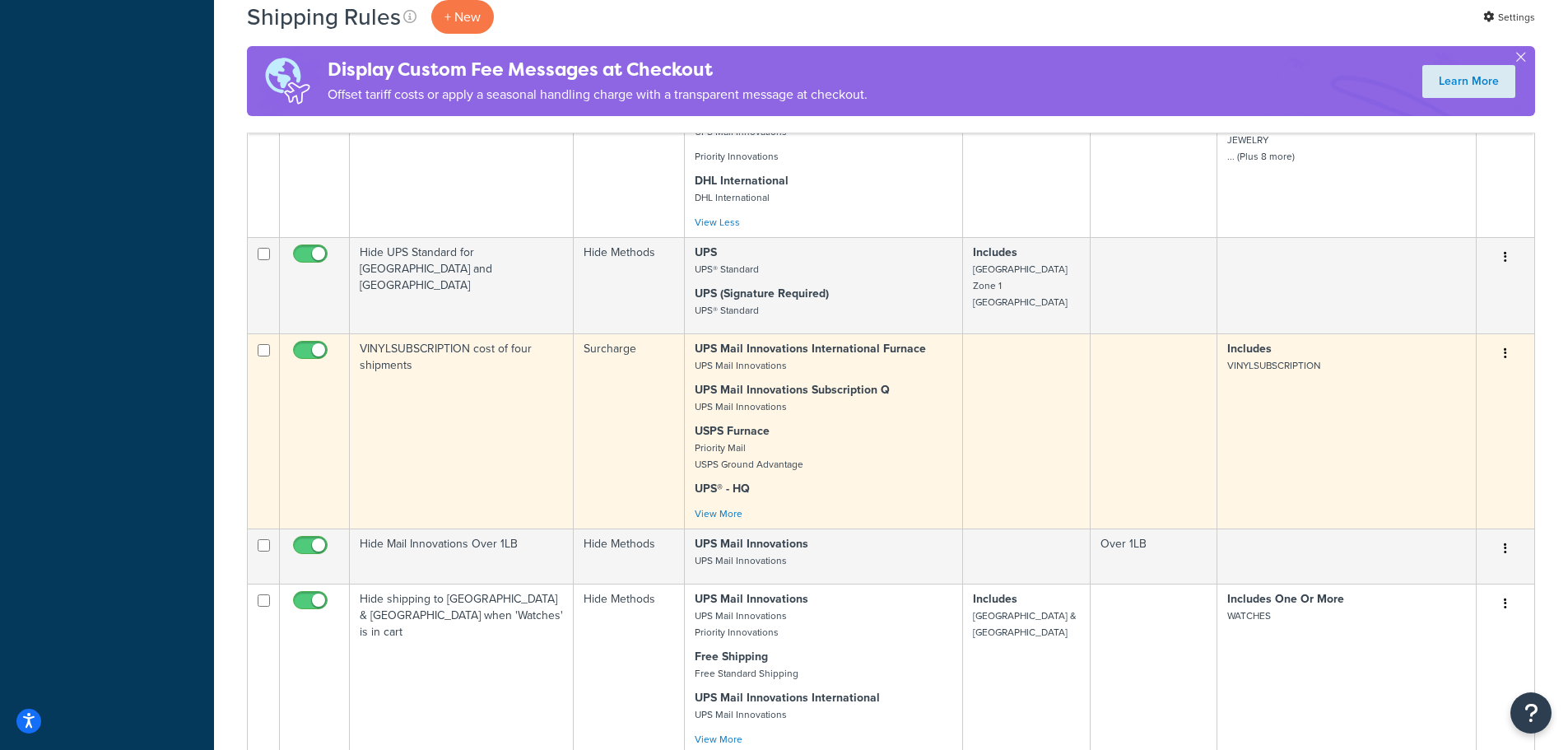
click at [1507, 348] on icon "button" at bounding box center [1506, 353] width 4 height 12
click at [1427, 368] on link "Edit" at bounding box center [1451, 384] width 130 height 34
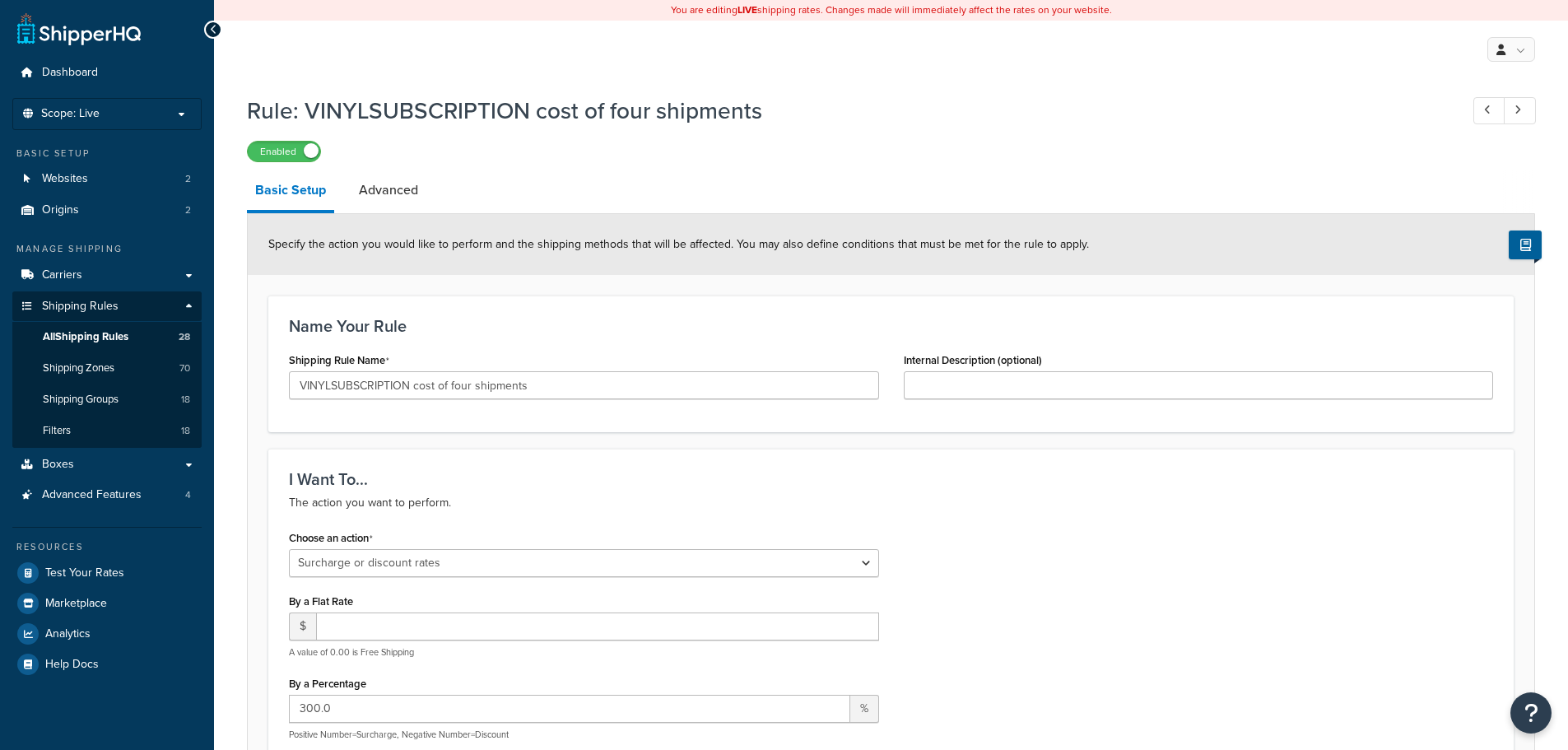
select select "SURCHARGE"
select select "SHIPPING_GROUP"
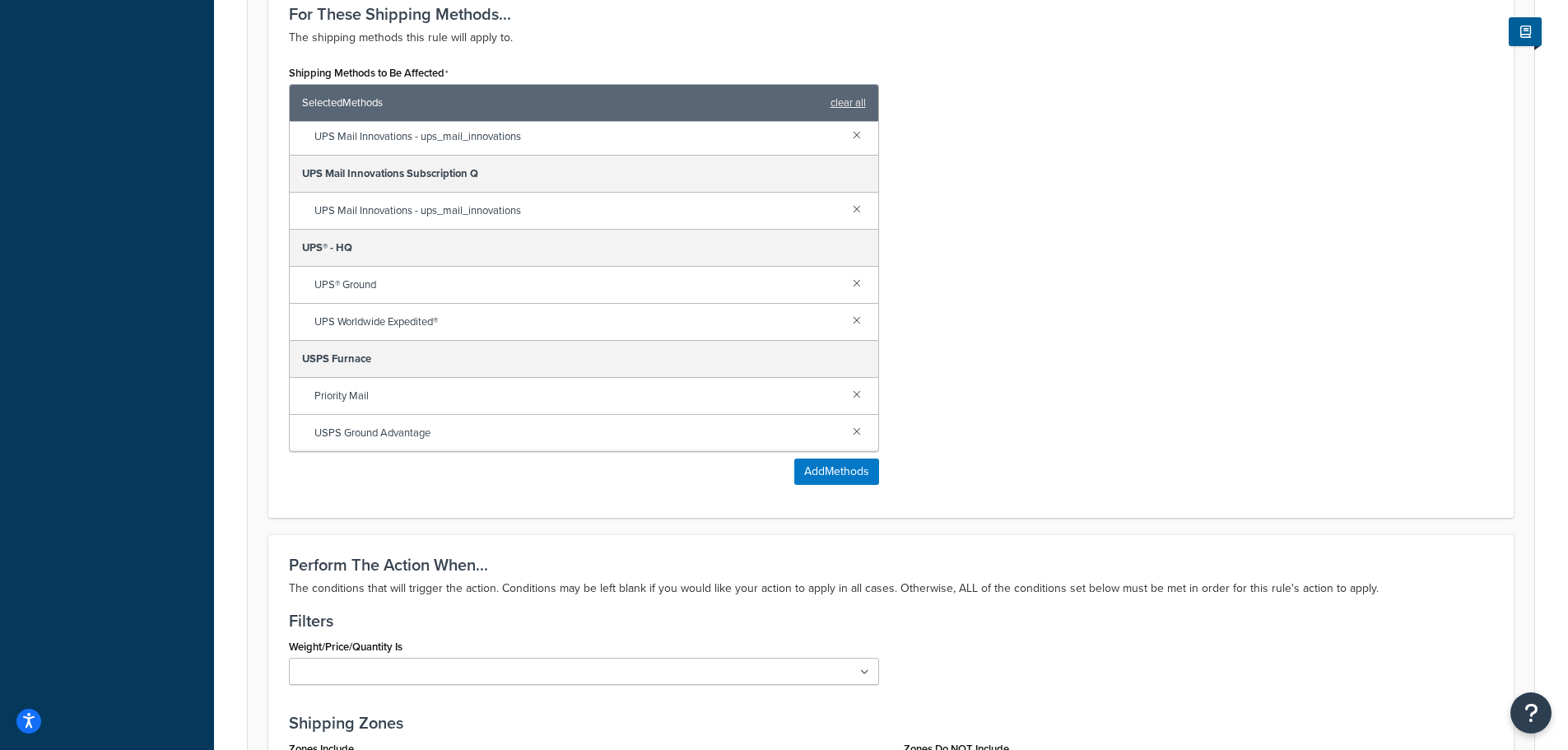
scroll to position [1070, 0]
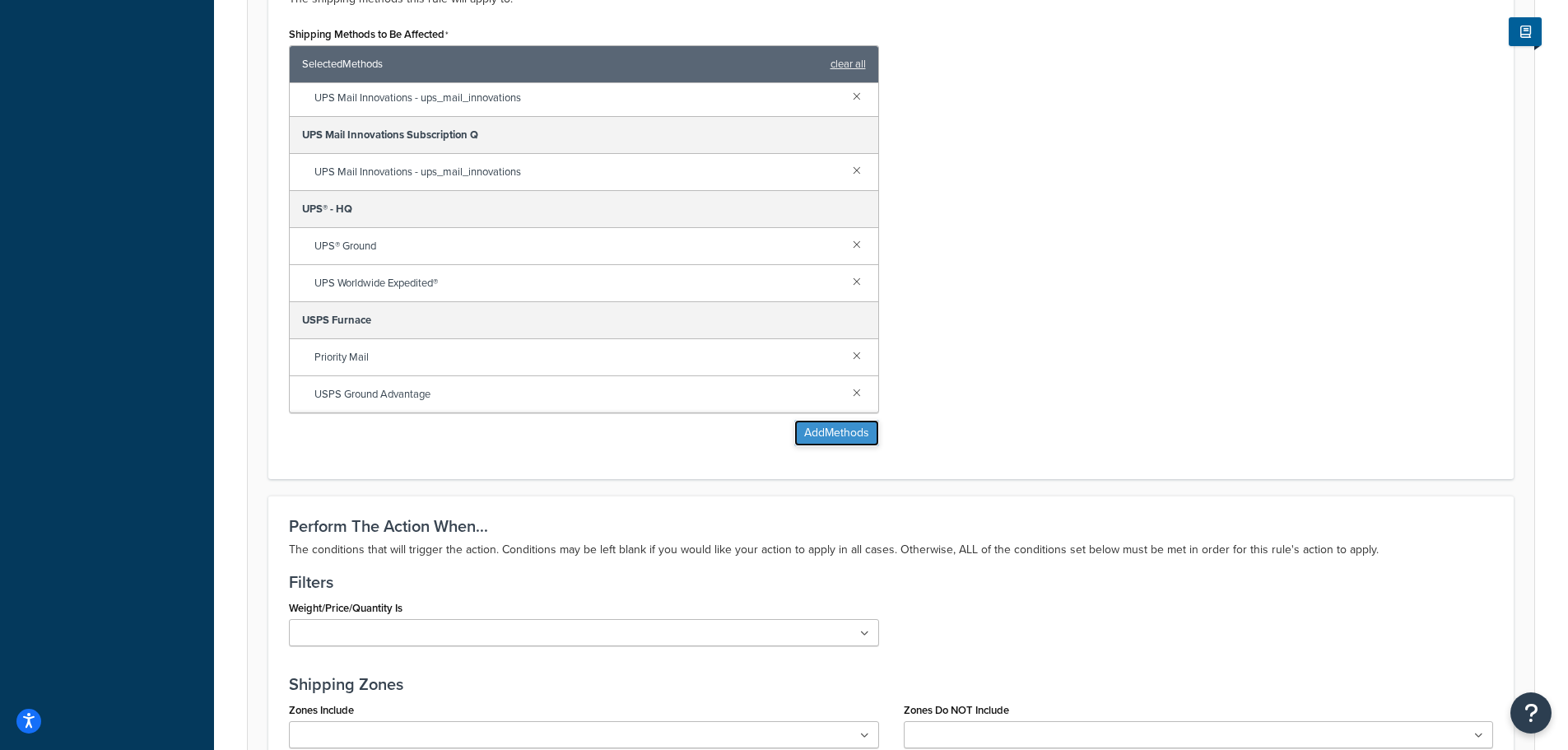
click at [851, 438] on button "Add Methods" at bounding box center [836, 432] width 85 height 26
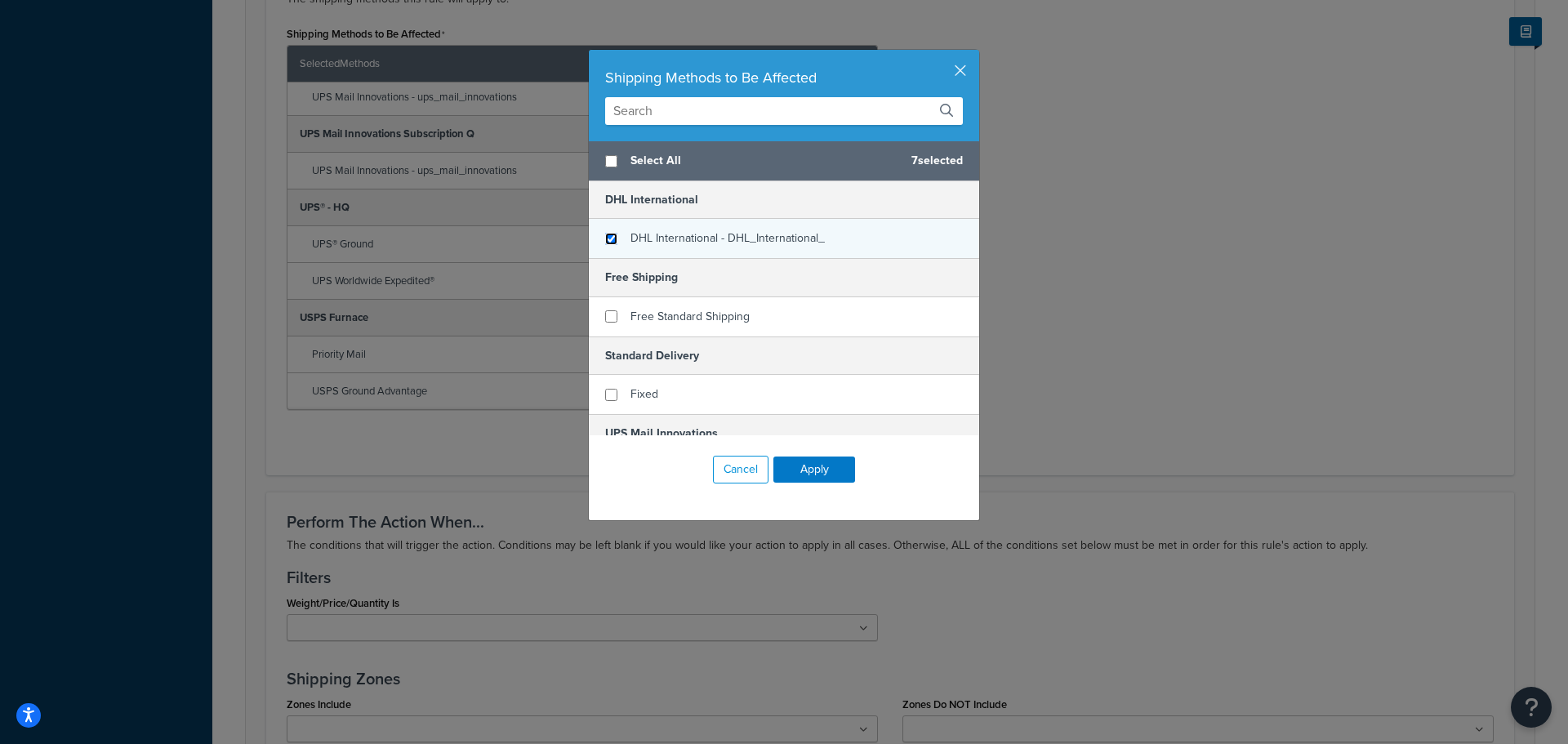
click at [605, 239] on input "checkbox" at bounding box center [612, 239] width 13 height 13
checkbox input "true"
click at [807, 475] on button "Apply" at bounding box center [814, 469] width 81 height 26
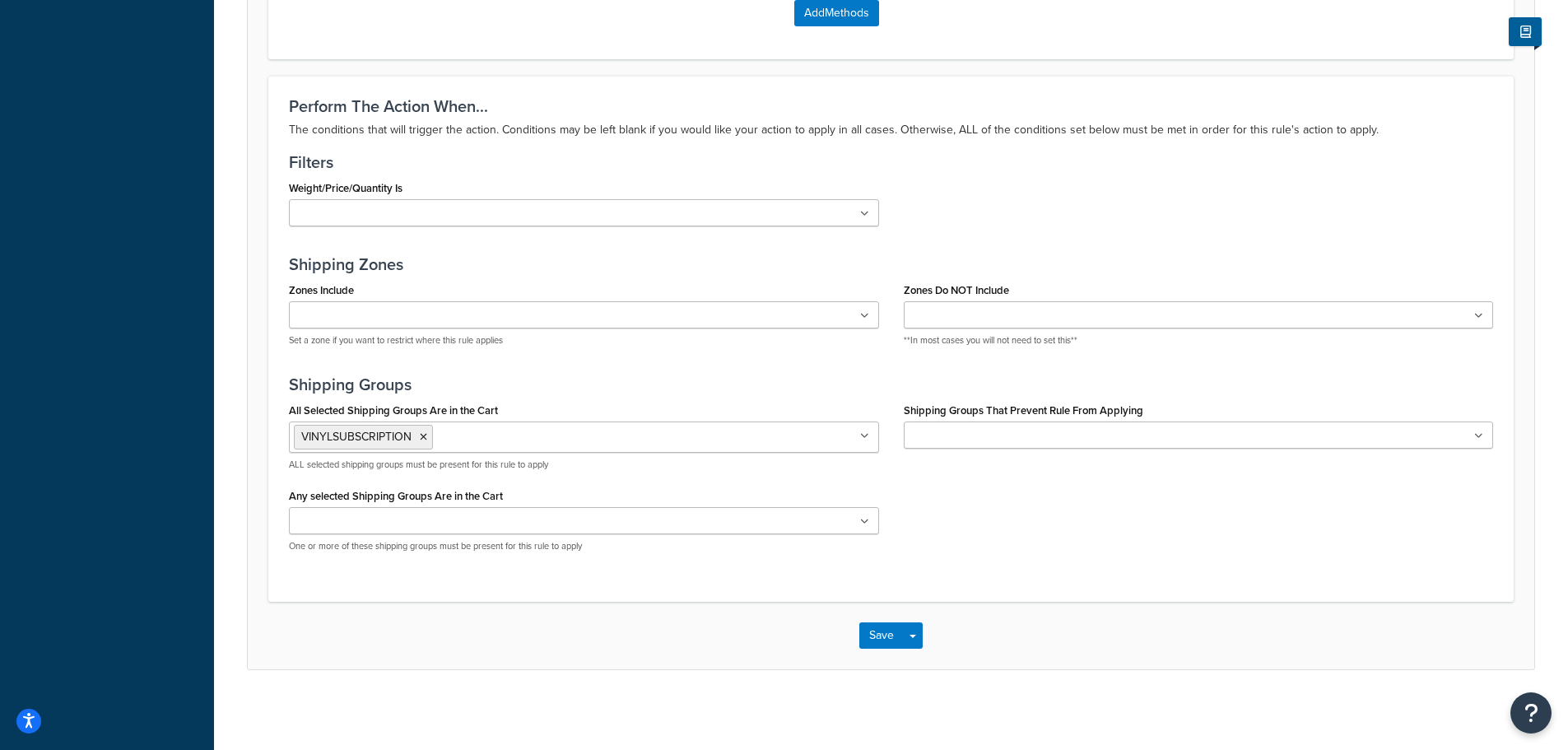
scroll to position [1494, 0]
click at [881, 636] on button "Save" at bounding box center [881, 633] width 45 height 26
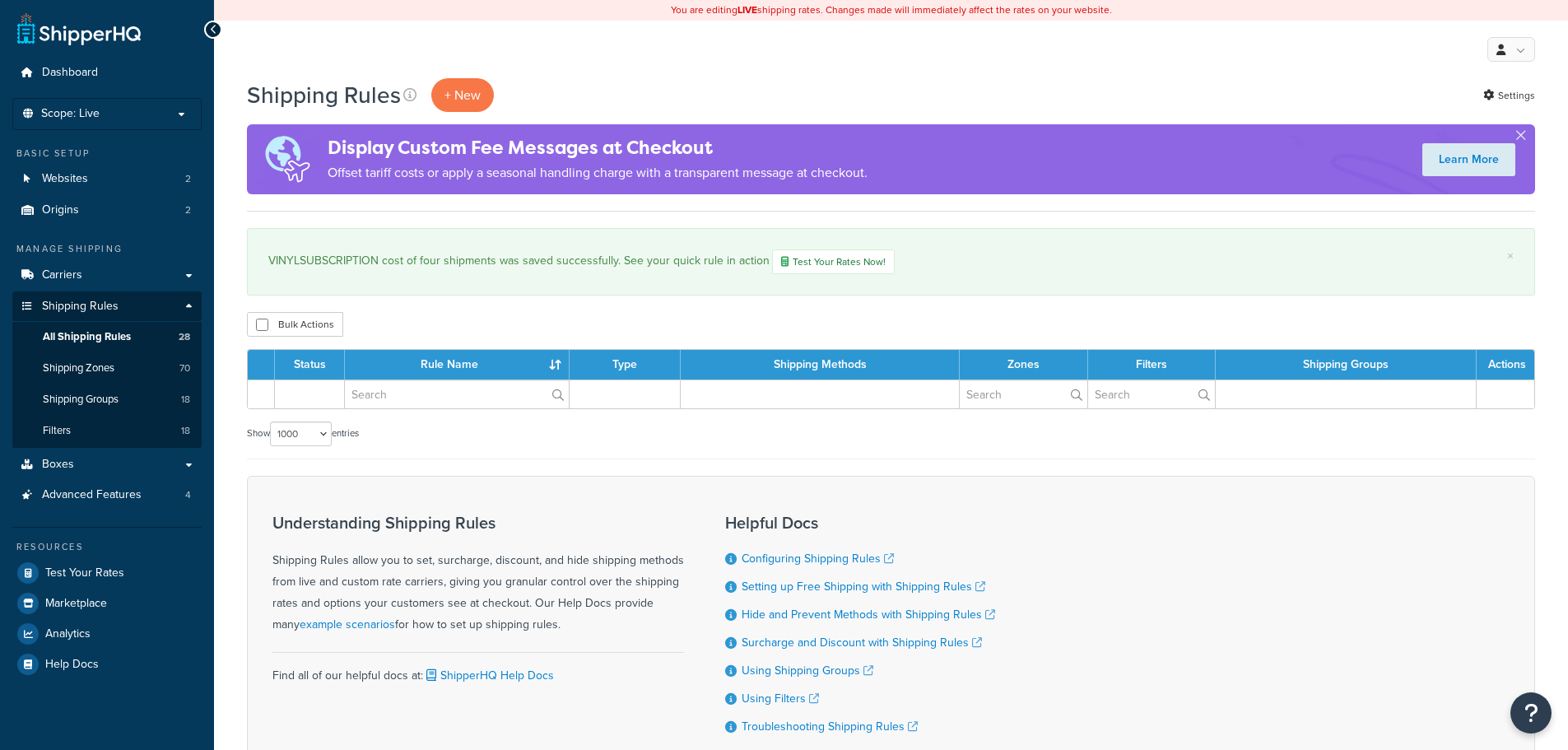
select select "1000"
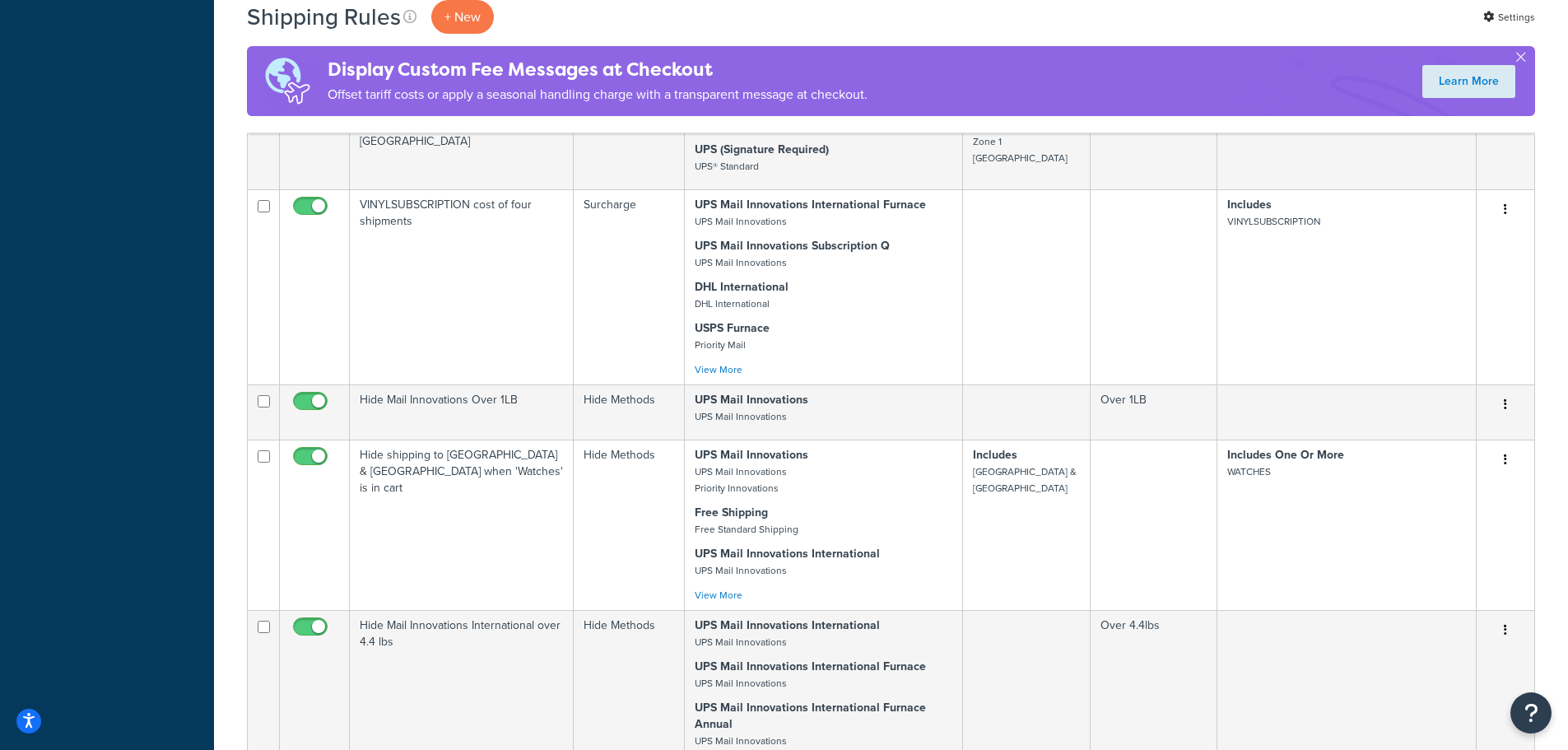
scroll to position [2882, 0]
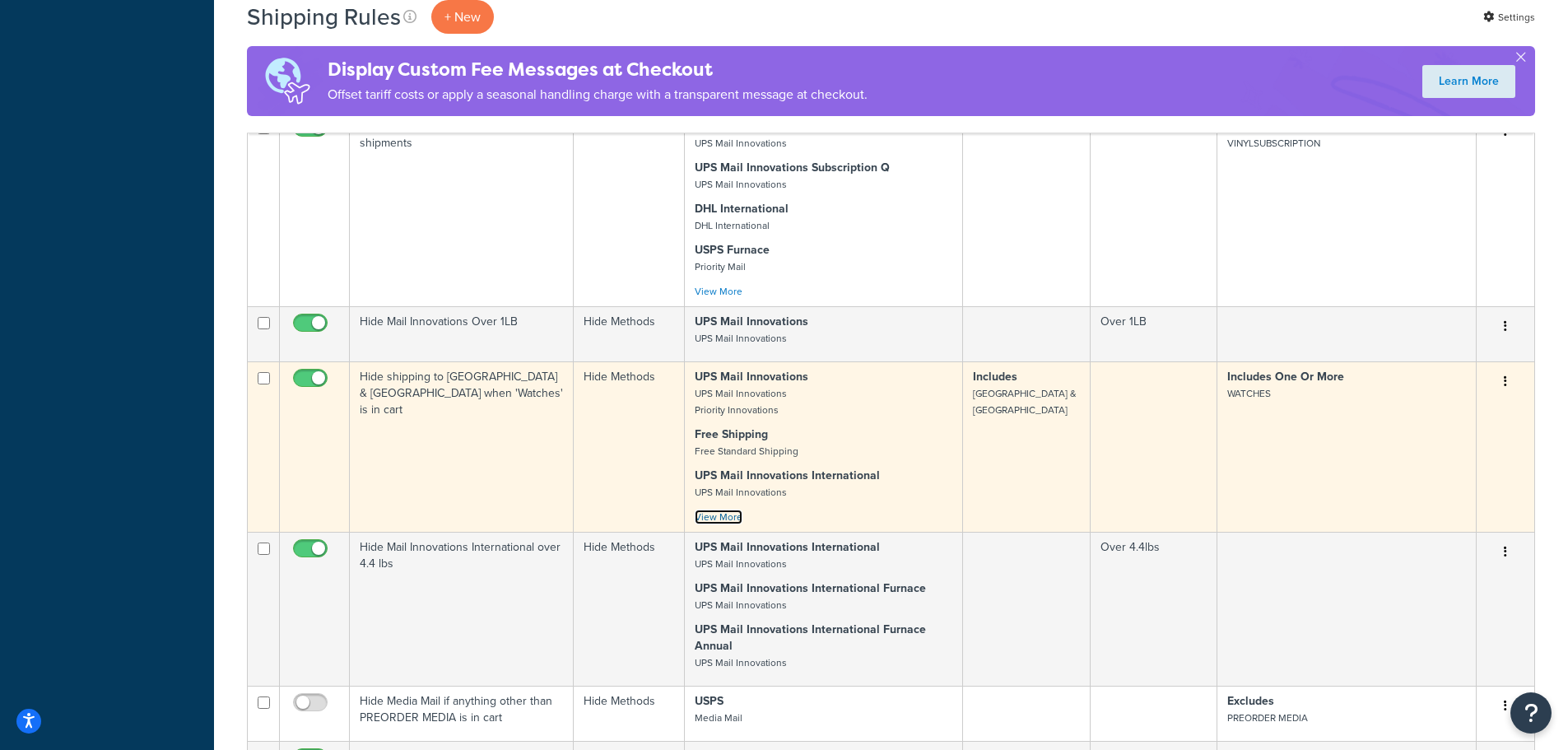
click at [710, 510] on link "View More" at bounding box center [719, 517] width 47 height 15
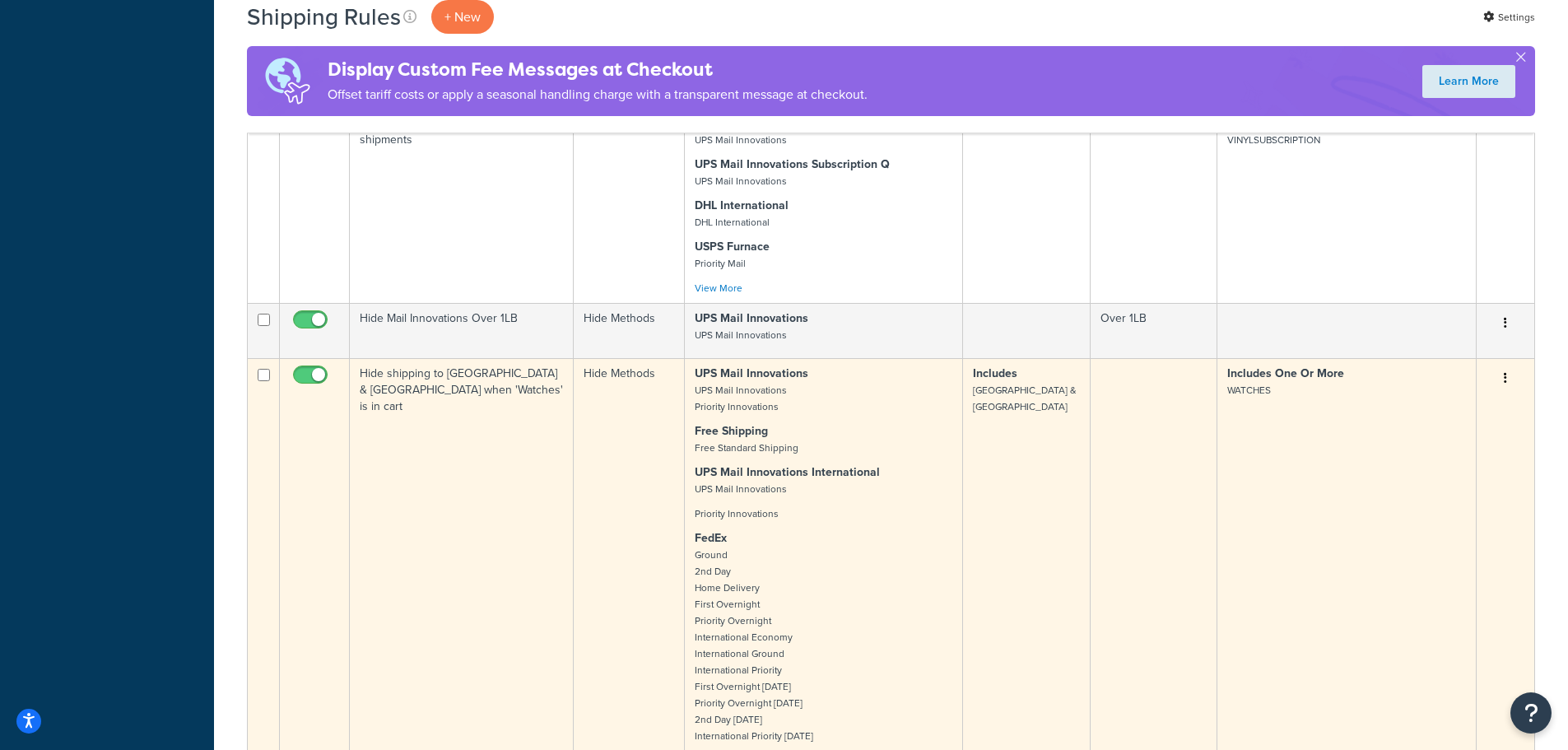
scroll to position [2717, 0]
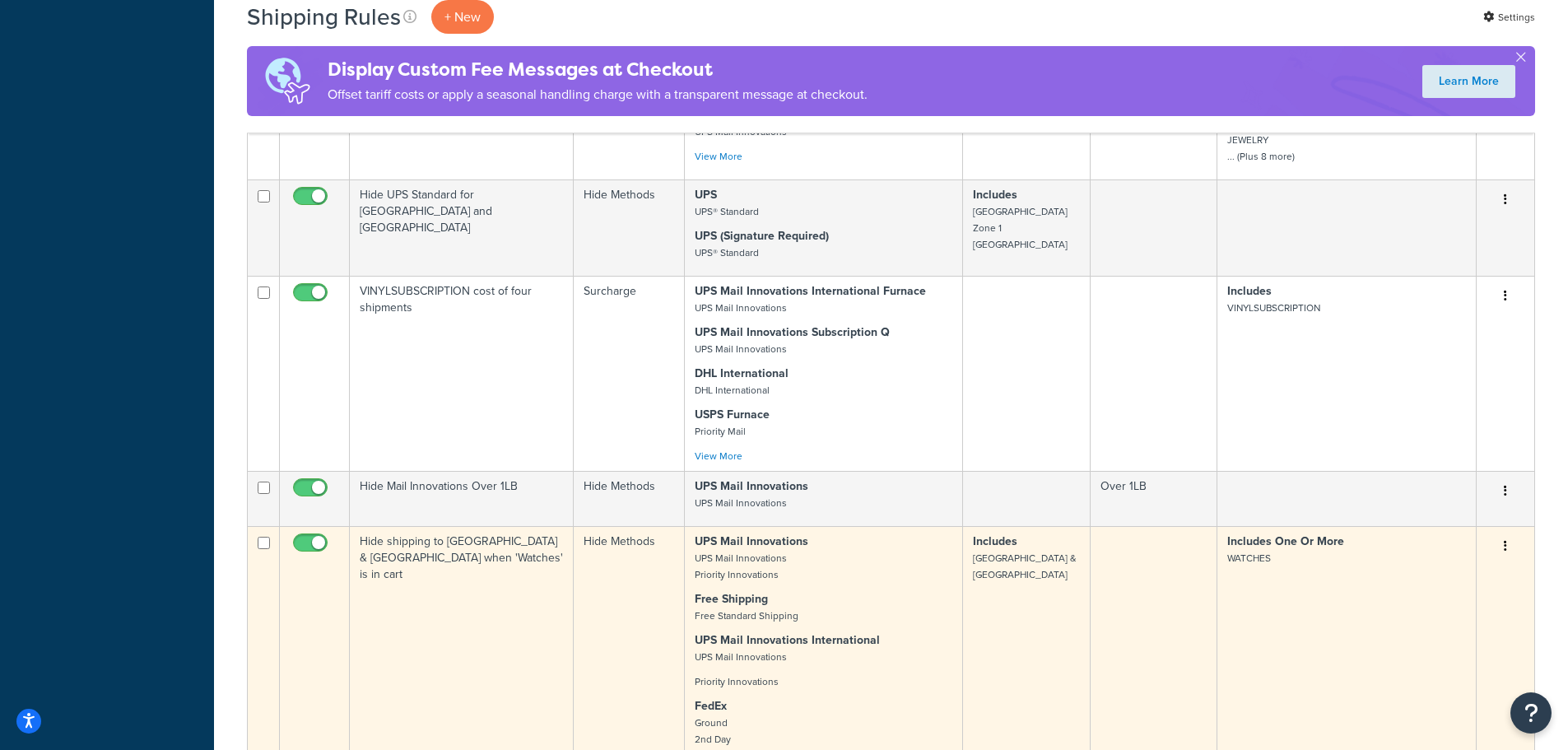
click at [1501, 534] on button "button" at bounding box center [1505, 547] width 23 height 26
click at [1430, 562] on link "Edit" at bounding box center [1451, 578] width 130 height 34
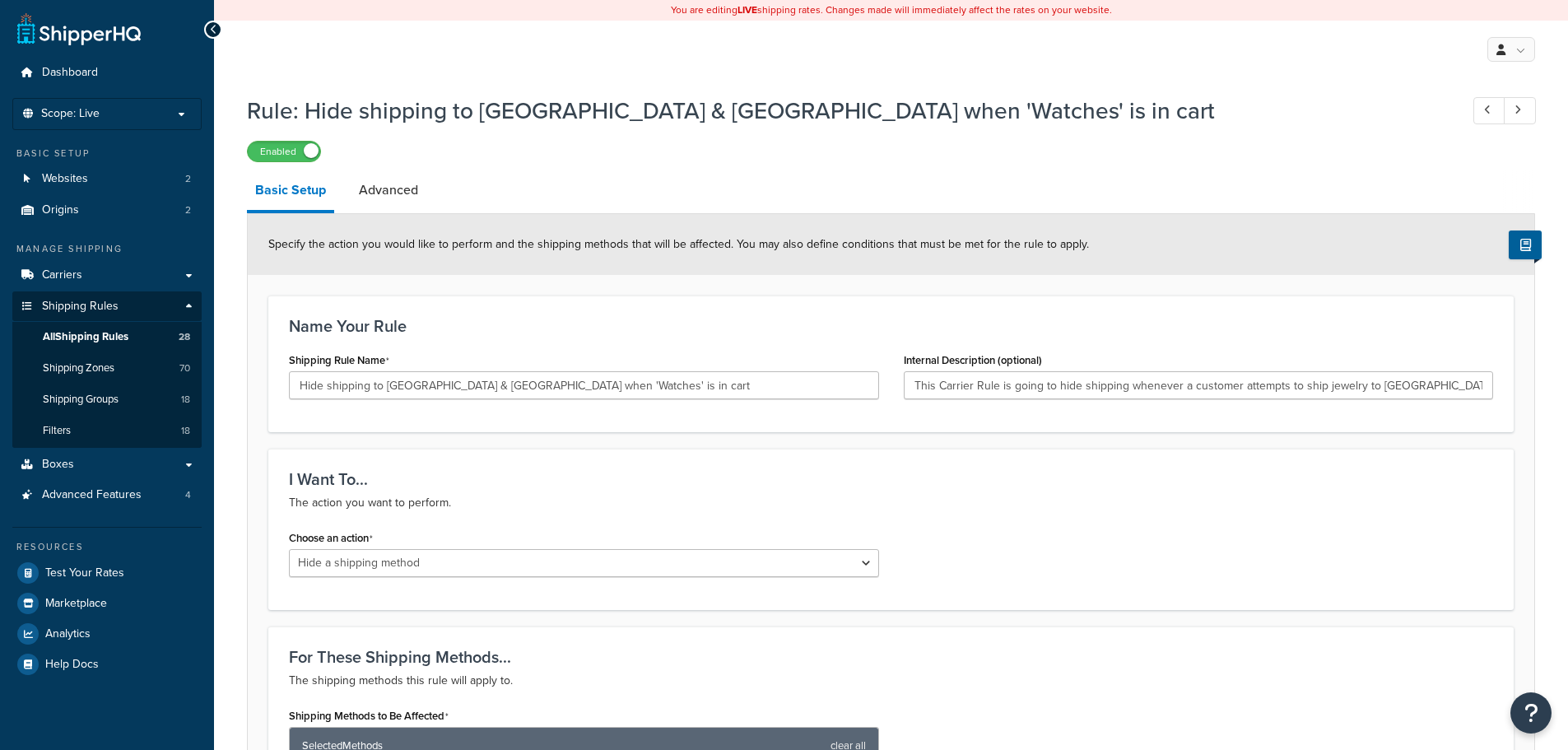
select select "HIDE"
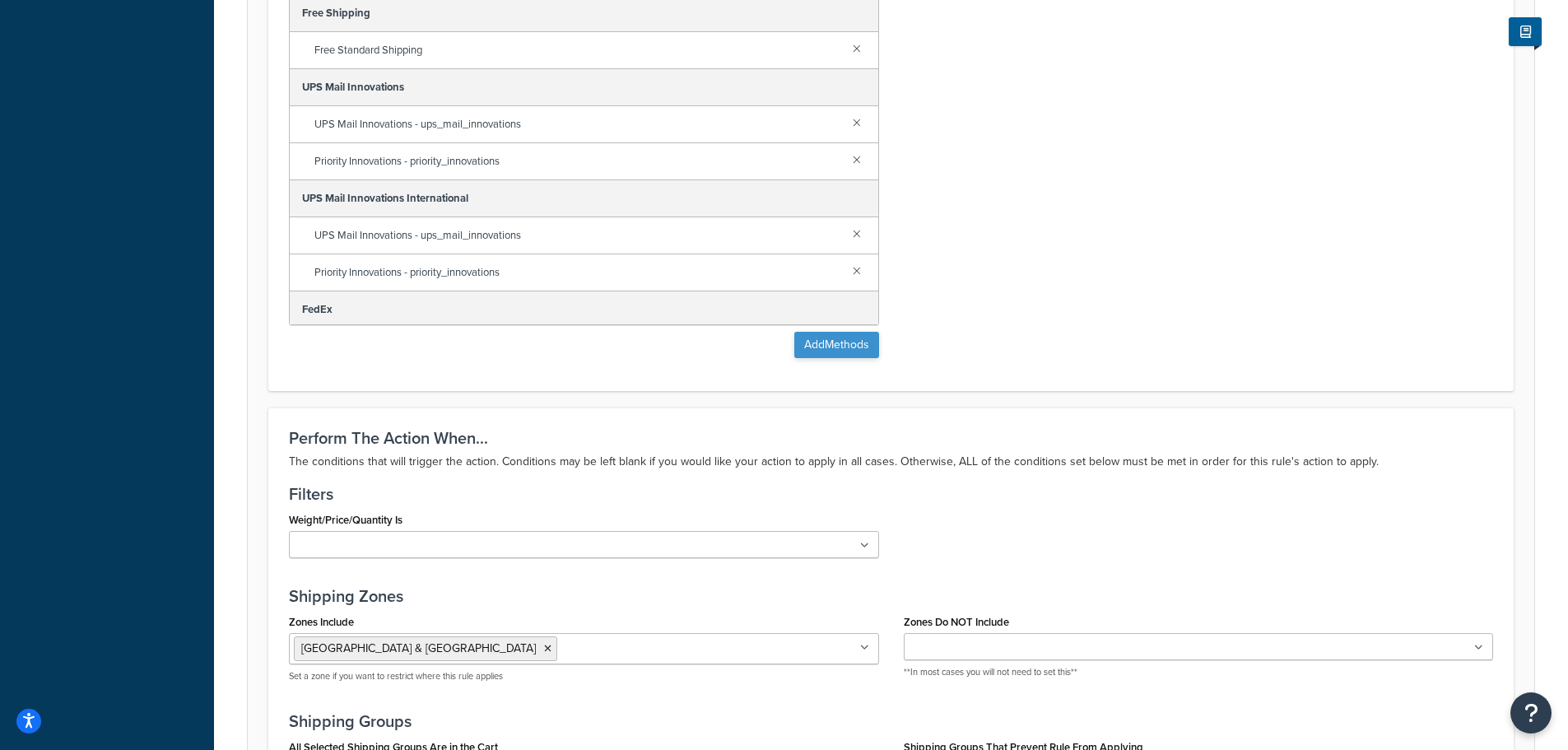
scroll to position [741, 0]
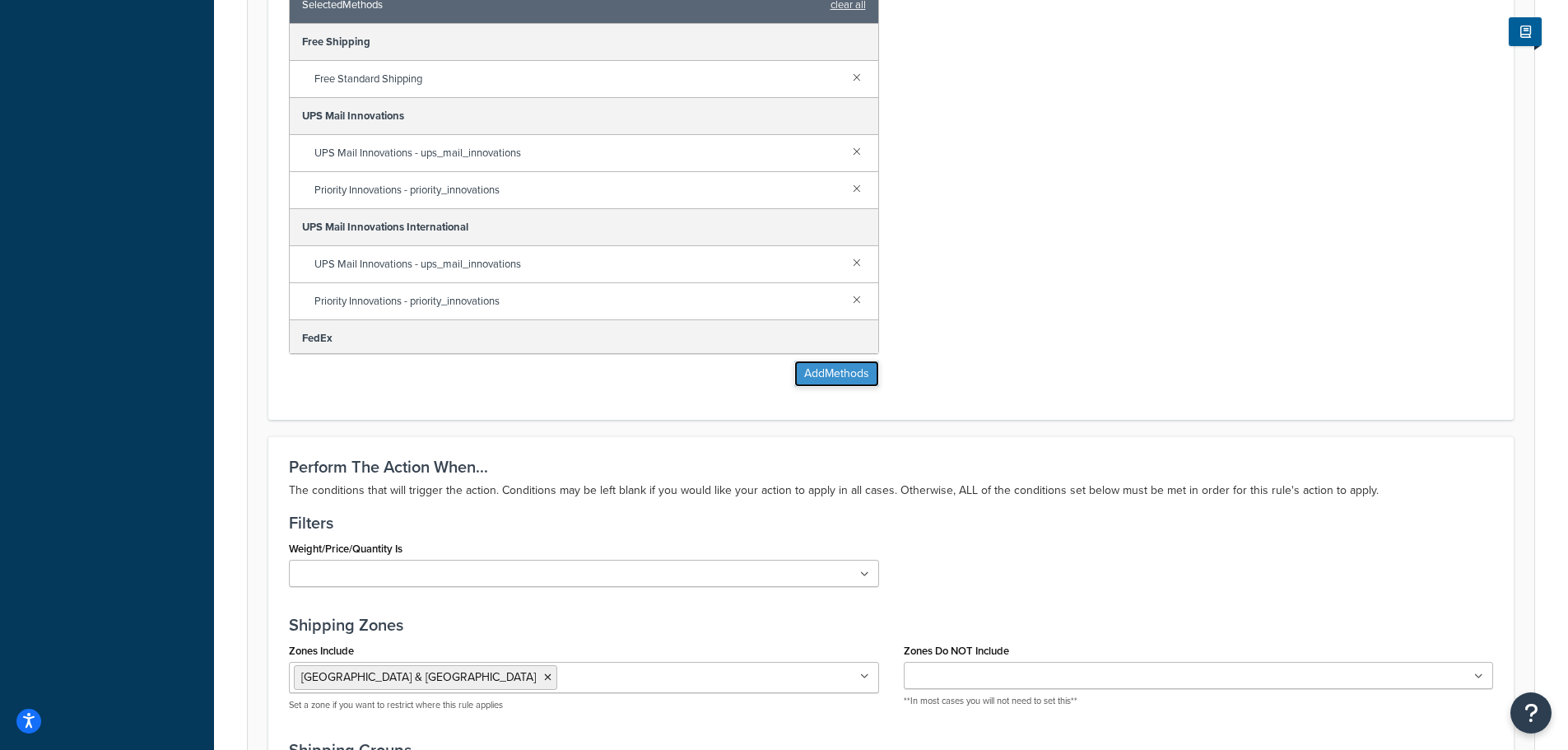
click at [857, 363] on button "Add Methods" at bounding box center [836, 373] width 85 height 26
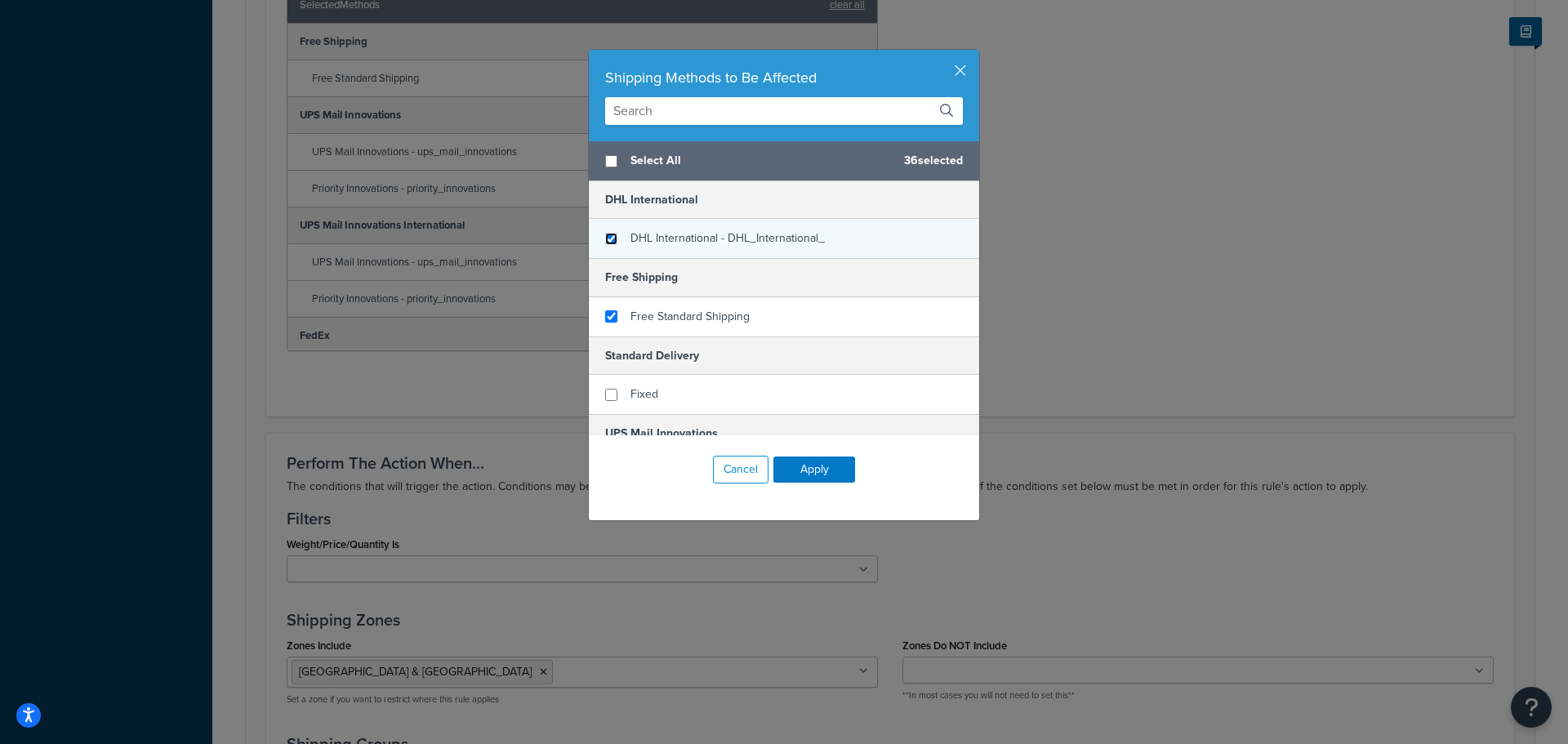
click at [606, 241] on input "checkbox" at bounding box center [612, 239] width 13 height 13
checkbox input "true"
click at [796, 469] on button "Apply" at bounding box center [814, 469] width 81 height 26
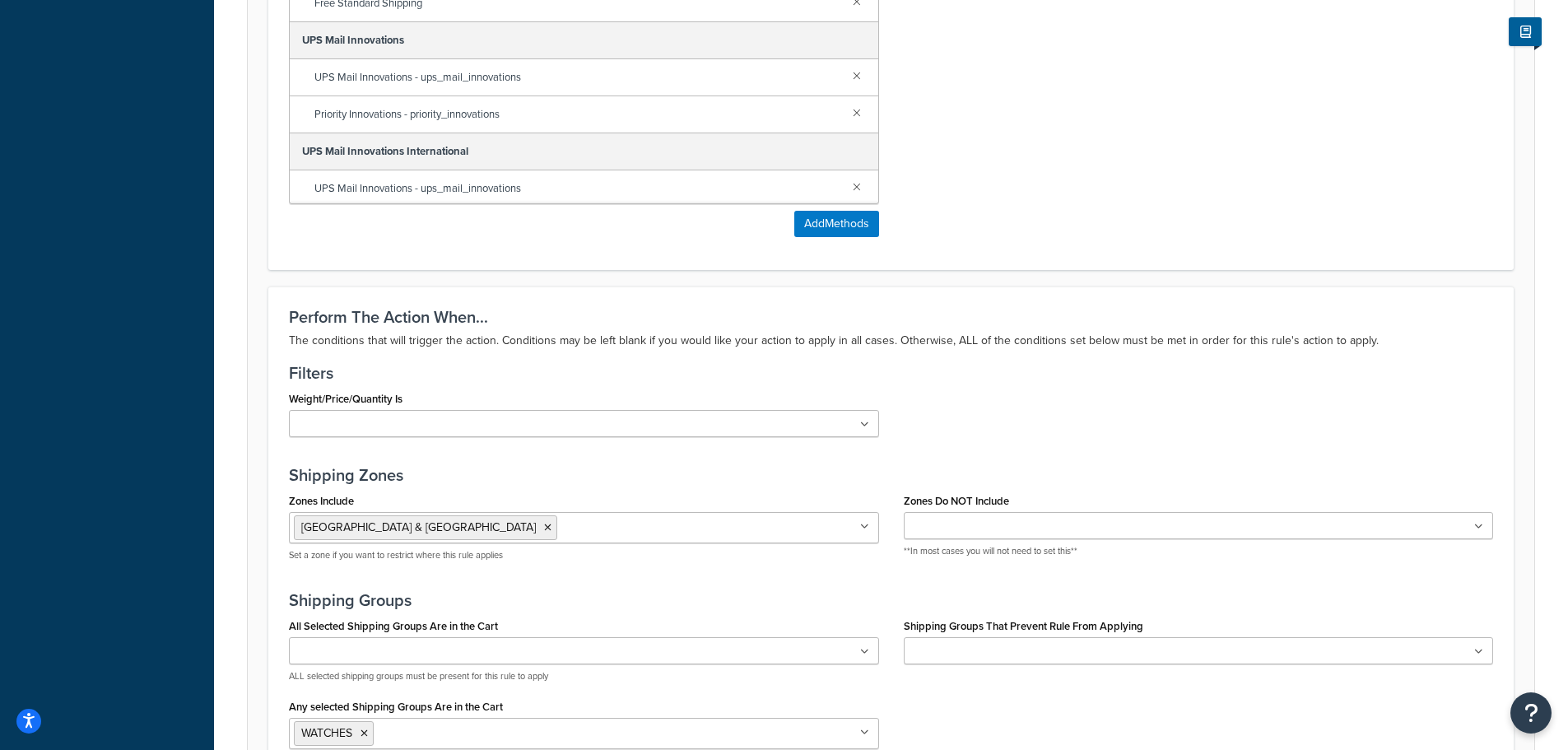
scroll to position [1110, 0]
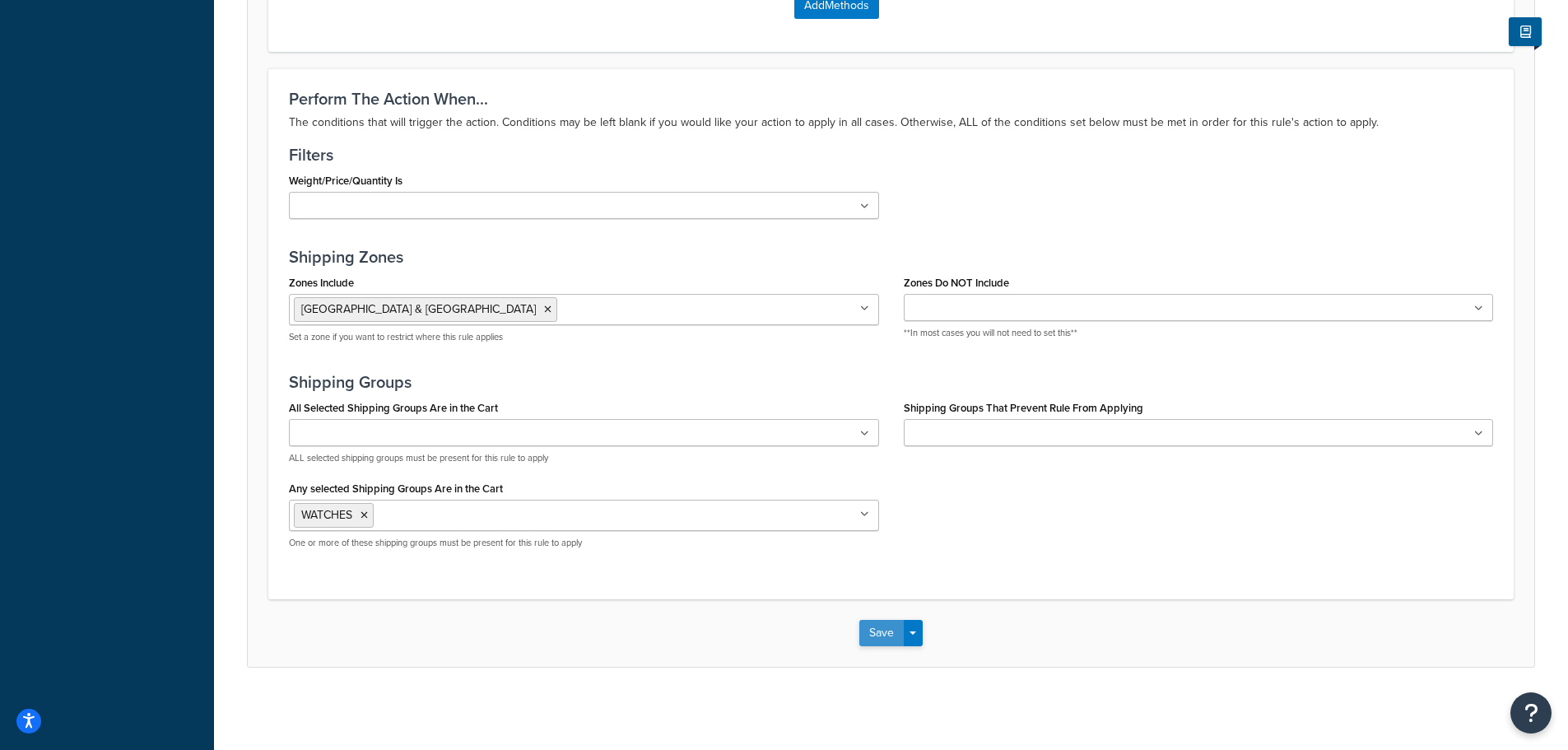
click at [878, 638] on button "Save" at bounding box center [881, 633] width 45 height 26
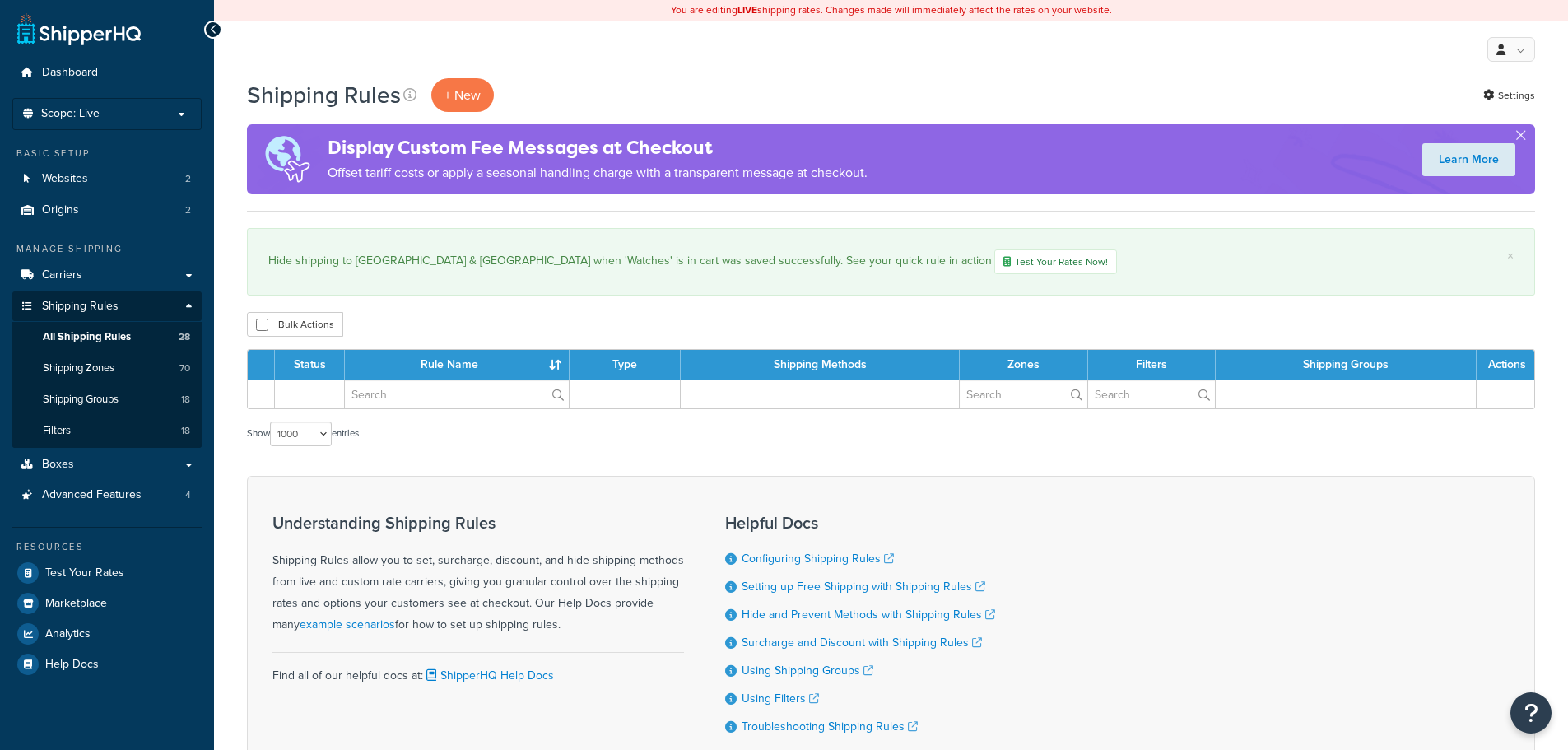
select select "1000"
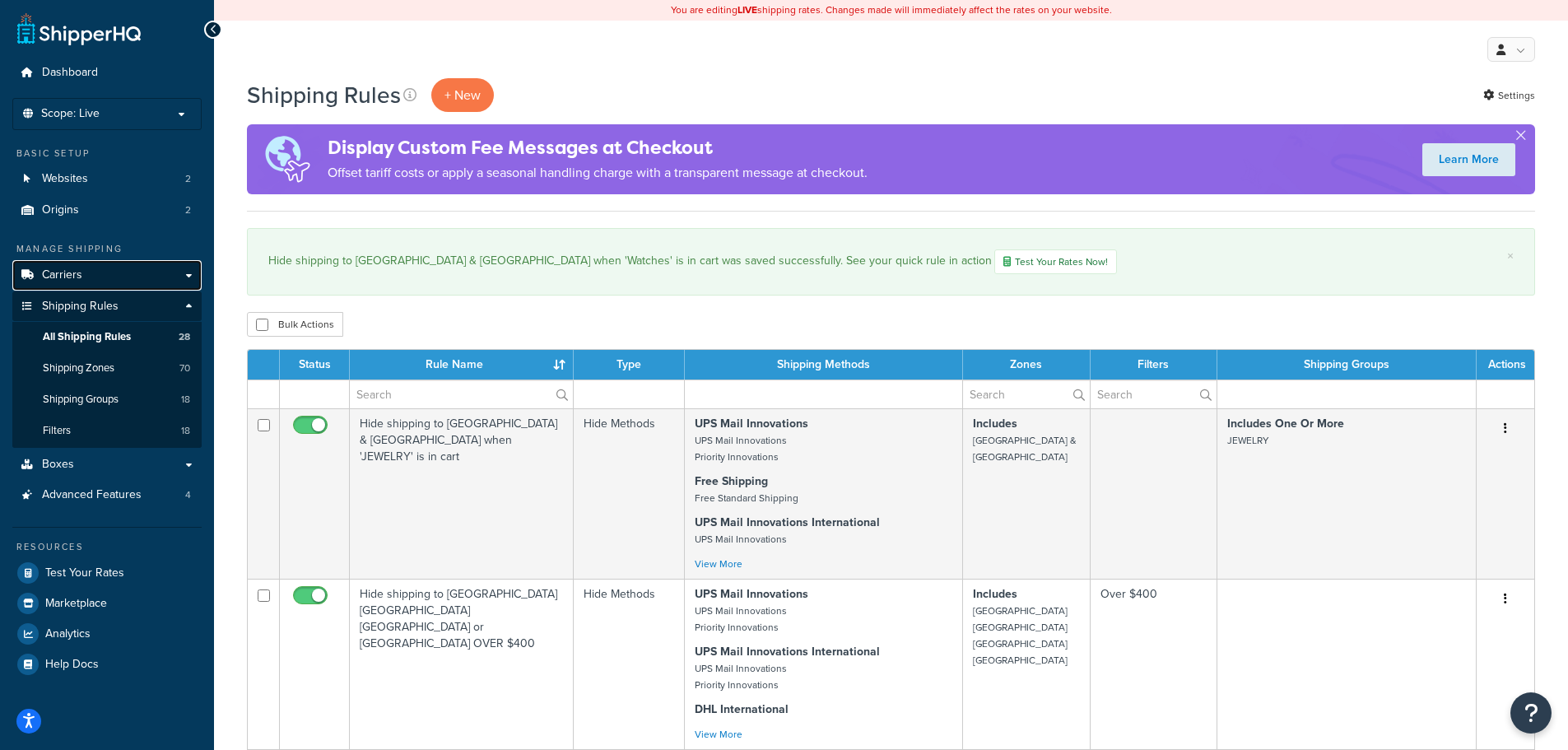
click at [57, 276] on span "Carriers" at bounding box center [62, 275] width 40 height 14
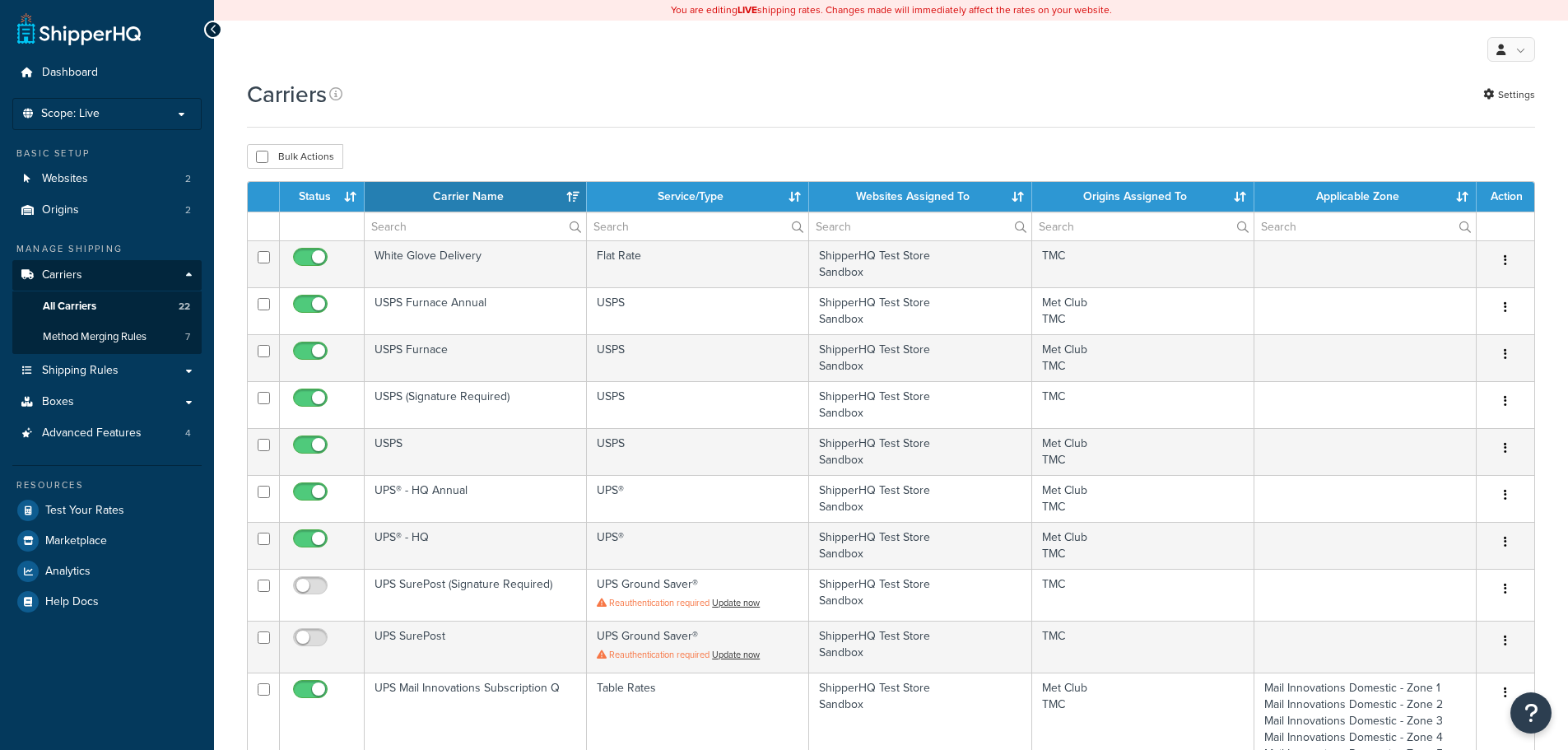
select select "15"
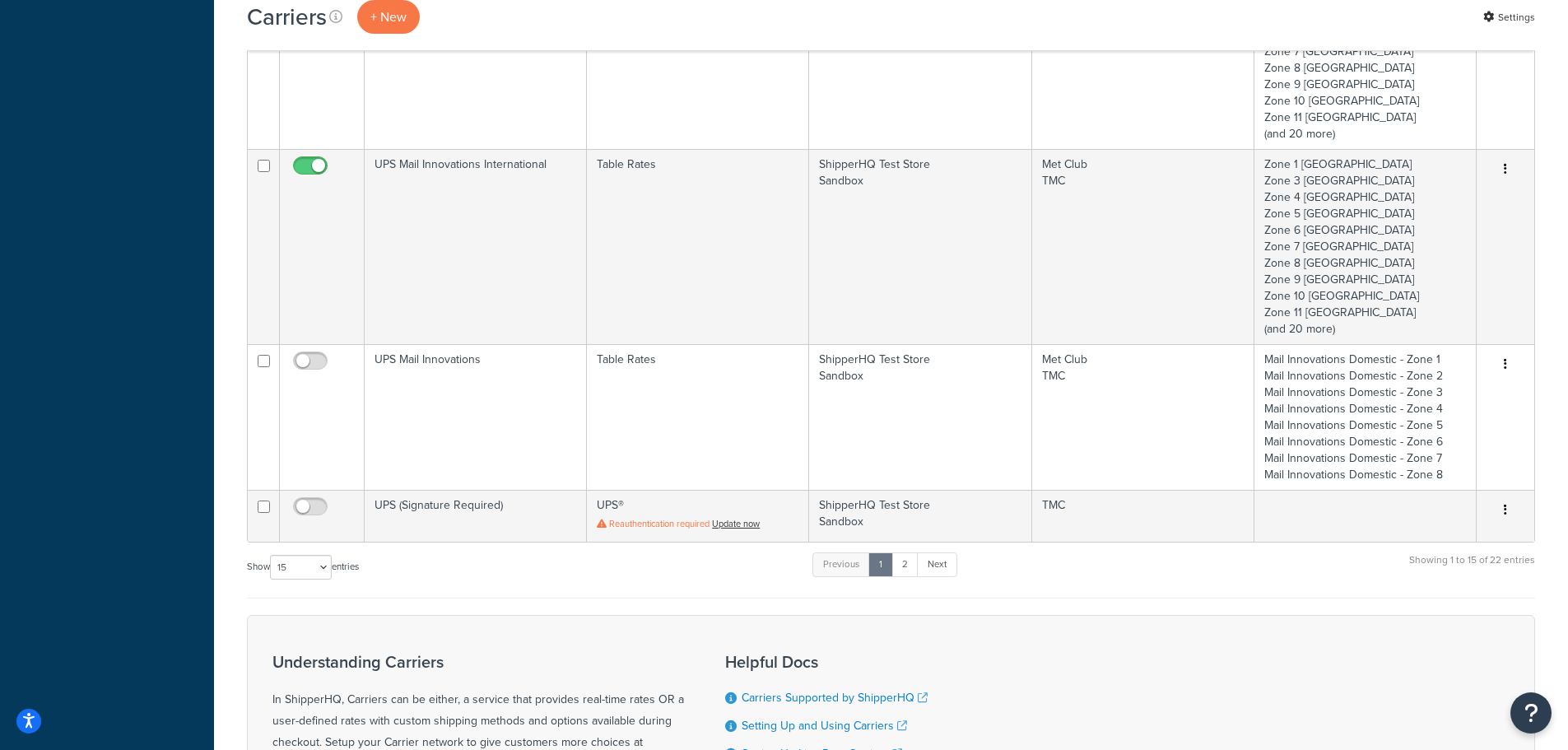
scroll to position [1152, 0]
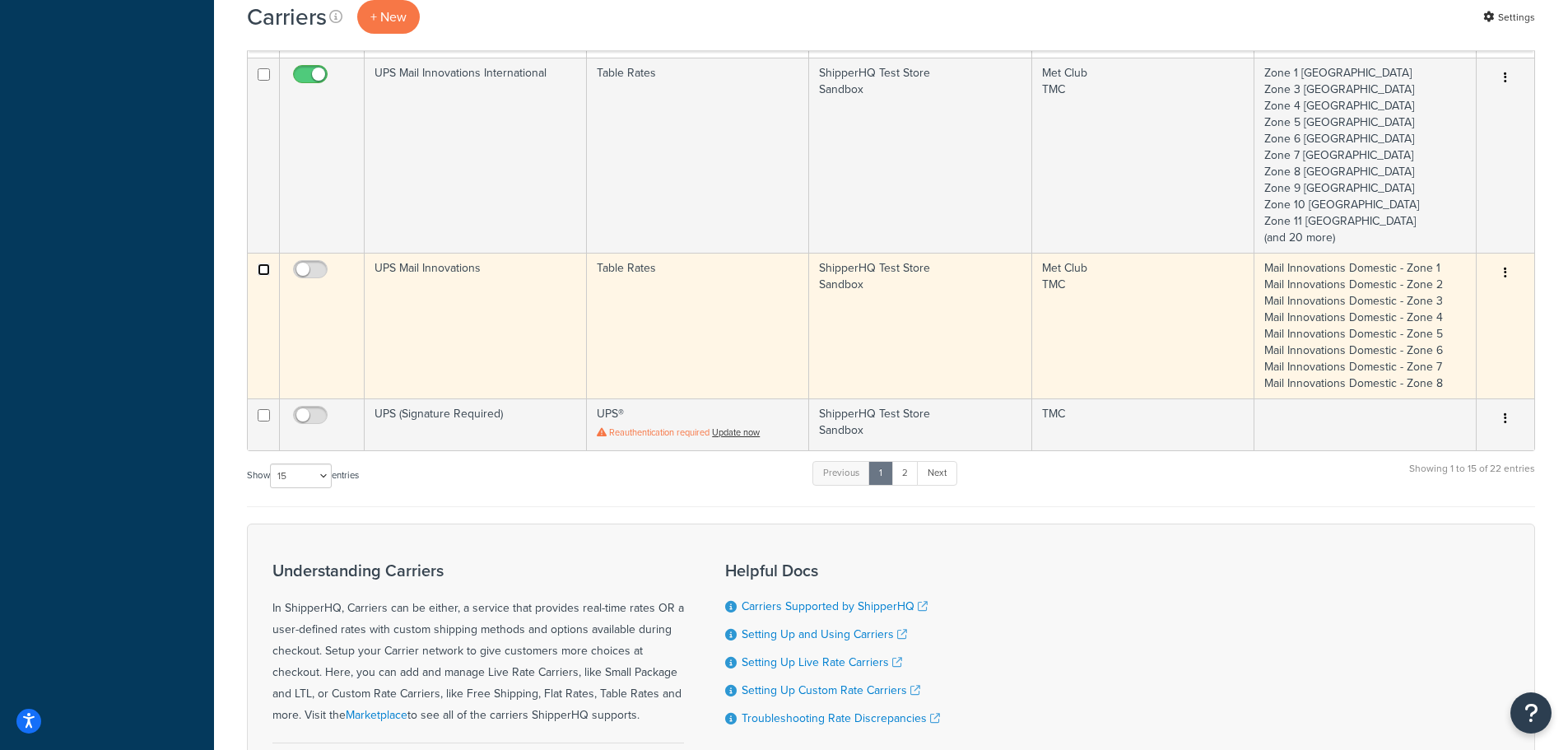
click at [261, 275] on input "checkbox" at bounding box center [264, 270] width 13 height 13
checkbox input "true"
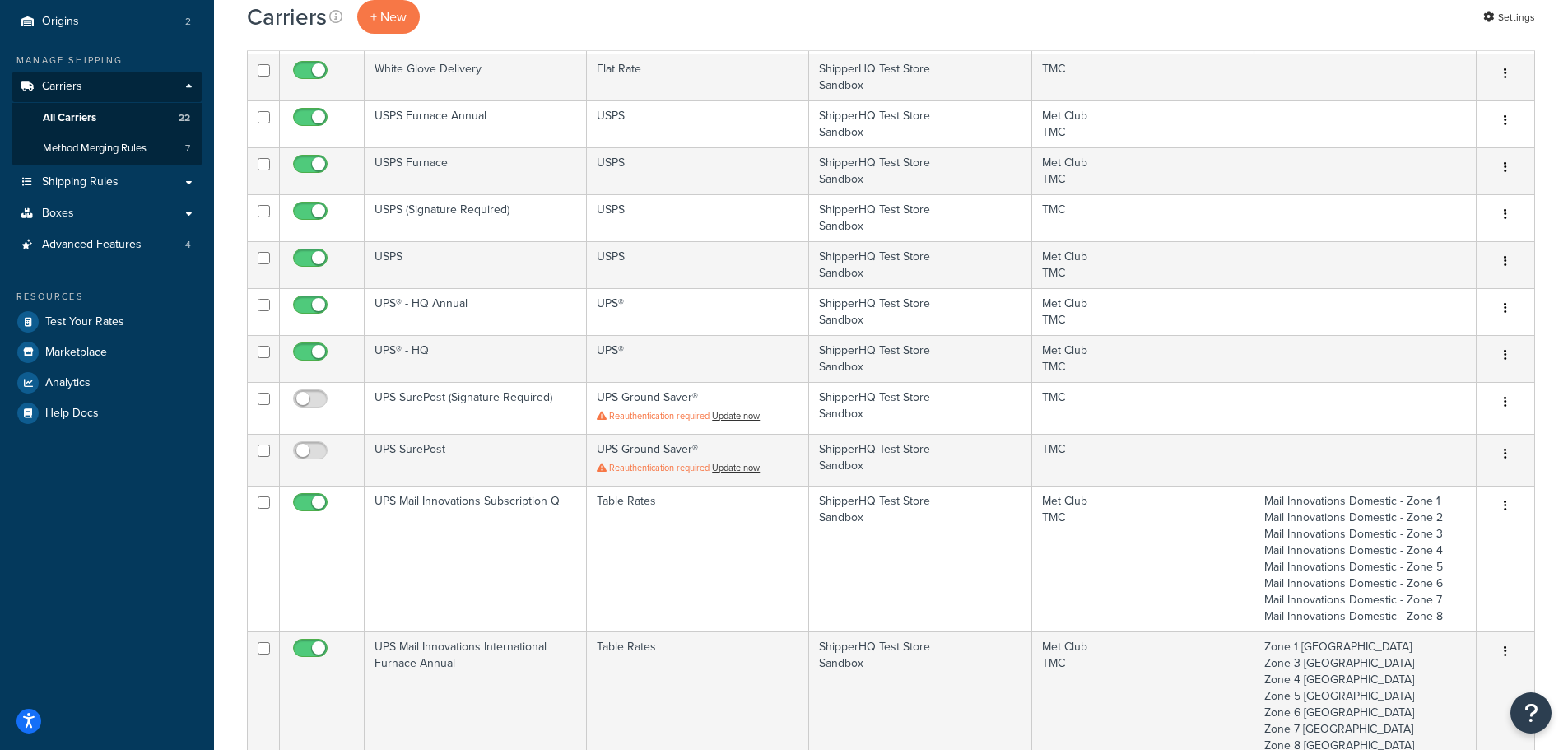
scroll to position [0, 0]
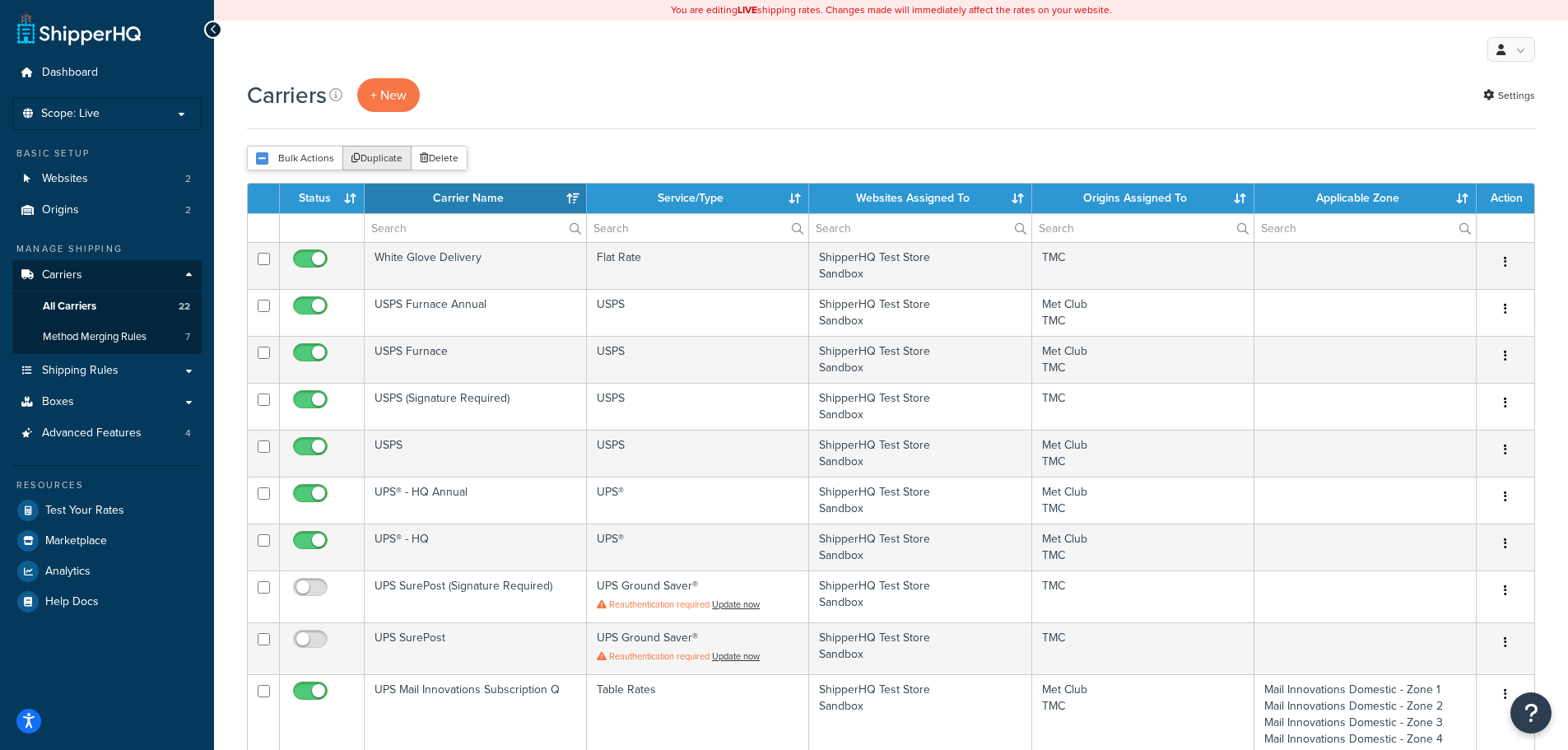
click at [379, 159] on button "Duplicate" at bounding box center [377, 158] width 69 height 25
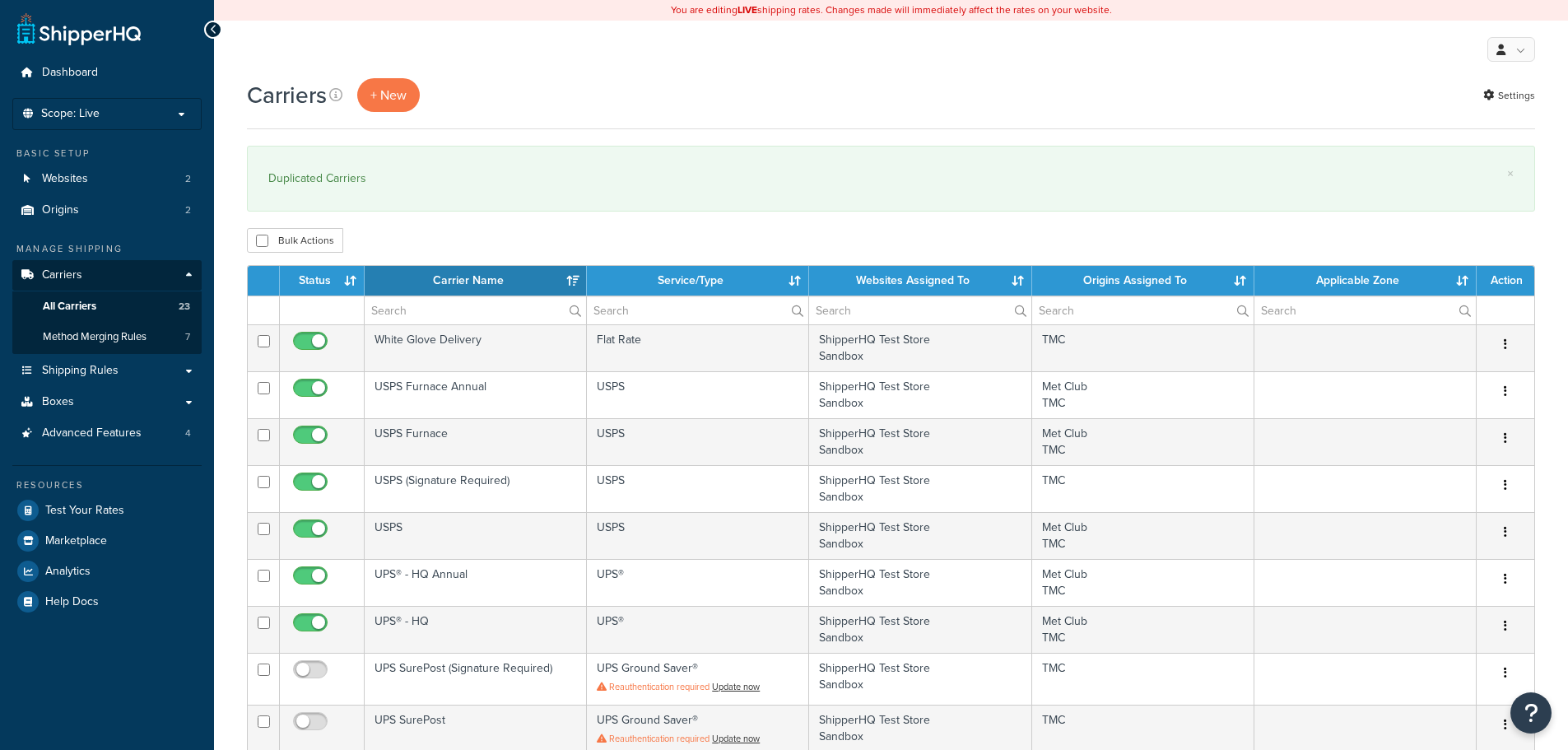
select select "15"
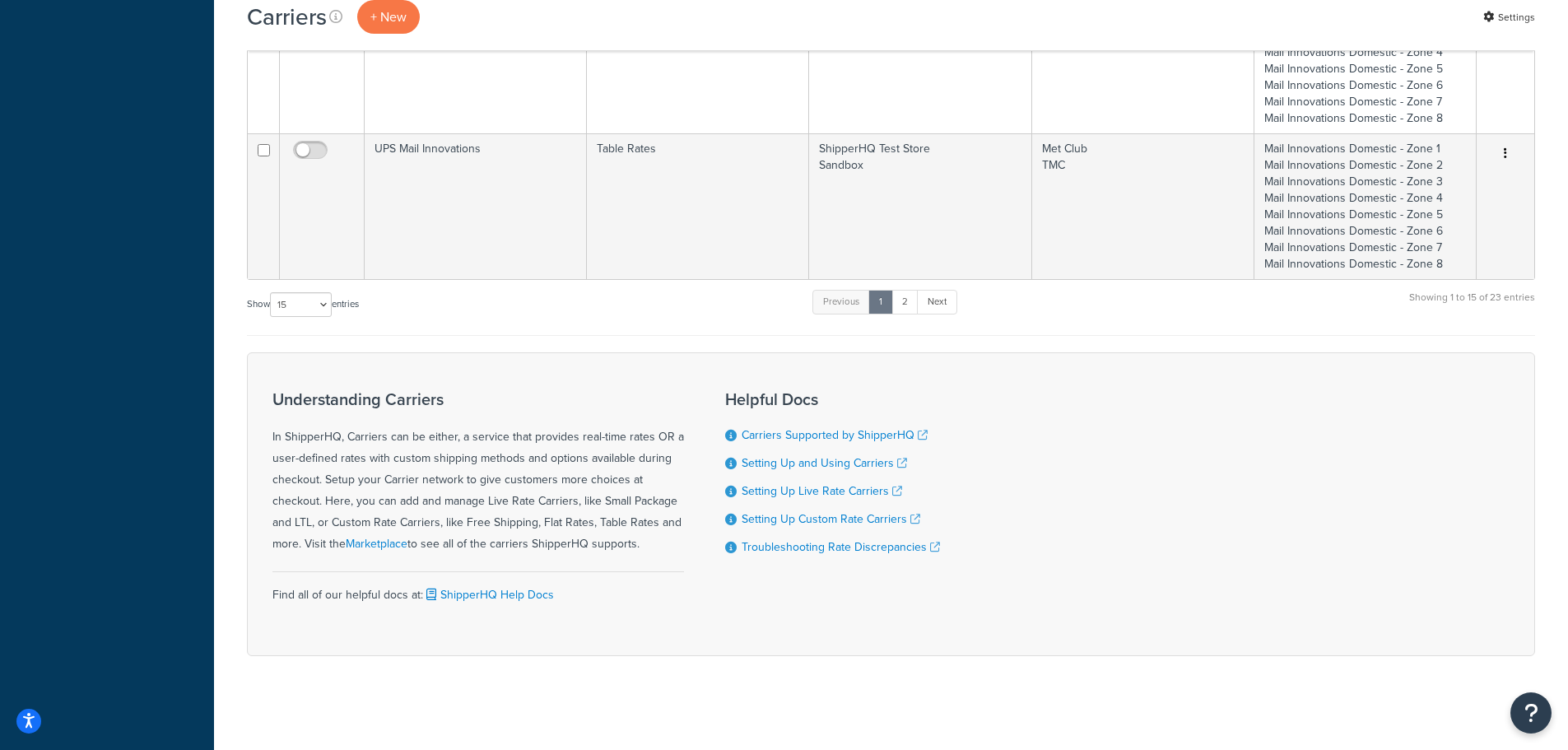
scroll to position [1259, 0]
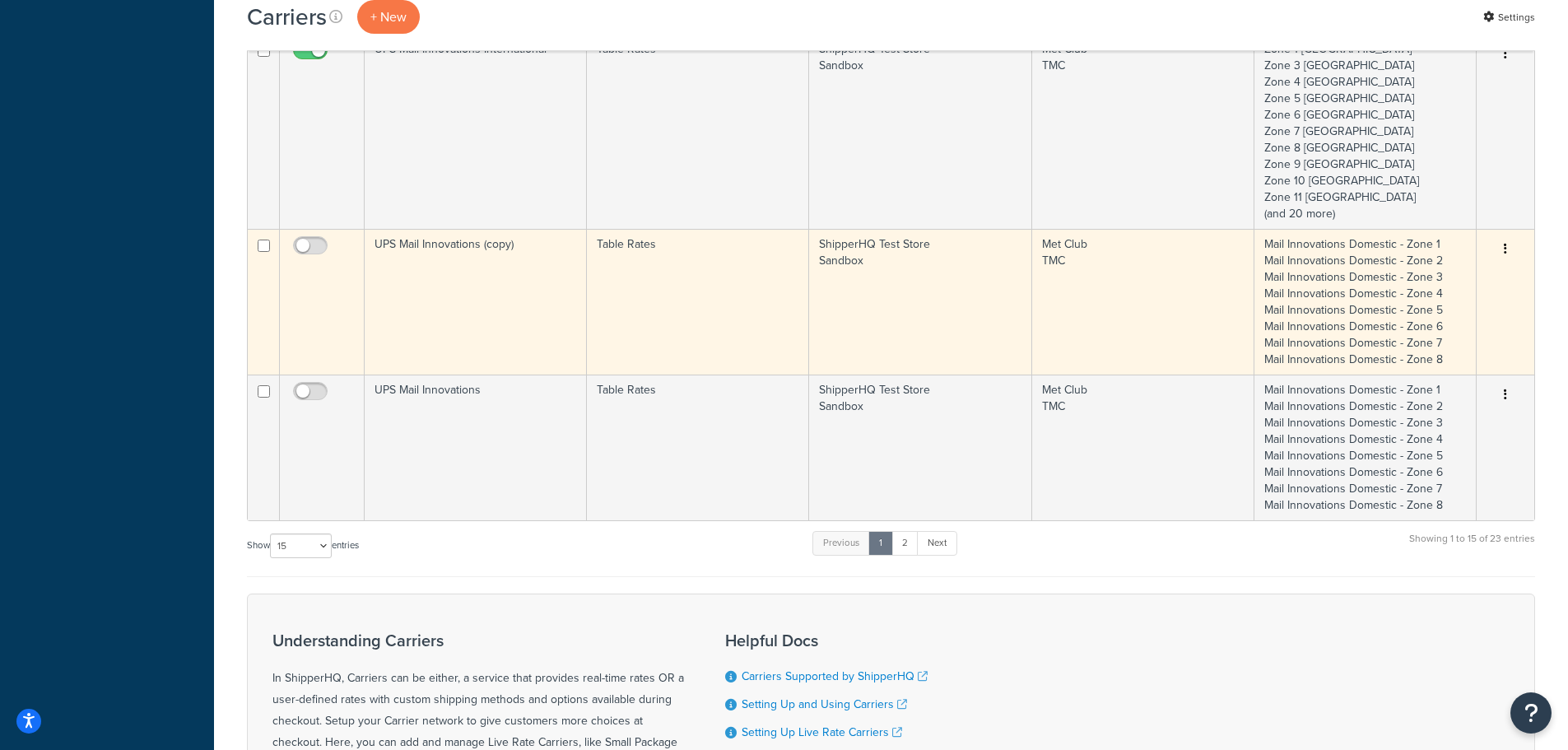
click at [1510, 249] on button "button" at bounding box center [1505, 249] width 23 height 26
click at [1452, 278] on link "Edit" at bounding box center [1438, 282] width 130 height 34
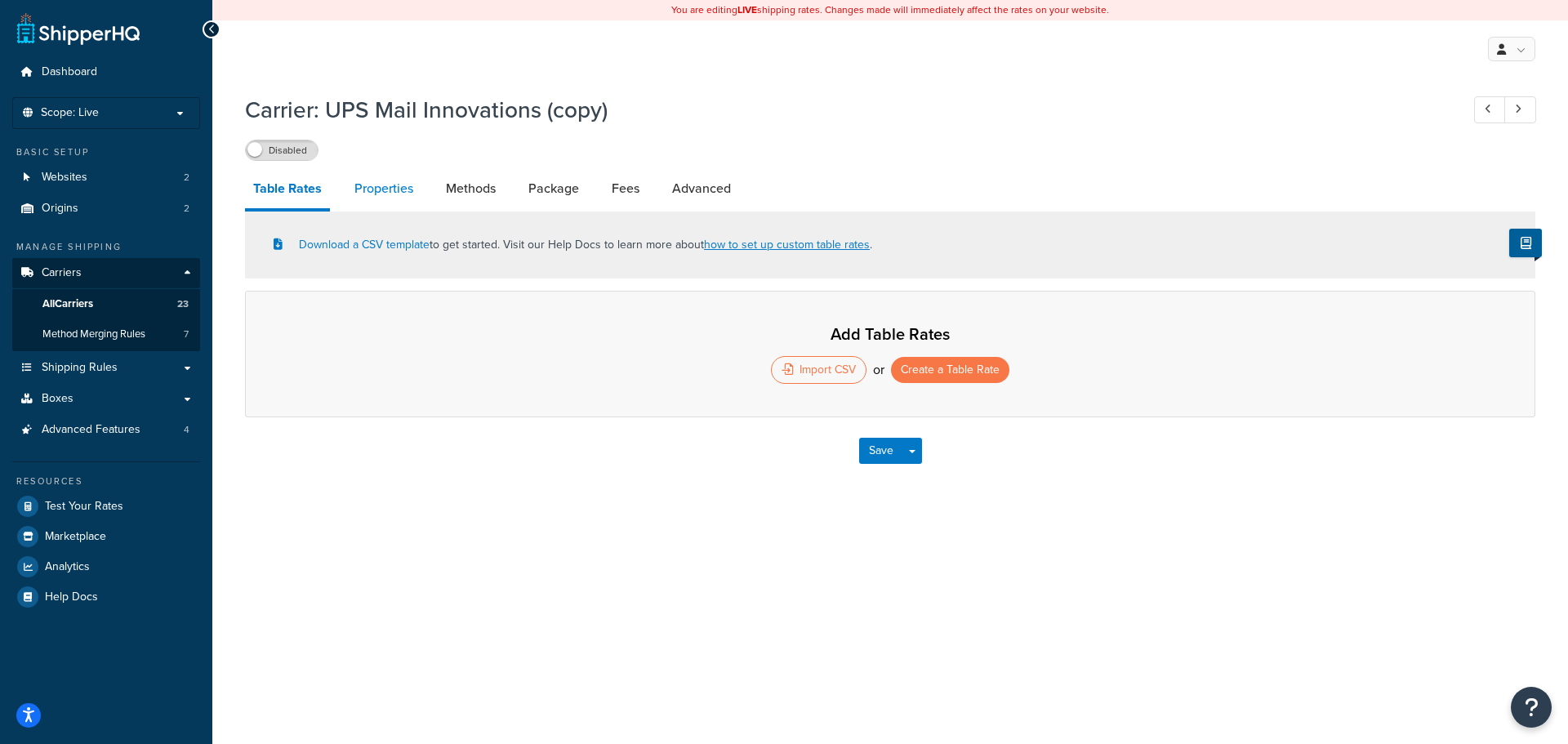
click at [382, 192] on link "Properties" at bounding box center [384, 188] width 75 height 39
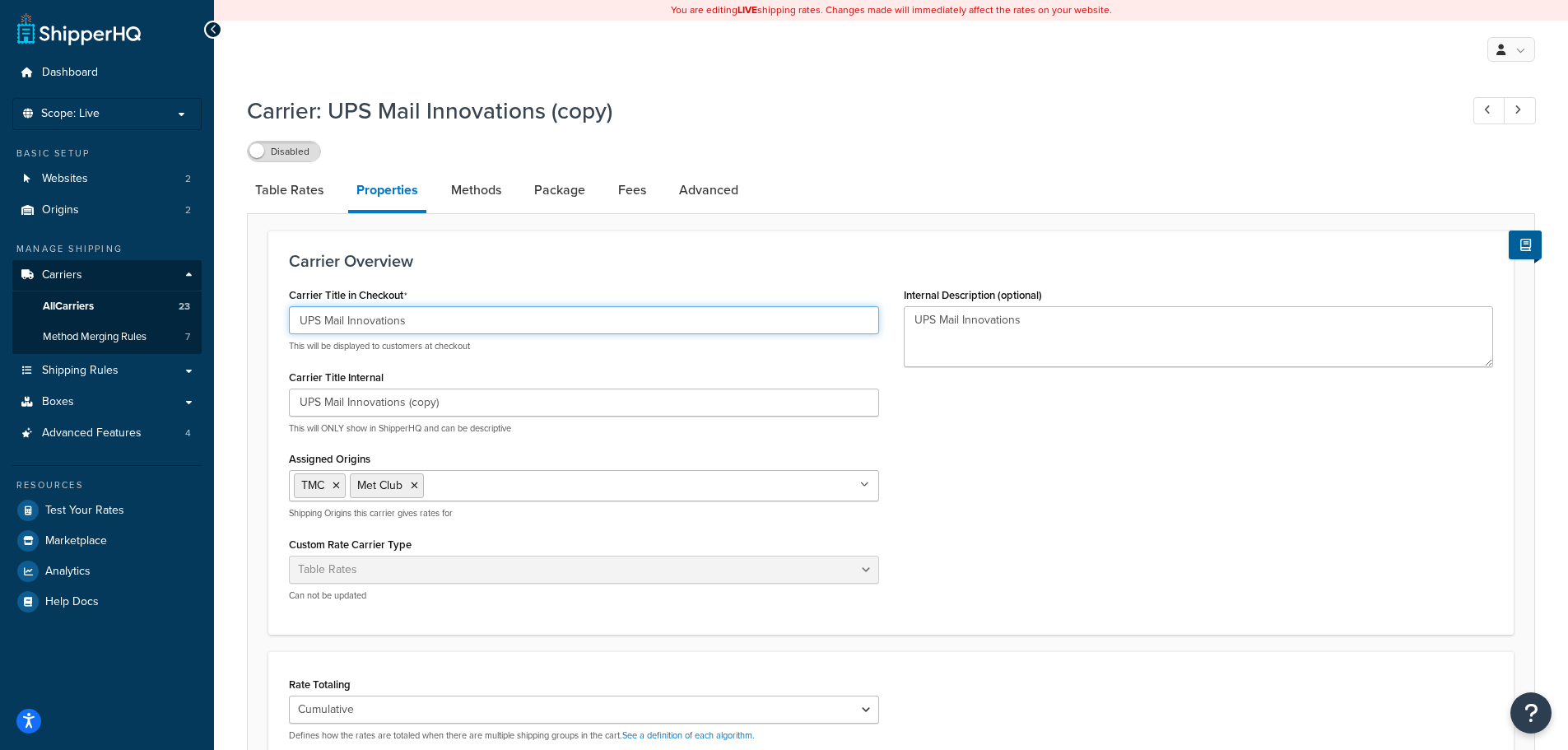
drag, startPoint x: 438, startPoint y: 324, endPoint x: 257, endPoint y: 325, distance: 181.0
click at [257, 325] on form "Carrier Overview Carrier Title in Checkout UPS Mail Innovations This will be di…" at bounding box center [891, 688] width 1287 height 914
type input "DHL Domestic"
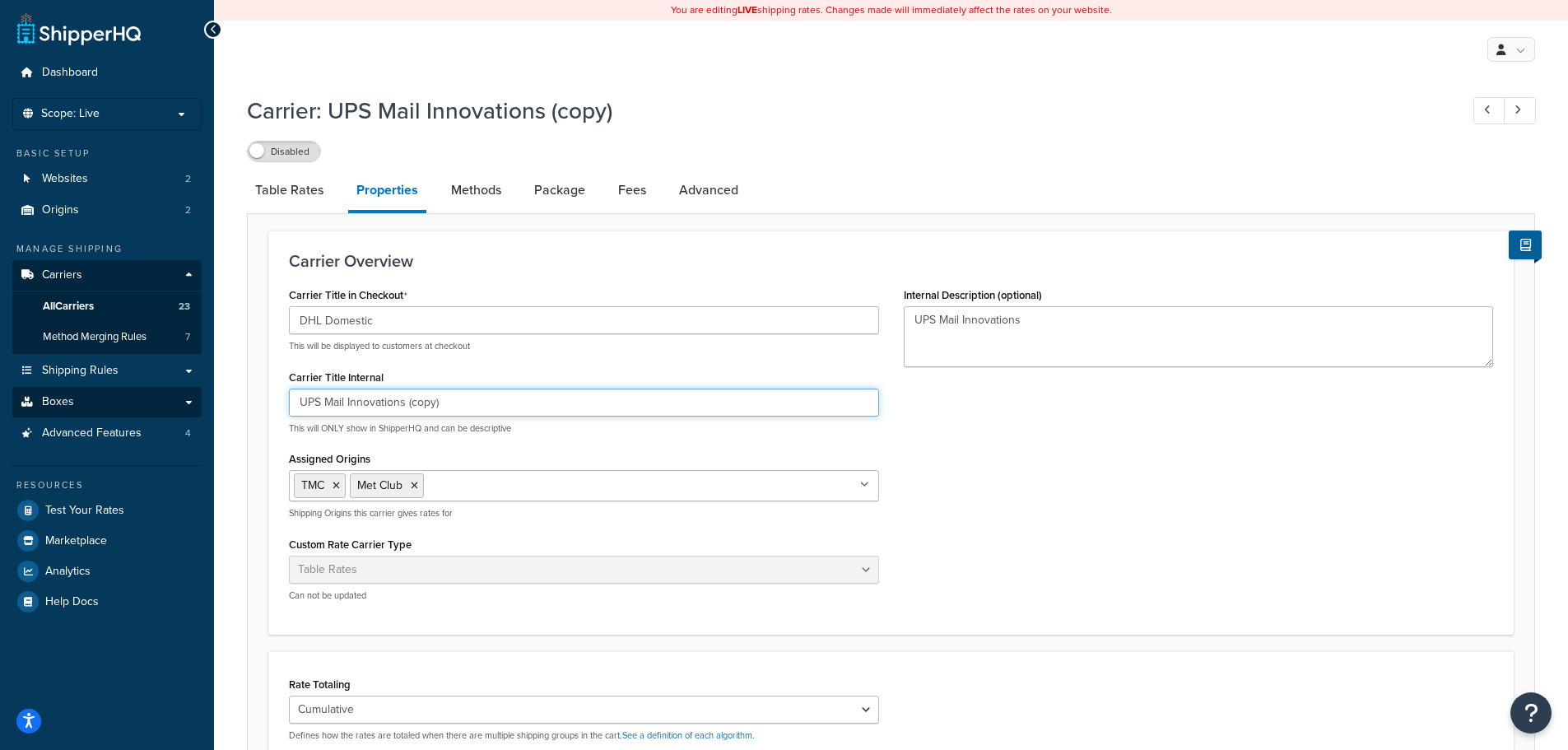
drag, startPoint x: 468, startPoint y: 409, endPoint x: 161, endPoint y: 410, distance: 307.0
click at [161, 410] on div "Dashboard Scope: Live Basic Setup Websites 2 Origins 2 Manage Shipping Carriers…" at bounding box center [784, 614] width 1568 height 1228
type input "DHL Domestic"
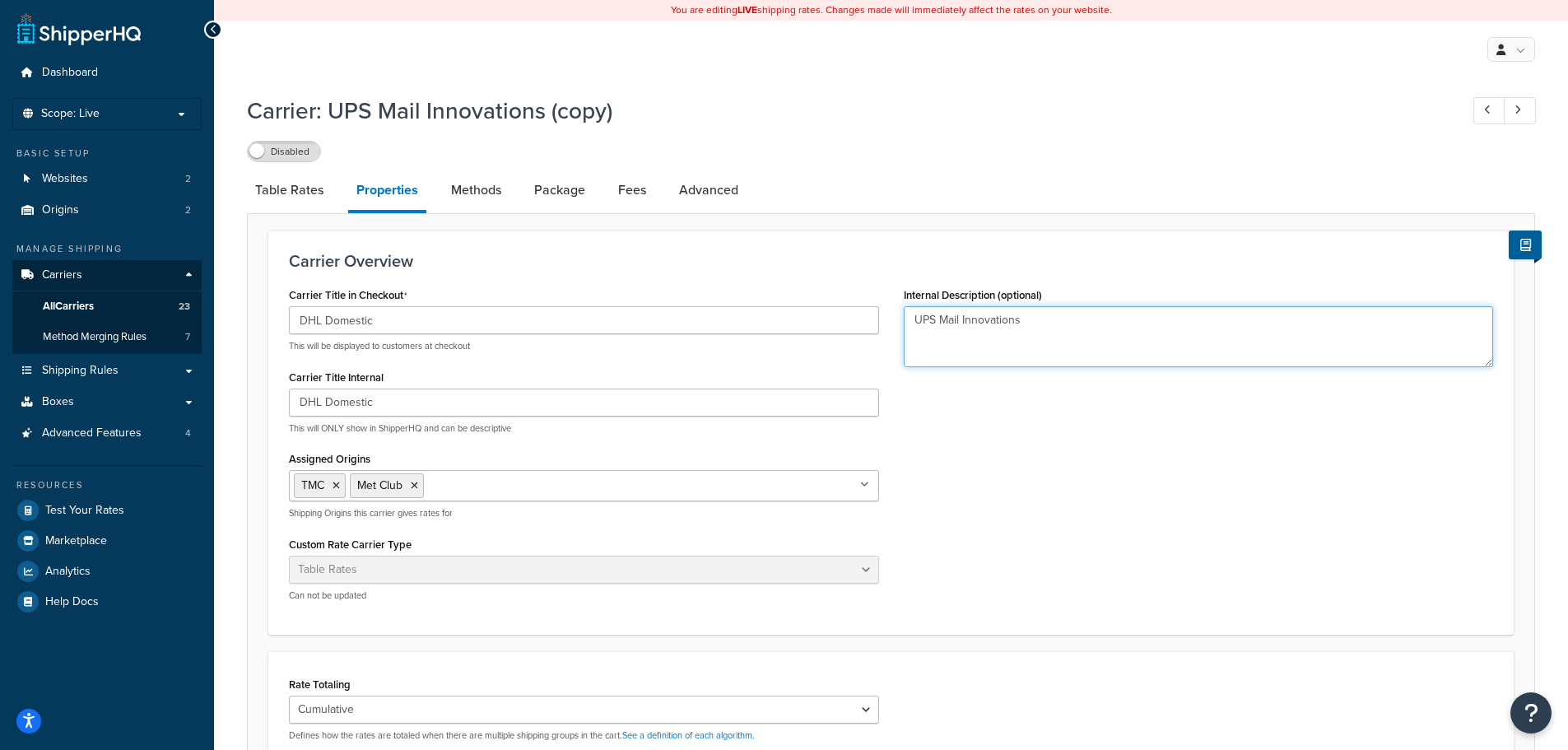
drag, startPoint x: 1030, startPoint y: 325, endPoint x: 857, endPoint y: 323, distance: 173.0
click at [857, 323] on div "Carrier Title in Checkout DHL Domestic This will be displayed to customers at c…" at bounding box center [890, 448] width 1229 height 331
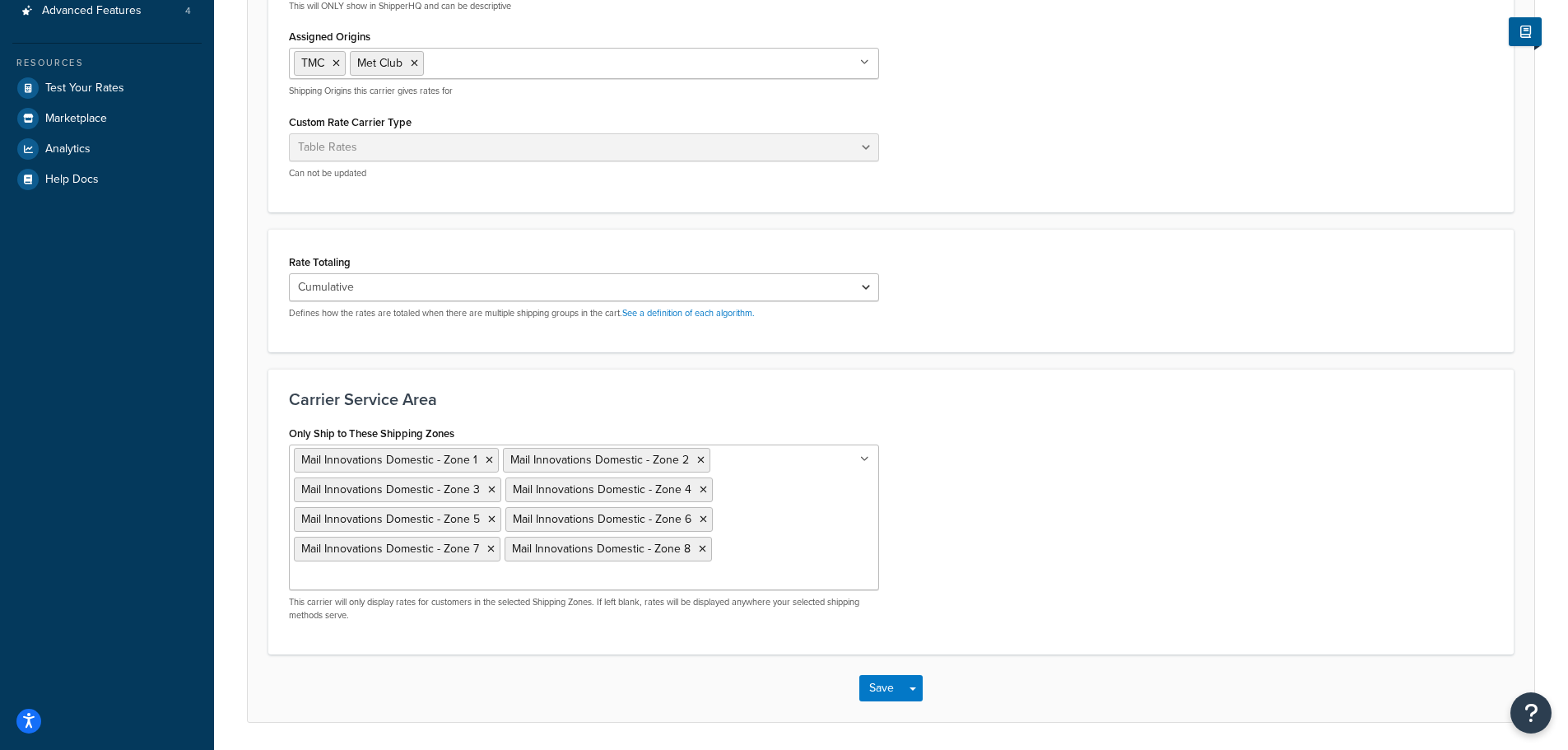
scroll to position [453, 0]
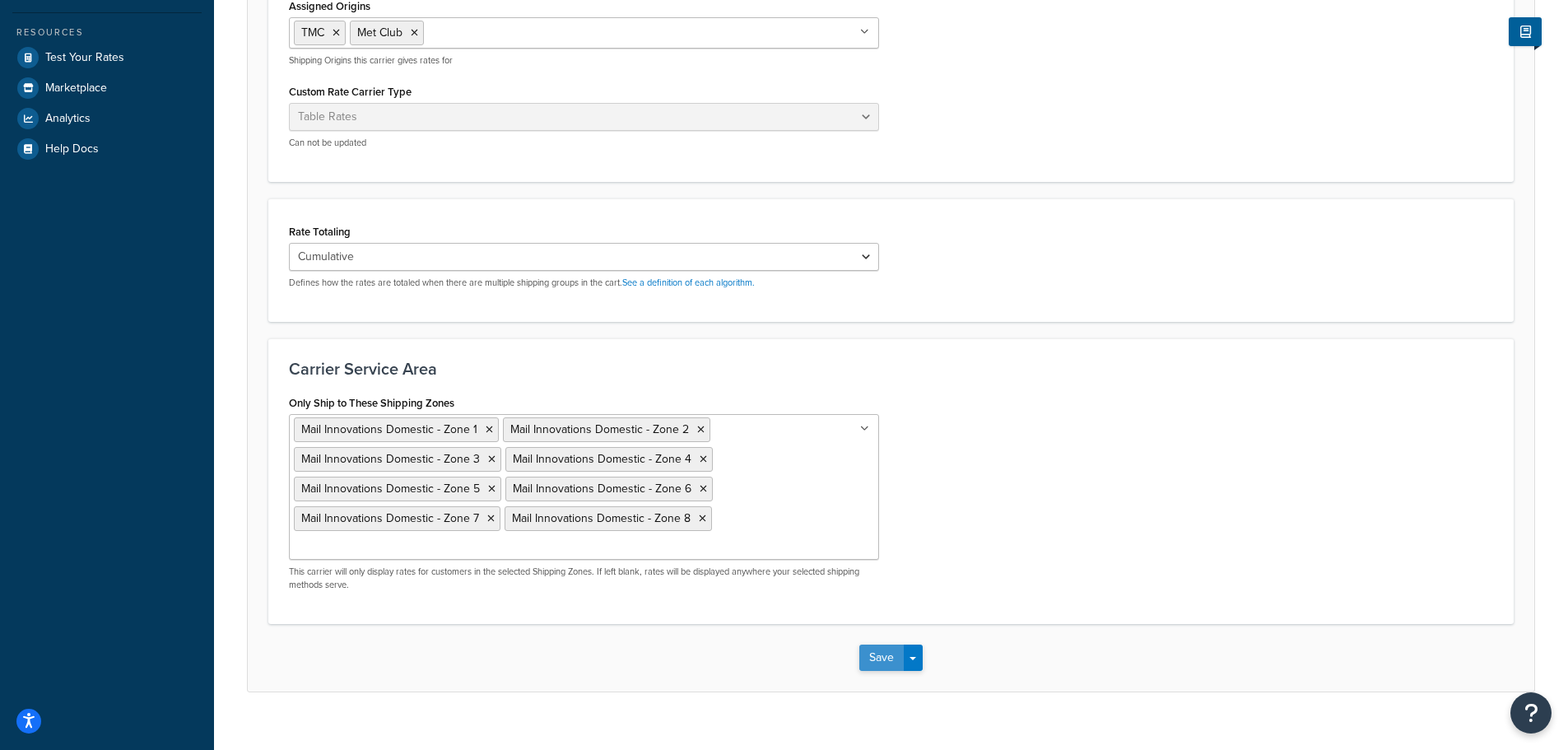
type textarea "DHL Domestic"
click at [872, 645] on button "Save" at bounding box center [881, 658] width 45 height 26
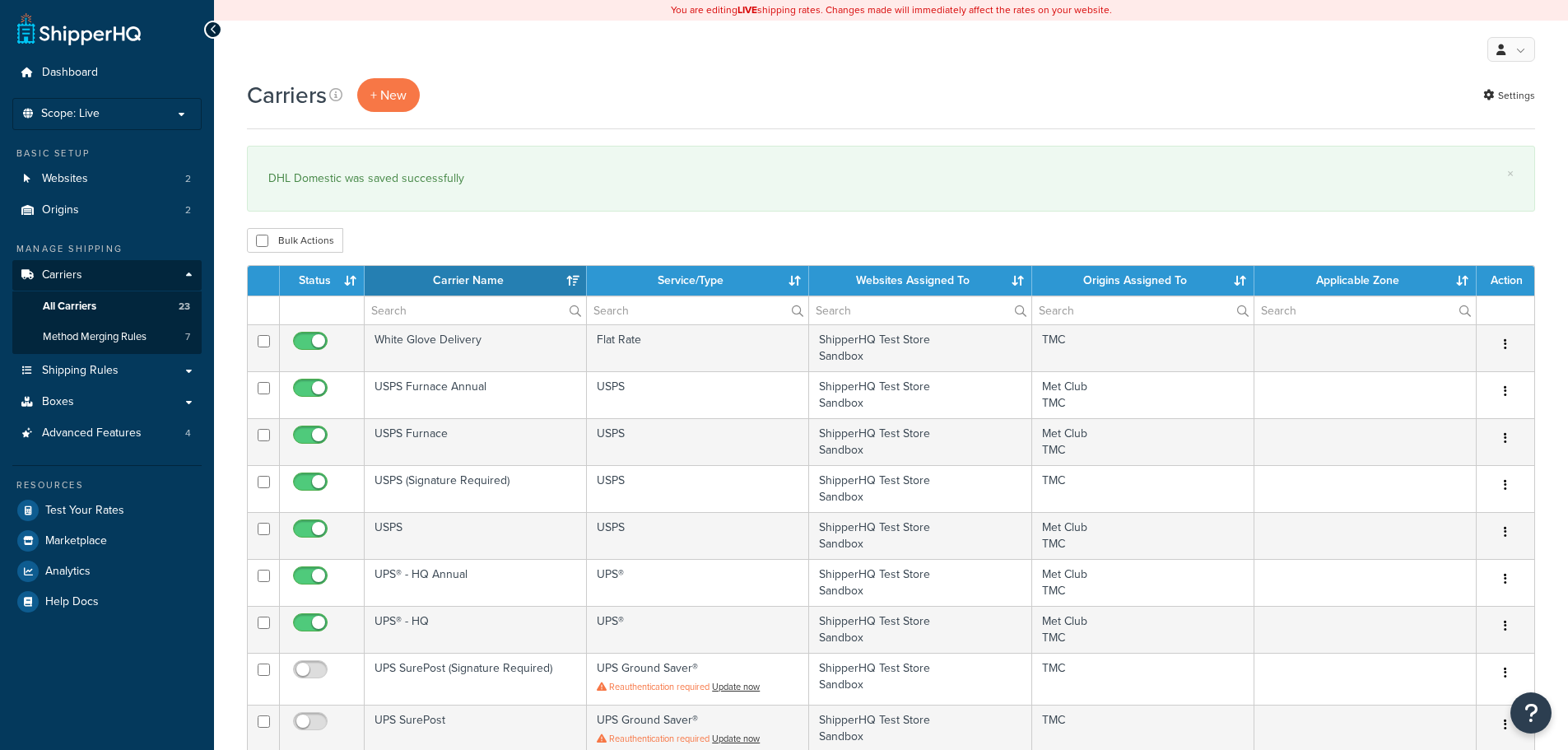
select select "15"
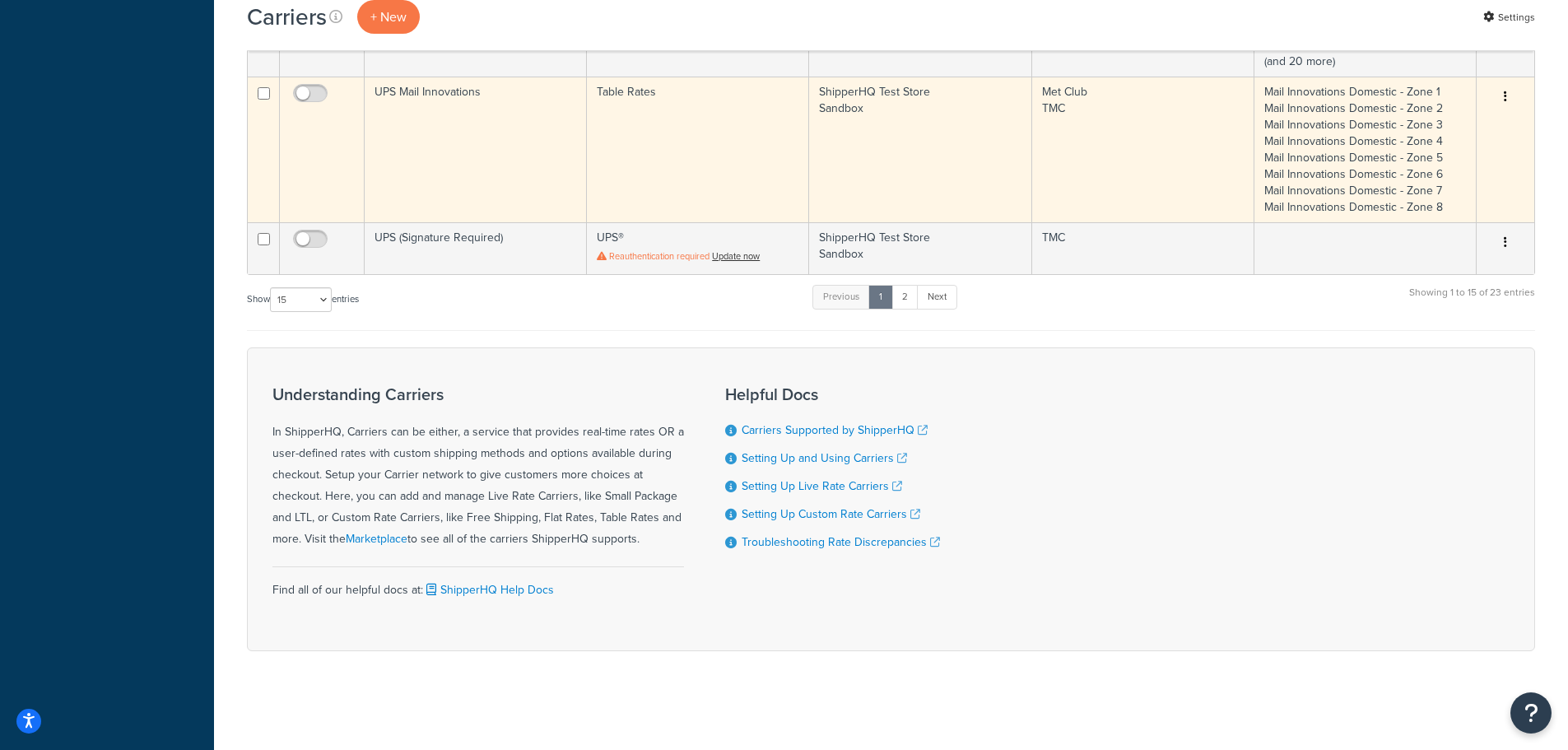
scroll to position [1247, 0]
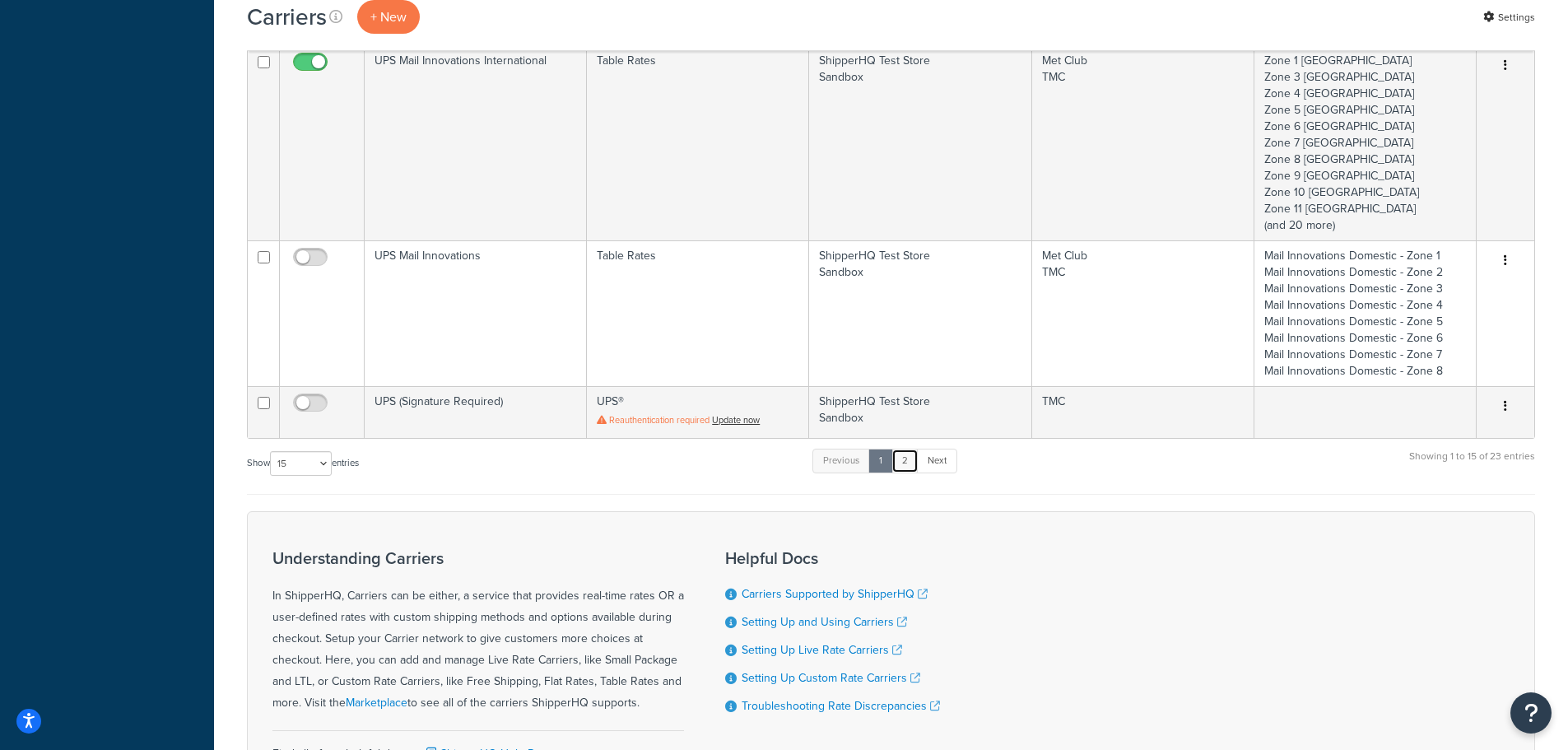
click at [911, 454] on link "2" at bounding box center [905, 461] width 27 height 25
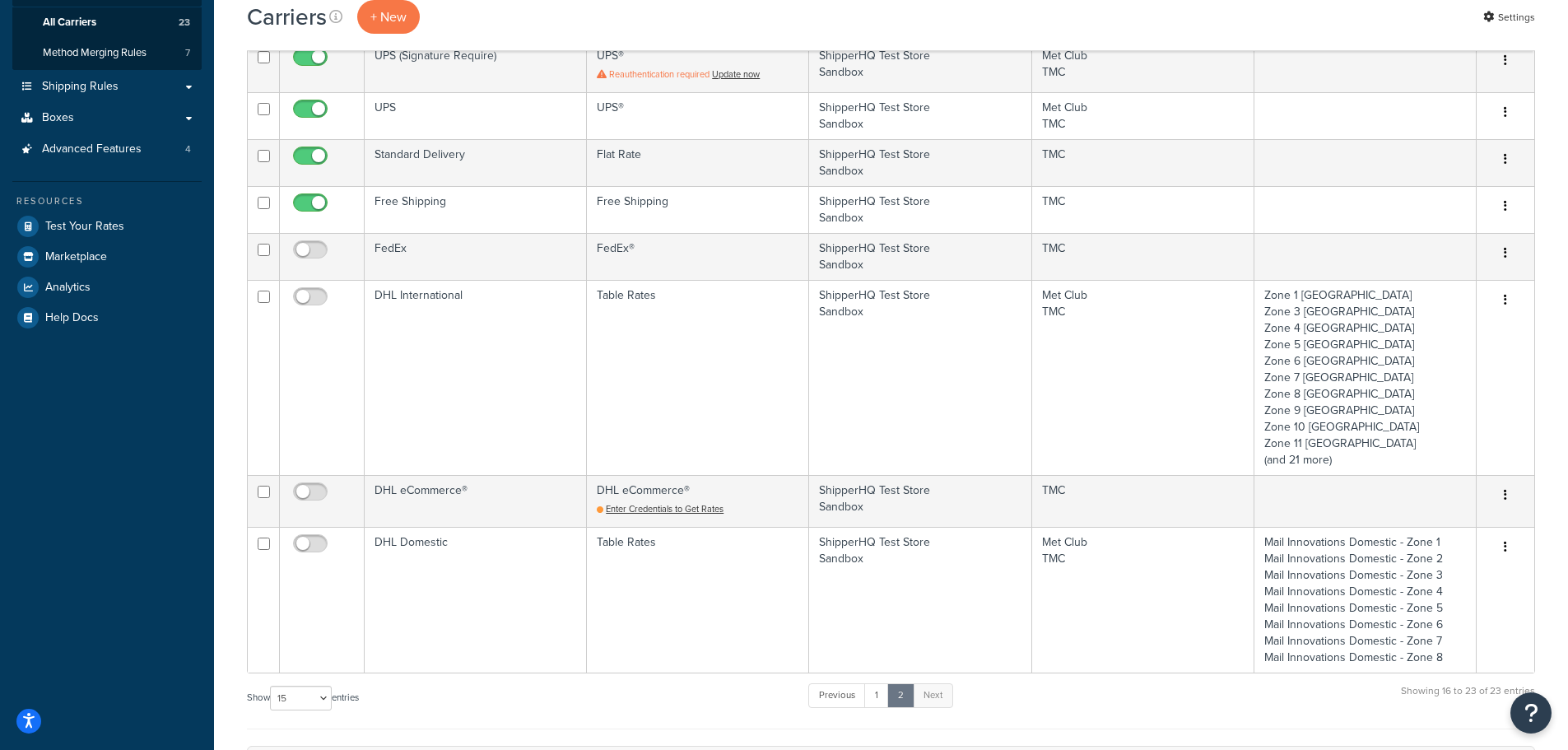
scroll to position [272, 0]
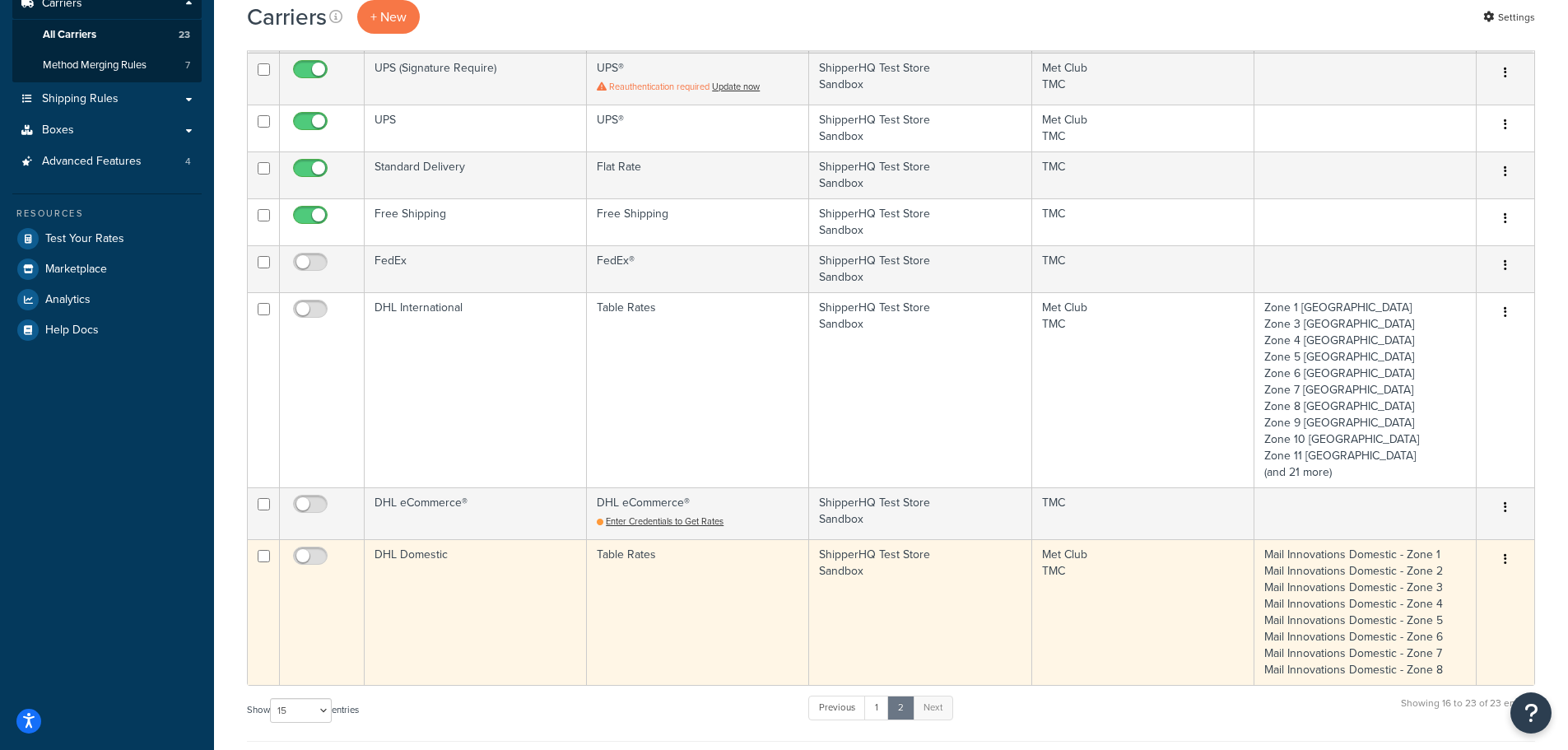
click at [1501, 559] on button "button" at bounding box center [1505, 559] width 23 height 26
click at [1446, 582] on link "Edit" at bounding box center [1438, 593] width 130 height 34
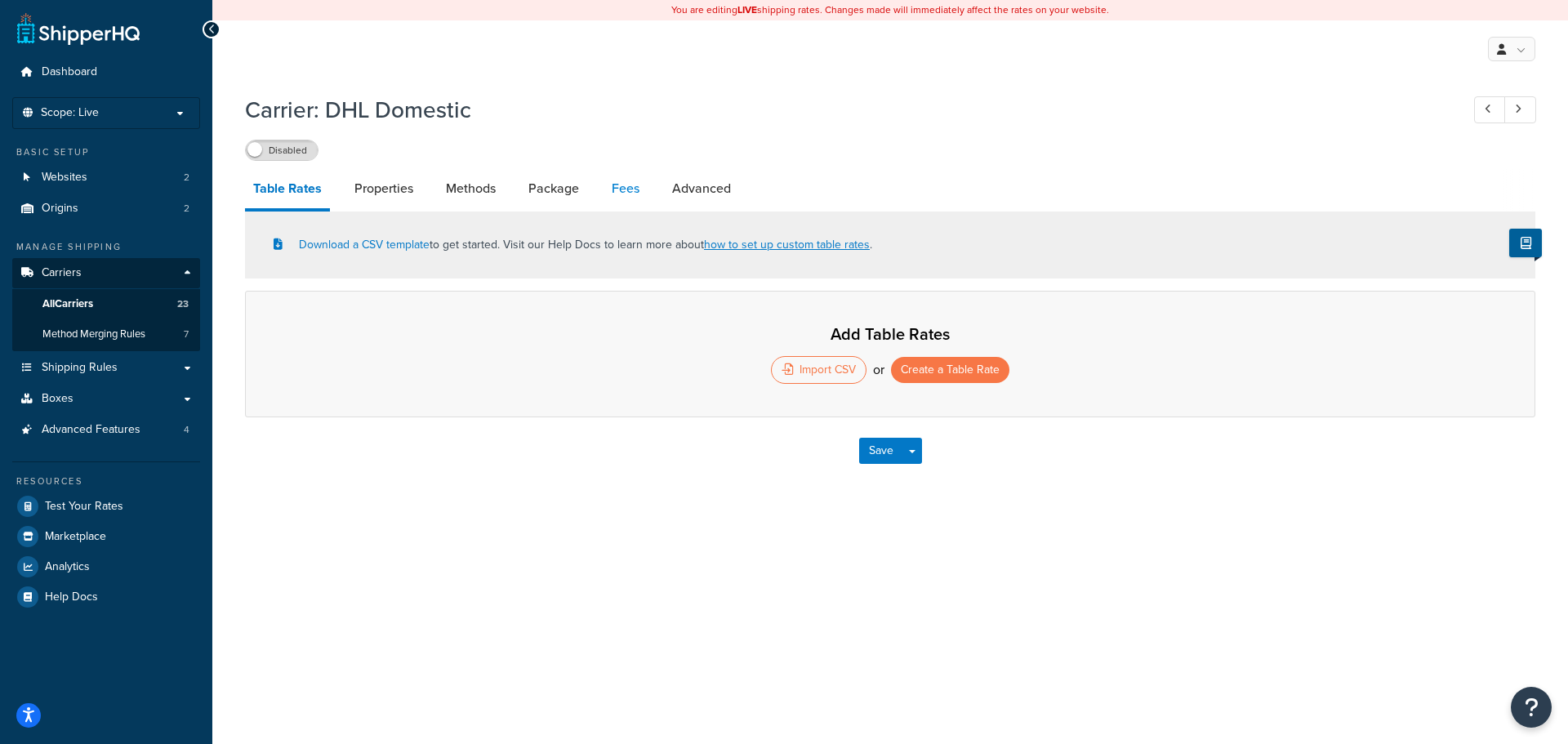
click at [613, 176] on link "Fees" at bounding box center [625, 188] width 44 height 39
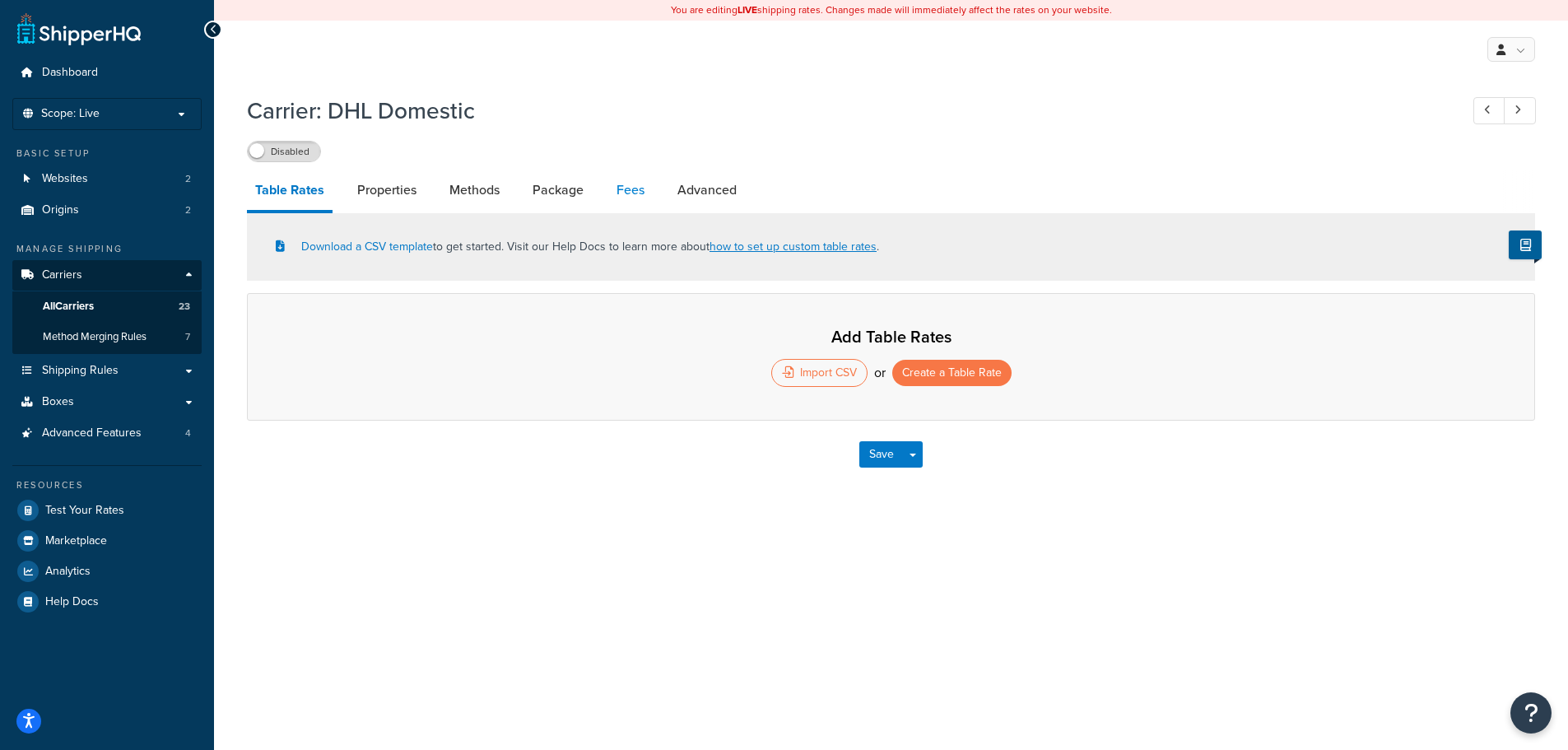
select select "package"
select select "AFTER"
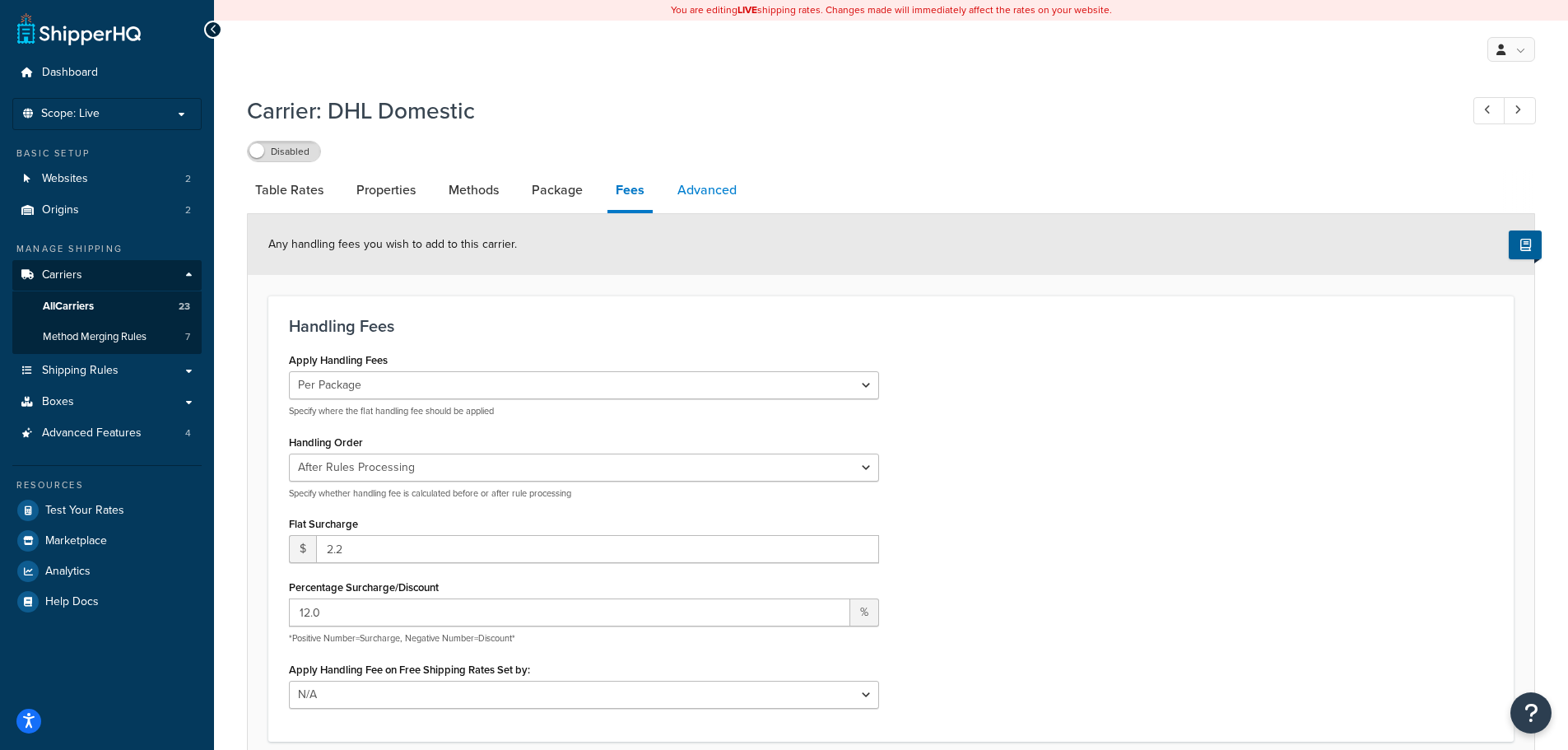
click at [704, 192] on link "Advanced" at bounding box center [707, 190] width 76 height 39
select select "false"
select select "residential"
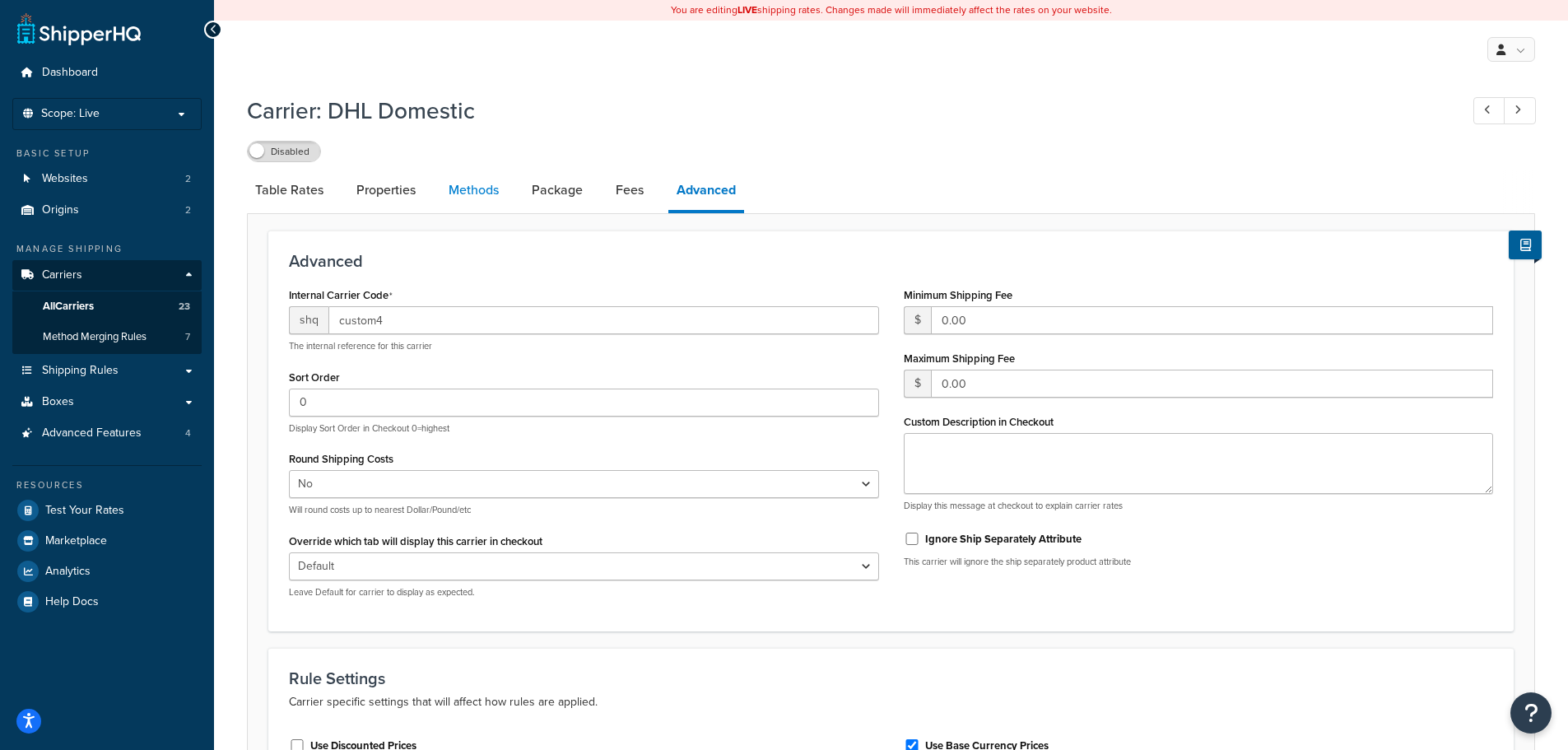
click at [469, 193] on link "Methods" at bounding box center [473, 190] width 67 height 39
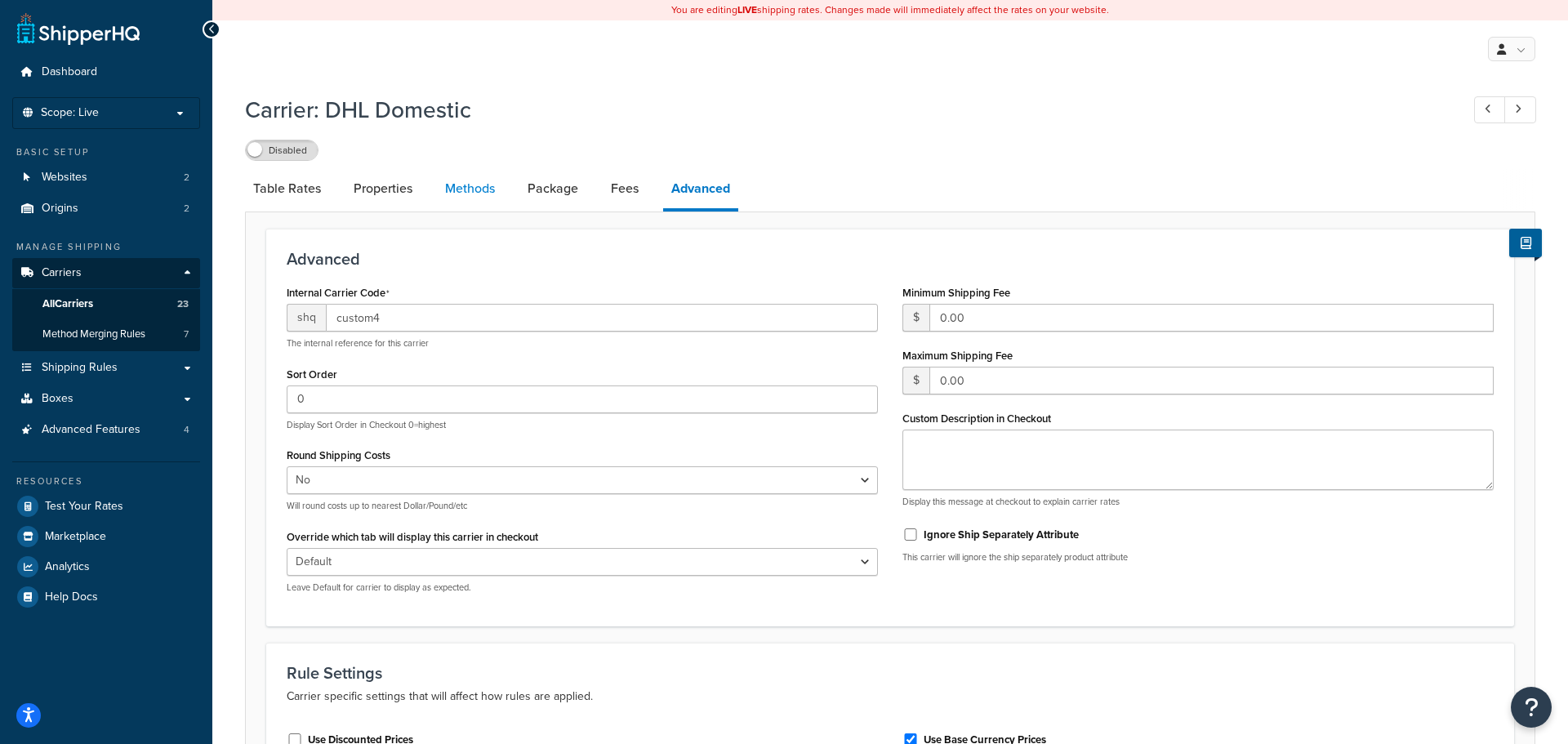
select select "25"
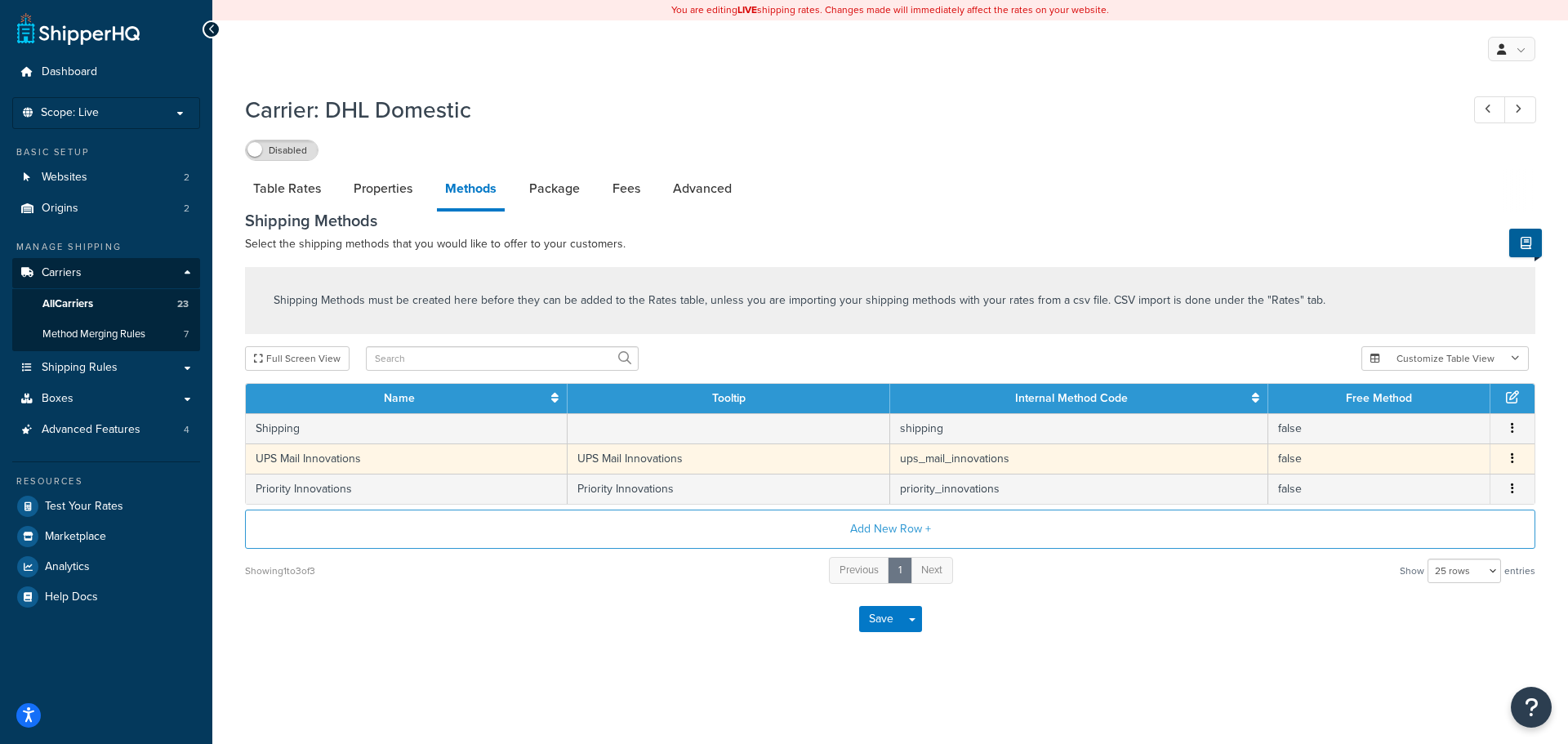
click at [1511, 457] on icon "button" at bounding box center [1513, 458] width 4 height 12
click at [1451, 443] on div "Edit" at bounding box center [1429, 443] width 116 height 33
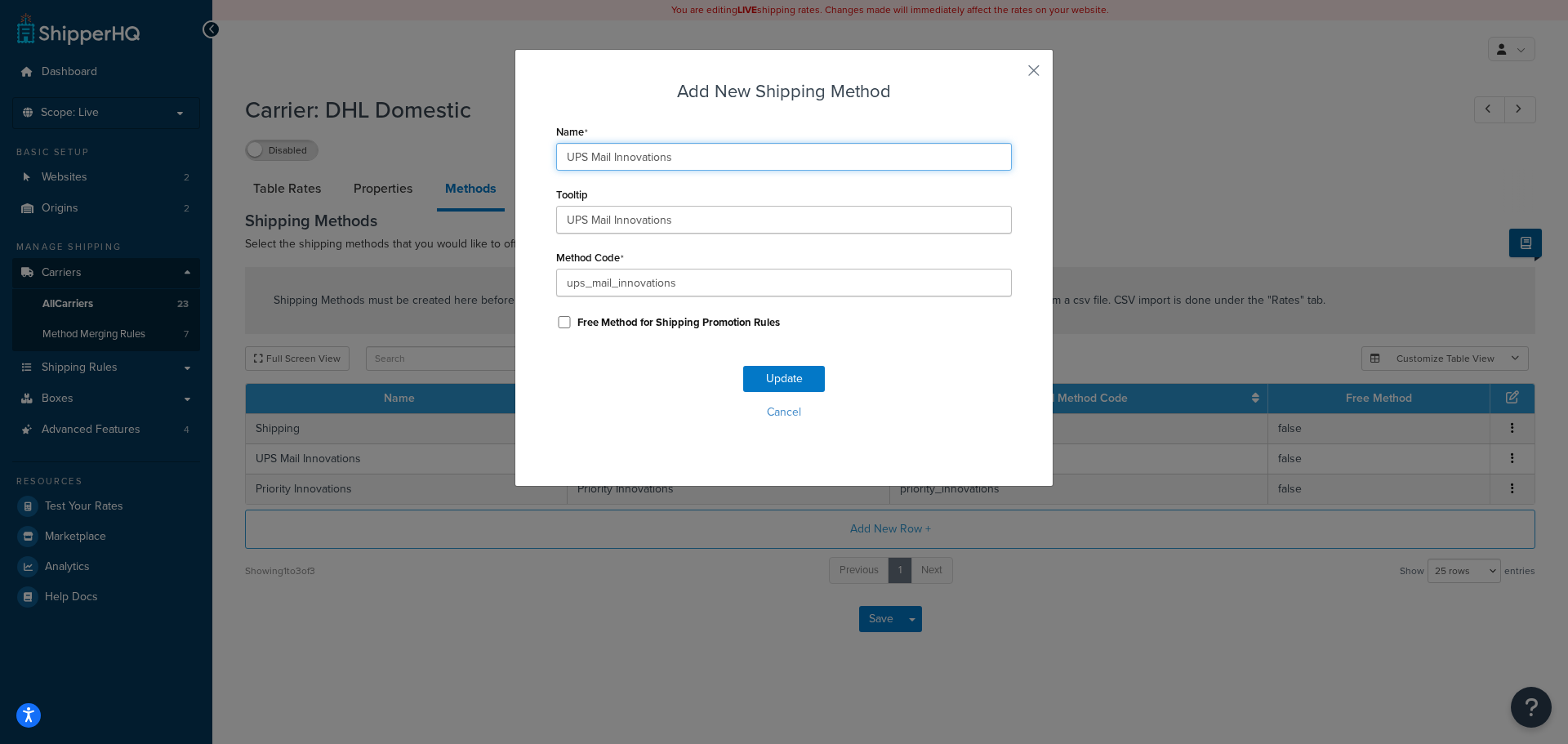
drag, startPoint x: 693, startPoint y: 162, endPoint x: 438, endPoint y: 158, distance: 255.0
click at [438, 158] on div "Add New Shipping Method Name UPS Mail Innovations Tooltip UPS Mail Innovations …" at bounding box center [784, 372] width 1568 height 744
type input "DHL Domestic"
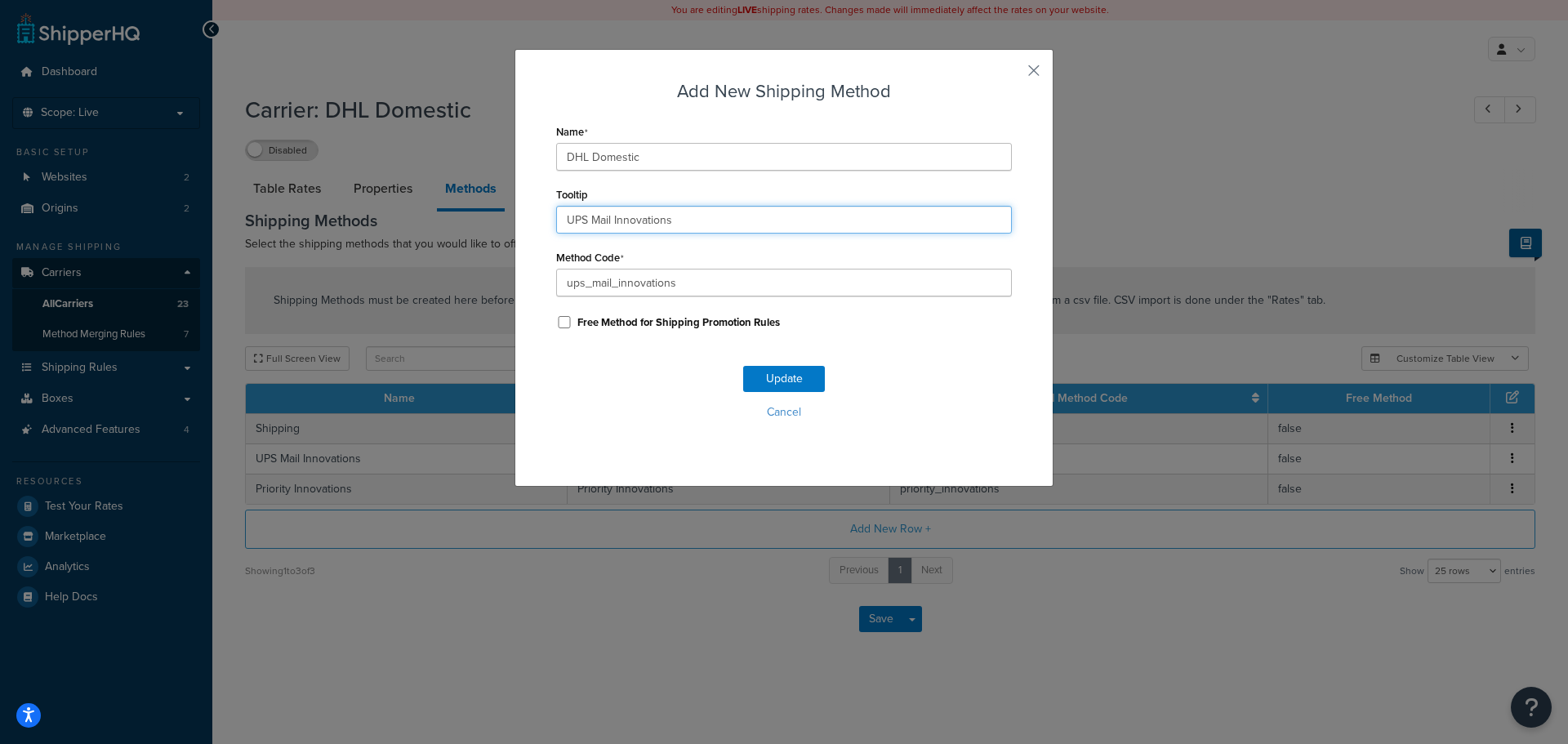
drag, startPoint x: 691, startPoint y: 222, endPoint x: 457, endPoint y: 221, distance: 234.0
click at [457, 221] on div "Add New Shipping Method Name DHL Domestic Tooltip UPS Mail Innovations Method C…" at bounding box center [784, 372] width 1568 height 744
type input "DHL Domestic"
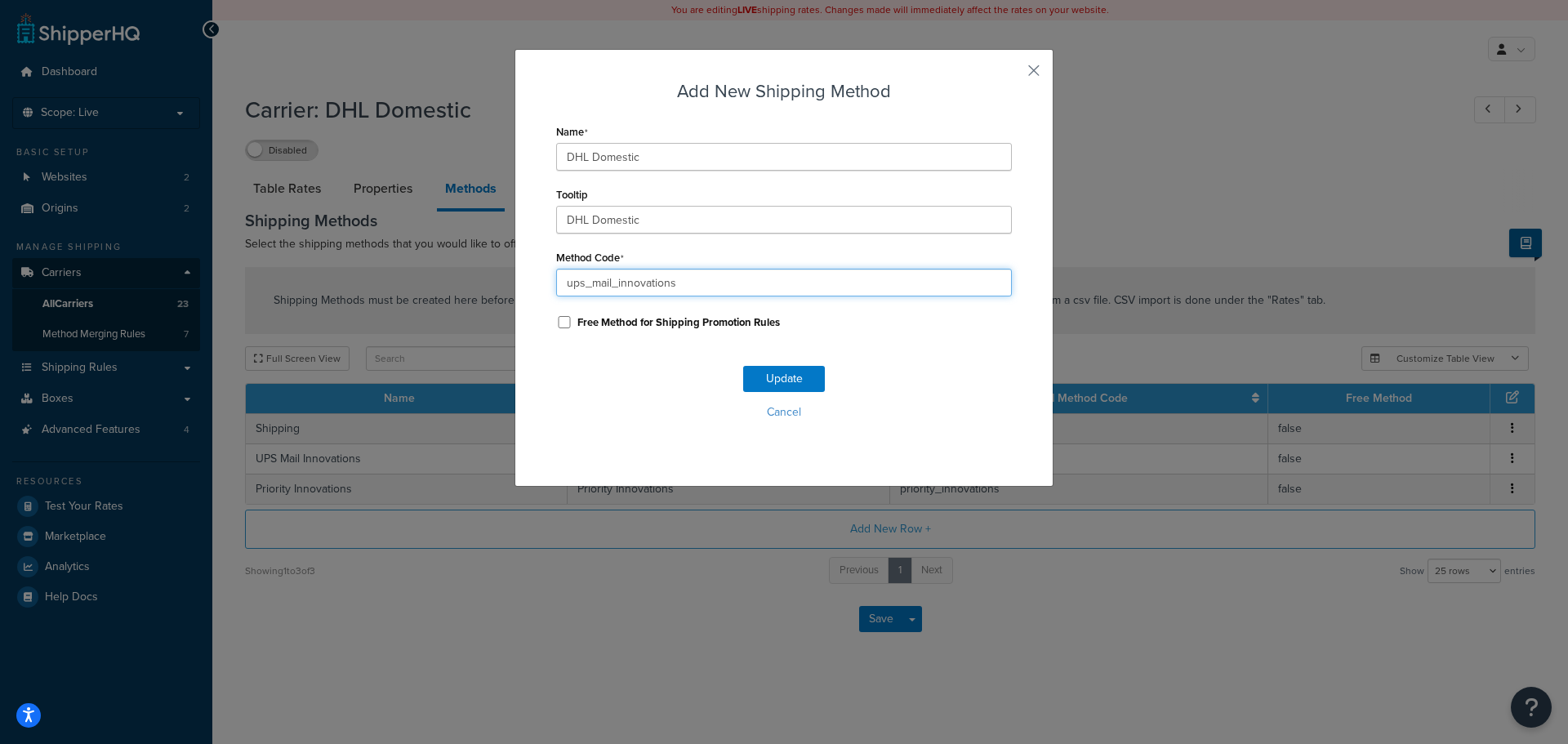
drag, startPoint x: 689, startPoint y: 287, endPoint x: 402, endPoint y: 297, distance: 287.2
click at [402, 297] on div "Add New Shipping Method Name DHL Domestic Tooltip DHL Domestic Method Code ups_…" at bounding box center [784, 372] width 1568 height 744
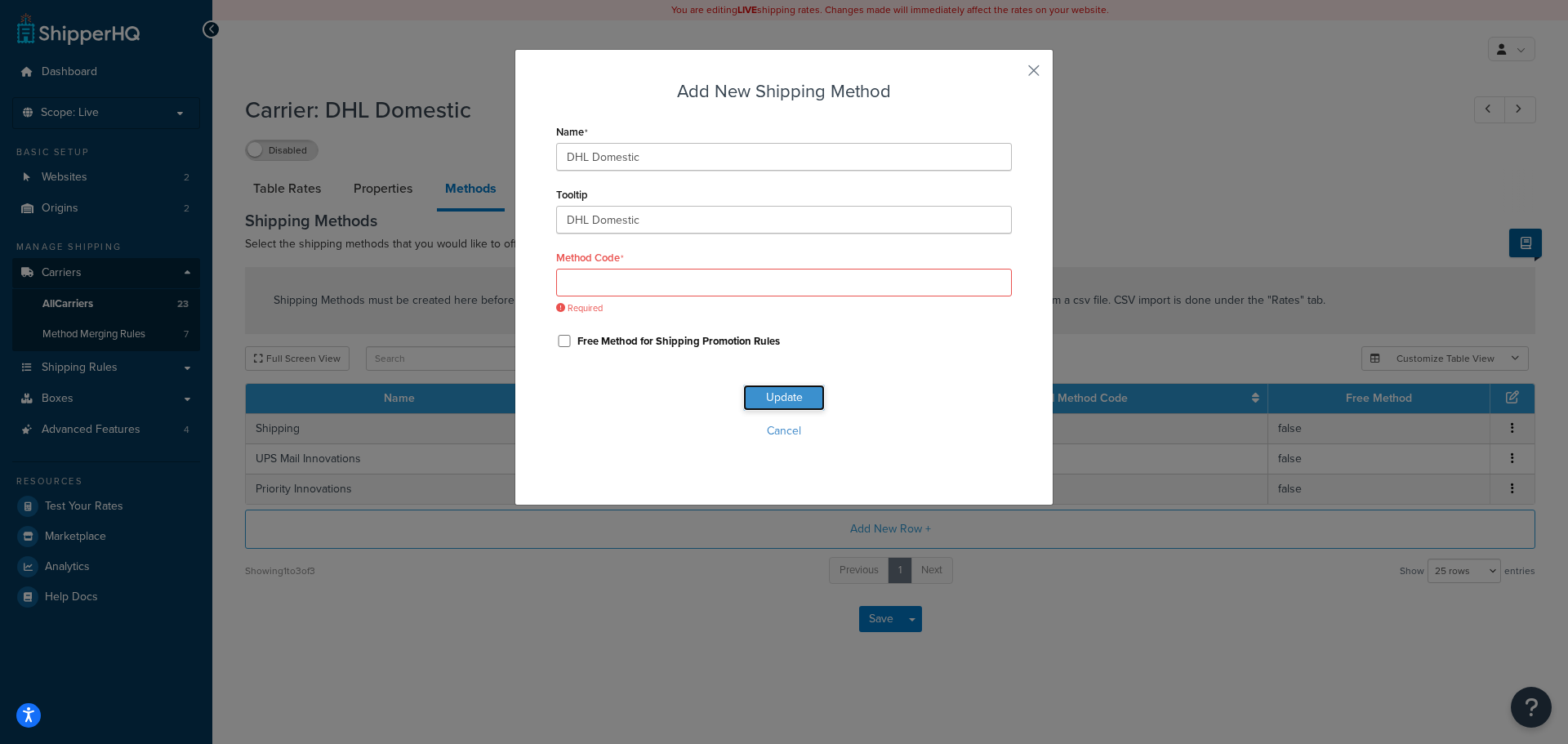
click at [766, 366] on div "Update Cancel" at bounding box center [784, 417] width 456 height 108
click at [601, 295] on input "Method Code" at bounding box center [784, 282] width 456 height 28
click at [660, 279] on input "Method Code" at bounding box center [784, 282] width 456 height 28
click at [773, 431] on button "Cancel" at bounding box center [784, 431] width 456 height 24
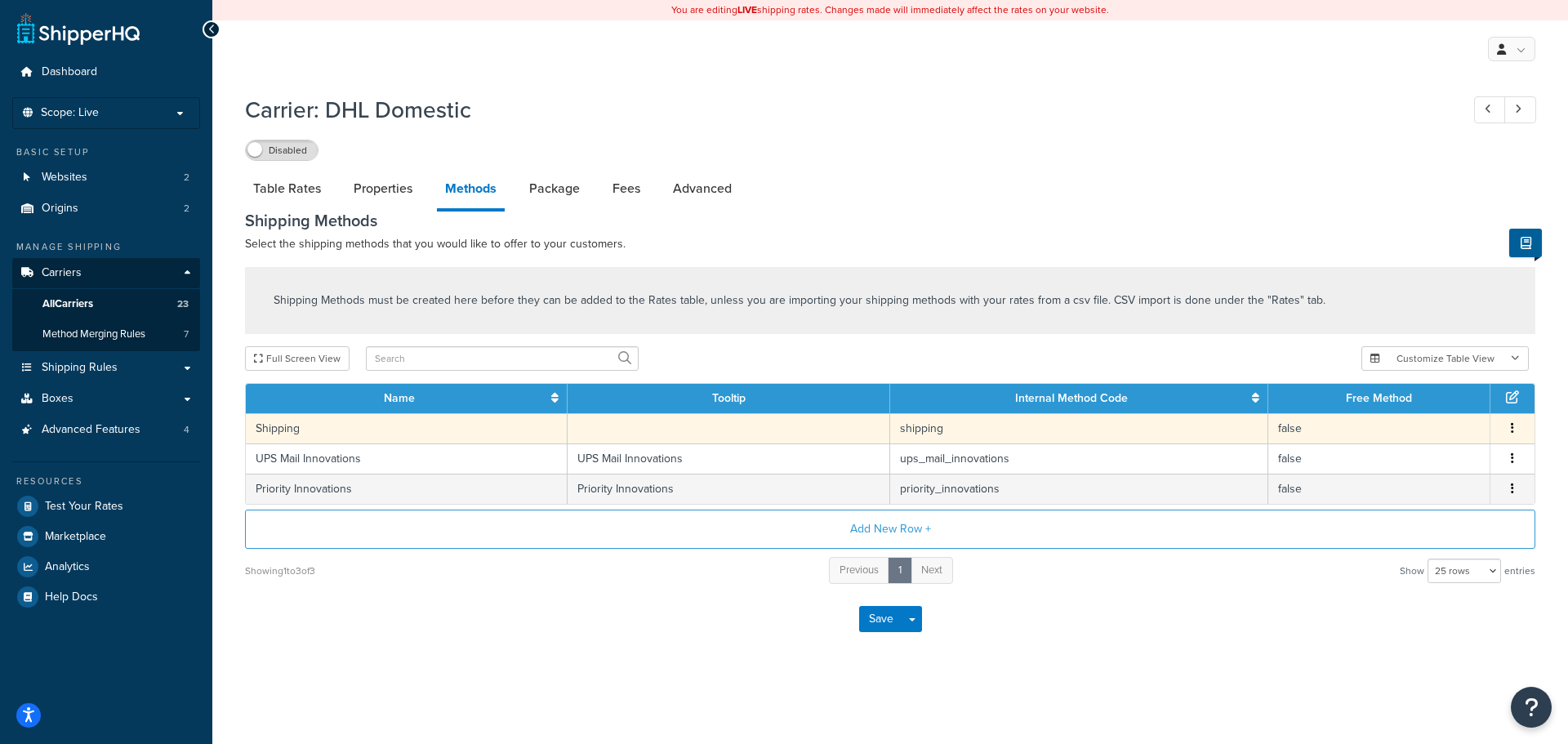
click at [1509, 424] on button "button" at bounding box center [1512, 429] width 13 height 18
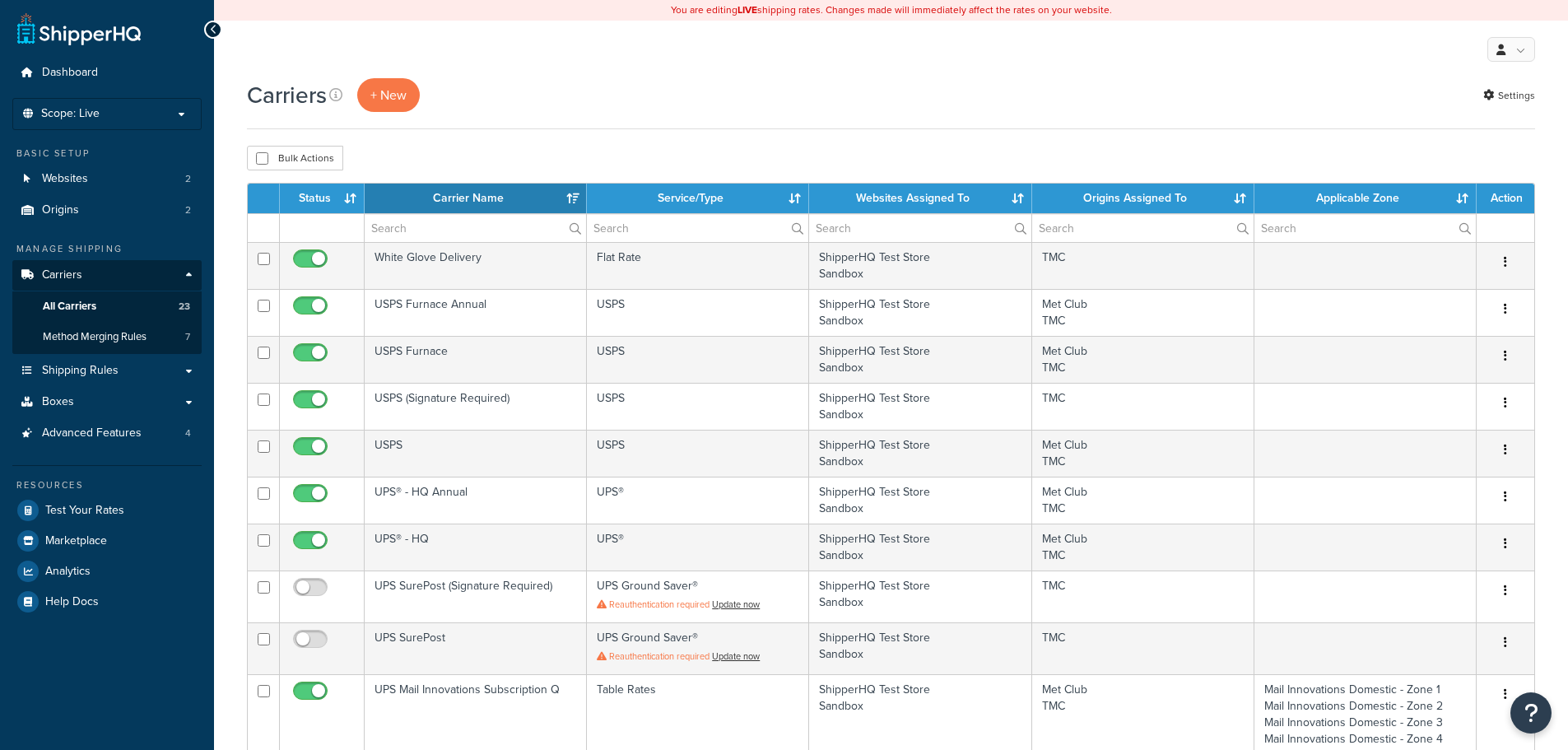
select select "15"
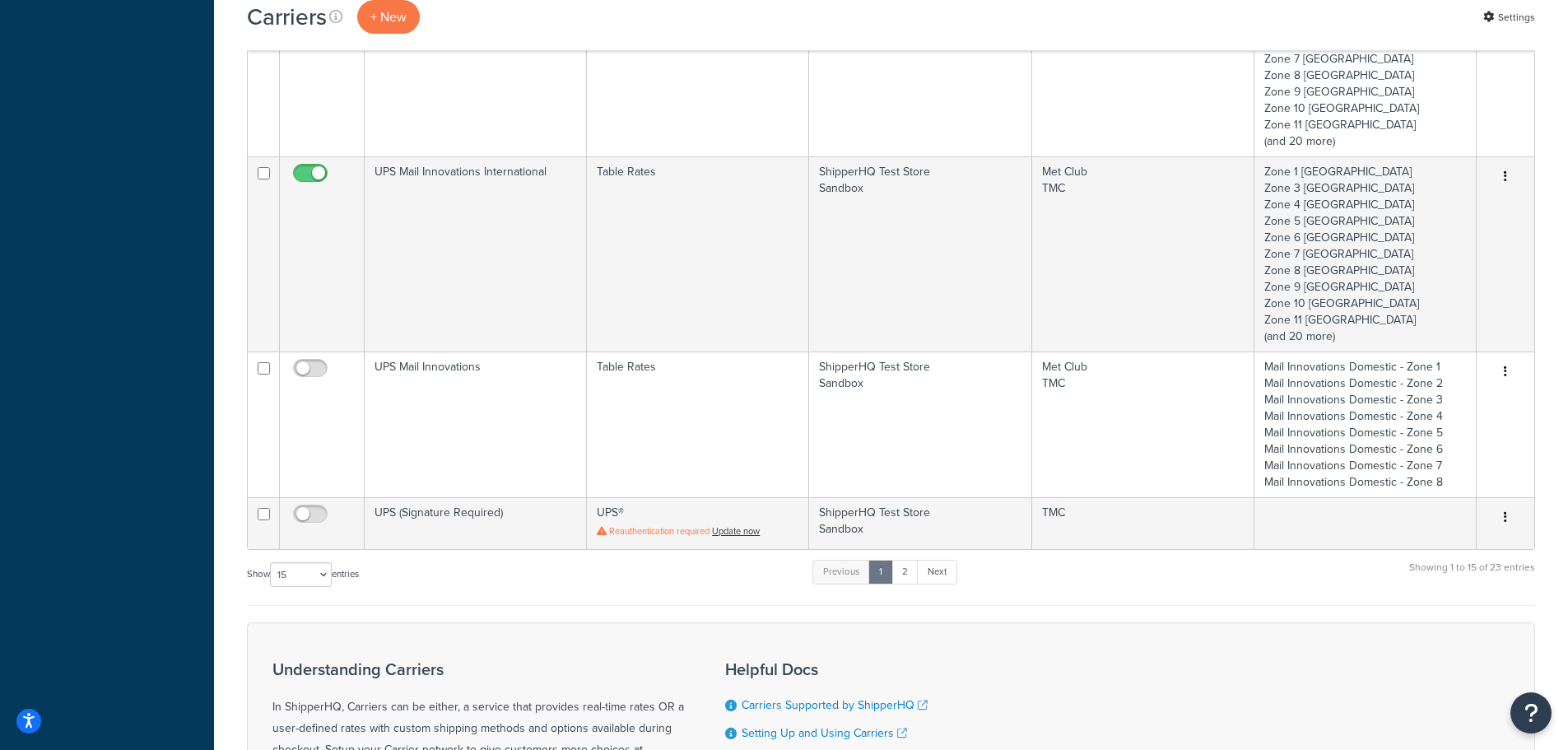
scroll to position [1070, 0]
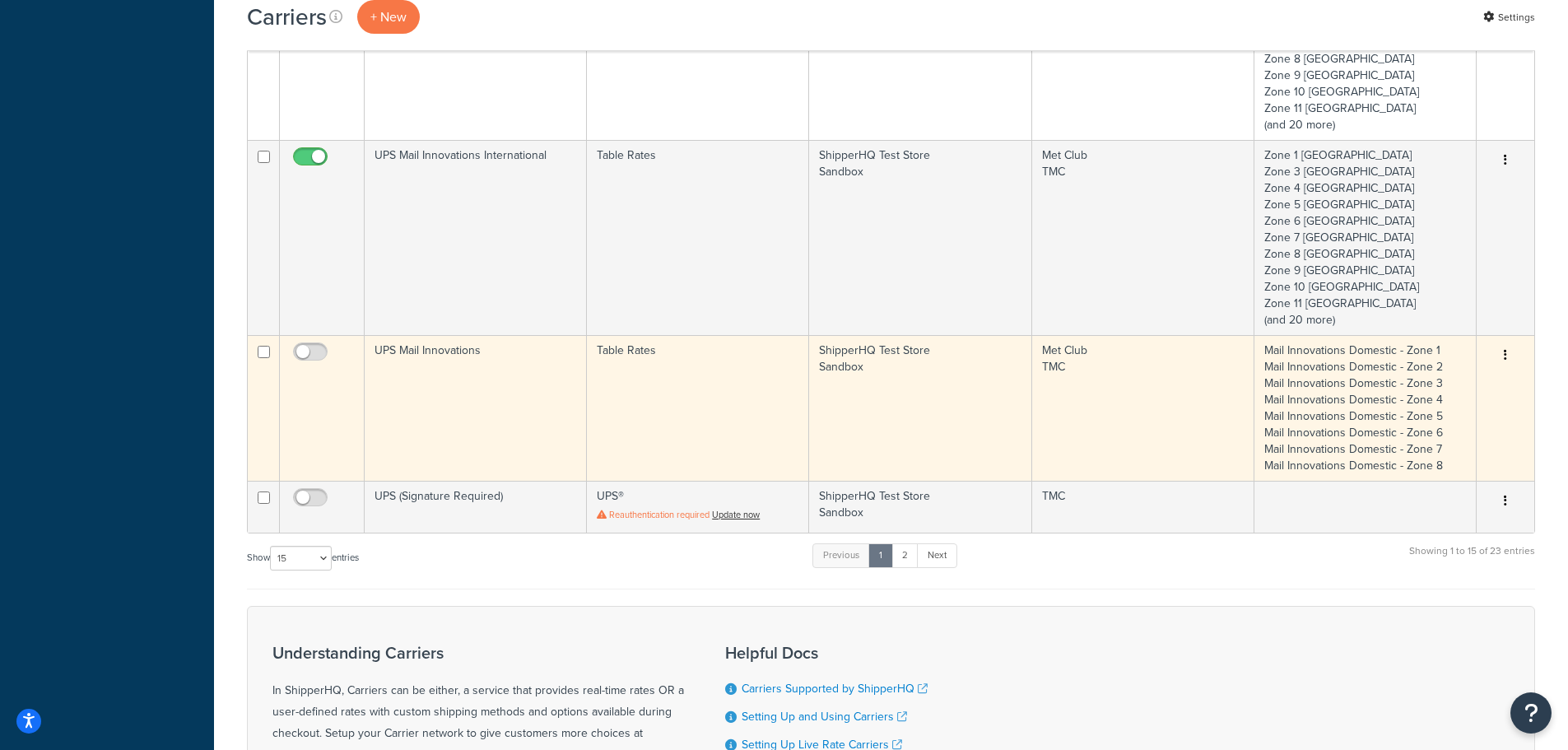
click at [1505, 347] on button "button" at bounding box center [1505, 355] width 23 height 26
click at [1420, 381] on link "Edit" at bounding box center [1438, 389] width 130 height 34
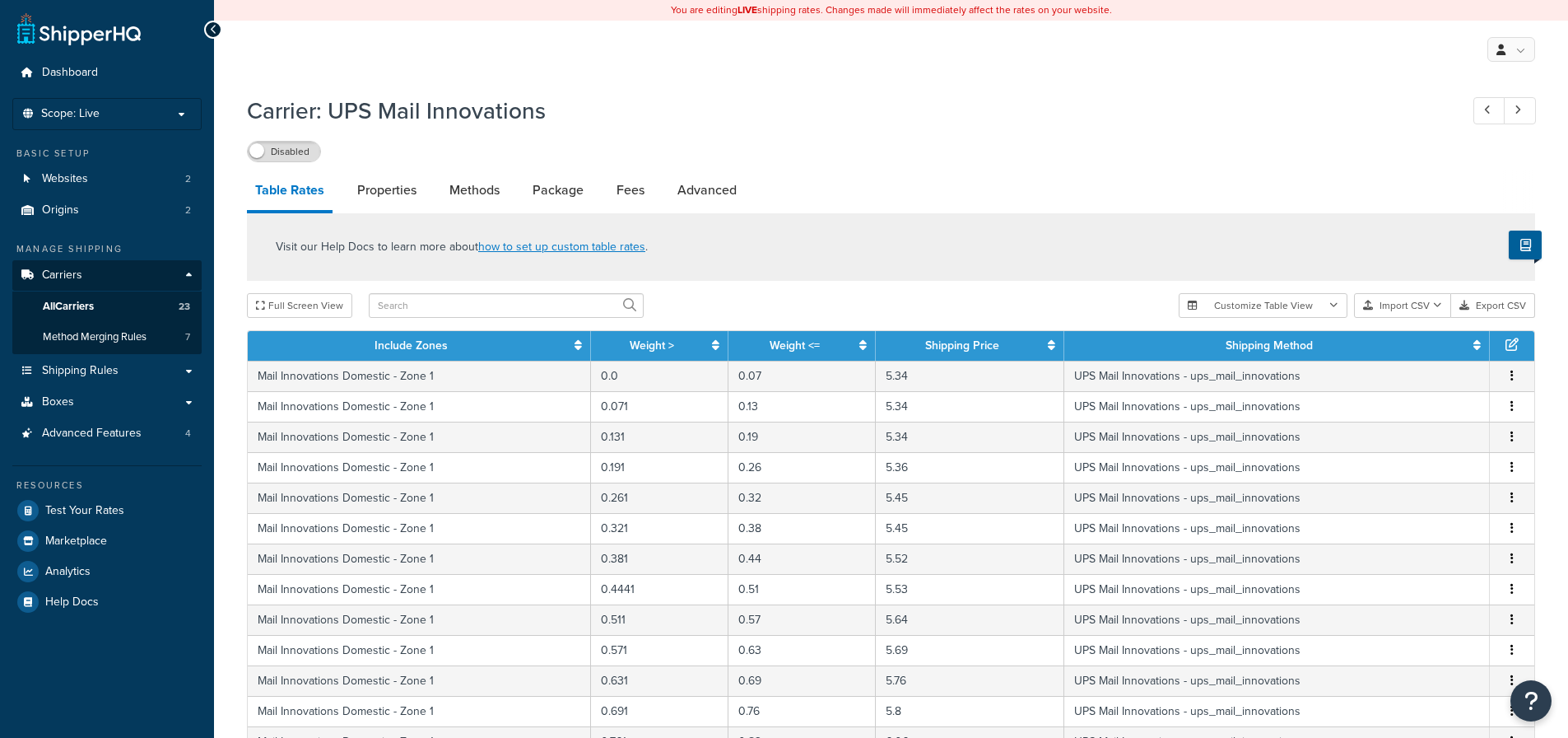
select select "25"
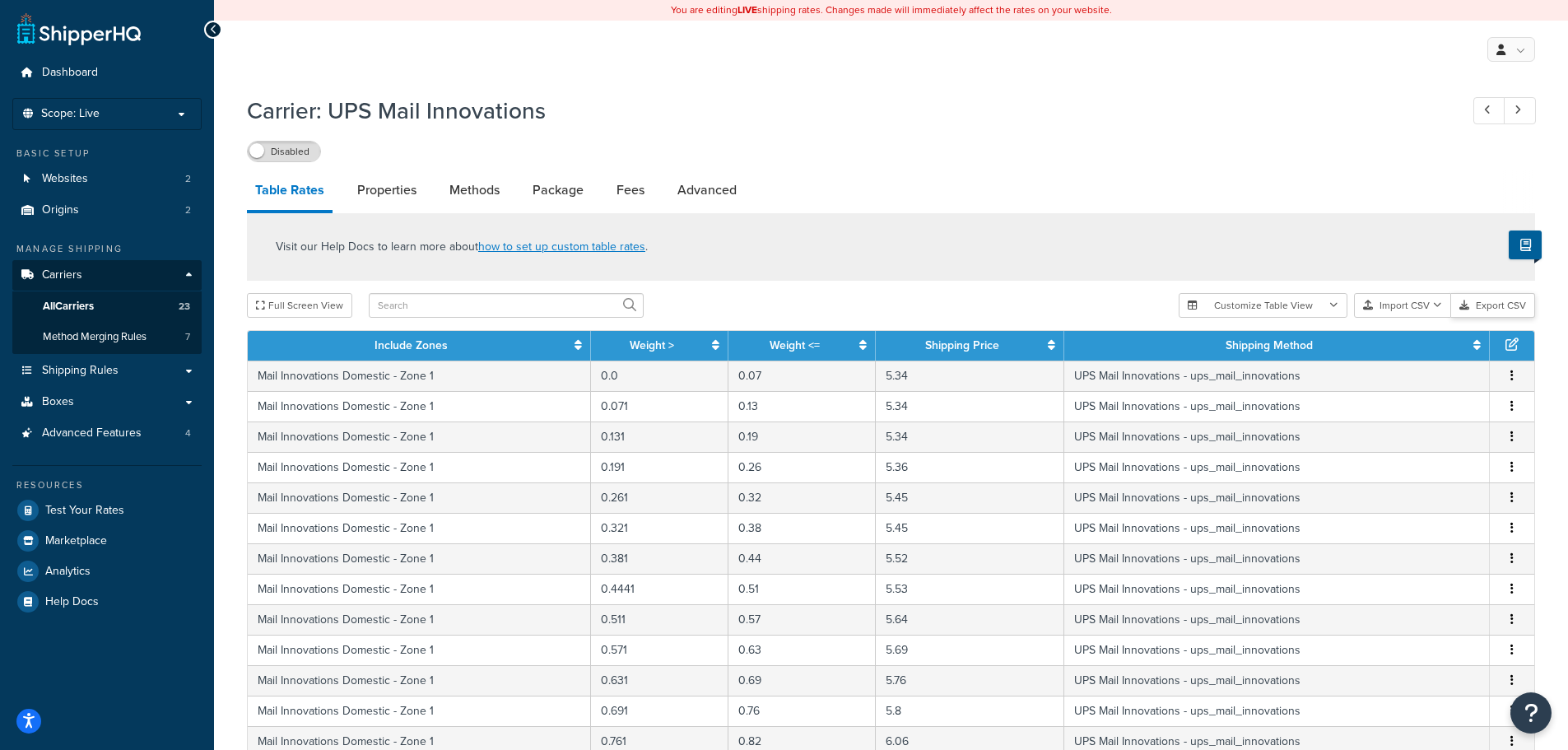
click at [1489, 307] on button "Export CSV" at bounding box center [1493, 305] width 84 height 25
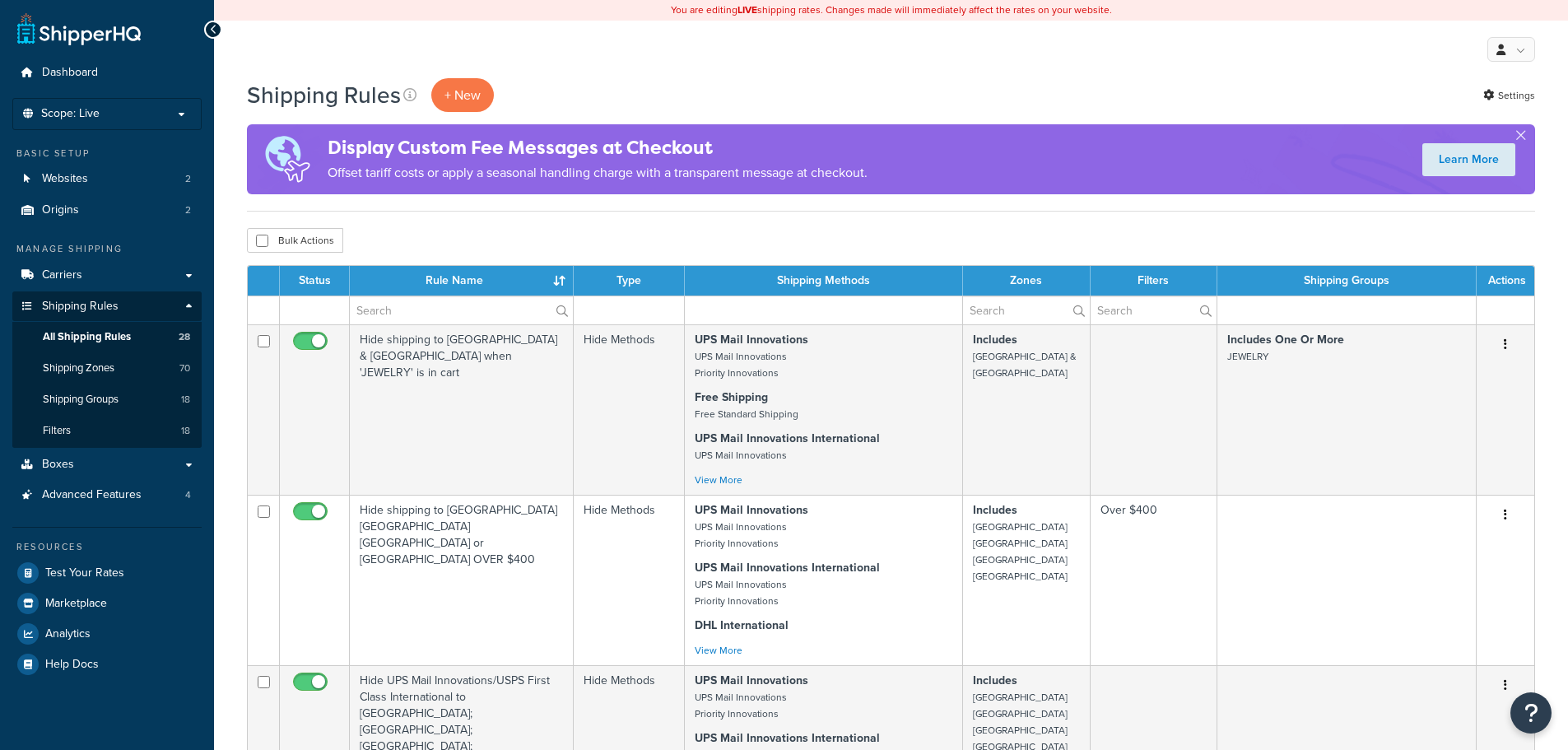
select select "1000"
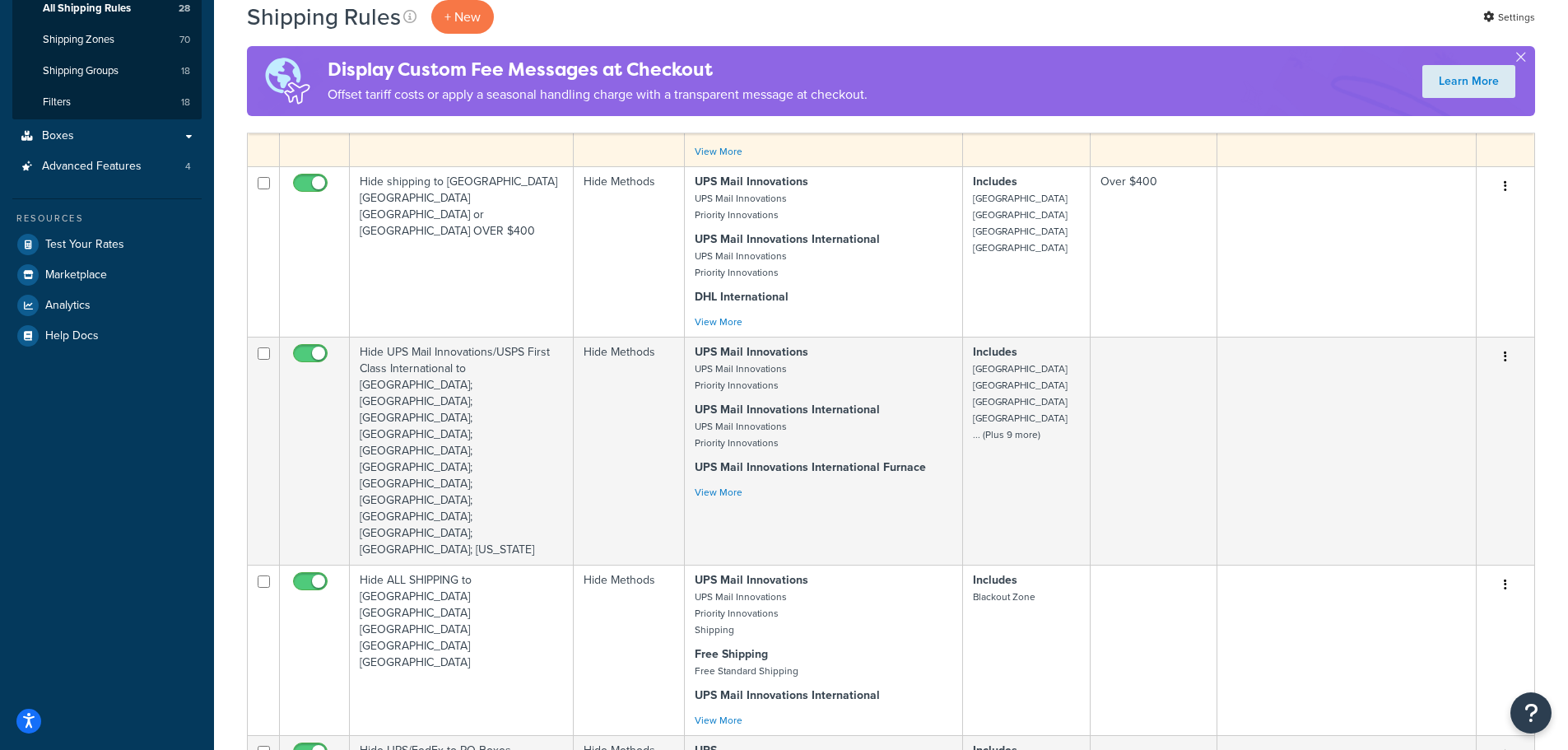
scroll to position [329, 0]
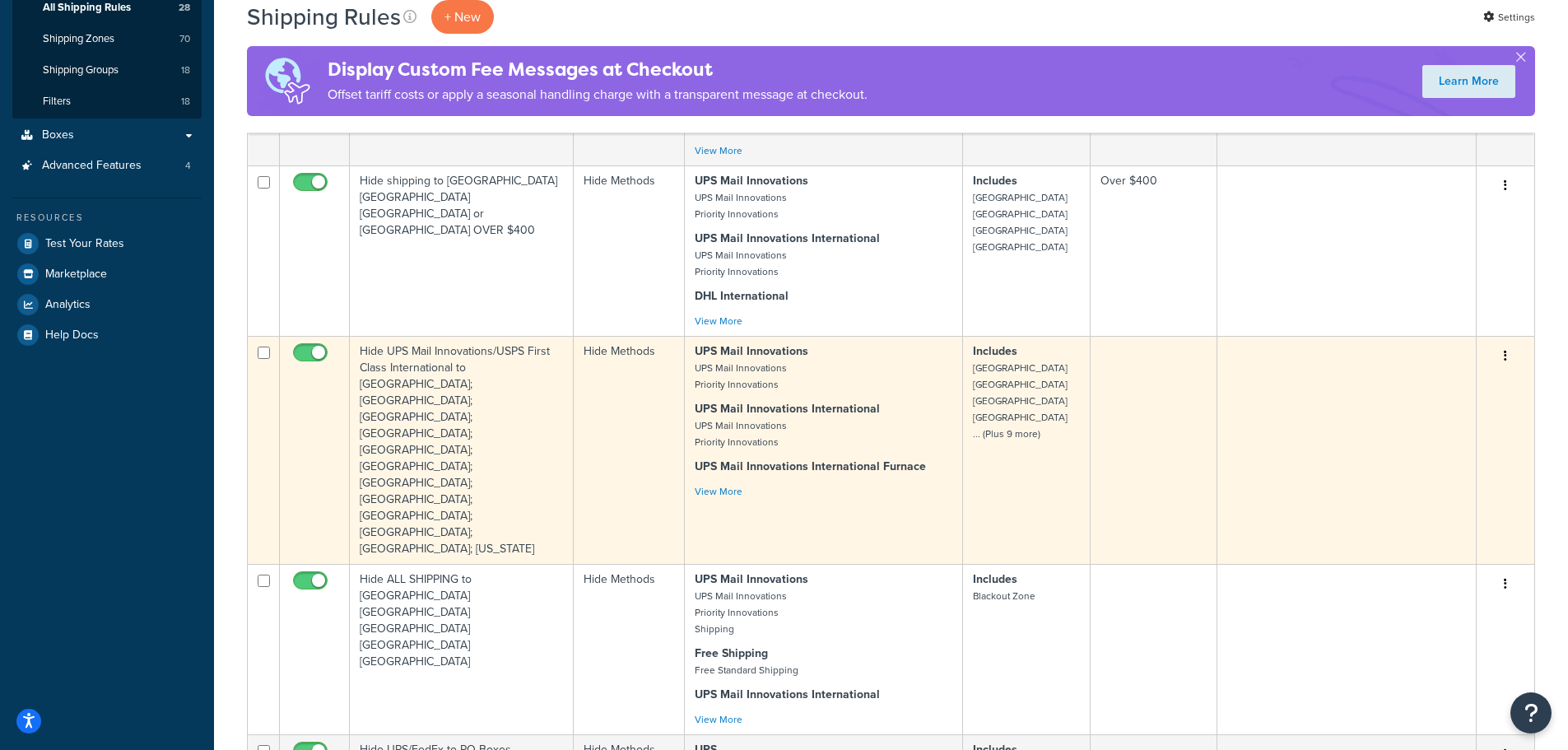
click at [1504, 352] on button "button" at bounding box center [1505, 356] width 23 height 26
click at [1439, 395] on link "Edit" at bounding box center [1451, 387] width 130 height 34
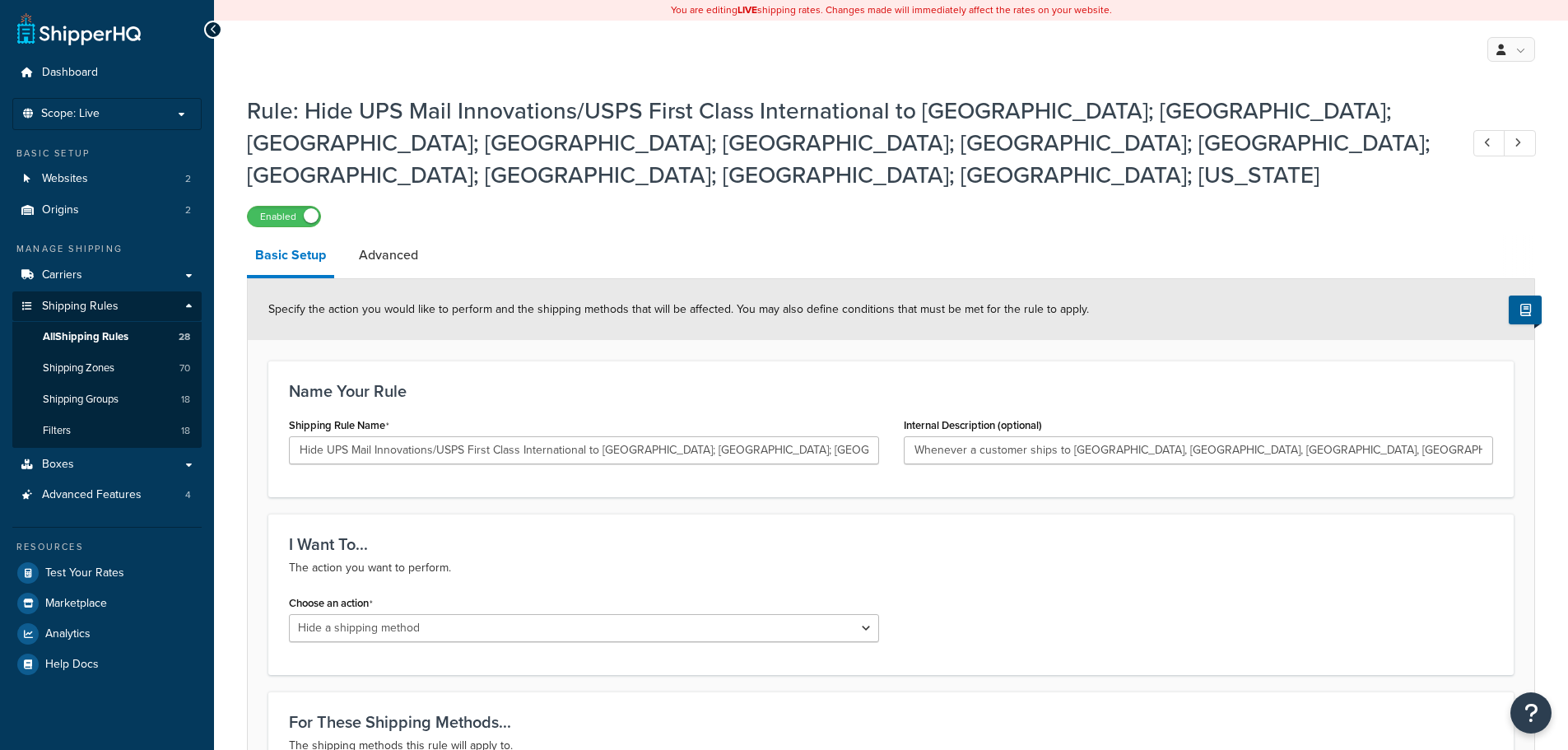
select select "HIDE"
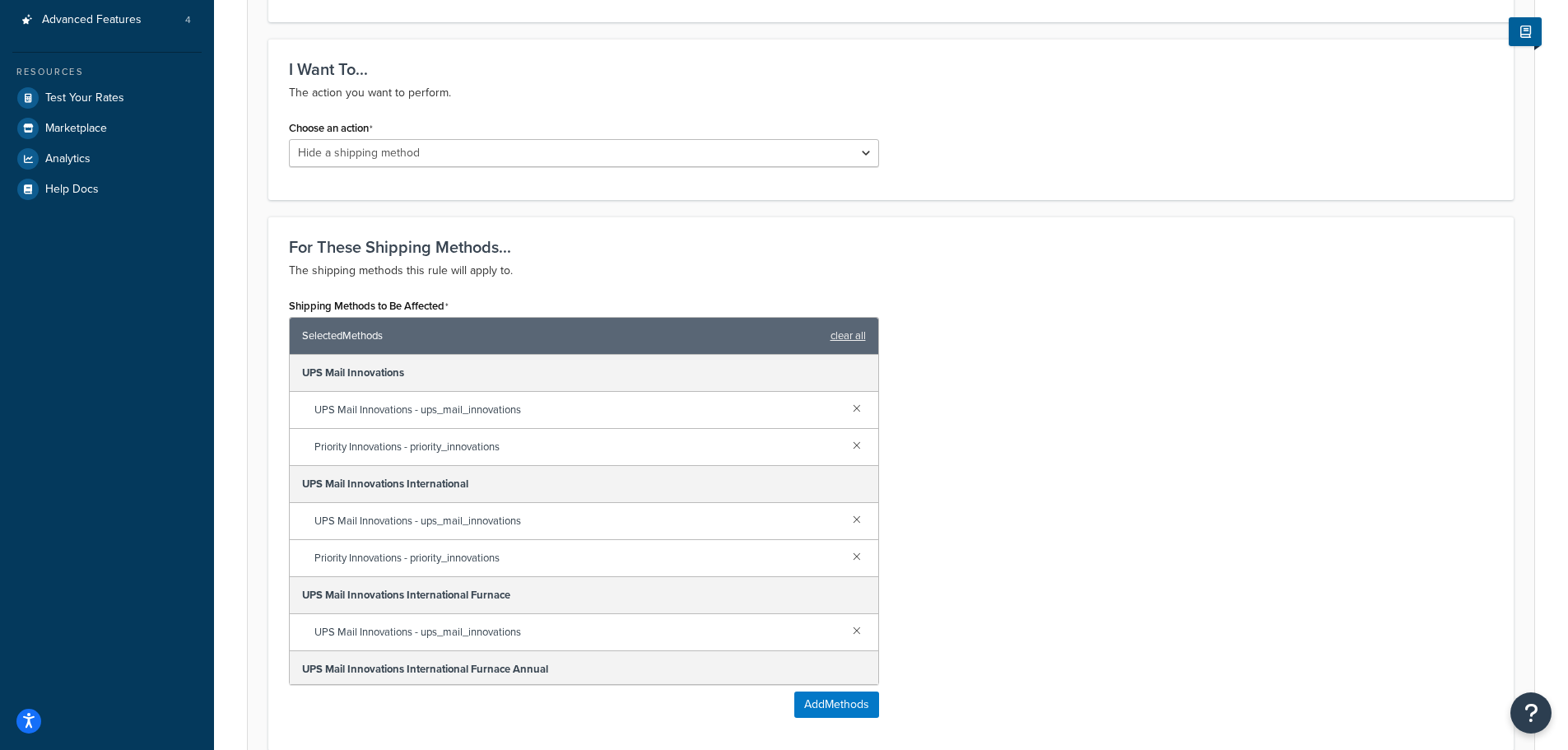
scroll to position [659, 0]
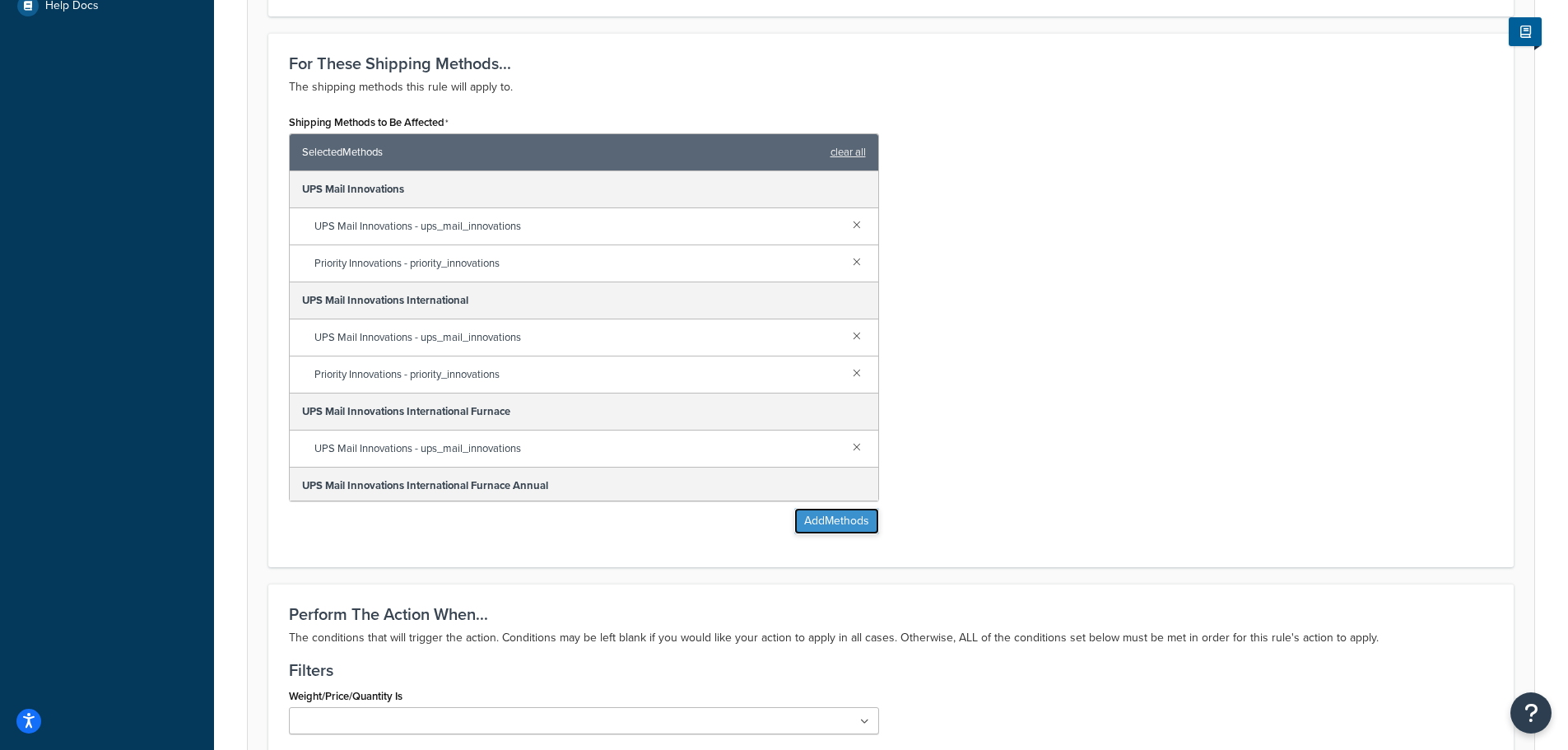
click at [858, 508] on button "Add Methods" at bounding box center [836, 521] width 85 height 26
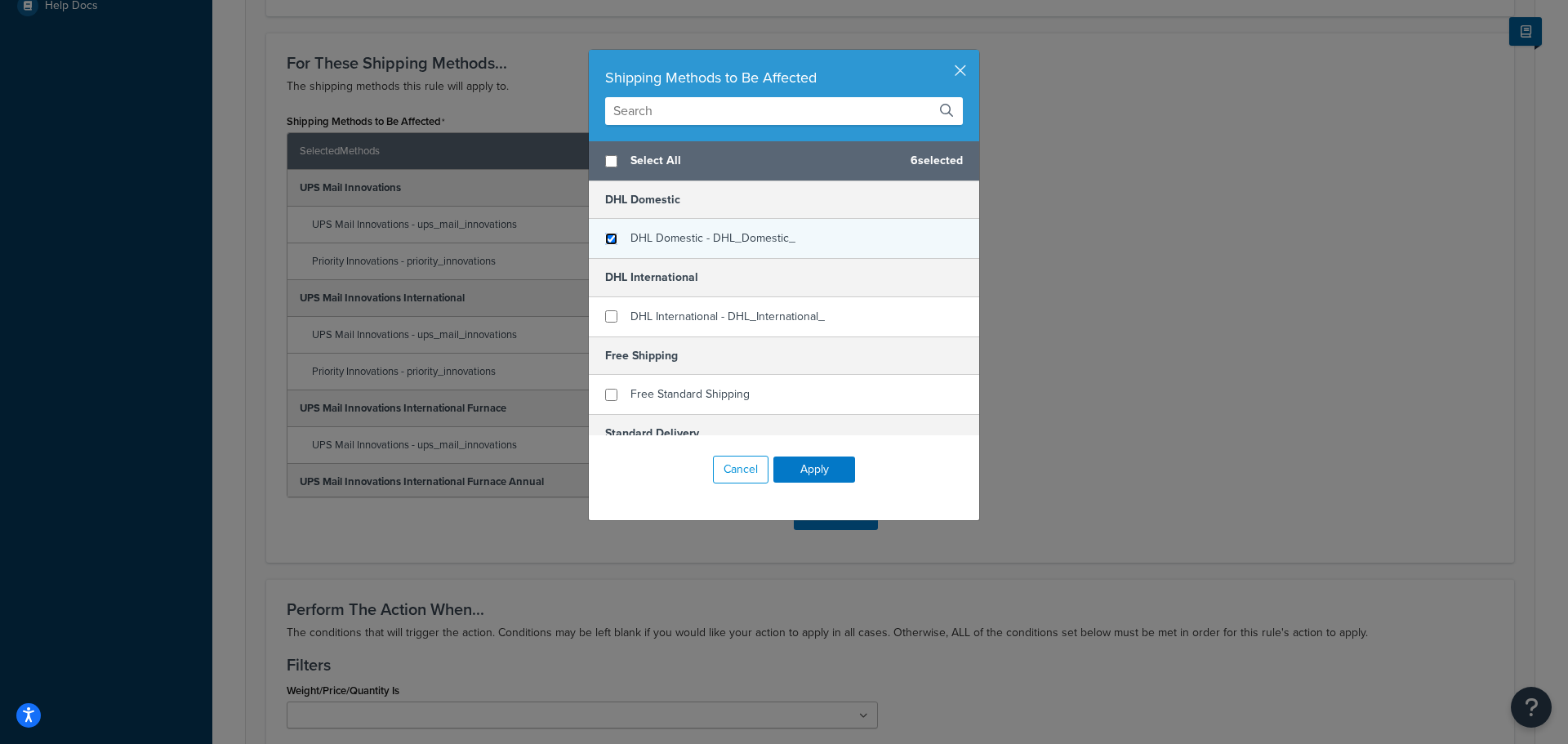
click at [610, 237] on input "checkbox" at bounding box center [612, 239] width 13 height 13
checkbox input "true"
click at [841, 458] on button "Apply" at bounding box center [814, 469] width 81 height 26
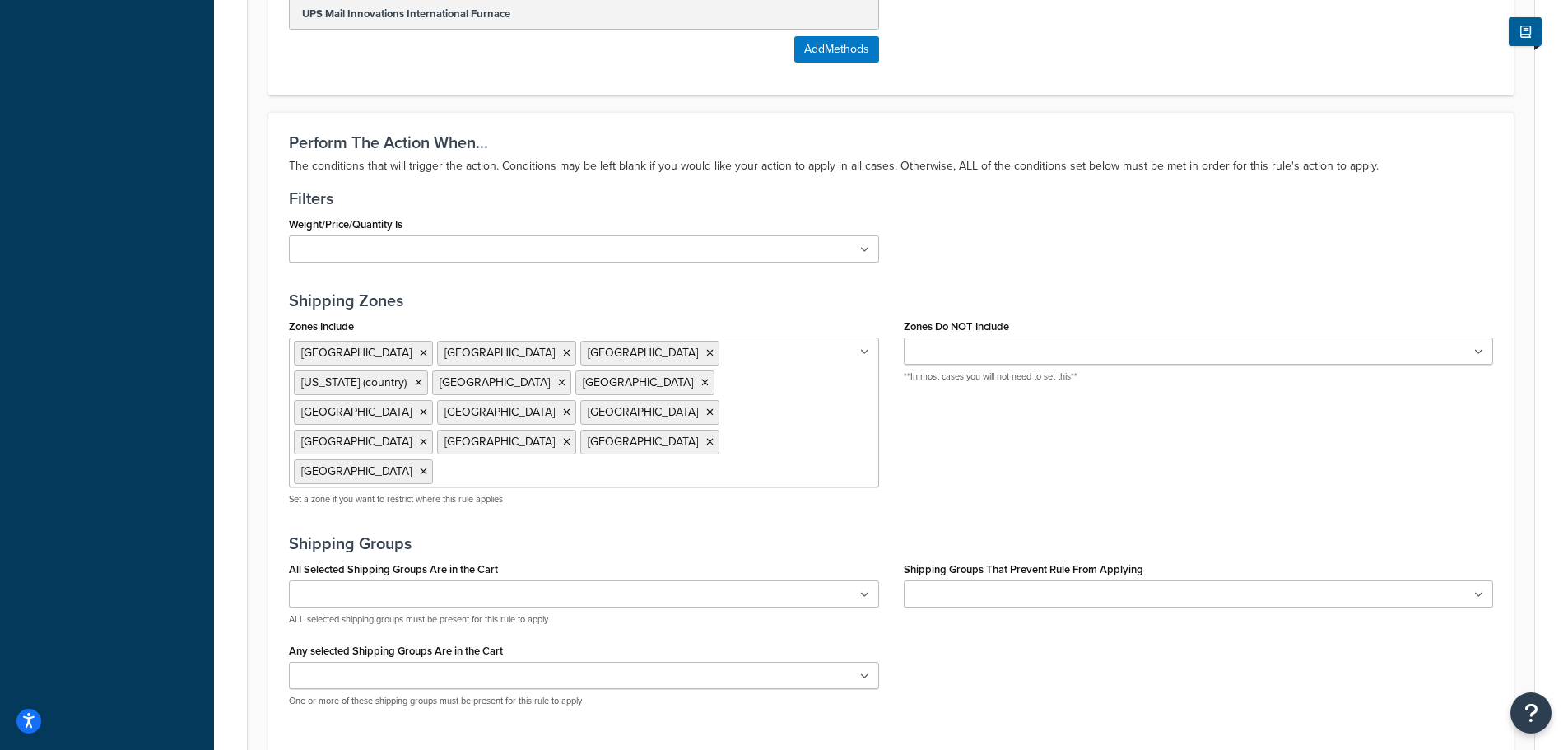
scroll to position [1193, 0]
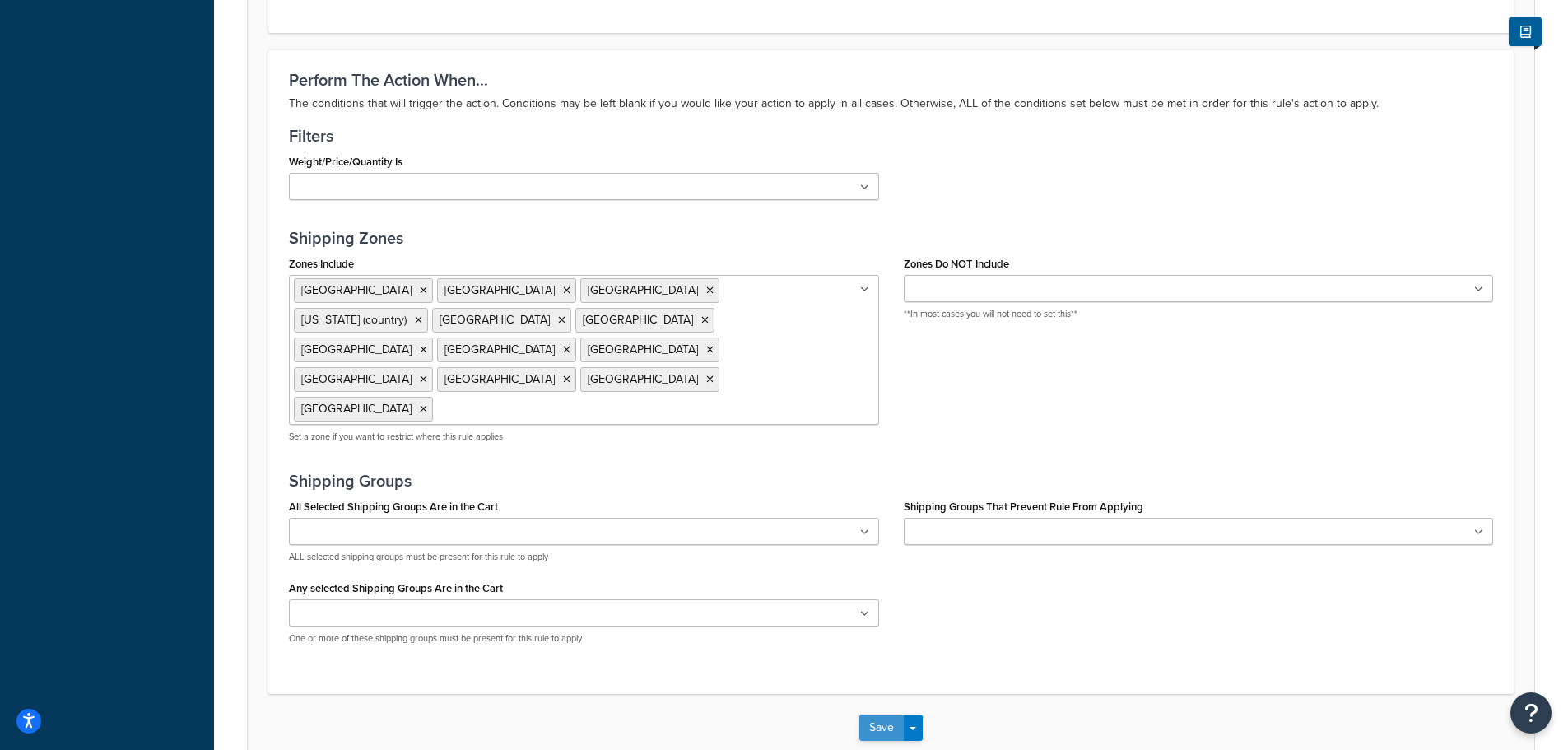
click at [892, 714] on button "Save" at bounding box center [881, 727] width 45 height 26
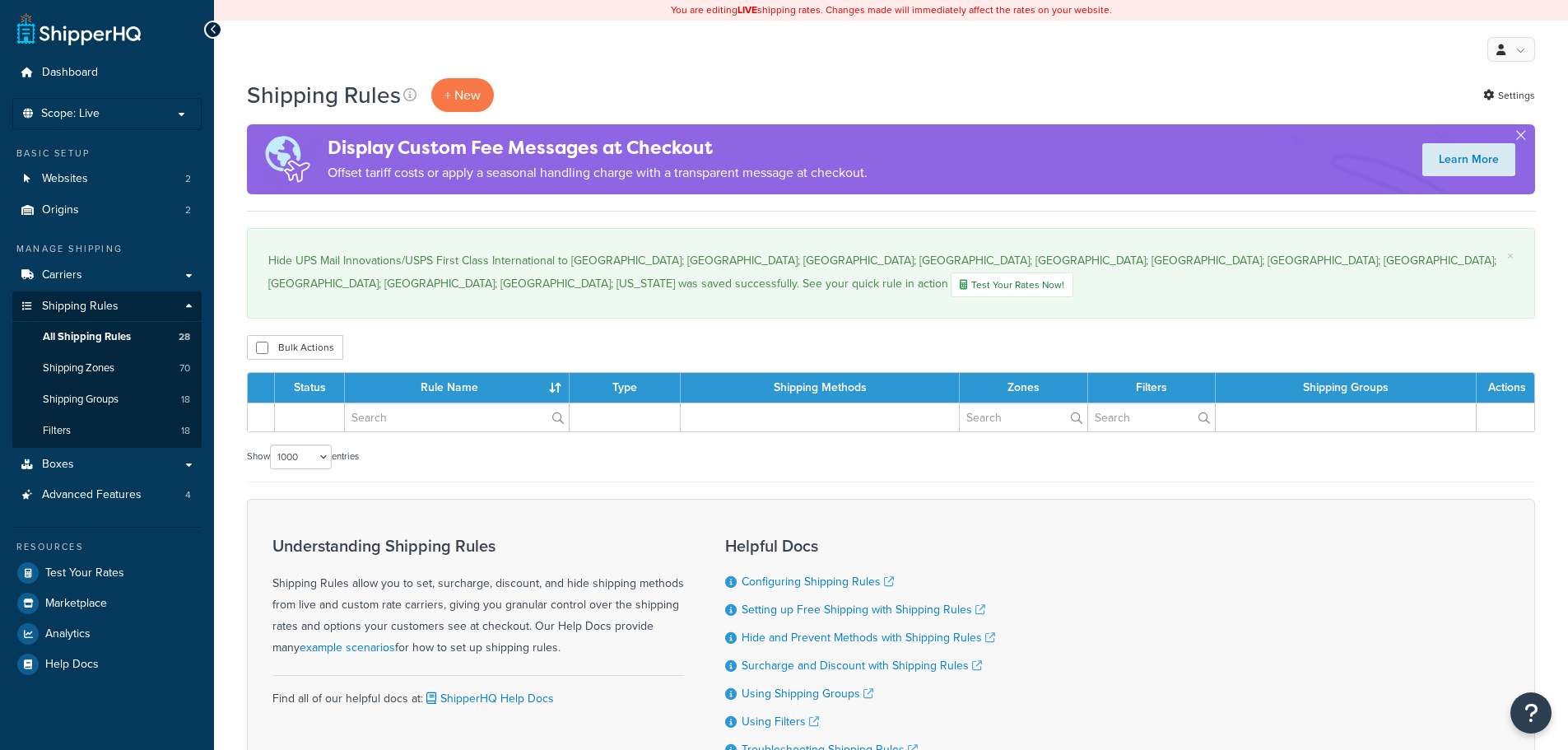
select select "1000"
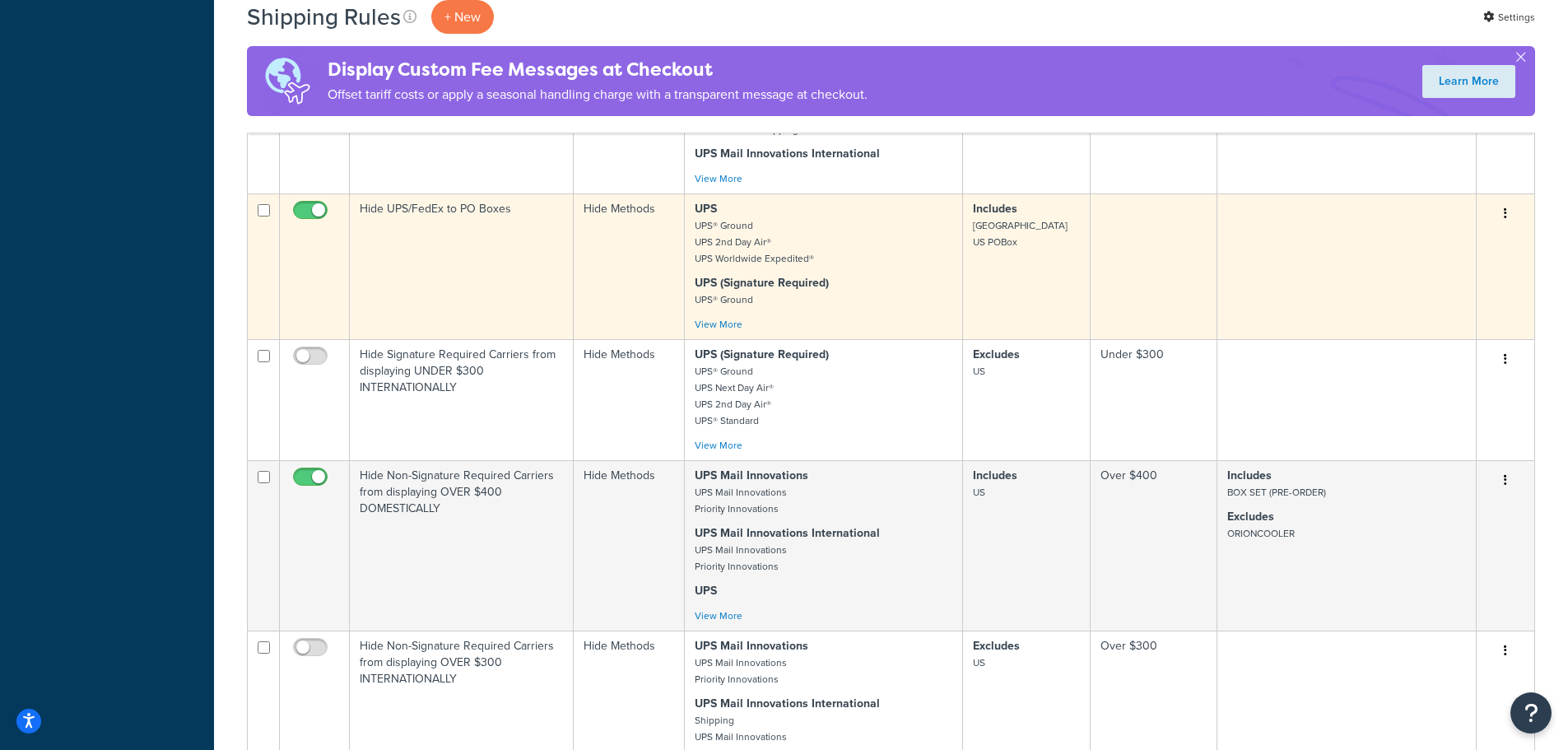
scroll to position [988, 0]
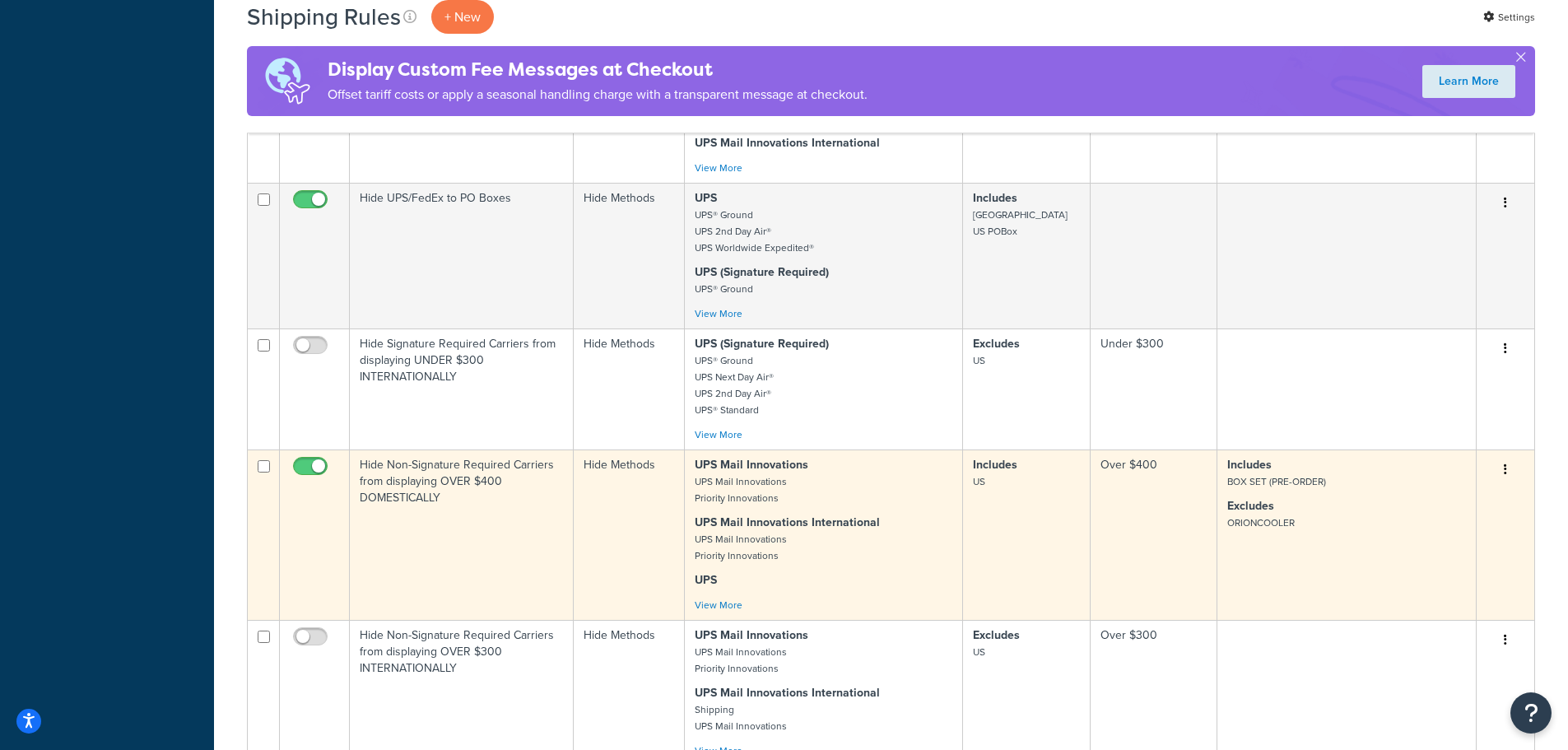
click at [1507, 464] on icon "button" at bounding box center [1506, 469] width 4 height 12
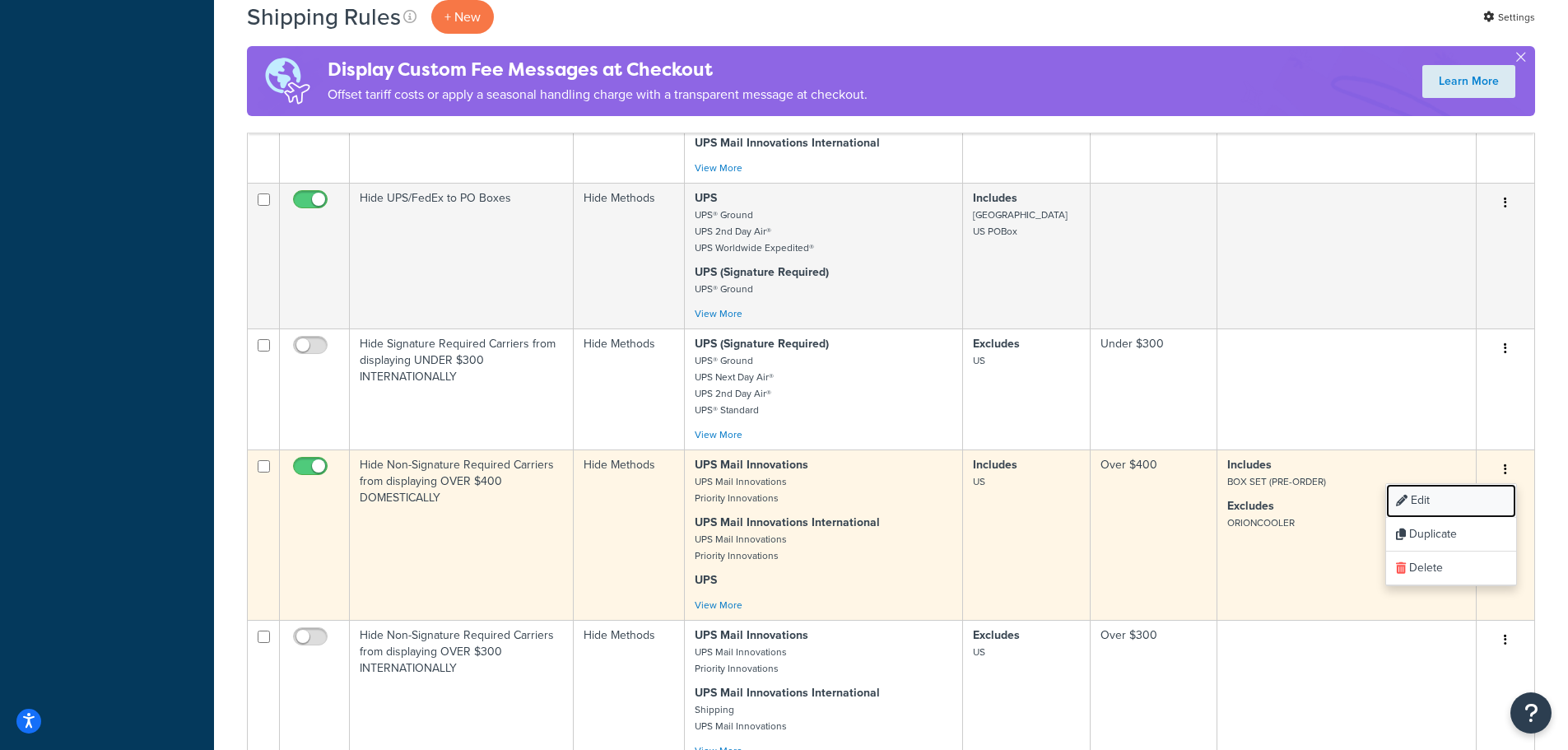
click at [1469, 484] on link "Edit" at bounding box center [1451, 501] width 130 height 34
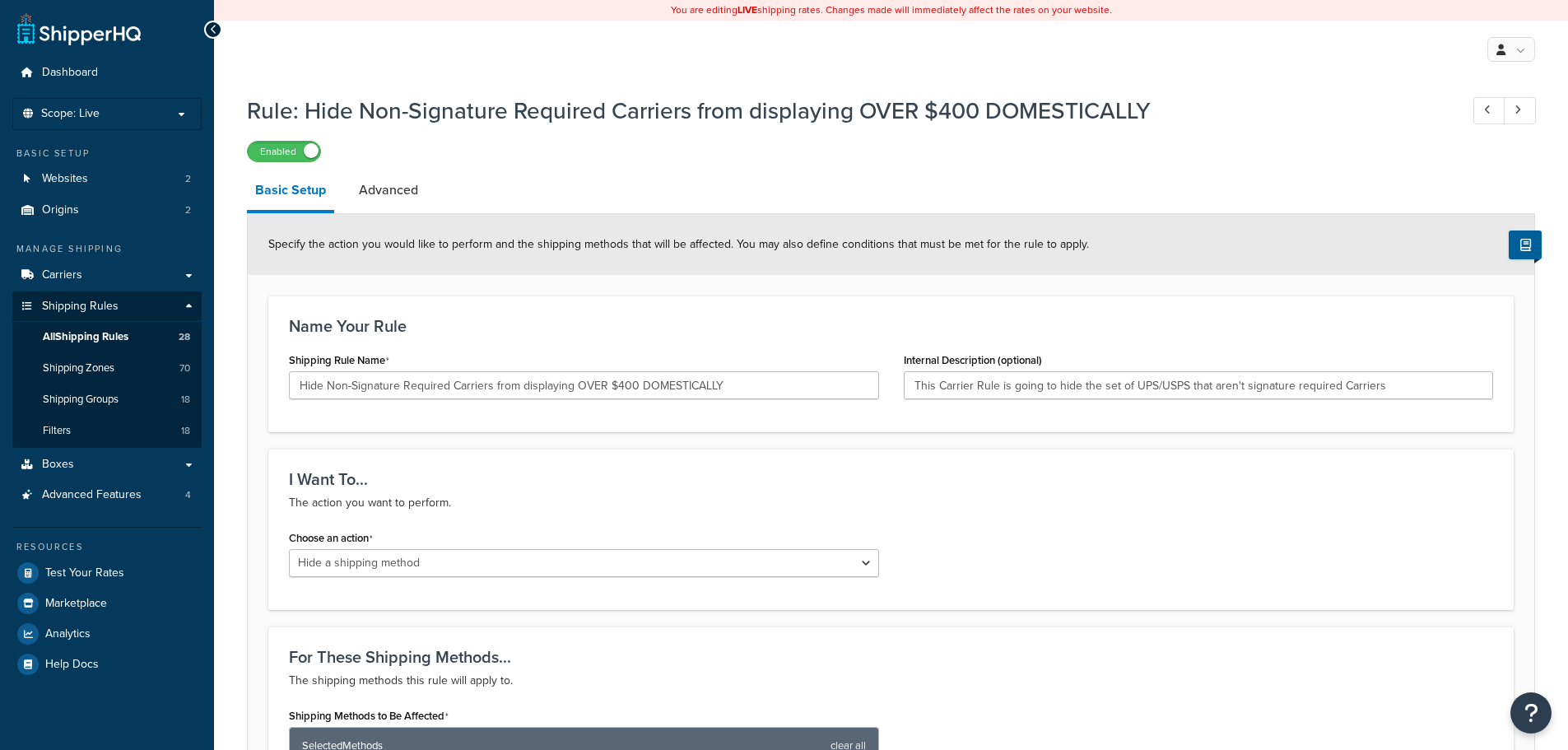
select select "HIDE"
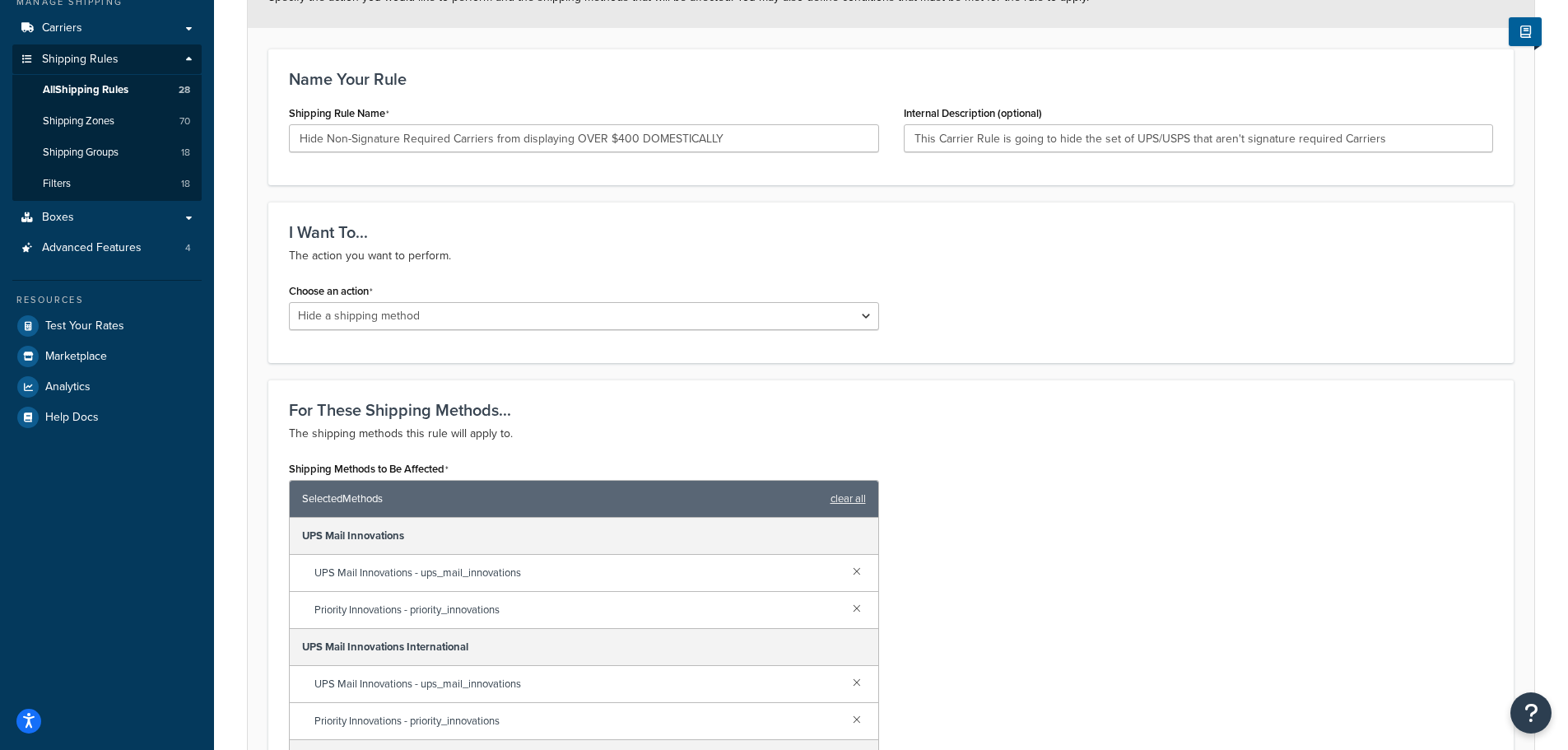
scroll to position [577, 0]
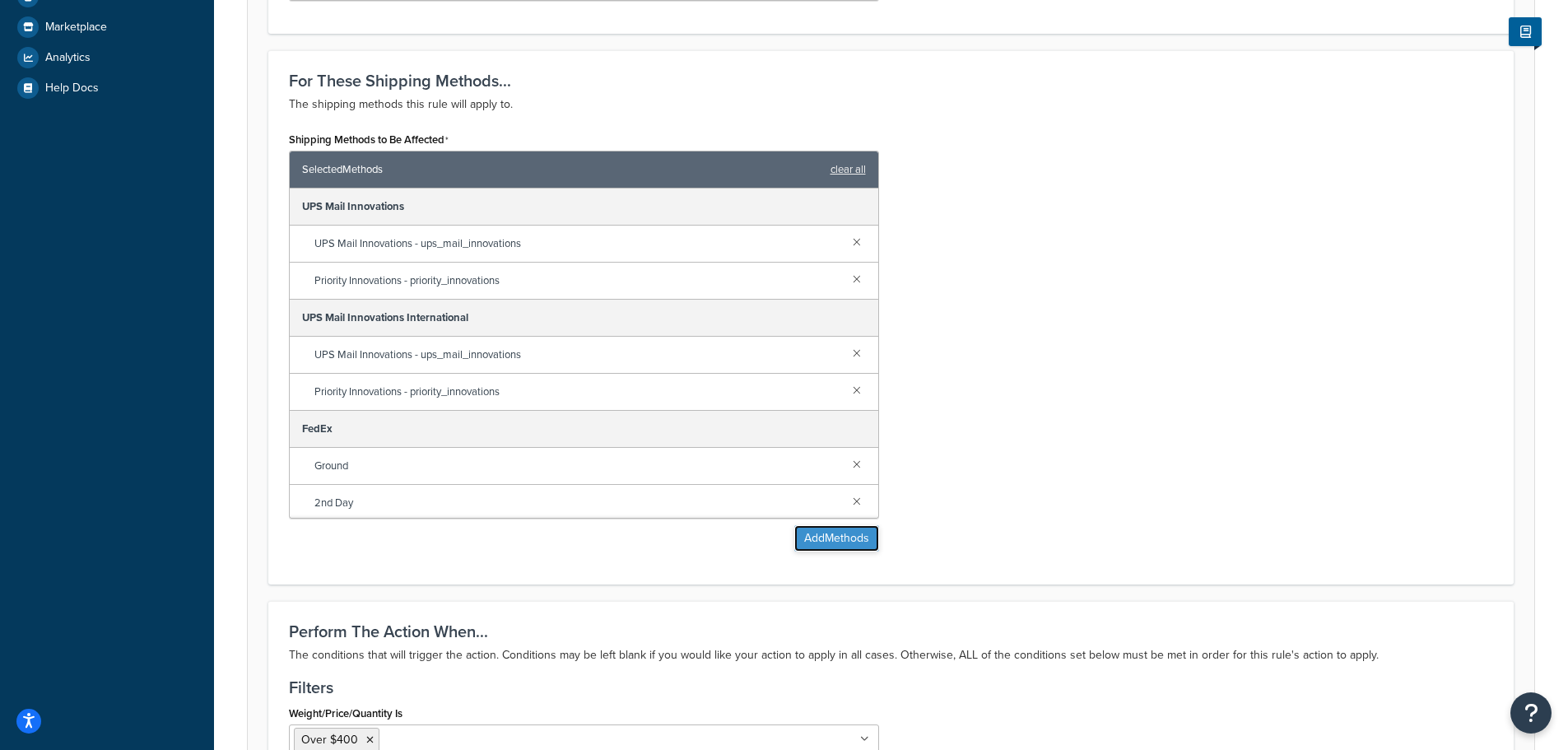
click at [871, 531] on button "Add Methods" at bounding box center [836, 538] width 85 height 26
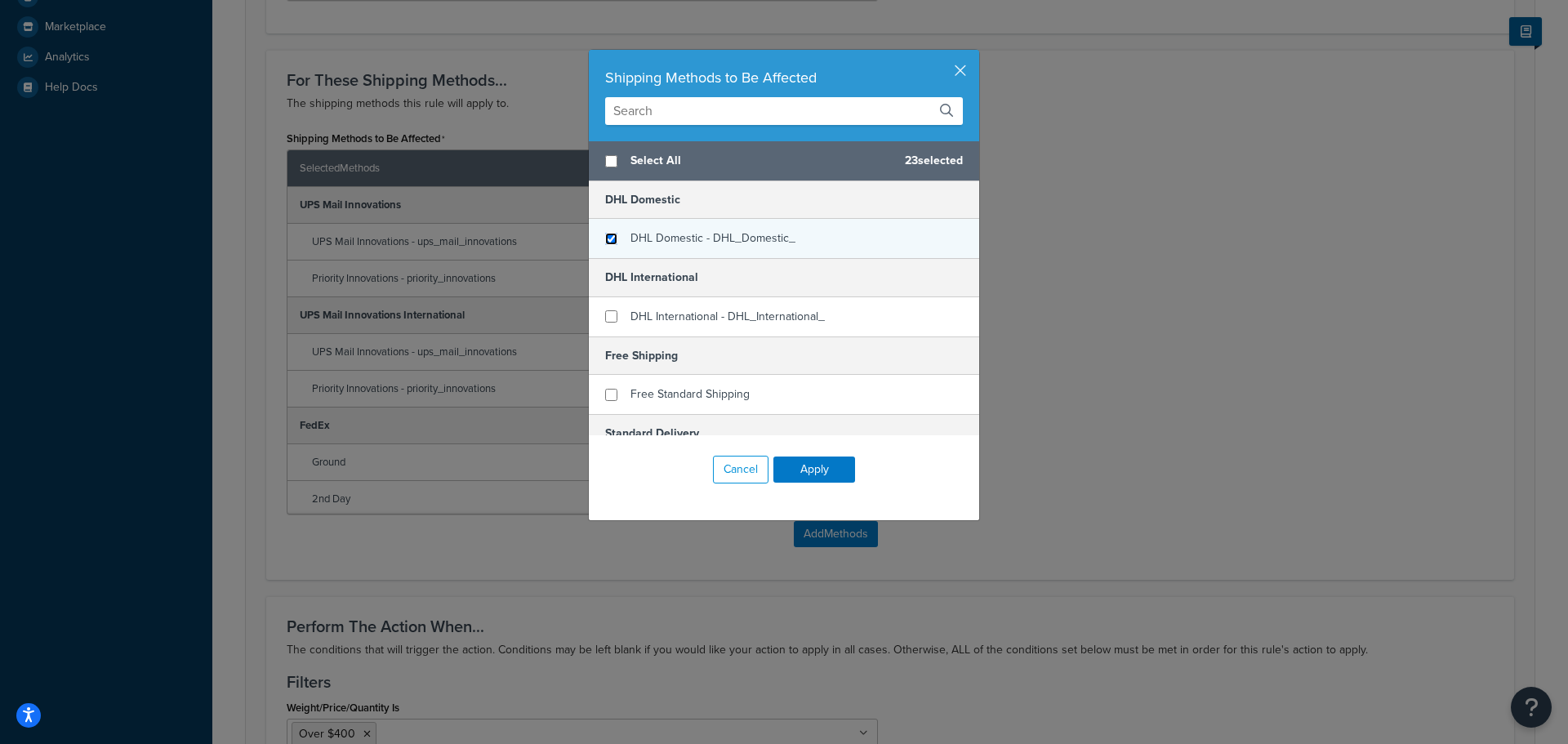
checkbox input "false"
click at [605, 242] on input "checkbox" at bounding box center [612, 239] width 13 height 13
checkbox input "true"
click at [785, 475] on button "Apply" at bounding box center [814, 469] width 81 height 26
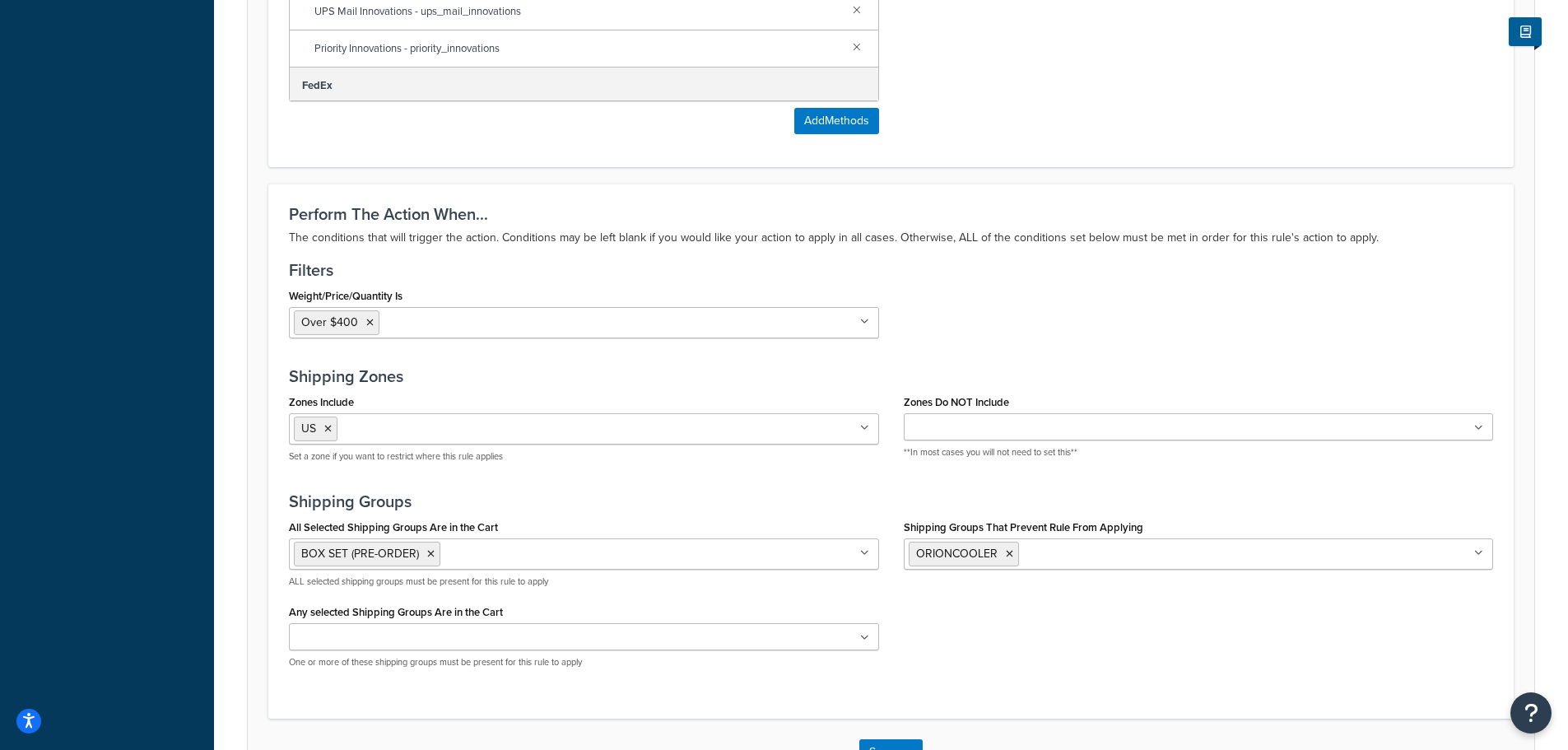
scroll to position [1114, 0]
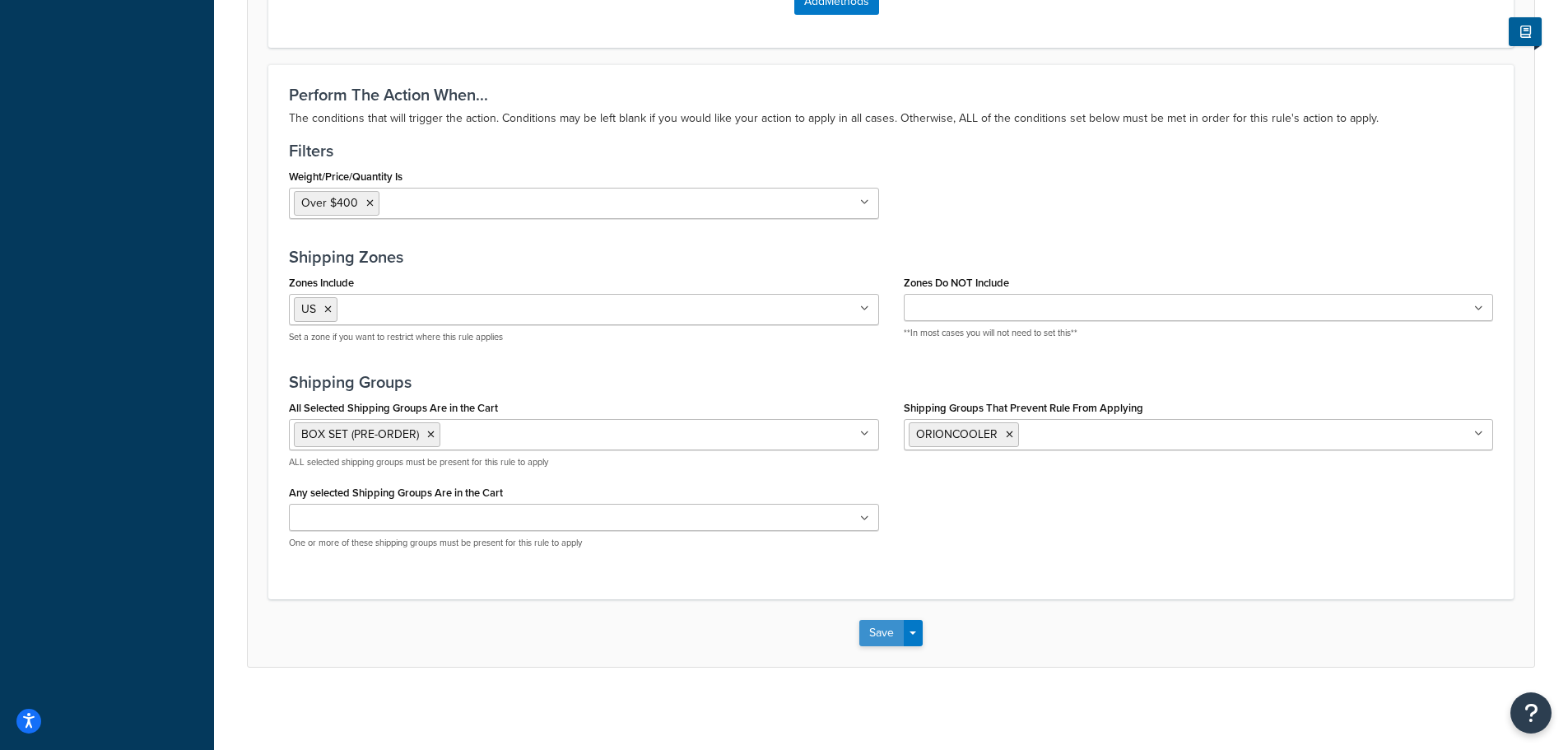
click at [888, 633] on button "Save" at bounding box center [881, 633] width 45 height 26
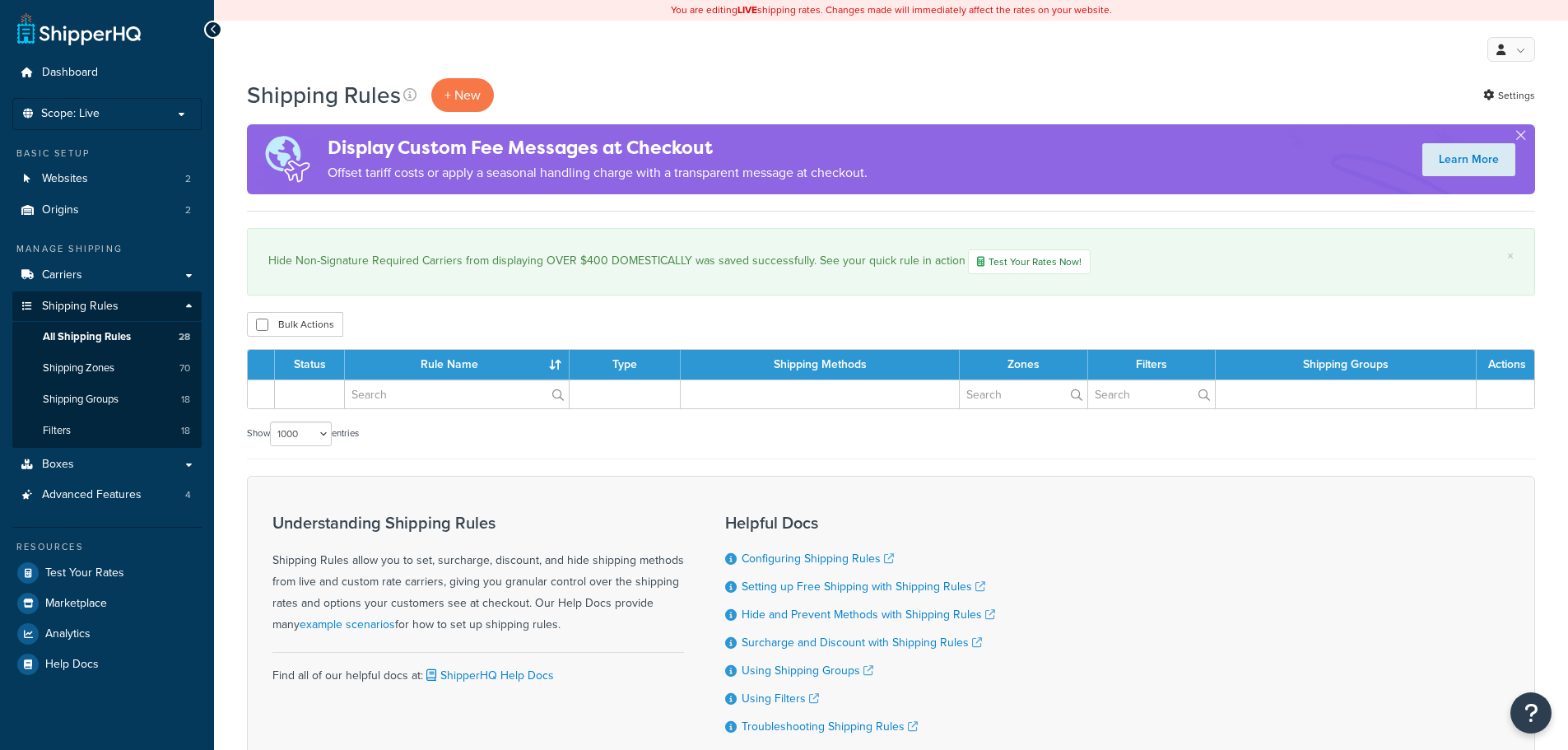
select select "1000"
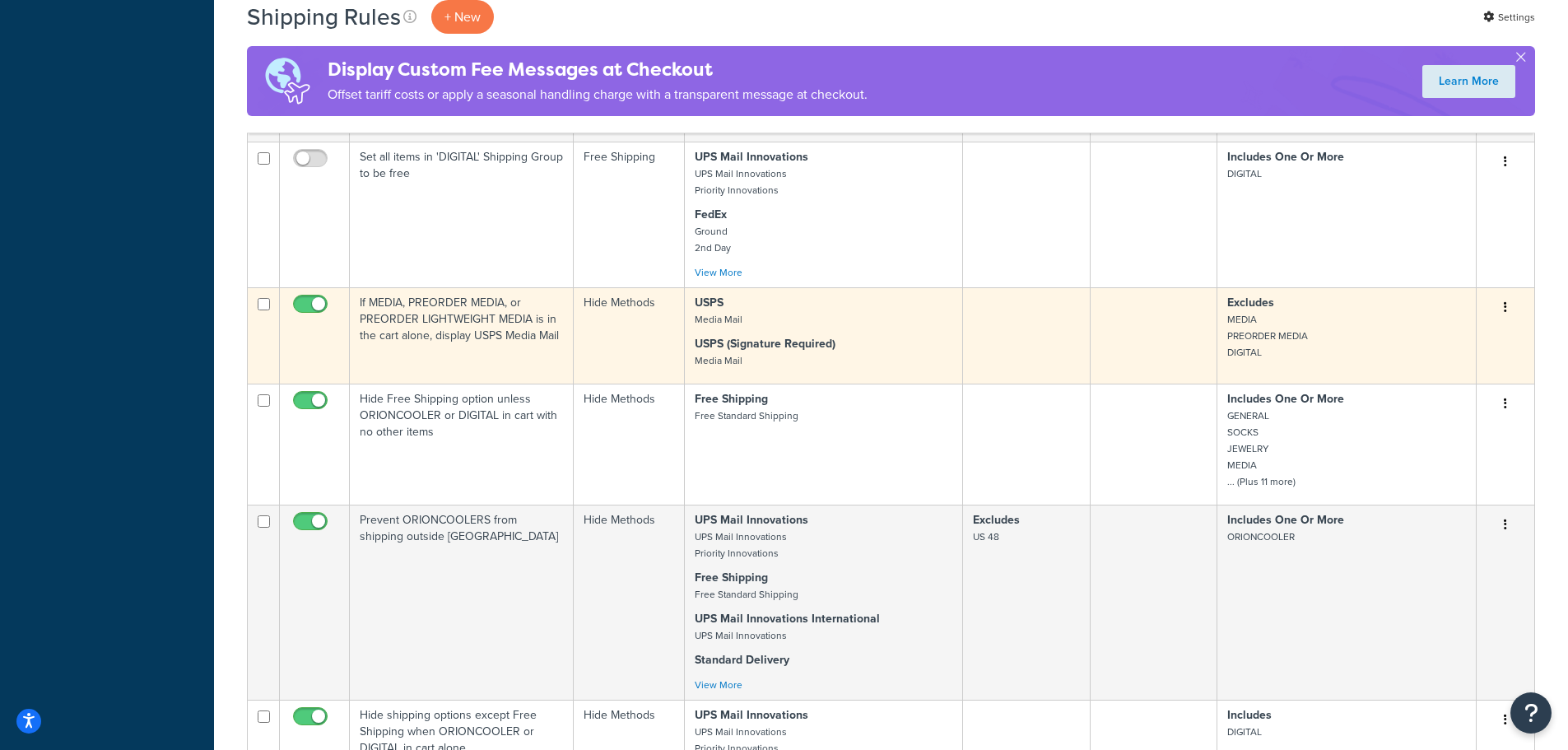
scroll to position [1729, 0]
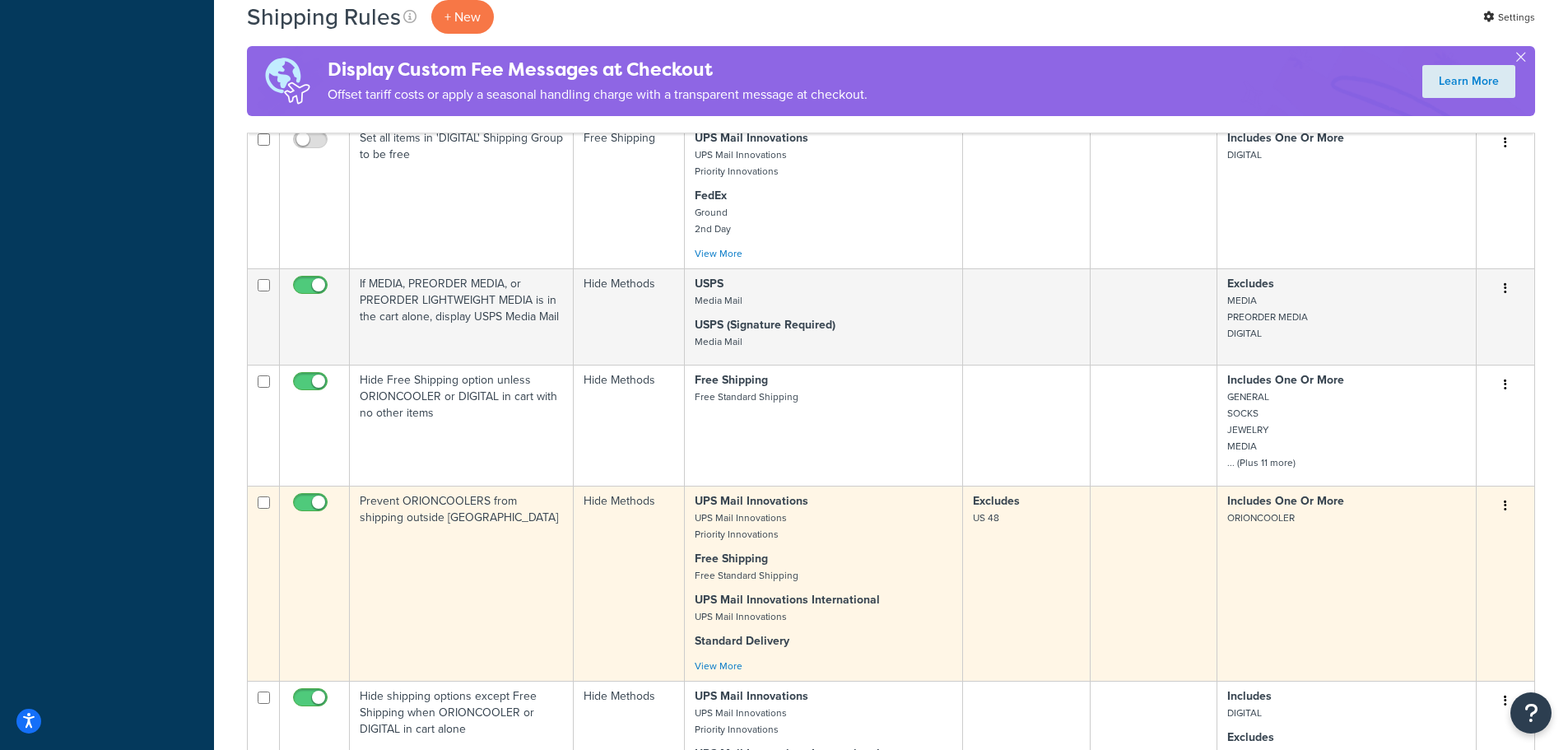
click at [1505, 500] on icon "button" at bounding box center [1506, 505] width 4 height 12
click at [1424, 520] on link "Edit" at bounding box center [1451, 536] width 130 height 34
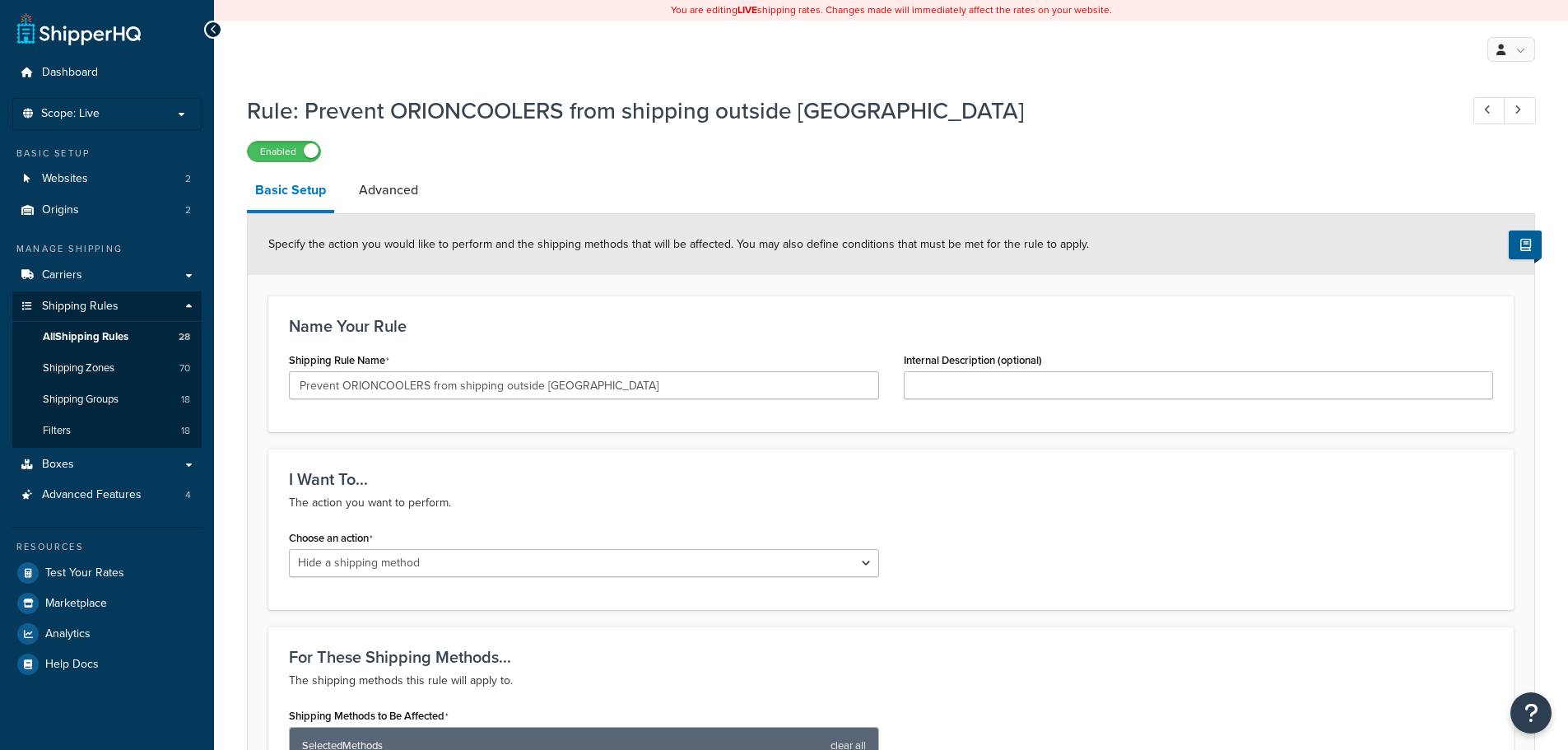
select select "HIDE"
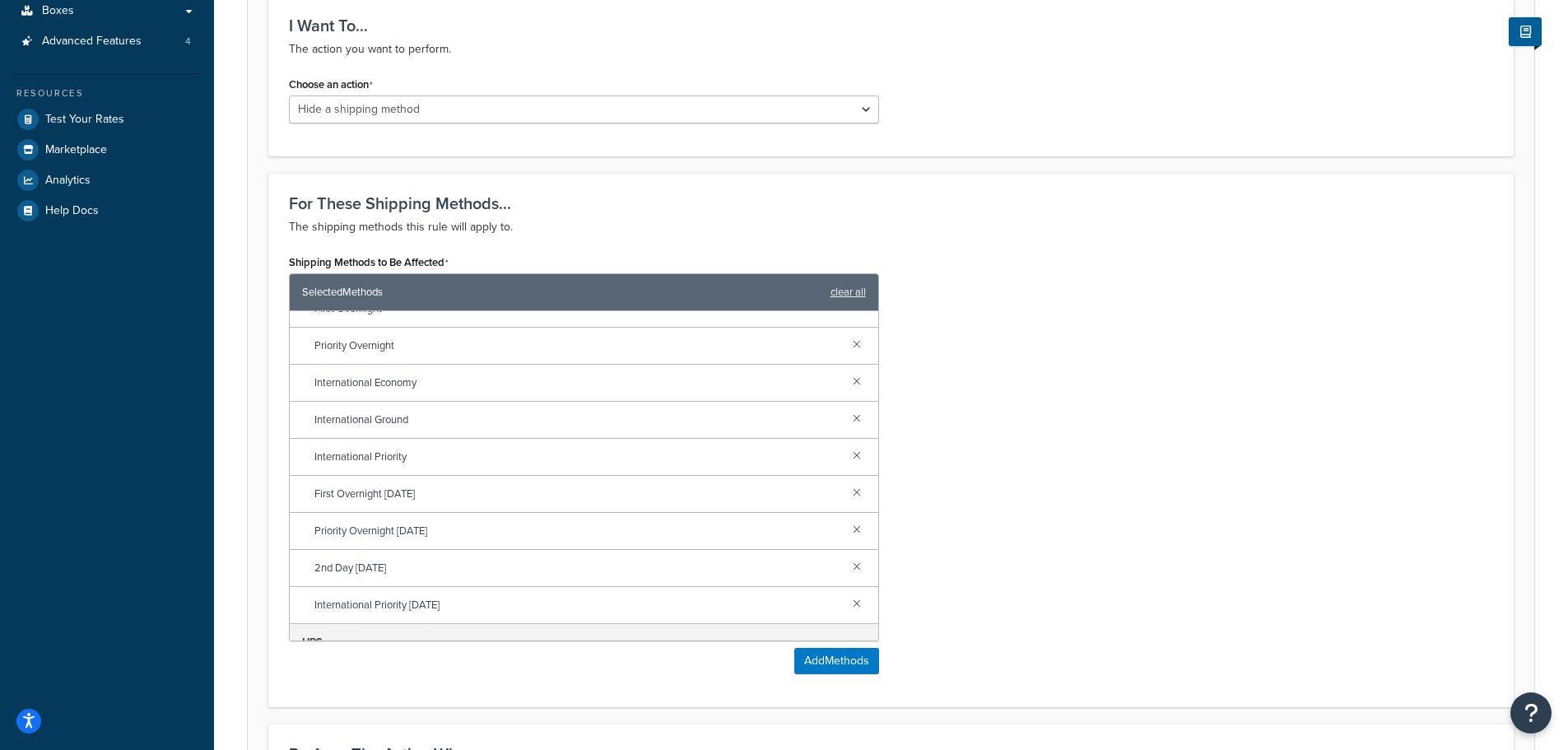
scroll to position [659, 0]
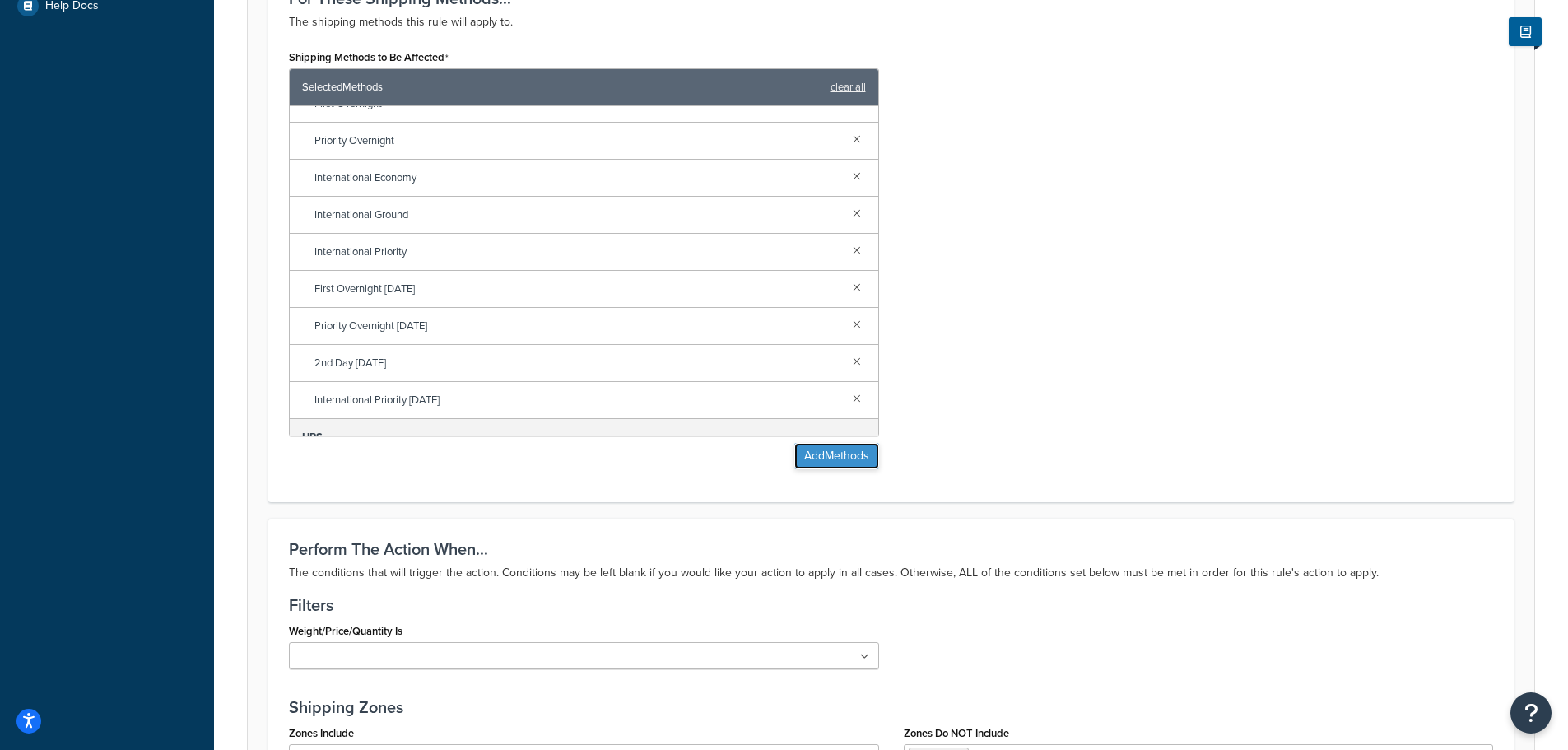
click at [850, 449] on button "Add Methods" at bounding box center [836, 456] width 85 height 26
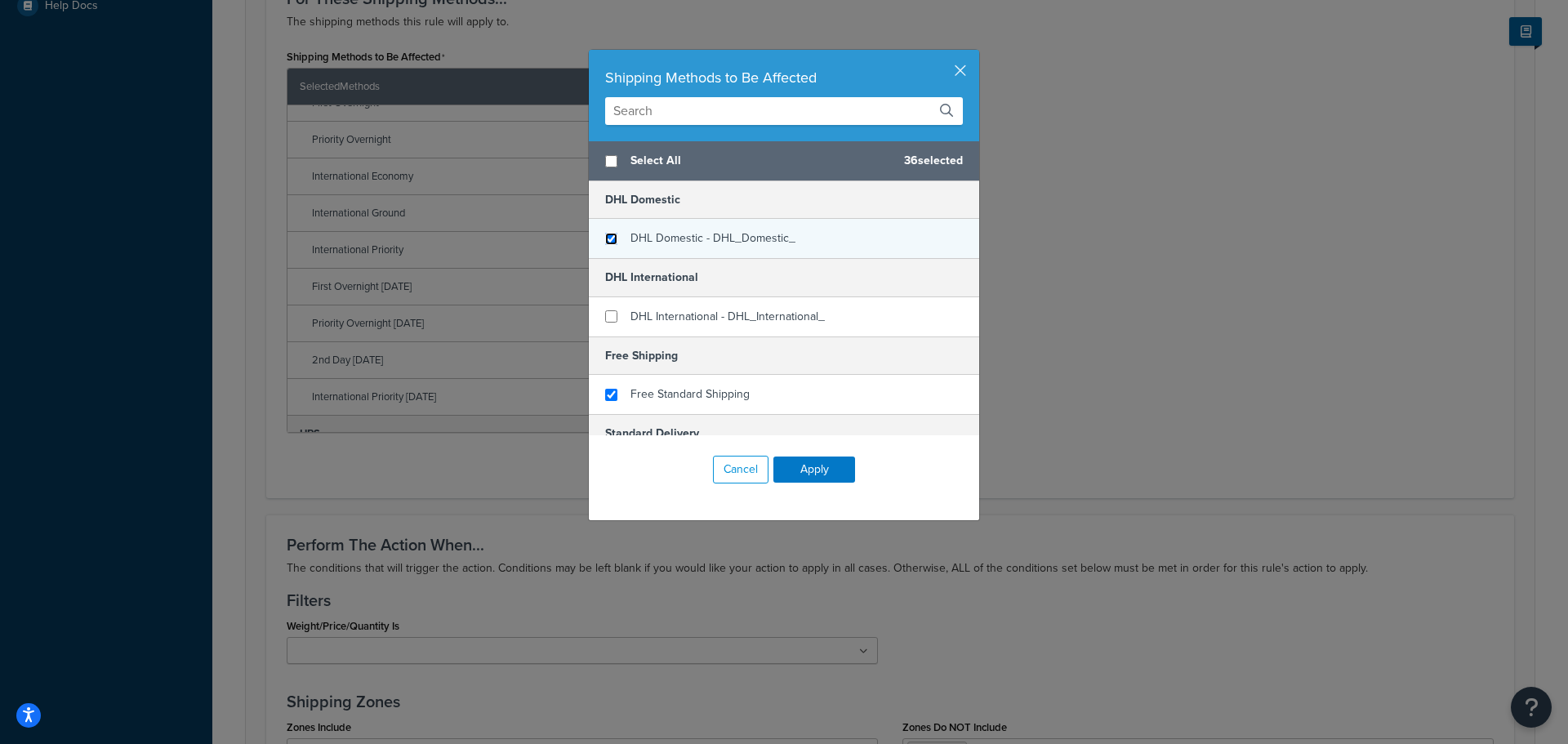
click at [605, 238] on input "checkbox" at bounding box center [612, 239] width 13 height 13
checkbox input "true"
click at [791, 473] on button "Apply" at bounding box center [814, 469] width 81 height 26
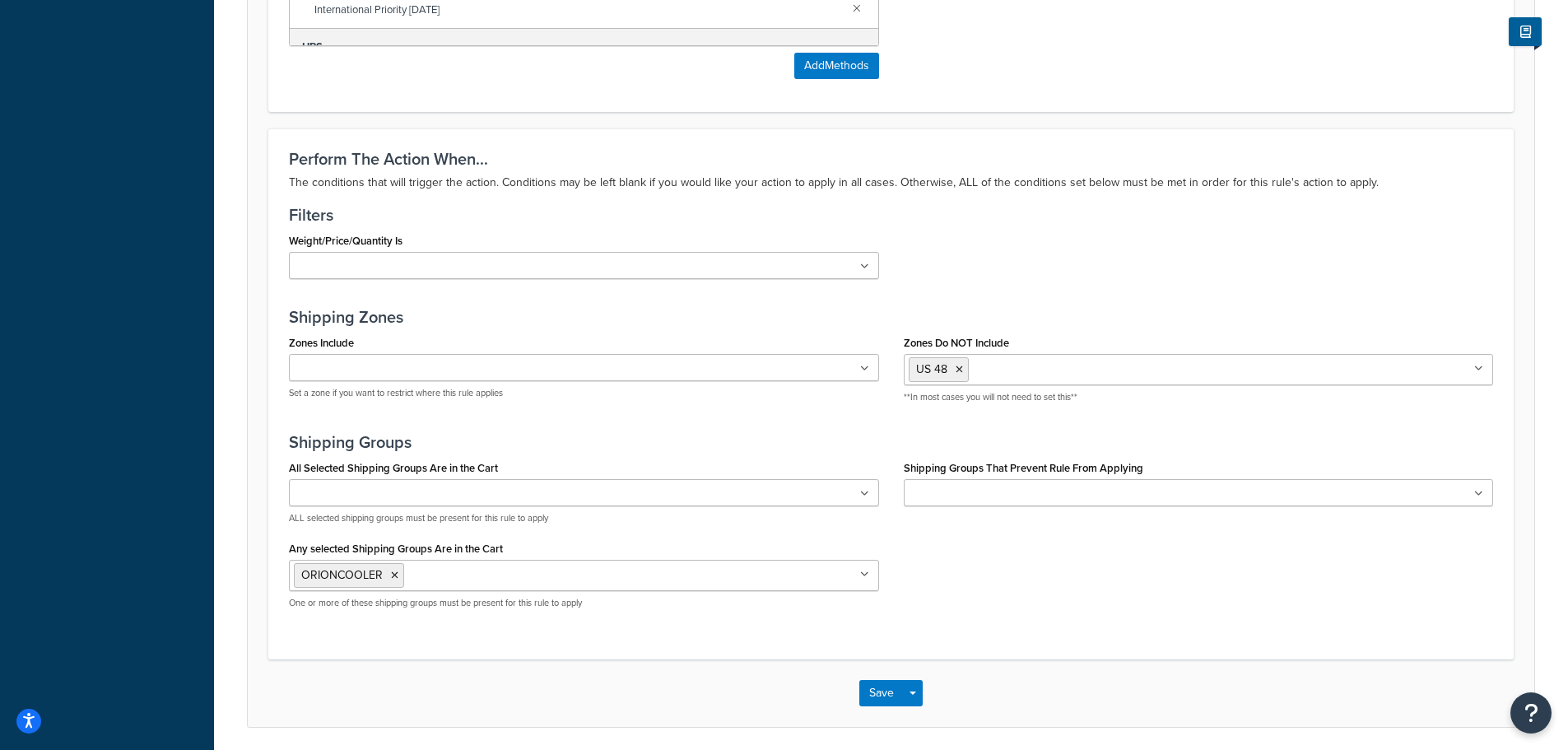
scroll to position [1110, 0]
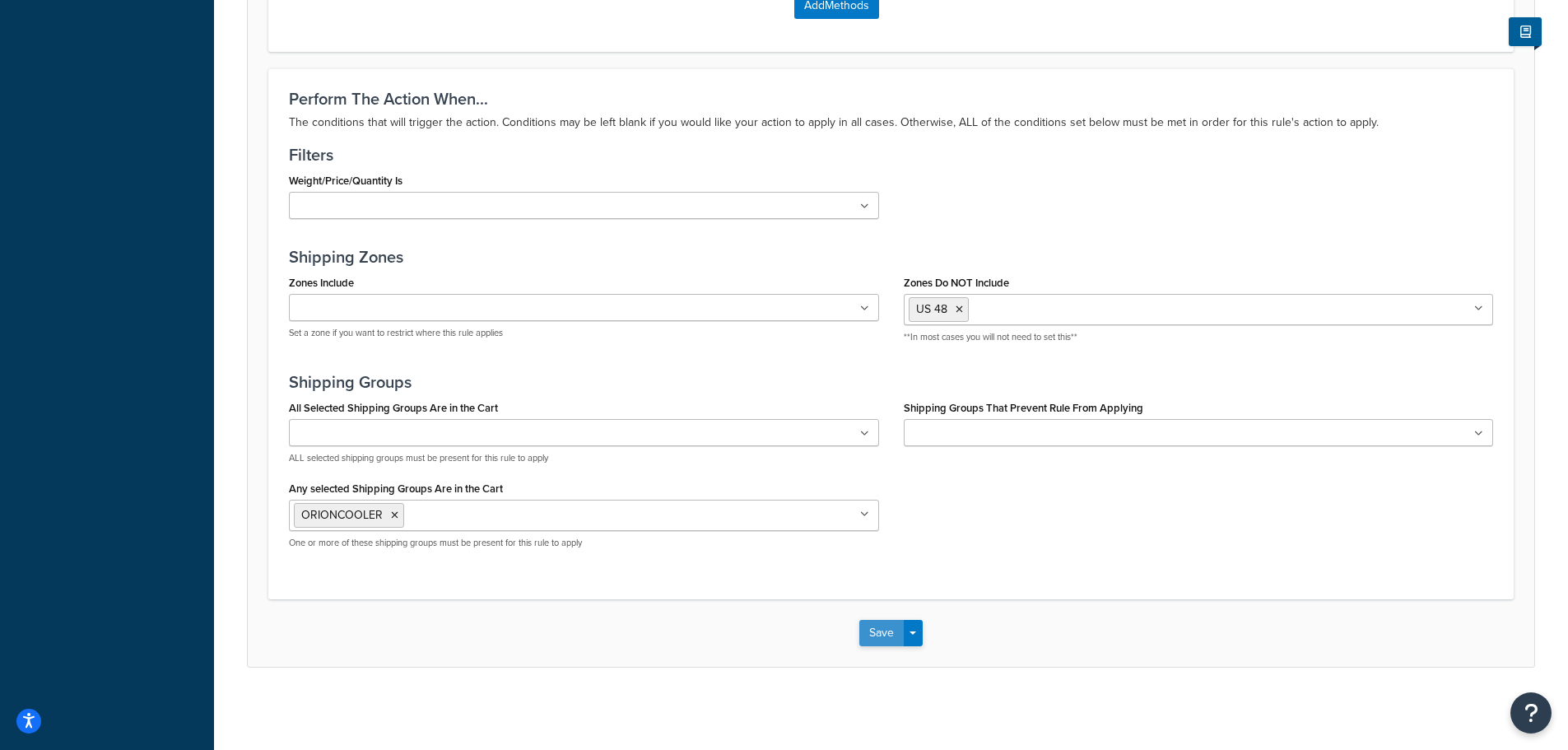
click at [874, 633] on button "Save" at bounding box center [881, 633] width 45 height 26
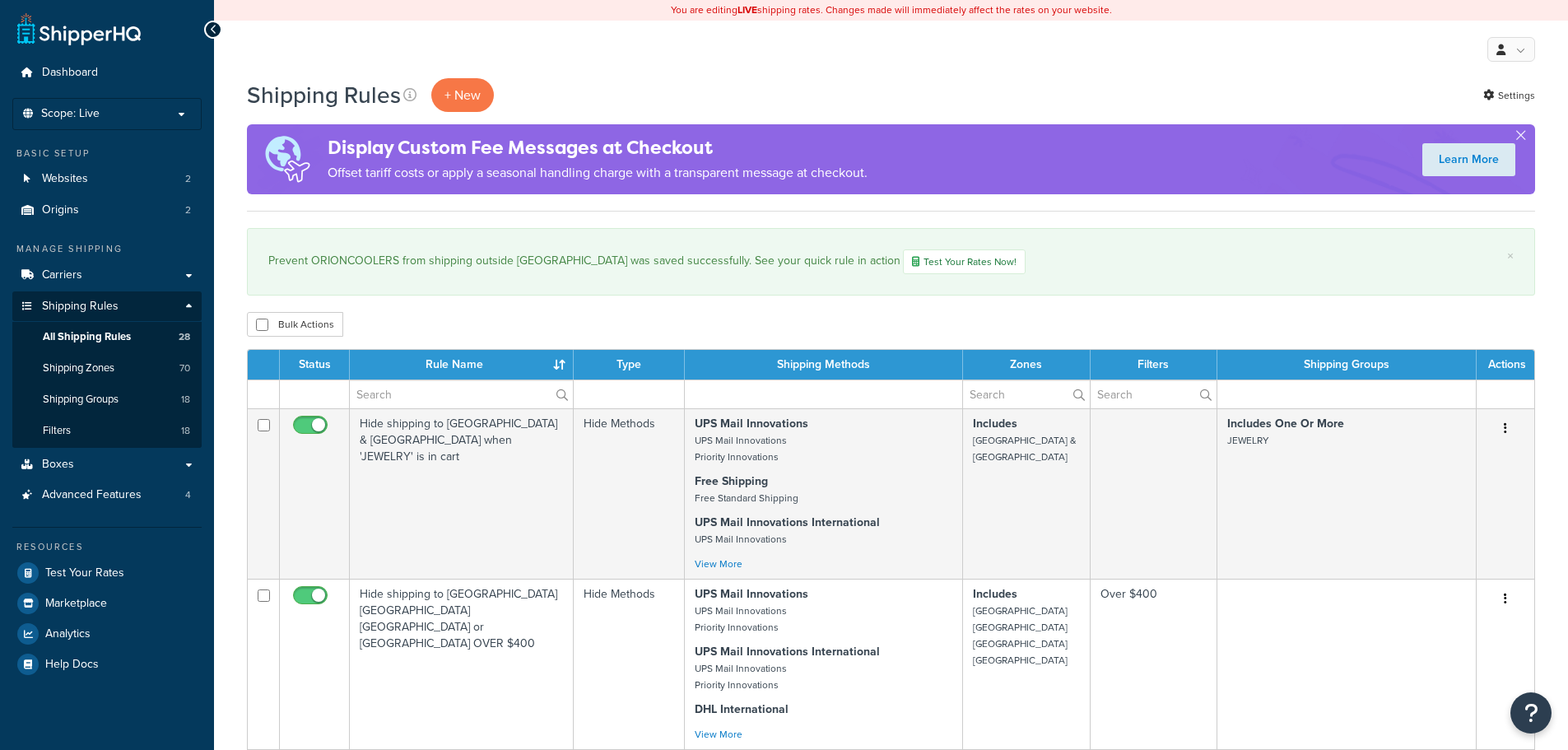
select select "1000"
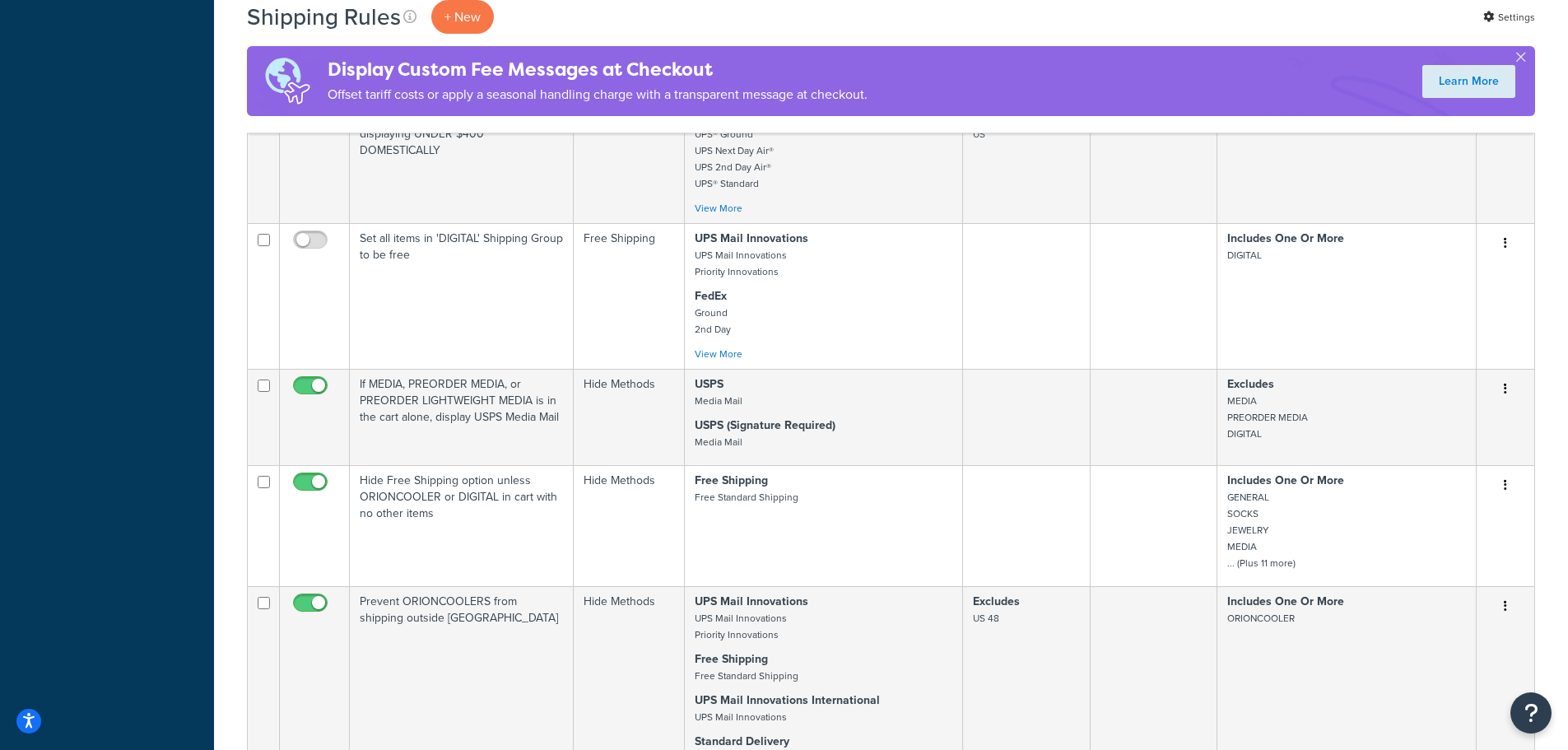
scroll to position [1729, 0]
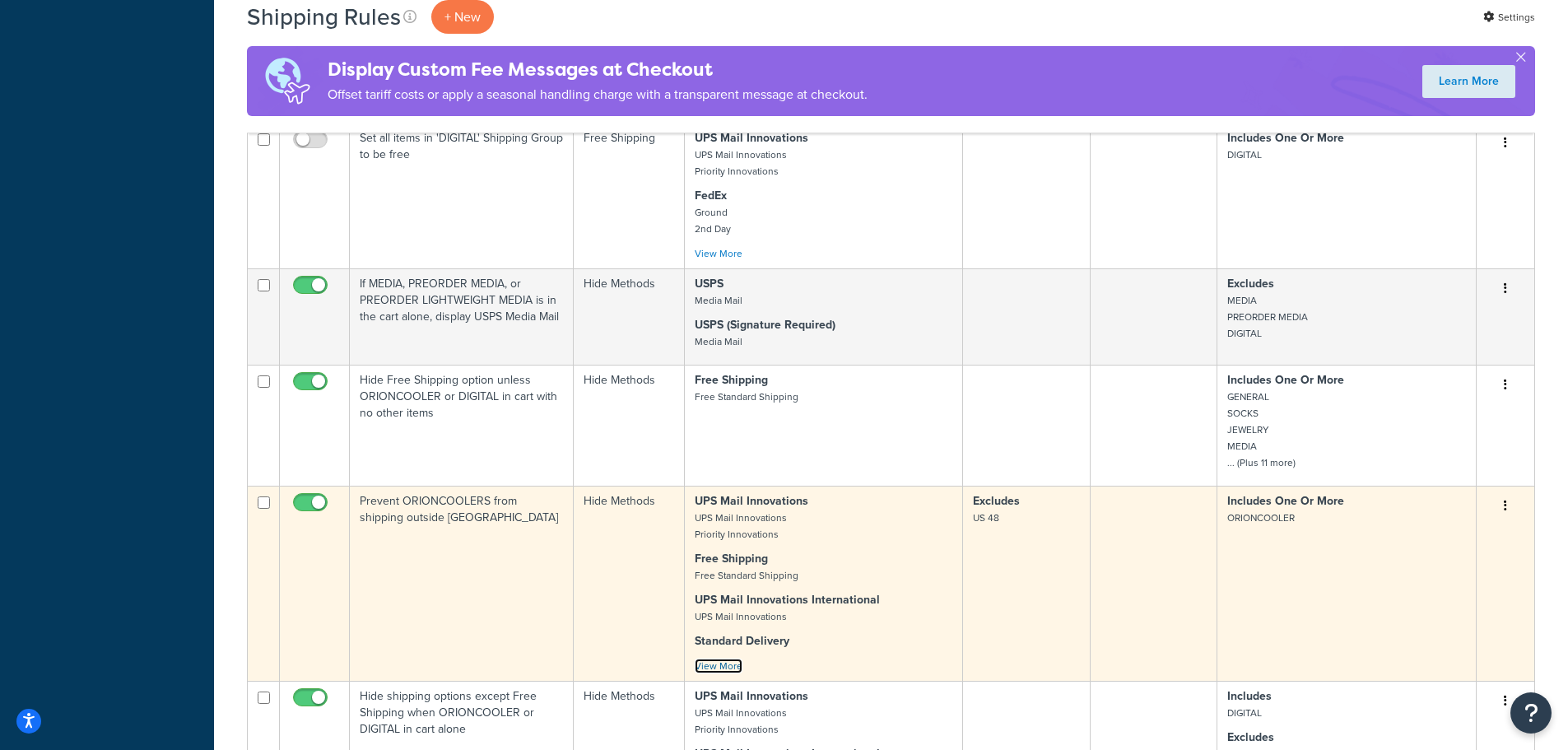
click at [730, 659] on link "View More" at bounding box center [719, 666] width 47 height 15
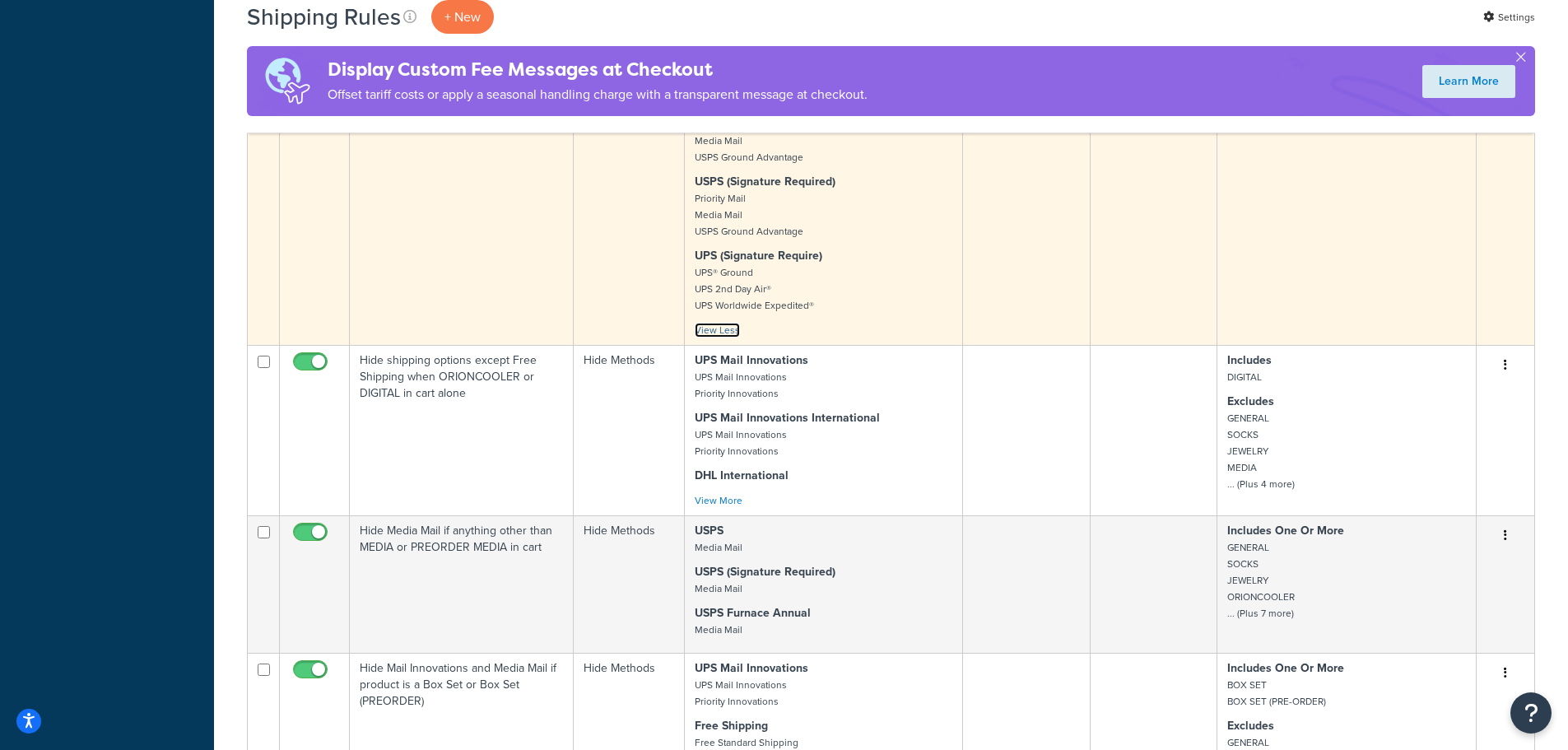
scroll to position [2799, 0]
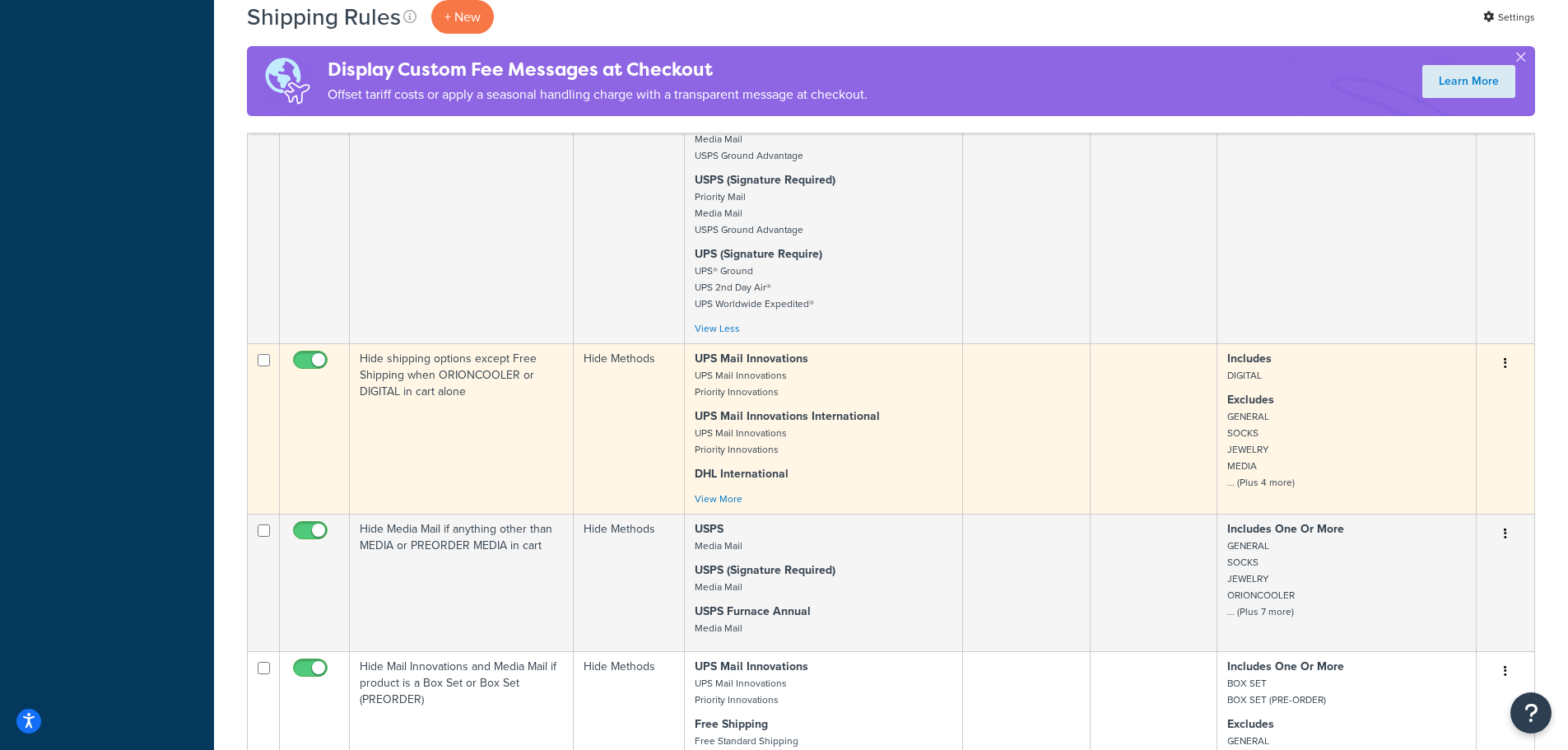
click at [1501, 350] on button "button" at bounding box center [1505, 363] width 23 height 26
click at [1439, 378] on link "Edit" at bounding box center [1451, 394] width 130 height 34
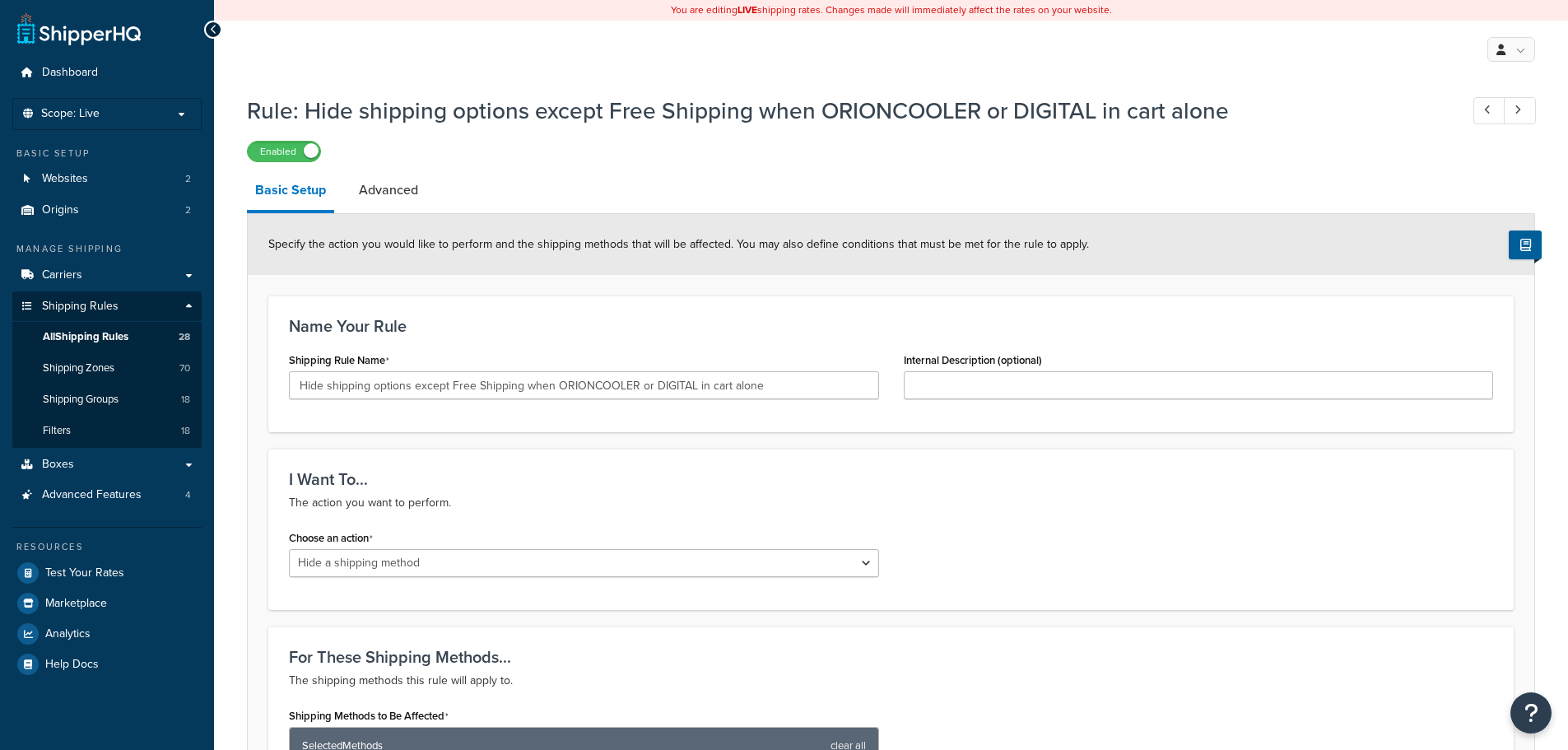
select select "HIDE"
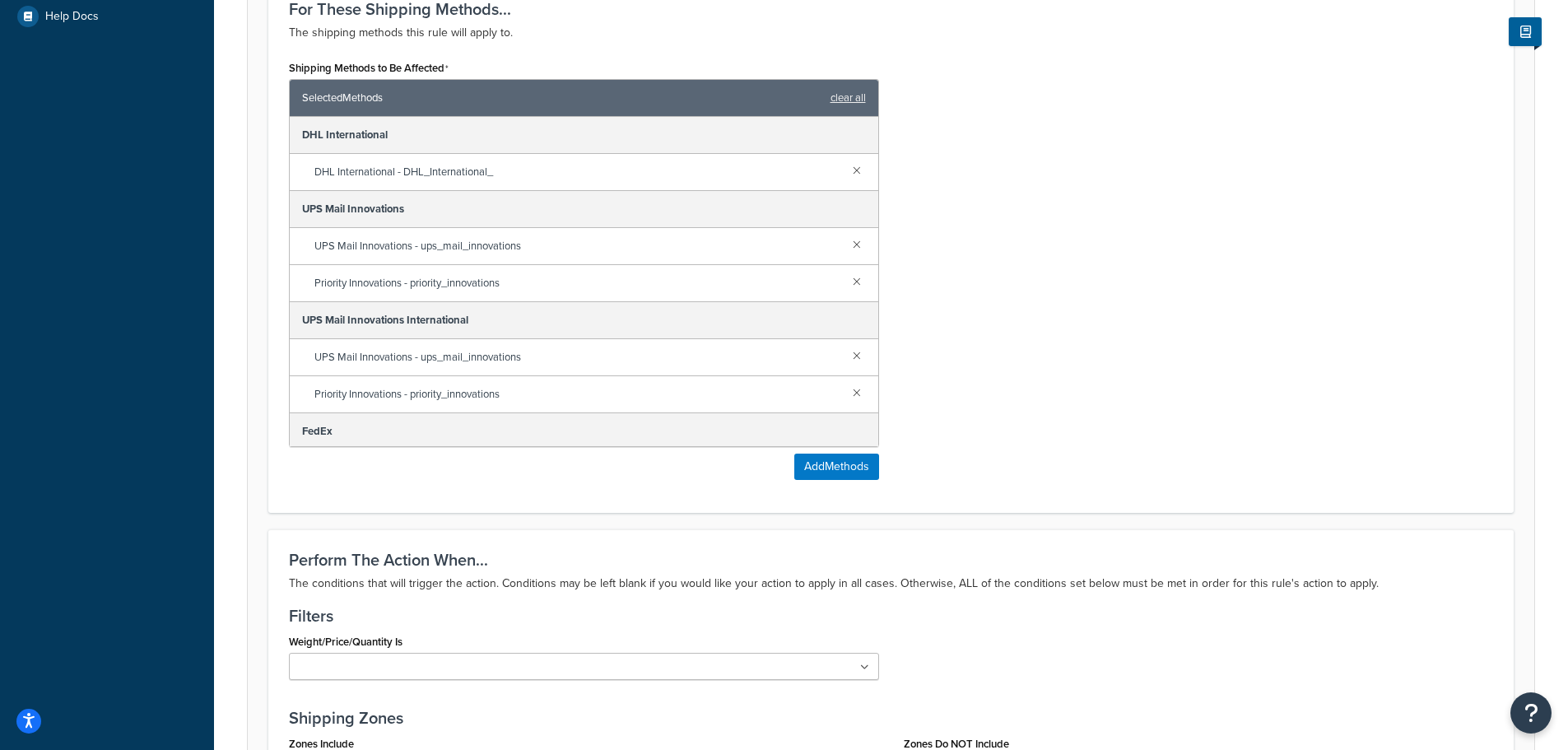
scroll to position [659, 0]
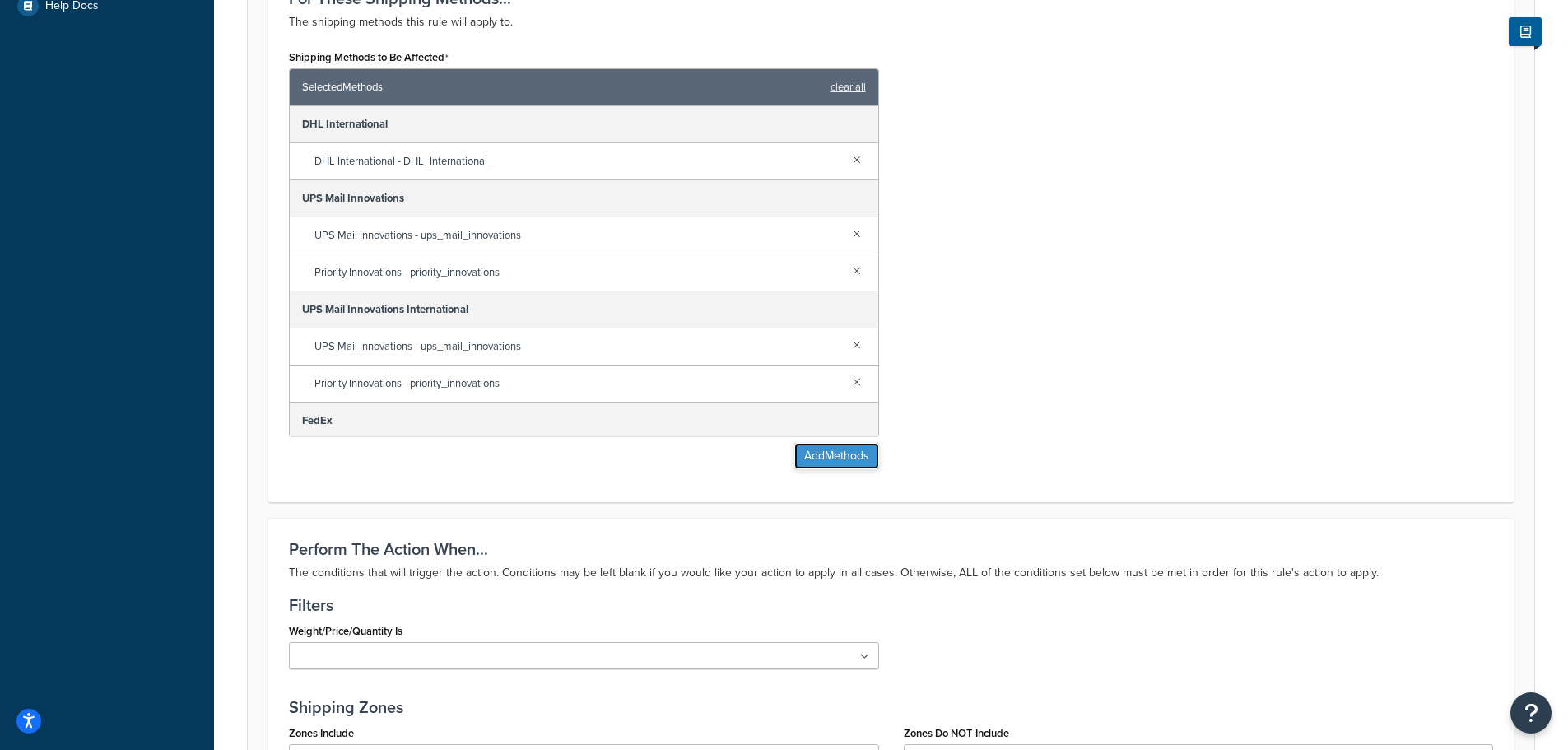
click at [799, 456] on button "Add Methods" at bounding box center [836, 456] width 85 height 26
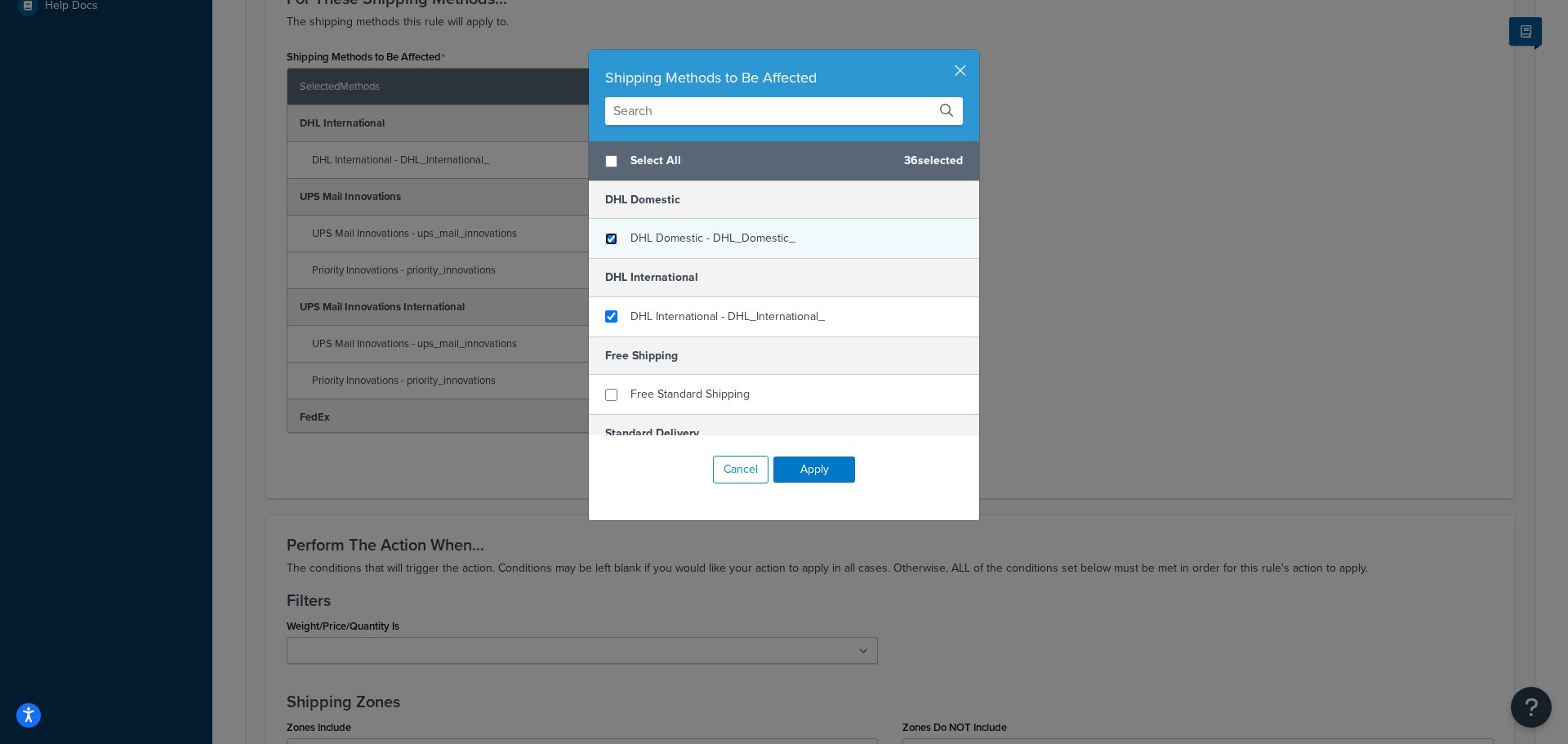
click at [605, 235] on input "checkbox" at bounding box center [612, 239] width 13 height 13
checkbox input "true"
click at [781, 468] on button "Apply" at bounding box center [814, 469] width 81 height 26
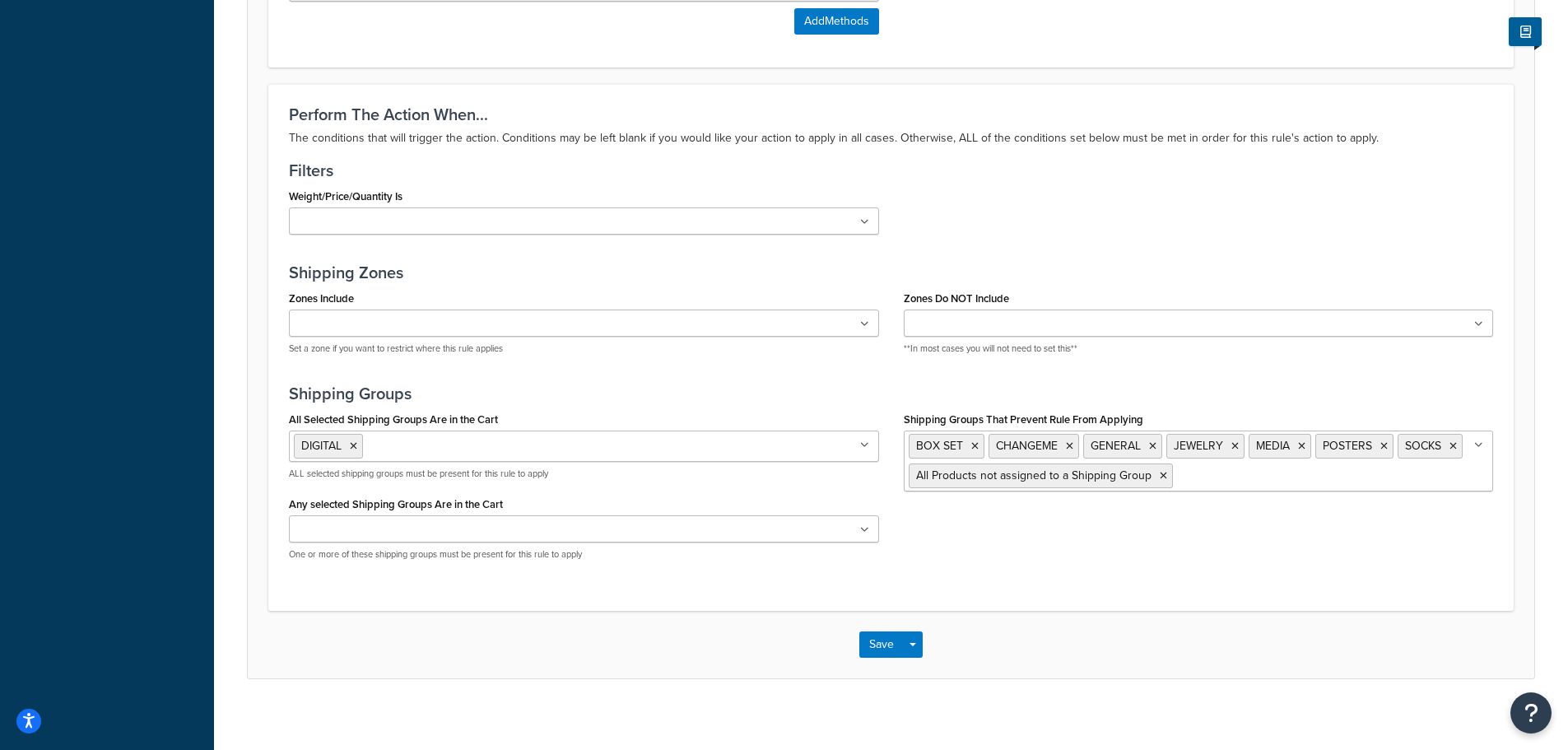
scroll to position [1106, 0]
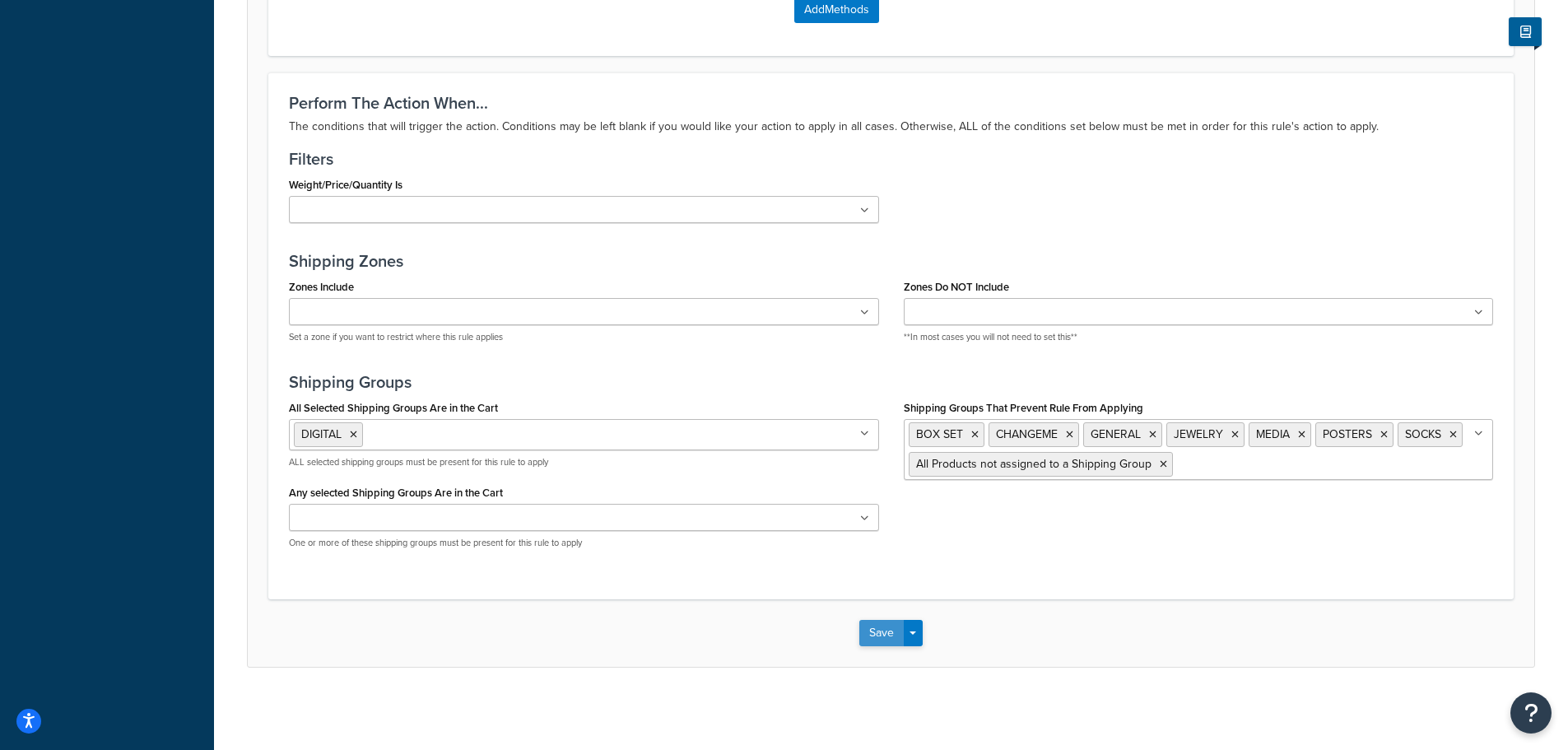
click at [886, 639] on button "Save" at bounding box center [881, 633] width 45 height 26
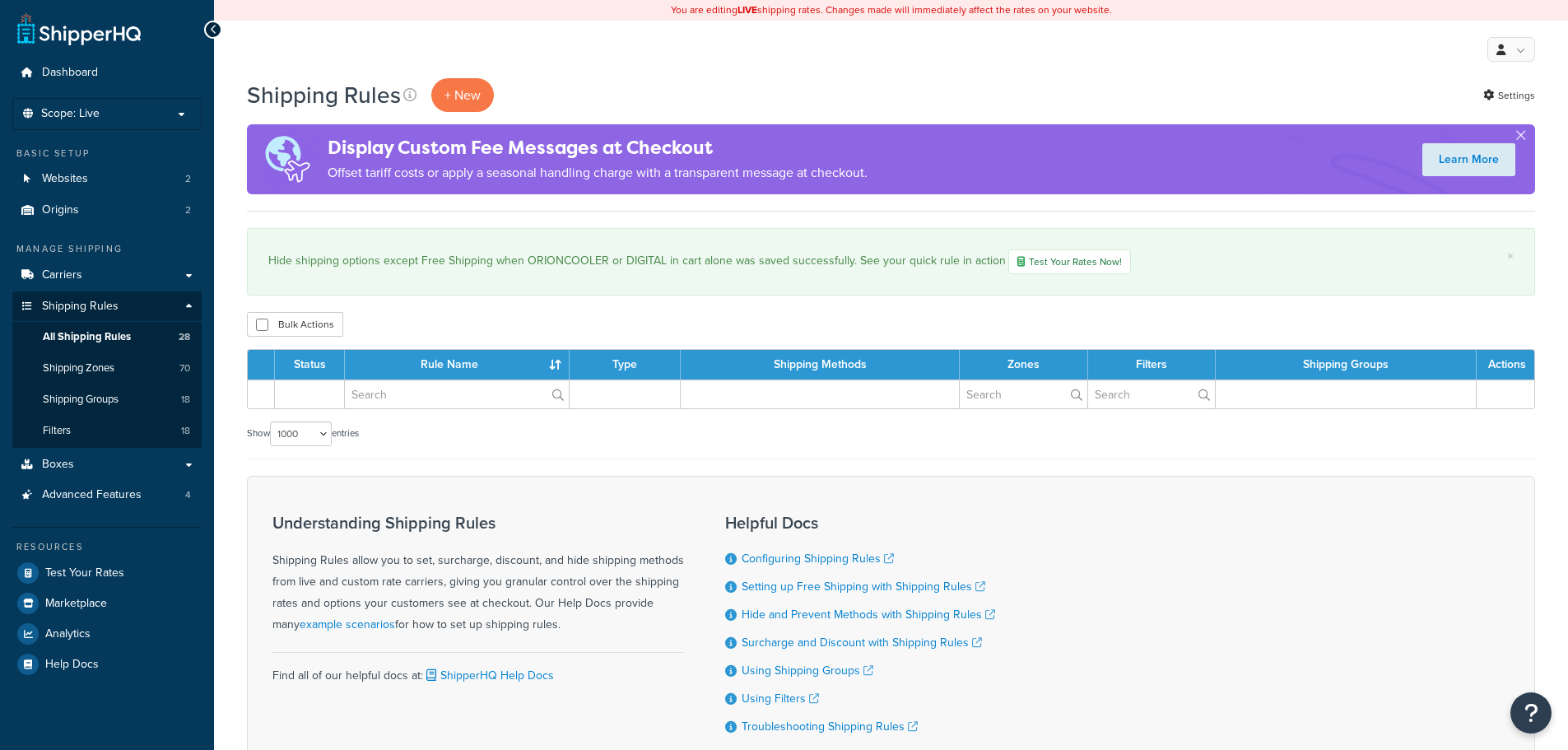
select select "1000"
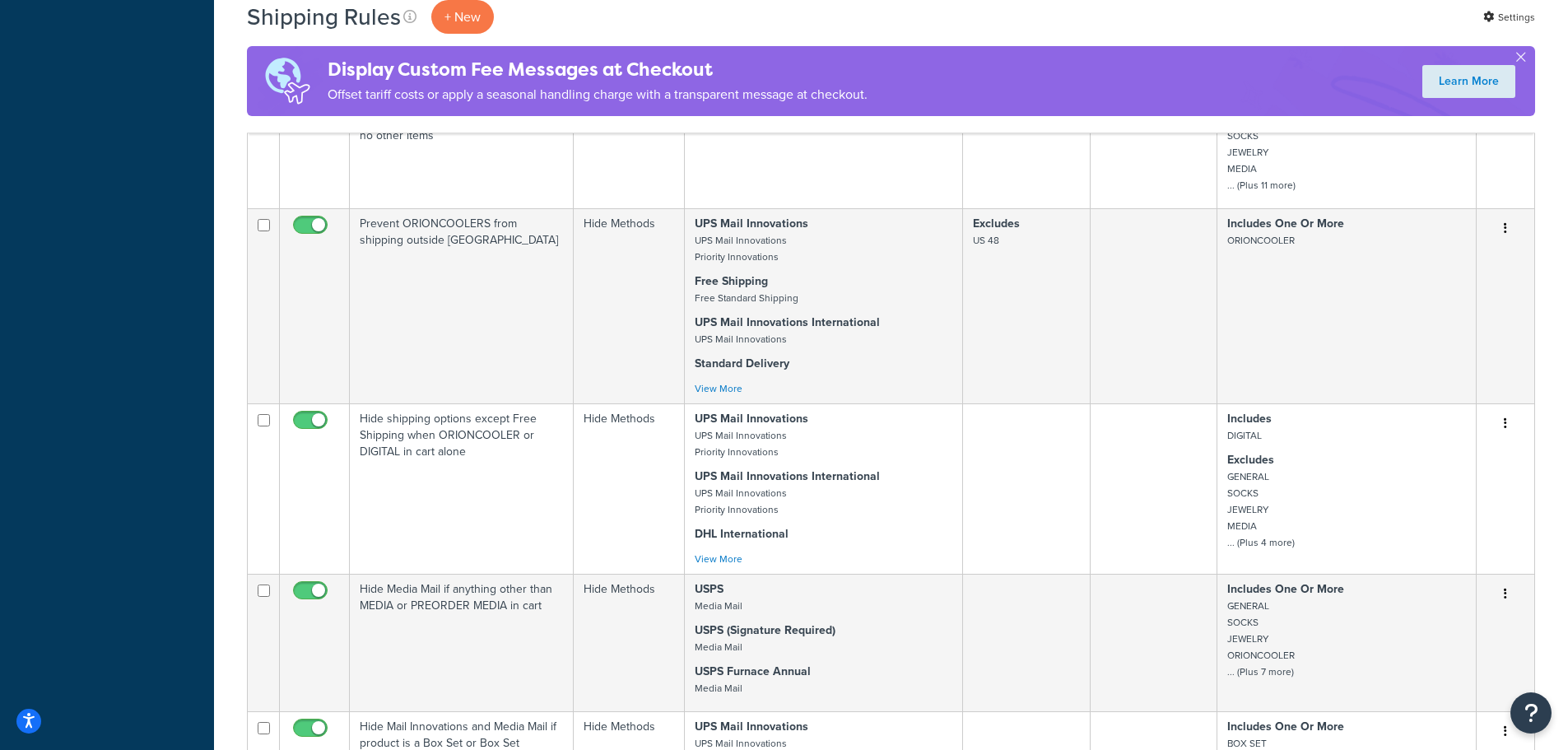
scroll to position [2058, 0]
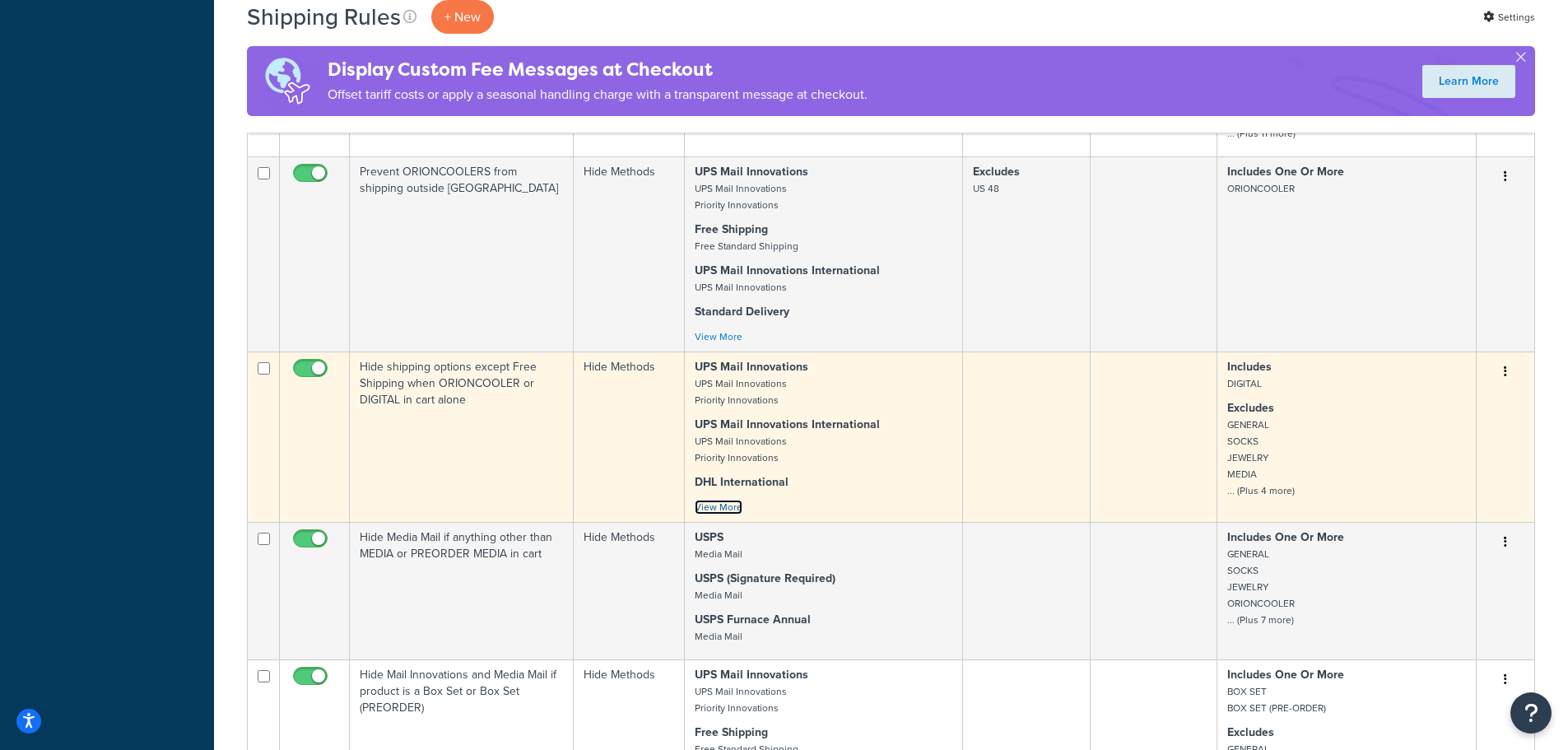
click at [726, 500] on link "View More" at bounding box center [719, 507] width 47 height 15
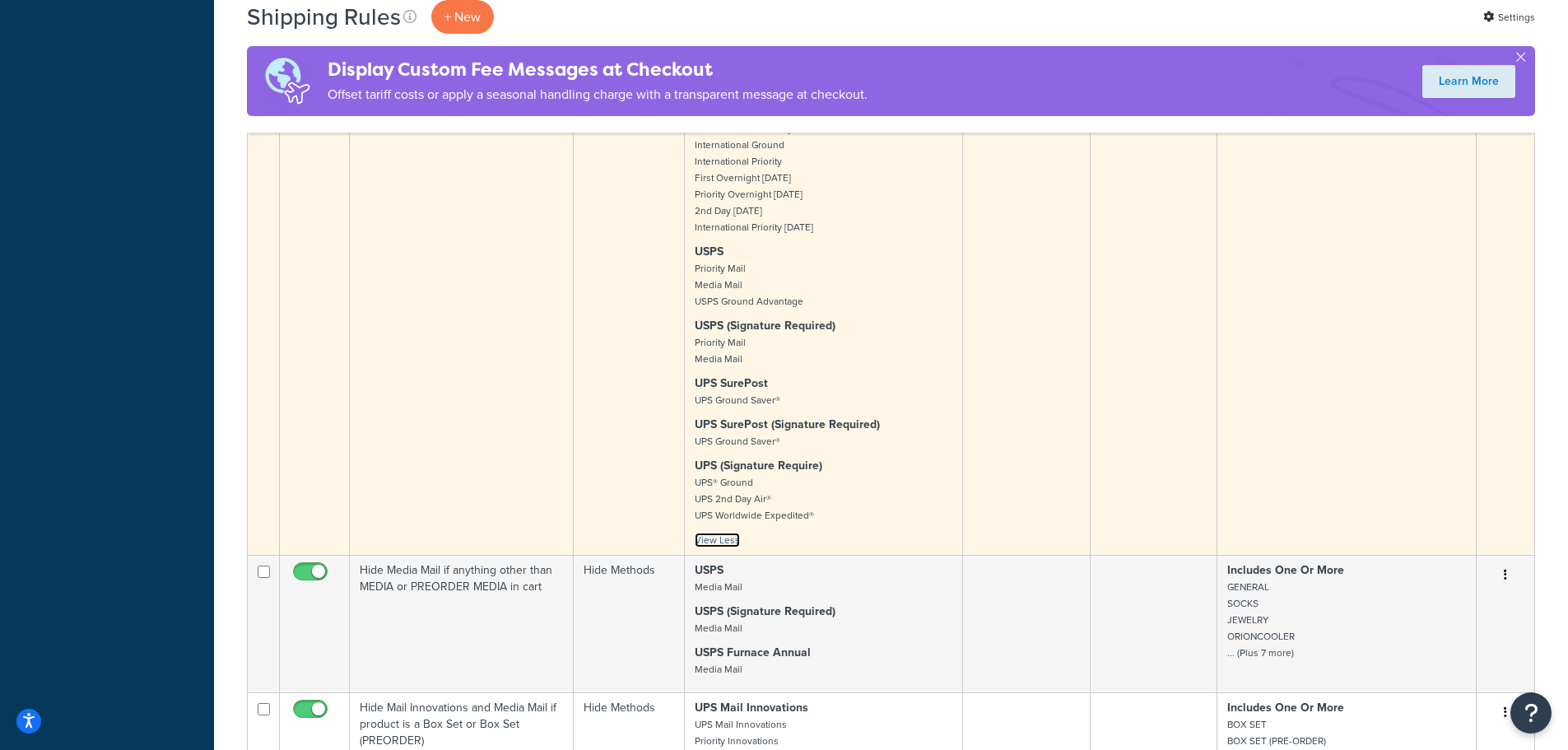
scroll to position [3047, 0]
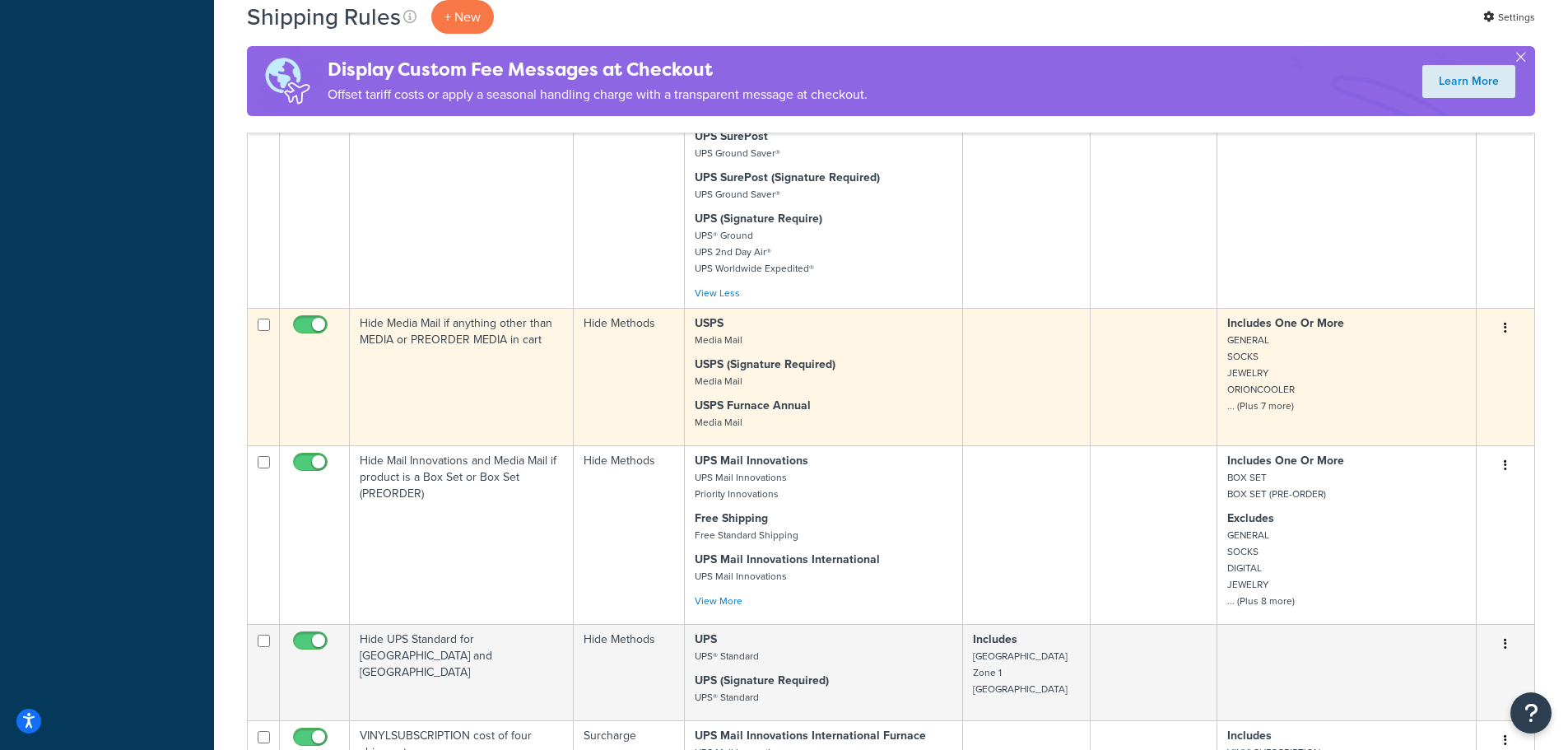
click at [722, 415] on small "Media Mail" at bounding box center [719, 422] width 47 height 15
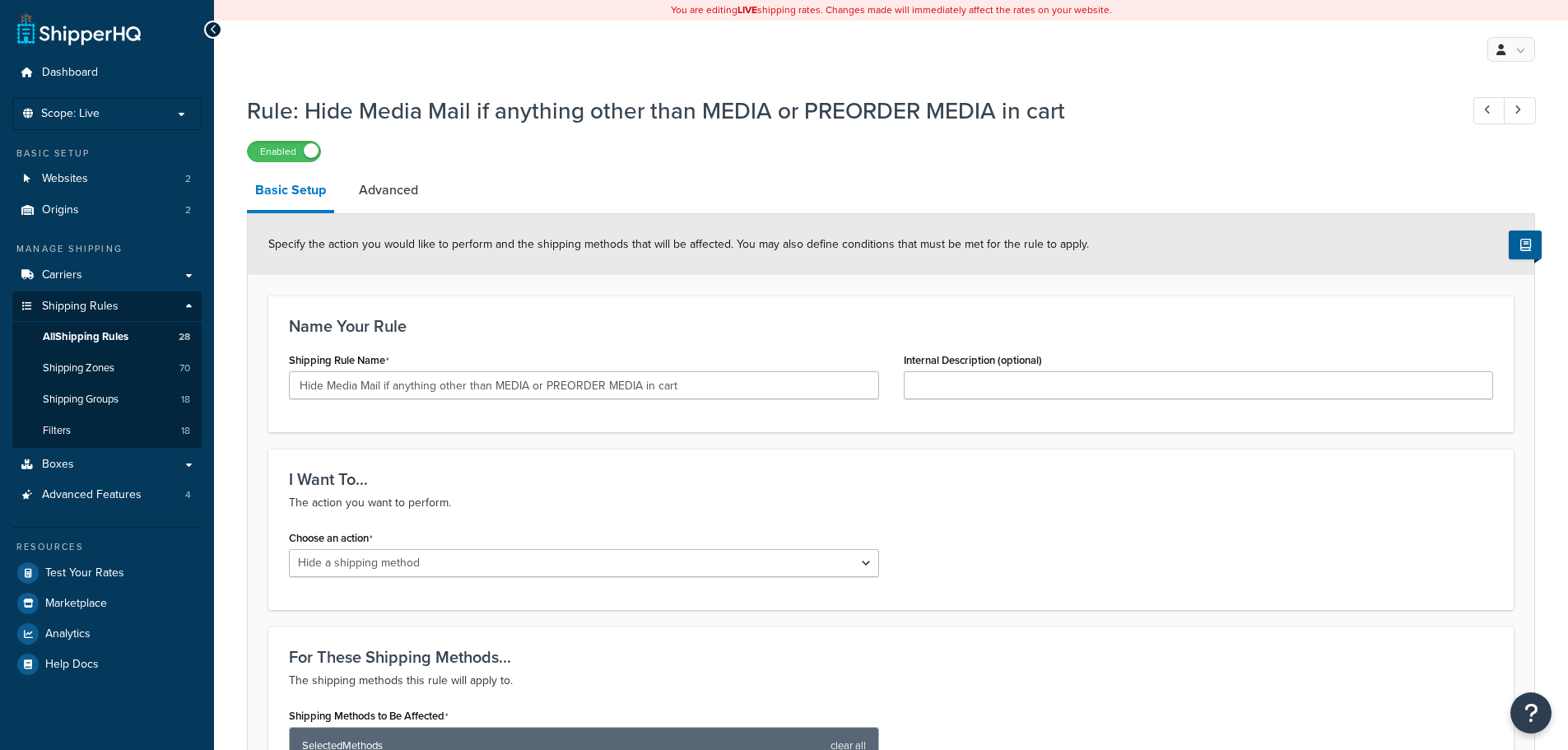
select select "HIDE"
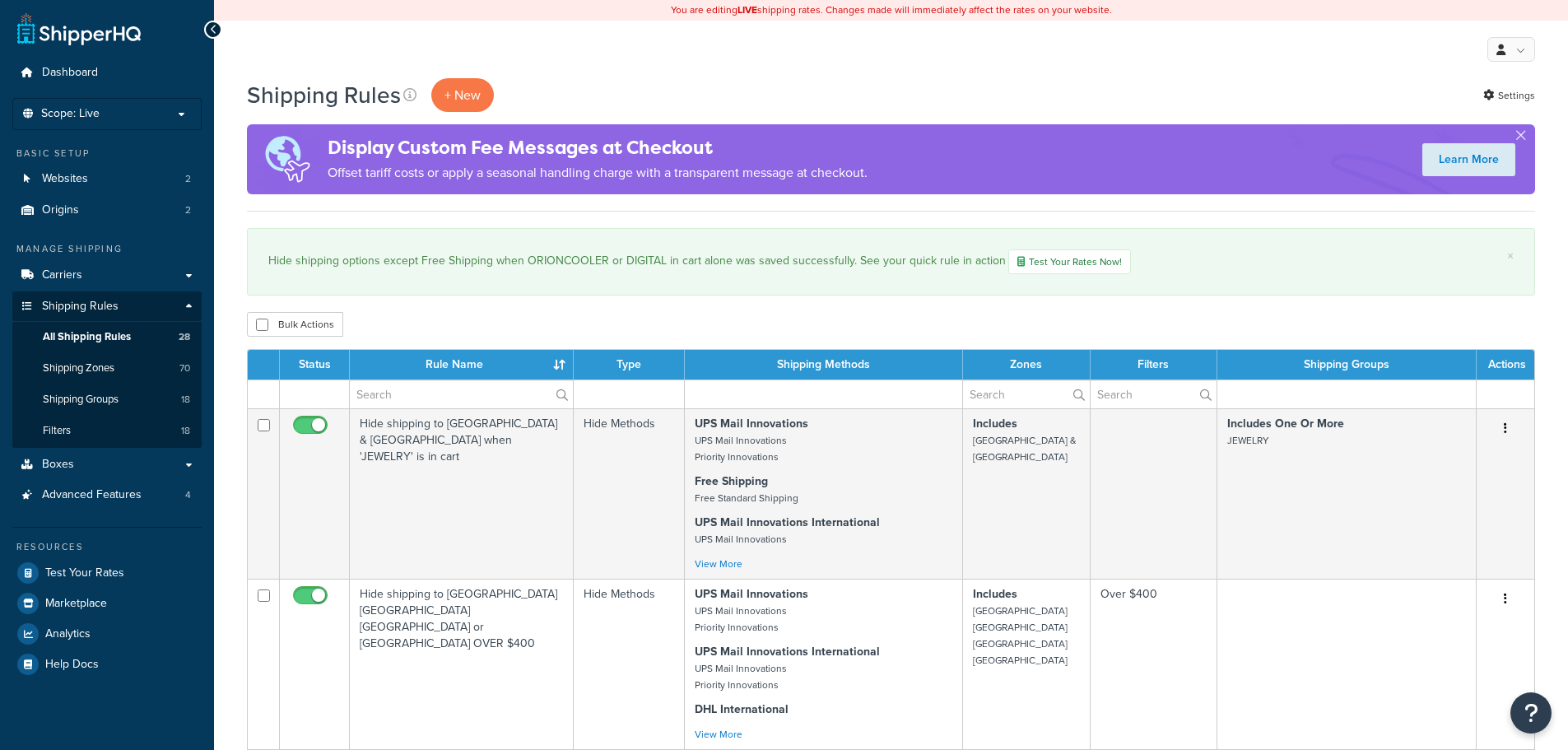
select select "1000"
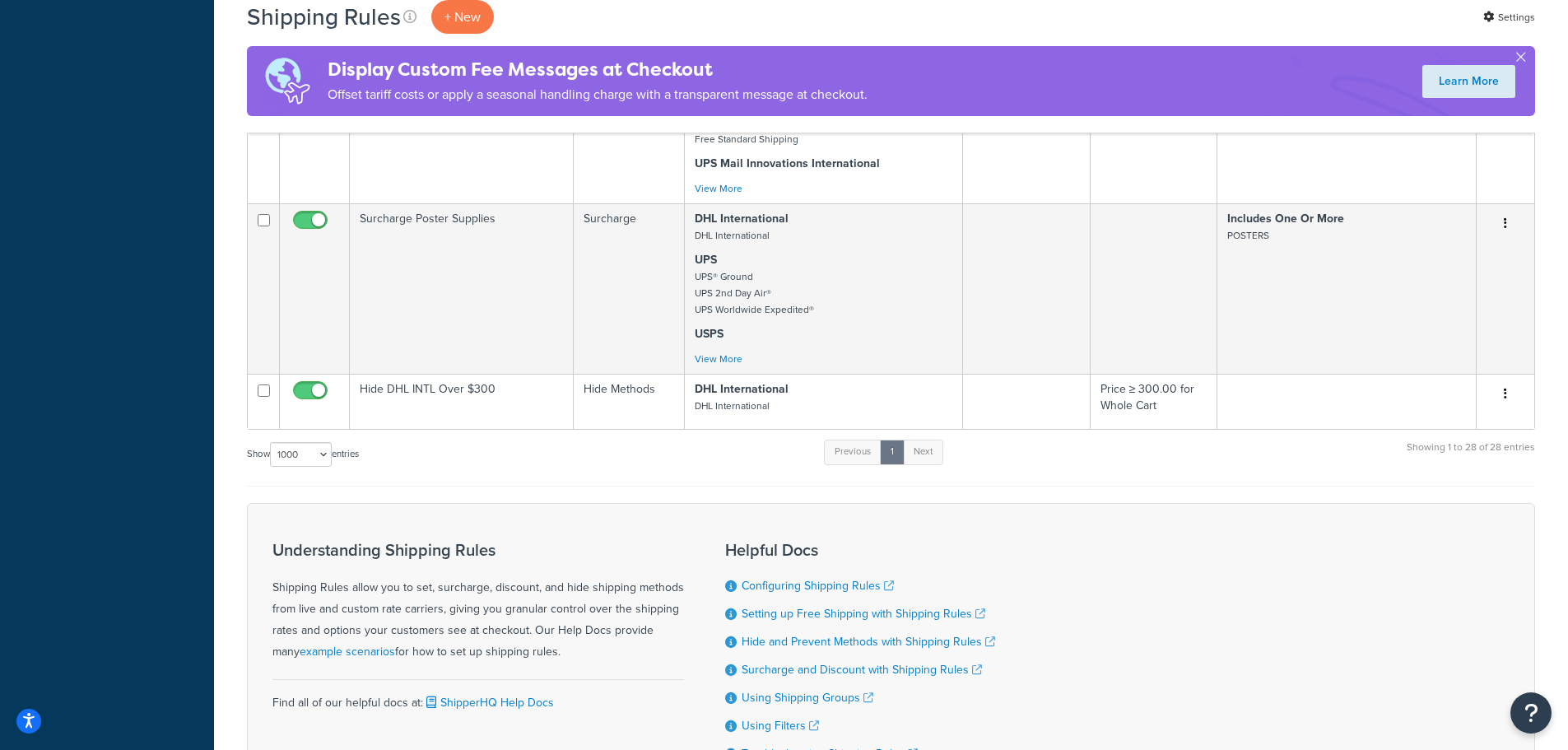
scroll to position [4016, 0]
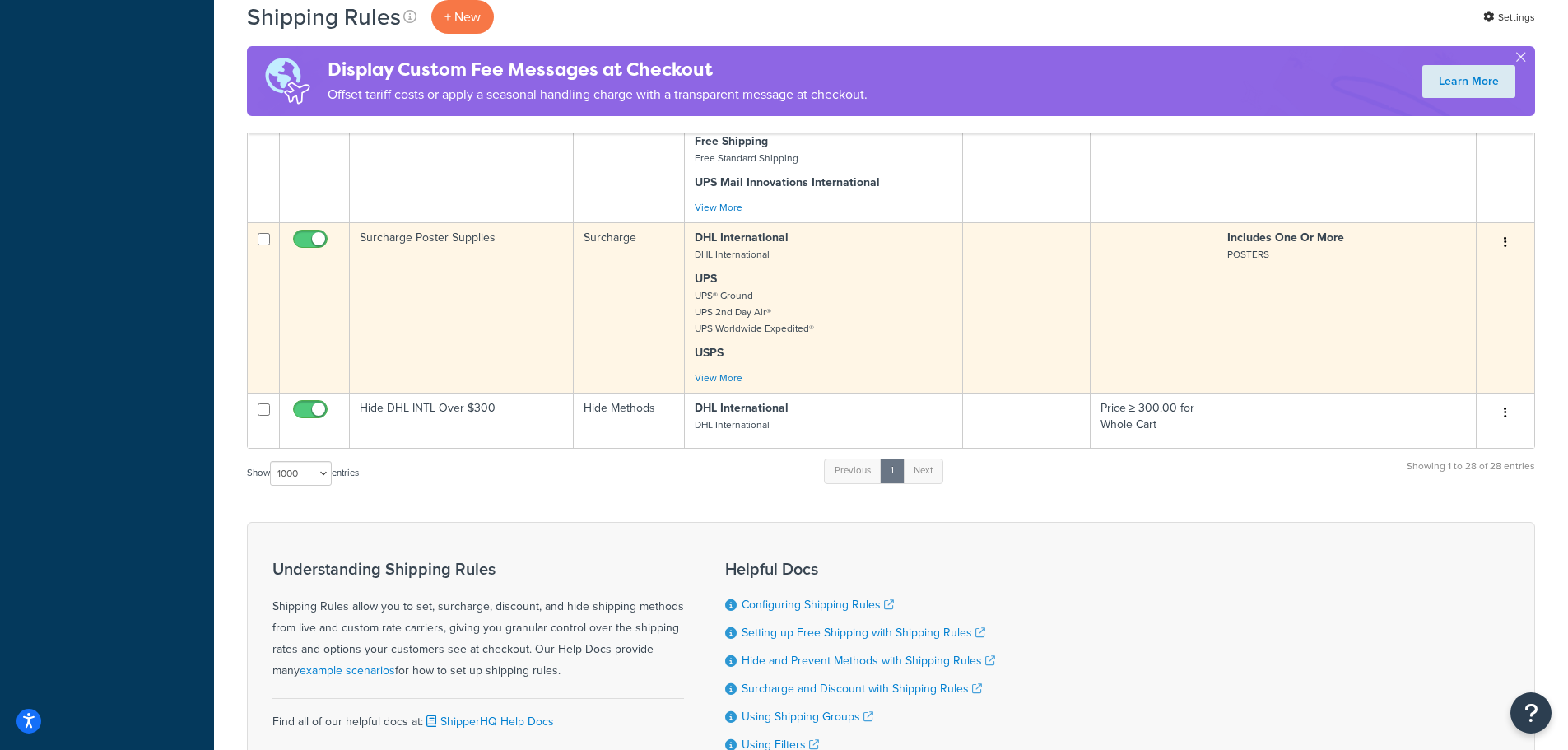
click at [1502, 237] on button "button" at bounding box center [1505, 243] width 23 height 26
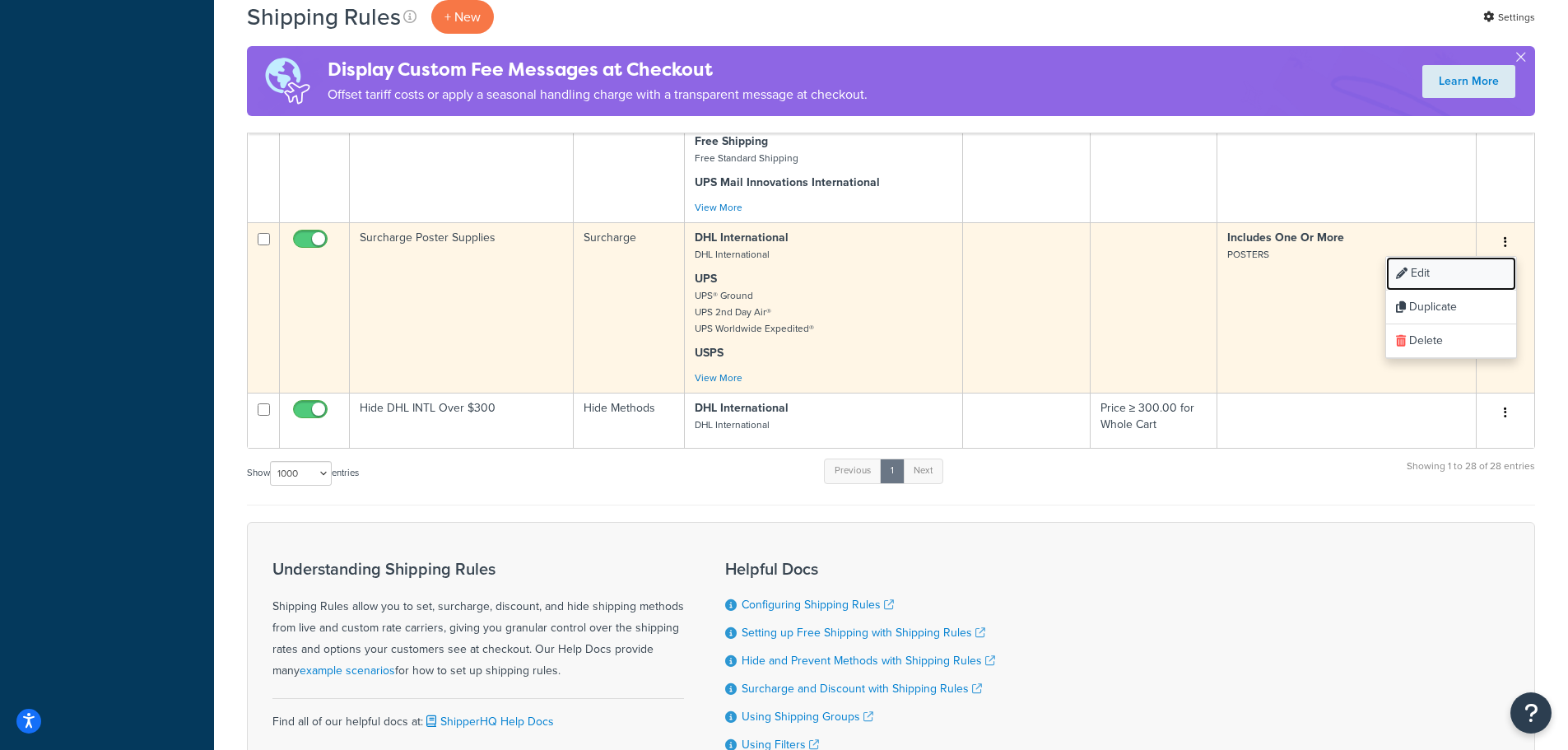
click at [1448, 257] on link "Edit" at bounding box center [1451, 274] width 130 height 34
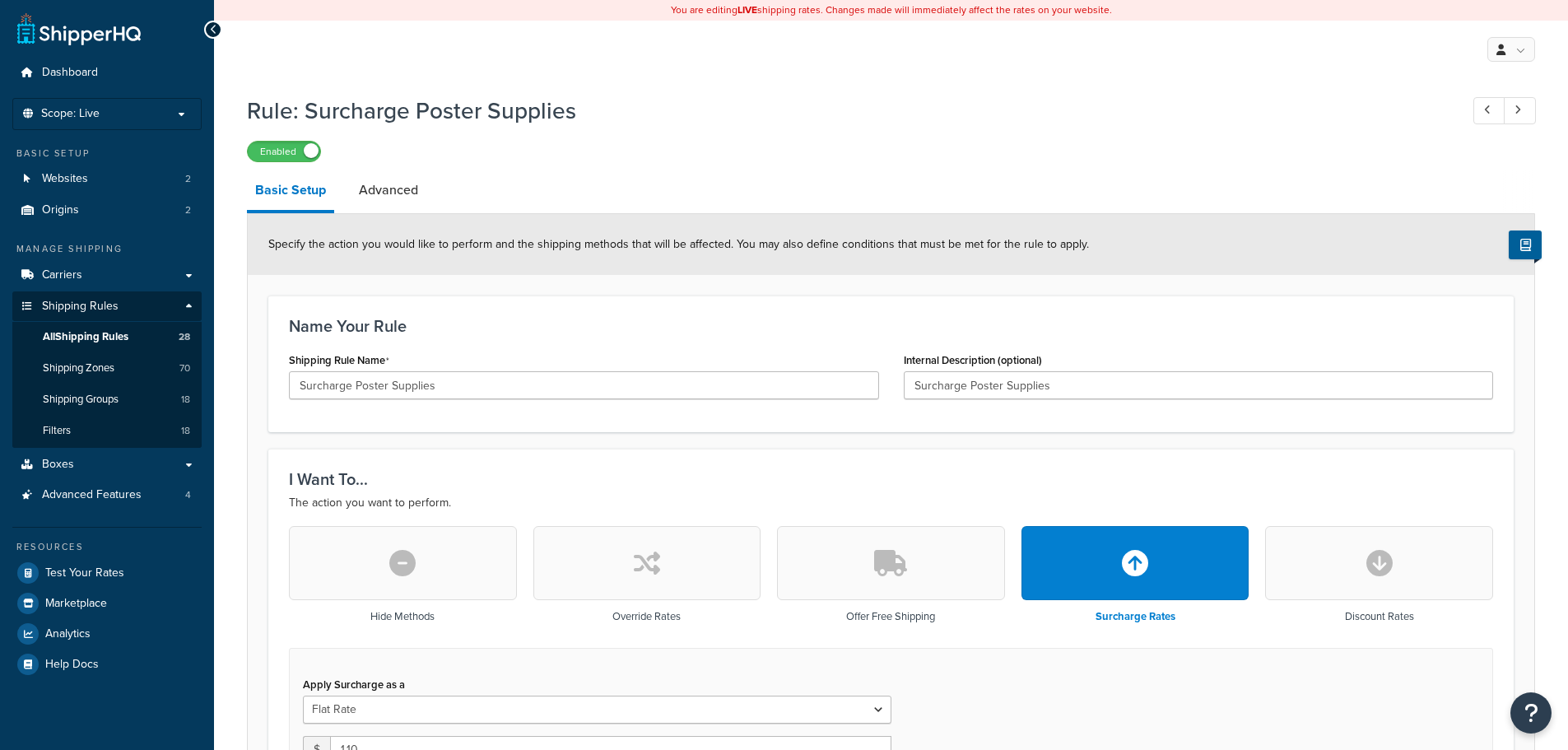
select select "ITEM"
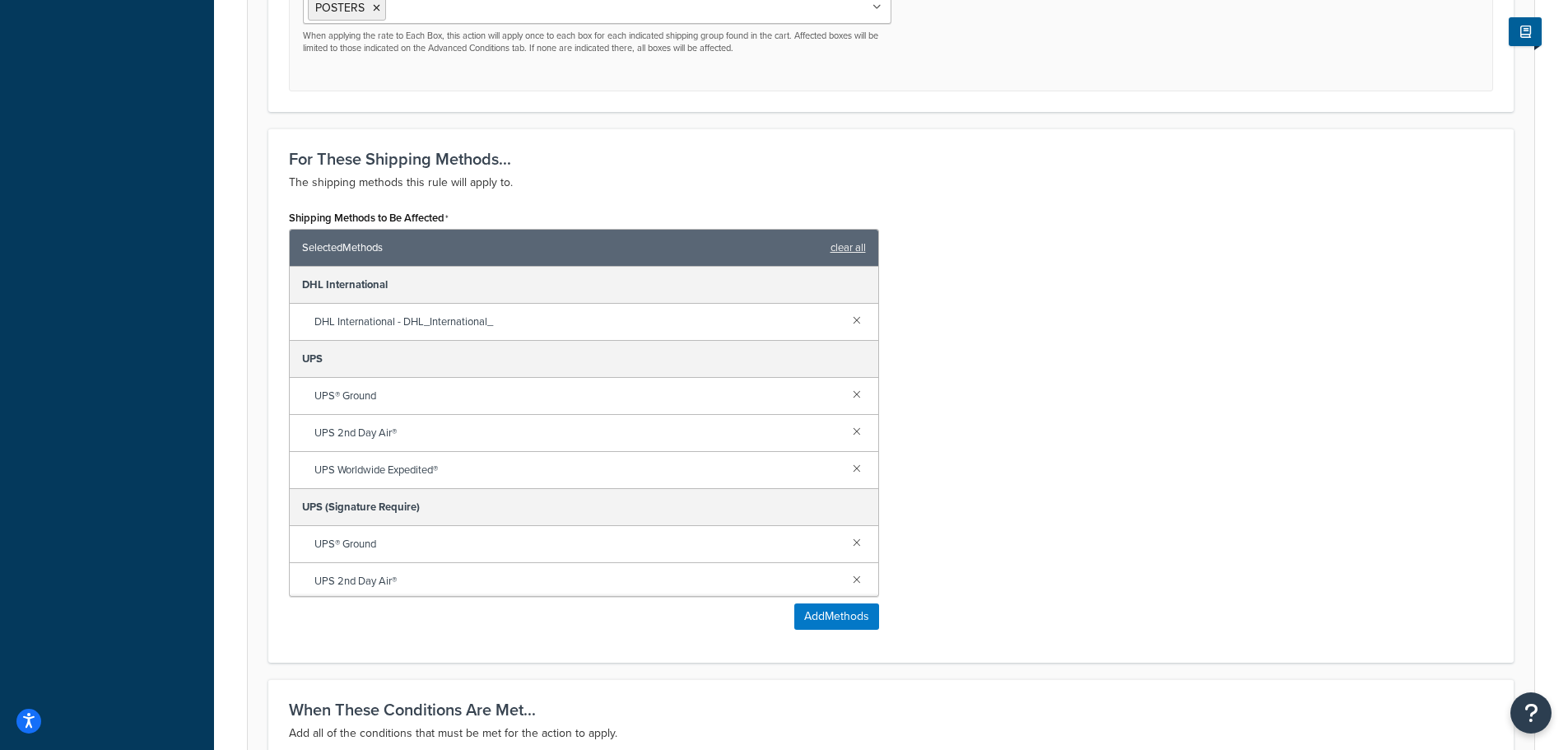
scroll to position [906, 0]
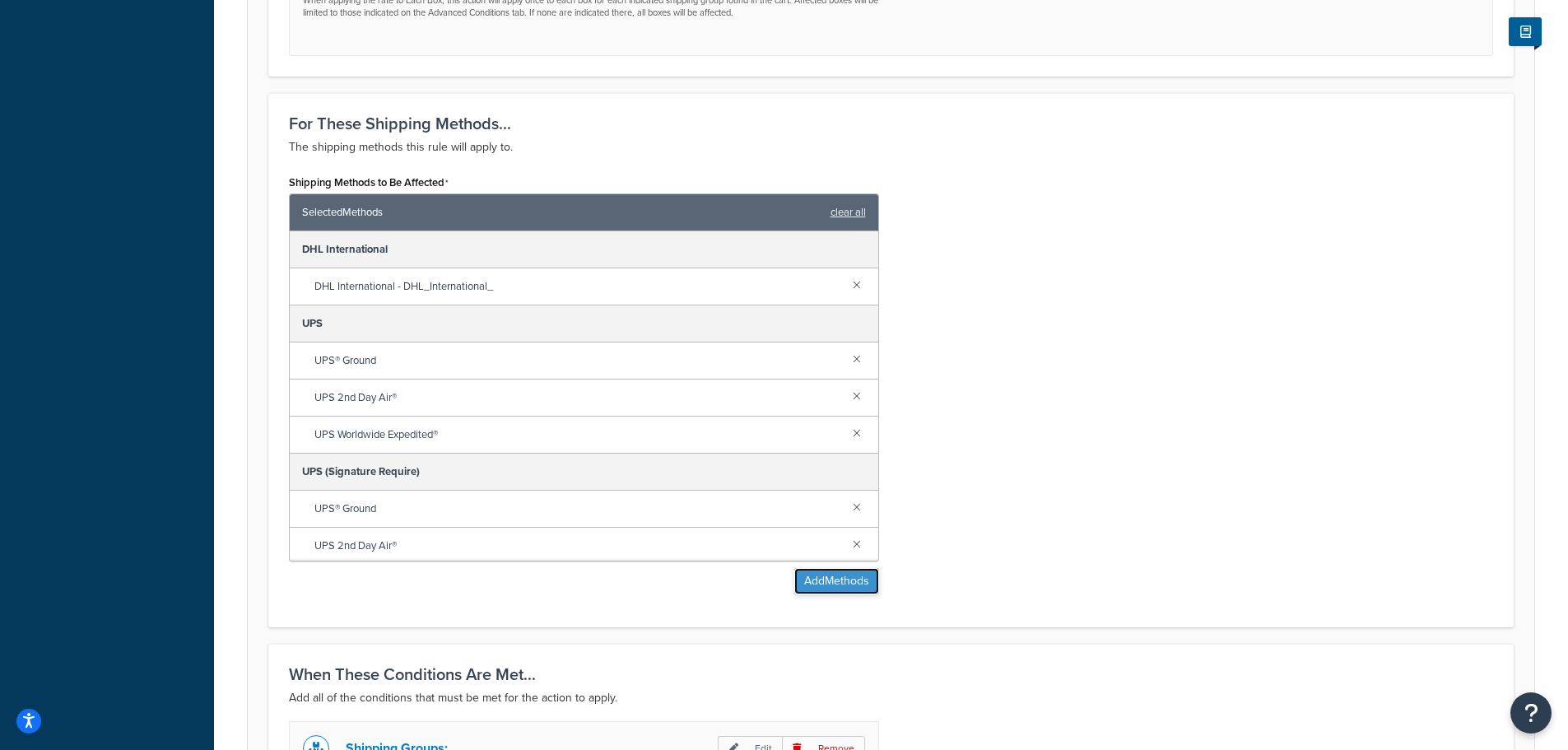
click at [814, 592] on button "Add Methods" at bounding box center [836, 581] width 85 height 26
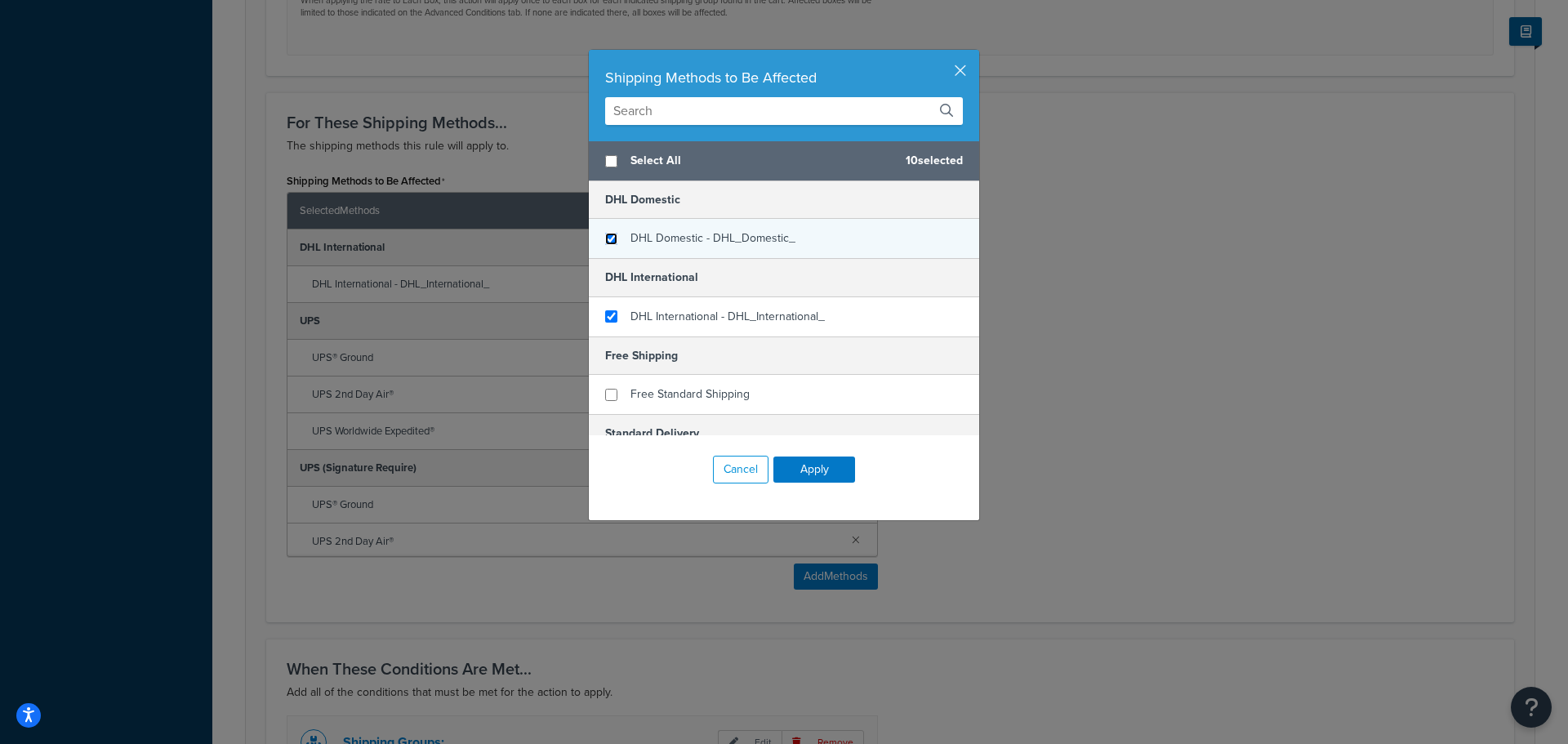
click at [605, 240] on input "checkbox" at bounding box center [612, 239] width 13 height 13
checkbox input "true"
click at [794, 469] on button "Apply" at bounding box center [814, 469] width 81 height 26
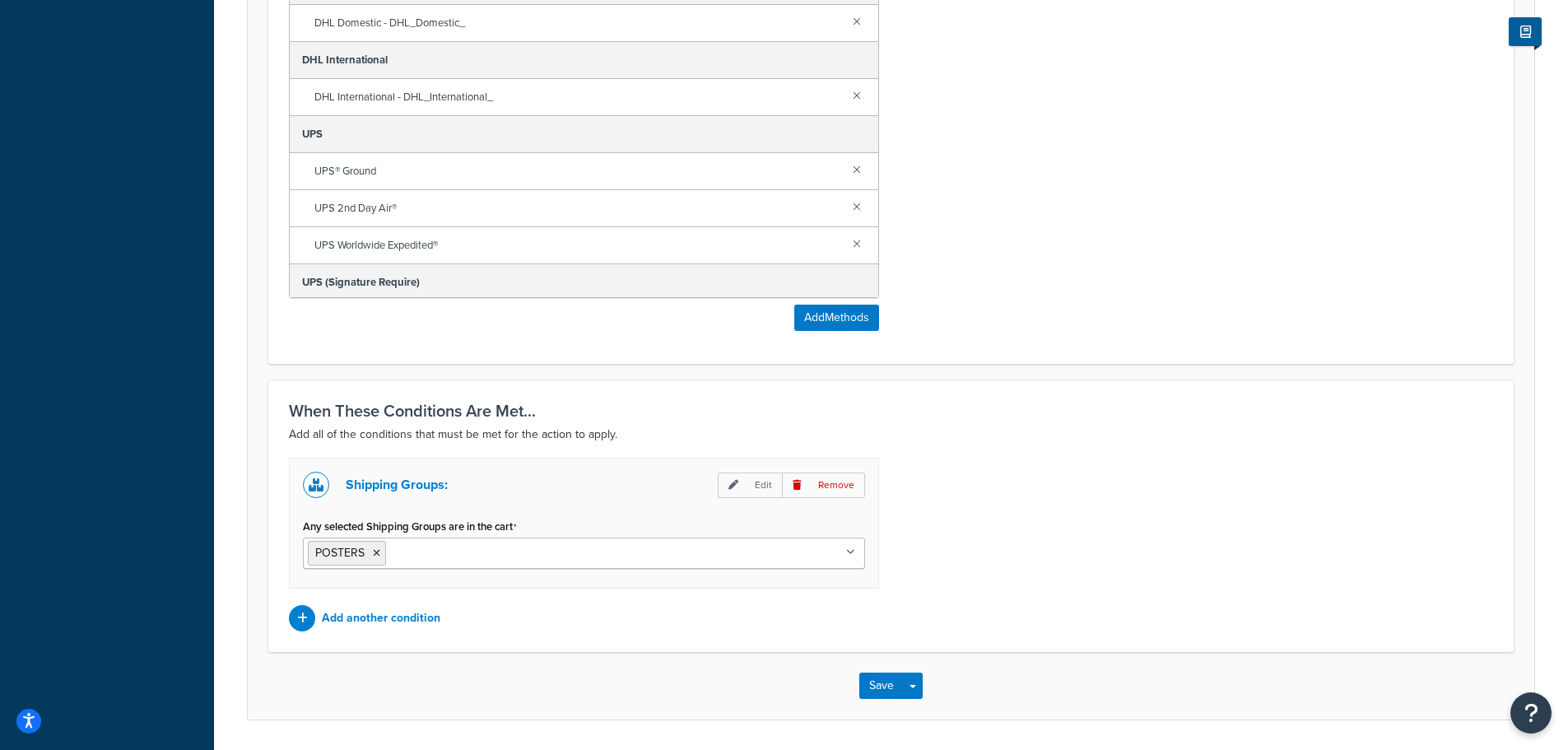
scroll to position [1223, 0]
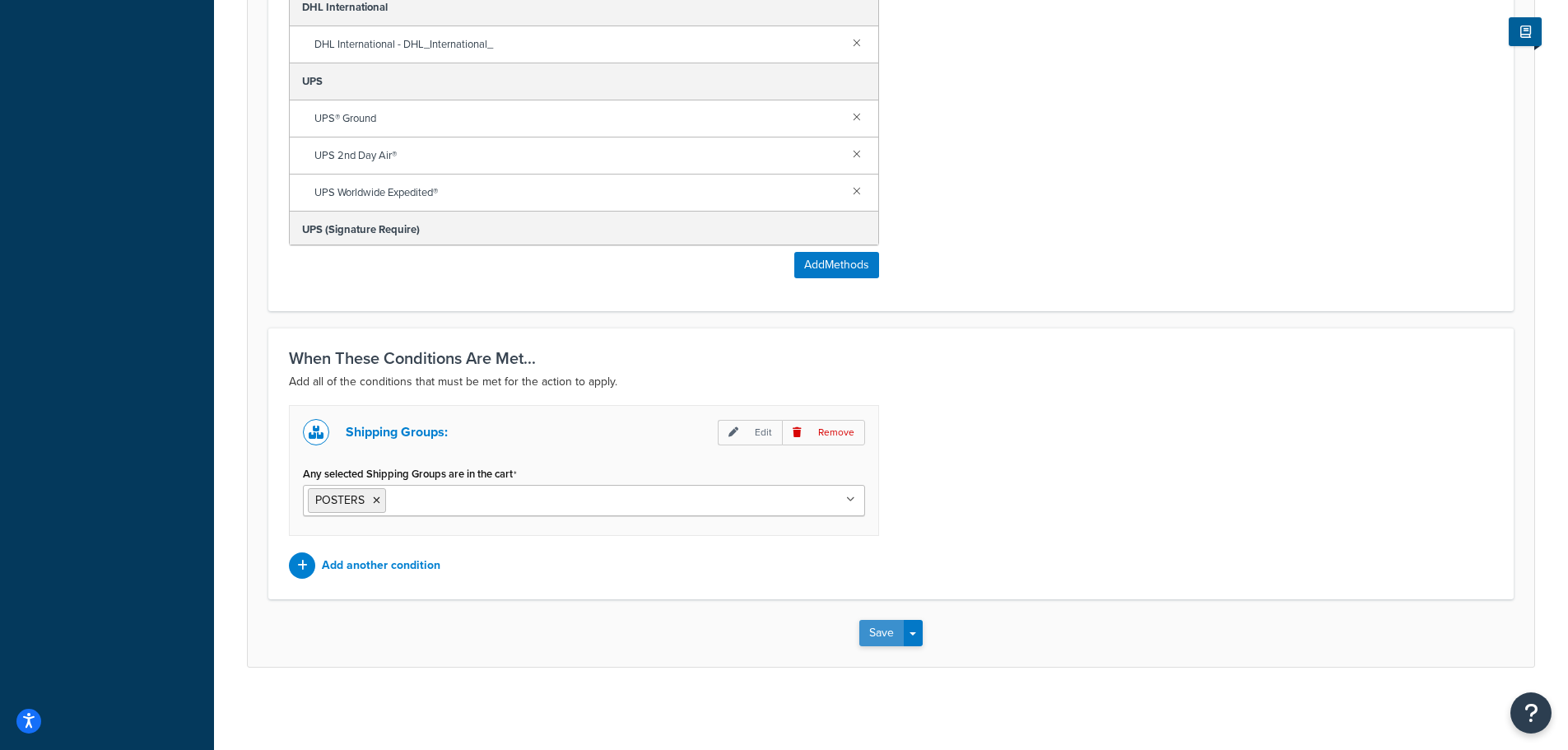
click at [887, 623] on button "Save" at bounding box center [881, 633] width 45 height 26
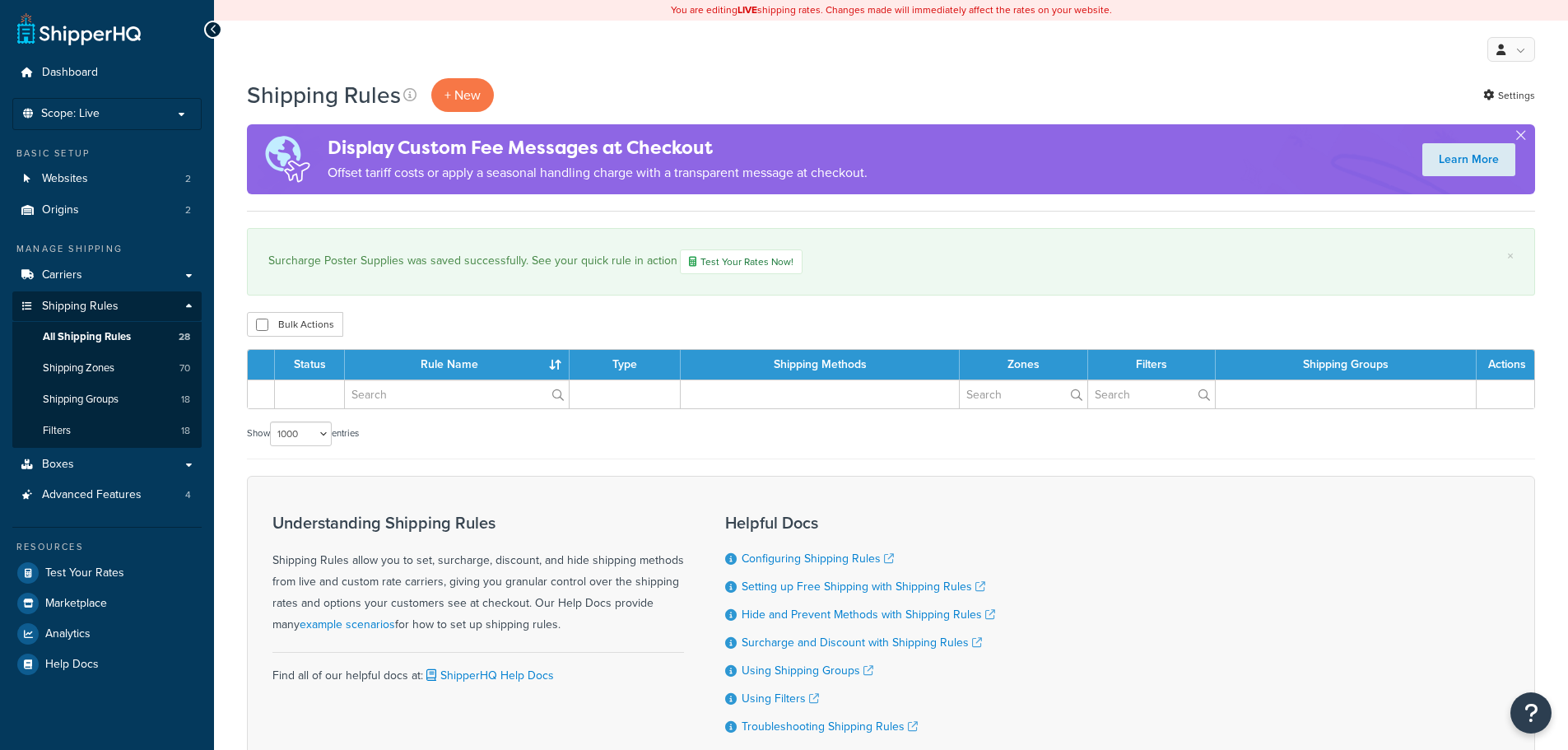
select select "1000"
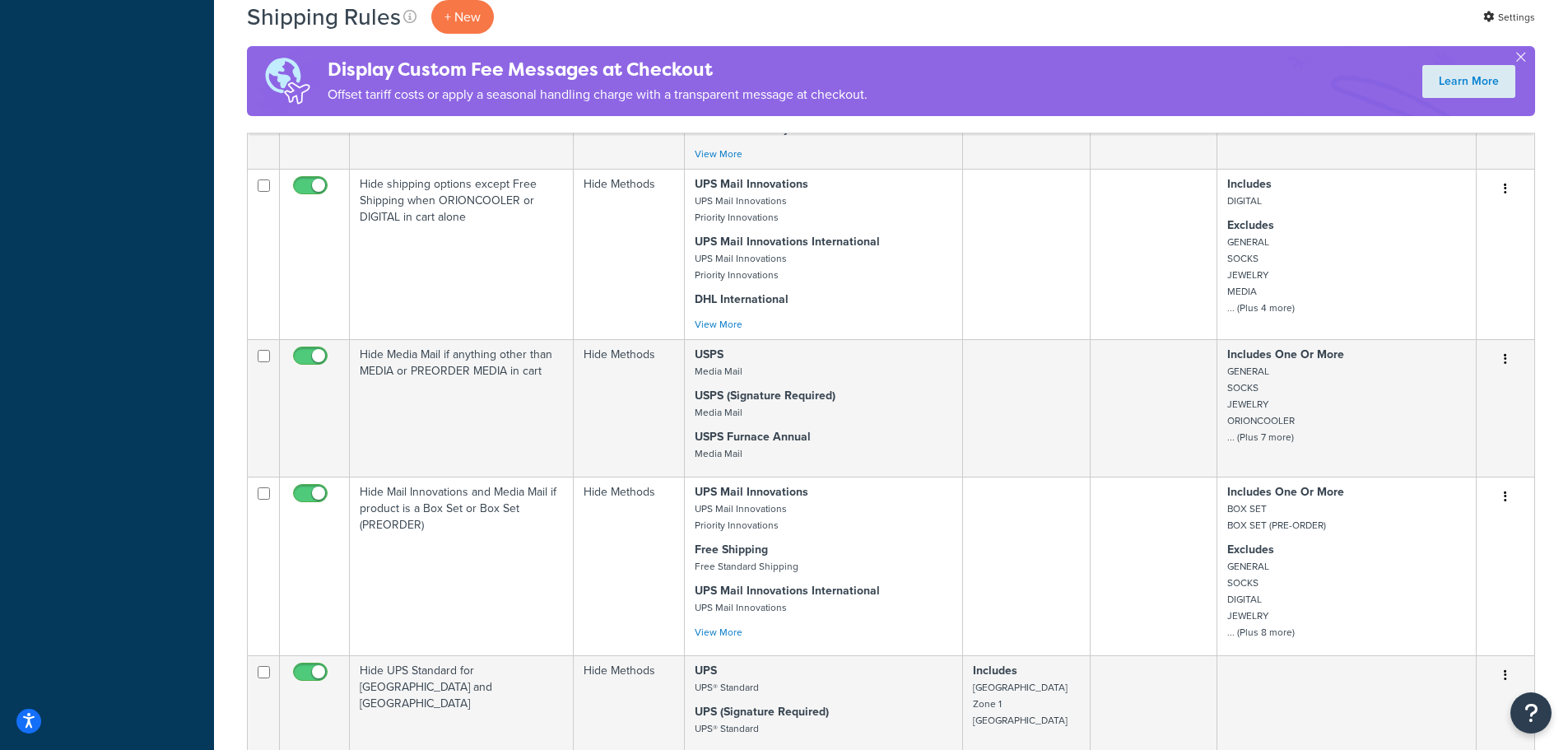
scroll to position [2306, 0]
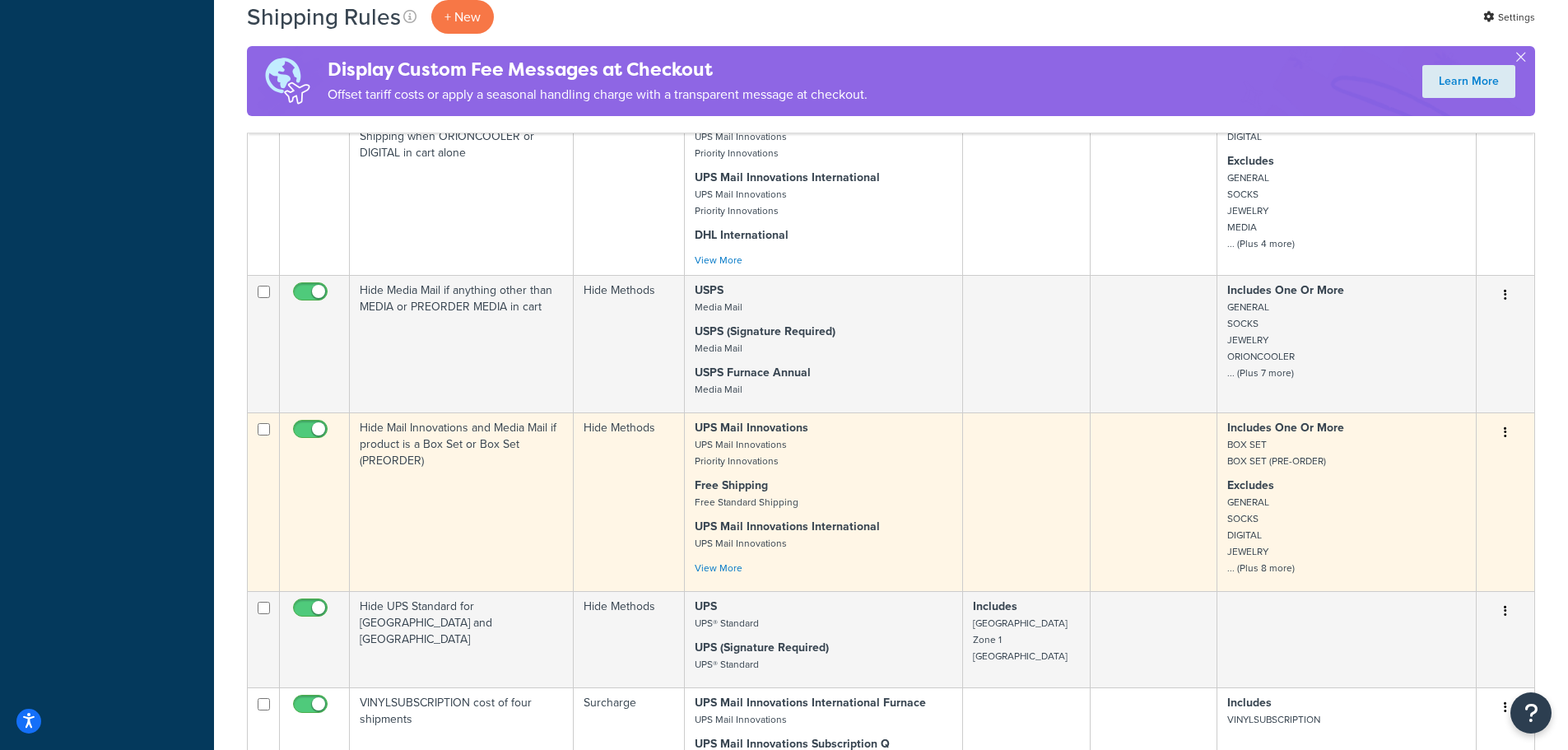
click at [1507, 426] on icon "button" at bounding box center [1506, 432] width 4 height 12
click at [1446, 447] on link "Edit" at bounding box center [1451, 464] width 130 height 34
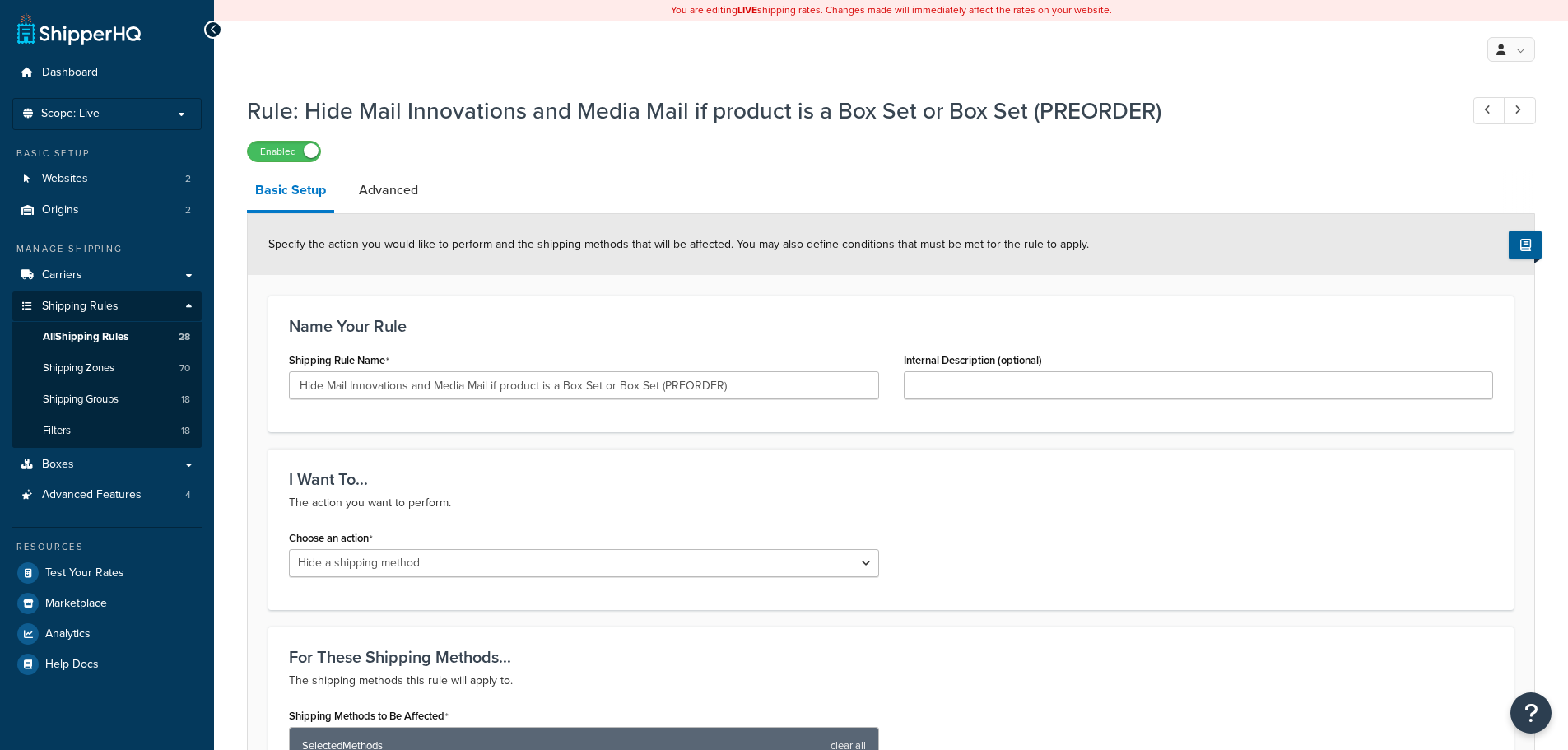
select select "HIDE"
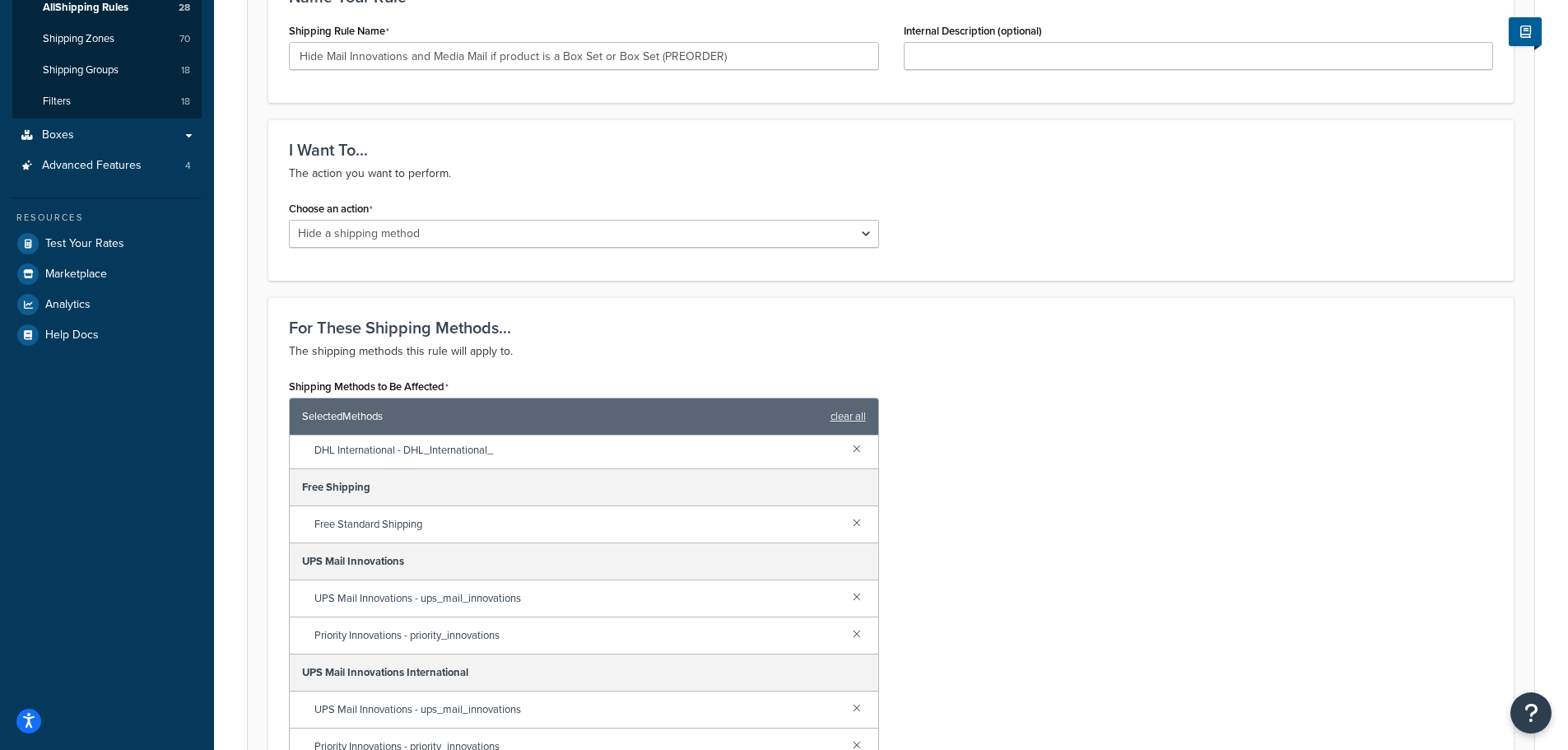
scroll to position [659, 0]
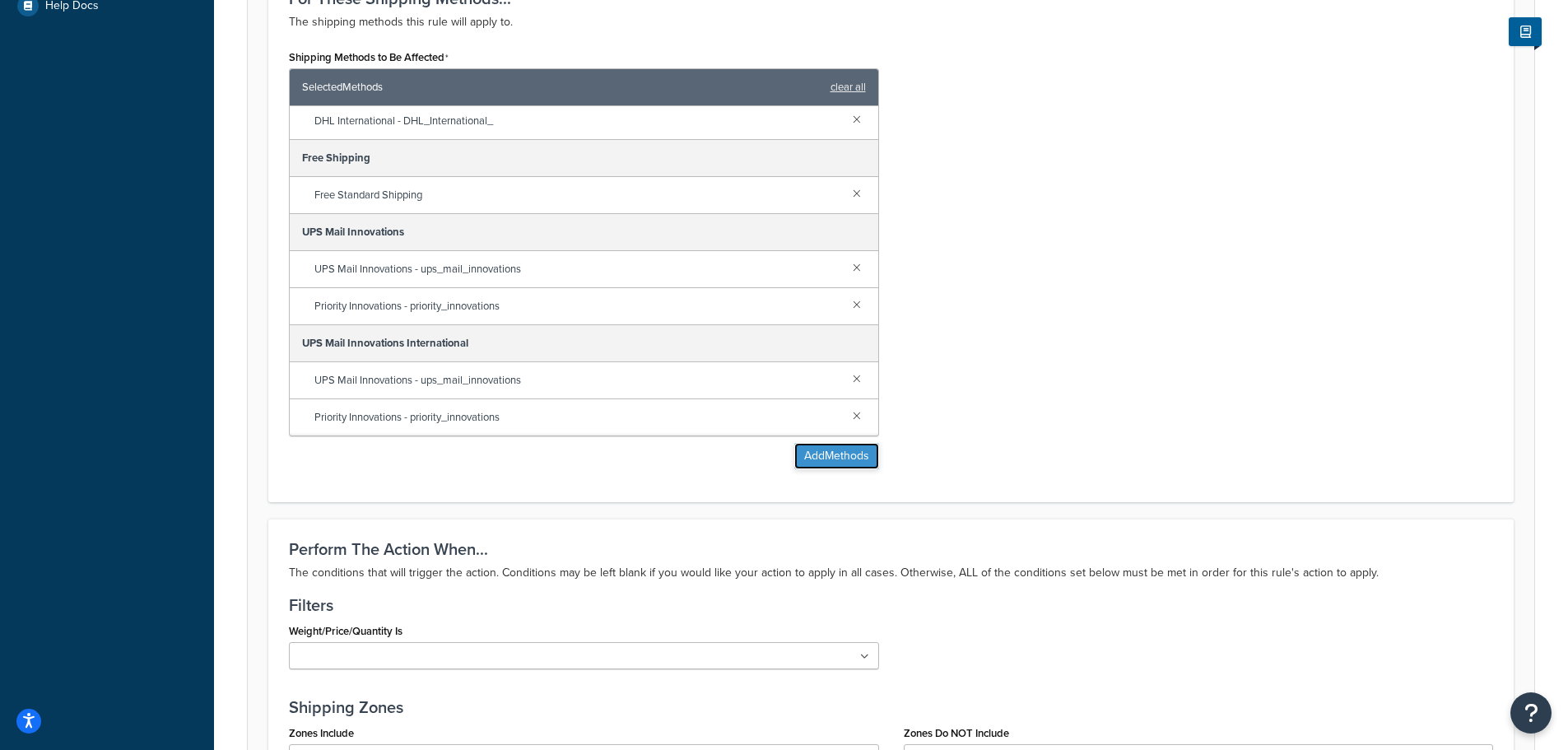
click at [810, 462] on button "Add Methods" at bounding box center [836, 456] width 85 height 26
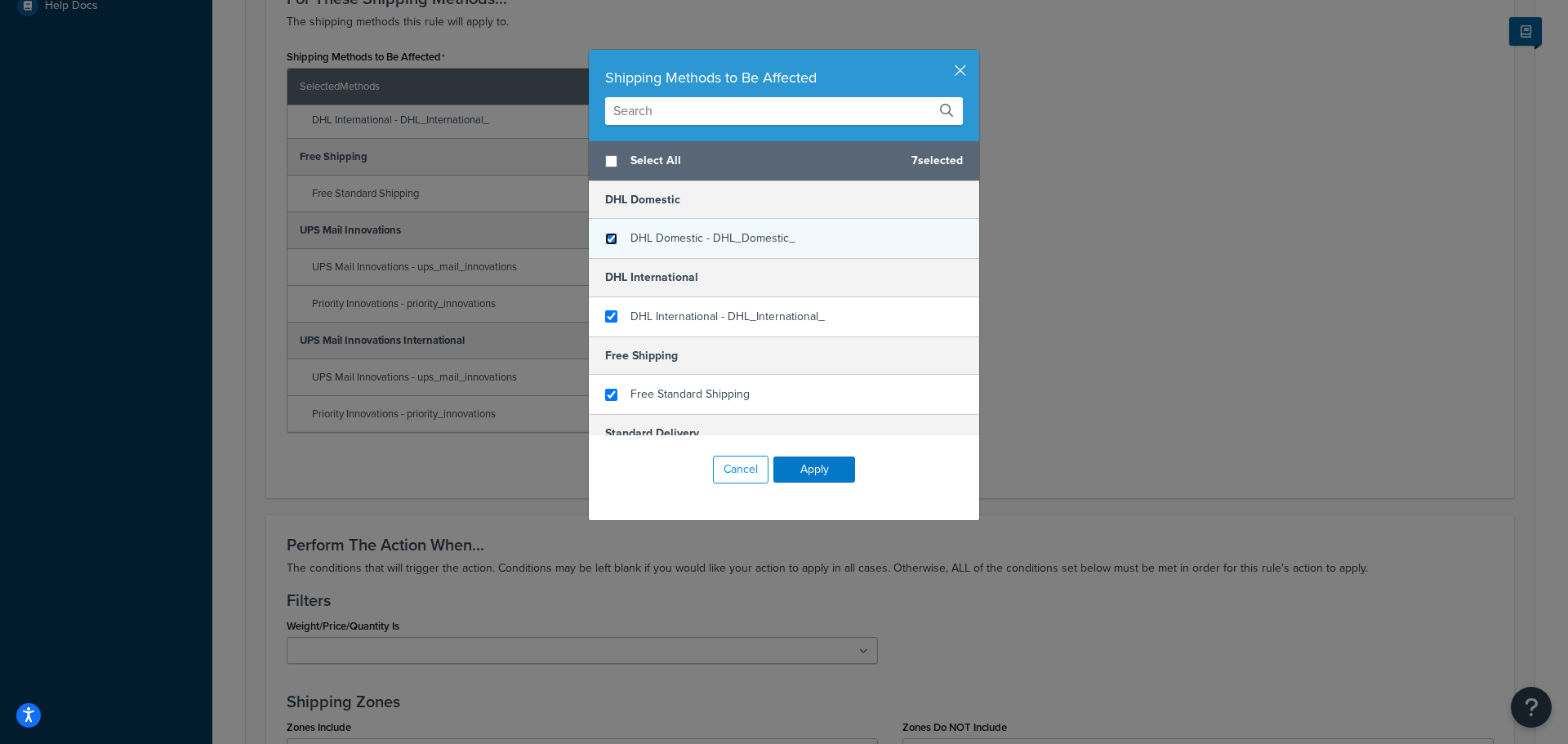
click at [609, 234] on input "checkbox" at bounding box center [612, 239] width 13 height 13
checkbox input "true"
click at [800, 472] on button "Apply" at bounding box center [814, 469] width 81 height 26
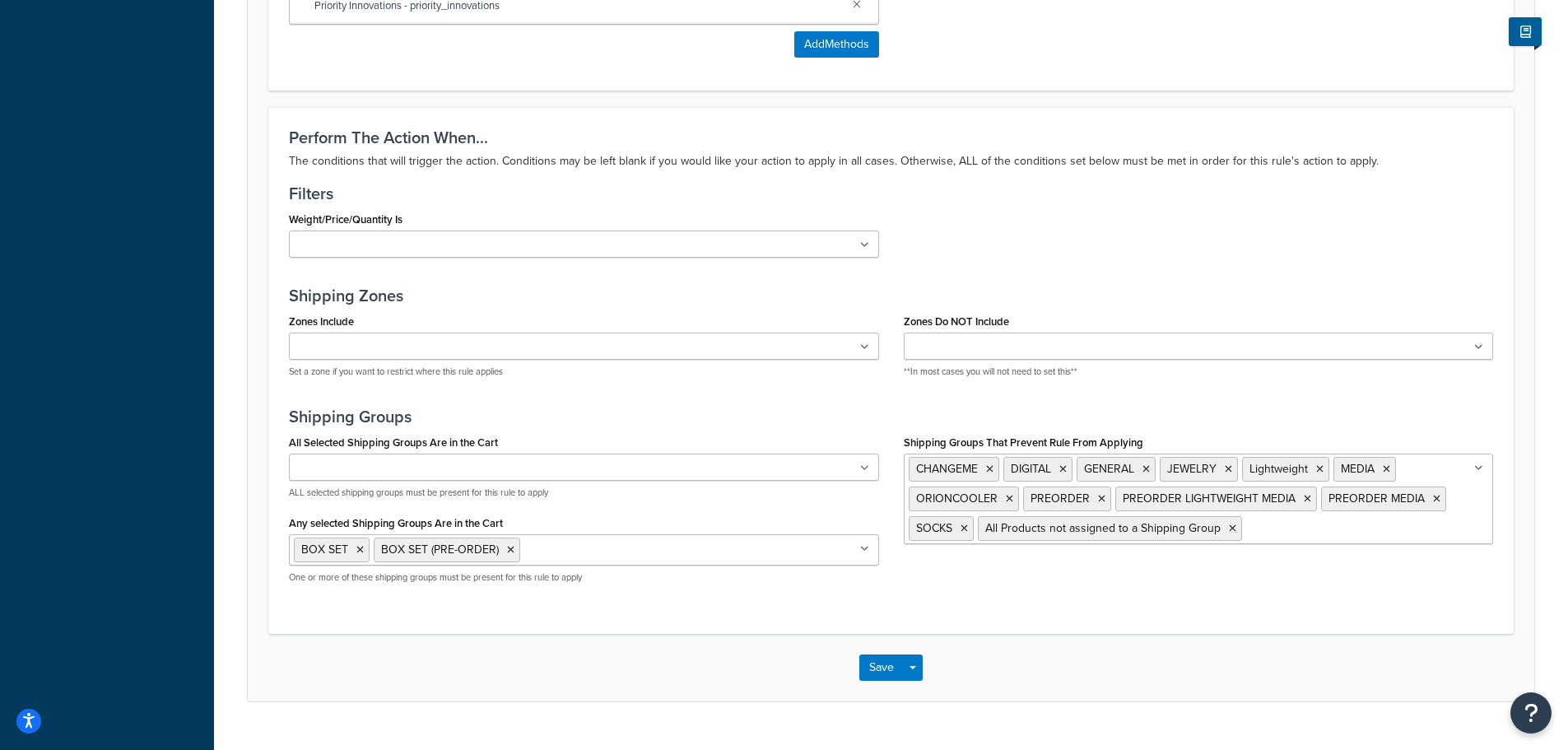
scroll to position [1106, 0]
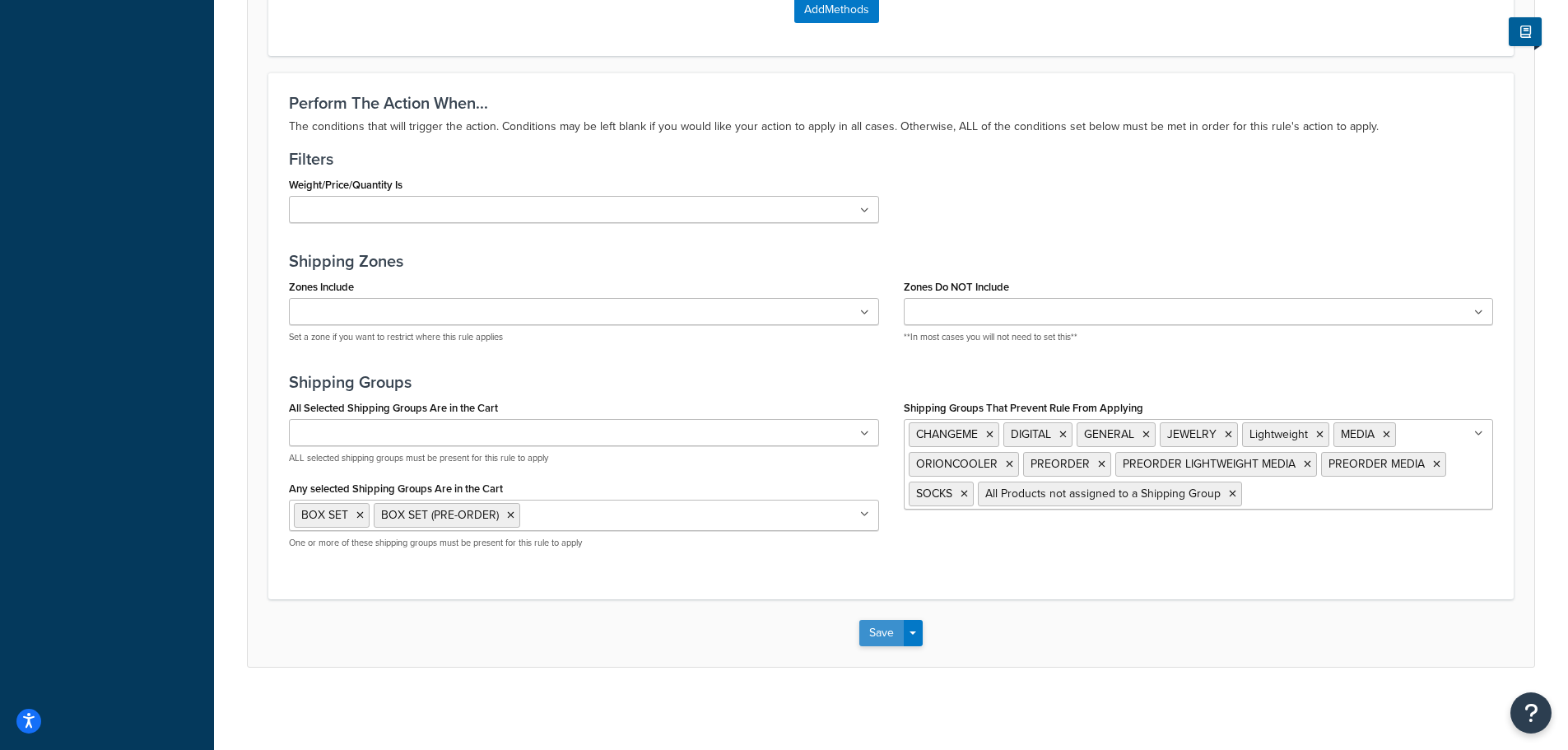
click at [888, 625] on button "Save" at bounding box center [881, 633] width 45 height 26
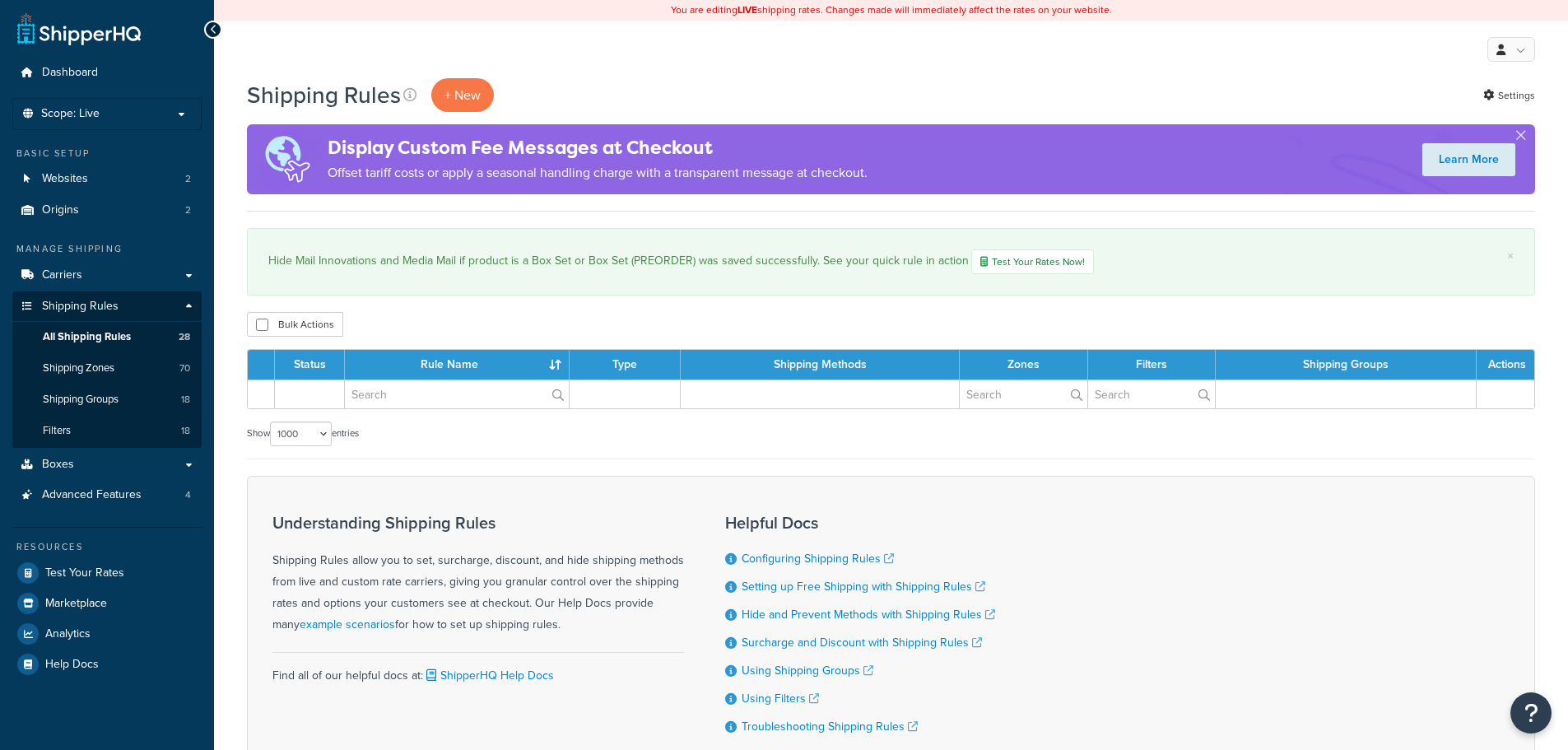
select select "1000"
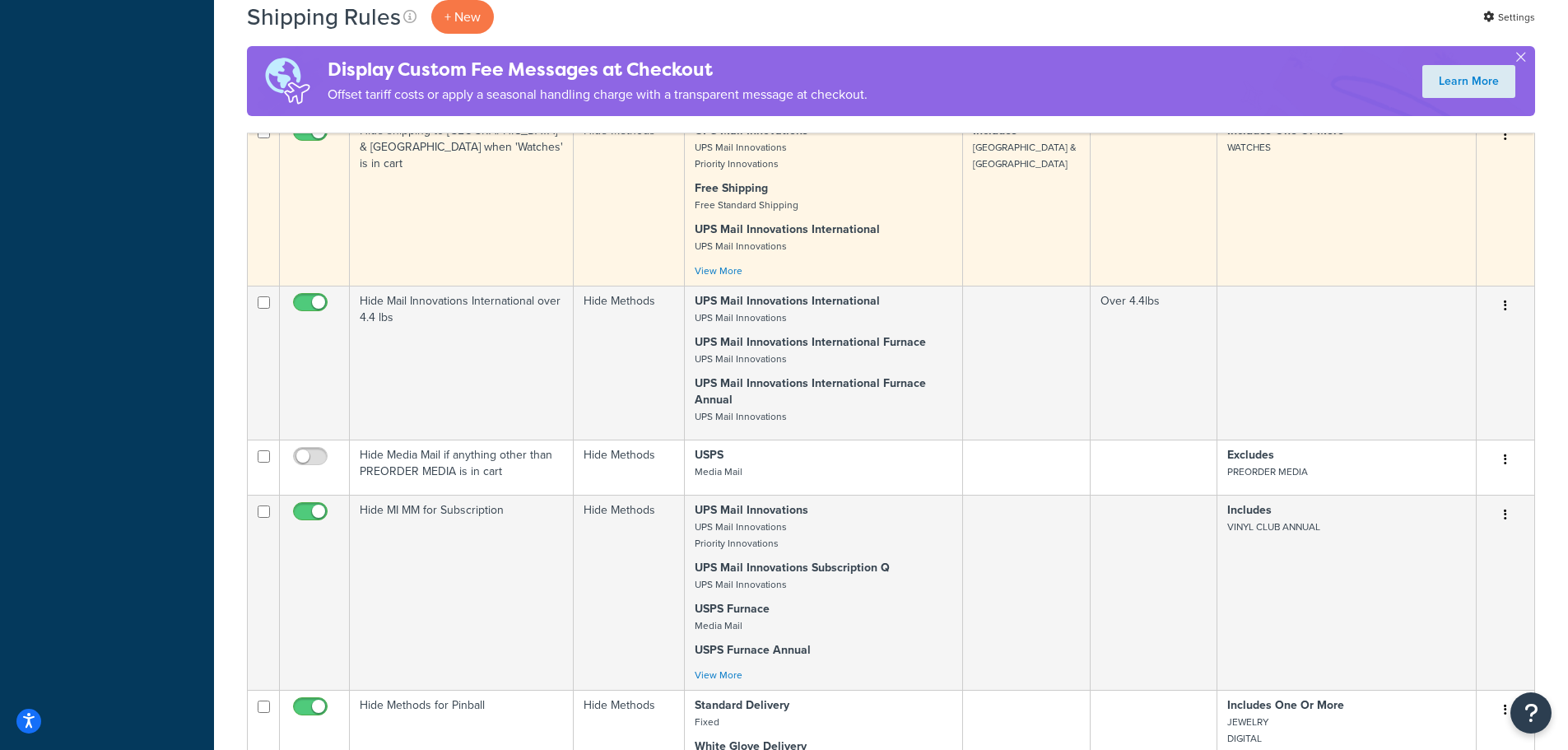
scroll to position [3129, 0]
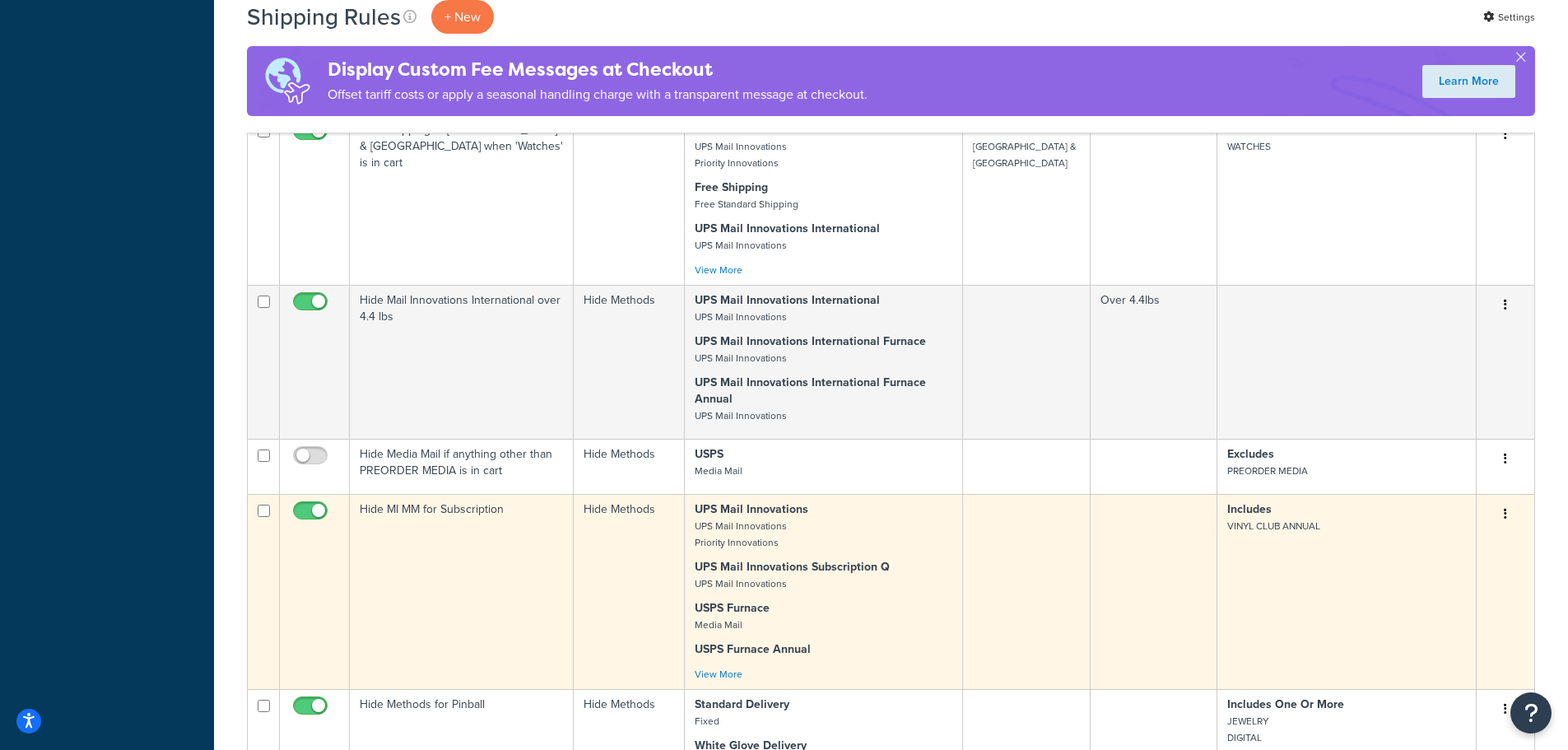
click at [1504, 508] on icon "button" at bounding box center [1506, 514] width 4 height 12
click at [1407, 539] on icon at bounding box center [1402, 545] width 12 height 12
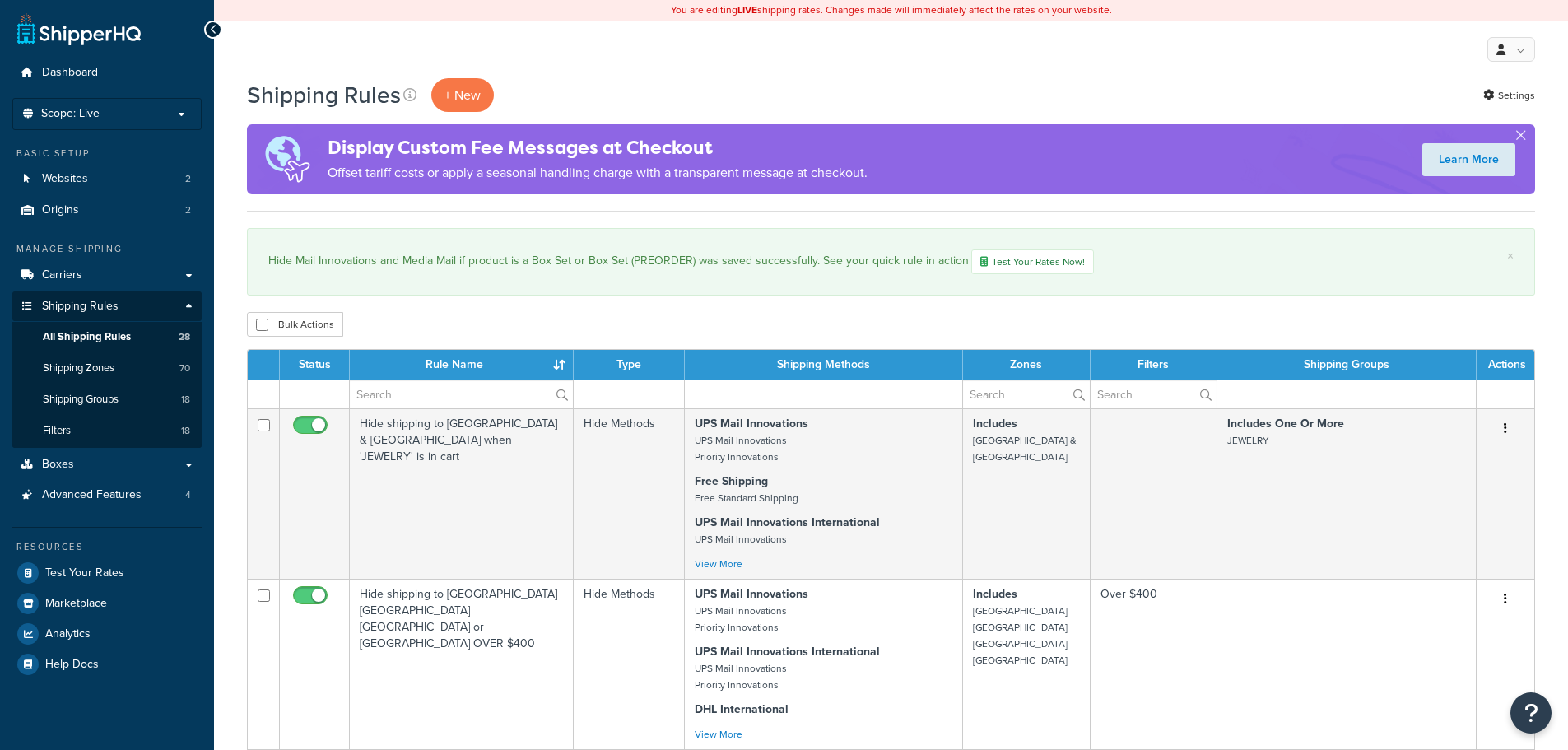
select select "1000"
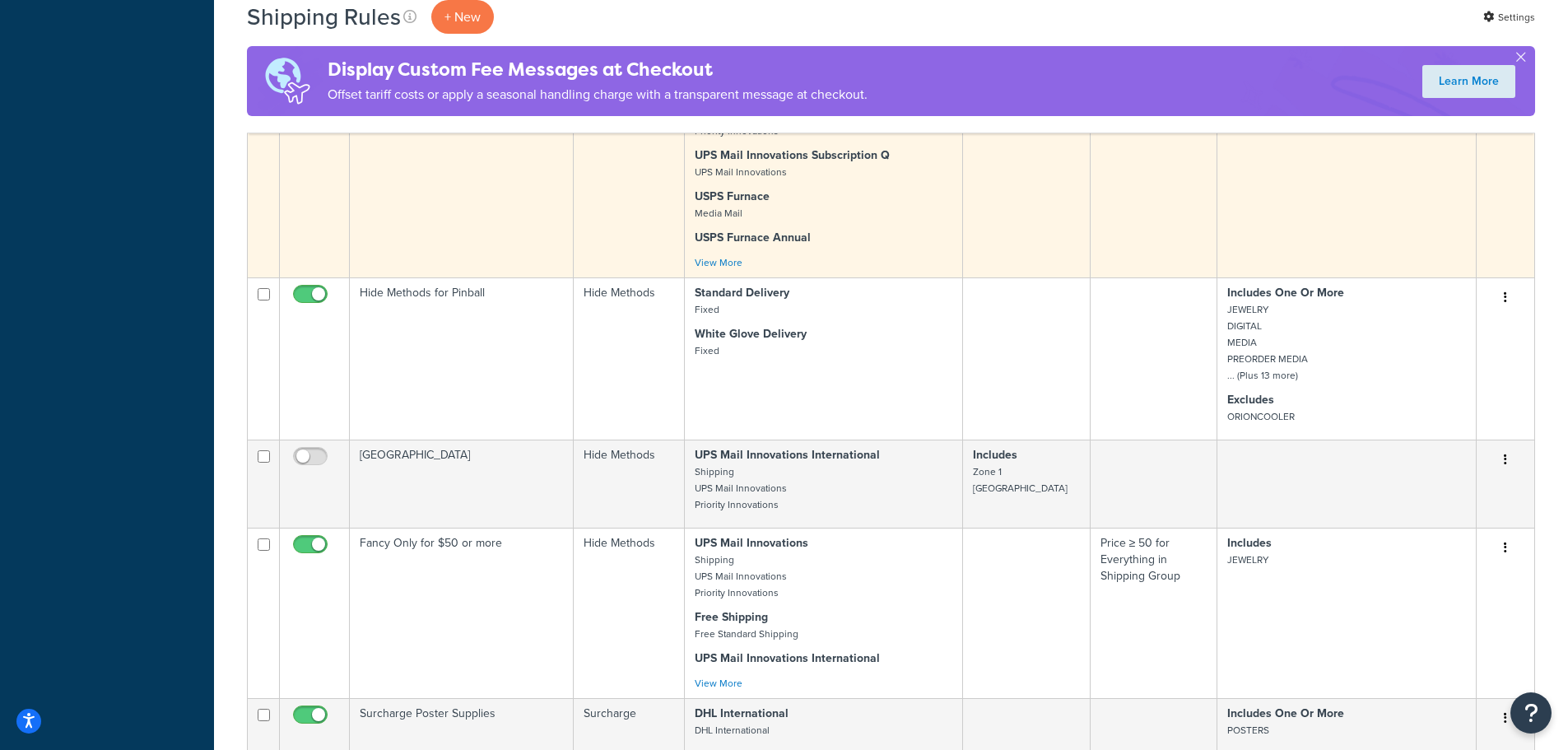
scroll to position [3623, 0]
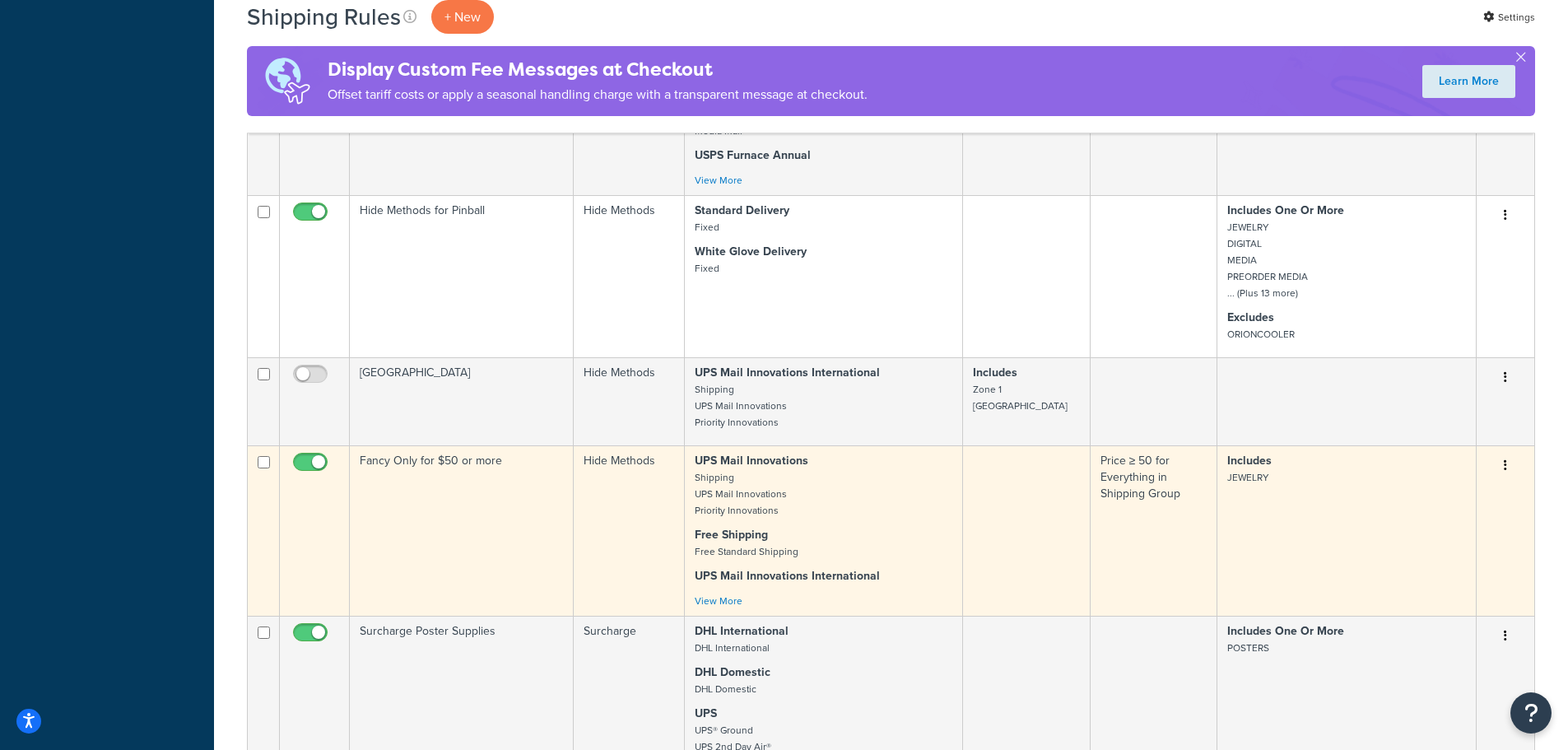
click at [1504, 463] on icon "button" at bounding box center [1506, 465] width 4 height 12
click at [1428, 489] on link "Edit" at bounding box center [1451, 496] width 130 height 34
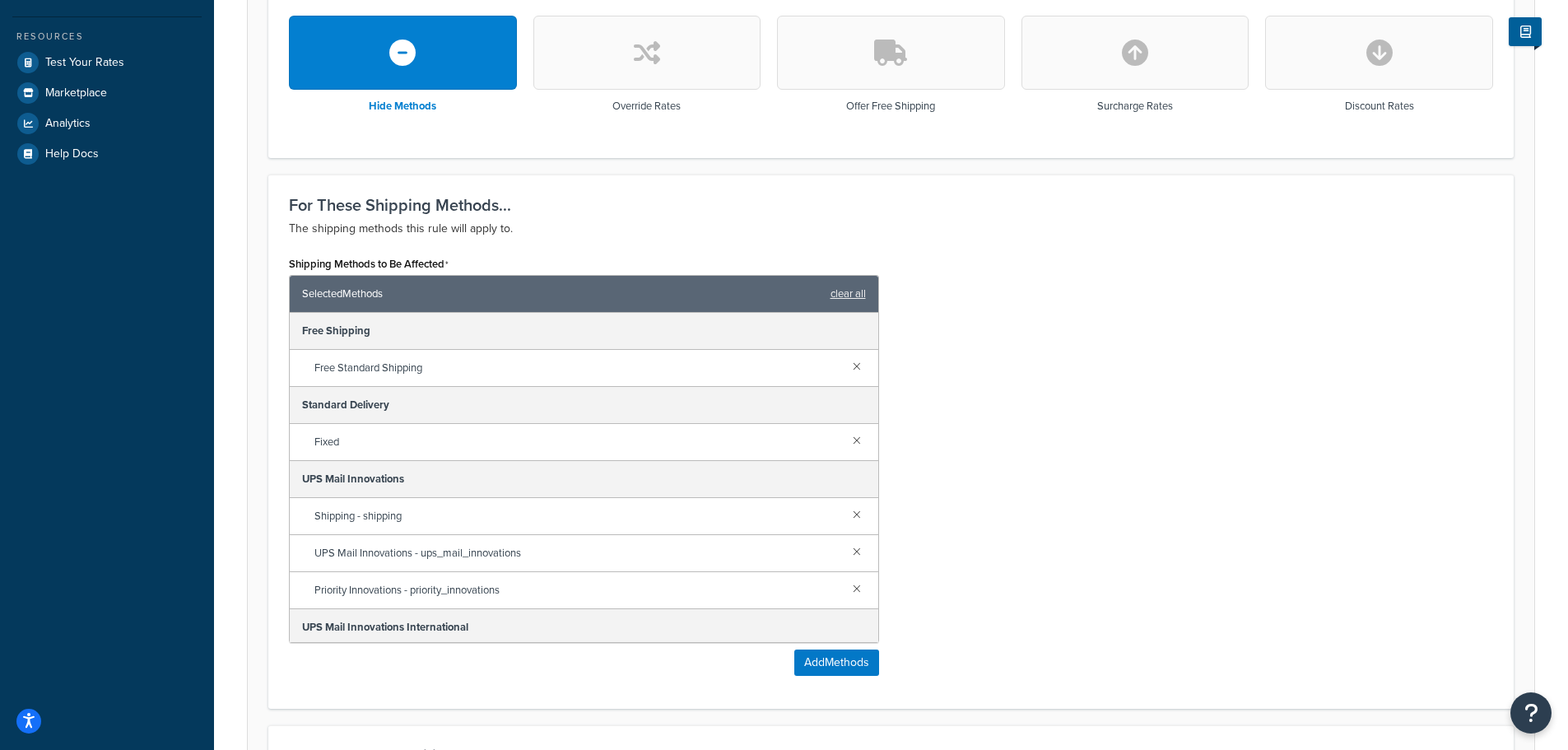
scroll to position [577, 0]
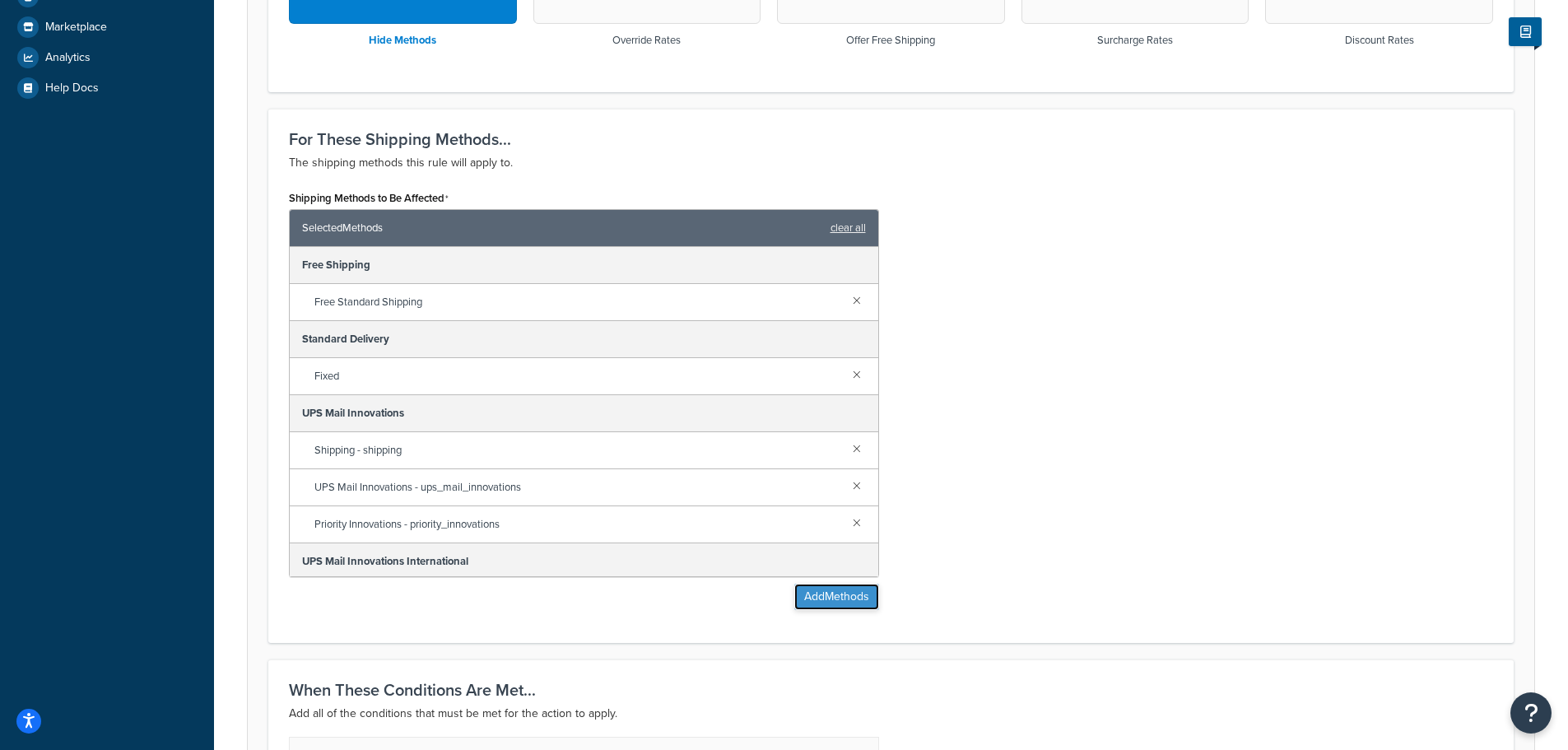
click at [834, 596] on button "Add Methods" at bounding box center [836, 597] width 85 height 26
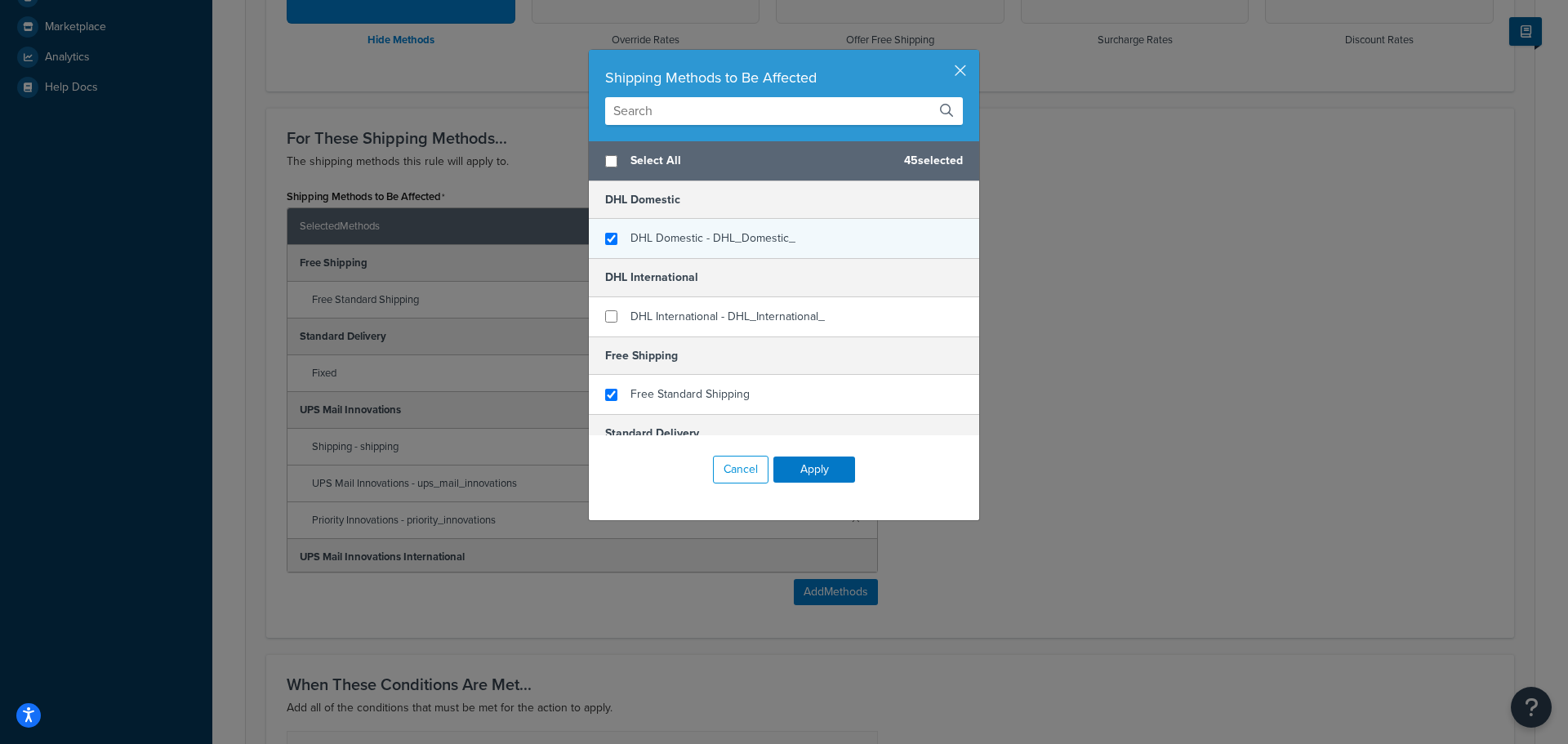
checkbox input "true"
click at [609, 247] on div "DHL Domestic - DHL_Domestic_" at bounding box center [784, 238] width 390 height 39
click at [797, 469] on button "Apply" at bounding box center [814, 469] width 81 height 26
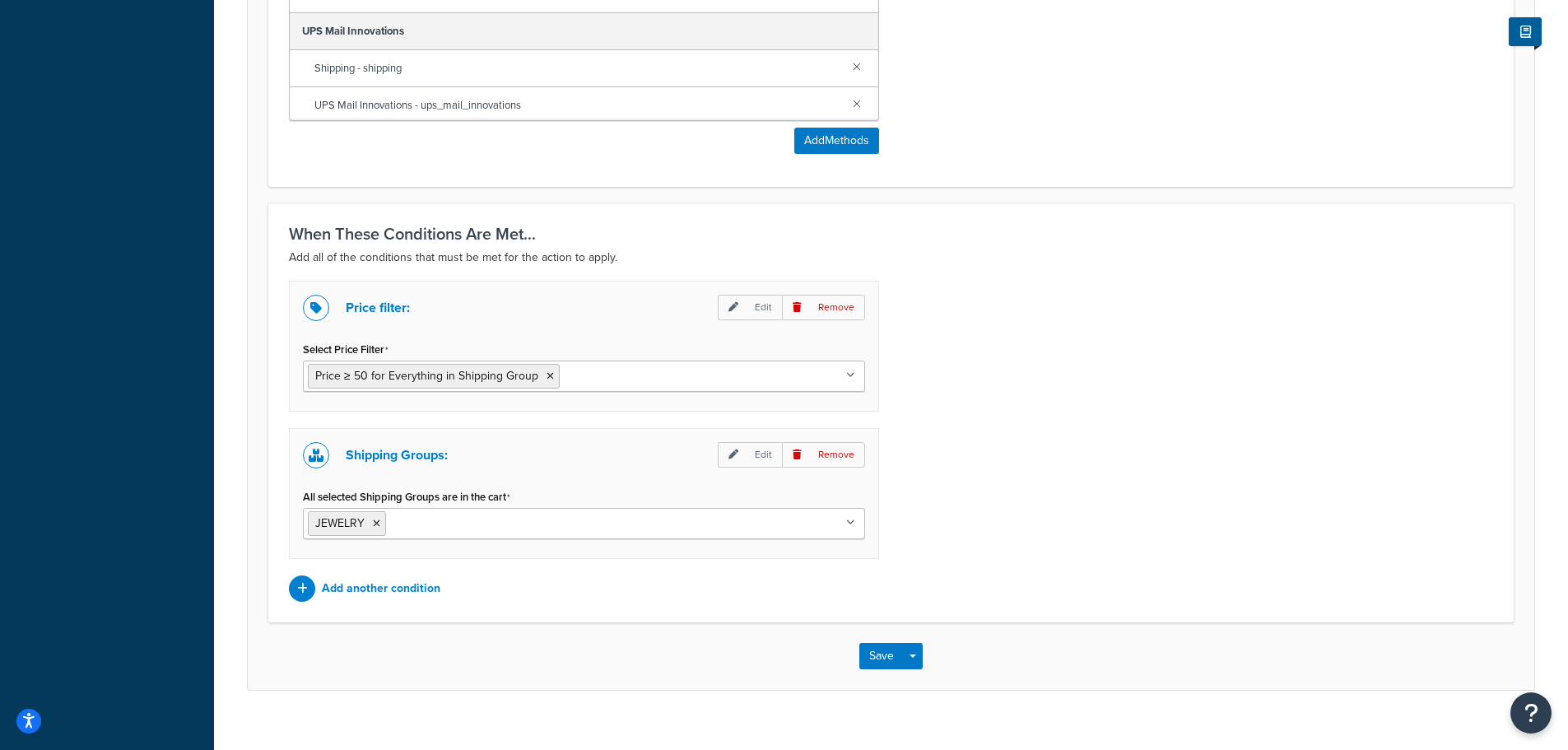
scroll to position [1057, 0]
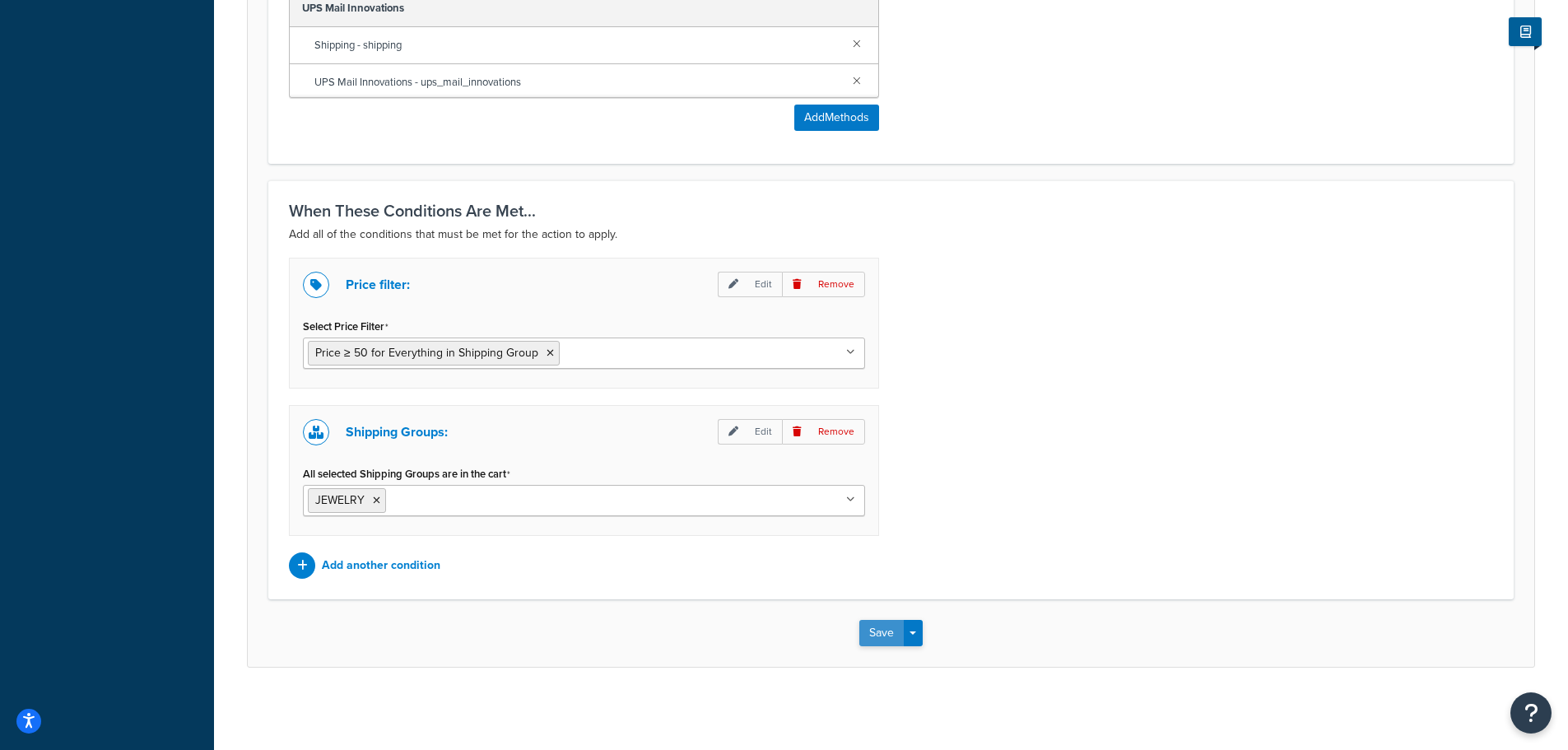
click at [880, 623] on button "Save" at bounding box center [881, 633] width 45 height 26
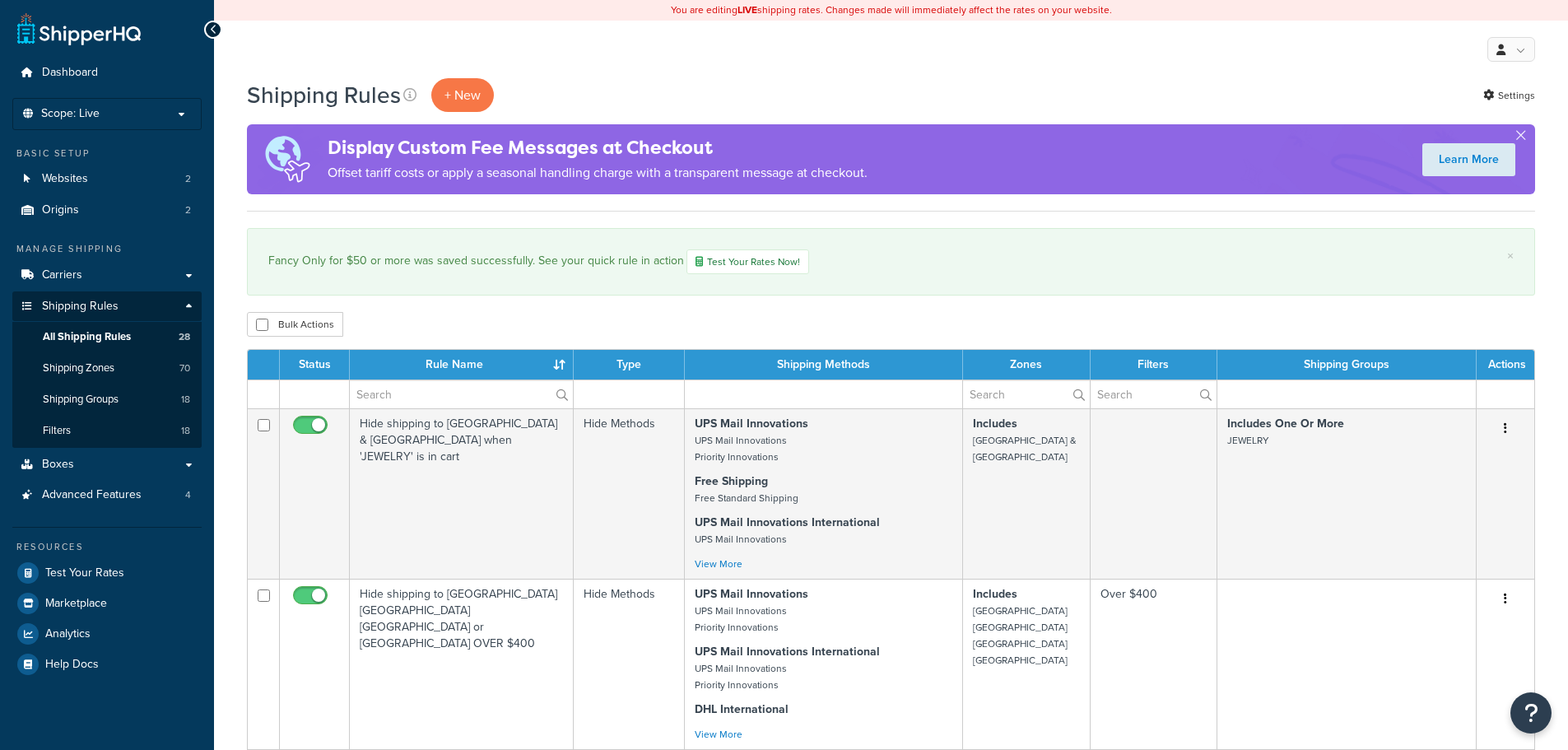
select select "1000"
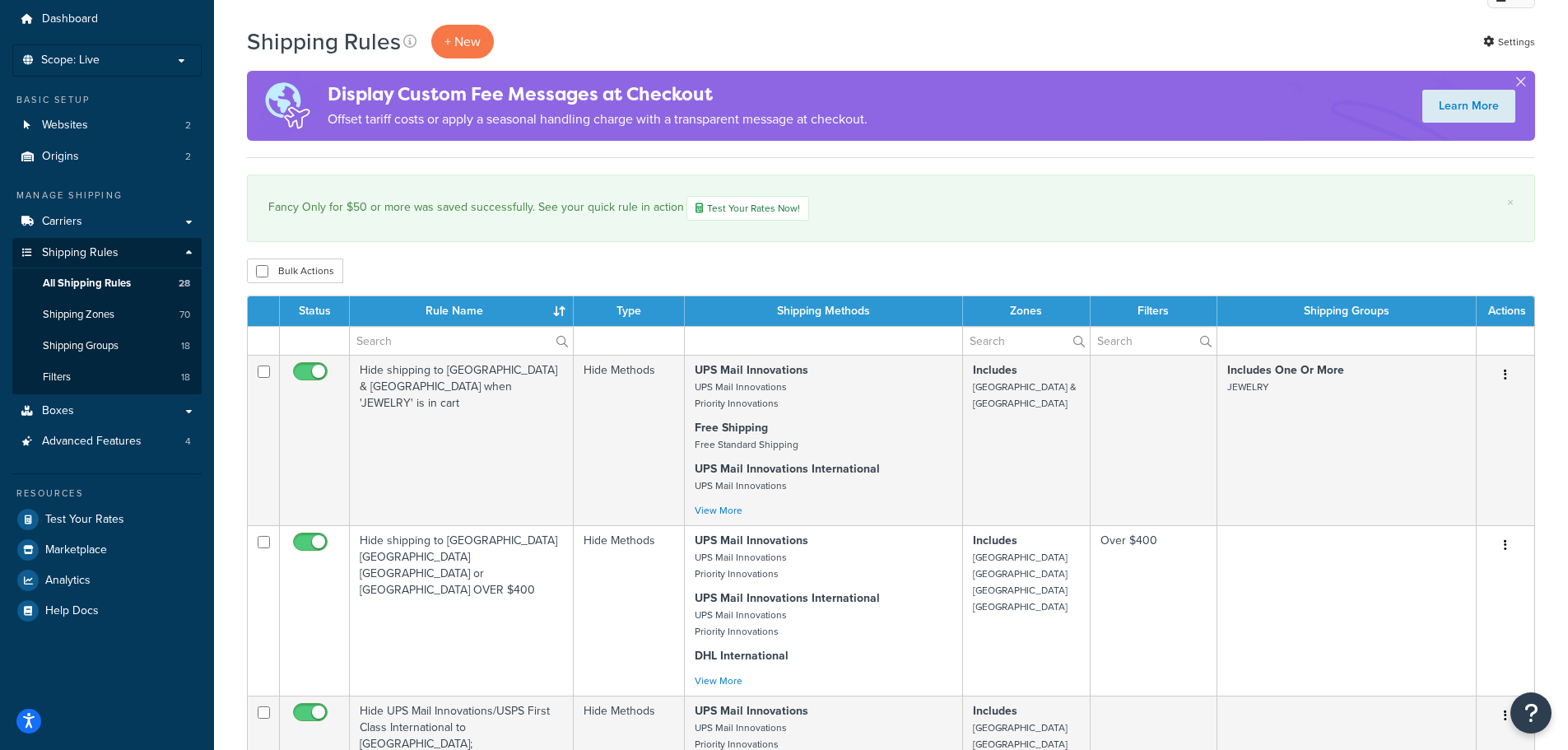
scroll to position [82, 0]
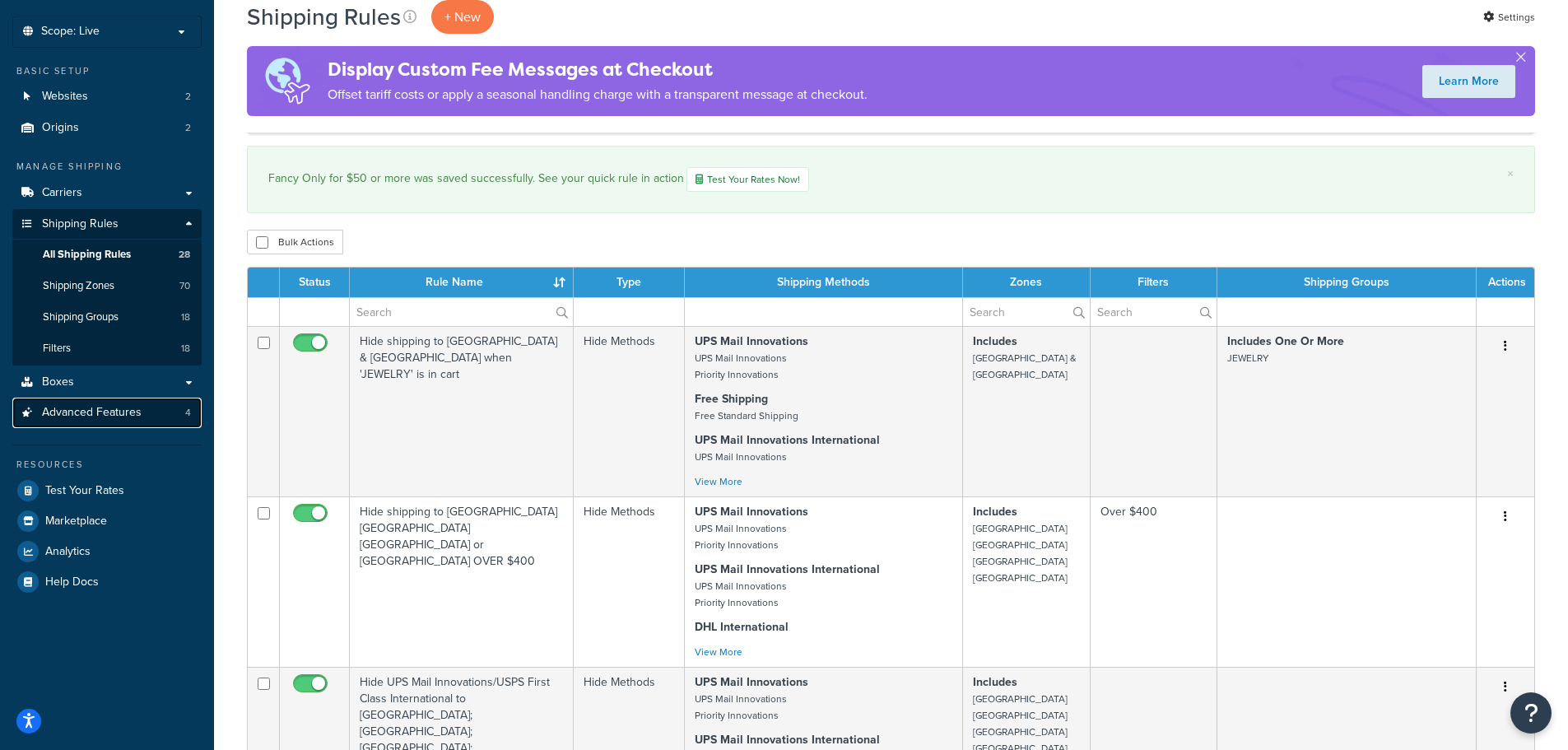
click at [112, 408] on span "Advanced Features" at bounding box center [91, 412] width 99 height 14
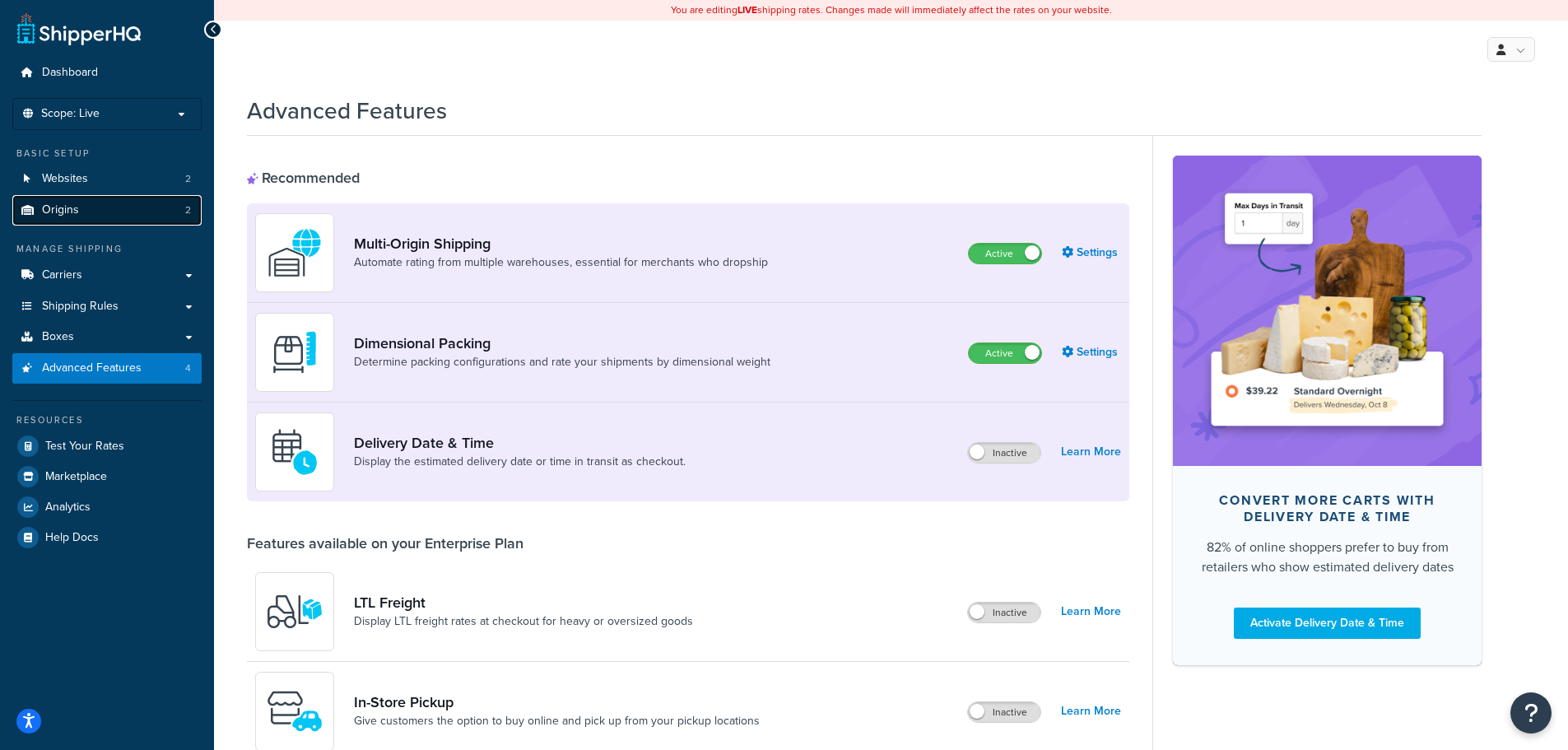
click at [67, 218] on link "Origins 2" at bounding box center [108, 210] width 190 height 30
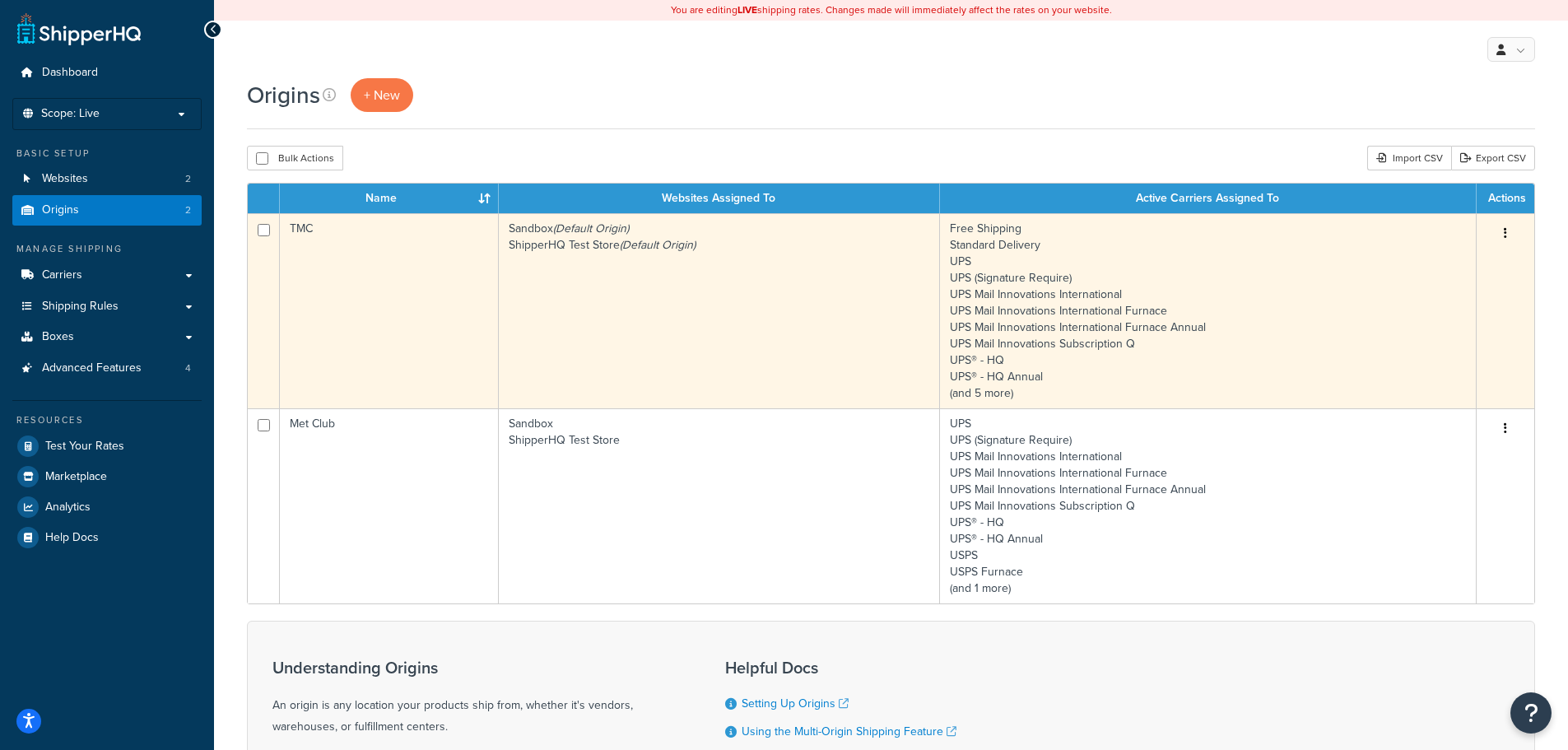
click at [1505, 235] on icon "button" at bounding box center [1506, 233] width 4 height 12
click at [1417, 260] on link "Edit" at bounding box center [1451, 265] width 130 height 34
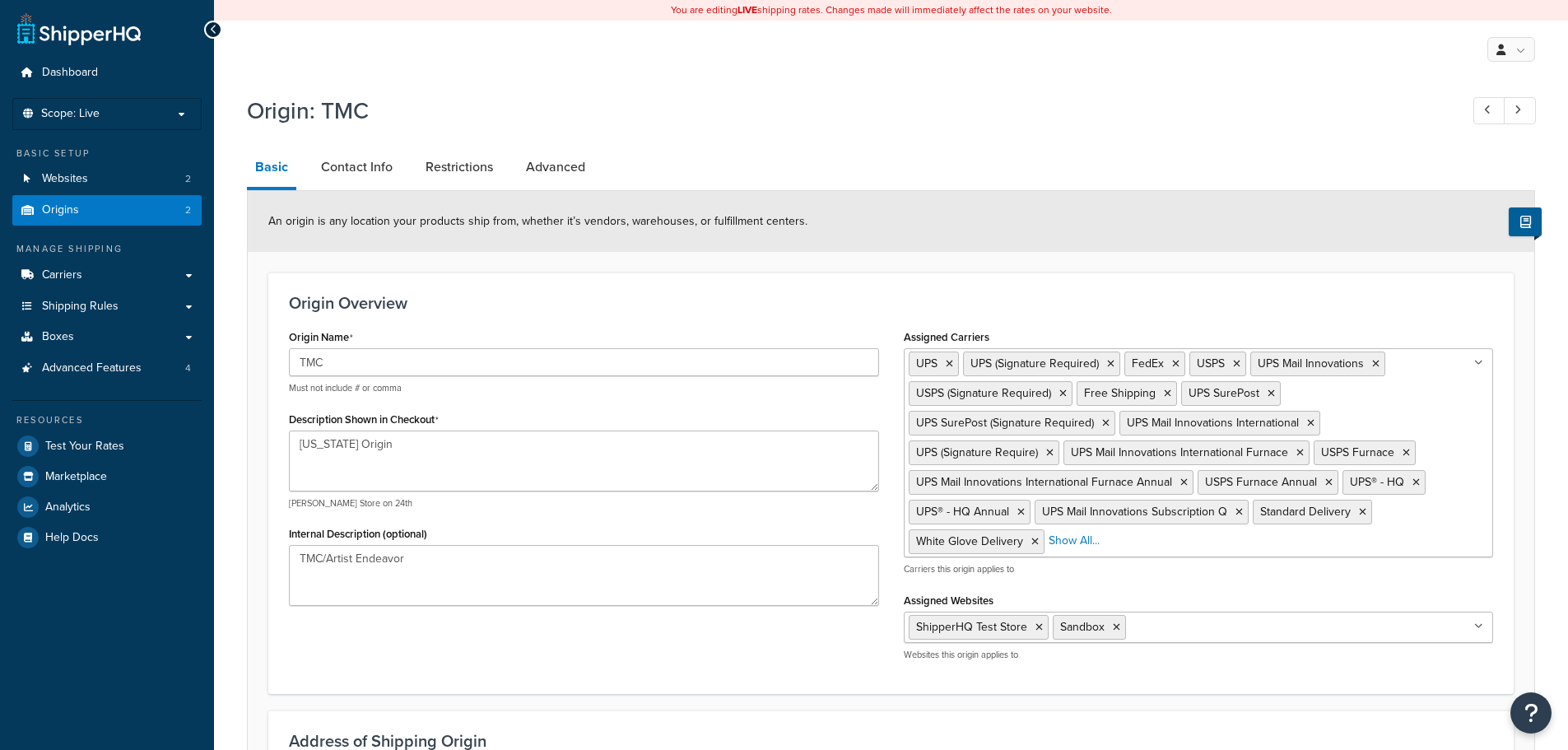
select select "22"
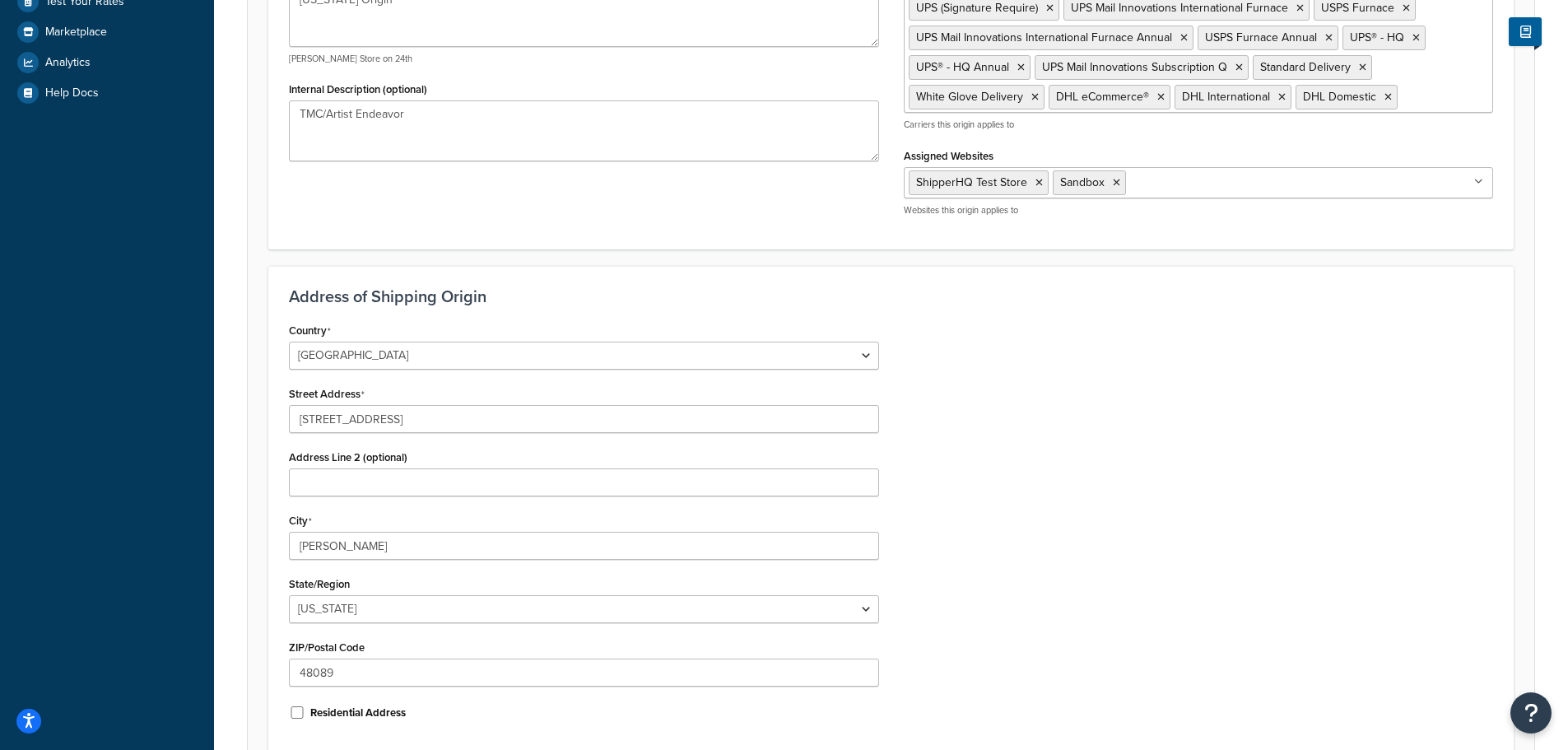
scroll to position [603, 0]
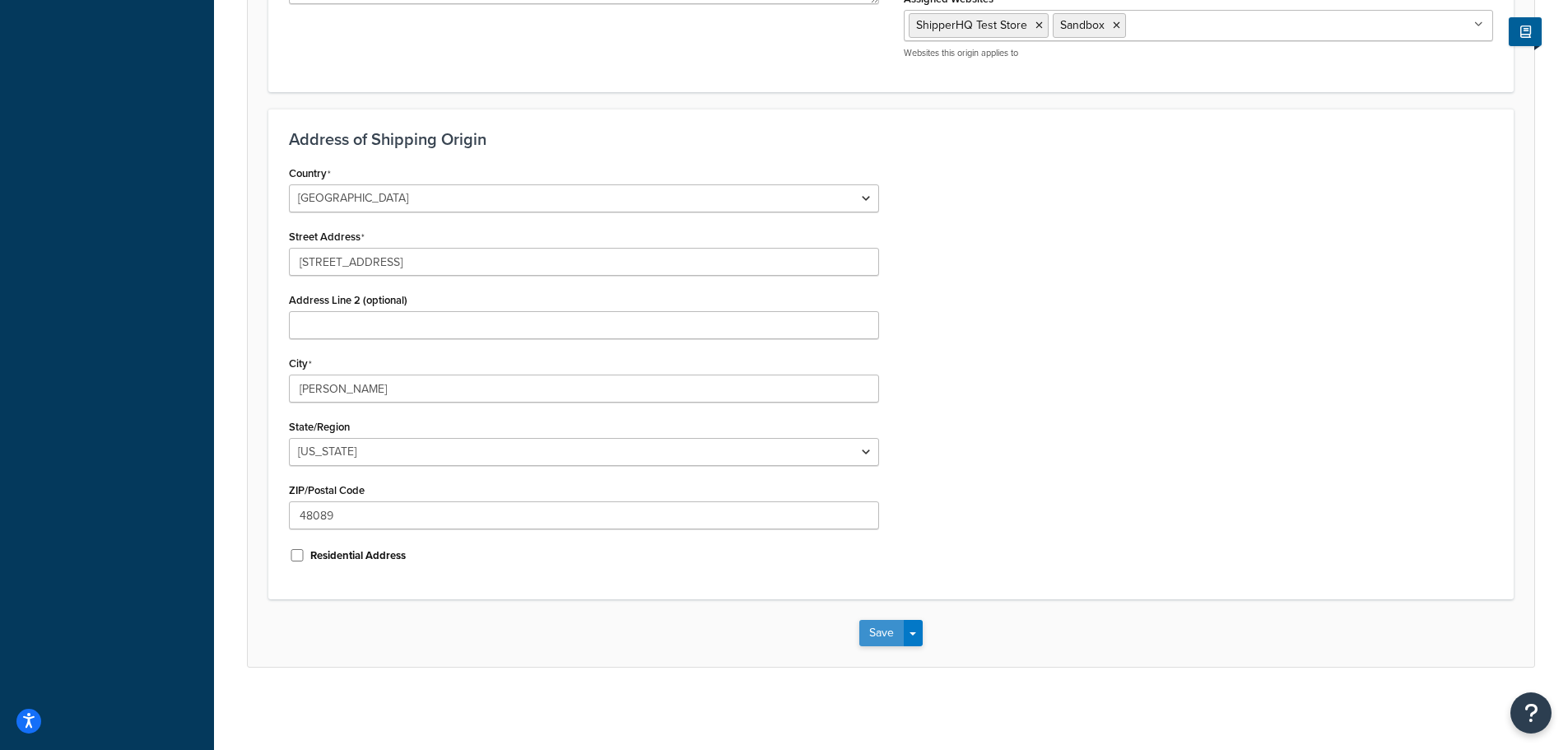
click at [870, 637] on button "Save" at bounding box center [881, 633] width 45 height 26
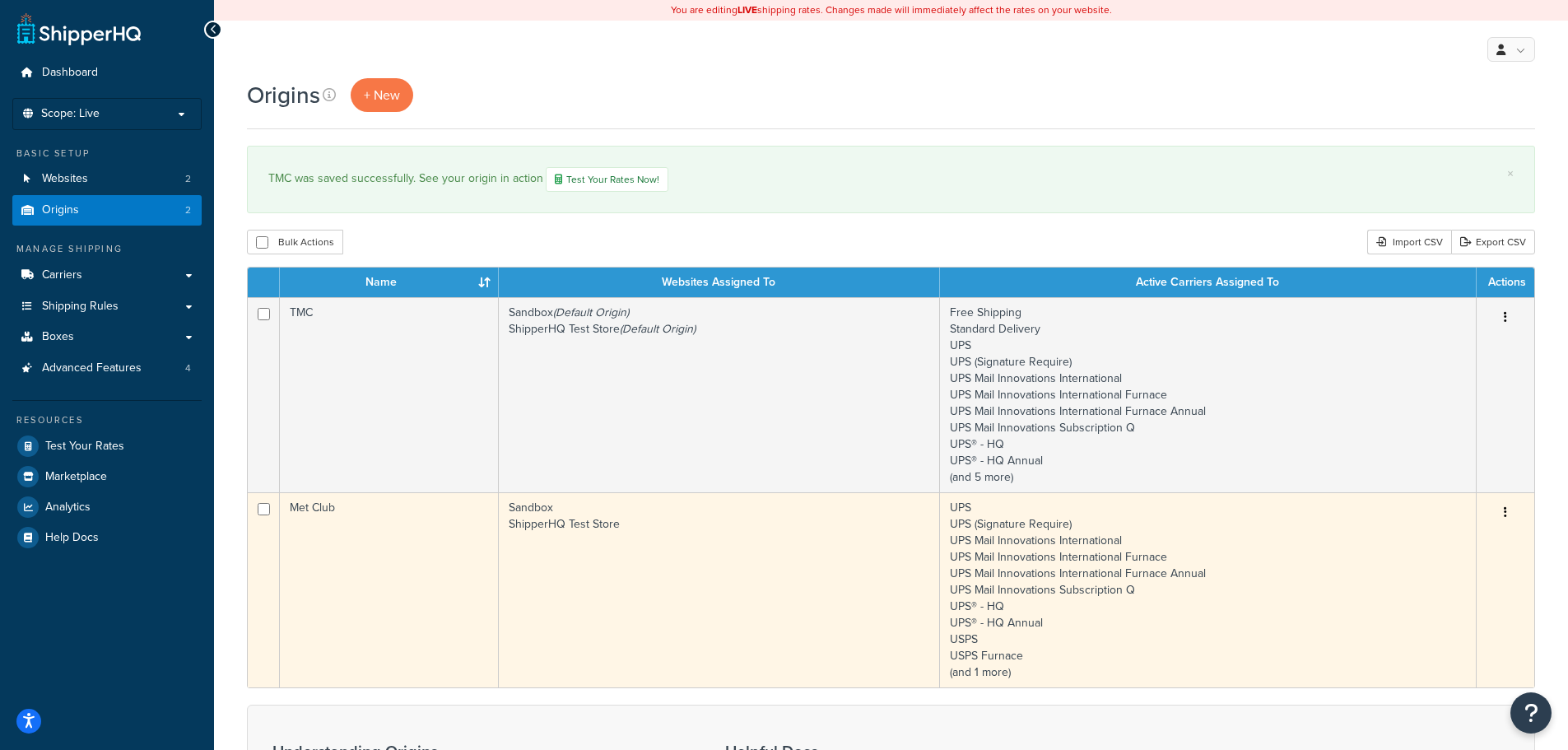
click at [1500, 509] on button "button" at bounding box center [1505, 513] width 23 height 26
click at [1425, 539] on link "Edit" at bounding box center [1451, 544] width 130 height 34
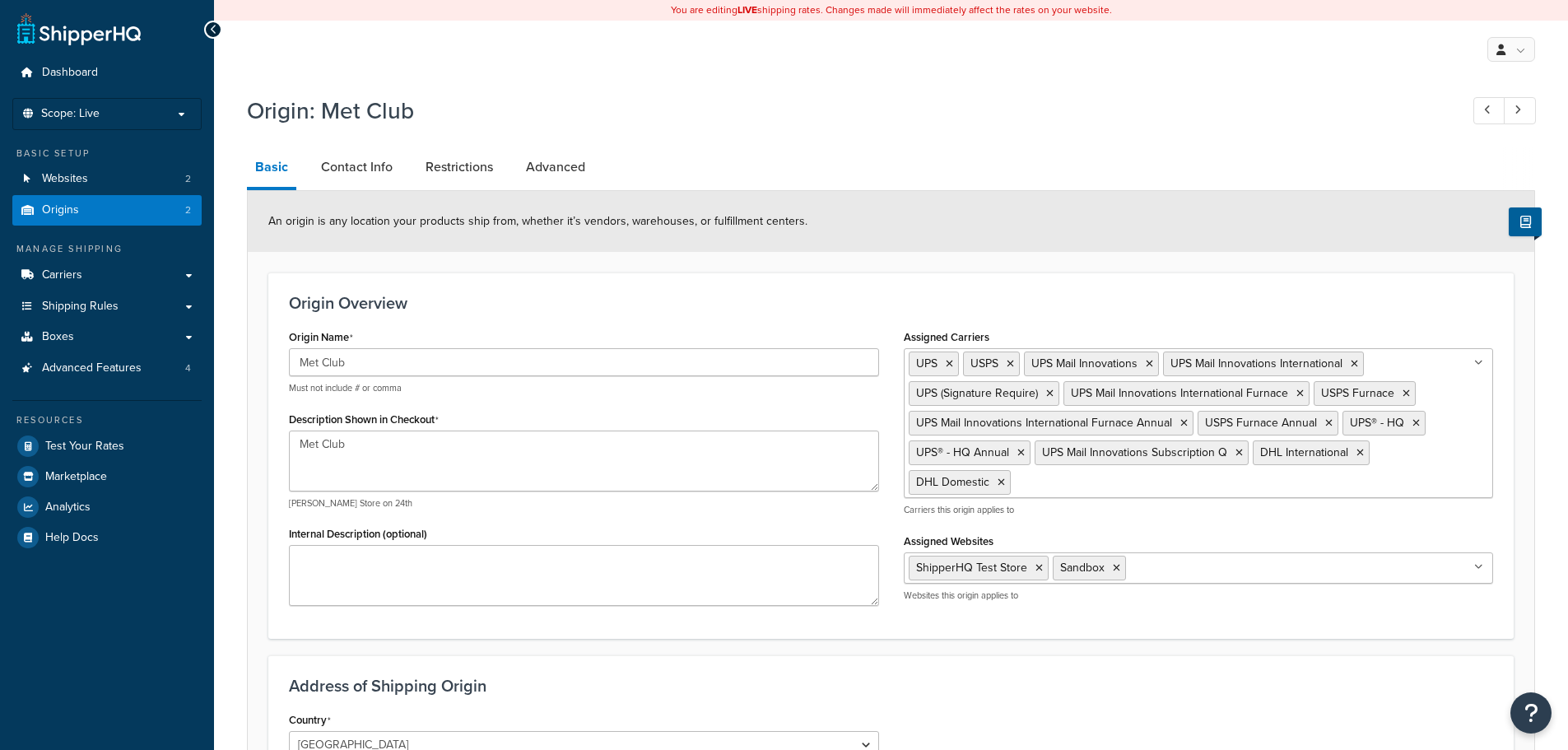
select select "22"
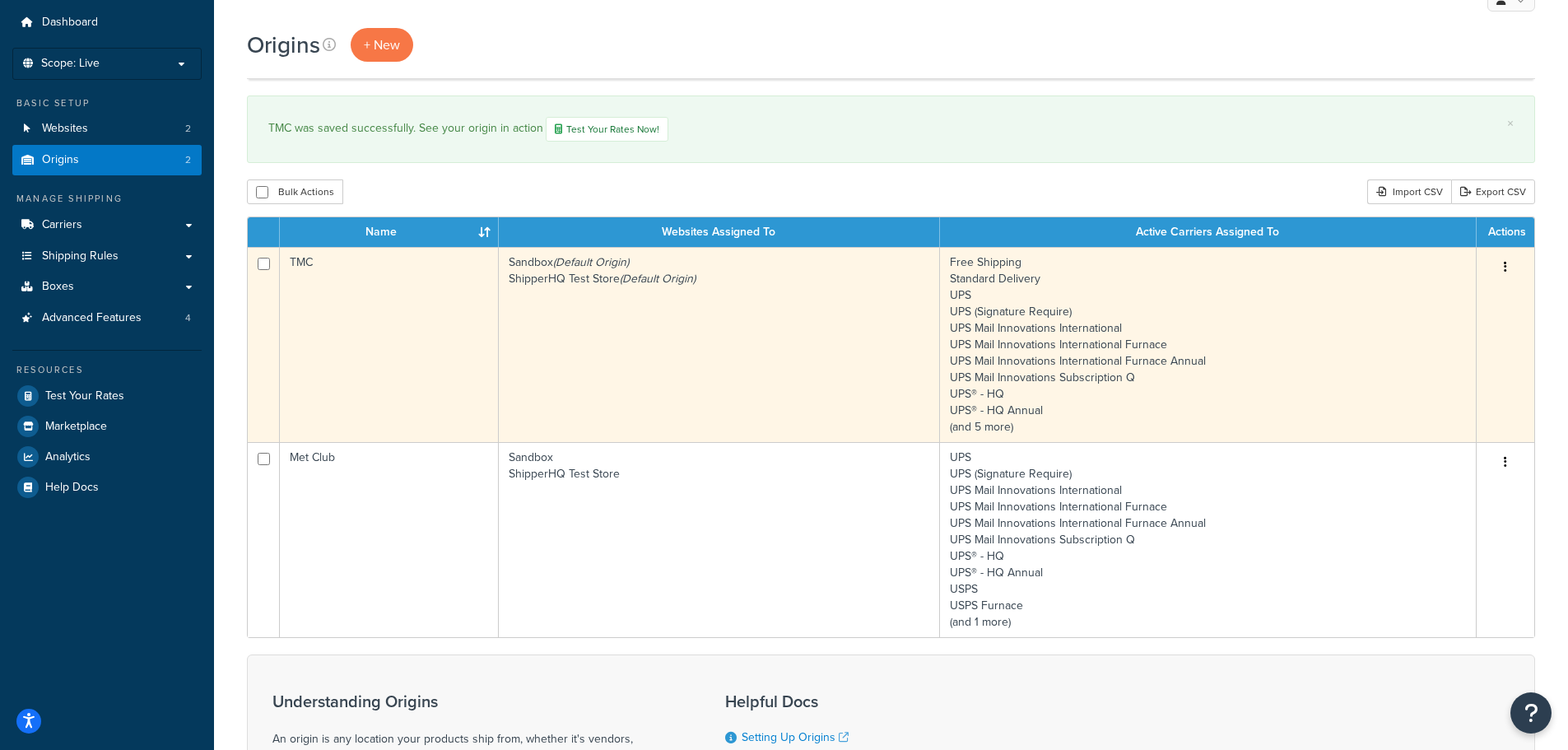
scroll to position [26, 0]
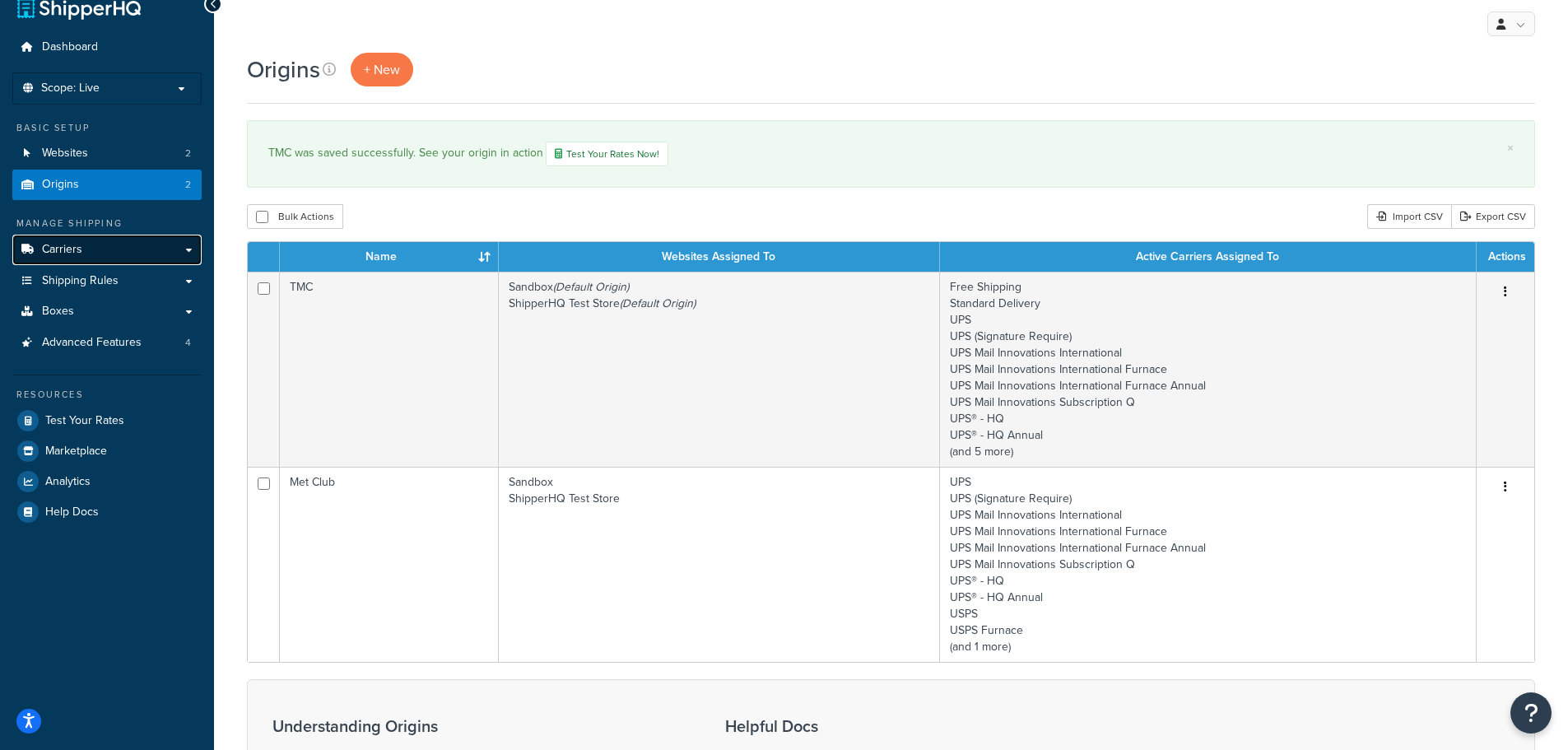
click at [57, 245] on span "Carriers" at bounding box center [62, 249] width 40 height 14
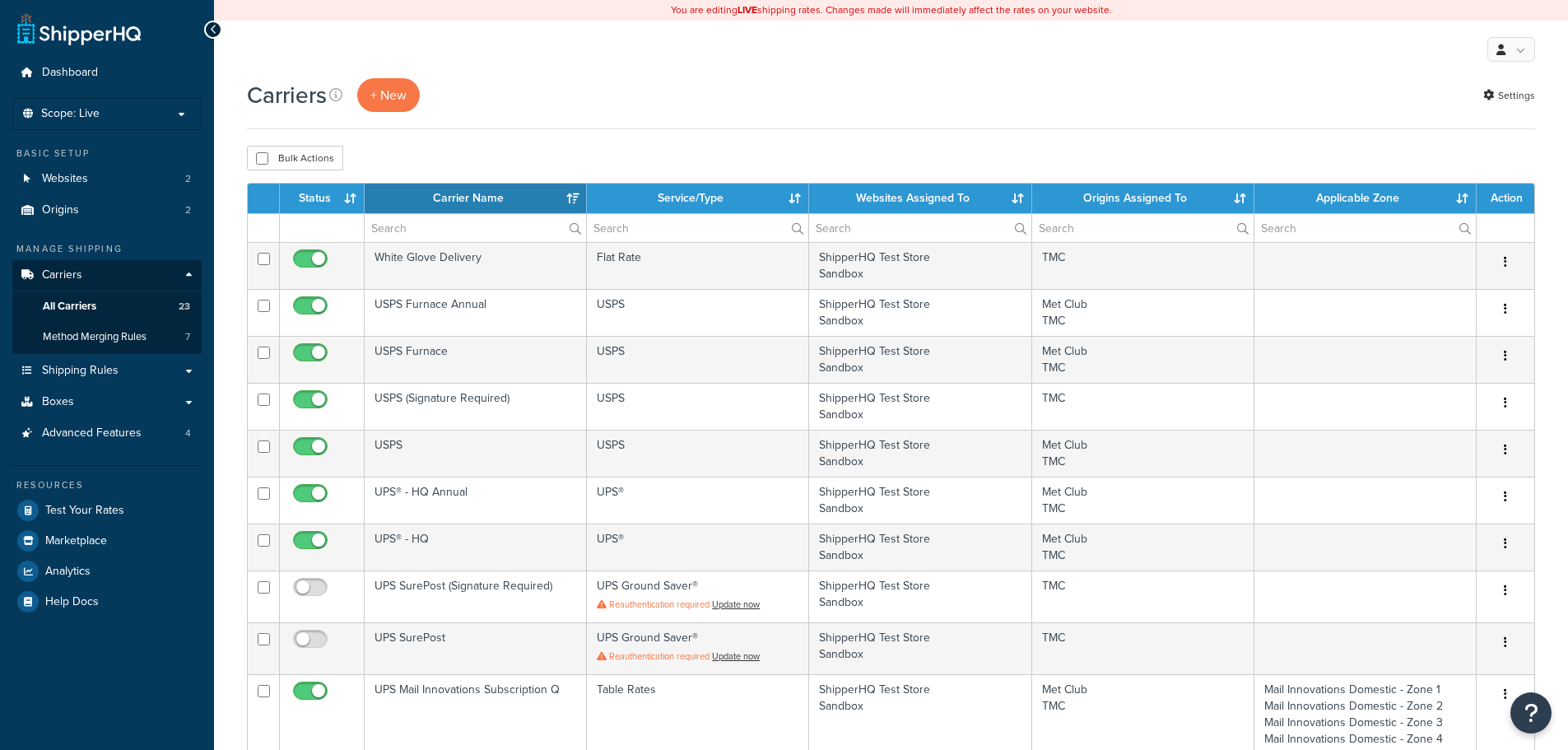
select select "15"
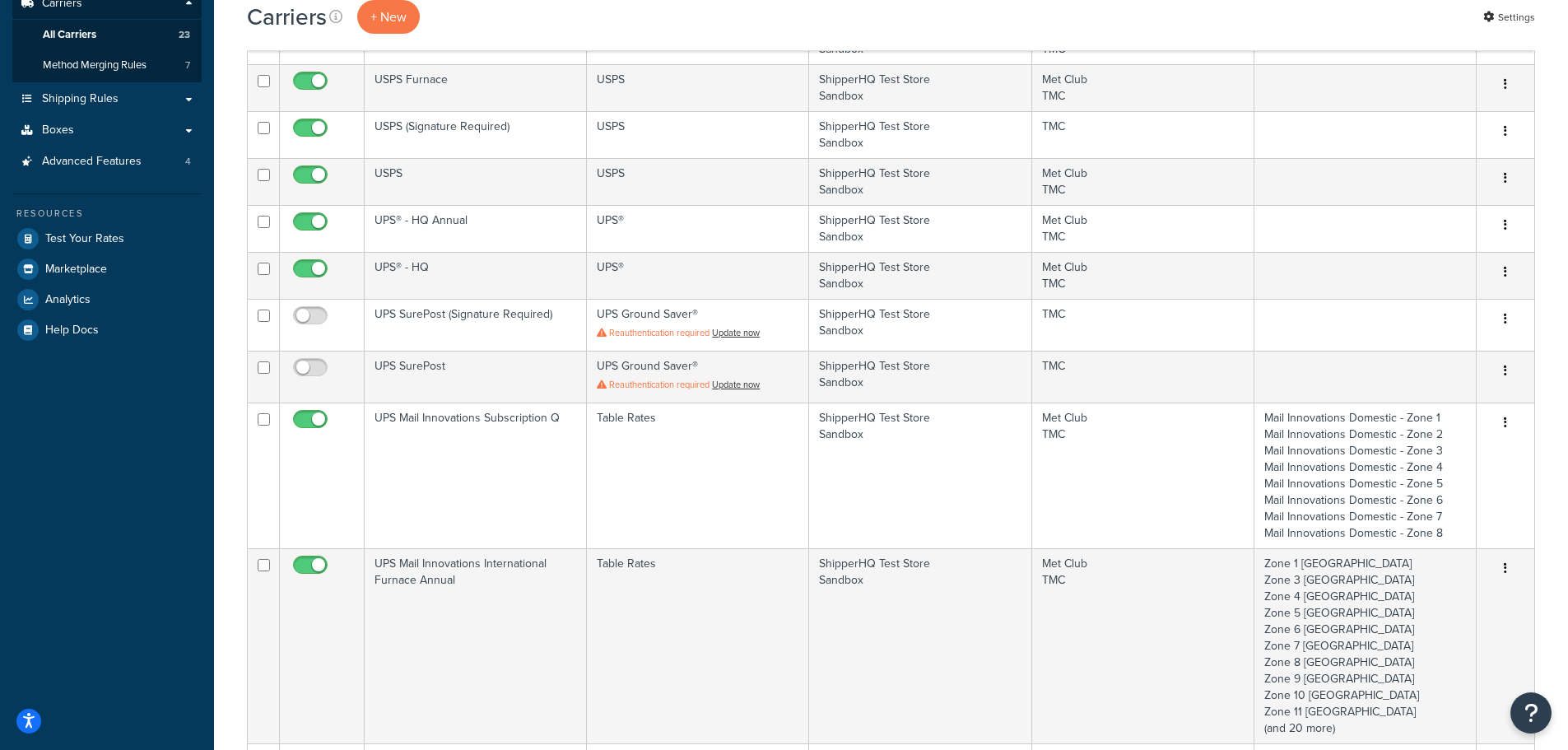
scroll to position [329, 0]
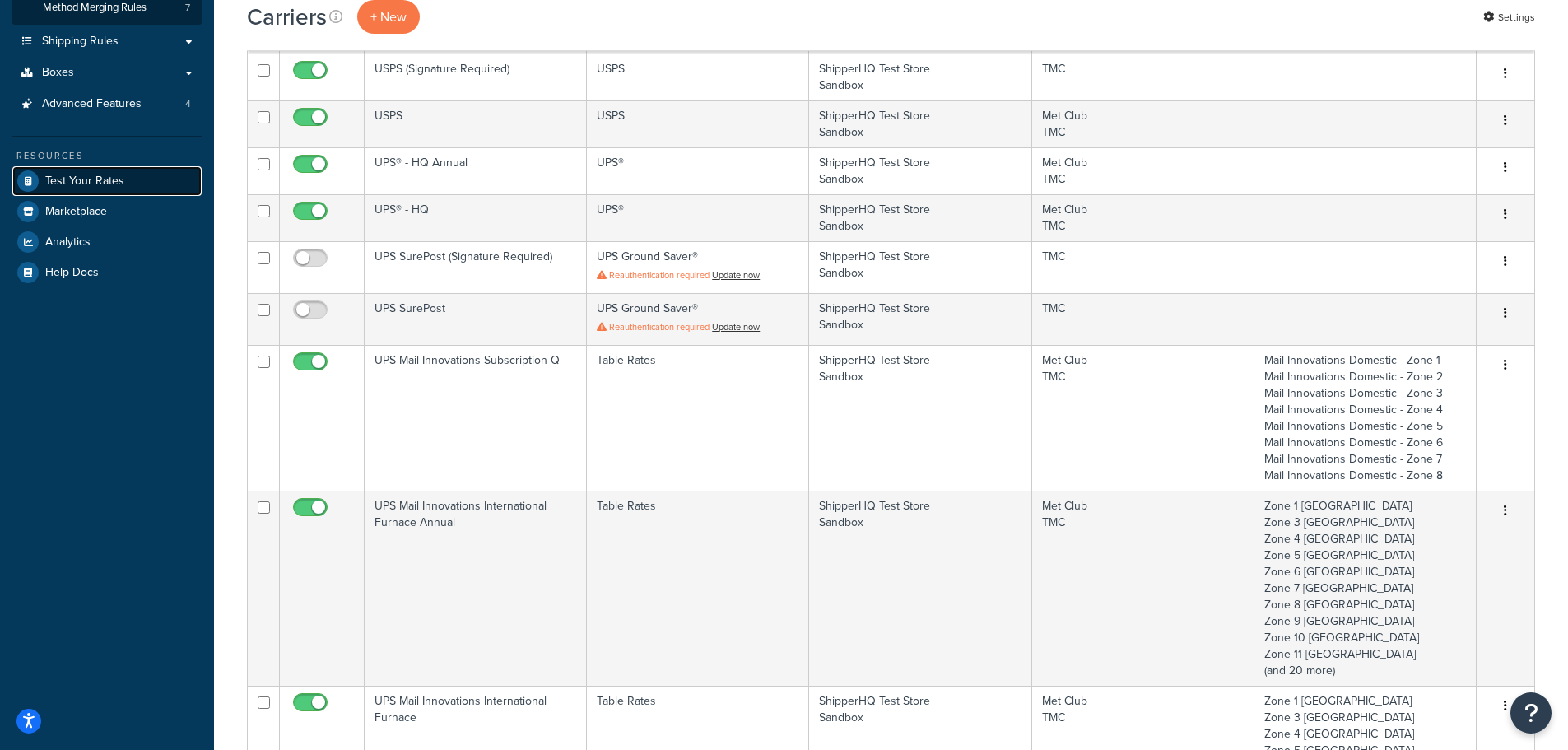
click at [64, 170] on link "Test Your Rates" at bounding box center [108, 181] width 190 height 29
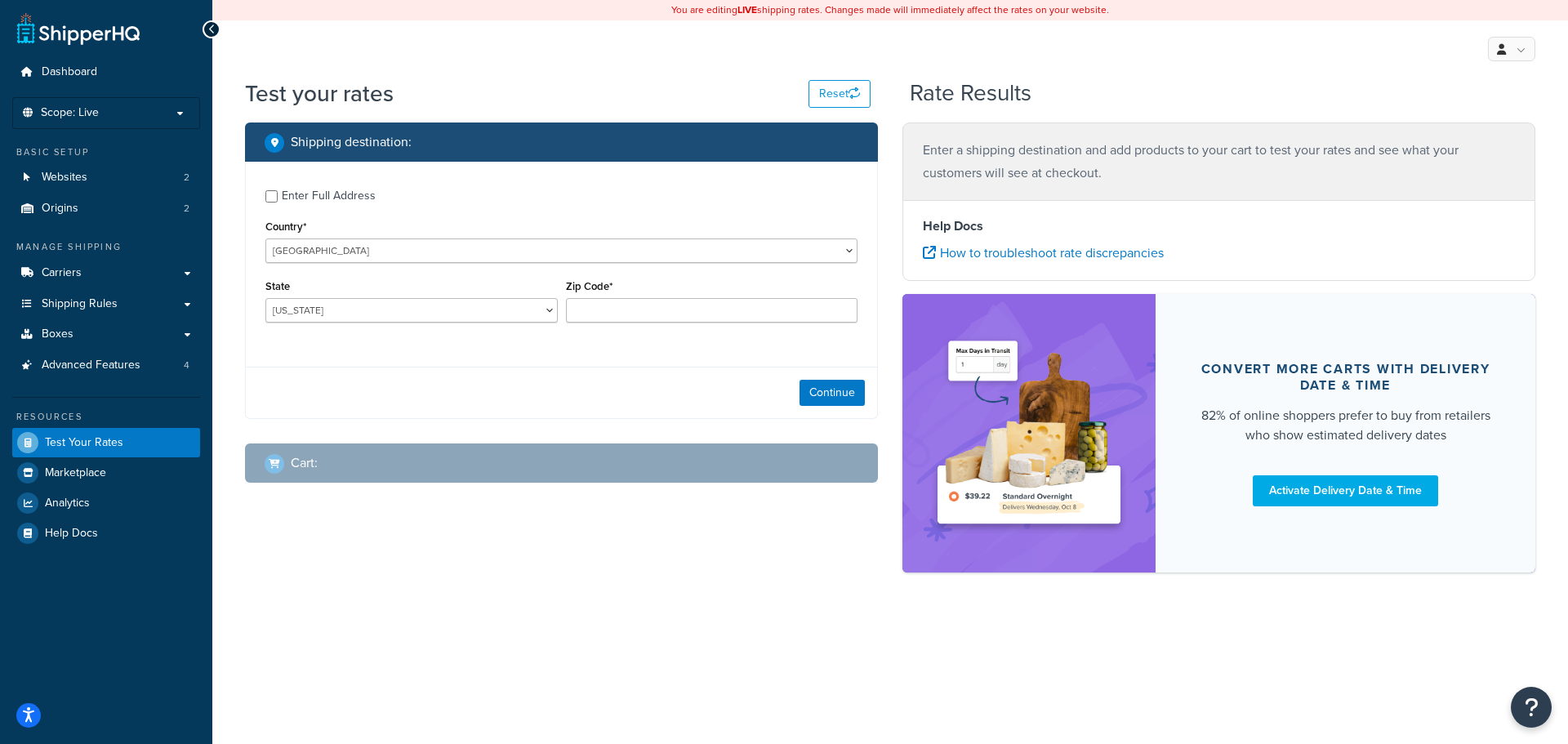
click at [440, 328] on div "State [US_STATE] [US_STATE] [US_STATE] [US_STATE] [US_STATE] Armed Forces Ameri…" at bounding box center [412, 305] width 300 height 60
click at [440, 308] on select "[US_STATE] [US_STATE] [US_STATE] [US_STATE] [US_STATE] Armed Forces Americas Ar…" at bounding box center [411, 310] width 292 height 24
select select "CA"
click at [265, 299] on select "[US_STATE] [US_STATE] [US_STATE] [US_STATE] [US_STATE] Armed Forces Americas Ar…" at bounding box center [411, 310] width 292 height 24
click at [716, 308] on input "Zip Code*" at bounding box center [711, 310] width 292 height 24
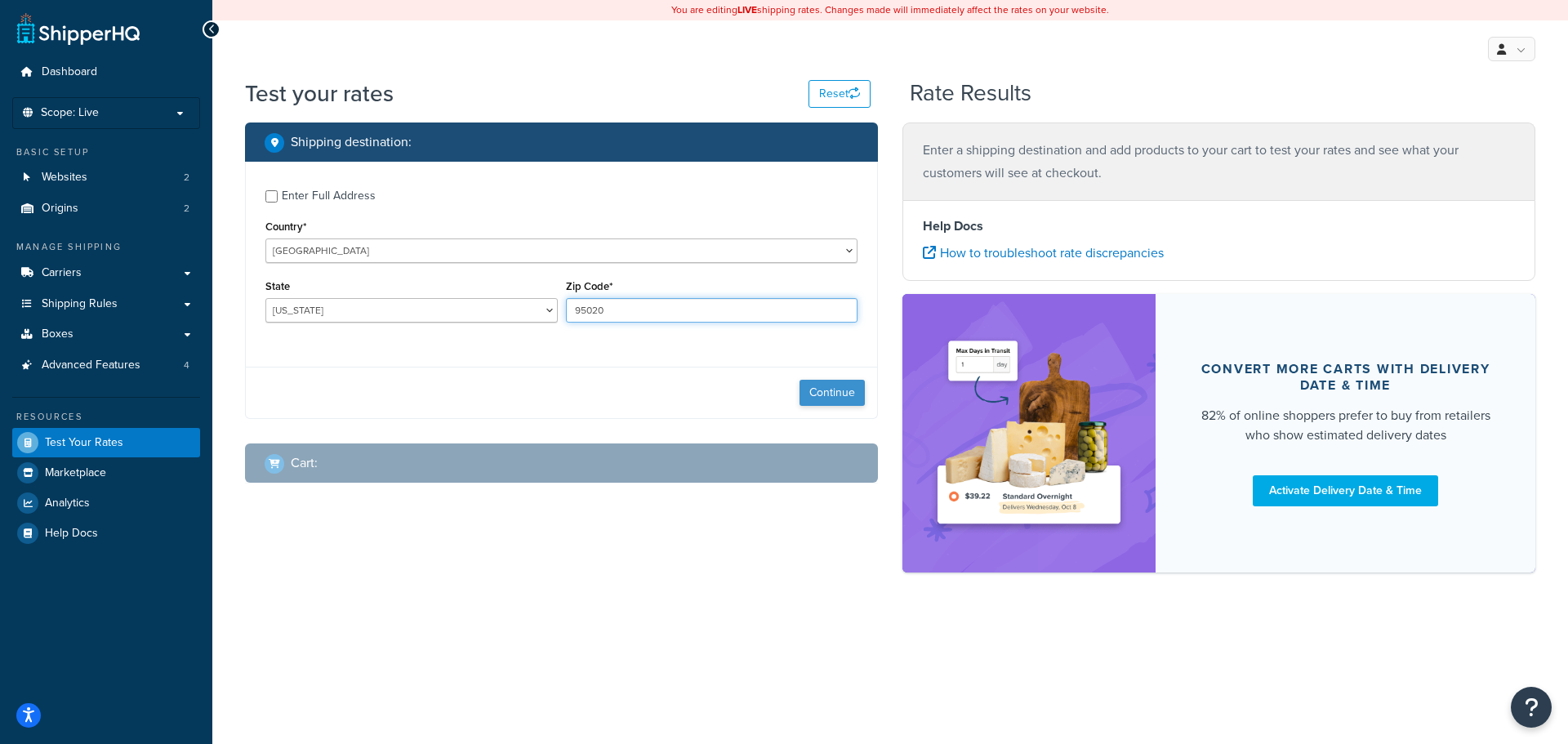
type input "95020"
click at [844, 401] on button "Continue" at bounding box center [832, 393] width 65 height 26
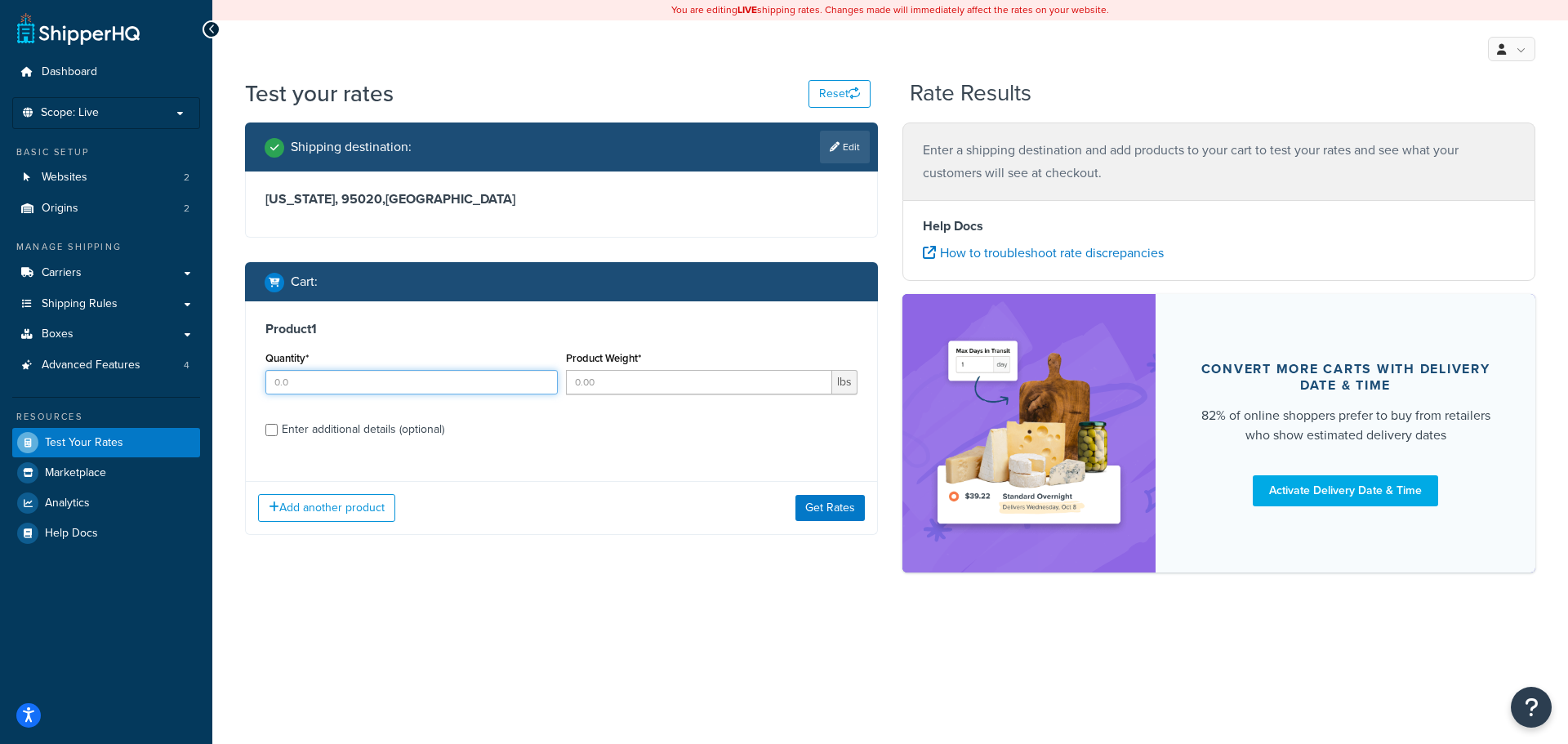
click at [330, 380] on input "Quantity*" at bounding box center [411, 382] width 292 height 24
type input "1"
type input ".50"
click at [813, 510] on button "Get Rates" at bounding box center [830, 508] width 70 height 26
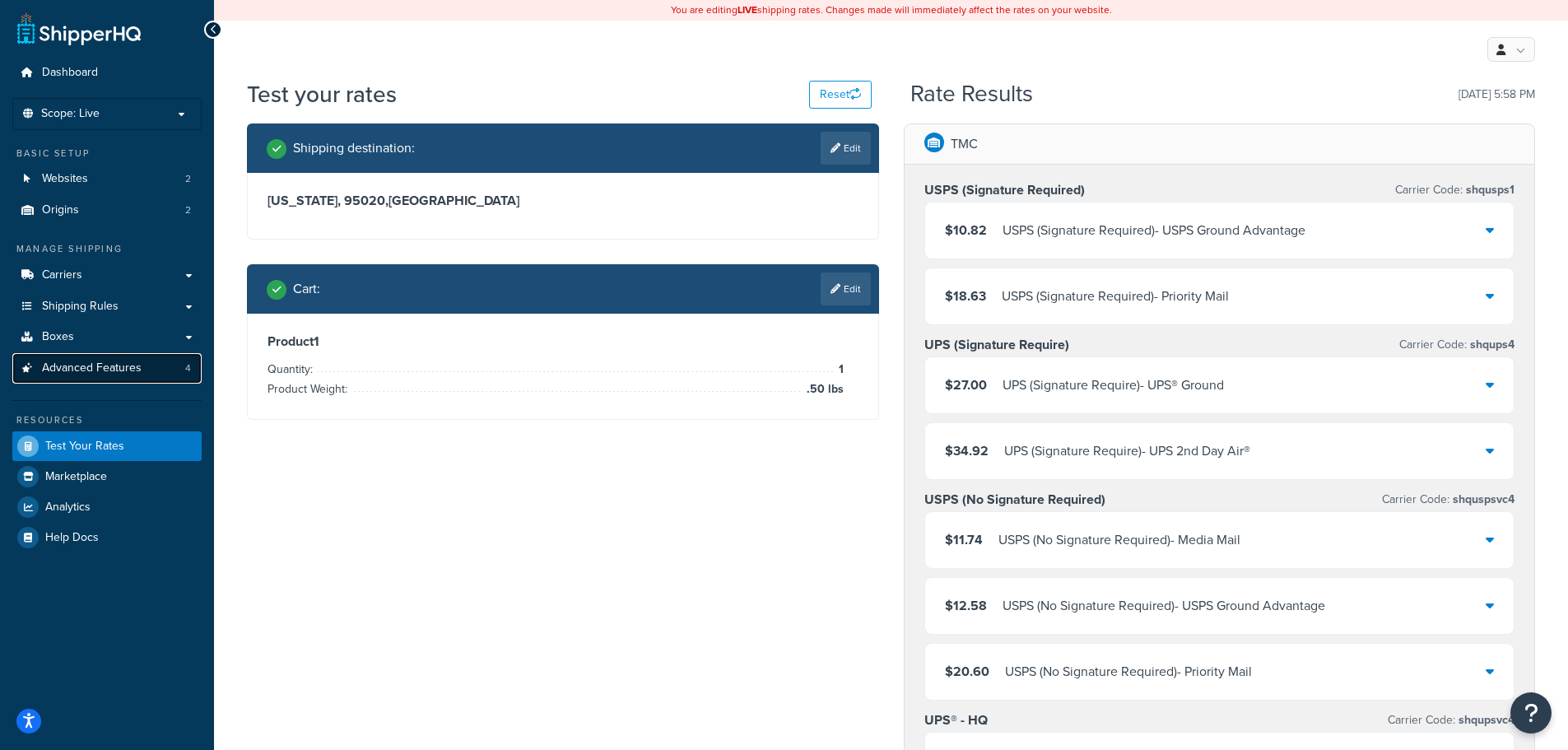
click at [63, 374] on span "Advanced Features" at bounding box center [91, 368] width 99 height 14
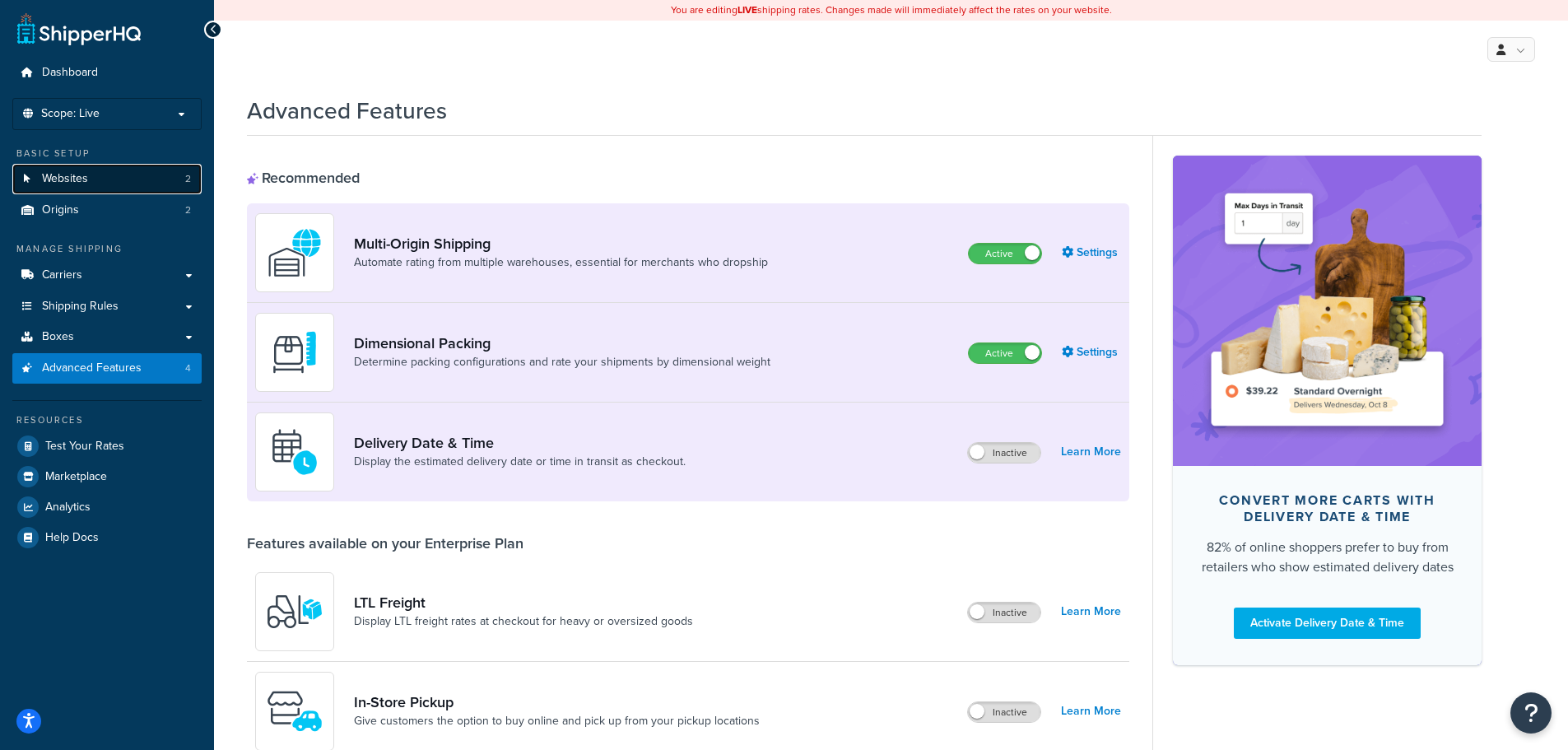
click at [61, 182] on span "Websites" at bounding box center [65, 179] width 47 height 14
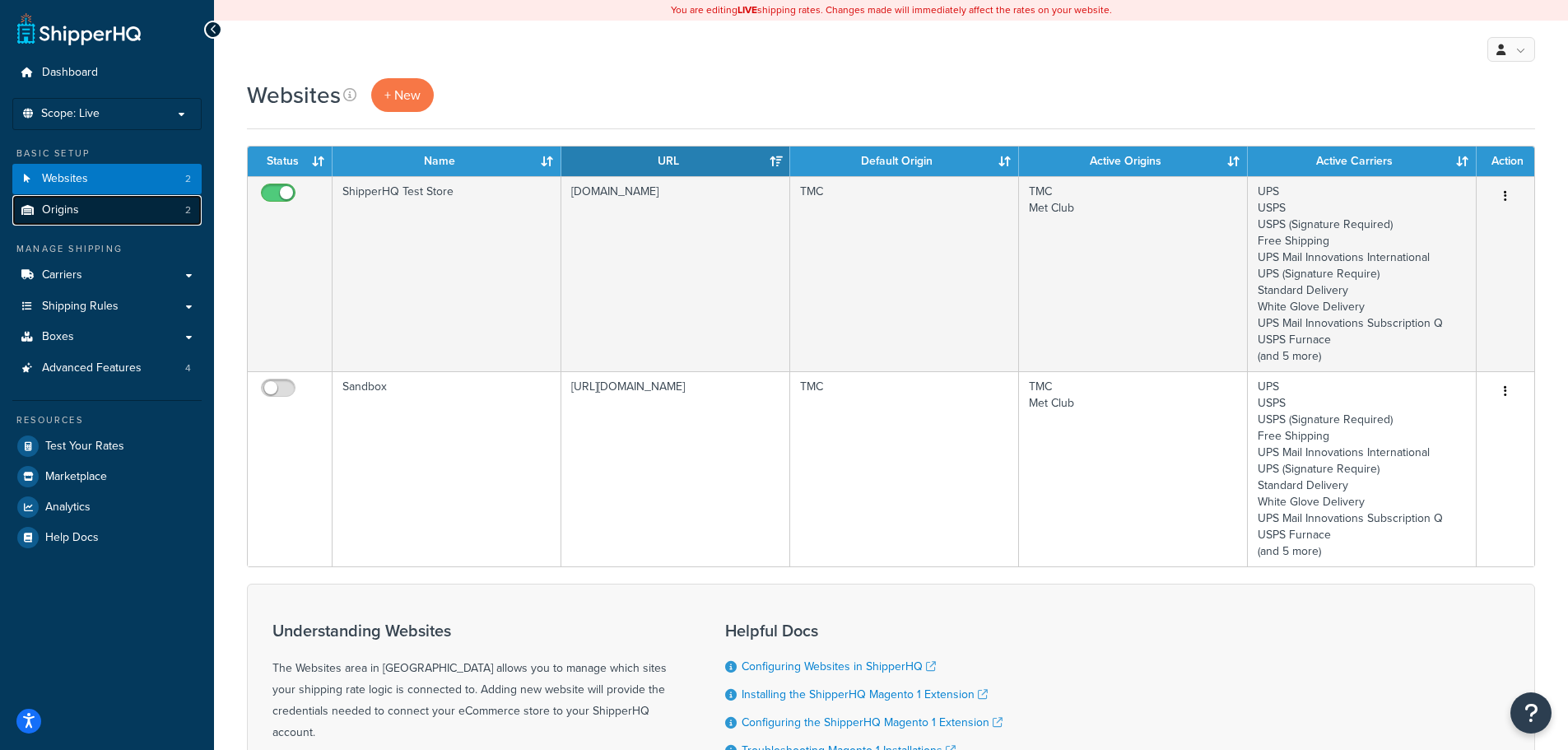
click at [55, 203] on span "Origins" at bounding box center [60, 210] width 37 height 14
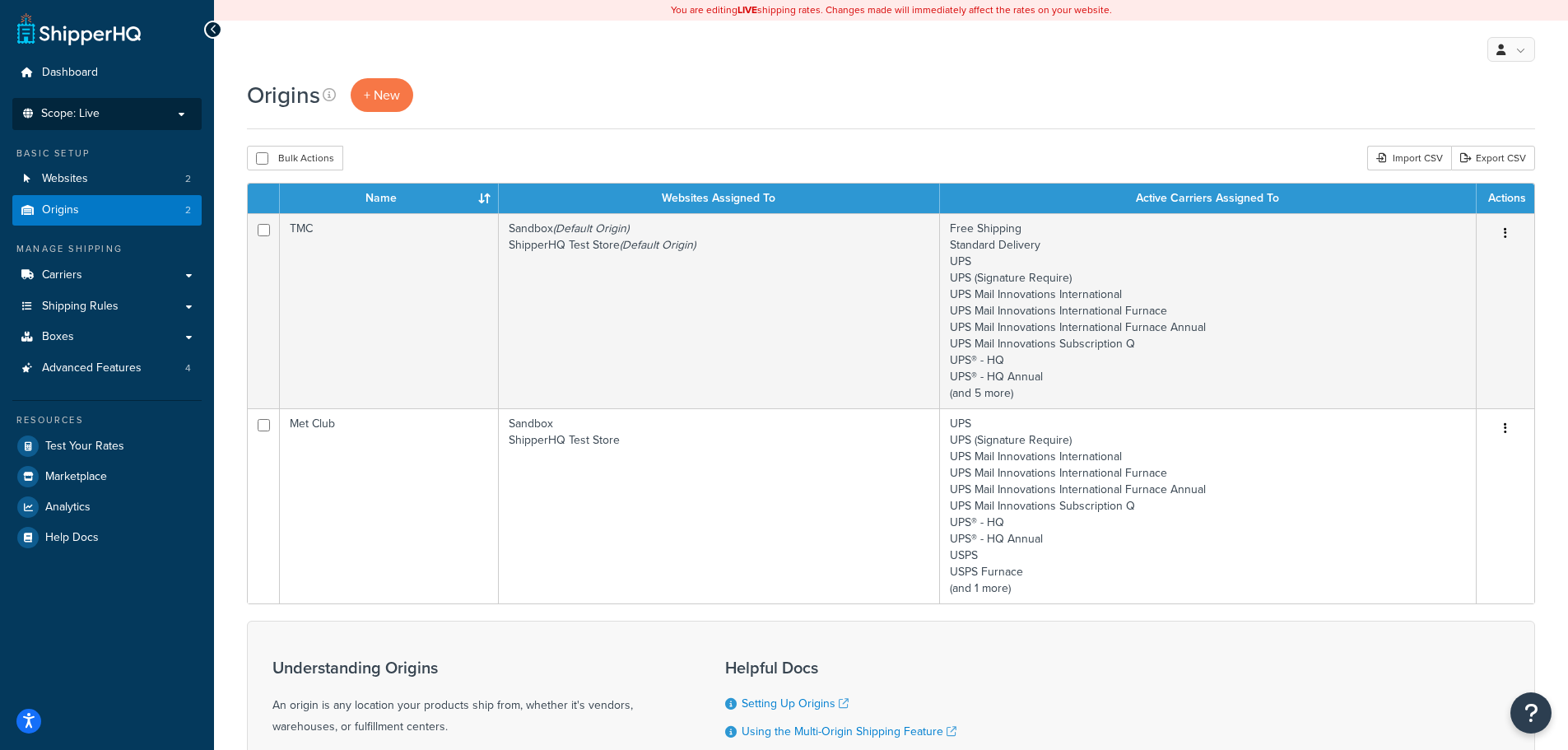
click at [60, 103] on li "Scope: Live Development Integration Test Manage Scopes" at bounding box center [108, 113] width 190 height 32
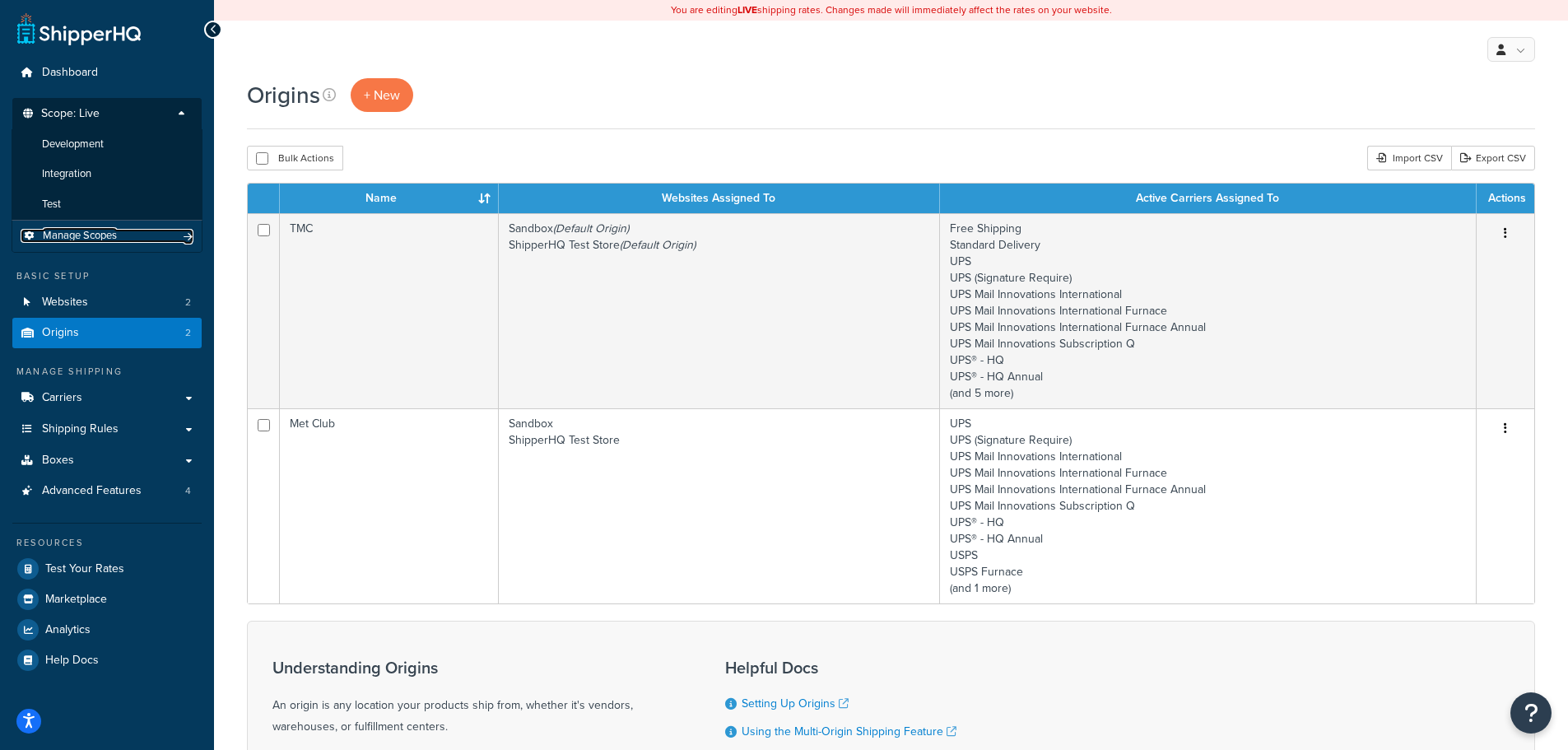
click at [77, 234] on span "Manage Scopes" at bounding box center [79, 235] width 74 height 14
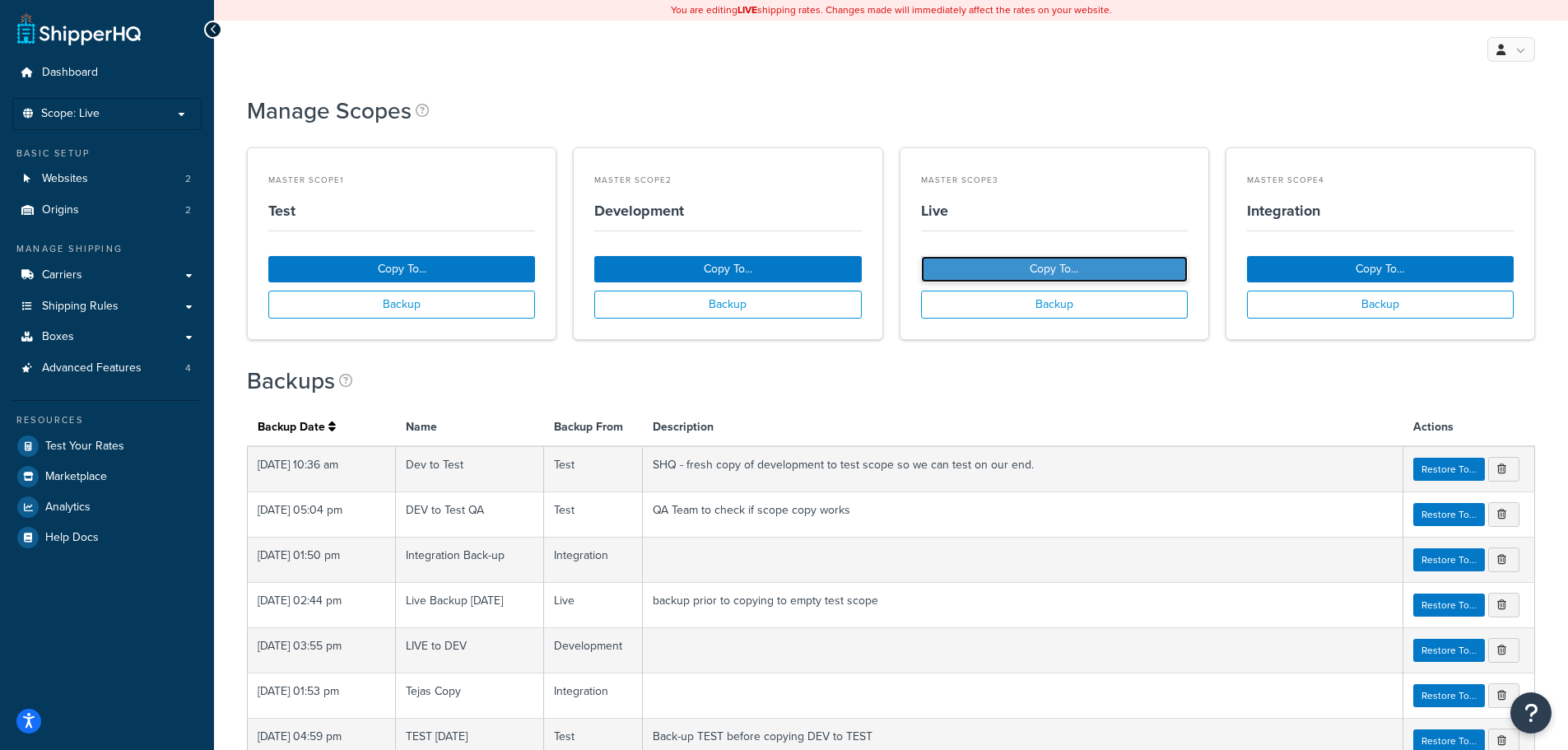
click at [954, 263] on button "Copy To..." at bounding box center [1054, 269] width 266 height 26
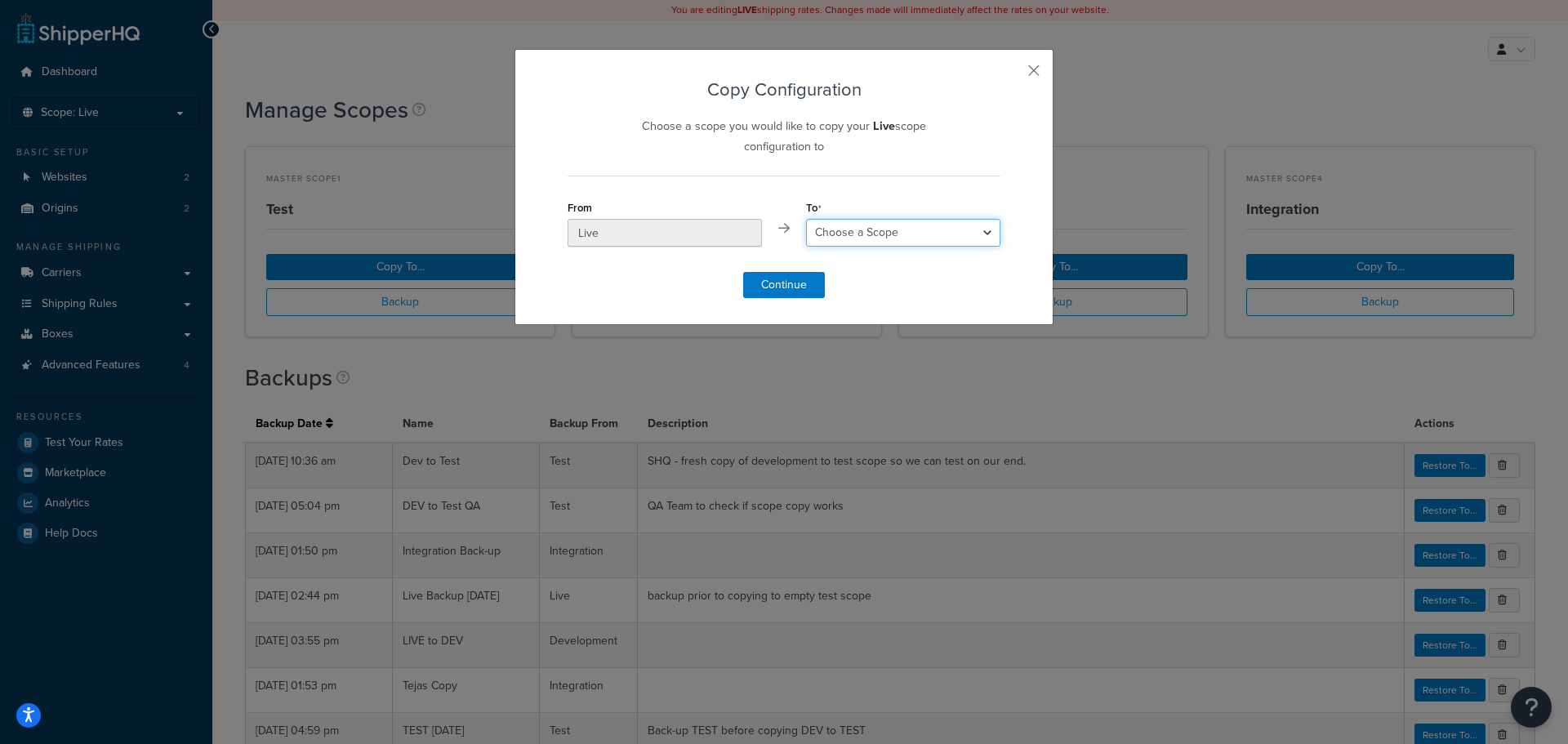
click at [881, 239] on select "Choose a Scope Test Development Integration" at bounding box center [903, 233] width 195 height 28
select select "215536"
click at [806, 219] on select "Choose a Scope Test Development Integration" at bounding box center [903, 233] width 195 height 28
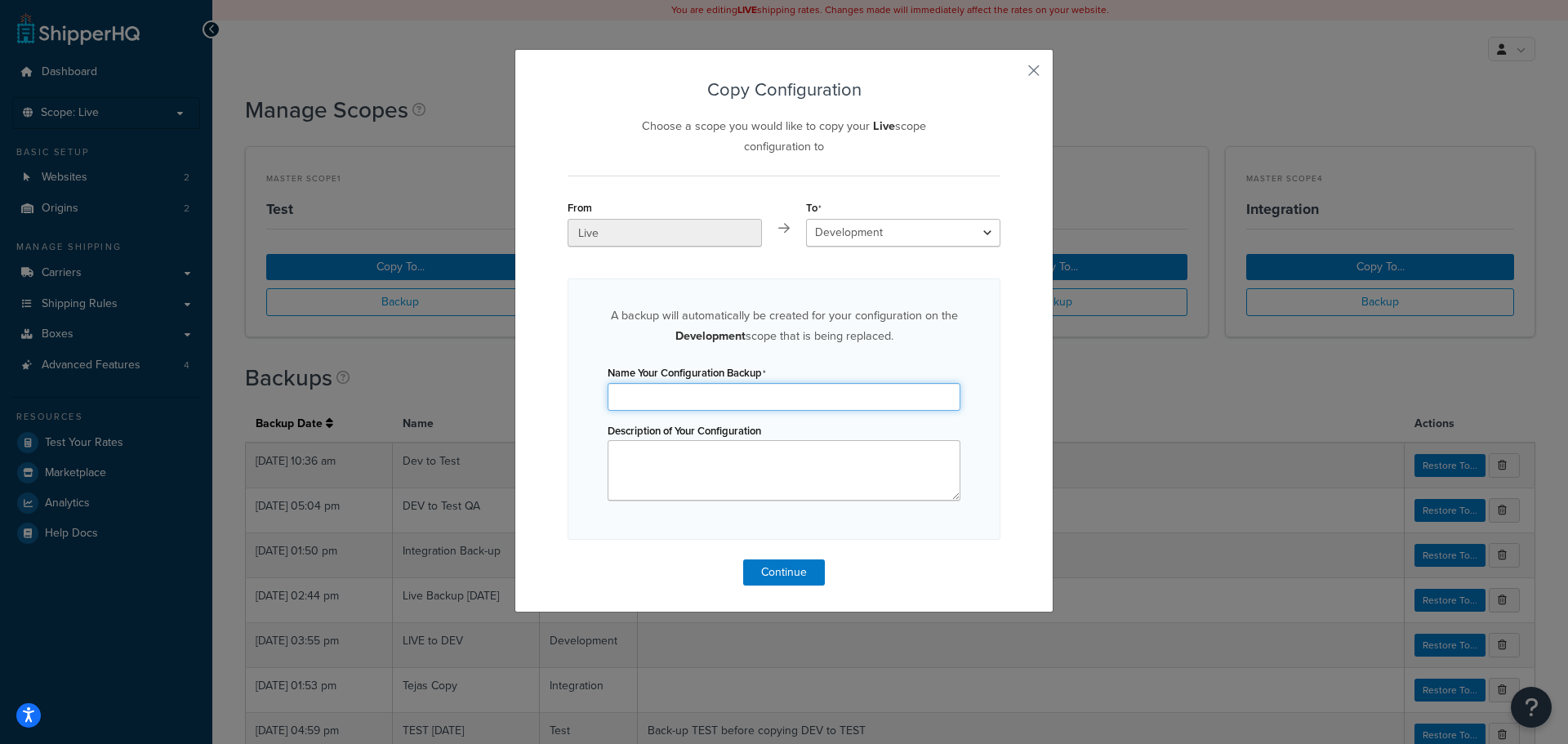
click at [676, 396] on input "Name Your Configuration Backup" at bounding box center [784, 396] width 353 height 28
type input "D"
type input "Pre-DHL"
click at [808, 564] on button "Continue" at bounding box center [784, 572] width 81 height 26
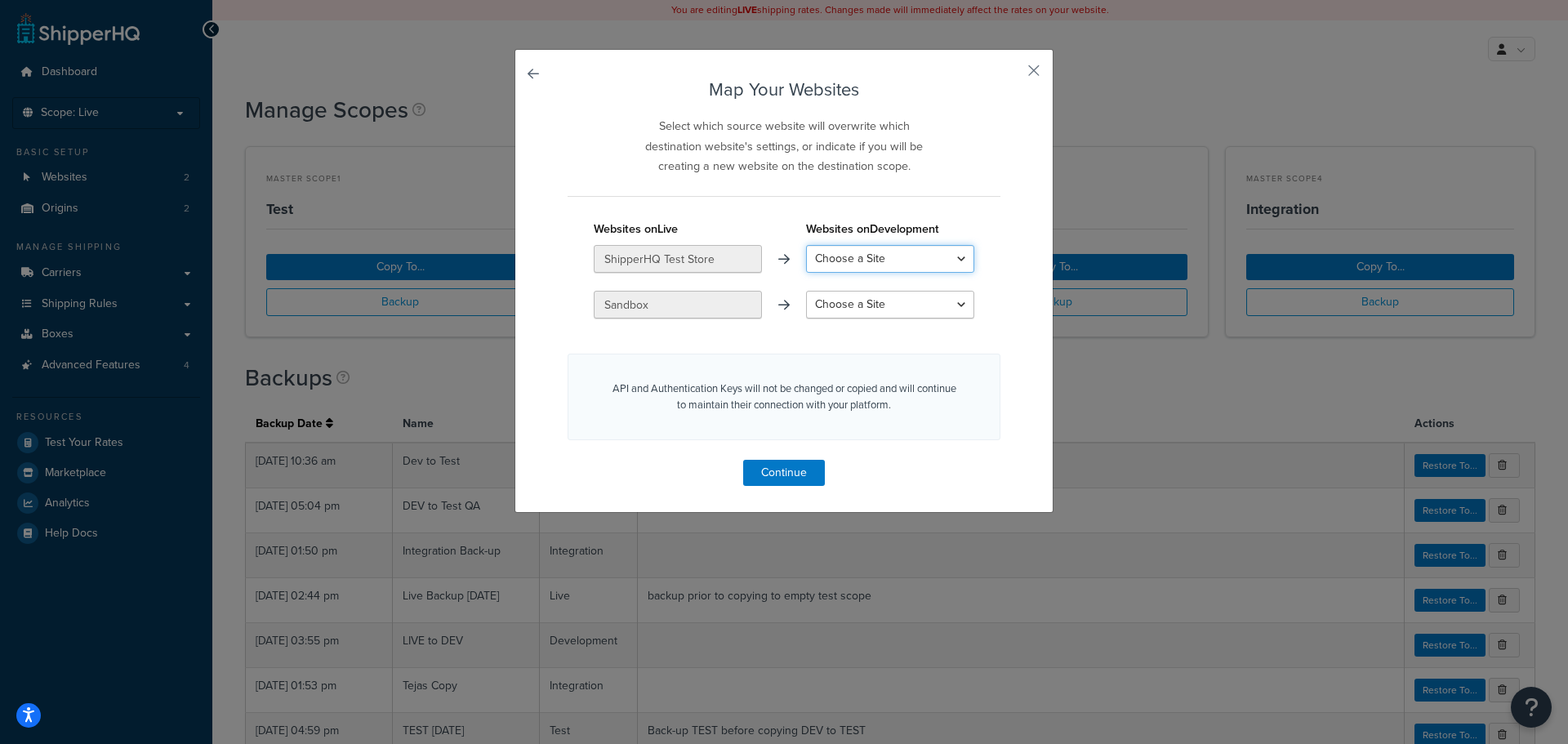
click at [846, 256] on select "Choose a Site ShipperHQ Test Store ShipperHQ Test Store - Dev01 ShipperHQ Test …" at bounding box center [890, 259] width 168 height 28
select select "ShipperHQ Test Store"
click at [806, 245] on select "Choose a Site ShipperHQ Test Store ShipperHQ Test Store - Dev01 ShipperHQ Test …" at bounding box center [890, 259] width 168 height 28
click at [851, 300] on select "Choose a Site ShipperHQ Test Store - Dev01 ShipperHQ Test Store - Dev02 Shipper…" at bounding box center [890, 304] width 168 height 28
click at [559, 325] on div "Map Your Websites Select which source website will overwrite which destination …" at bounding box center [784, 281] width 539 height 464
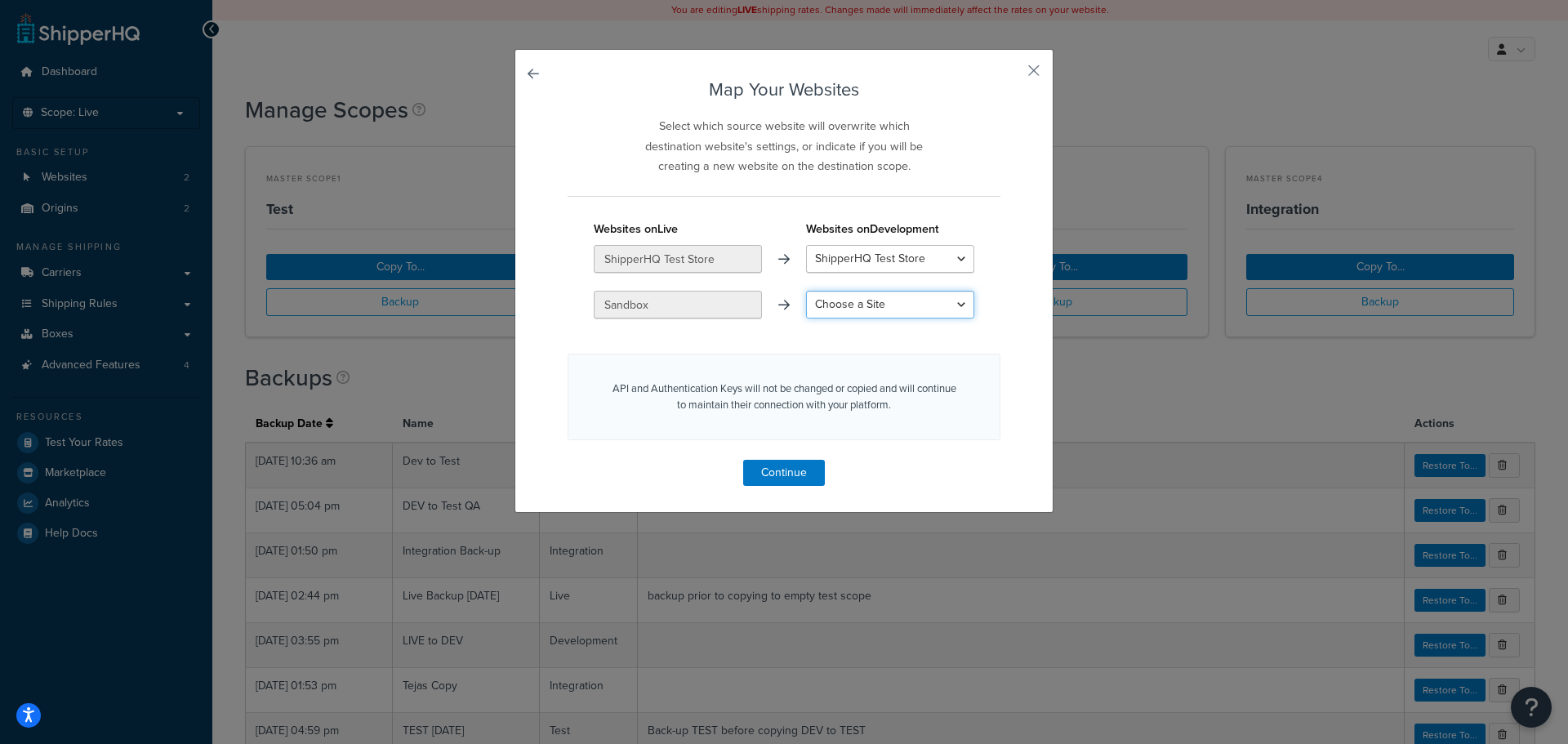
click at [845, 309] on select "Choose a Site ShipperHQ Test Store - Dev01 ShipperHQ Test Store - Dev02 Shipper…" at bounding box center [890, 304] width 168 height 28
select select "On-Demand Sandbox 001"
click at [806, 291] on select "Choose a Site ShipperHQ Test Store - Dev01 ShipperHQ Test Store - Dev02 Shipper…" at bounding box center [890, 304] width 168 height 28
click at [787, 463] on button "Continue" at bounding box center [784, 472] width 81 height 26
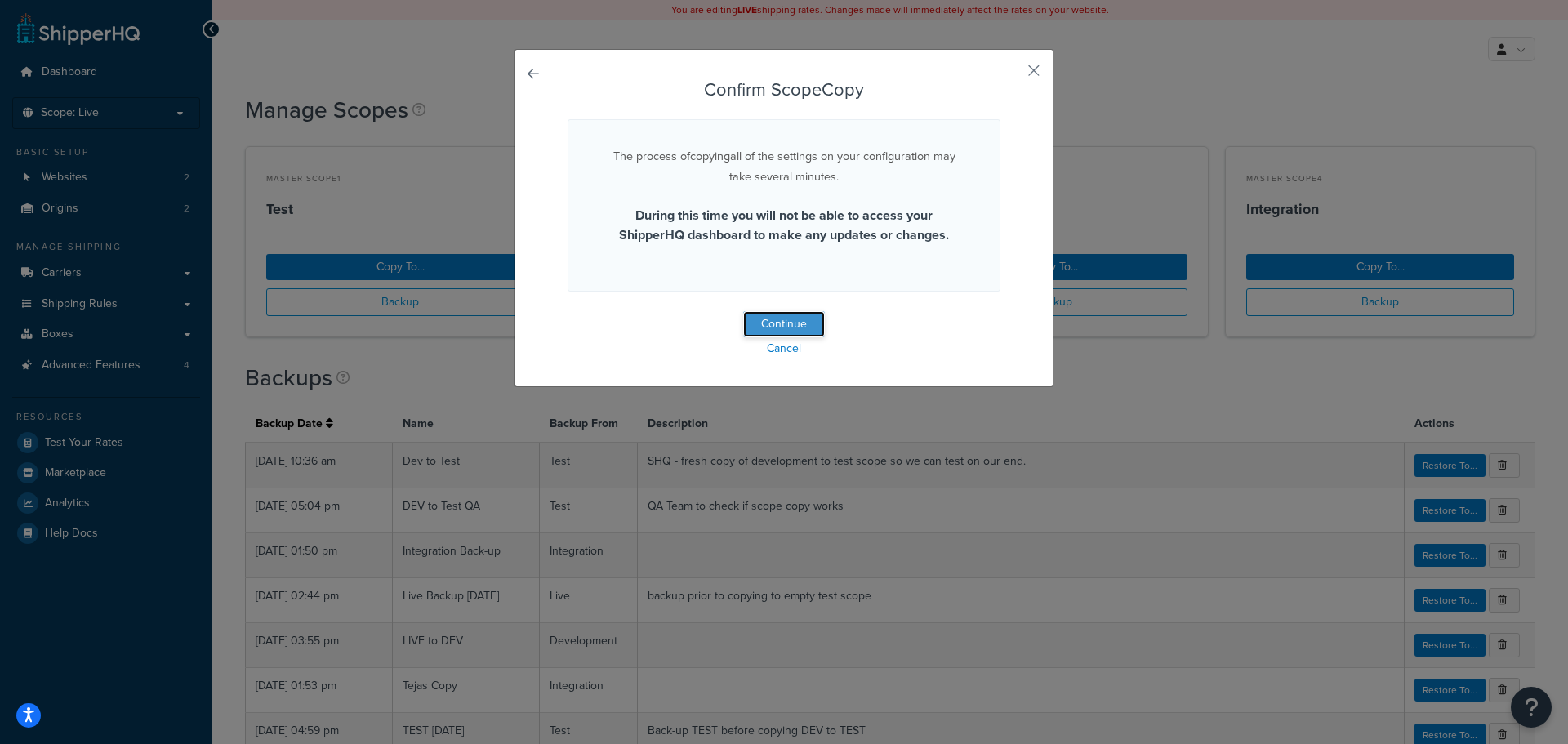
click at [781, 314] on button "Continue" at bounding box center [784, 324] width 81 height 26
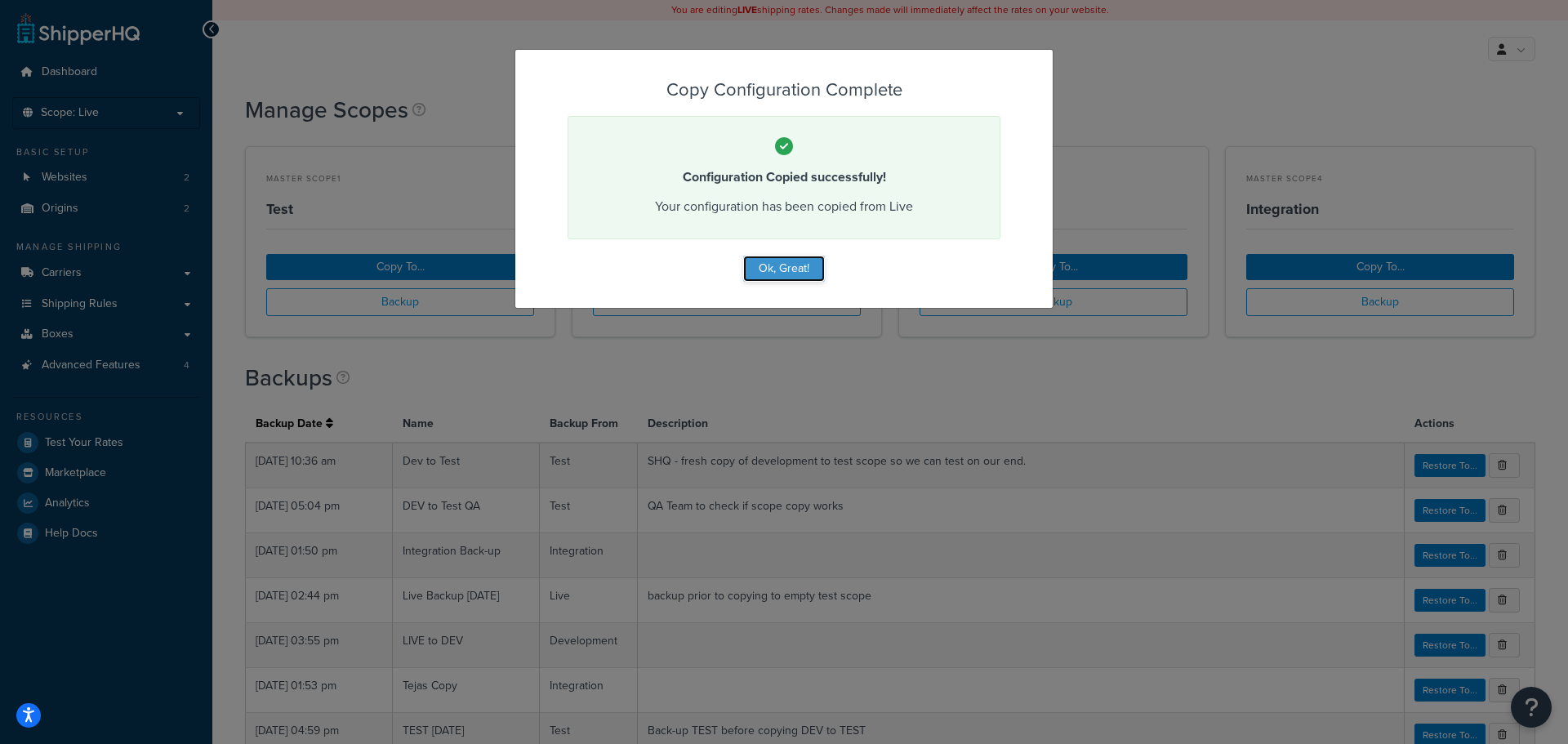
click at [785, 257] on button "Ok, Great!" at bounding box center [784, 268] width 81 height 26
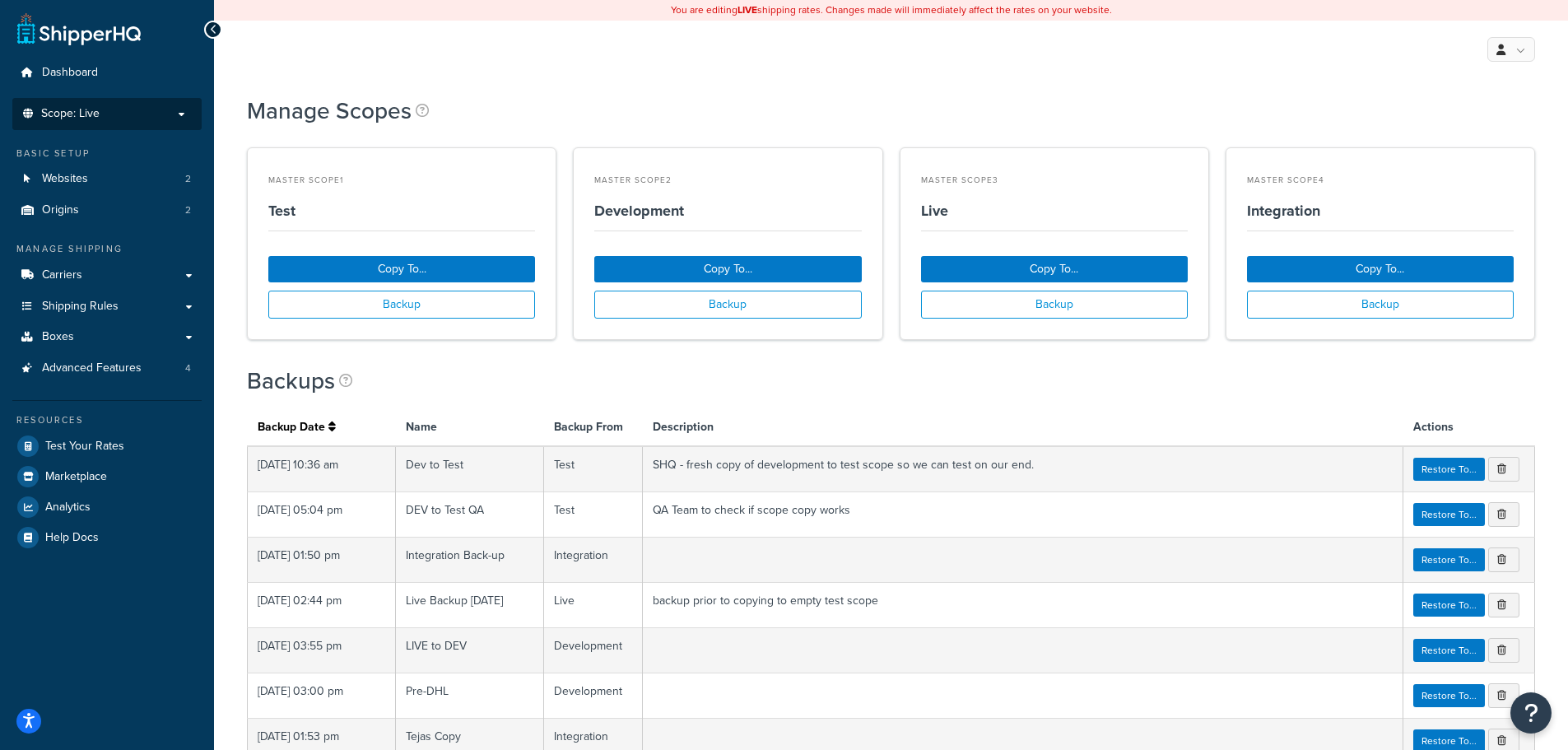
click at [75, 107] on span "Scope: Live" at bounding box center [70, 113] width 58 height 14
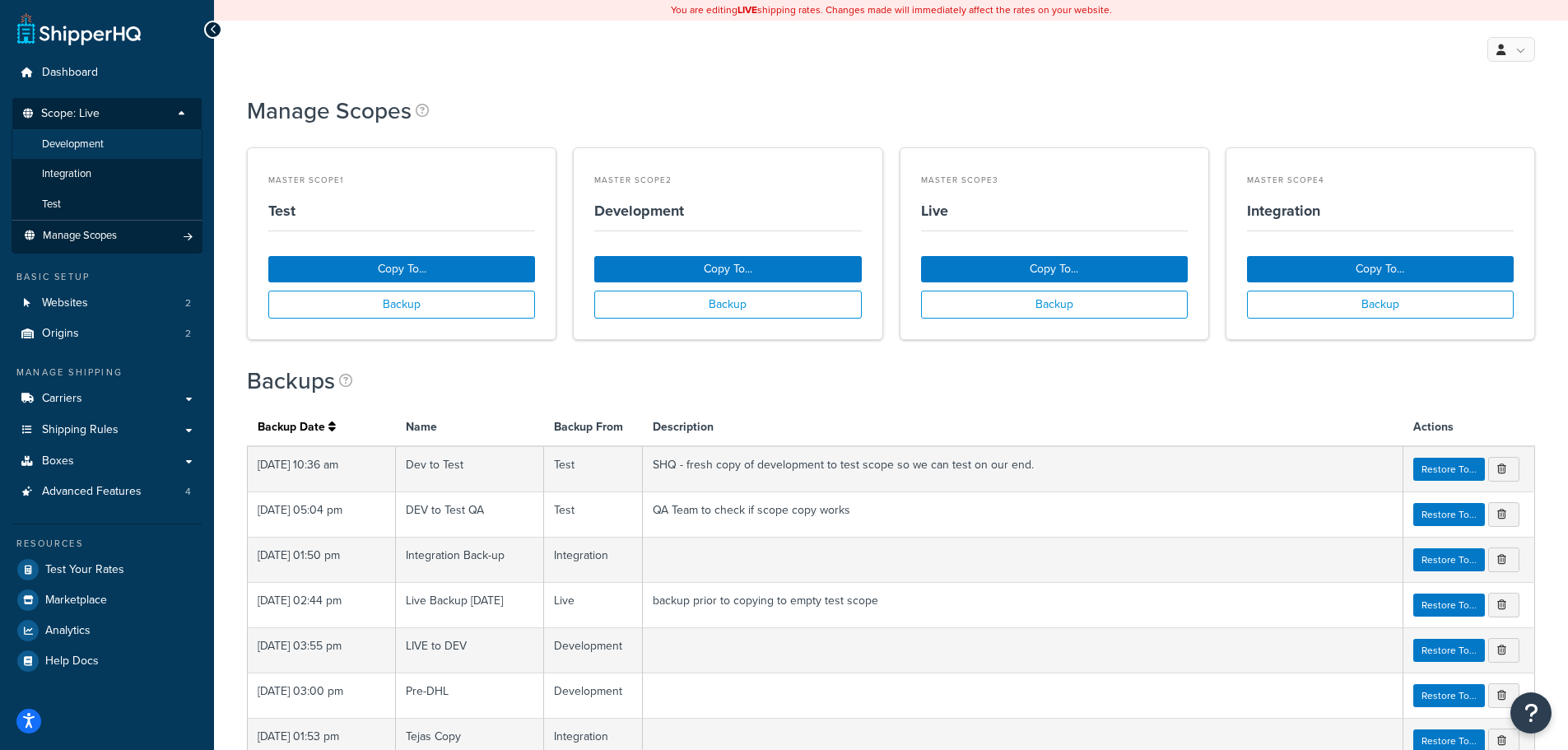
click at [82, 144] on span "Development" at bounding box center [73, 144] width 62 height 14
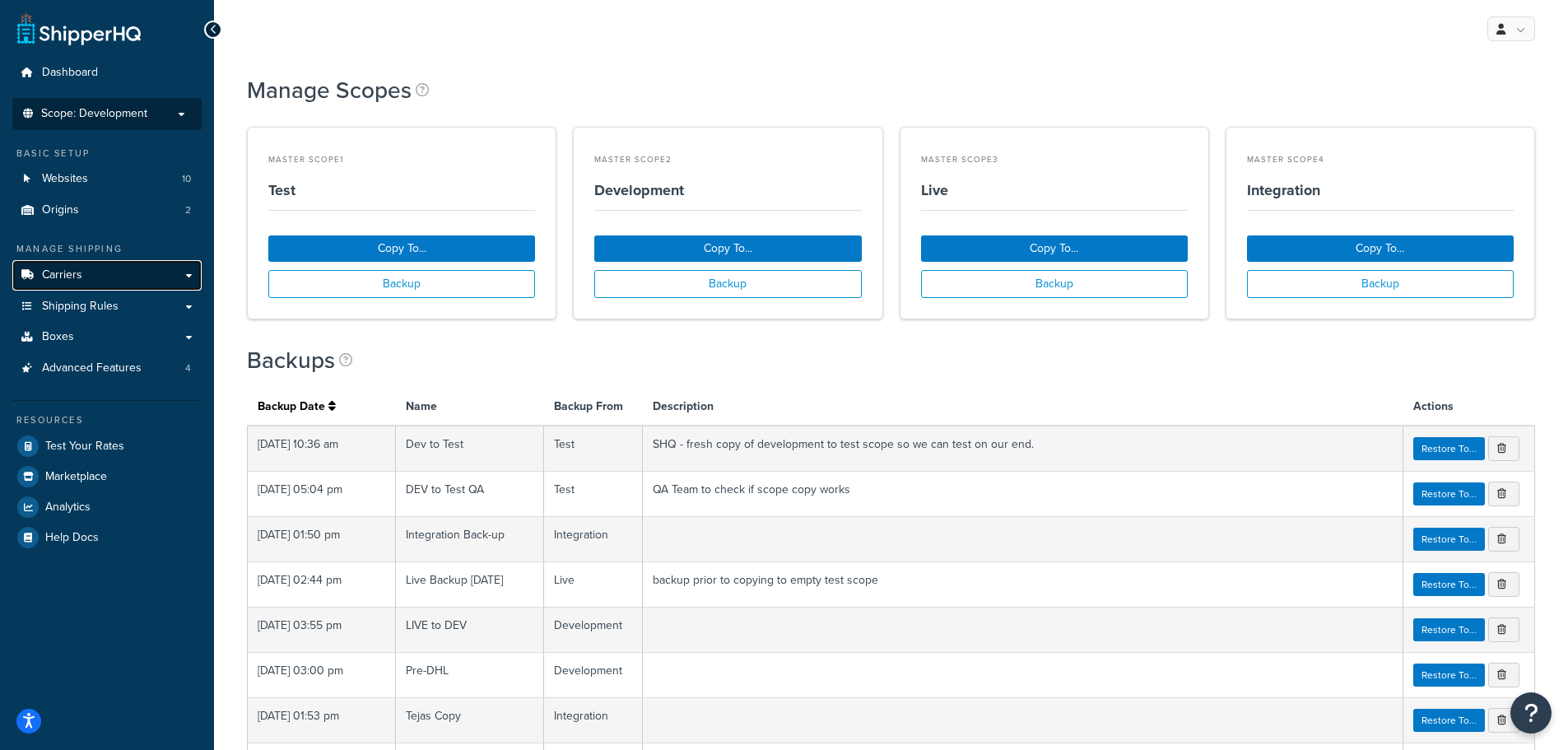
click at [67, 286] on link "Carriers" at bounding box center [108, 275] width 190 height 30
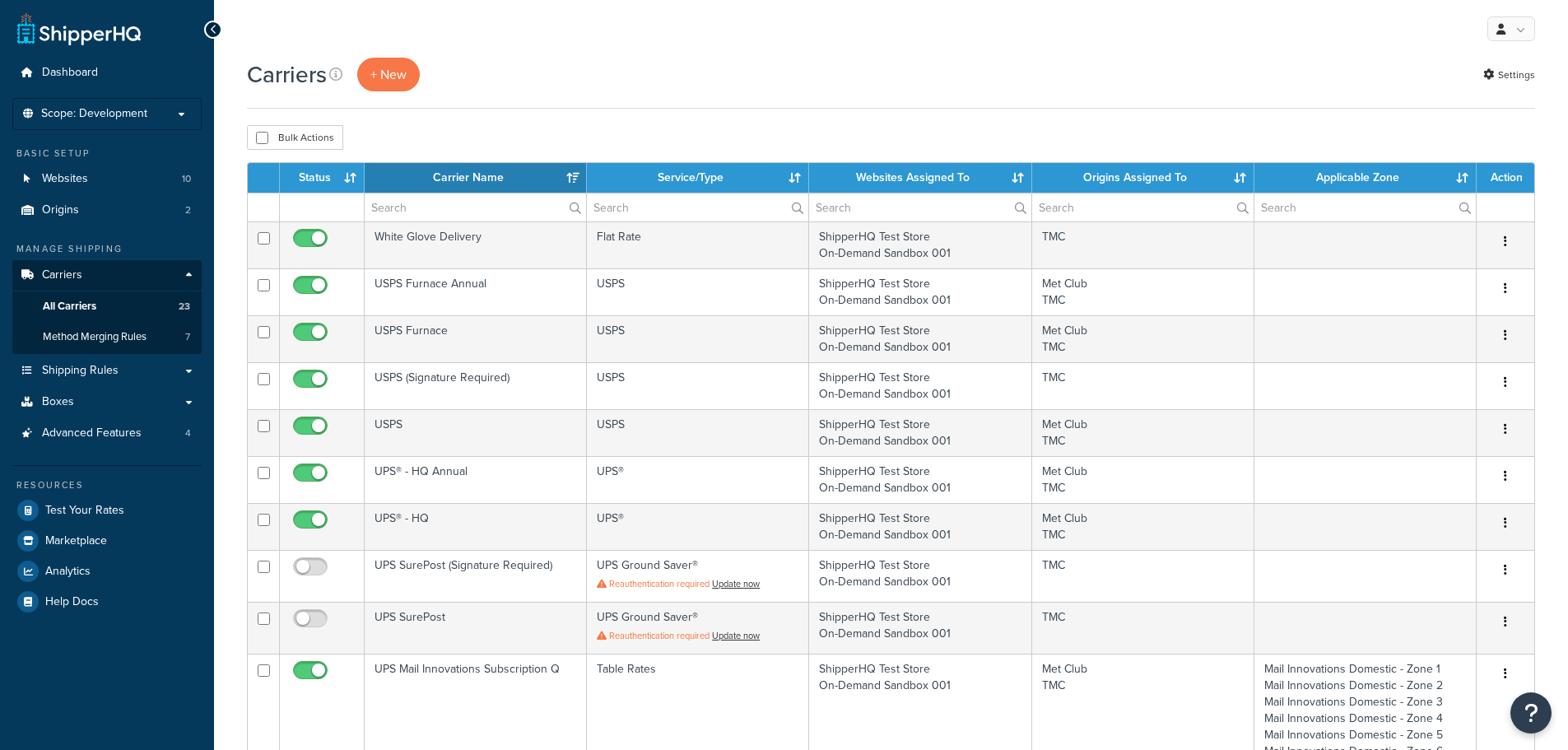
select select "15"
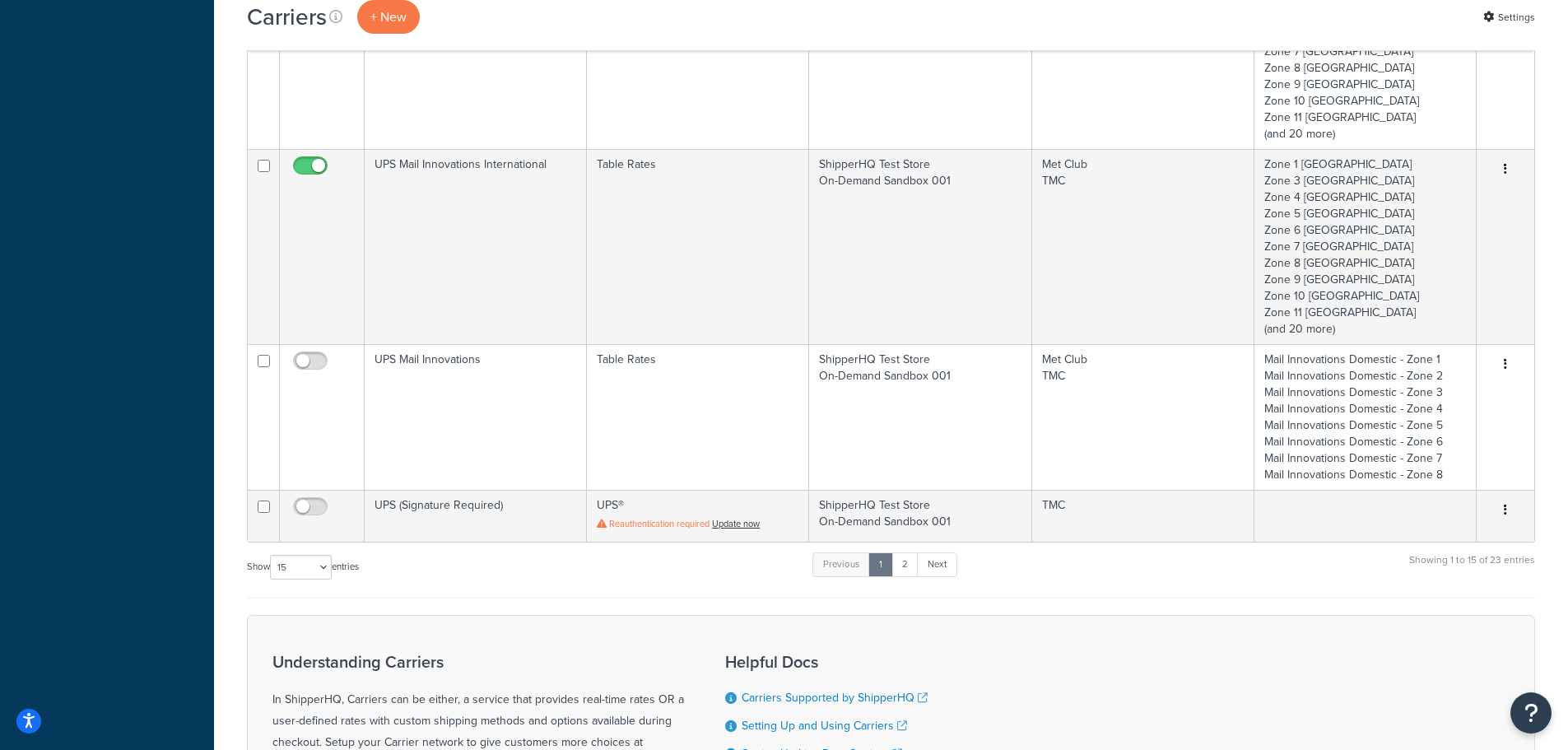
scroll to position [1070, 0]
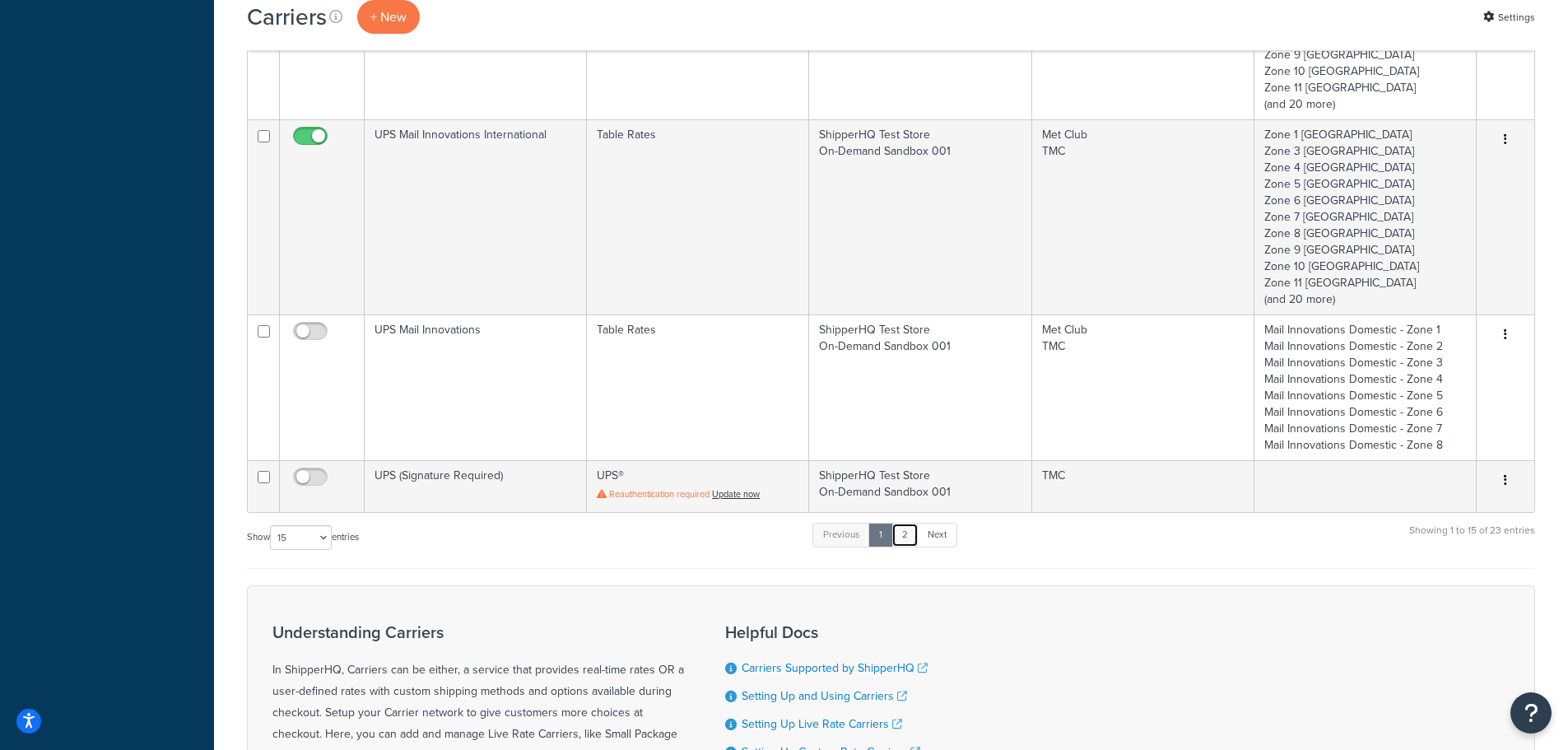
click at [909, 536] on link "2" at bounding box center [905, 535] width 27 height 25
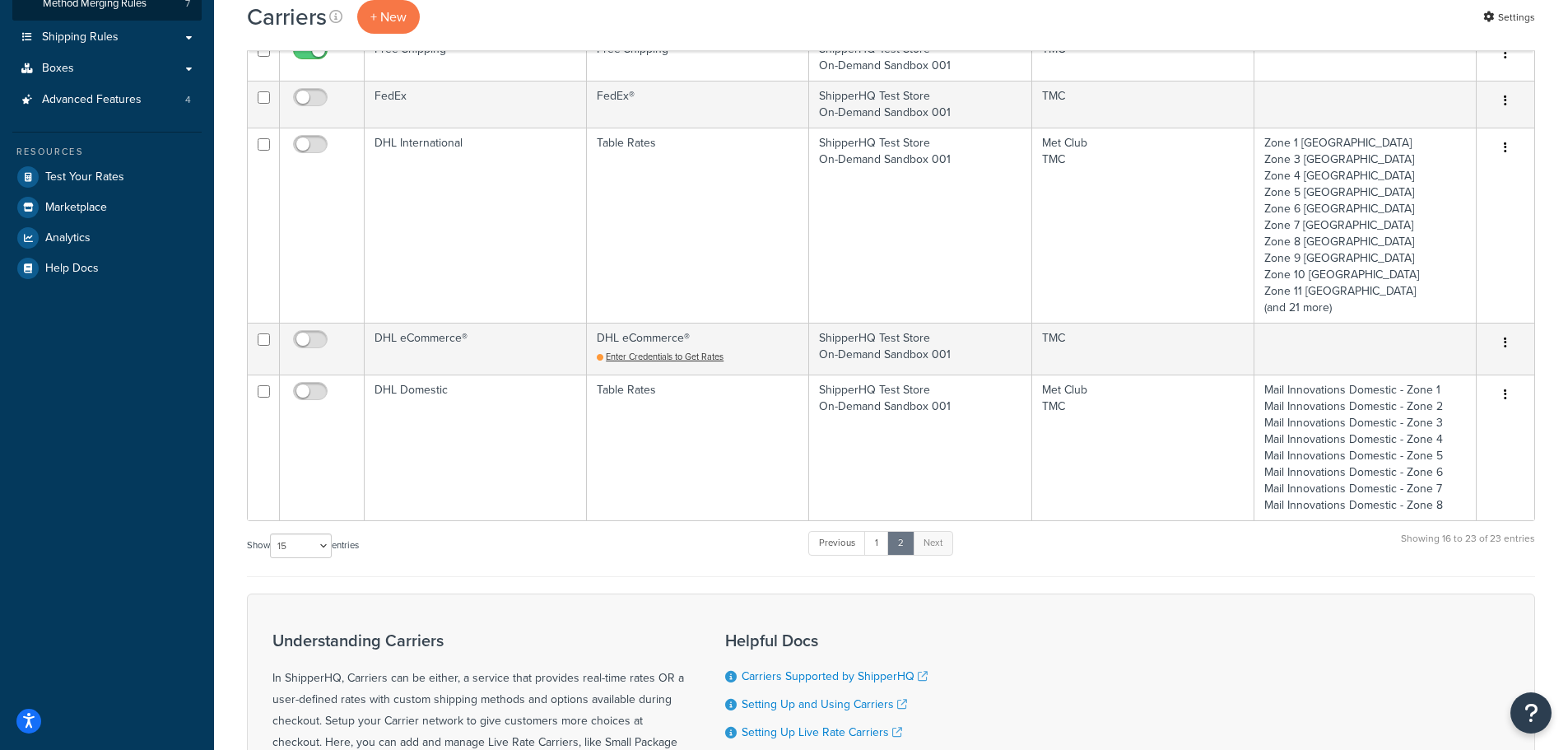
scroll to position [333, 0]
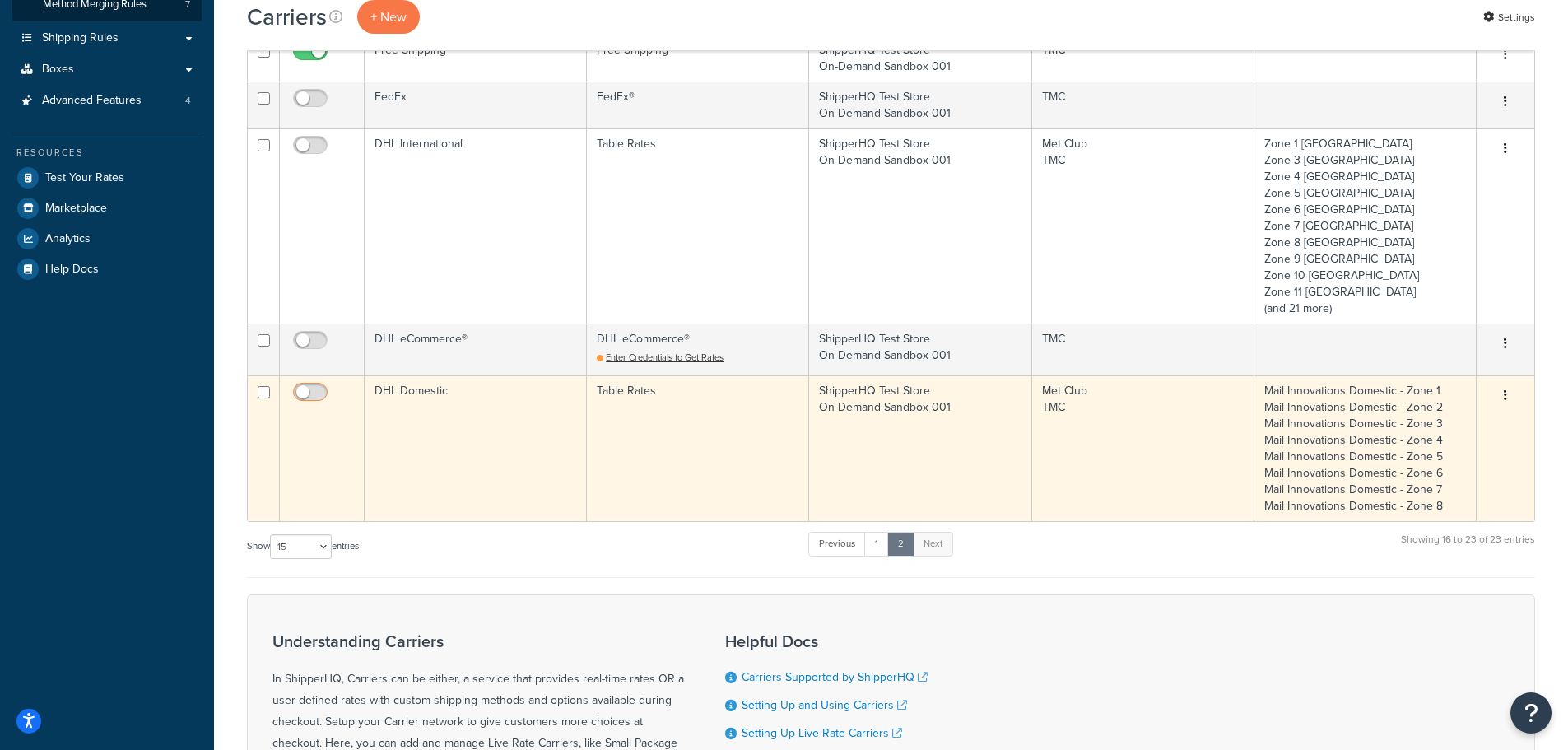
click at [317, 389] on input "checkbox" at bounding box center [313, 396] width 46 height 21
checkbox input "true"
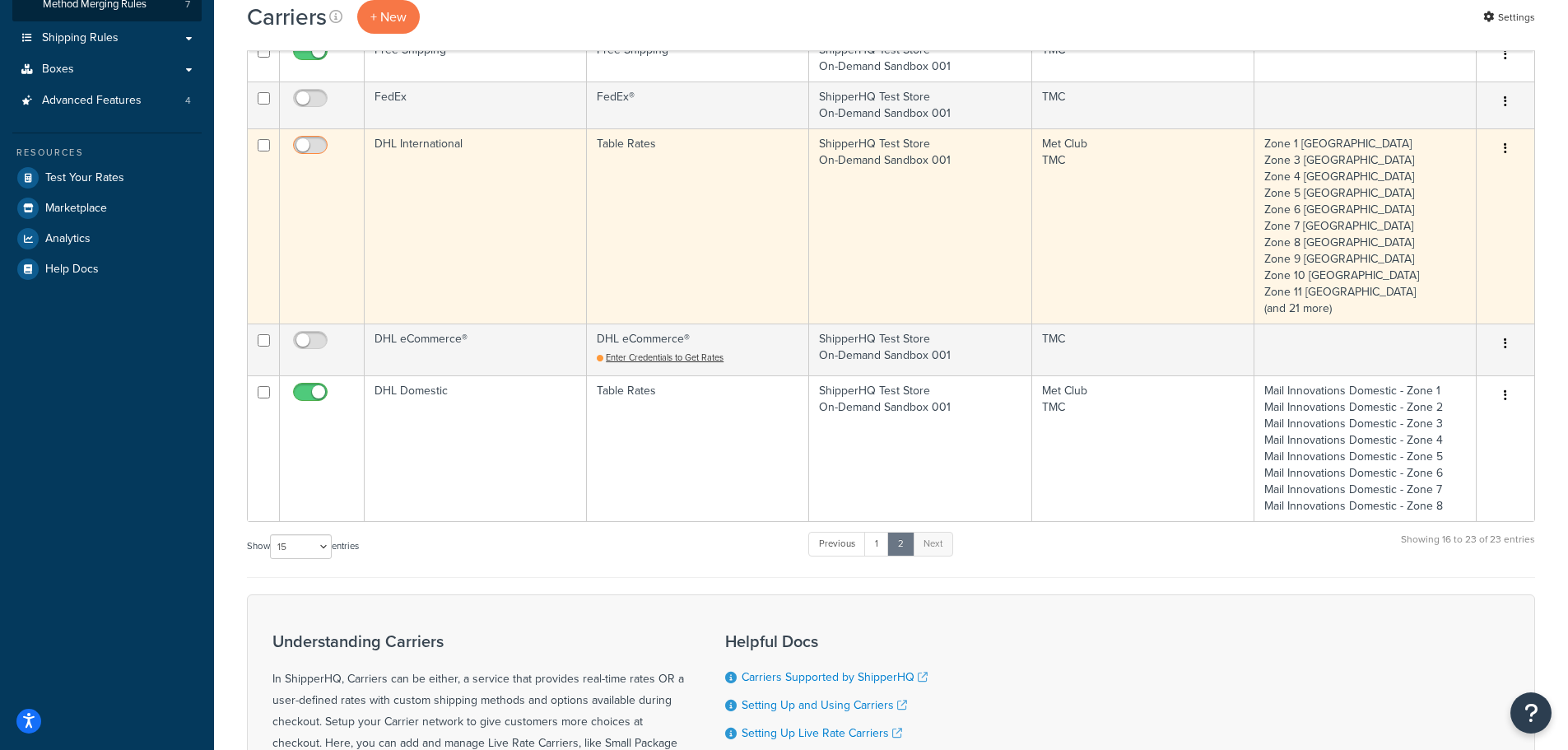
click at [315, 151] on input "checkbox" at bounding box center [313, 150] width 46 height 21
checkbox input "true"
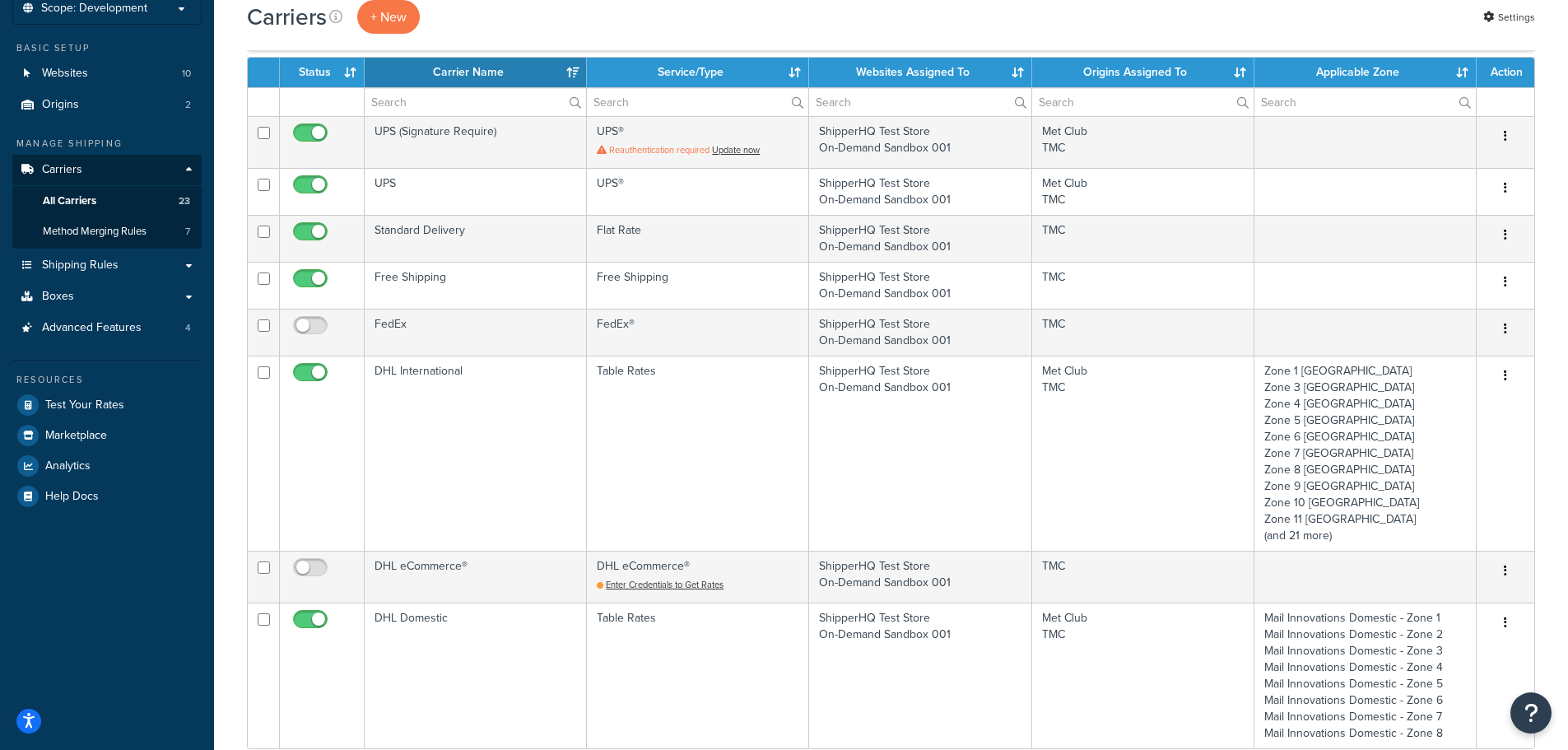
scroll to position [86, 0]
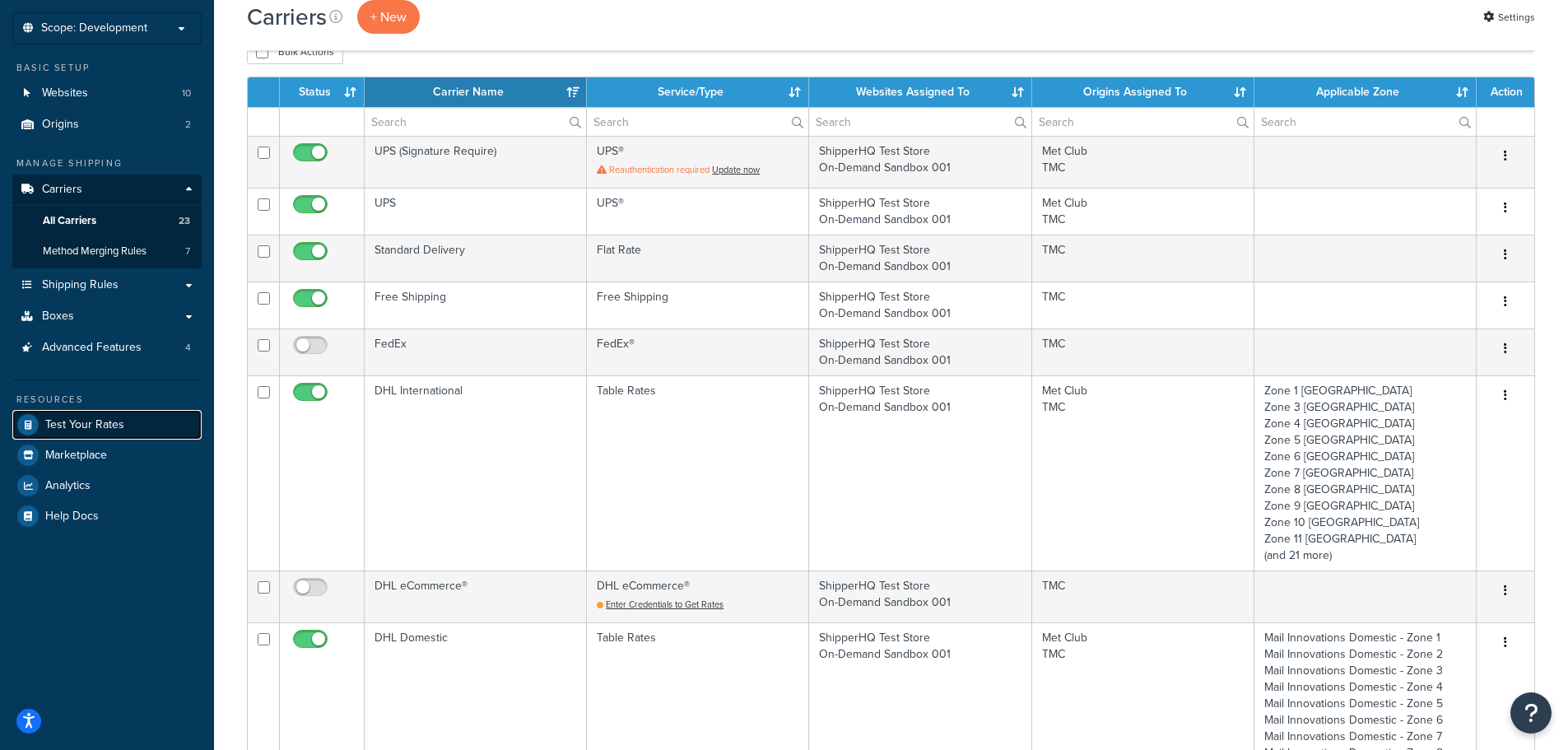
click at [116, 412] on link "Test Your Rates" at bounding box center [108, 424] width 190 height 29
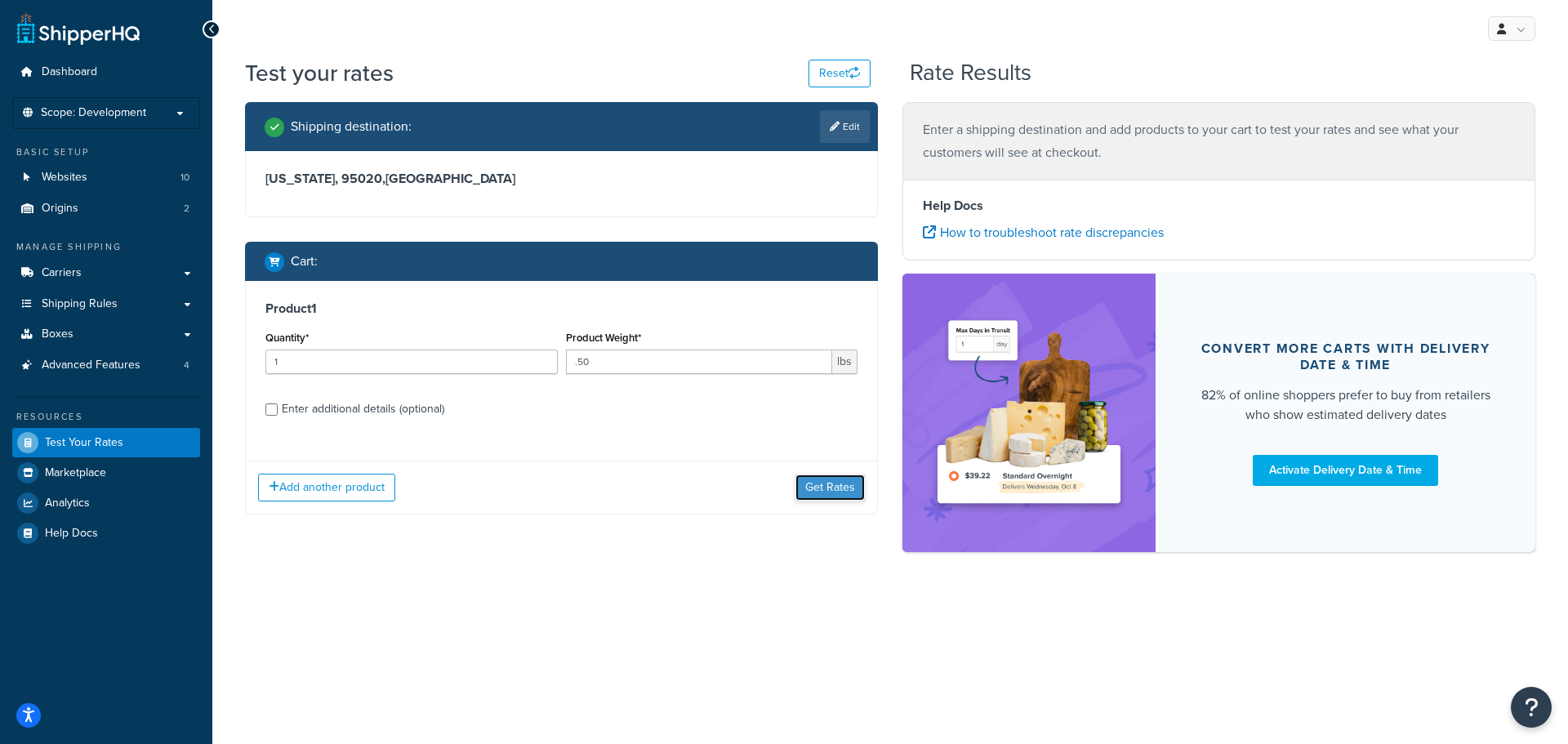
click at [809, 485] on button "Get Rates" at bounding box center [830, 487] width 70 height 26
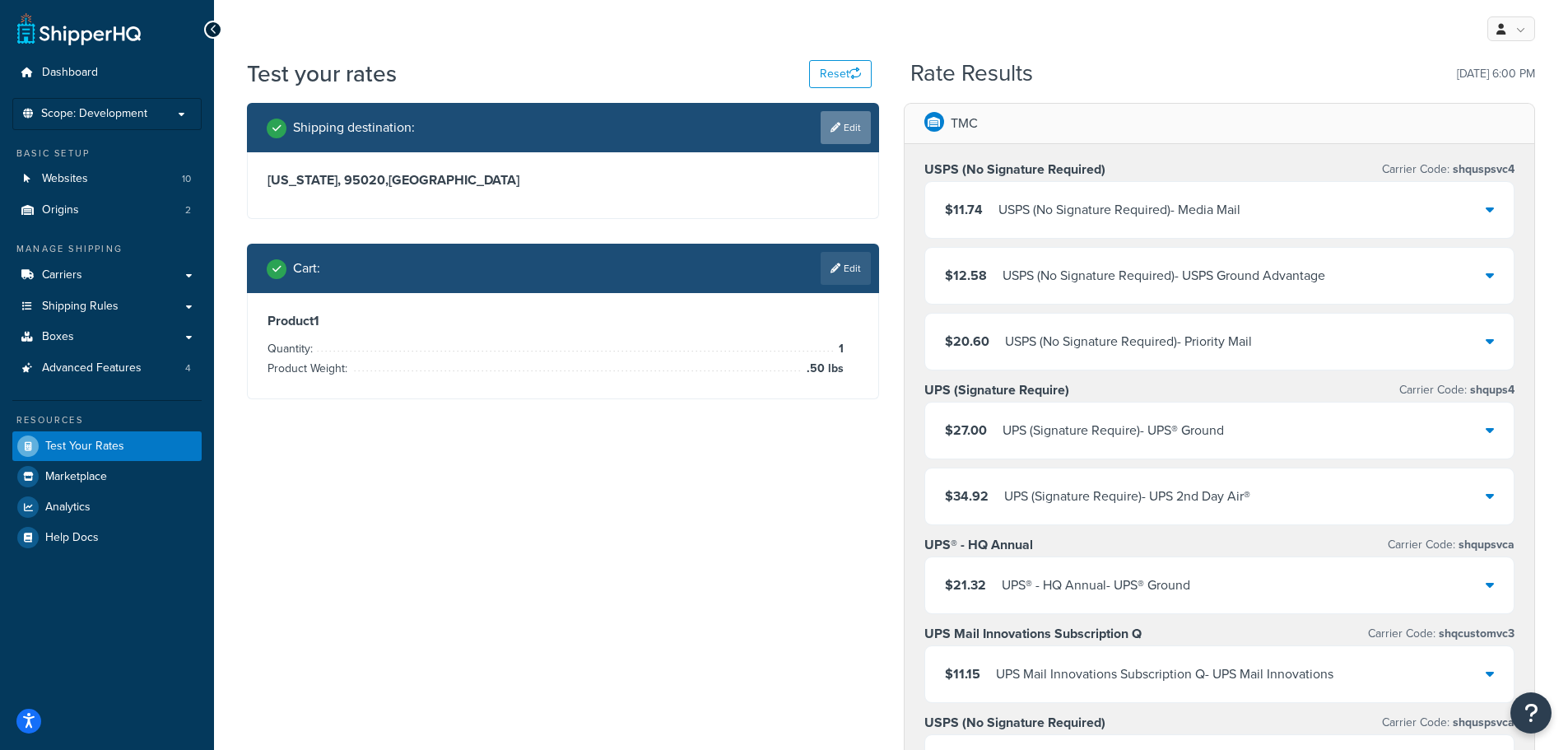
click at [840, 139] on link "Edit" at bounding box center [846, 128] width 50 height 33
select select "CA"
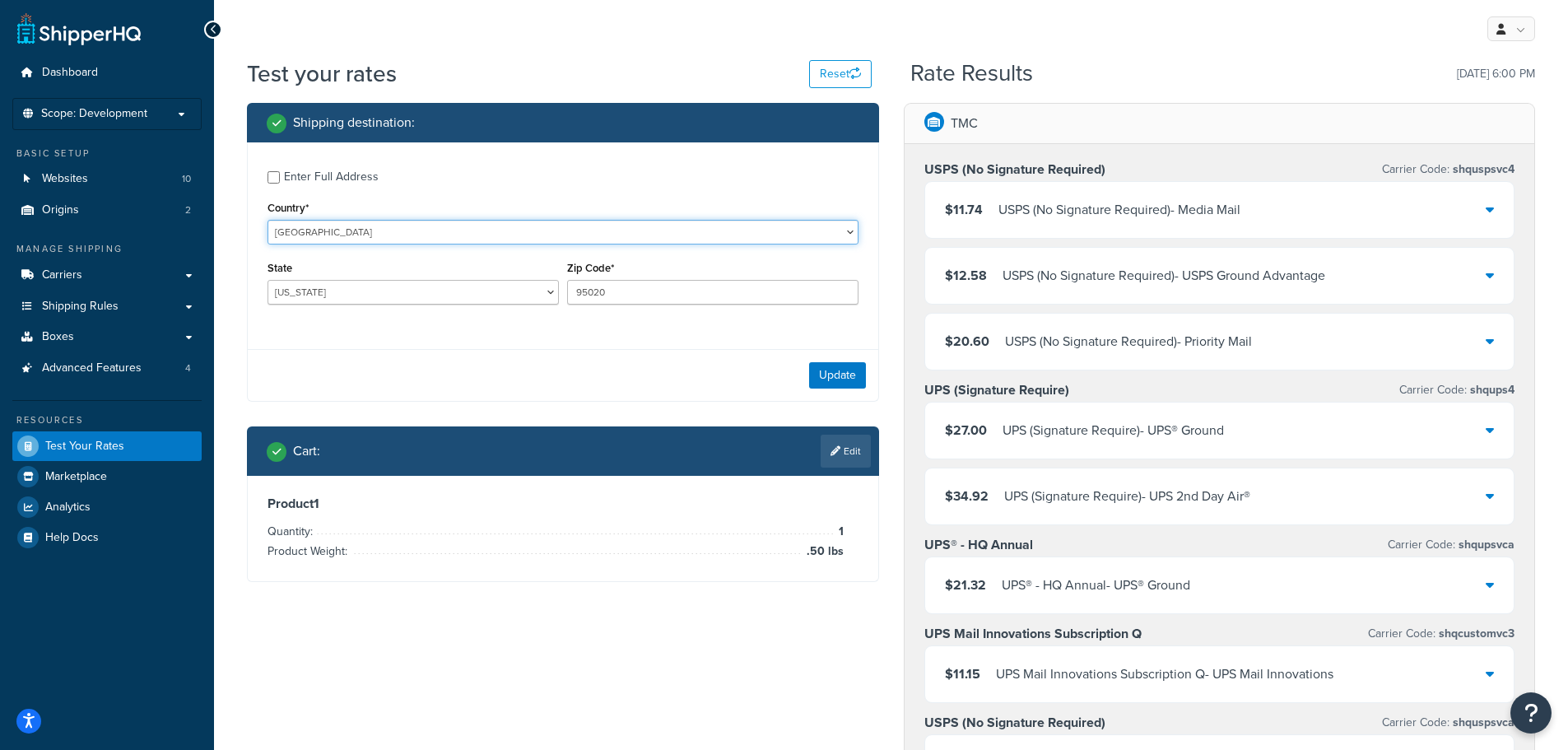
click at [315, 233] on select "[GEOGRAPHIC_DATA] [GEOGRAPHIC_DATA] [GEOGRAPHIC_DATA] [GEOGRAPHIC_DATA] [GEOGRA…" at bounding box center [563, 232] width 591 height 25
select select "AU"
click at [267, 220] on select "[GEOGRAPHIC_DATA] [GEOGRAPHIC_DATA] [GEOGRAPHIC_DATA] [GEOGRAPHIC_DATA] [GEOGRA…" at bounding box center [563, 232] width 591 height 25
drag, startPoint x: 621, startPoint y: 289, endPoint x: 536, endPoint y: 286, distance: 85.1
click at [536, 286] on div "State [GEOGRAPHIC_DATA] [GEOGRAPHIC_DATA] [GEOGRAPHIC_DATA] [GEOGRAPHIC_DATA] […" at bounding box center [563, 287] width 599 height 60
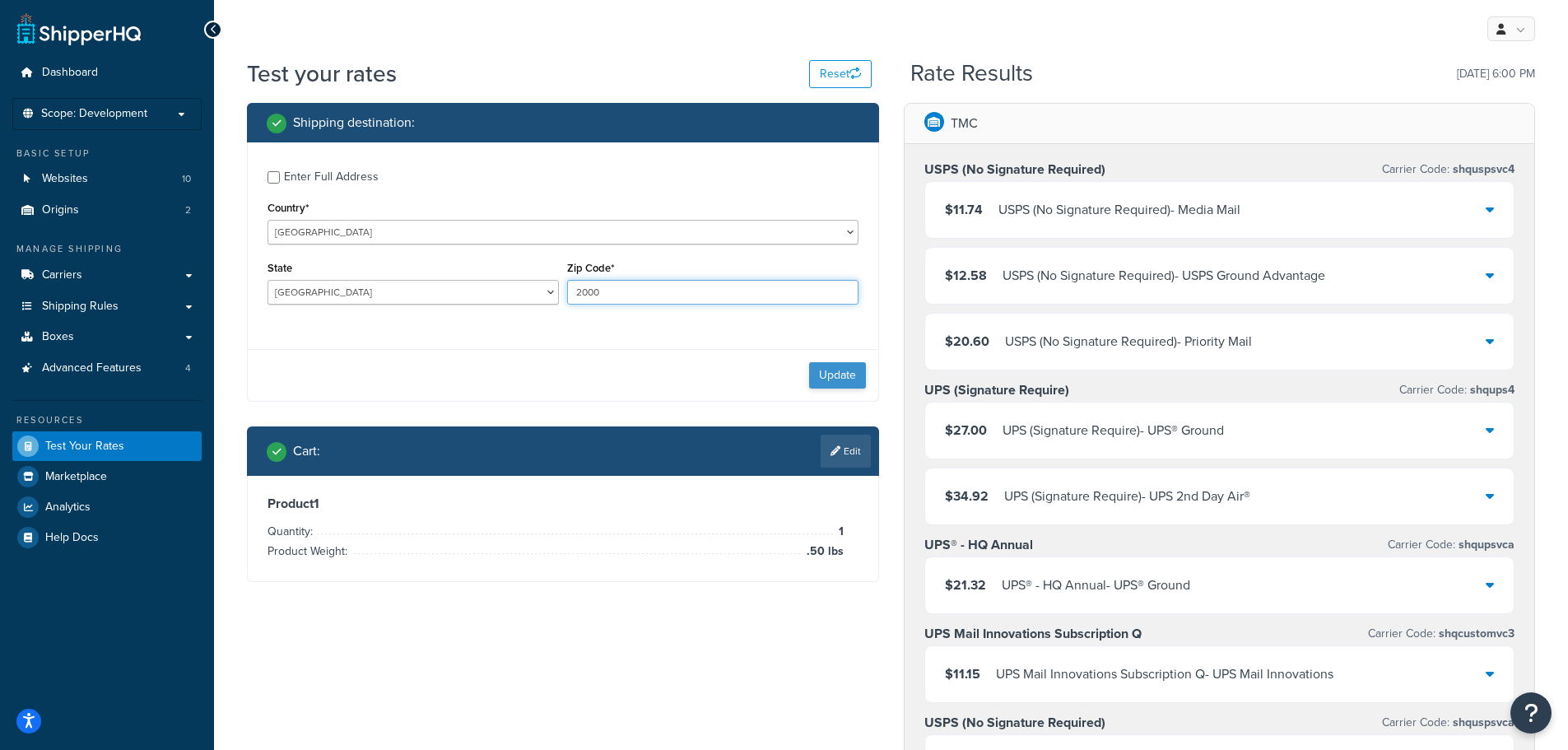
type input "2000"
click at [840, 380] on button "Update" at bounding box center [837, 375] width 57 height 26
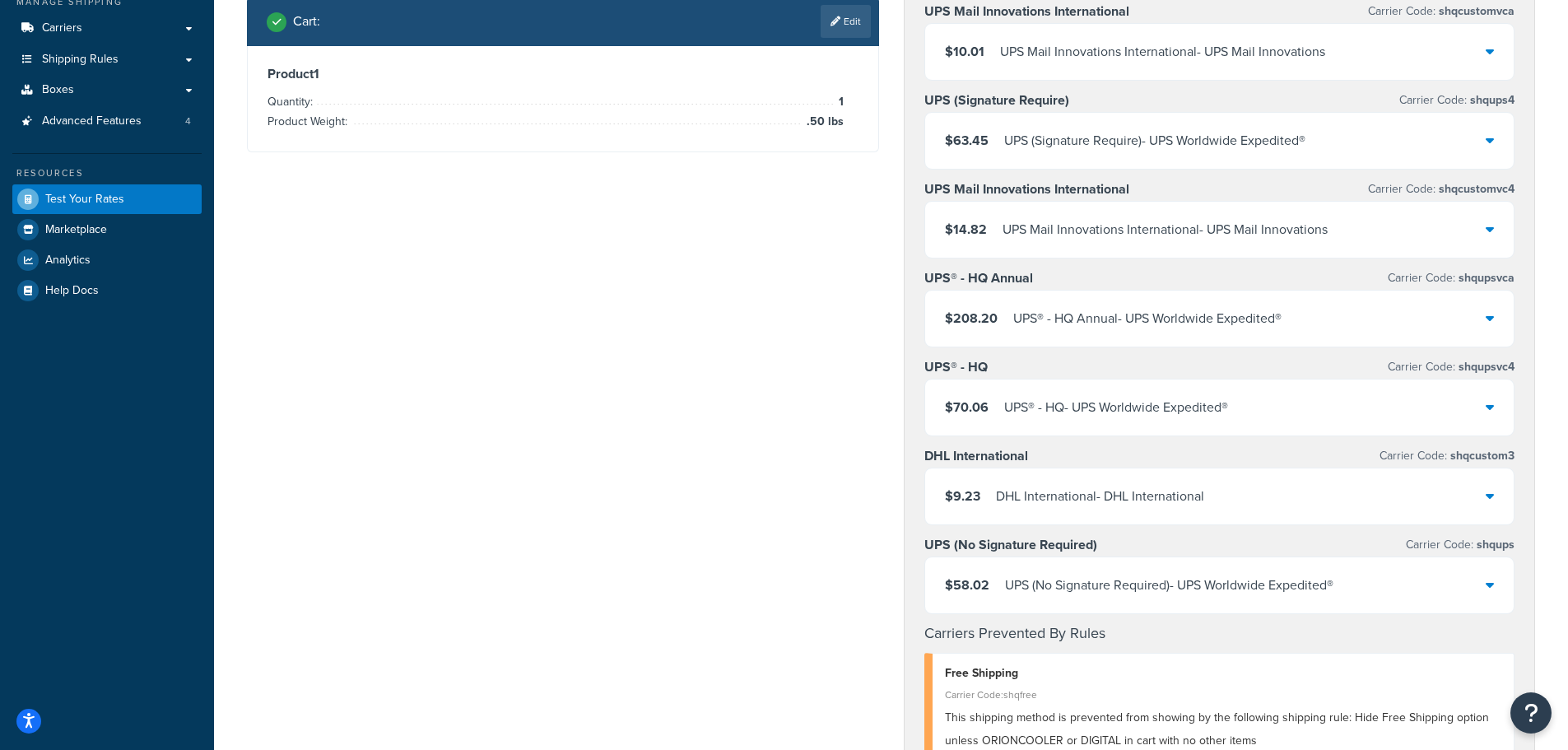
scroll to position [164, 0]
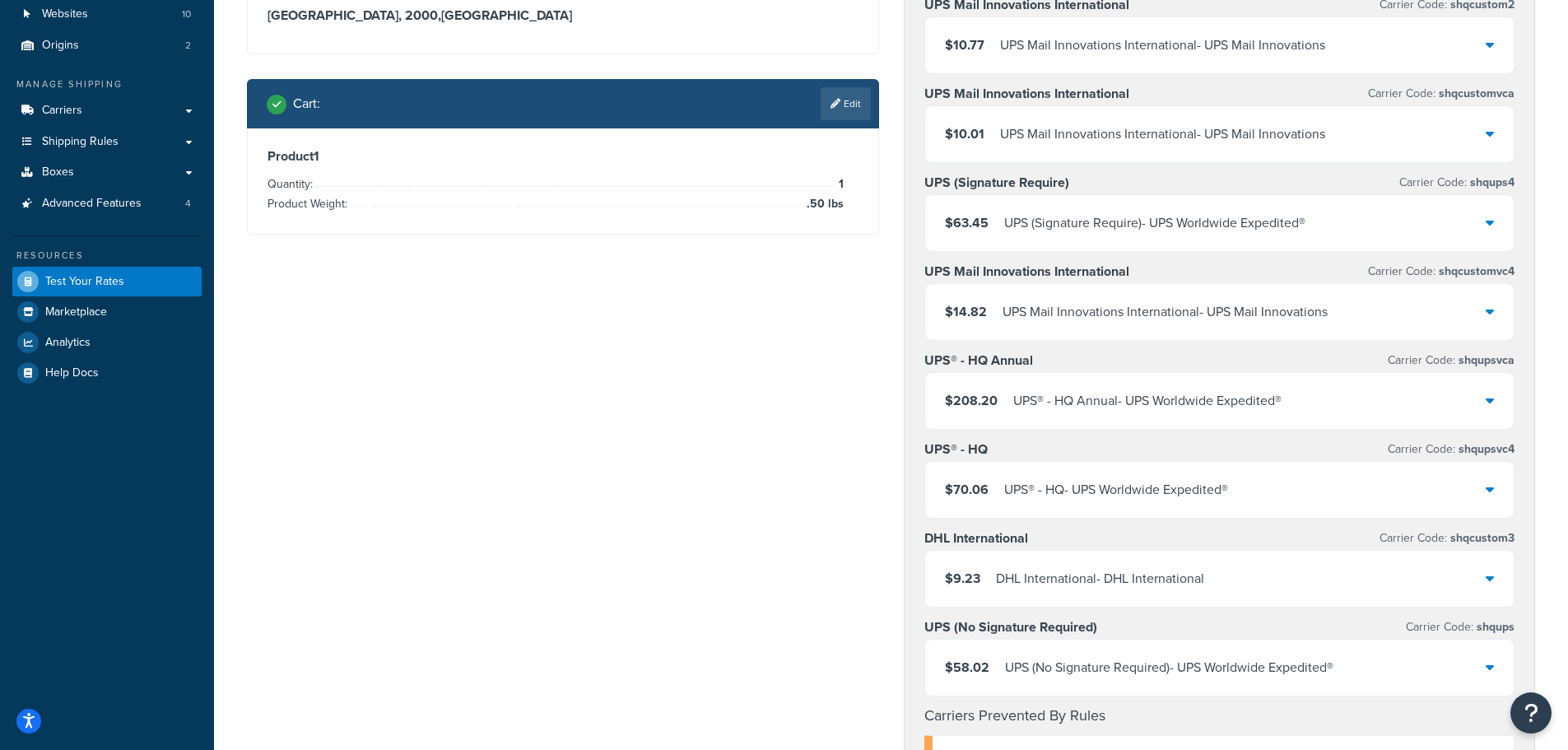
click at [1045, 585] on div "DHL International - DHL International" at bounding box center [1100, 578] width 208 height 23
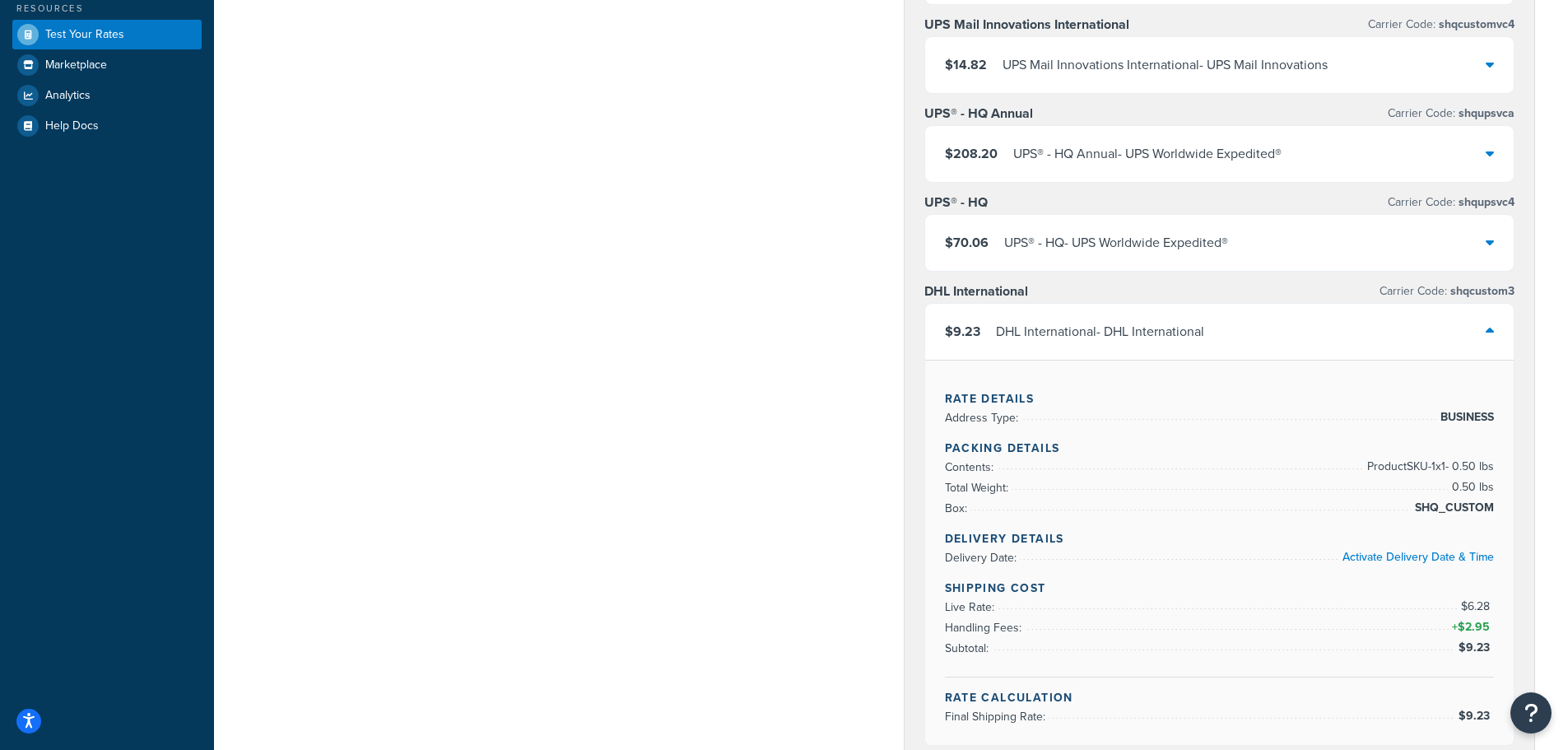
scroll to position [0, 0]
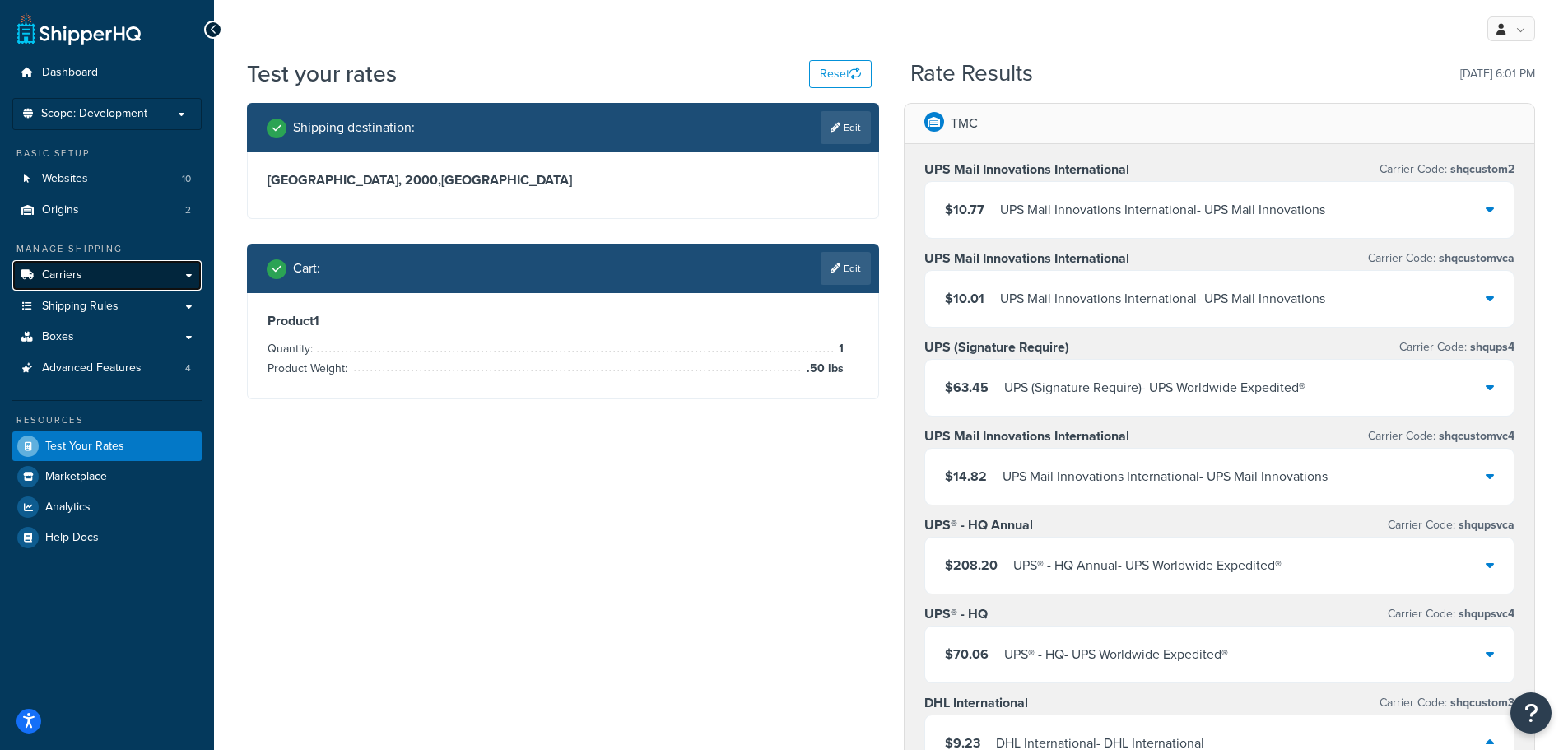
click at [63, 274] on span "Carriers" at bounding box center [62, 275] width 40 height 14
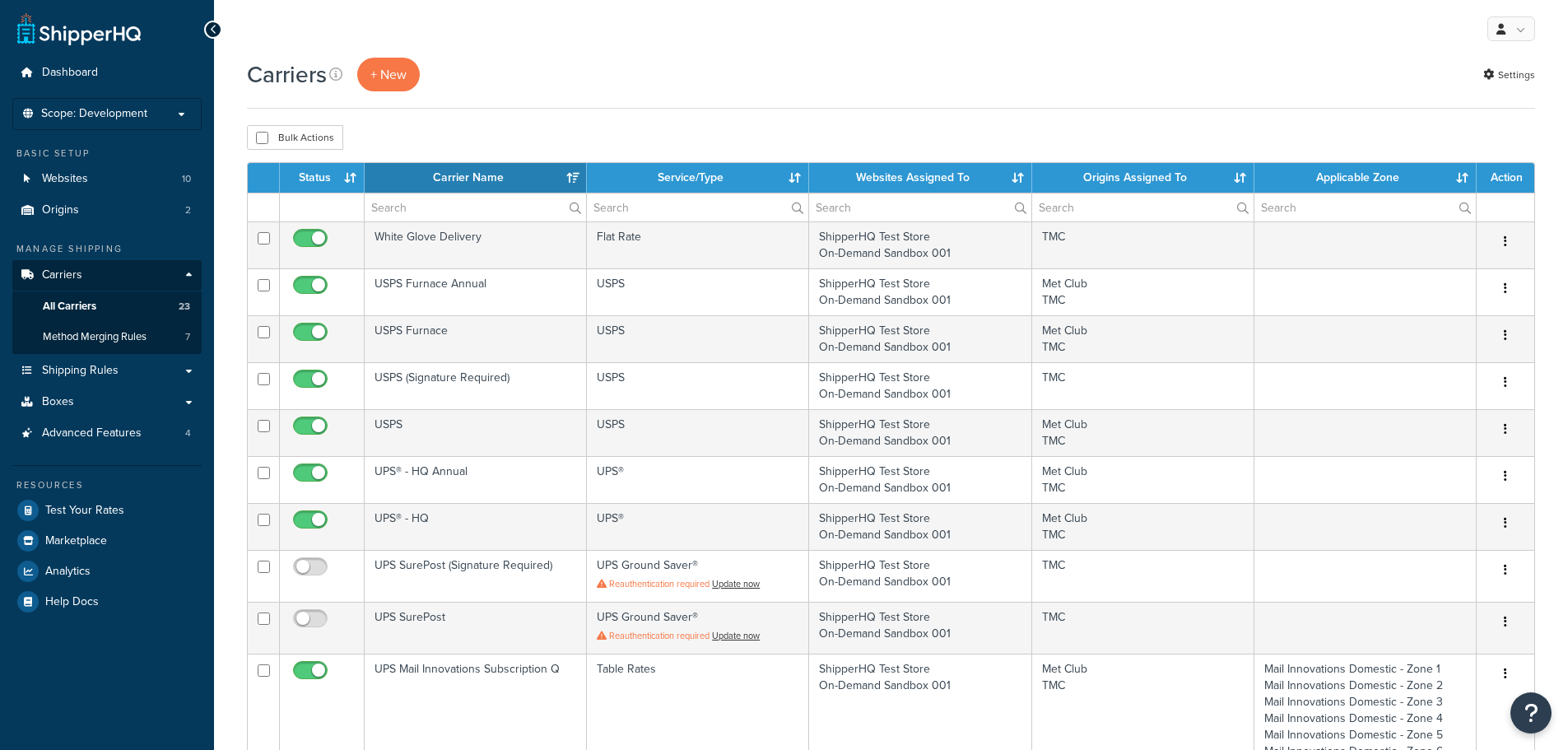
select select "15"
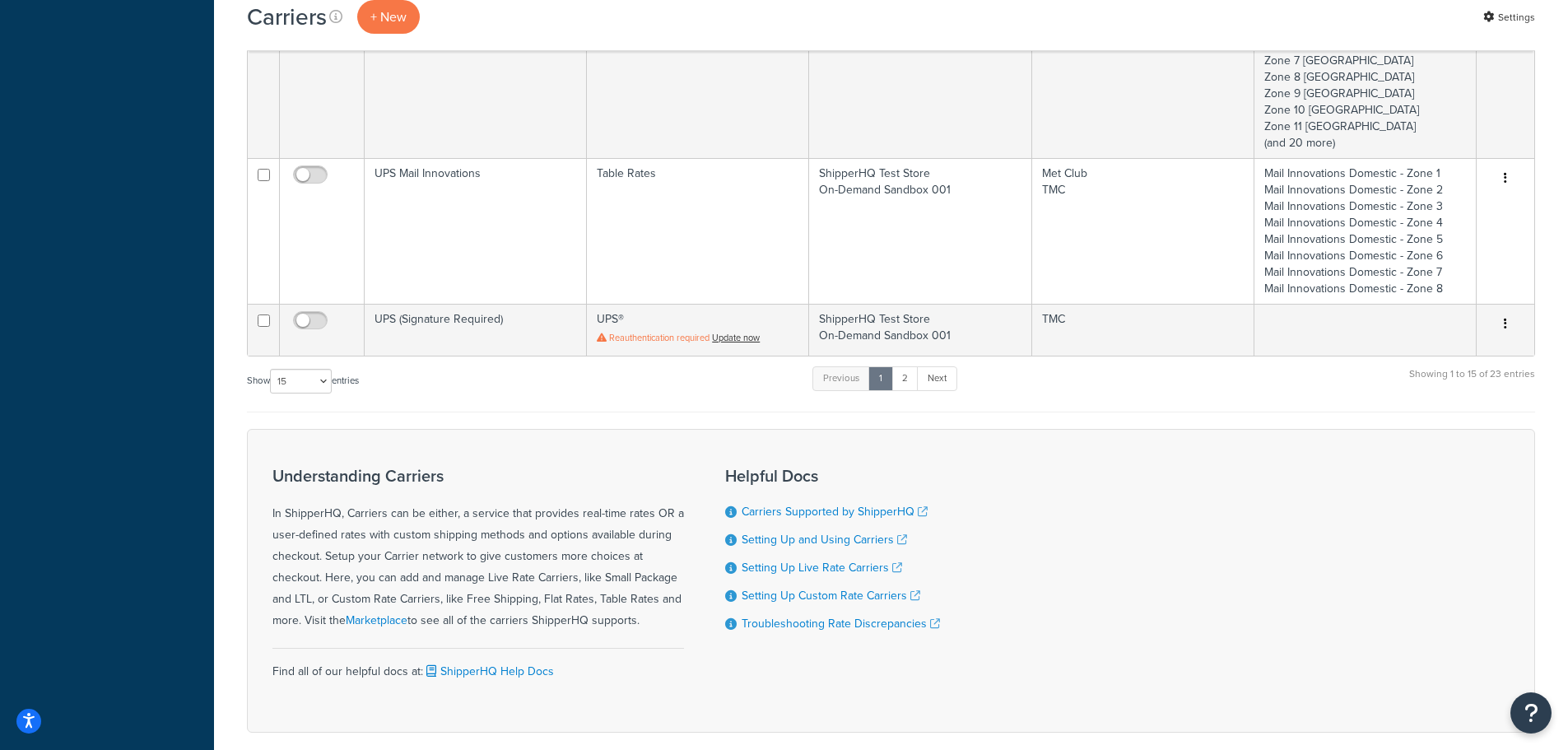
scroll to position [1226, 0]
click at [911, 379] on link "2" at bounding box center [905, 379] width 27 height 25
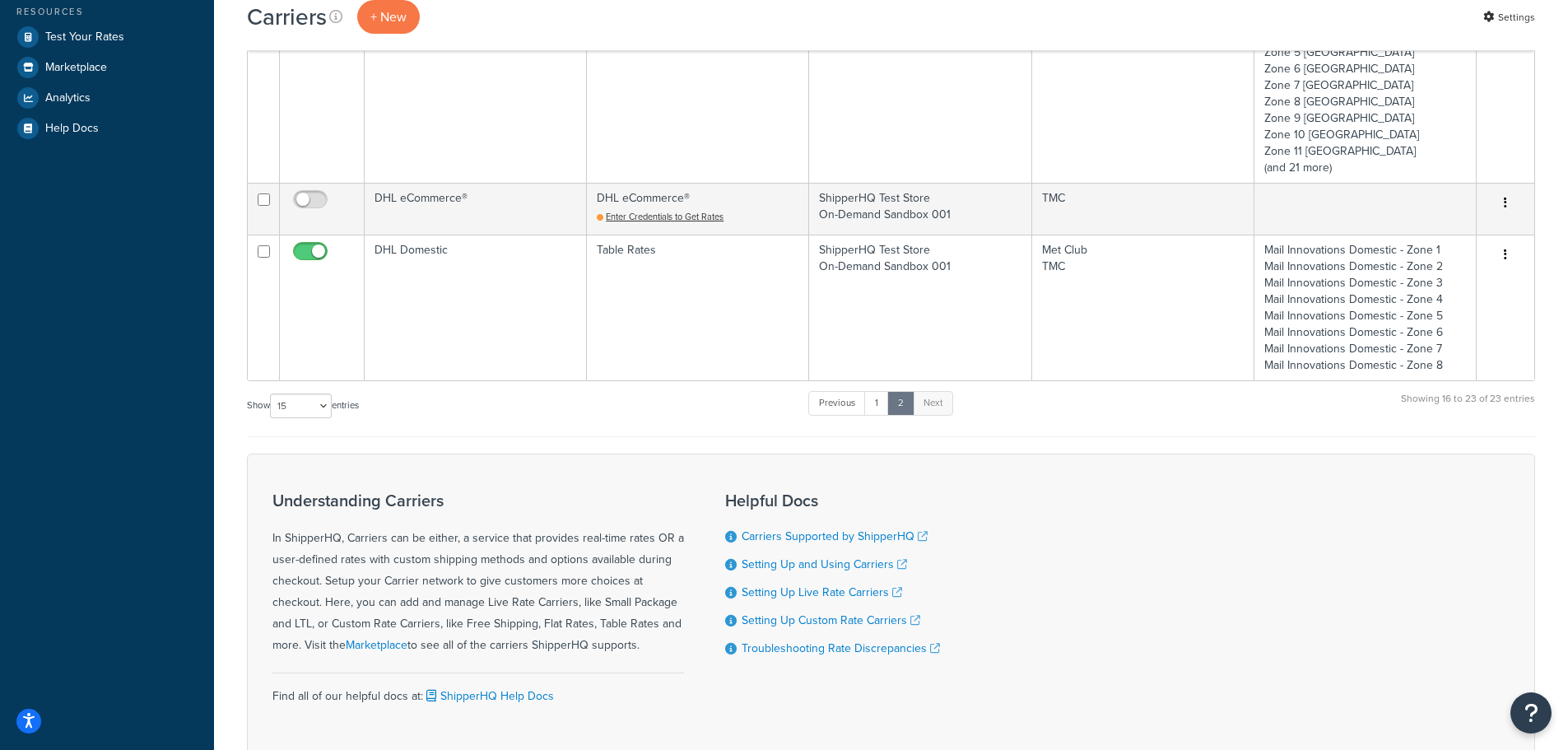
scroll to position [333, 0]
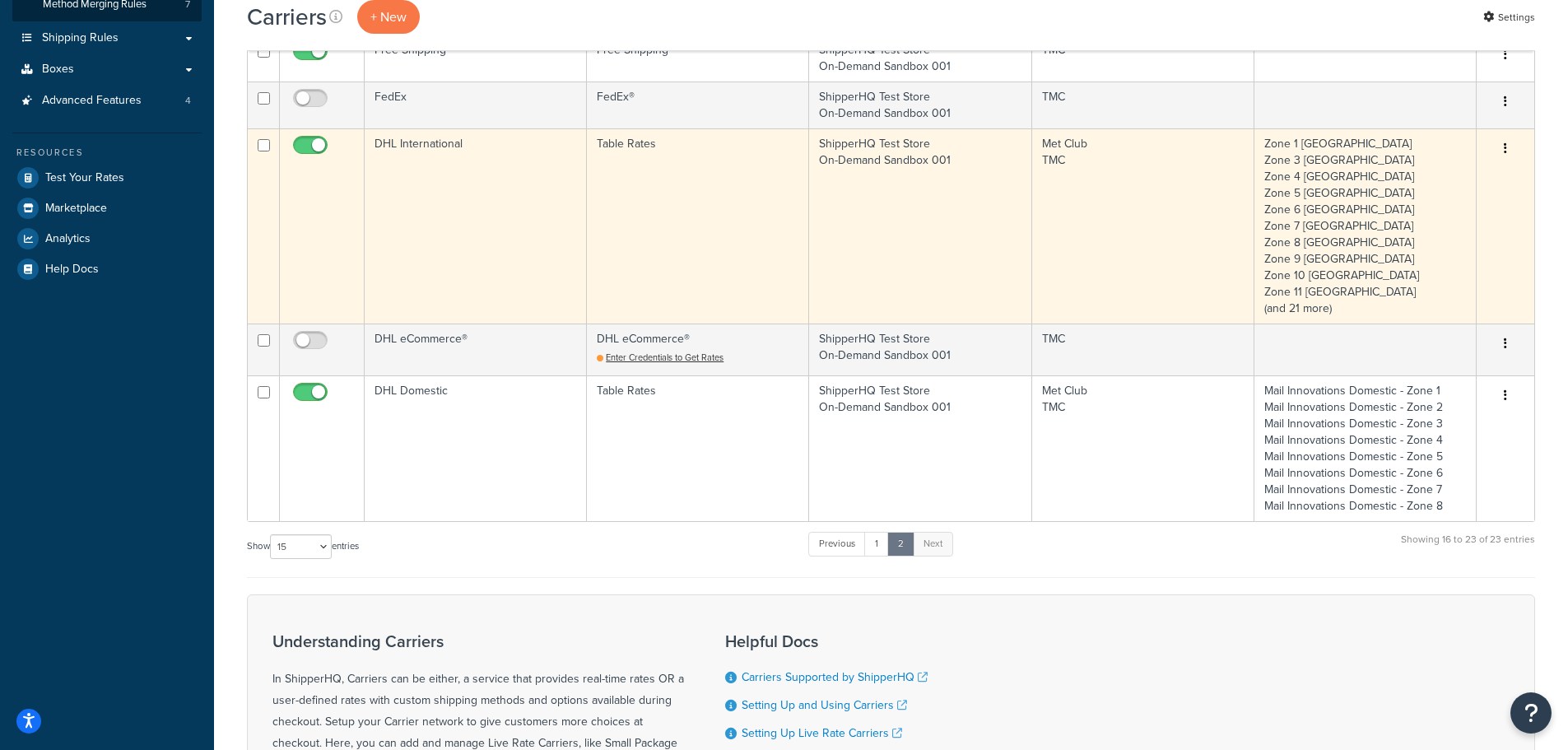
click at [1500, 140] on button "button" at bounding box center [1505, 149] width 23 height 26
click at [1431, 170] on link "Edit" at bounding box center [1438, 181] width 130 height 34
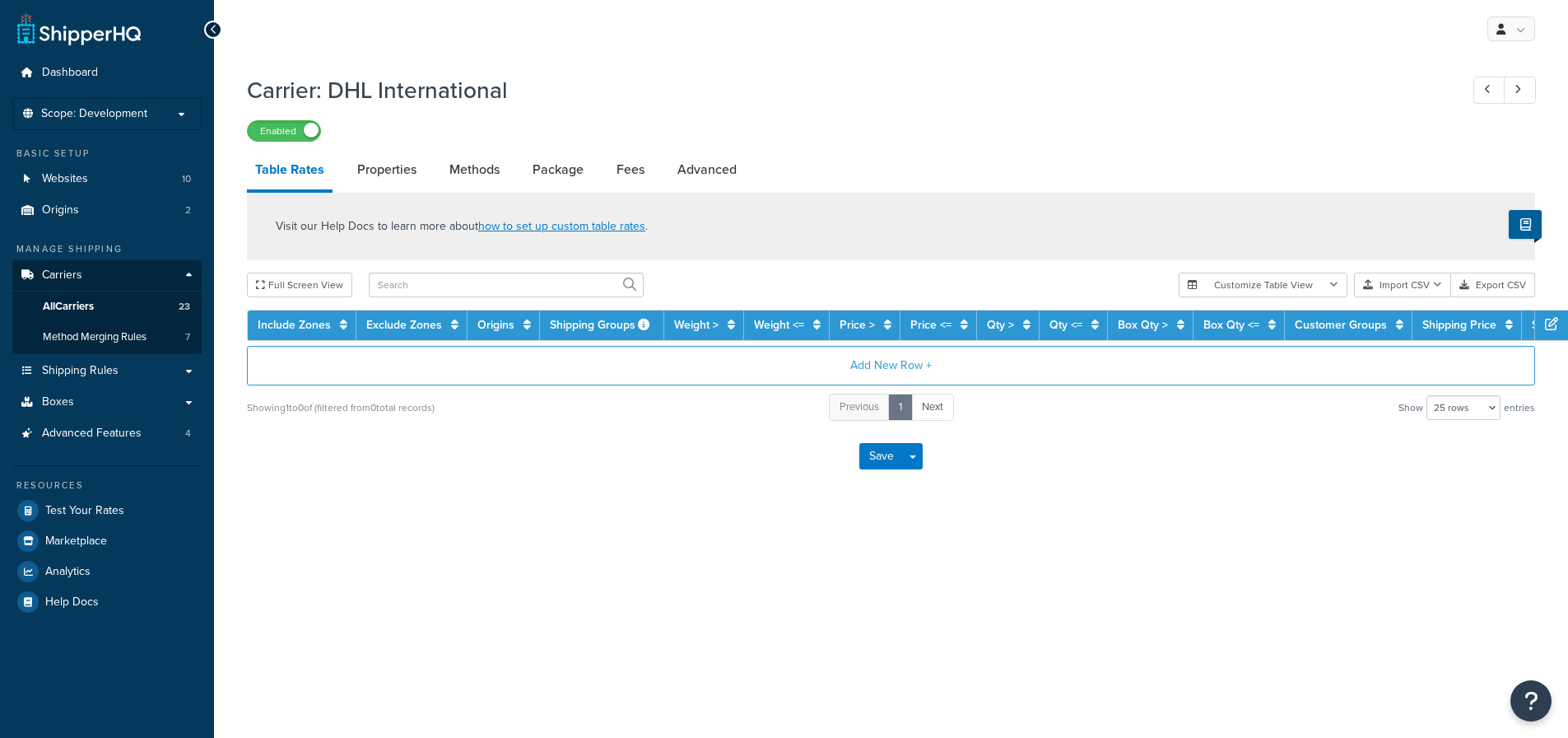
select select "25"
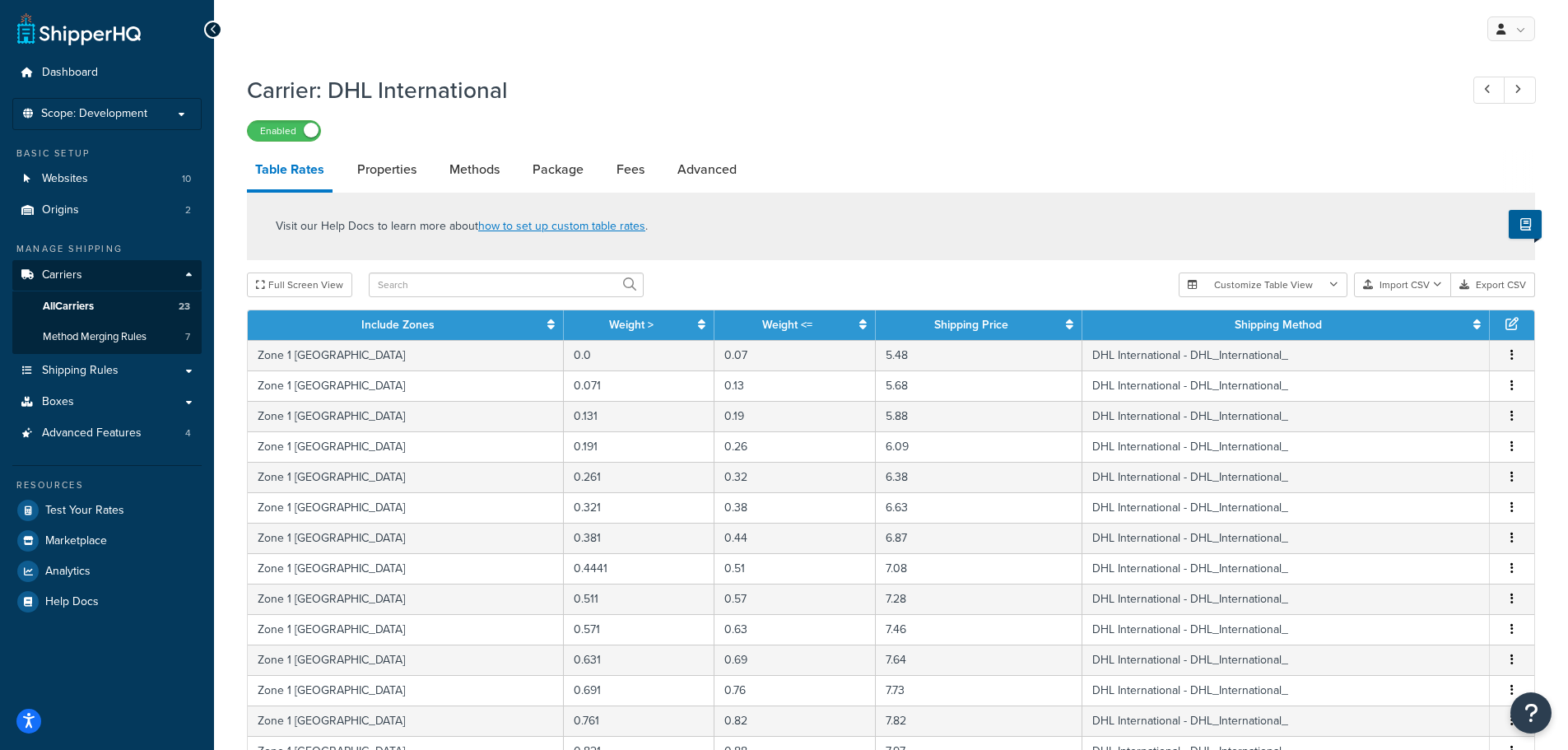
click at [432, 164] on li "Properties" at bounding box center [395, 169] width 92 height 39
click at [413, 164] on link "Properties" at bounding box center [387, 169] width 76 height 39
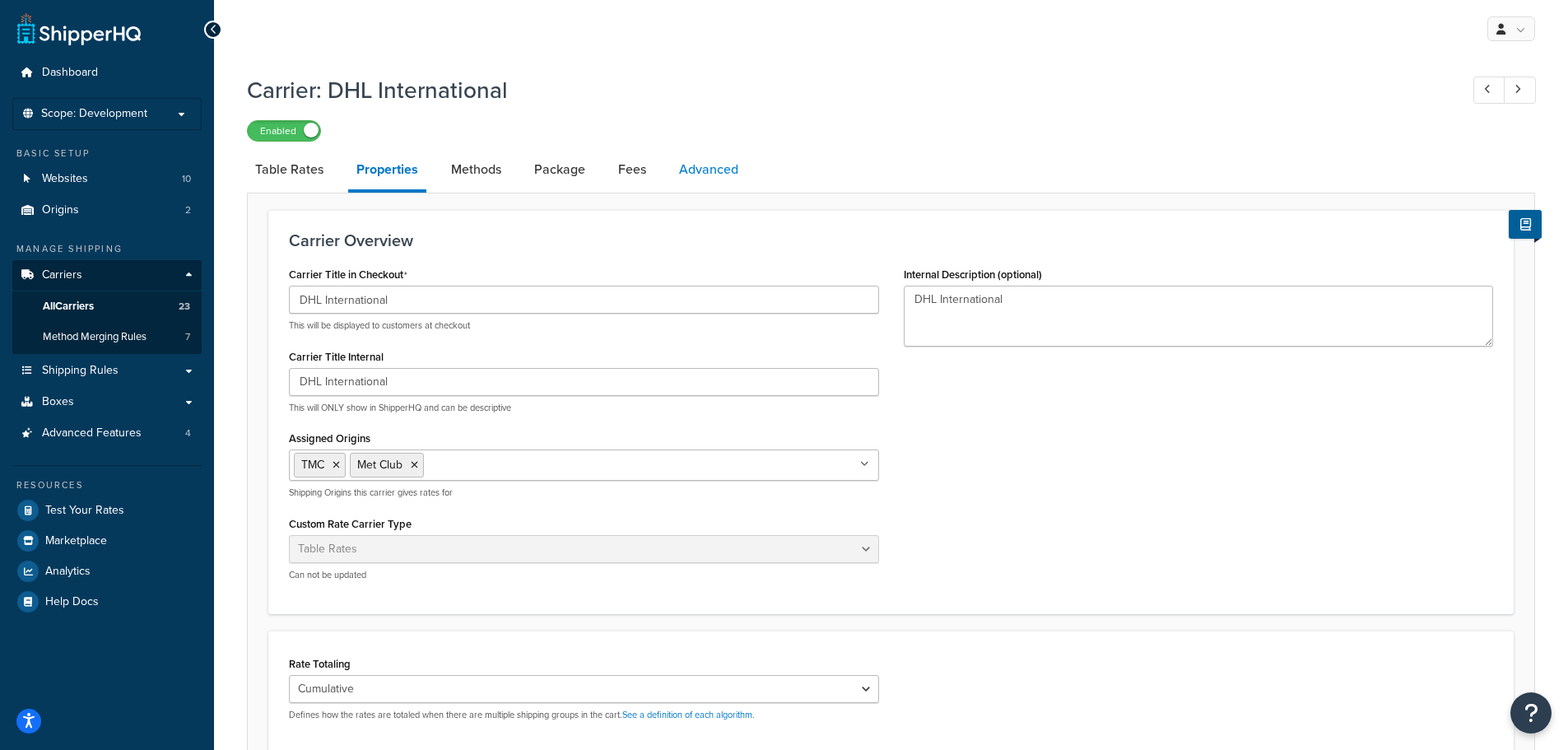
click at [684, 169] on link "Advanced" at bounding box center [709, 169] width 76 height 39
select select "false"
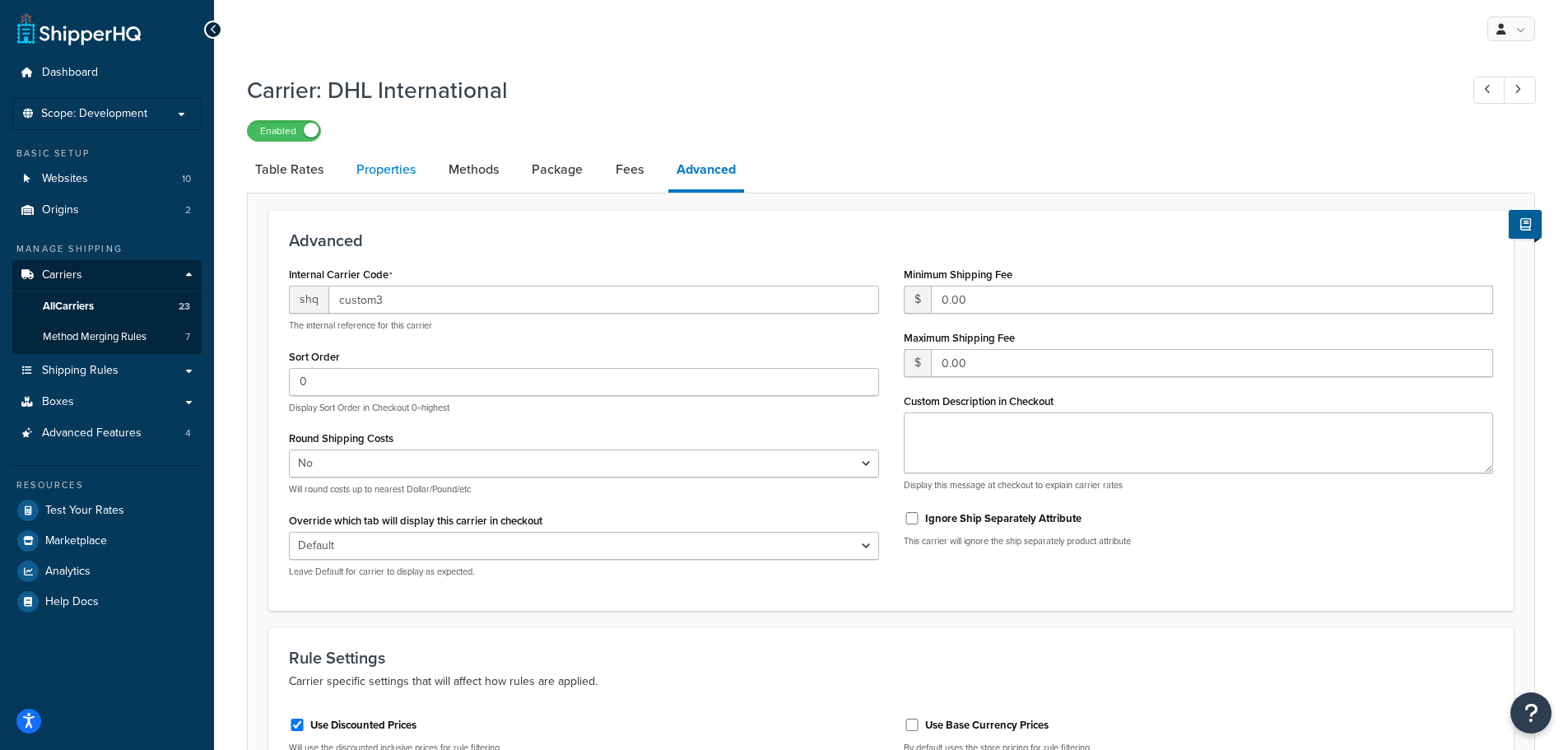
click at [385, 172] on link "Properties" at bounding box center [386, 169] width 76 height 39
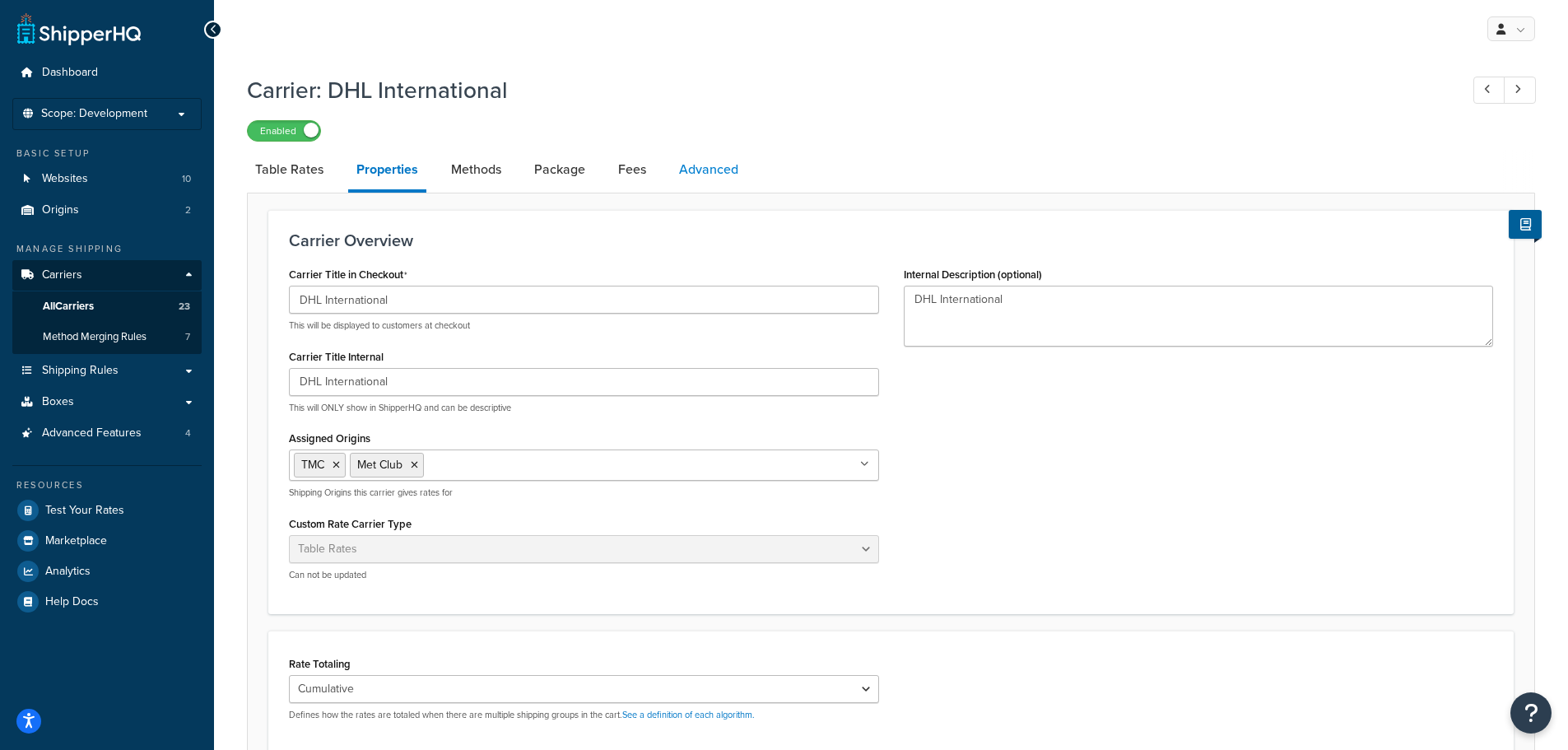
click at [688, 170] on link "Advanced" at bounding box center [709, 169] width 76 height 39
select select "false"
click at [60, 275] on span "Carriers" at bounding box center [62, 275] width 40 height 14
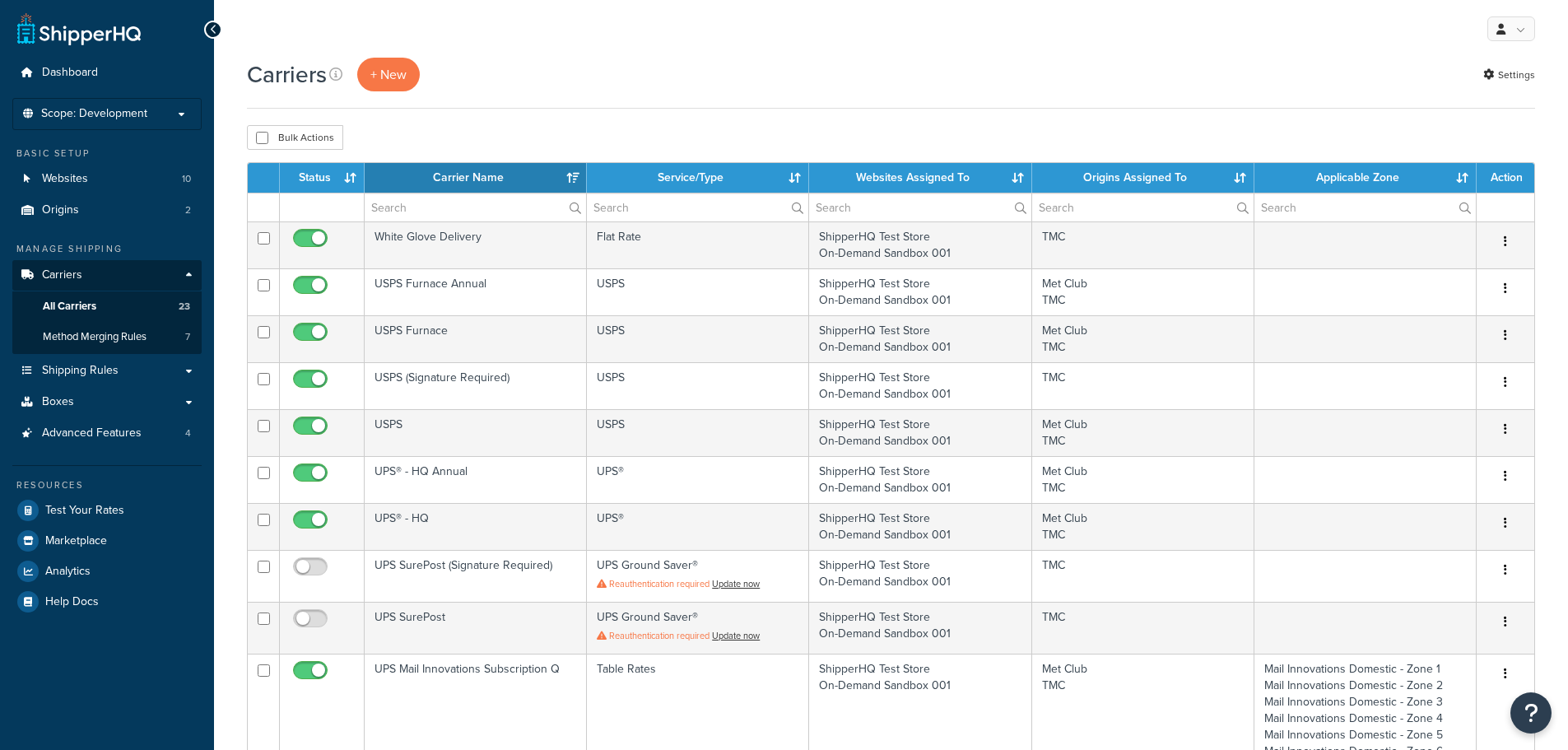
select select "15"
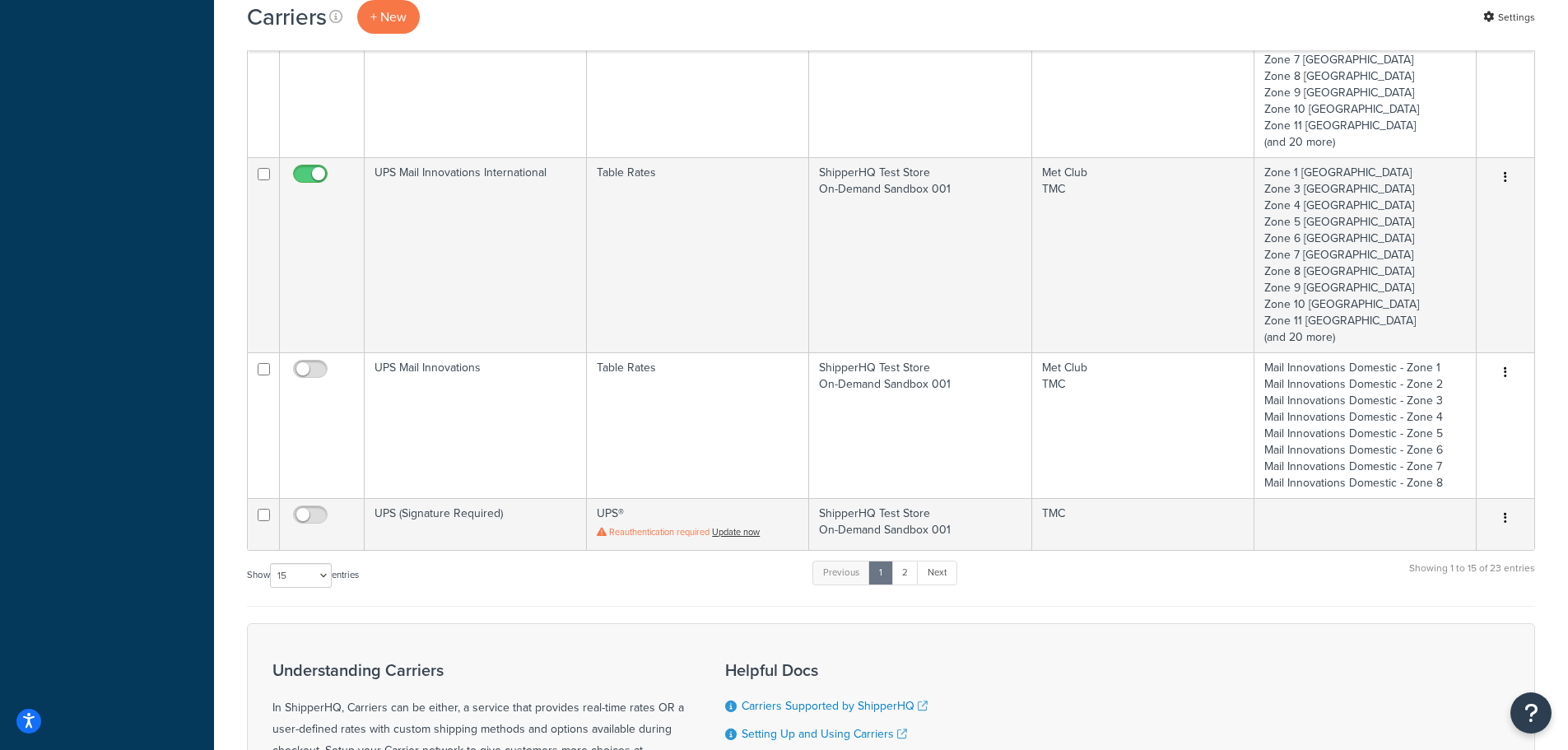
scroll to position [1070, 0]
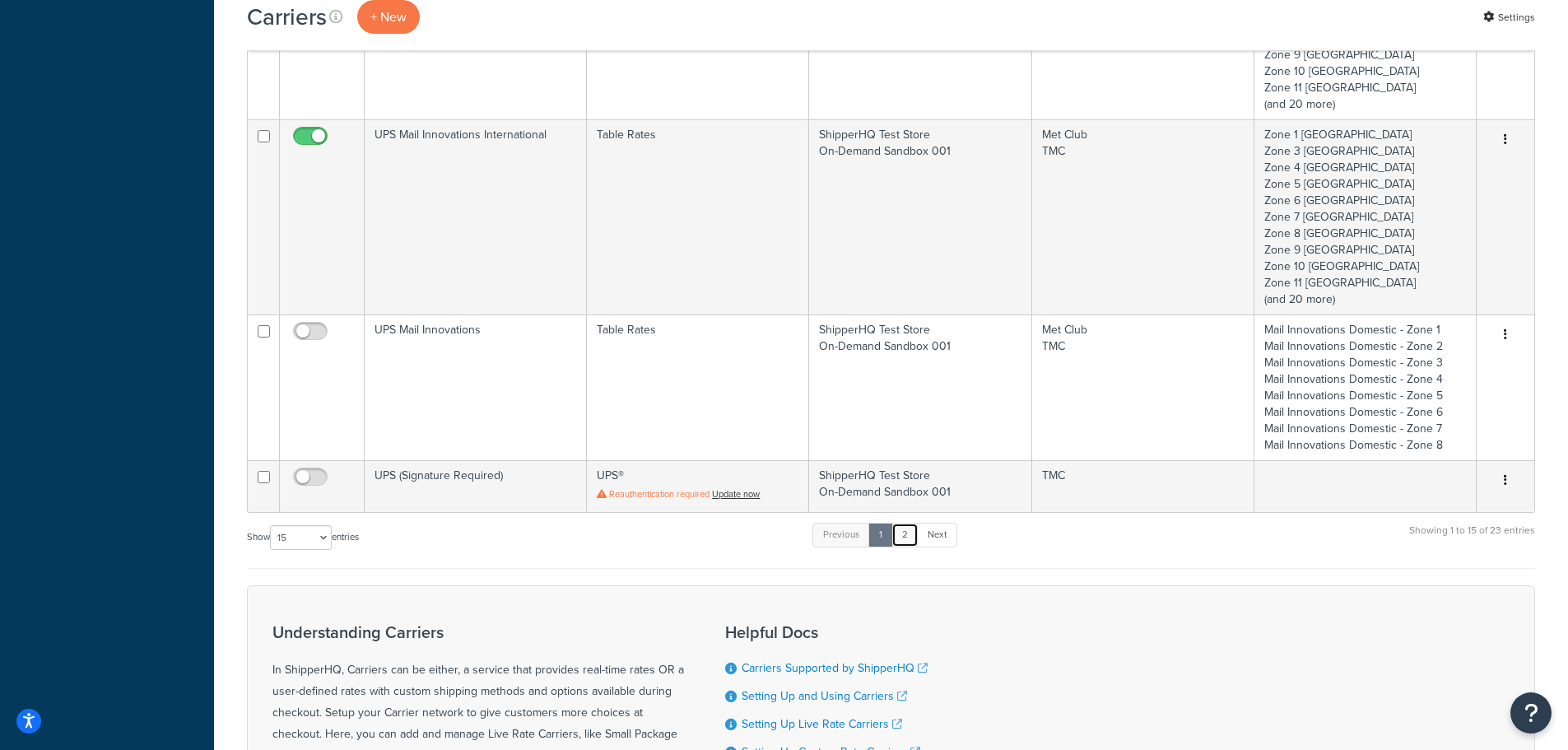
click at [908, 539] on link "2" at bounding box center [905, 535] width 27 height 25
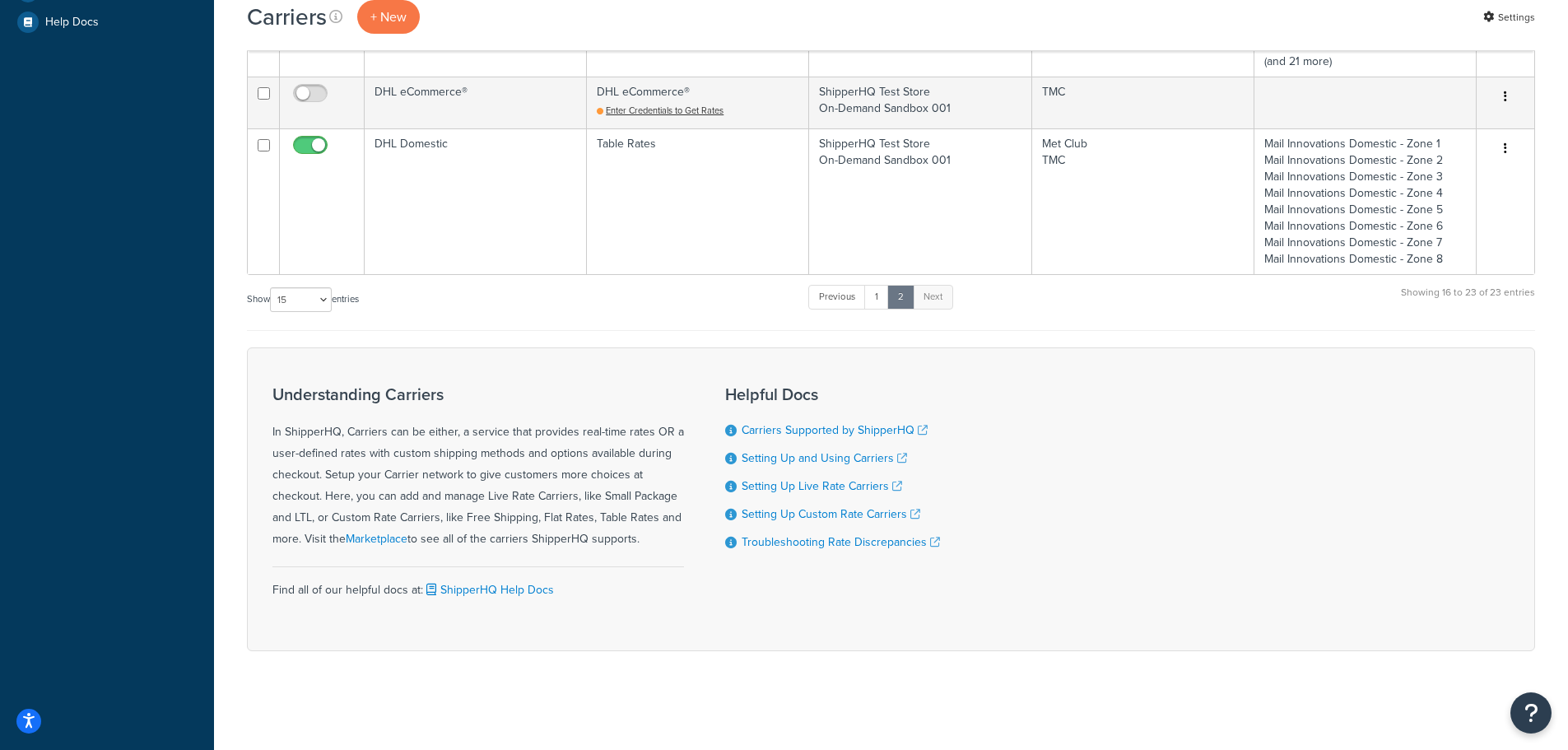
scroll to position [415, 0]
